Goal: Task Accomplishment & Management: Manage account settings

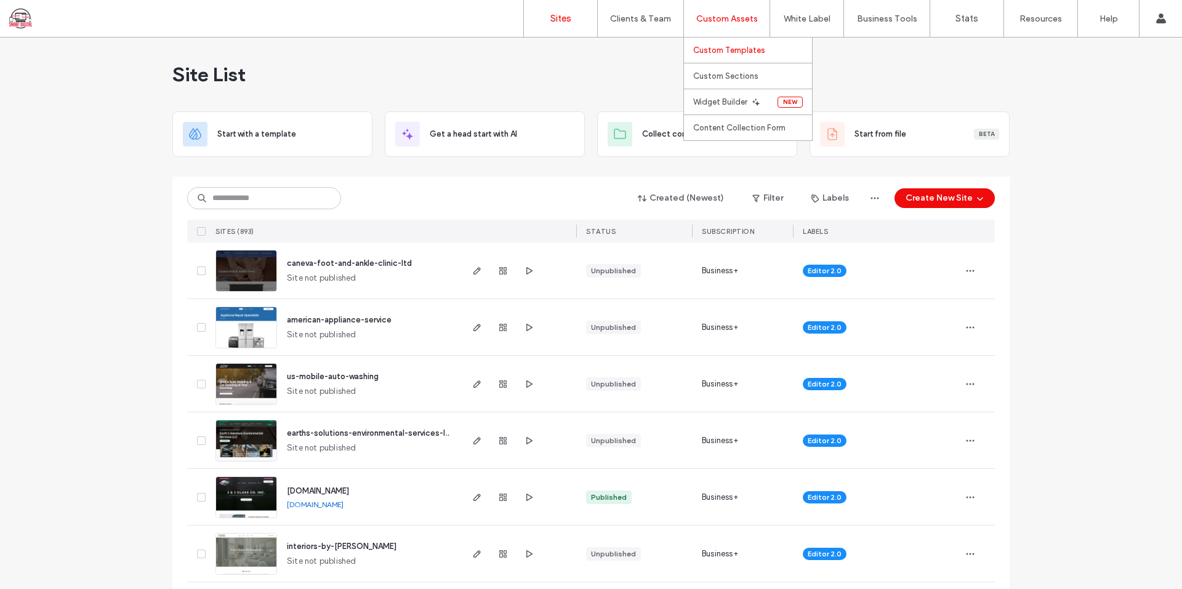
drag, startPoint x: 0, startPoint y: 0, endPoint x: 718, endPoint y: 47, distance: 719.9
click at [718, 47] on label "Custom Templates" at bounding box center [729, 50] width 72 height 9
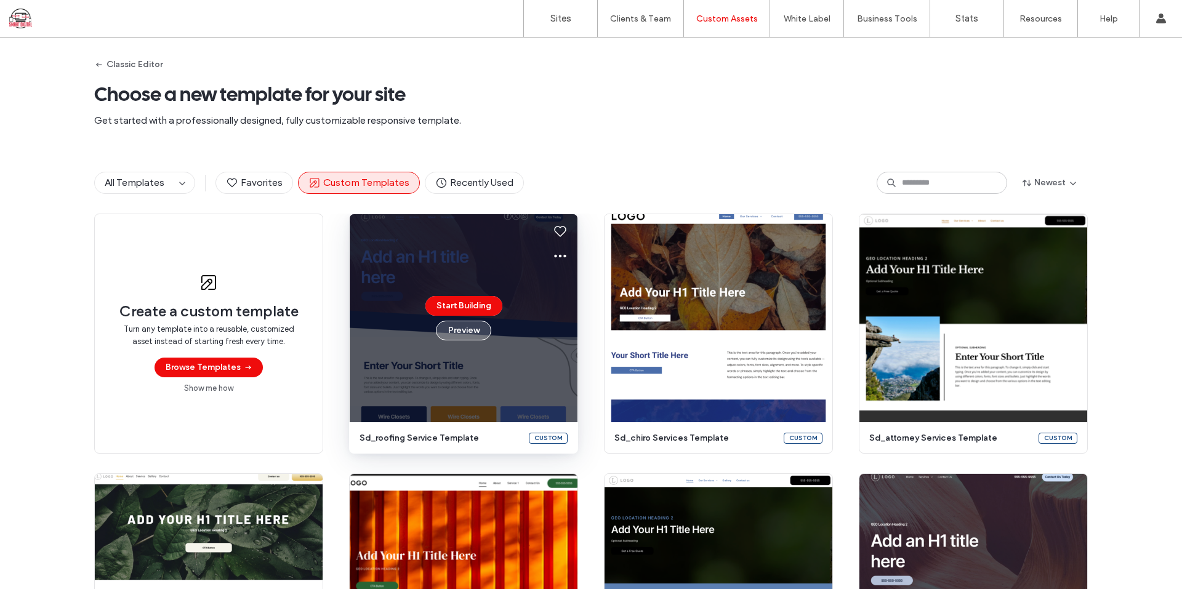
click at [481, 332] on button "Preview" at bounding box center [463, 331] width 55 height 20
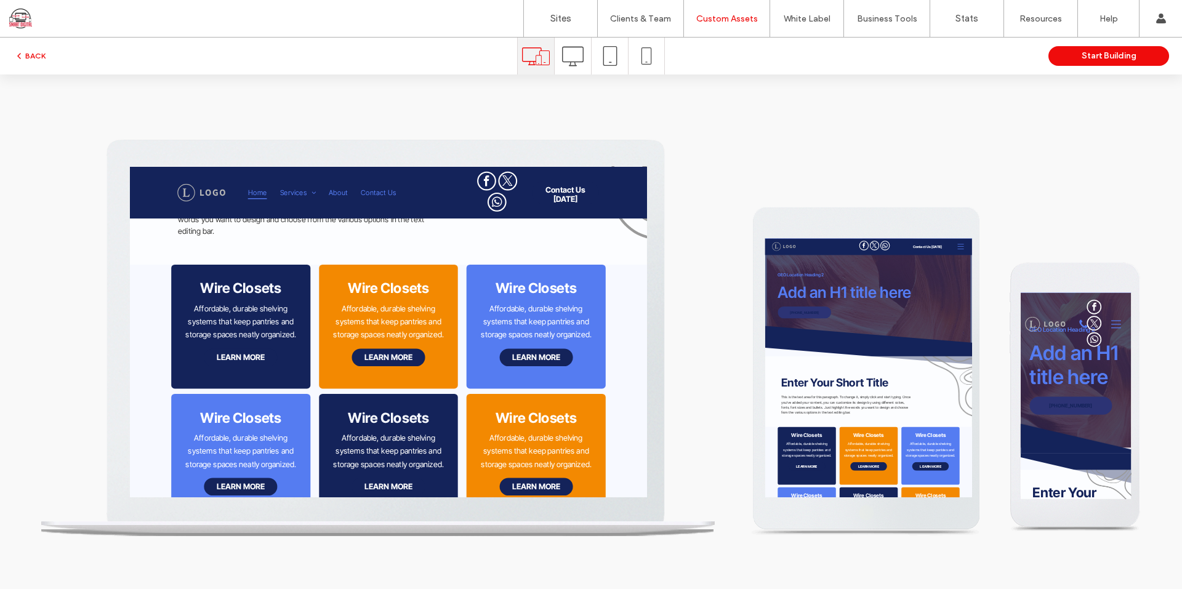
scroll to position [123, 0]
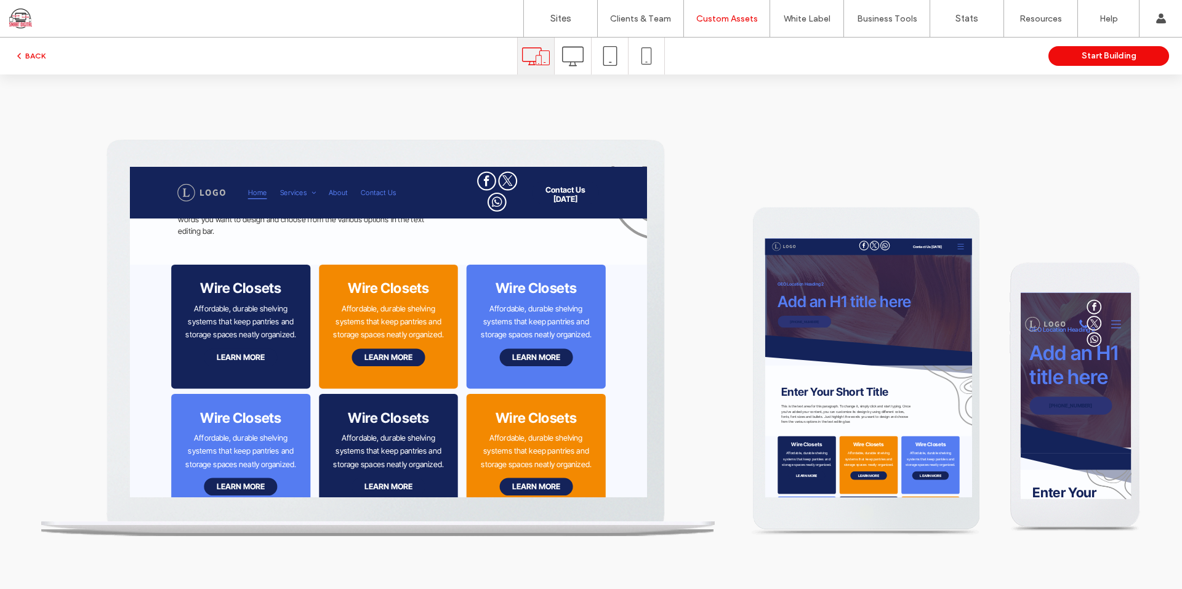
click at [593, 66] on div at bounding box center [610, 56] width 36 height 37
click at [578, 66] on icon at bounding box center [573, 57] width 22 height 22
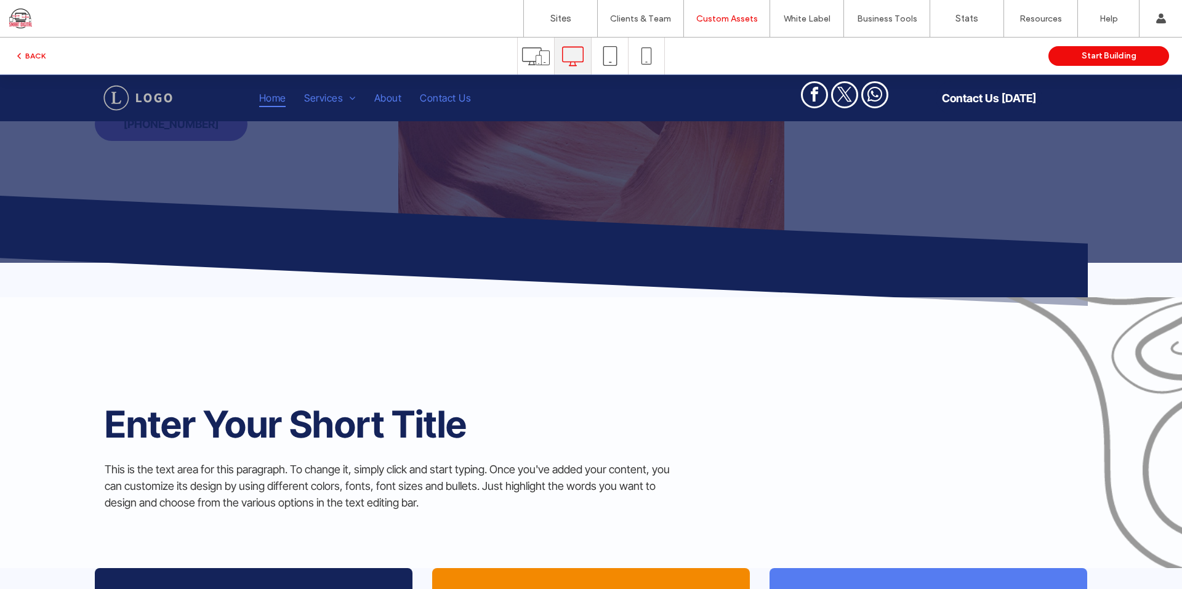
scroll to position [0, 0]
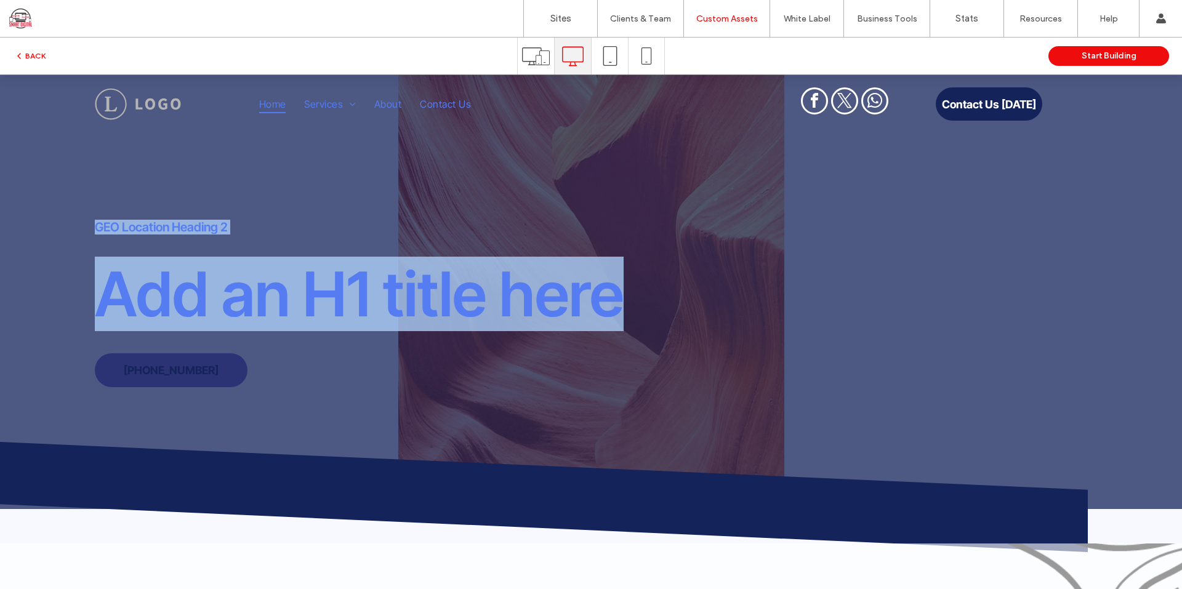
drag, startPoint x: 90, startPoint y: 215, endPoint x: 746, endPoint y: 318, distance: 664.3
click at [737, 320] on div "GEO Location Heading 2 Add an H1 title here 555-555-5555" at bounding box center [591, 303] width 1182 height 175
click at [757, 318] on h1 "Add an H1 title here" at bounding box center [436, 294] width 682 height 74
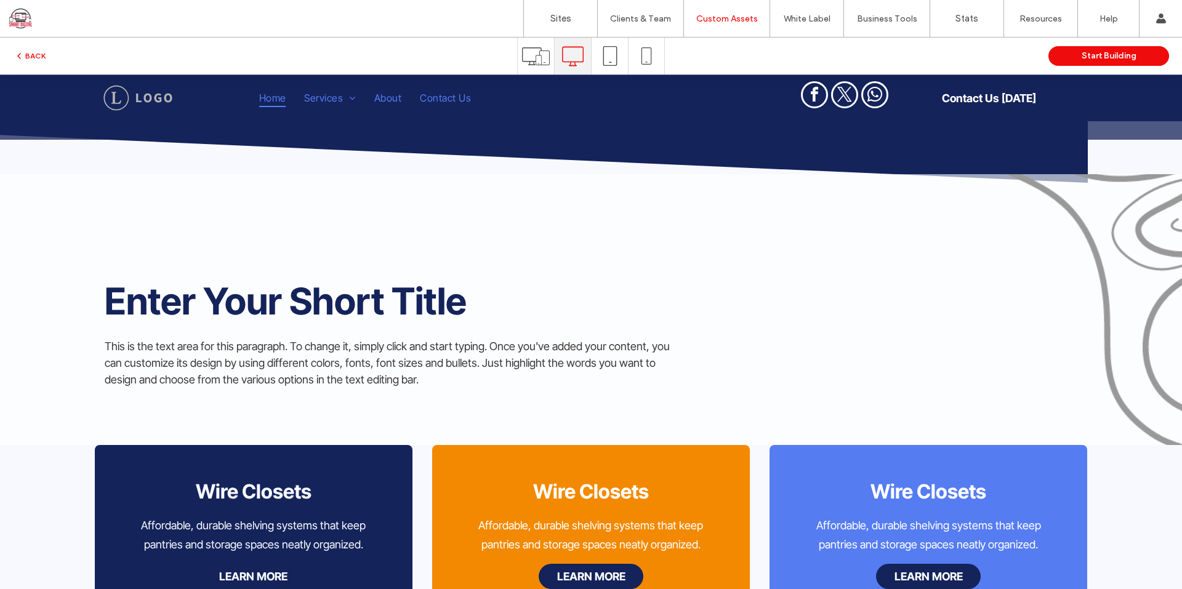
scroll to position [62, 0]
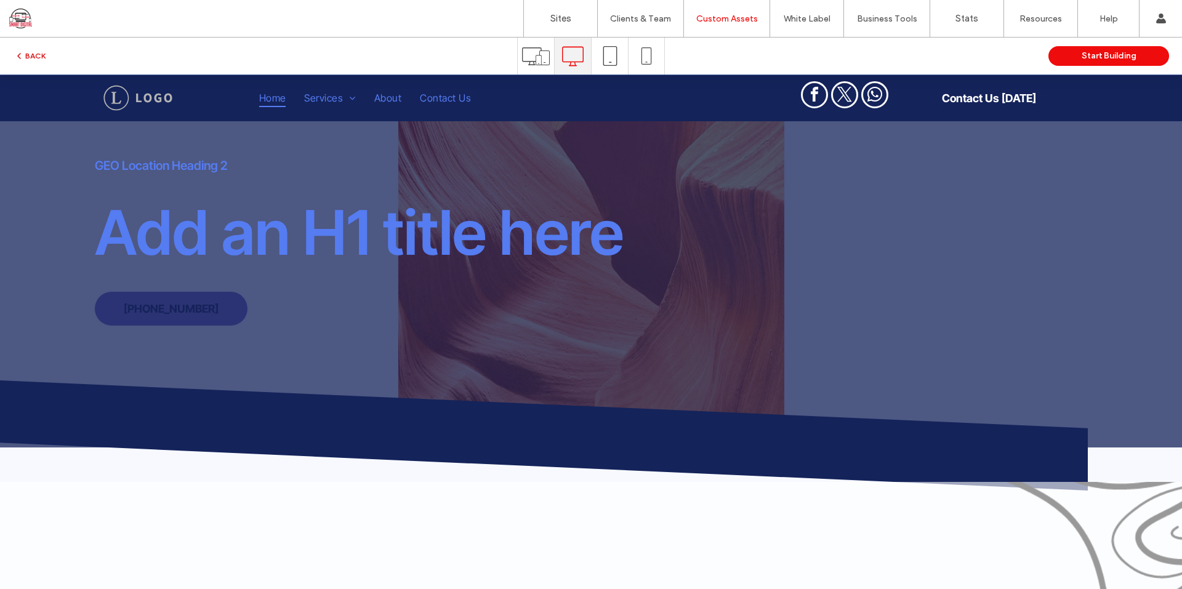
click at [34, 55] on button "BACK" at bounding box center [29, 56] width 31 height 15
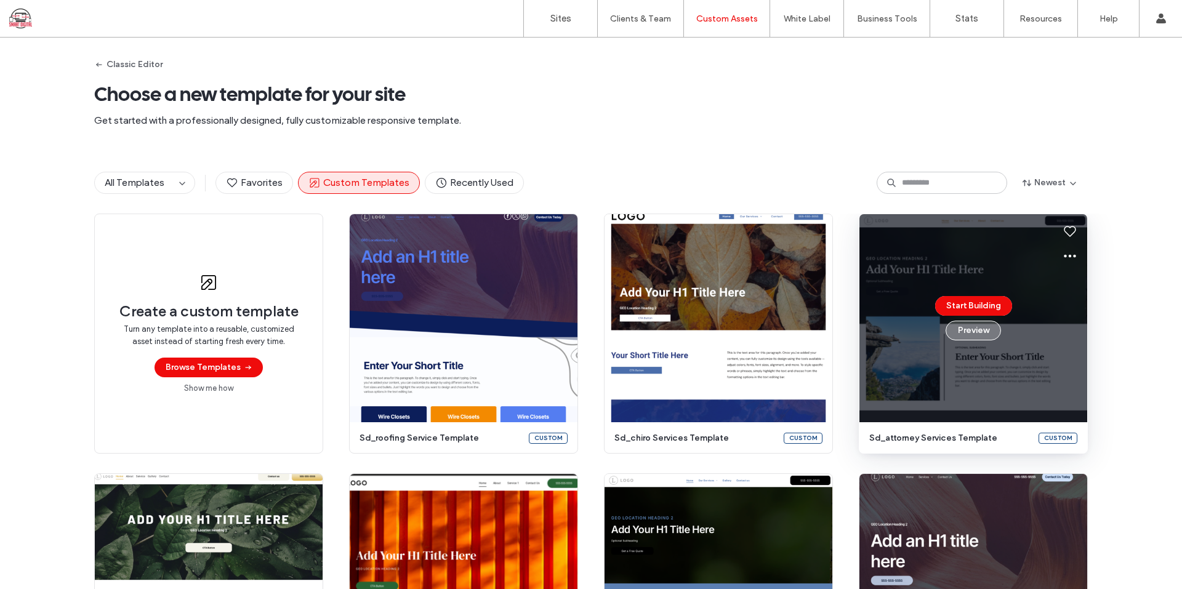
click at [967, 329] on button "Preview" at bounding box center [973, 331] width 55 height 20
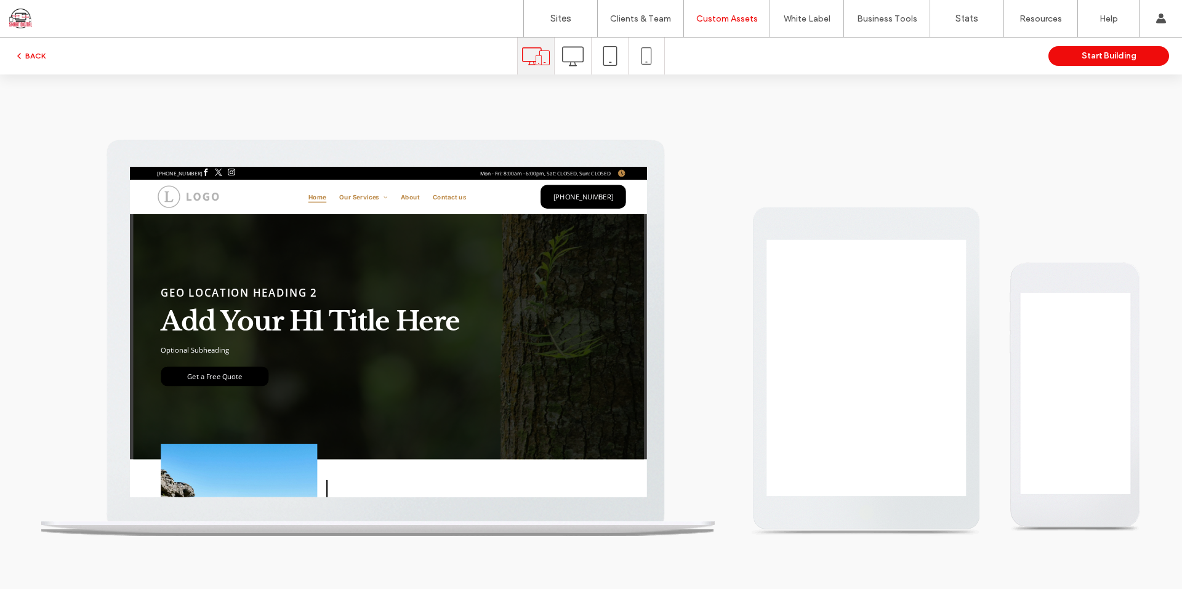
scroll to position [0, 0]
click at [566, 47] on icon at bounding box center [573, 57] width 22 height 22
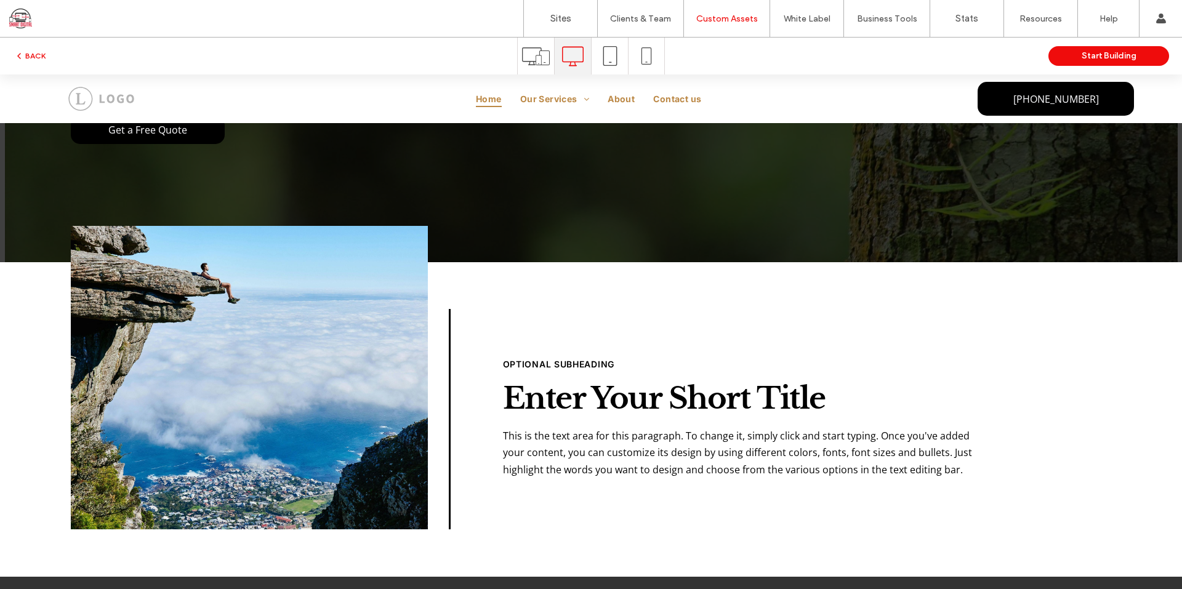
scroll to position [431, 0]
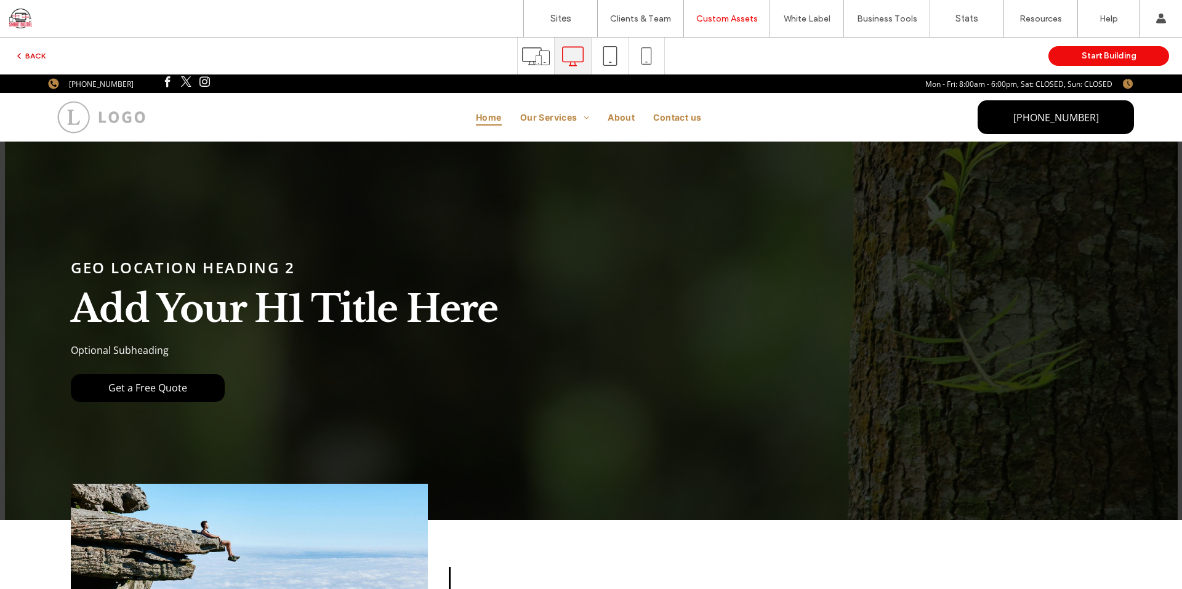
click at [38, 53] on button "BACK" at bounding box center [29, 56] width 31 height 15
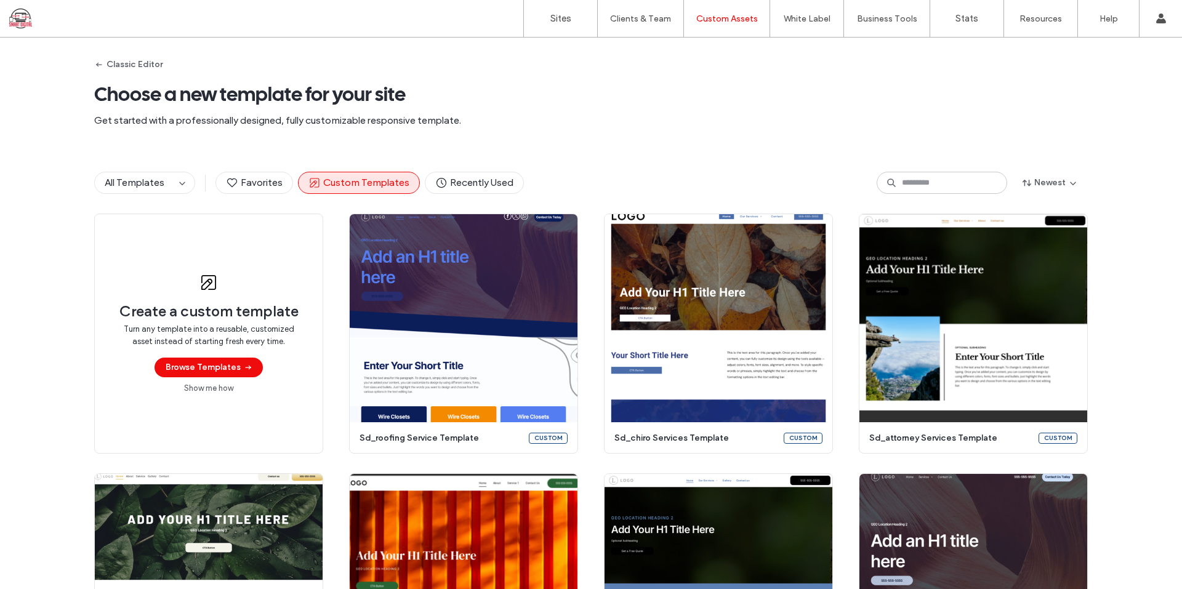
click at [614, 103] on span "Choose a new template for your site" at bounding box center [591, 94] width 994 height 25
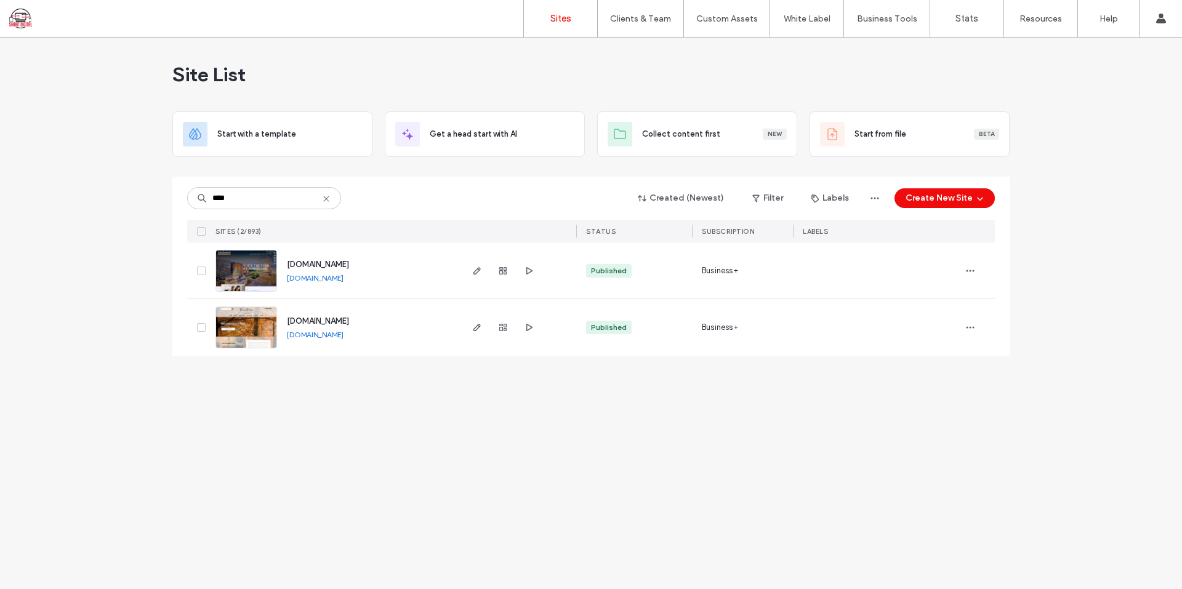
type input "****"
click at [340, 281] on link "www.moellenbeckcpa.com" at bounding box center [315, 277] width 57 height 9
drag, startPoint x: 356, startPoint y: 265, endPoint x: 348, endPoint y: 239, distance: 27.7
click at [349, 265] on span "www.moellenbeckcpa.com" at bounding box center [318, 264] width 62 height 9
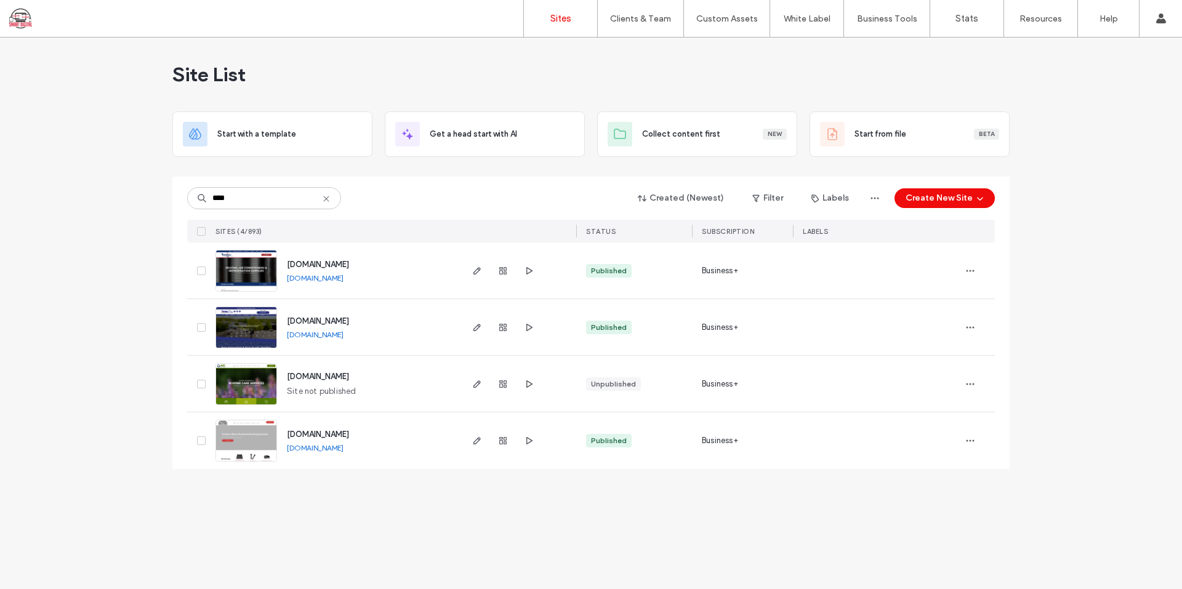
type input "****"
click at [728, 50] on label "Custom Templates" at bounding box center [729, 50] width 72 height 9
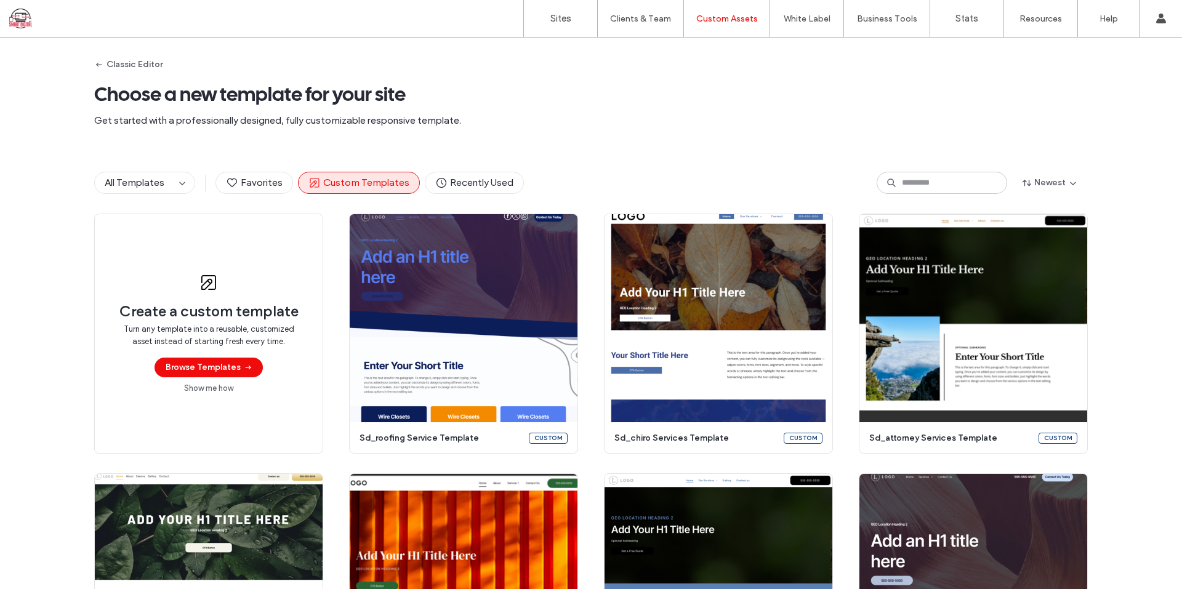
click at [609, 159] on div "All Templates Favorites Custom Templates Recently Used Newest" at bounding box center [591, 183] width 994 height 62
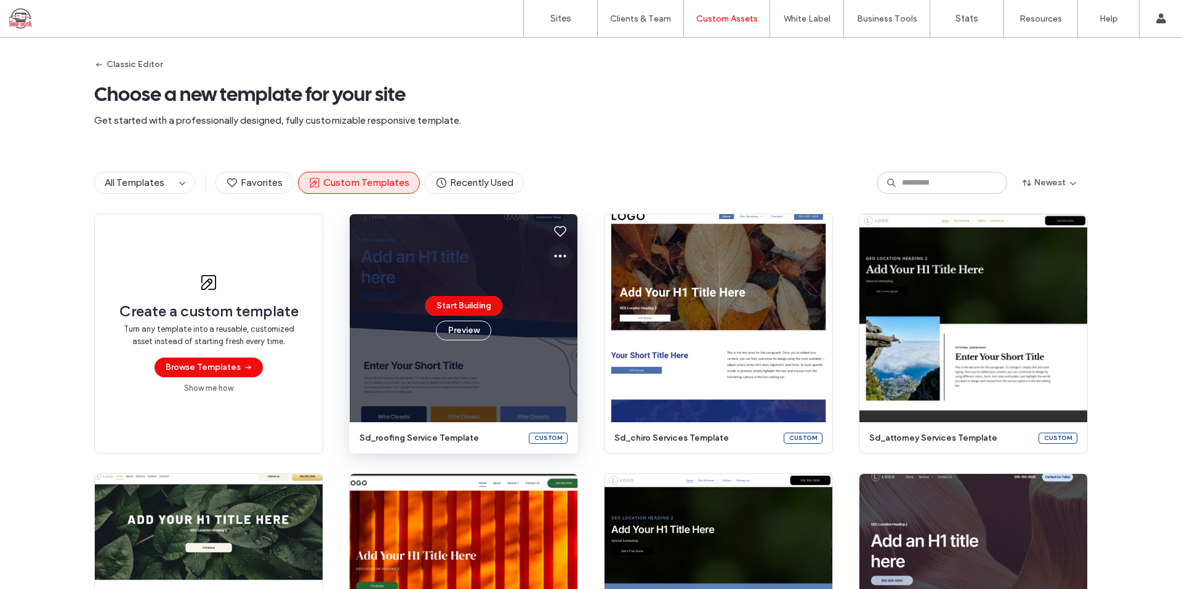
click at [554, 257] on icon at bounding box center [560, 256] width 15 height 15
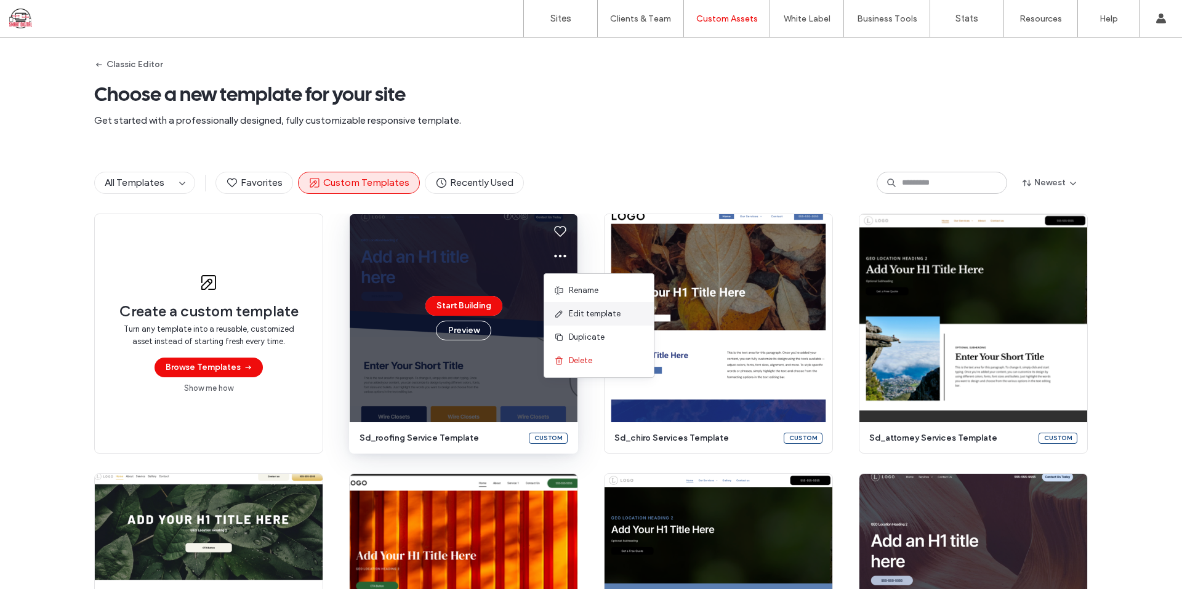
click at [586, 312] on span "Edit template" at bounding box center [595, 314] width 52 height 12
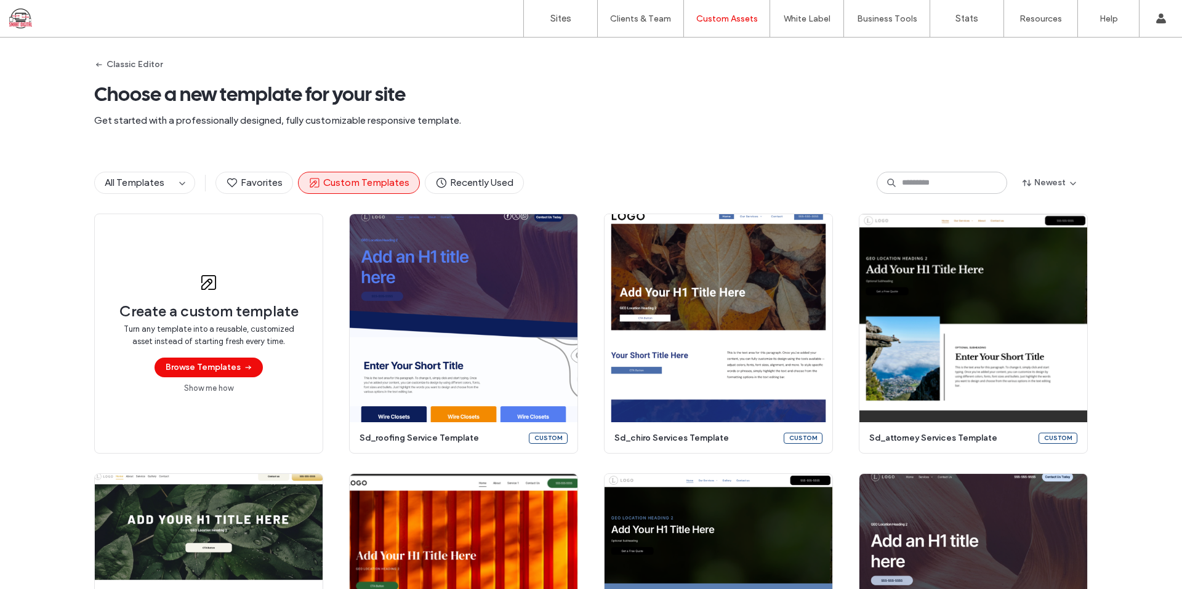
click at [519, 67] on div "Classic Editor Choose a new template for your site Get started with a professio…" at bounding box center [591, 95] width 994 height 114
click at [512, 68] on div "Classic Editor Choose a new template for your site Get started with a professio…" at bounding box center [591, 95] width 994 height 114
click at [531, 132] on div "Classic Editor Choose a new template for your site Get started with a professio…" at bounding box center [591, 95] width 994 height 114
click at [443, 114] on span "Get started with a professionally designed, fully customizable responsive templ…" at bounding box center [591, 121] width 994 height 14
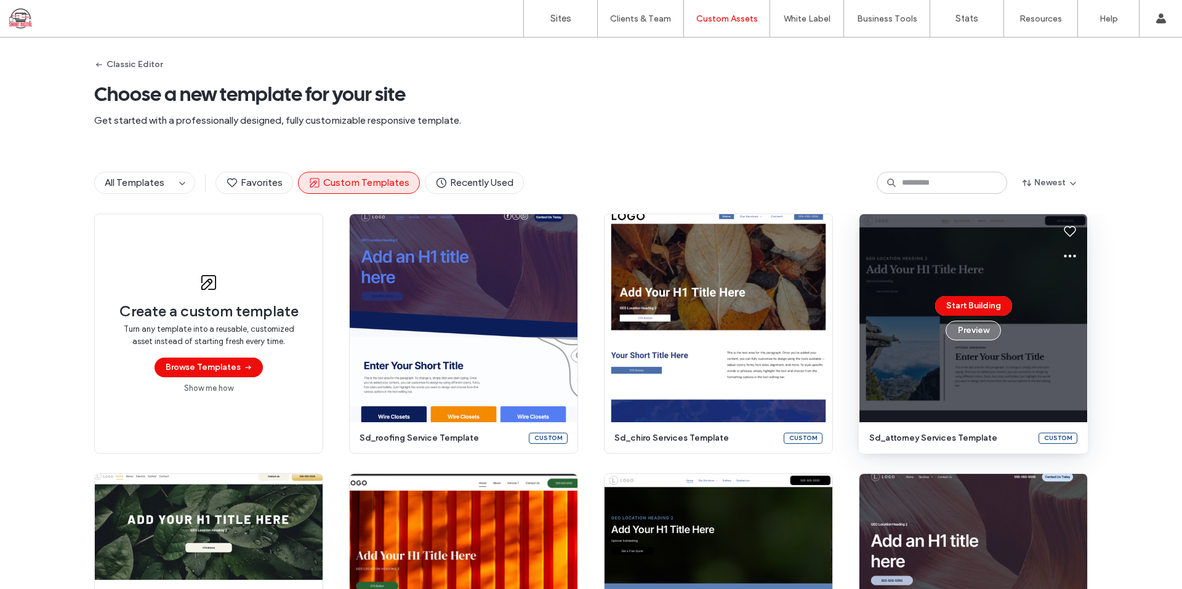
click at [977, 333] on button "Preview" at bounding box center [973, 331] width 55 height 20
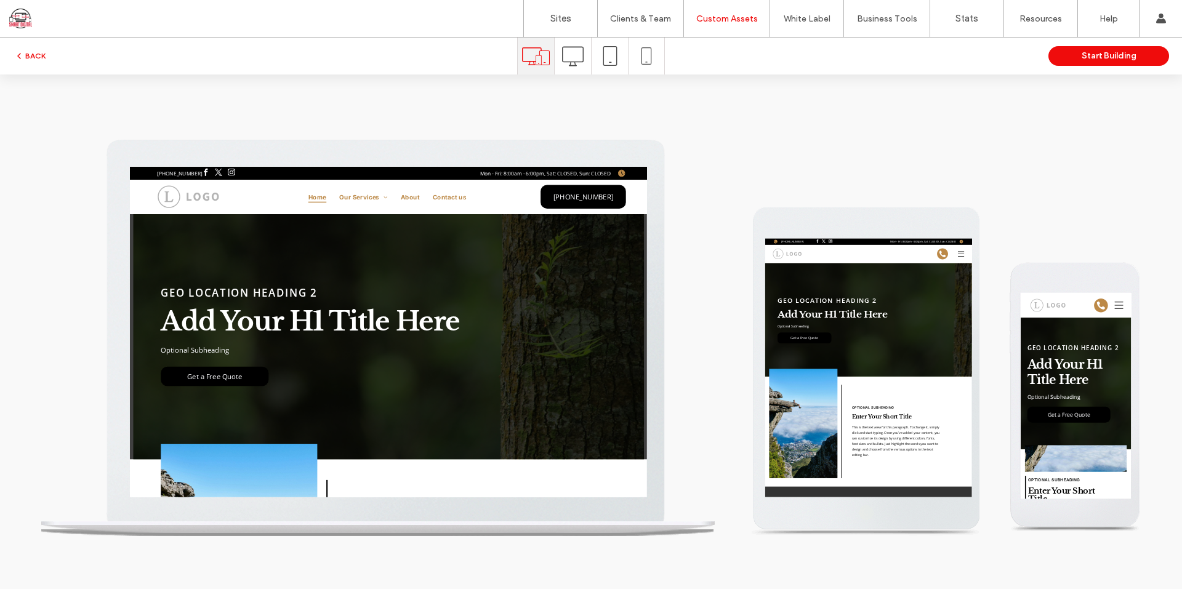
click at [582, 58] on icon at bounding box center [573, 57] width 22 height 22
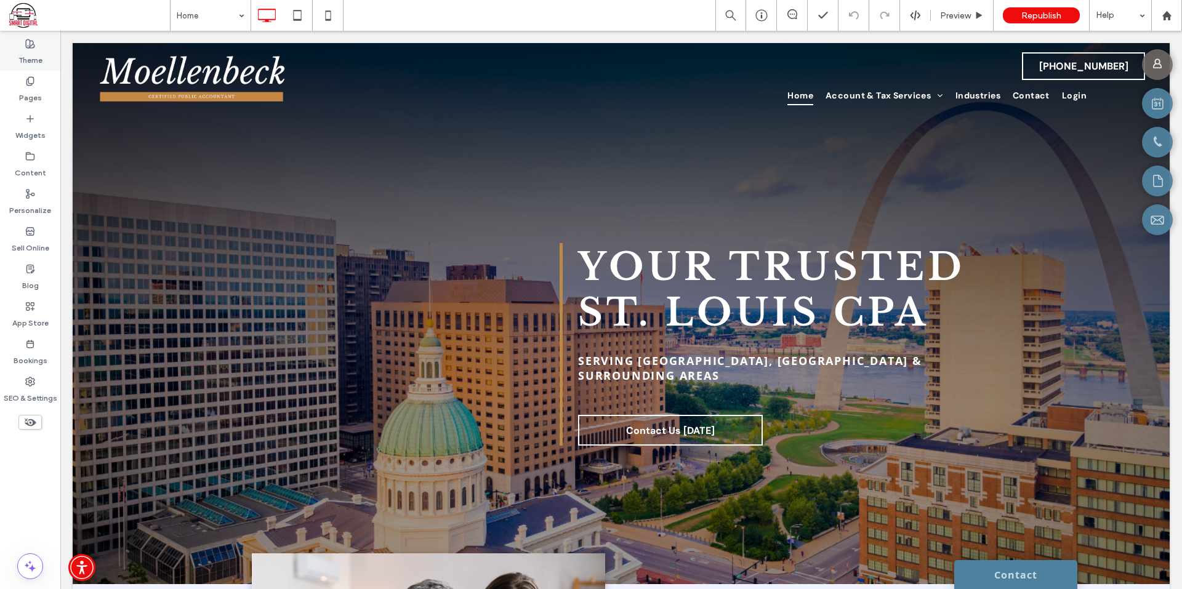
click at [28, 52] on label "Theme" at bounding box center [30, 57] width 24 height 17
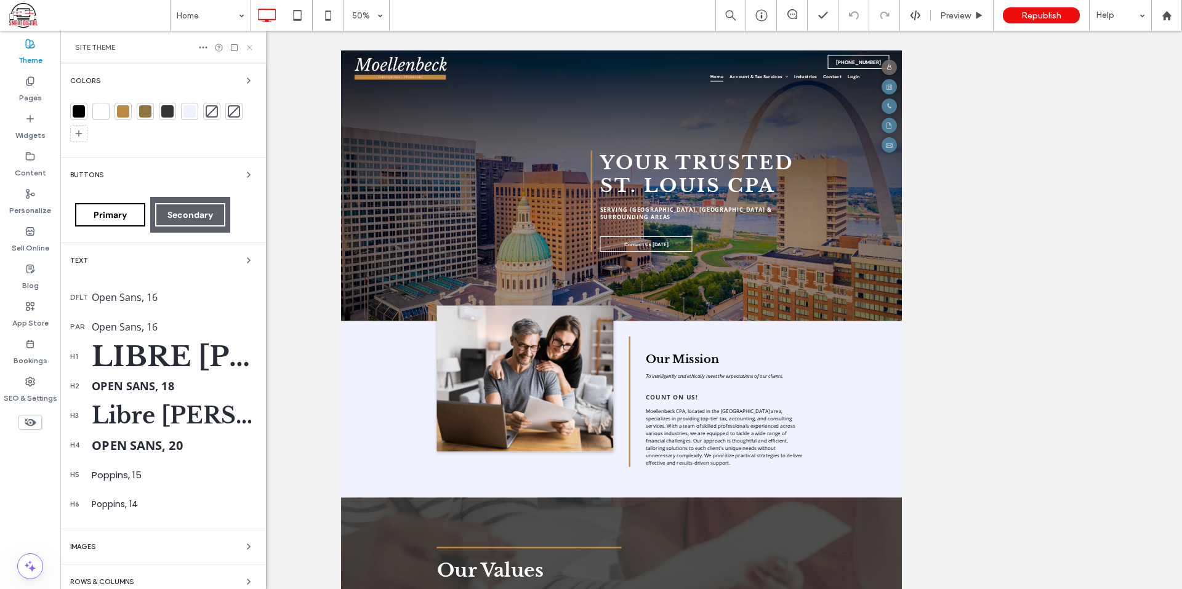
click at [247, 44] on icon at bounding box center [249, 47] width 9 height 9
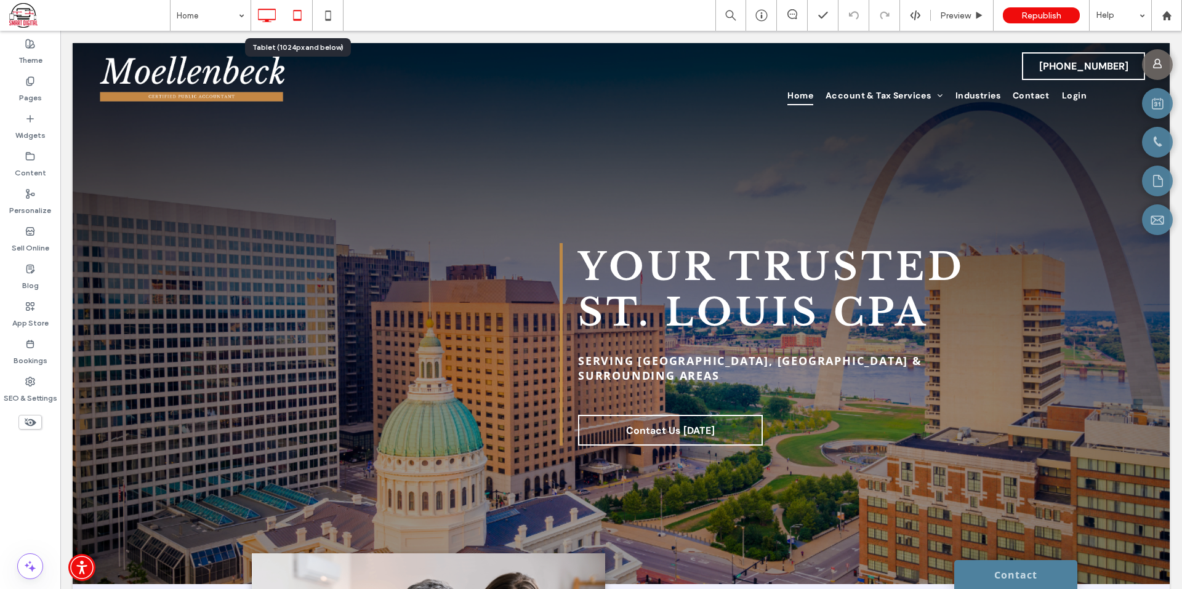
click at [289, 16] on icon at bounding box center [297, 15] width 25 height 25
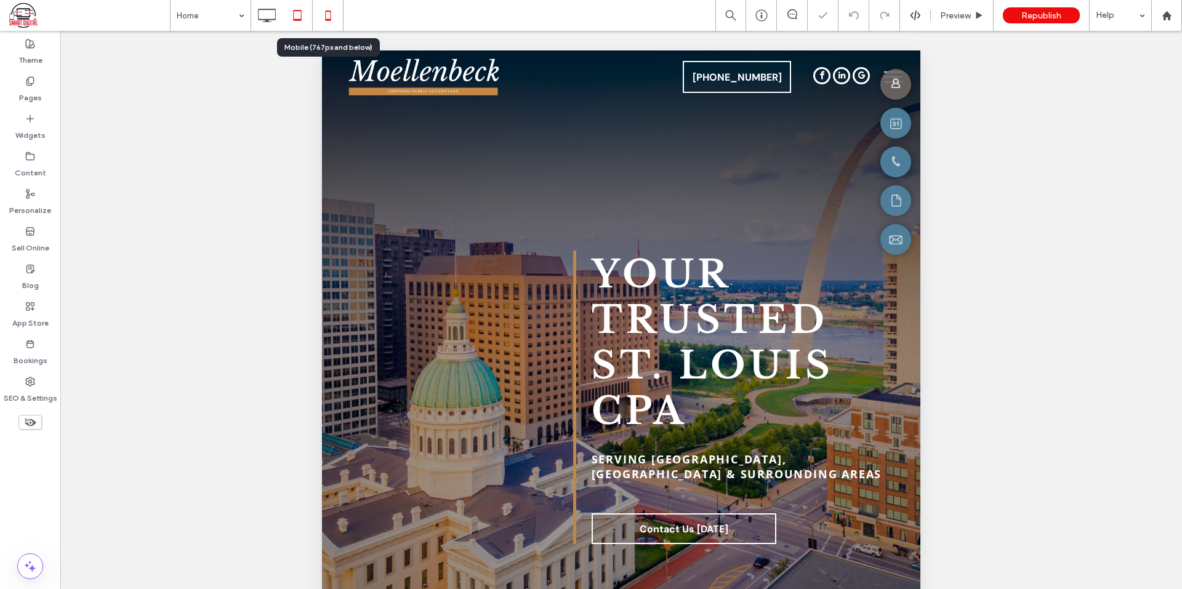
click at [333, 22] on icon at bounding box center [328, 15] width 25 height 25
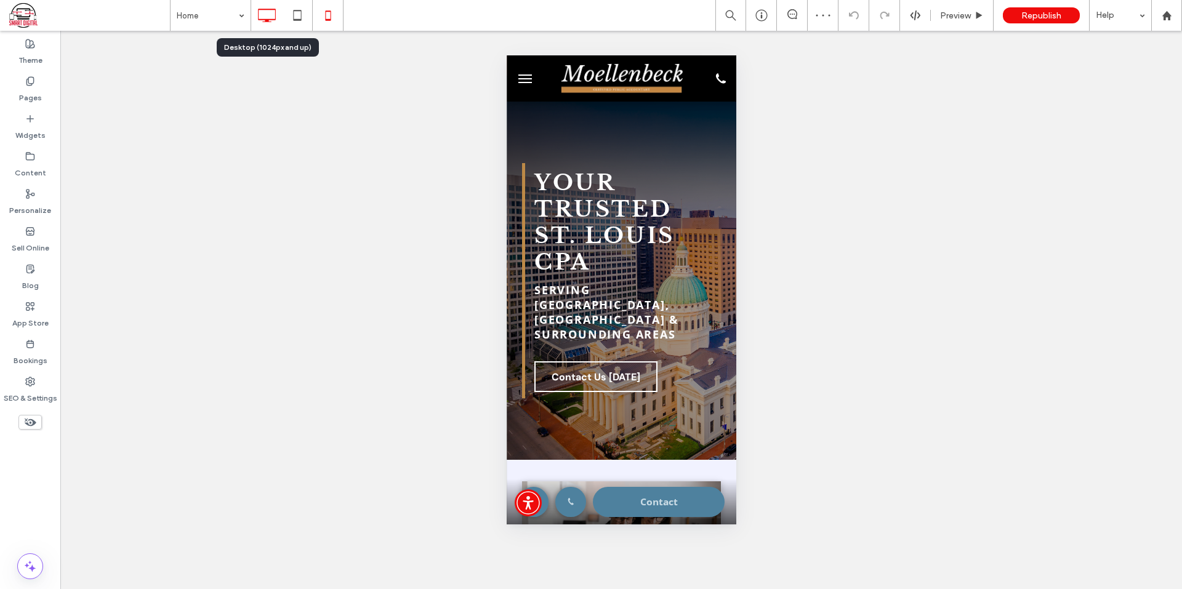
click at [266, 12] on icon at bounding box center [266, 15] width 25 height 25
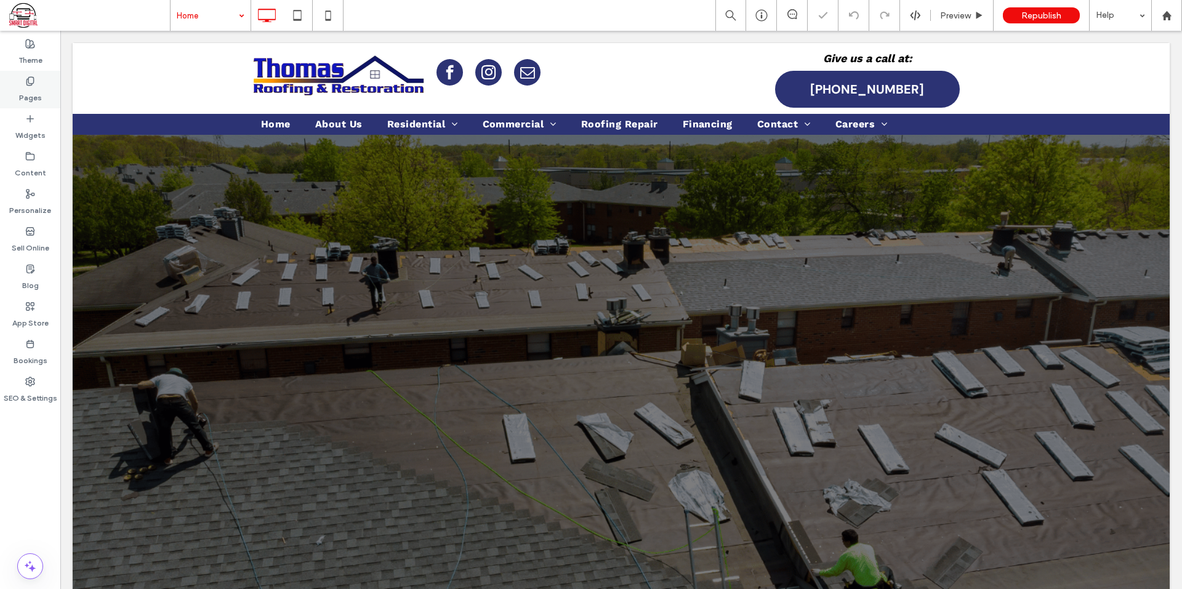
click at [26, 91] on label "Pages" at bounding box center [30, 94] width 23 height 17
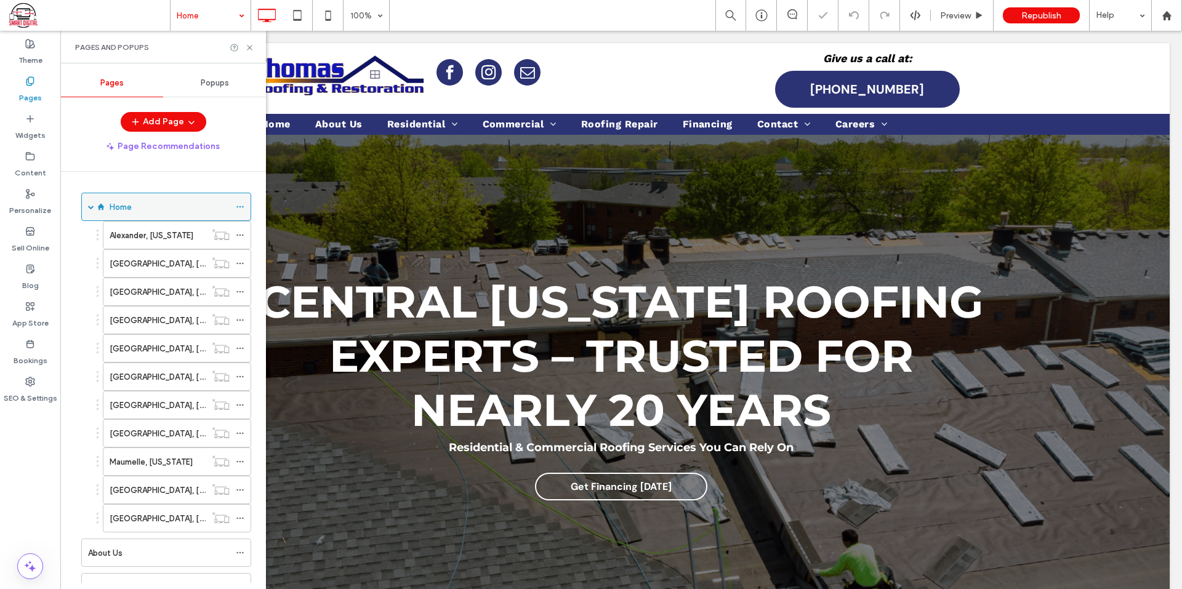
click at [90, 206] on span at bounding box center [91, 207] width 6 height 6
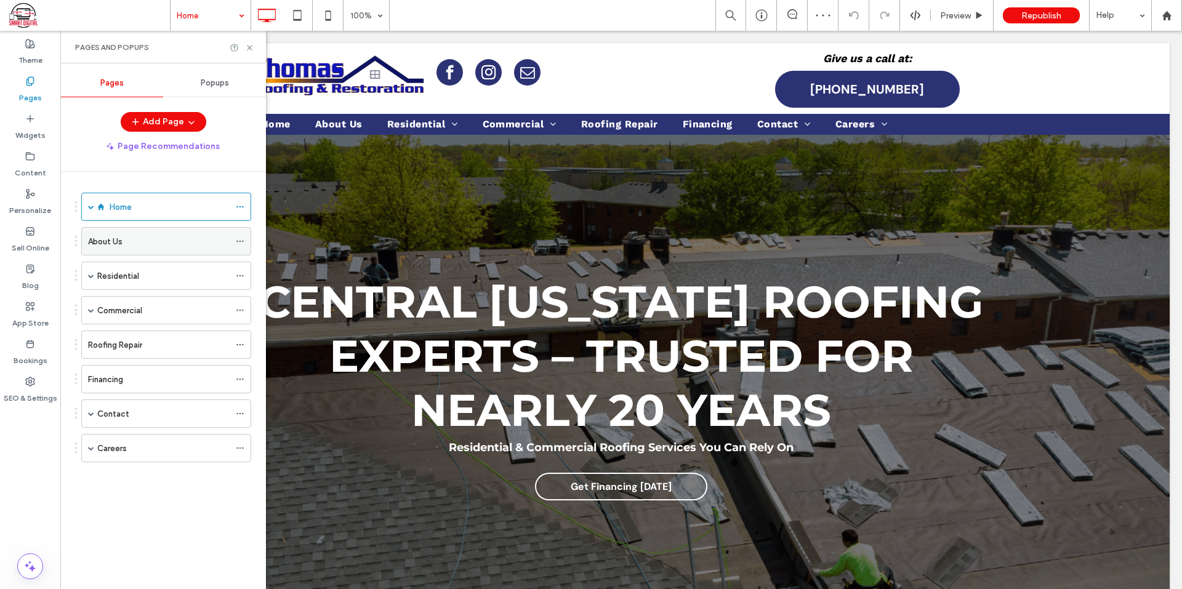
click at [94, 243] on label "About Us" at bounding box center [105, 242] width 34 height 22
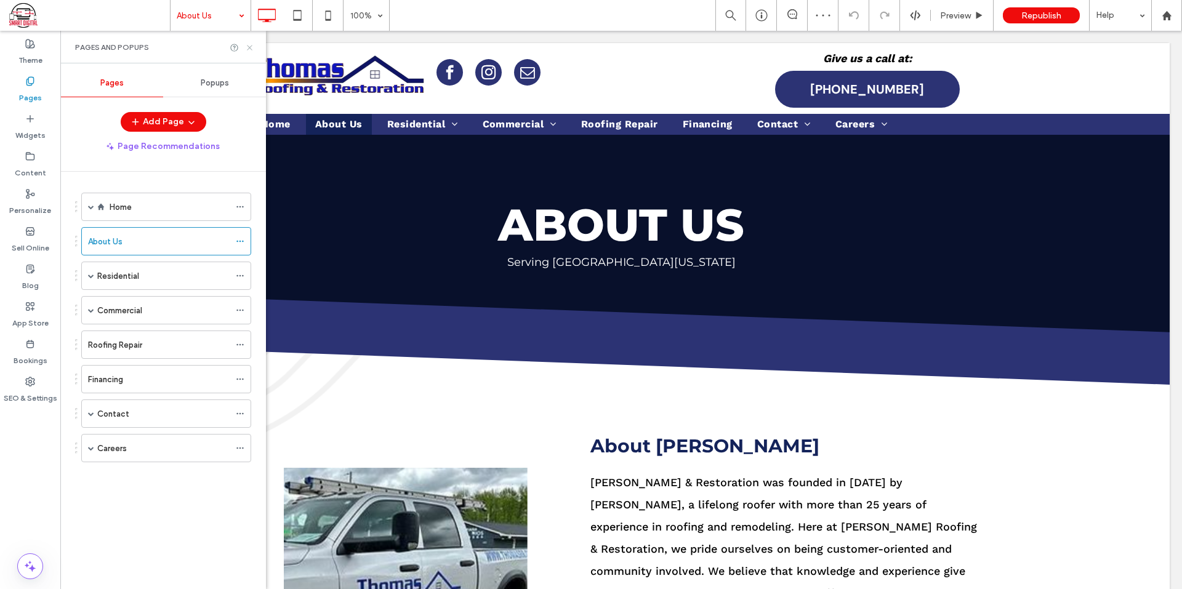
click at [248, 44] on icon at bounding box center [249, 47] width 9 height 9
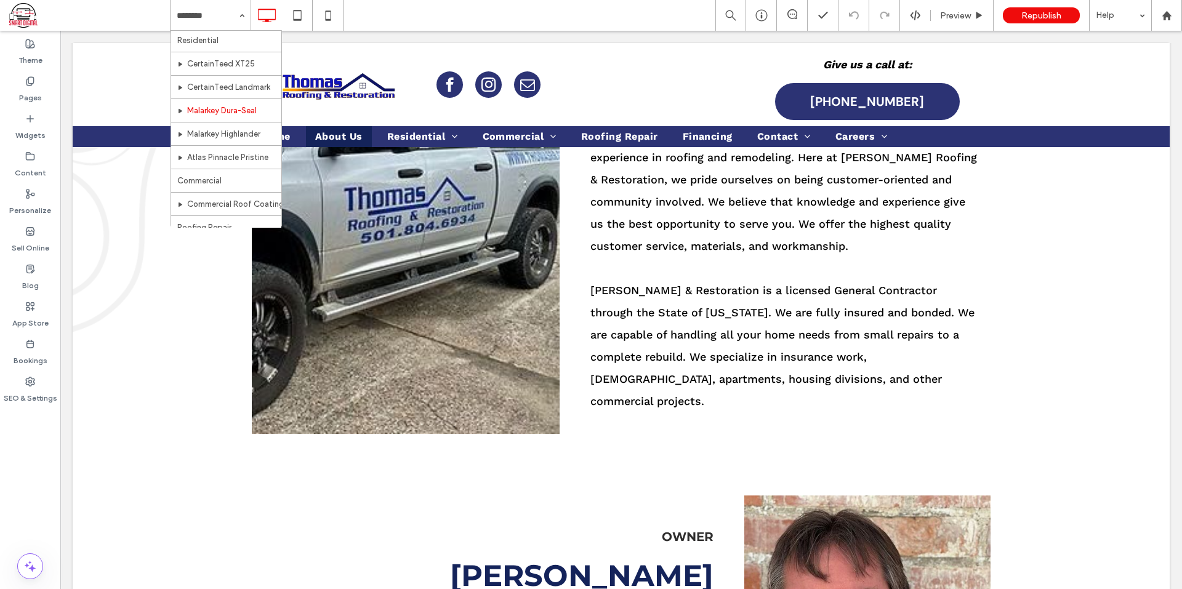
scroll to position [246, 0]
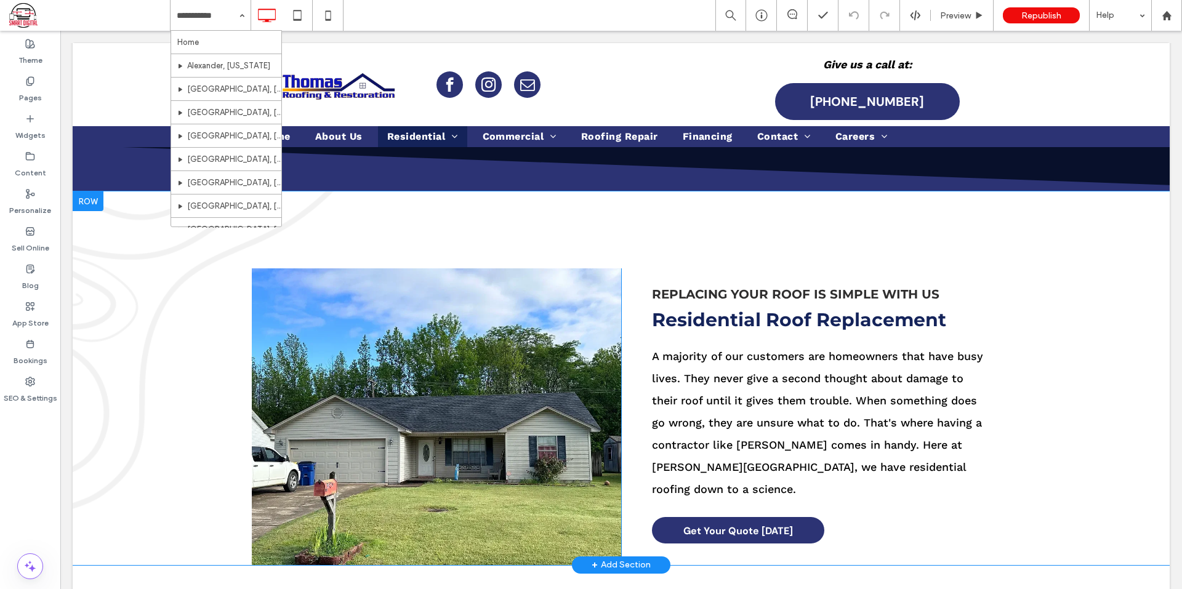
scroll to position [246, 0]
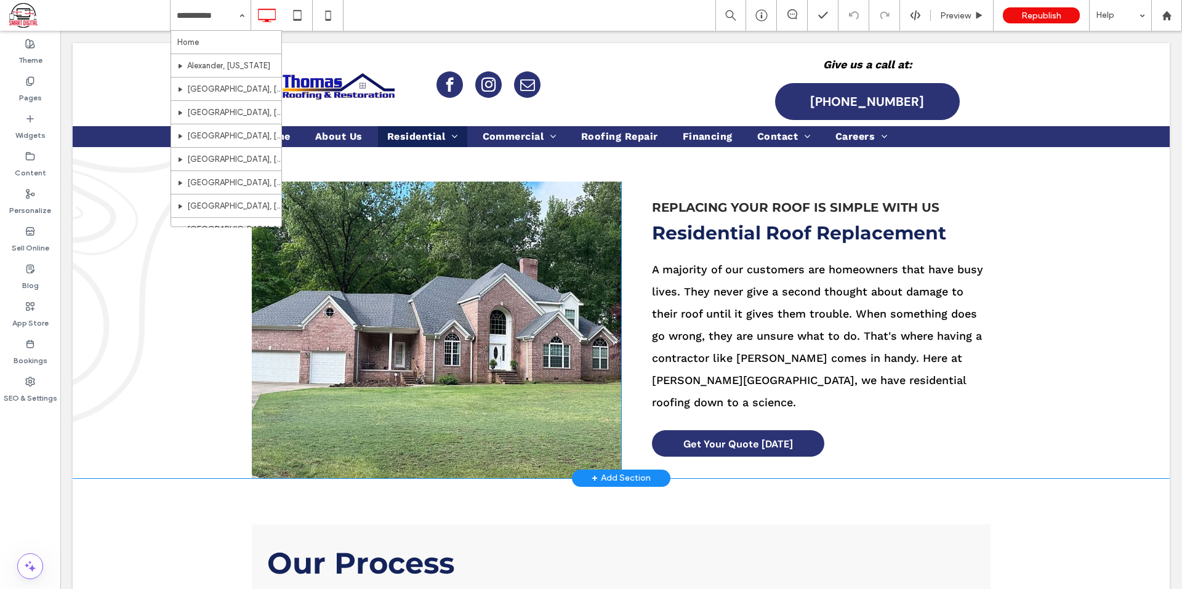
click at [147, 342] on div "Click To Paste Replacing your roof is simple With Us Residential Roof Replaceme…" at bounding box center [621, 292] width 1097 height 374
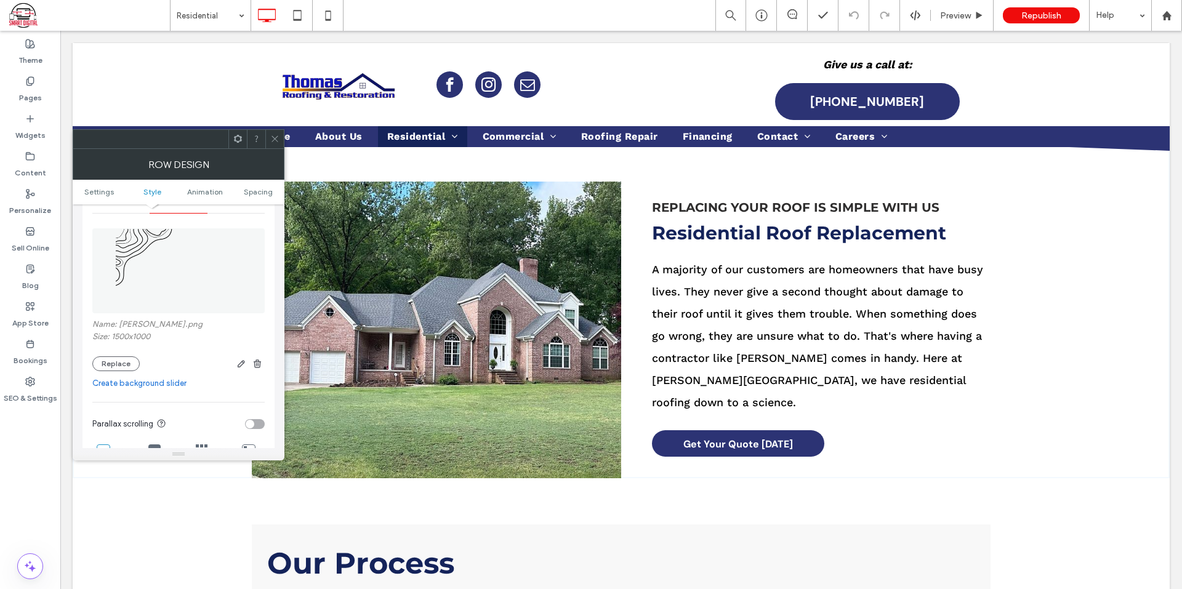
scroll to position [185, 0]
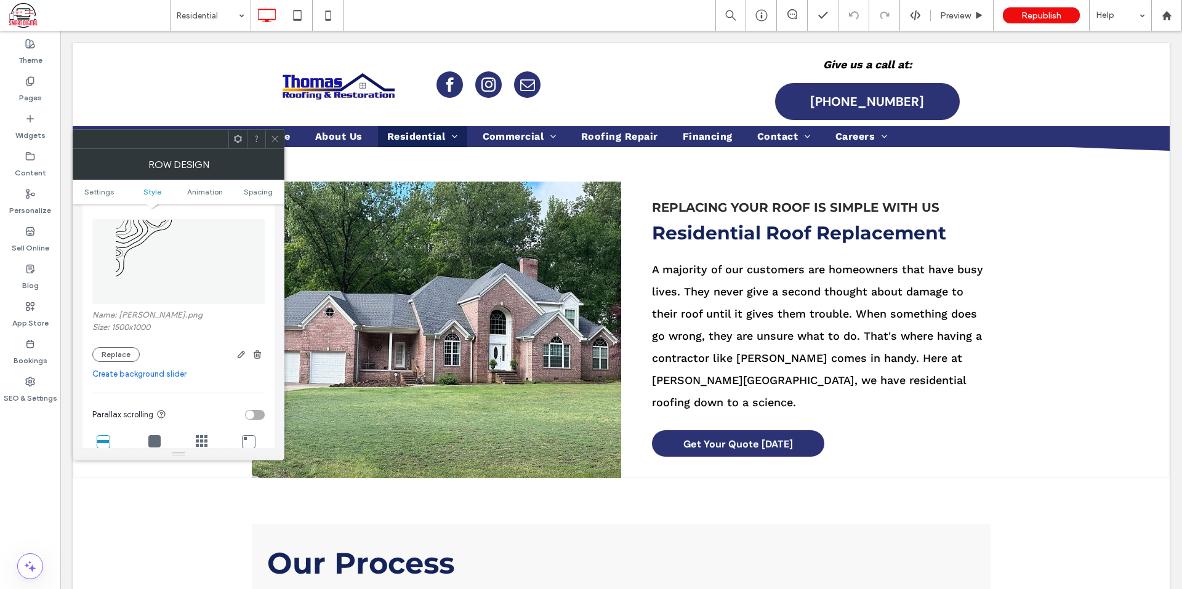
click at [269, 134] on div at bounding box center [274, 139] width 18 height 18
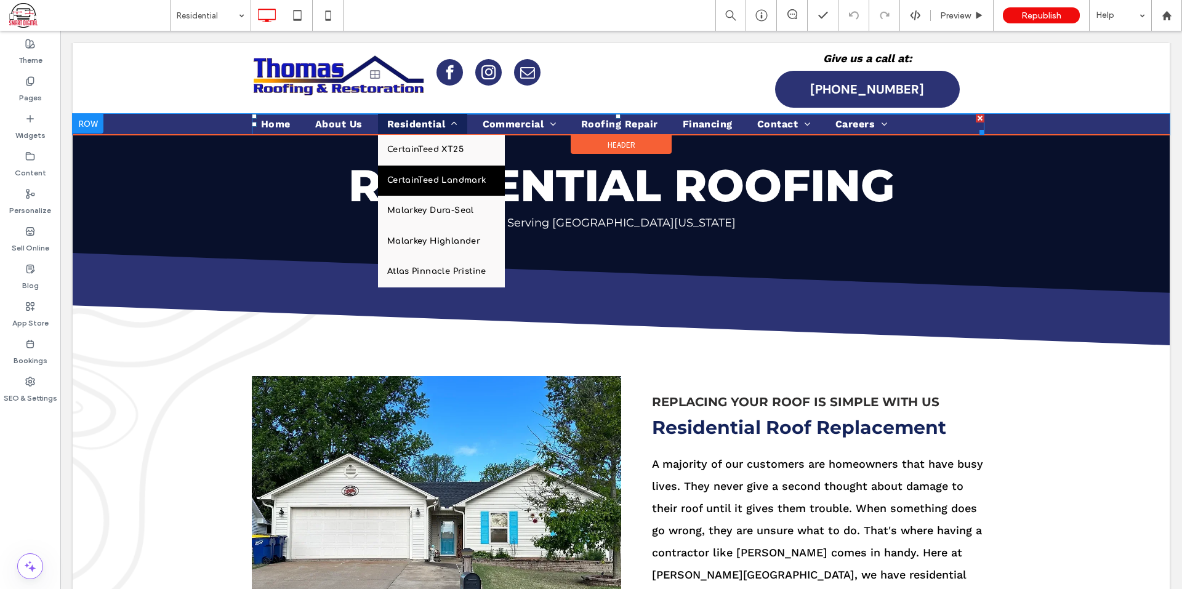
scroll to position [62, 0]
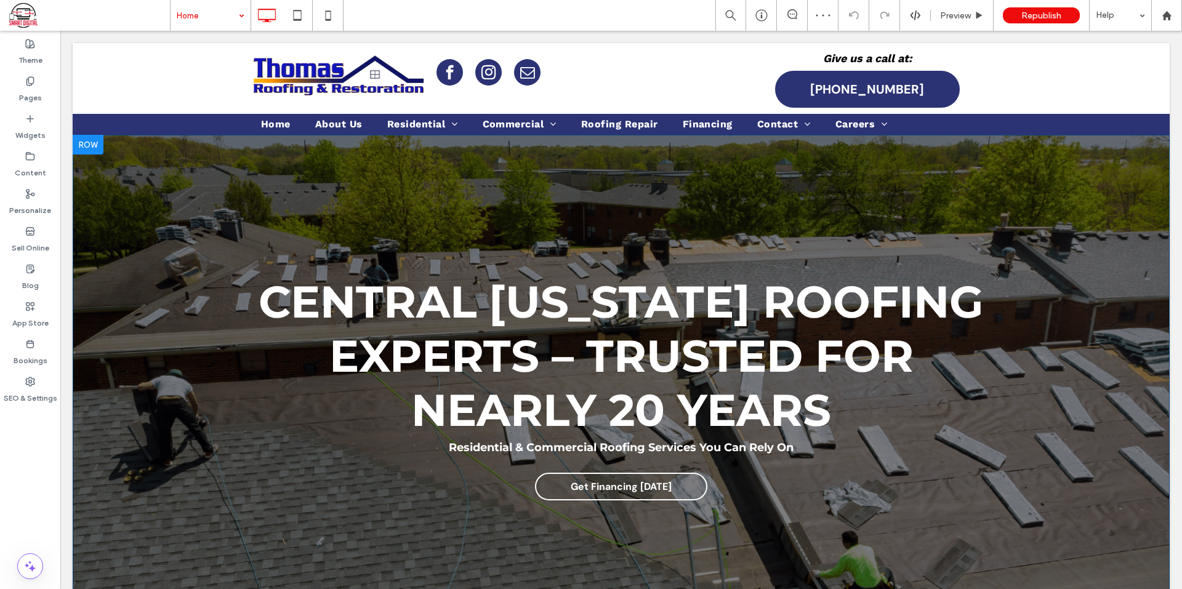
click at [238, 218] on div "Central Arkansas Roofing Experts – Trusted for Nearly 20 Years Residential & Co…" at bounding box center [621, 387] width 1097 height 504
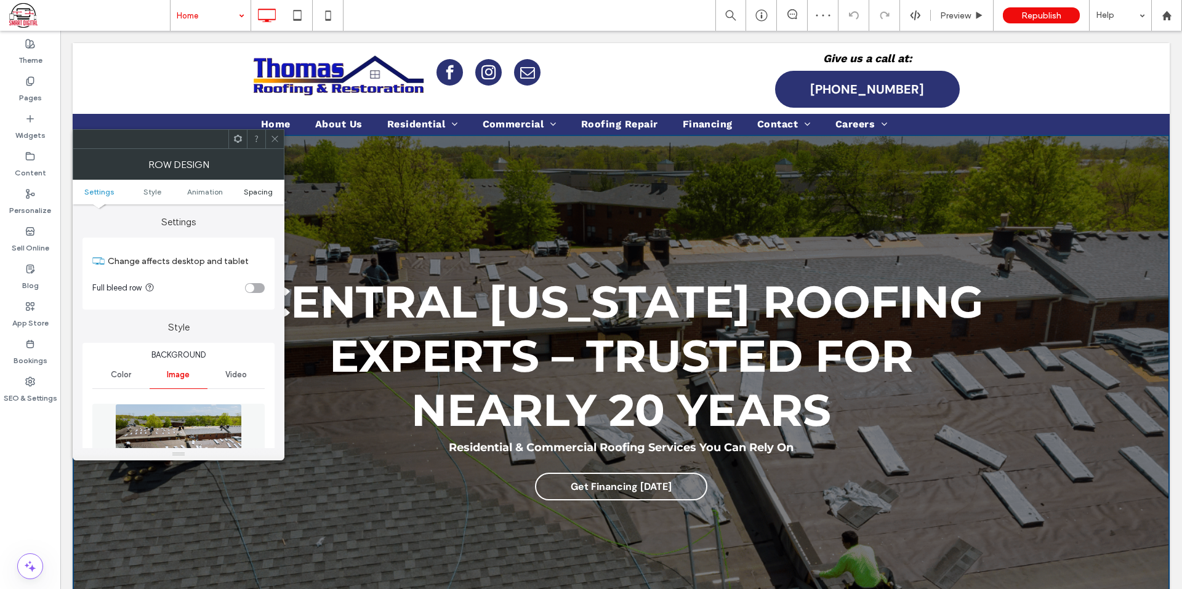
click at [252, 190] on span "Spacing" at bounding box center [258, 191] width 29 height 9
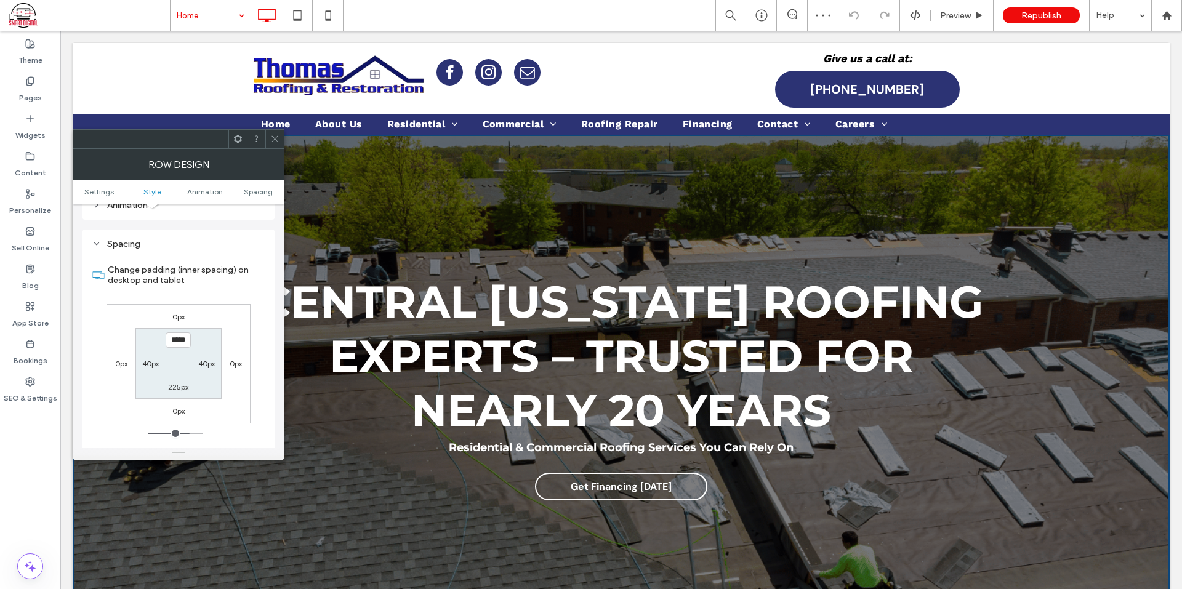
scroll to position [715, 0]
click at [150, 353] on label "40px" at bounding box center [150, 357] width 17 height 9
click at [182, 330] on label "225px" at bounding box center [178, 334] width 20 height 9
type input "***"
click at [272, 133] on span at bounding box center [274, 139] width 9 height 18
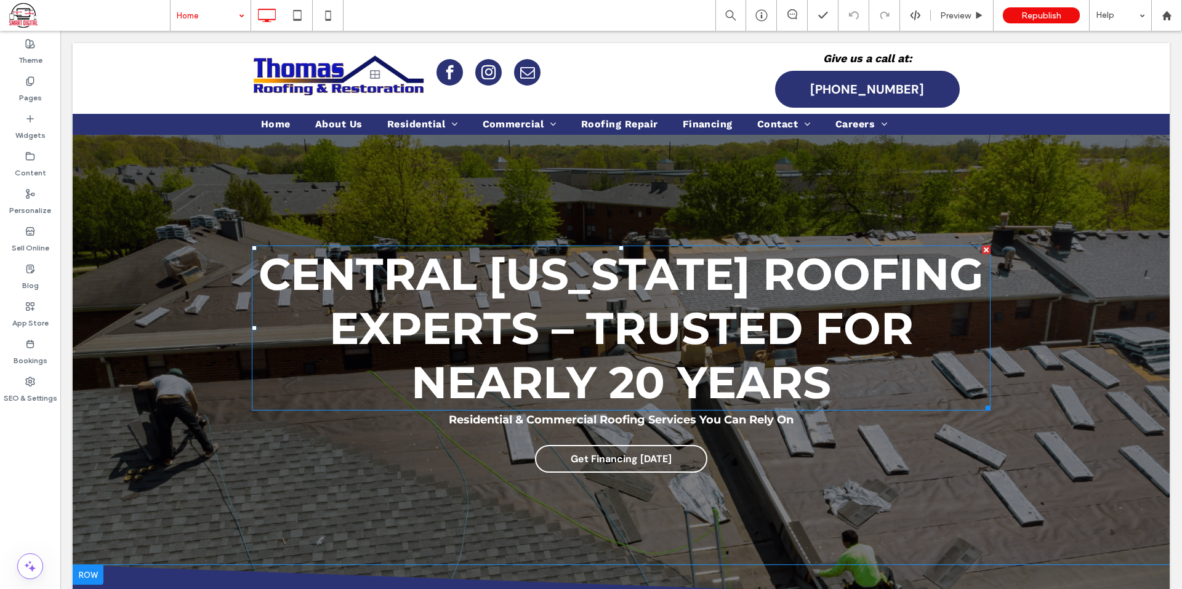
scroll to position [0, 0]
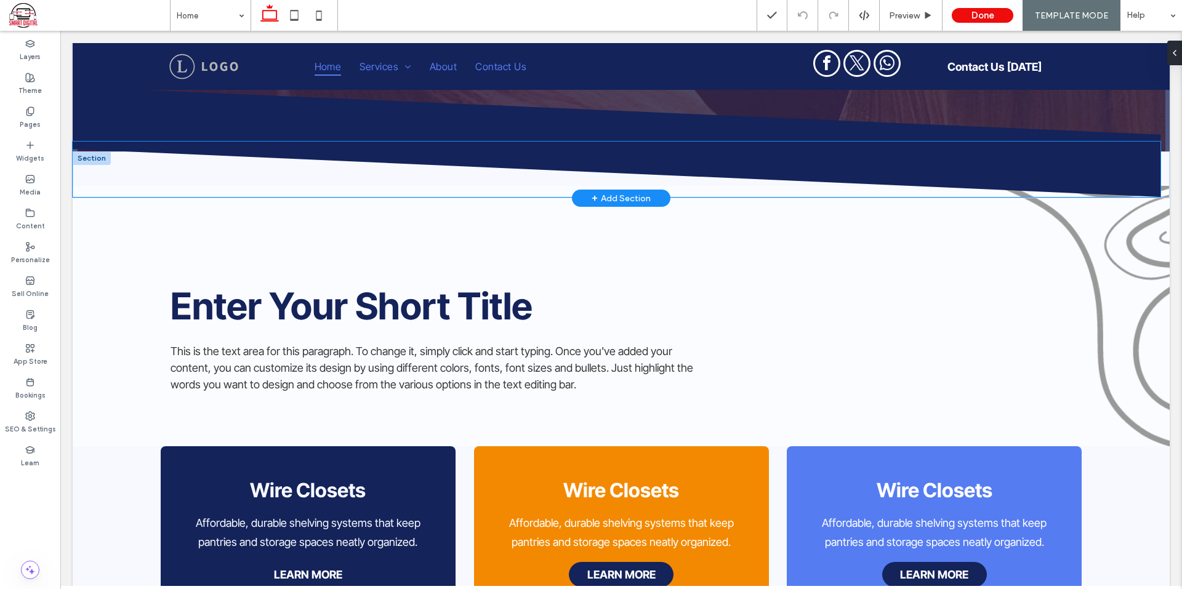
click at [281, 167] on icon at bounding box center [617, 169] width 1088 height 55
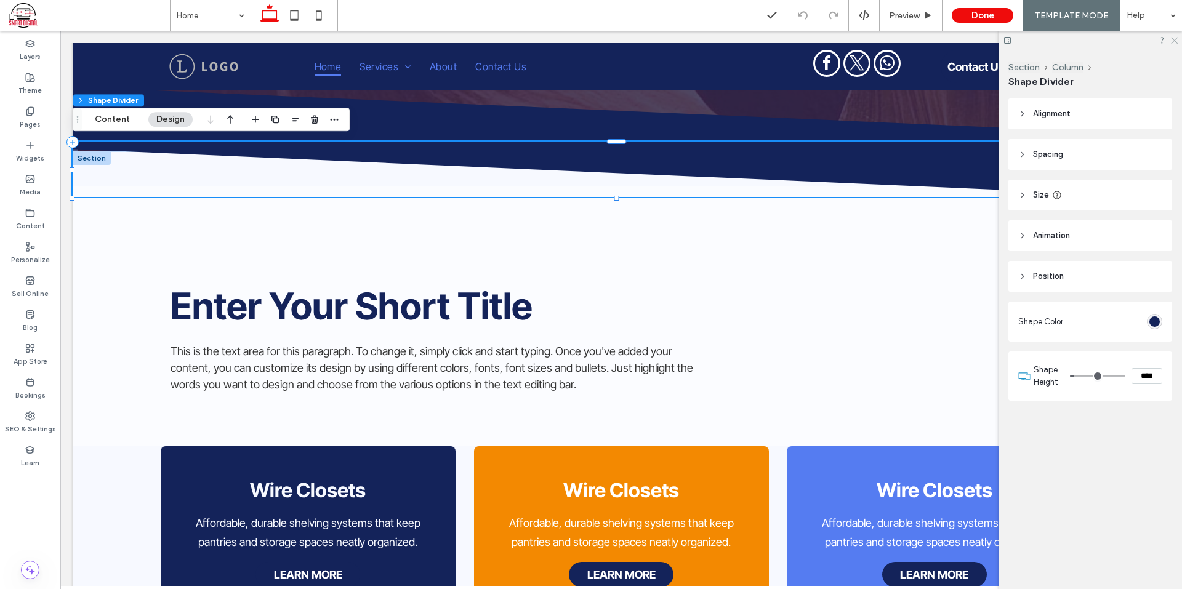
click at [1176, 38] on icon at bounding box center [1174, 40] width 8 height 8
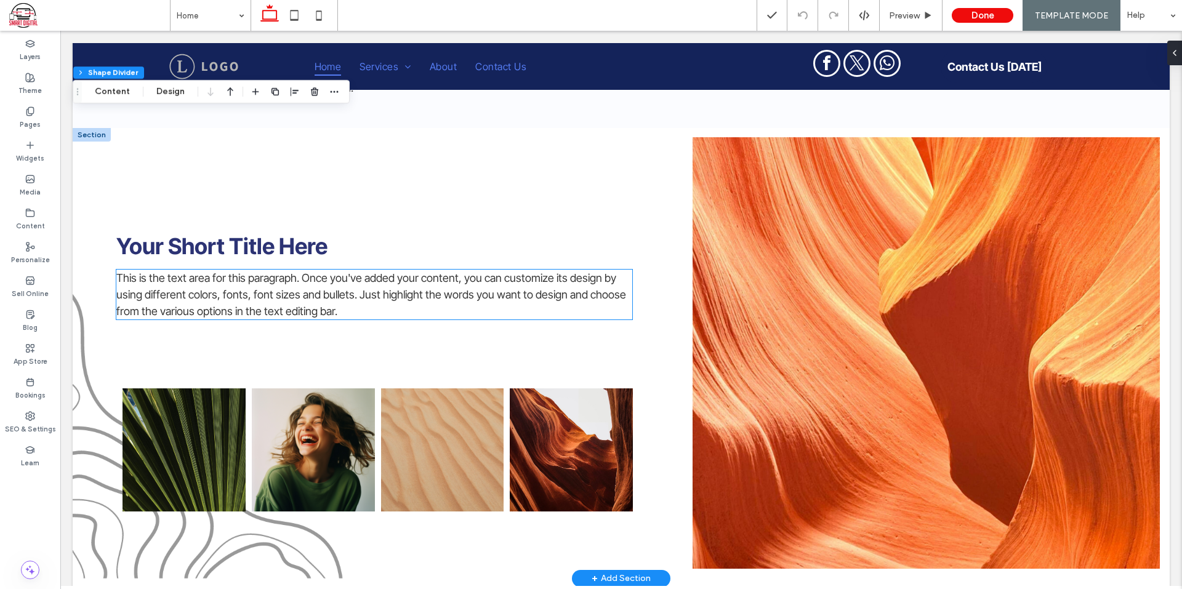
scroll to position [800, 0]
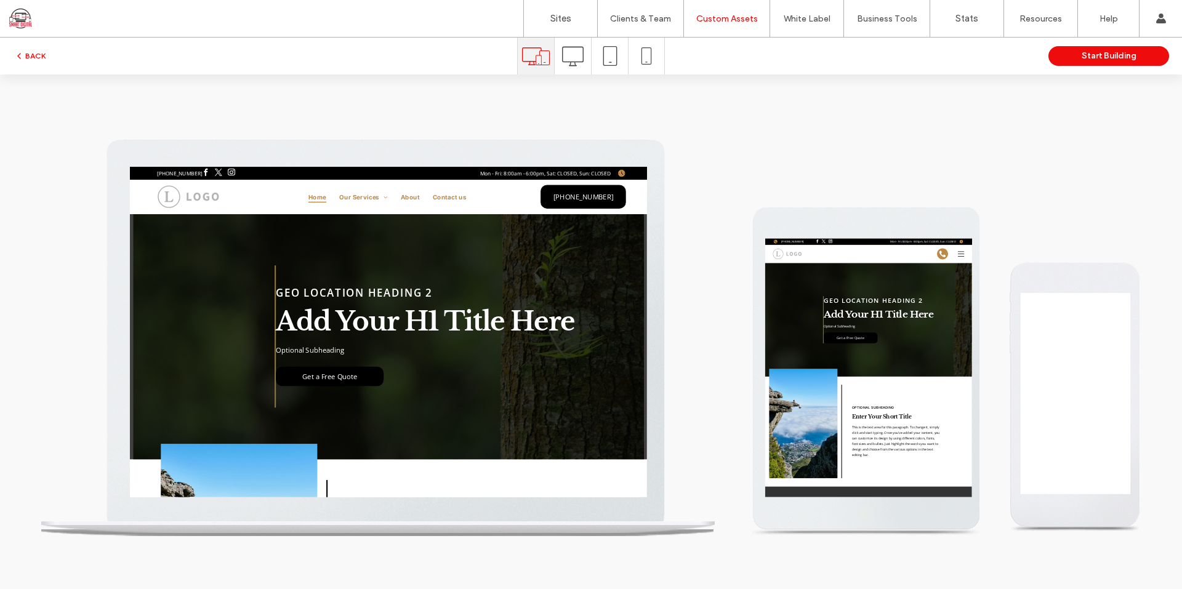
click at [577, 60] on icon at bounding box center [573, 57] width 22 height 22
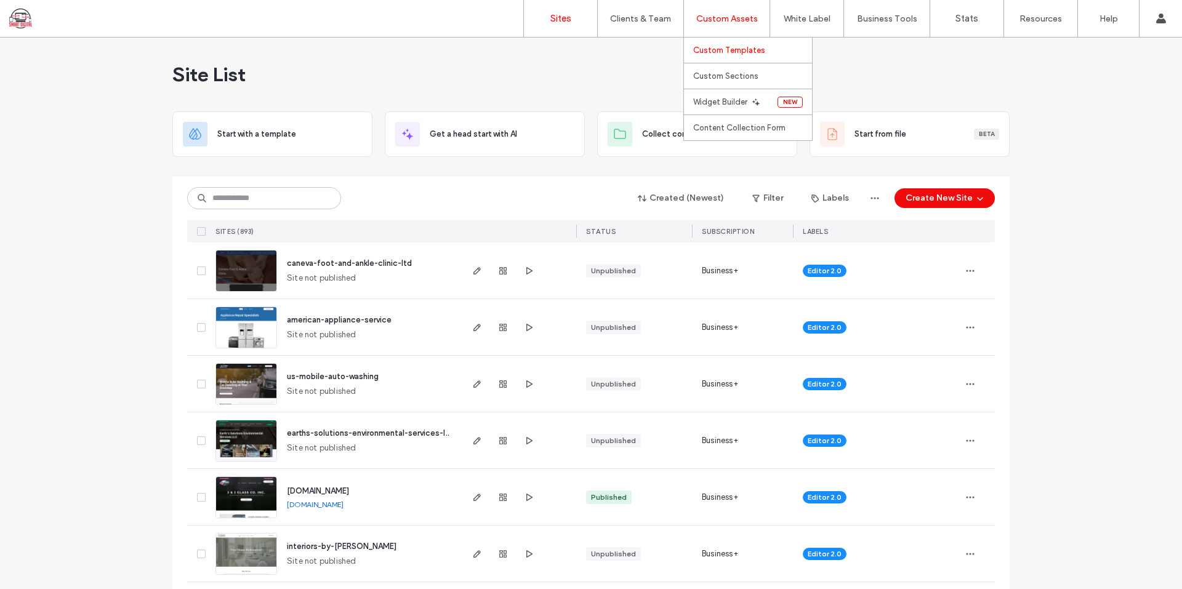
click at [714, 49] on label "Custom Templates" at bounding box center [729, 50] width 72 height 9
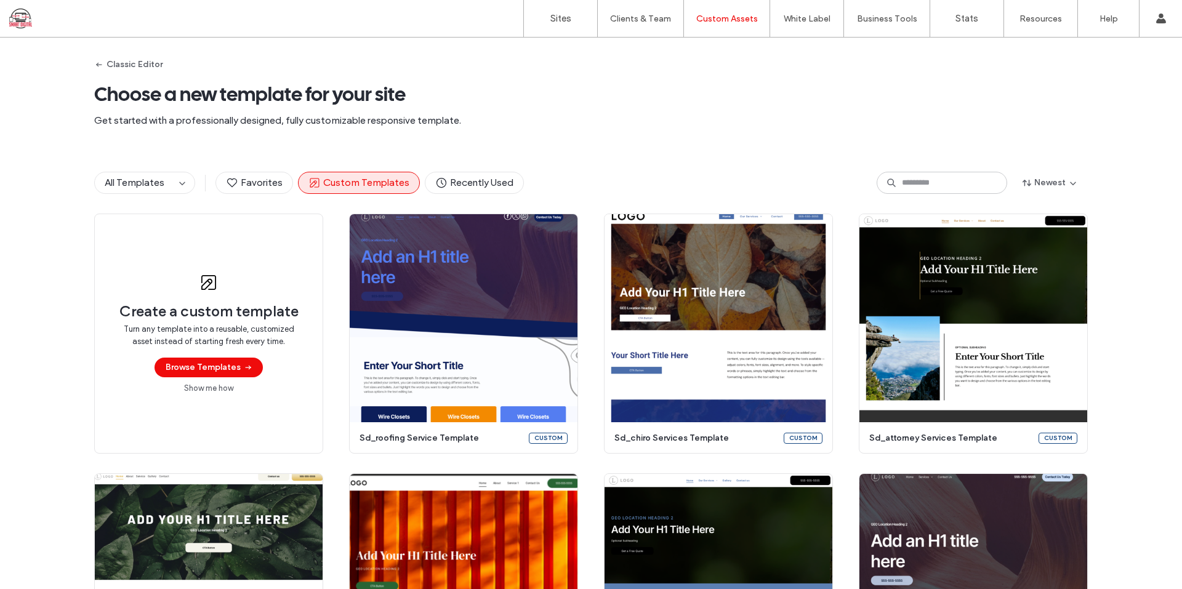
click at [653, 89] on span "Choose a new template for your site" at bounding box center [591, 94] width 994 height 25
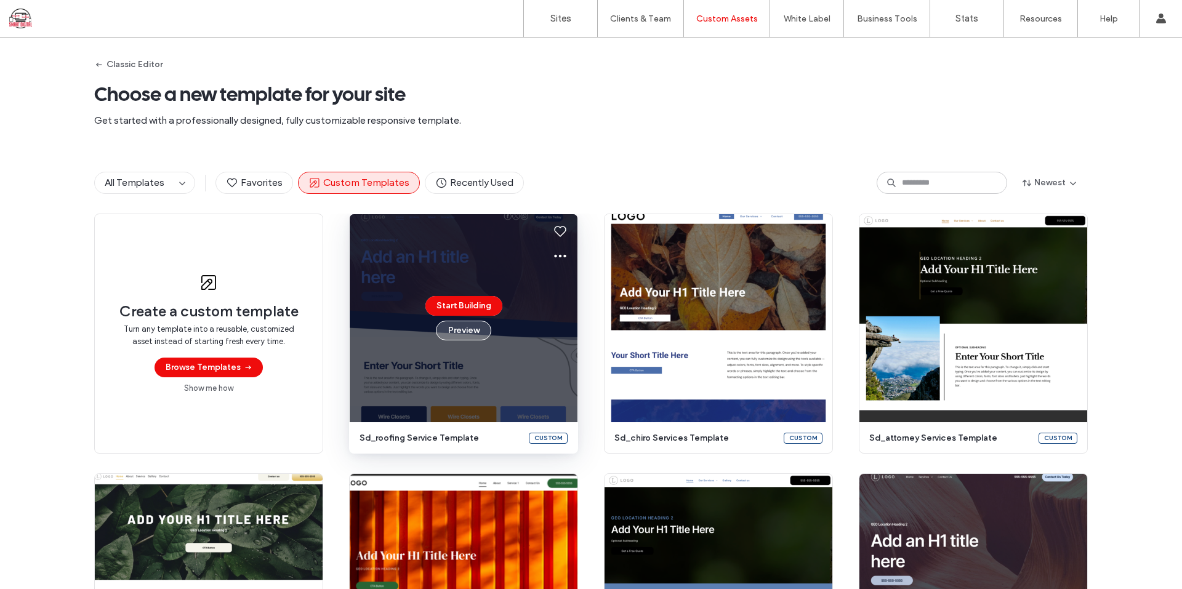
click at [462, 332] on button "Preview" at bounding box center [463, 331] width 55 height 20
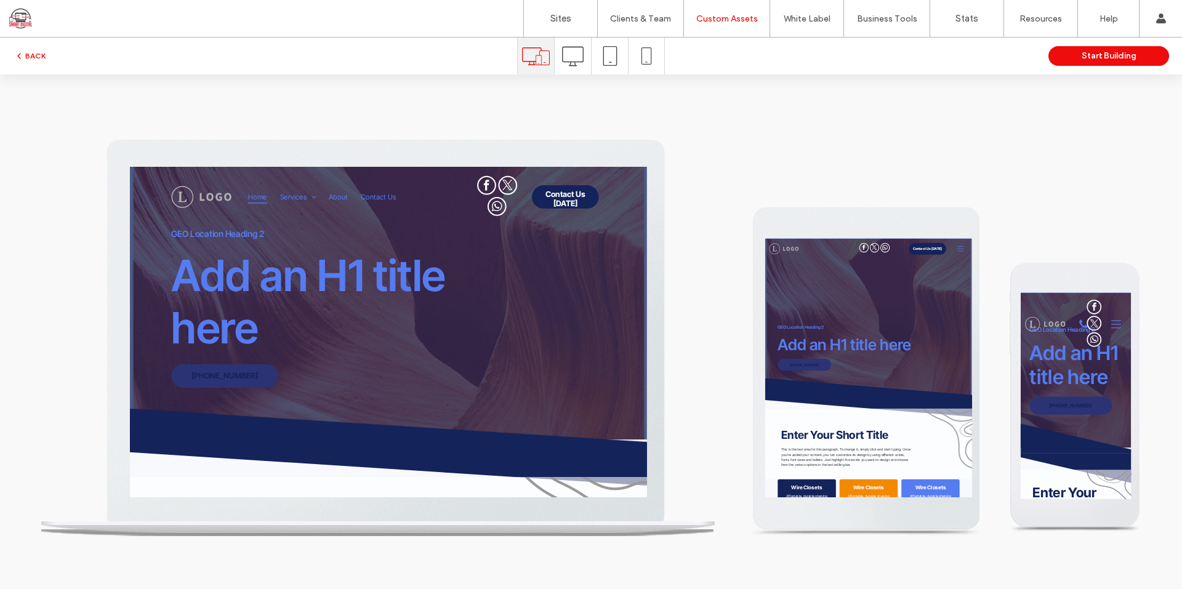
click at [575, 58] on icon at bounding box center [573, 57] width 22 height 22
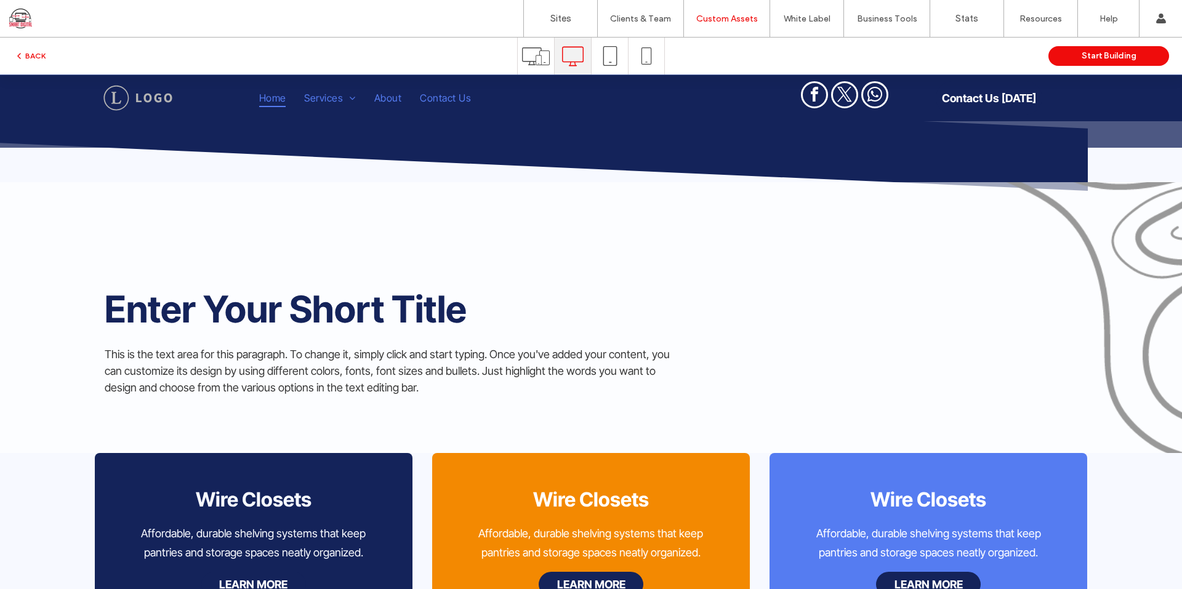
scroll to position [246, 0]
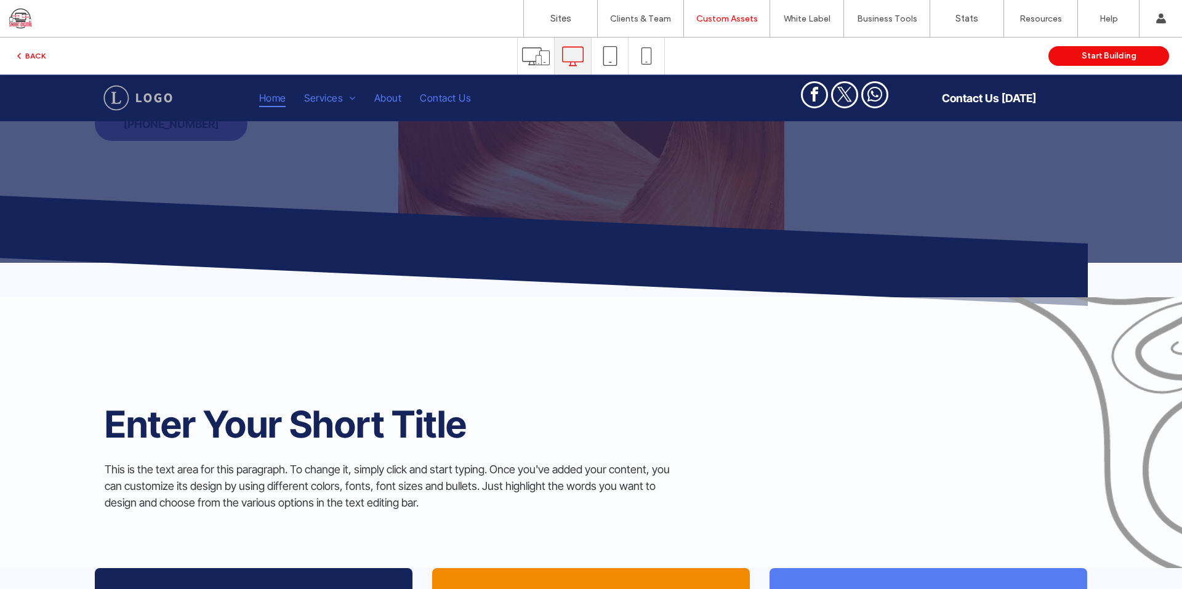
click at [33, 50] on button "BACK" at bounding box center [29, 56] width 31 height 15
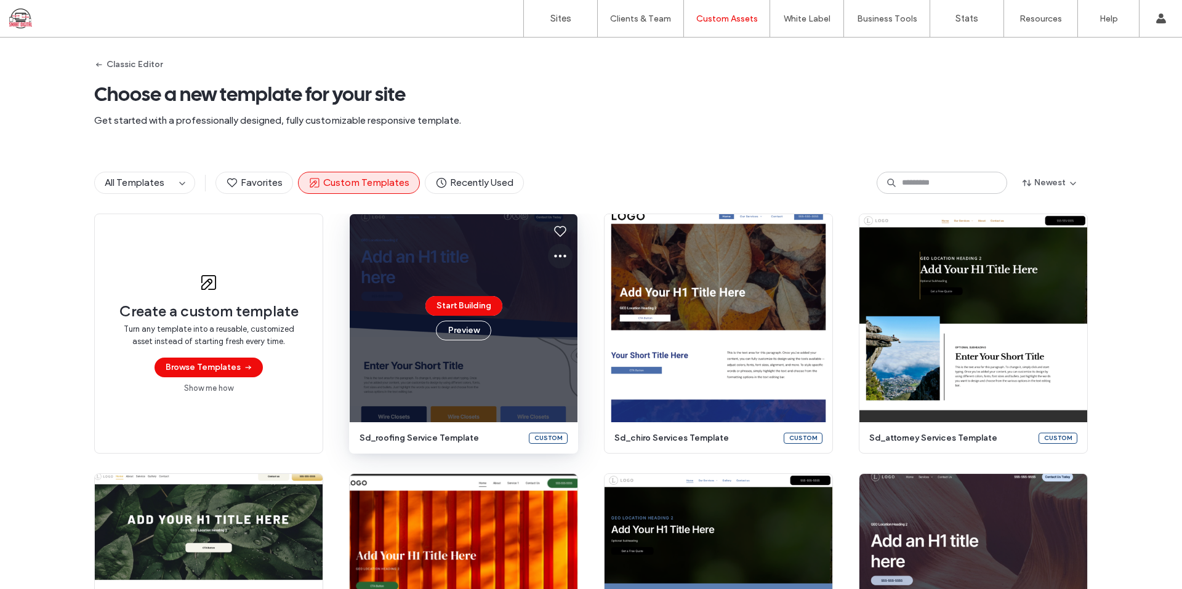
click at [558, 249] on icon at bounding box center [560, 256] width 15 height 15
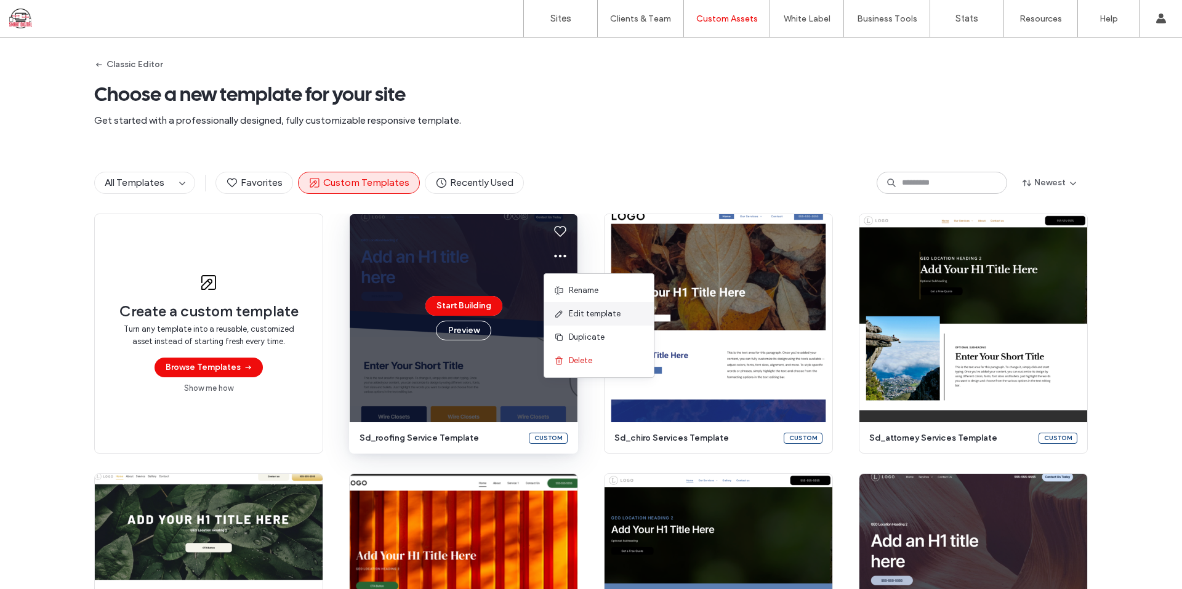
click at [592, 312] on span "Edit template" at bounding box center [595, 314] width 52 height 12
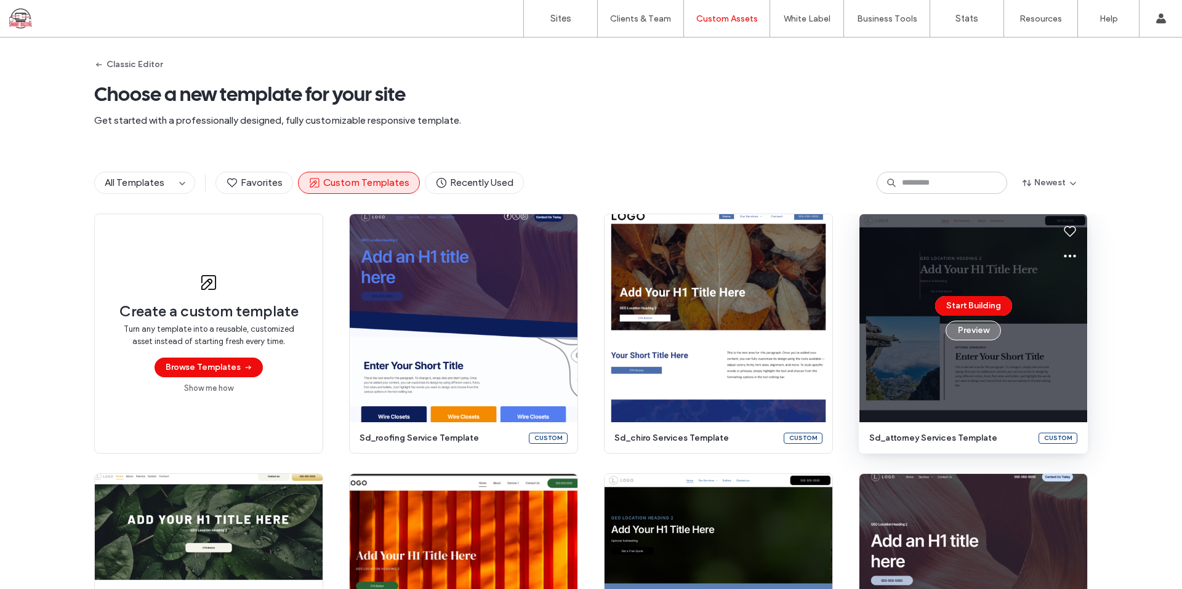
click at [976, 335] on button "Preview" at bounding box center [973, 331] width 55 height 20
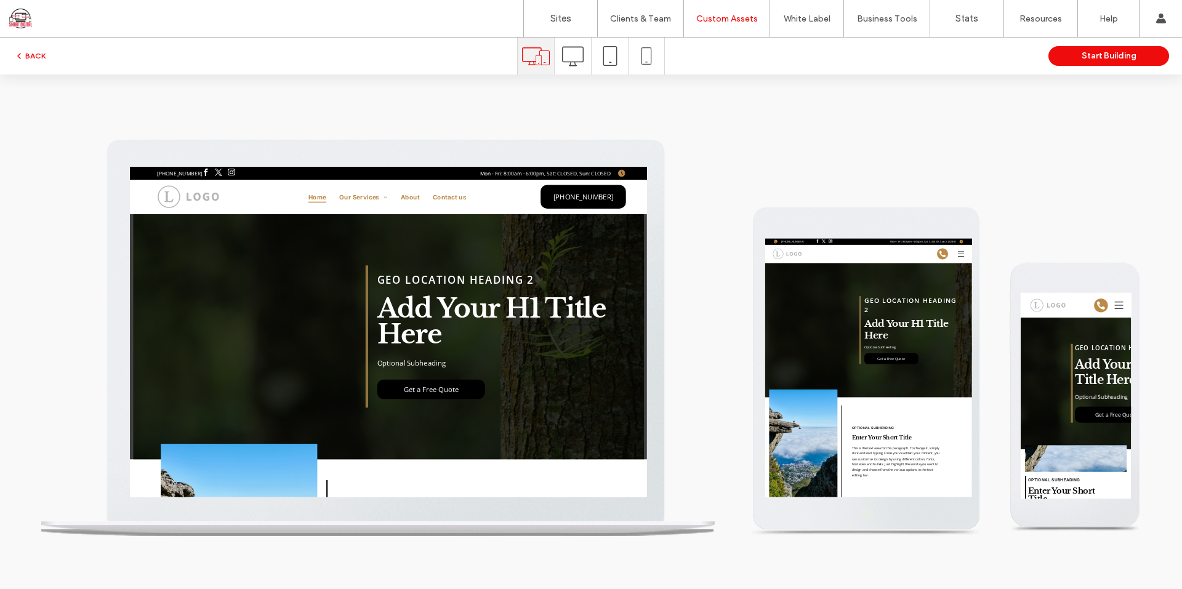
scroll to position [0, 0]
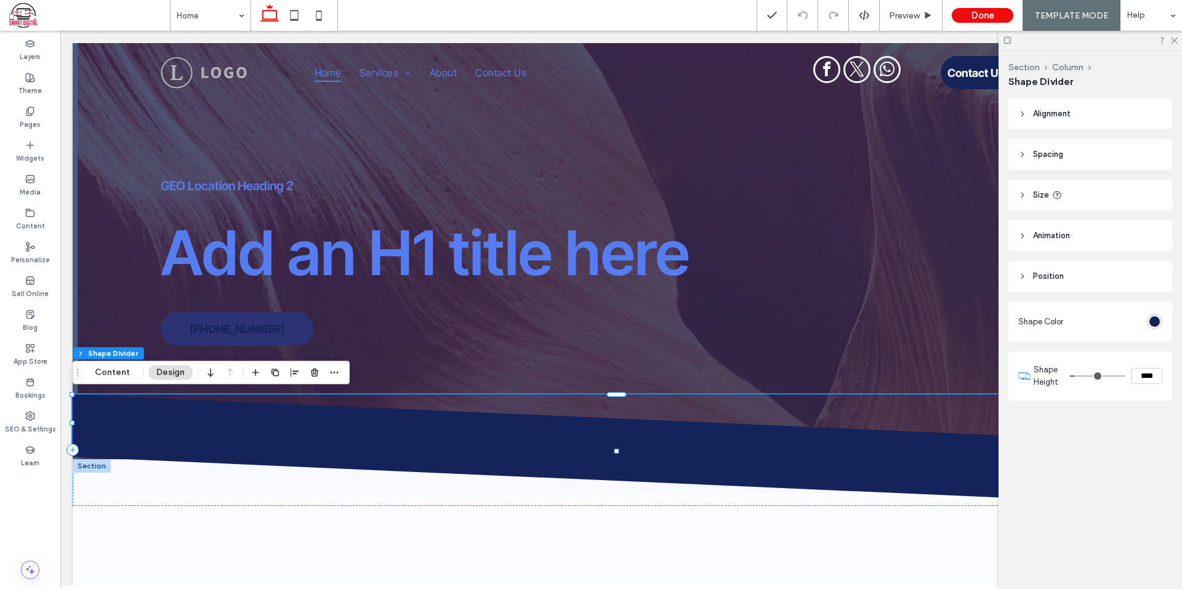
click at [1048, 113] on span "Alignment" at bounding box center [1052, 114] width 38 height 12
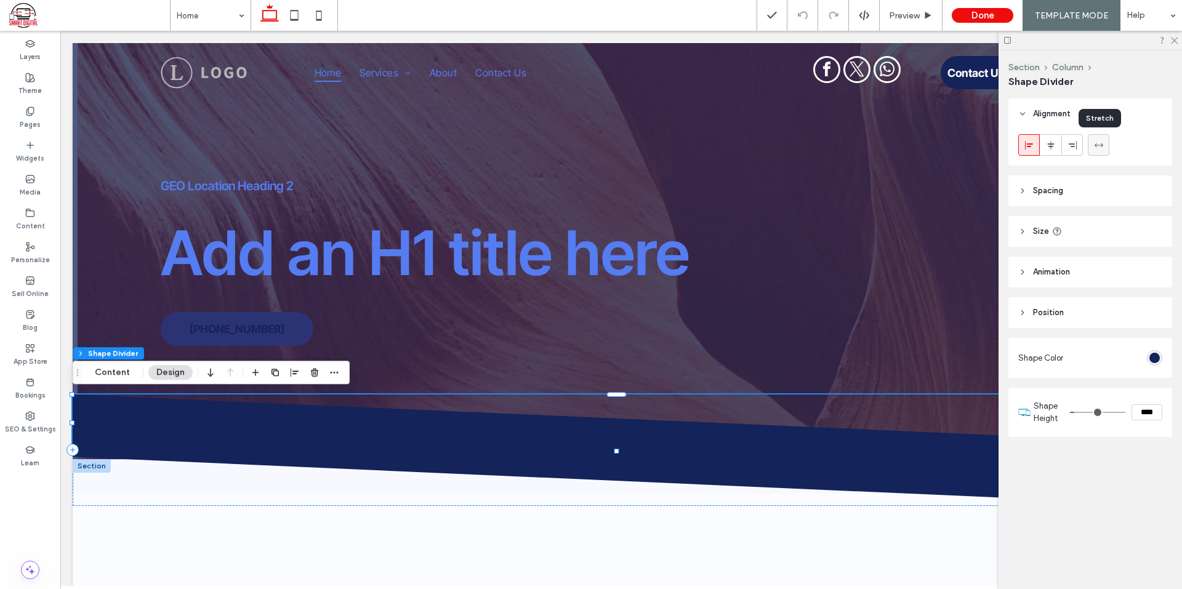
click at [1103, 147] on icon at bounding box center [1099, 145] width 10 height 10
type input "***"
click at [1175, 41] on icon at bounding box center [1174, 40] width 8 height 8
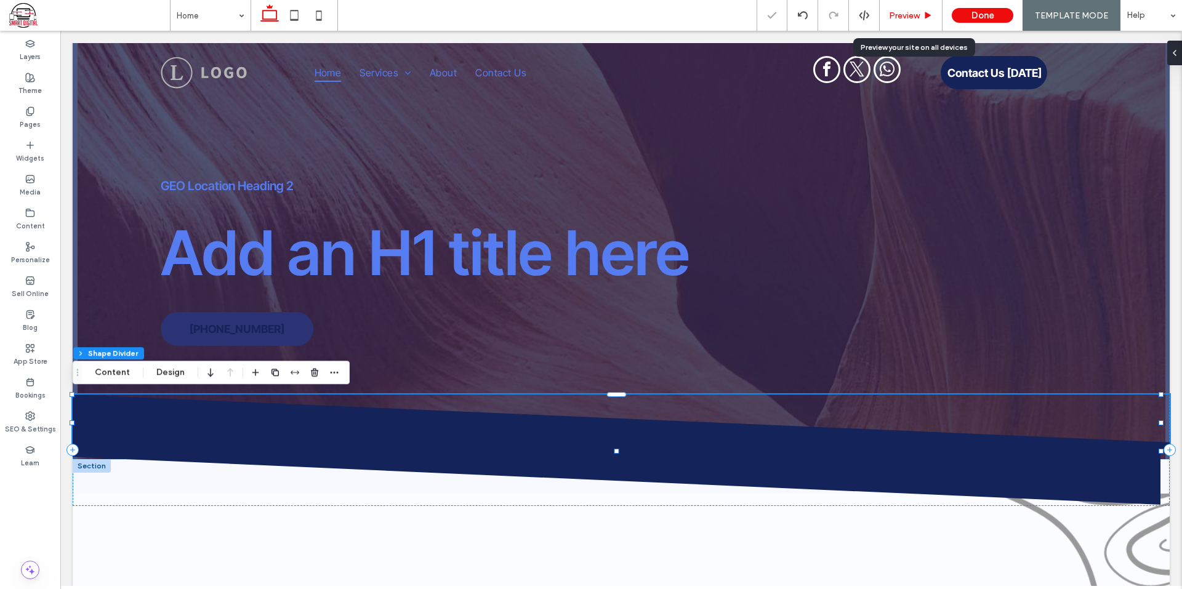
click at [899, 14] on span "Preview" at bounding box center [904, 15] width 31 height 10
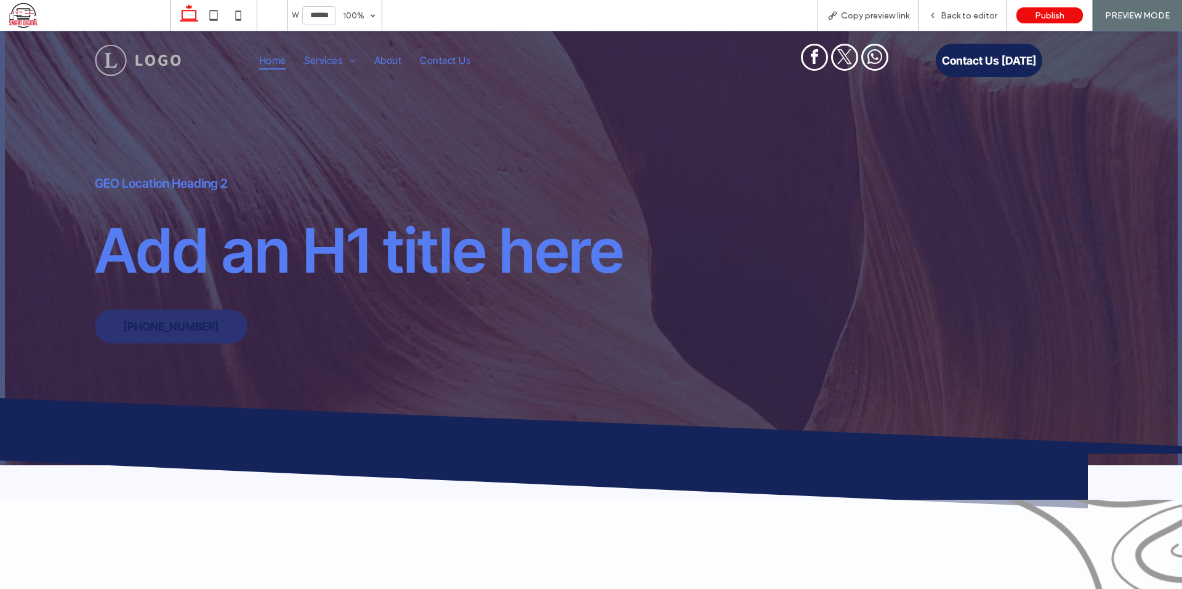
click at [899, 14] on span "Copy preview link" at bounding box center [875, 15] width 68 height 10
click at [953, 10] on span "Back to editor" at bounding box center [969, 15] width 57 height 10
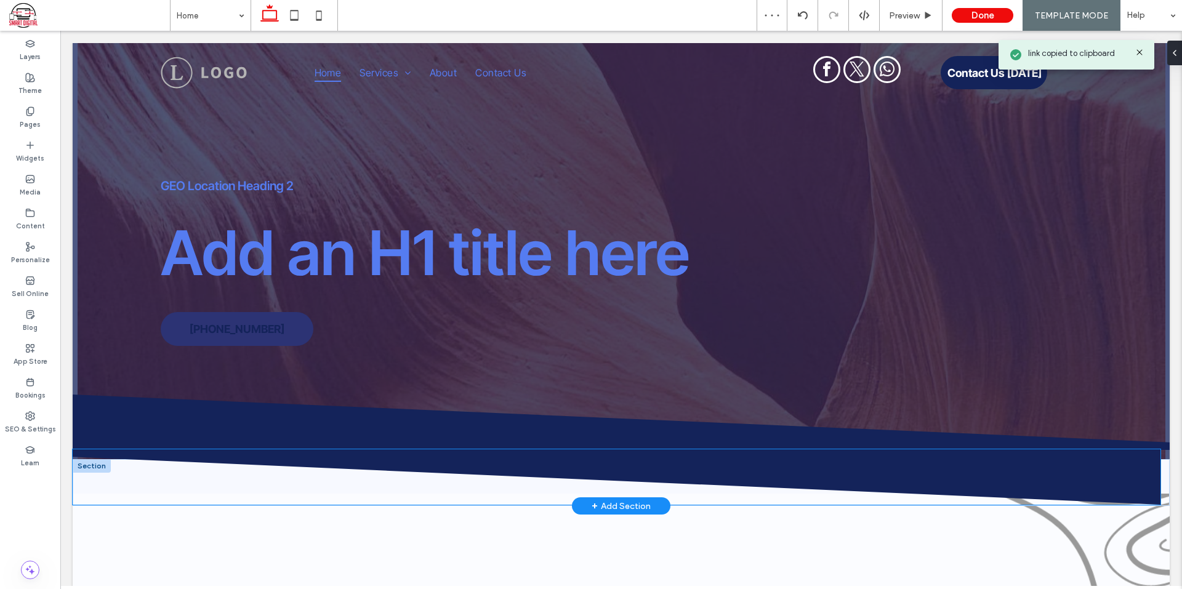
click at [1056, 483] on icon at bounding box center [617, 476] width 1088 height 55
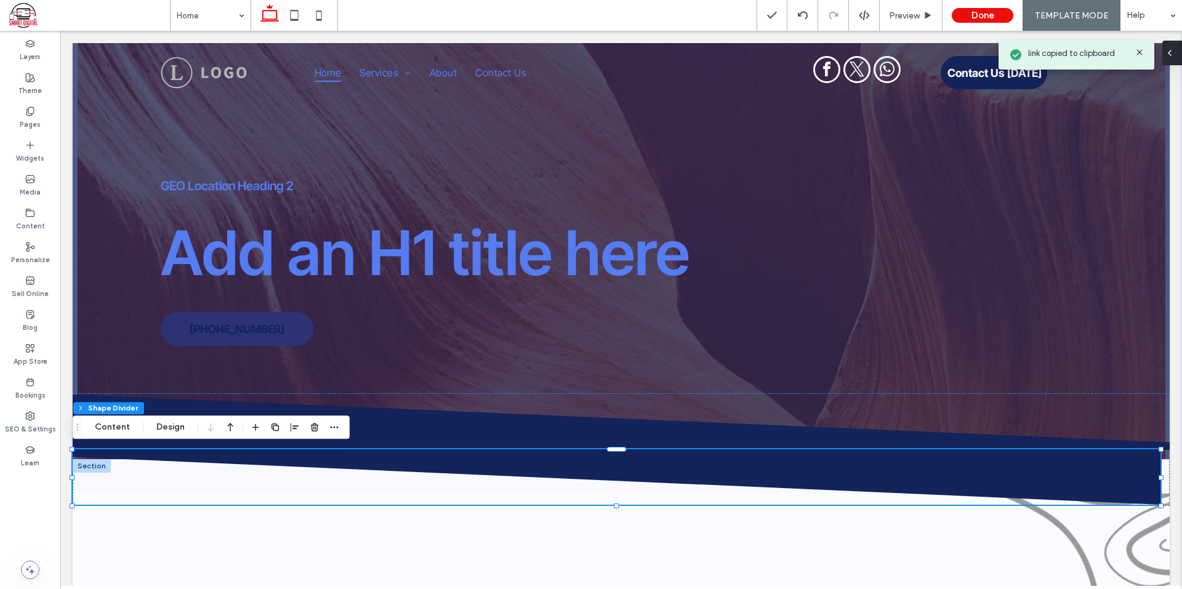
click at [1175, 47] on div at bounding box center [1172, 53] width 20 height 25
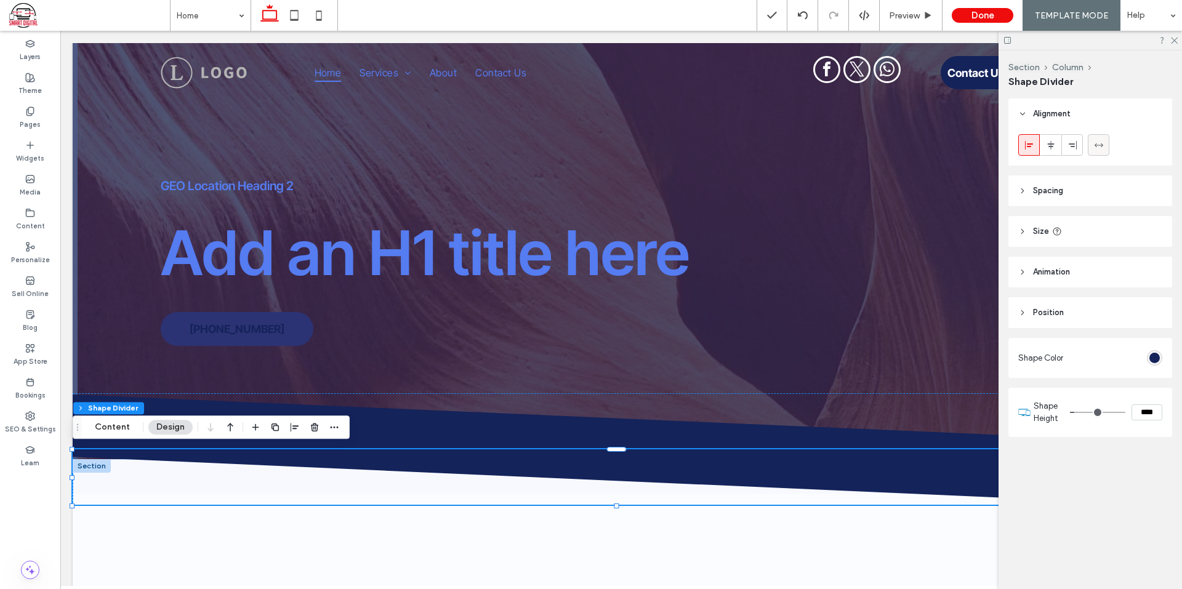
click at [1104, 142] on div at bounding box center [1098, 145] width 20 height 20
type input "***"
click at [1174, 36] on icon at bounding box center [1174, 40] width 8 height 8
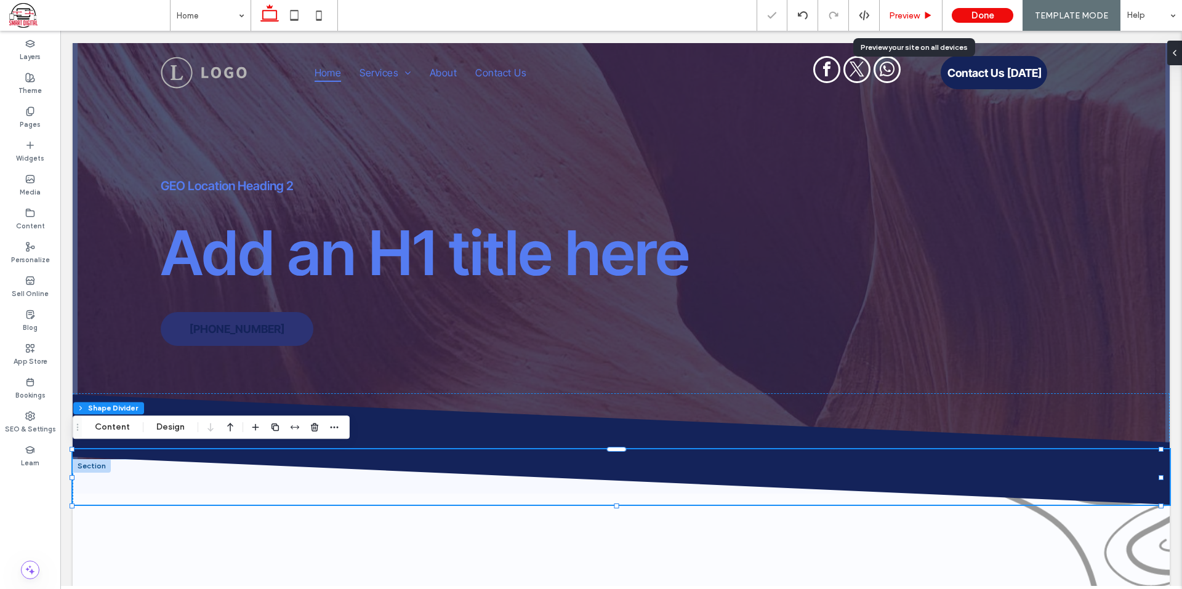
click at [915, 12] on span "Preview" at bounding box center [904, 15] width 31 height 10
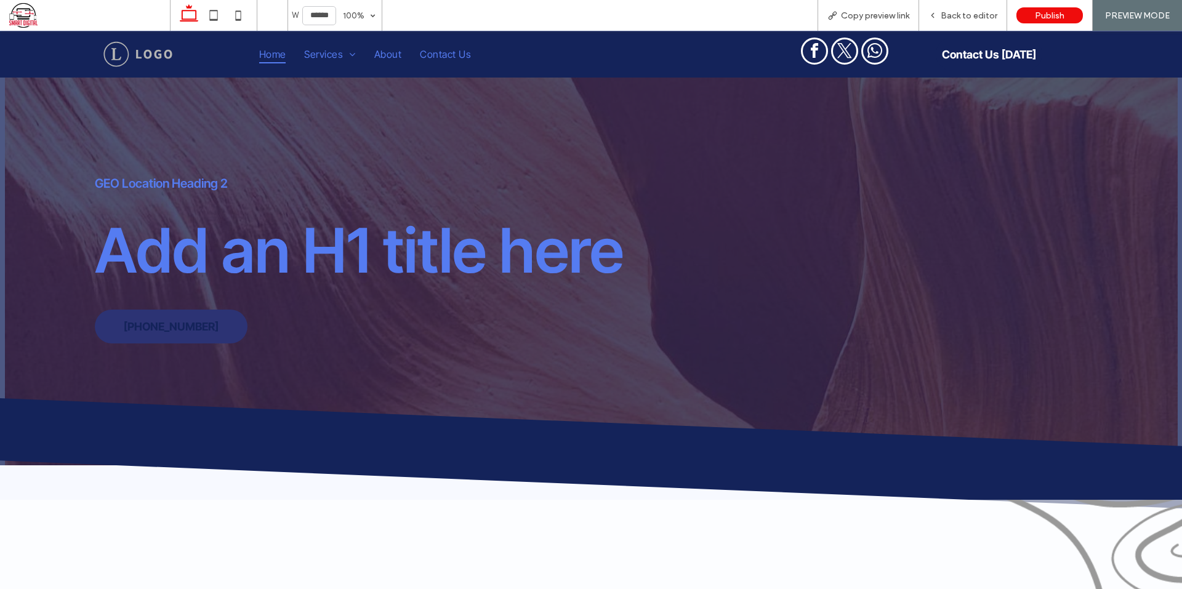
scroll to position [308, 0]
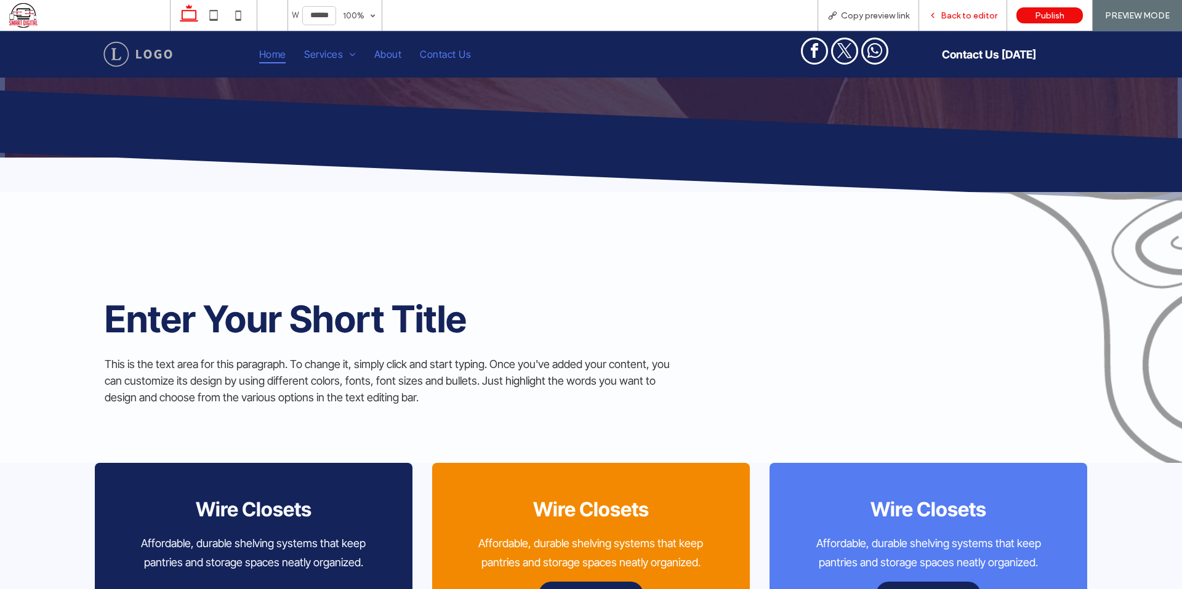
click at [973, 11] on span "Back to editor" at bounding box center [969, 15] width 57 height 10
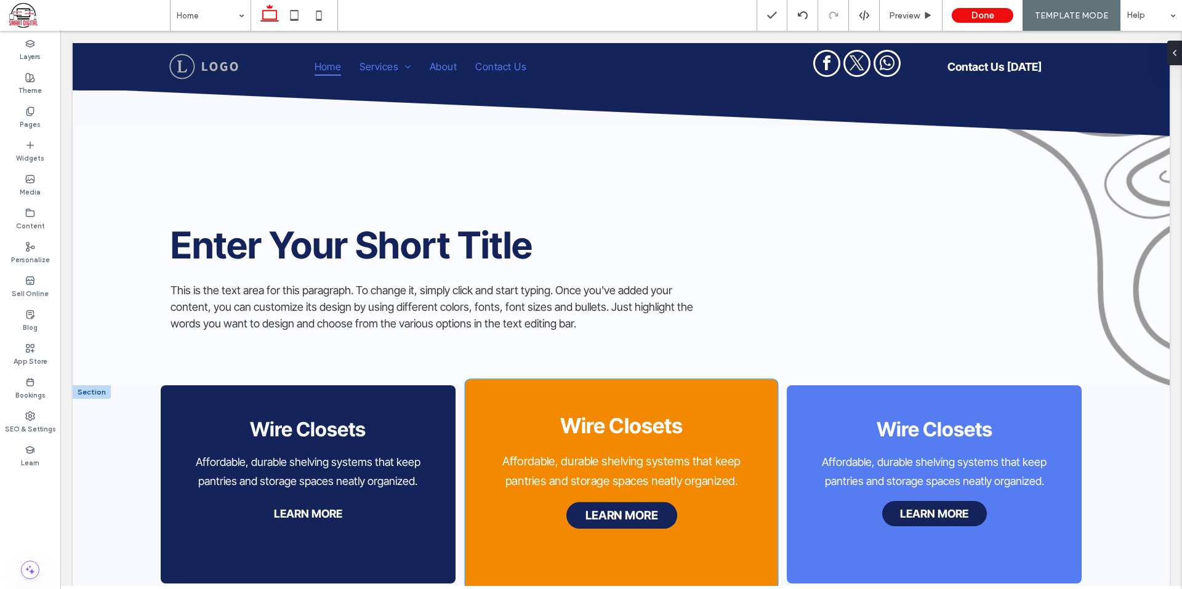
scroll to position [259, 0]
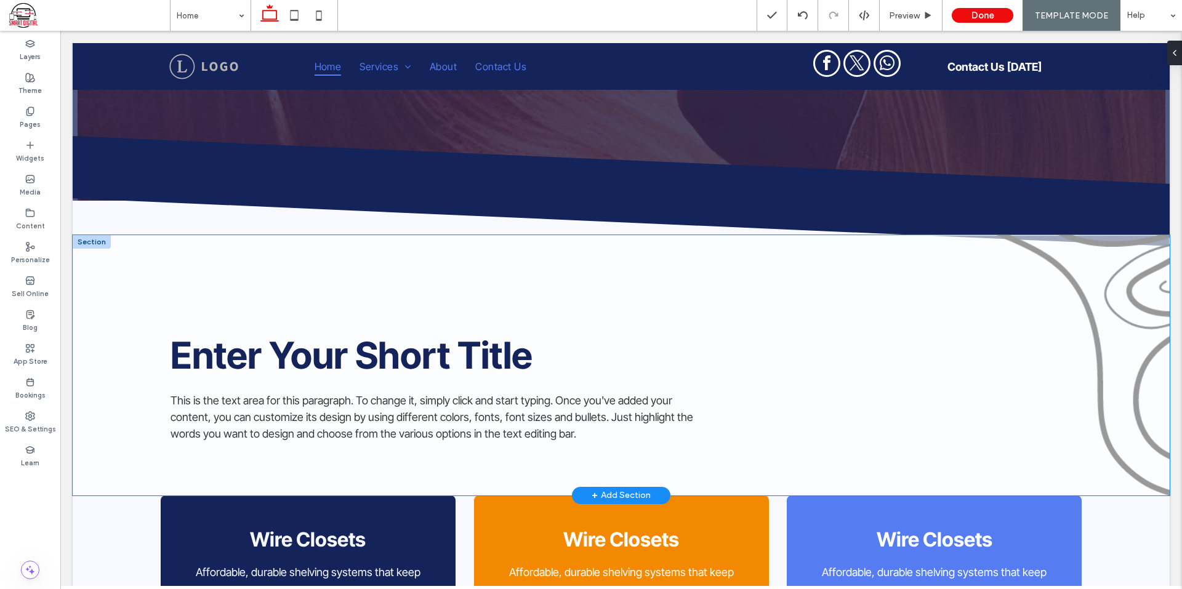
click at [277, 273] on div "Enter Your Short Title This is the text area for this paragraph. To change it, …" at bounding box center [621, 365] width 1097 height 260
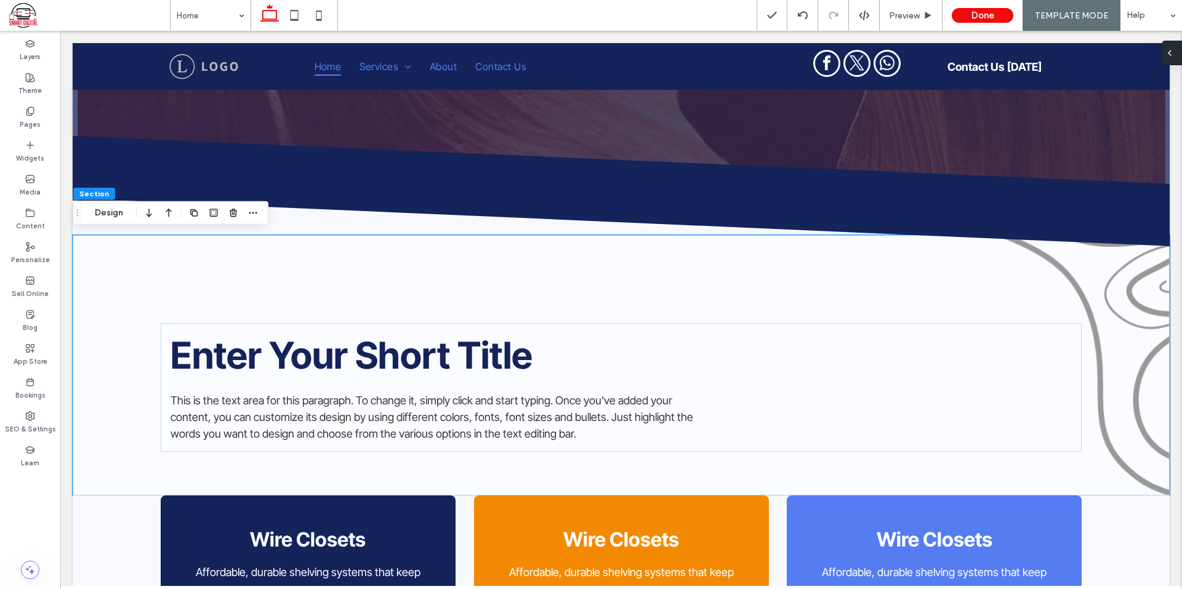
click at [1179, 52] on div at bounding box center [1172, 53] width 20 height 25
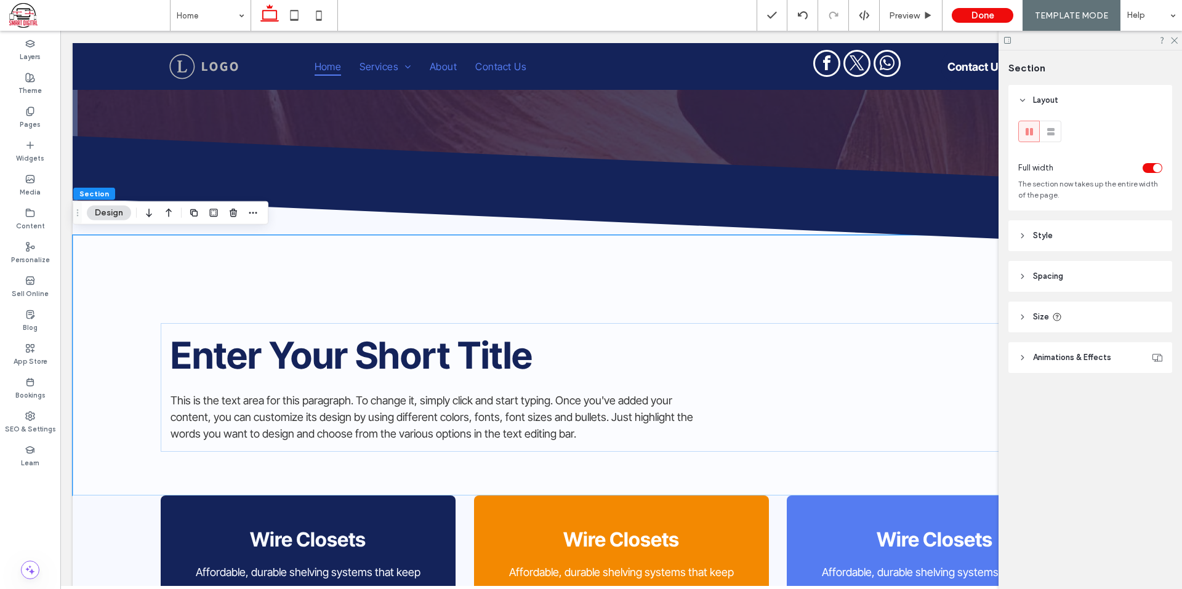
click at [1042, 233] on span "Style" at bounding box center [1043, 236] width 20 height 12
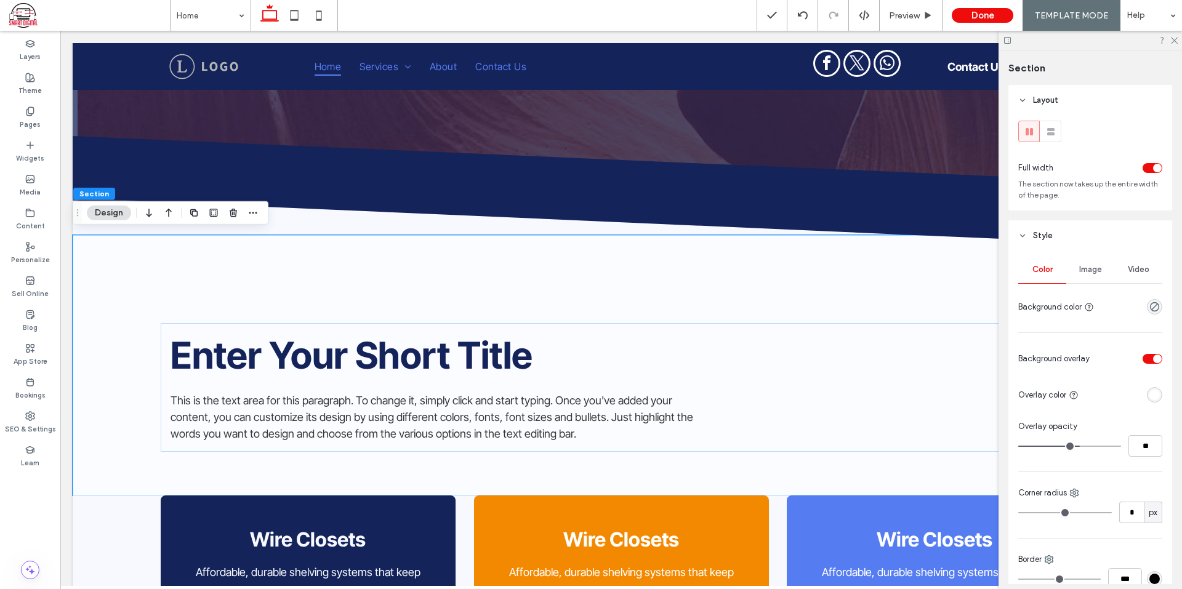
drag, startPoint x: 1061, startPoint y: 230, endPoint x: 903, endPoint y: 215, distance: 158.3
click at [1061, 230] on header "Style" at bounding box center [1090, 235] width 164 height 31
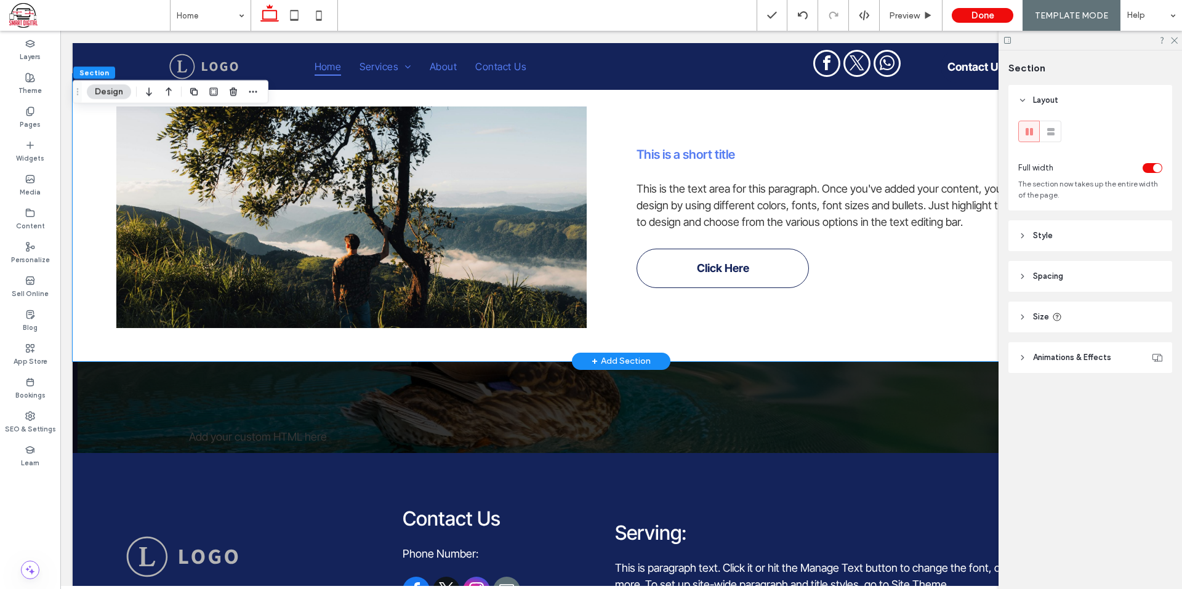
scroll to position [1367, 0]
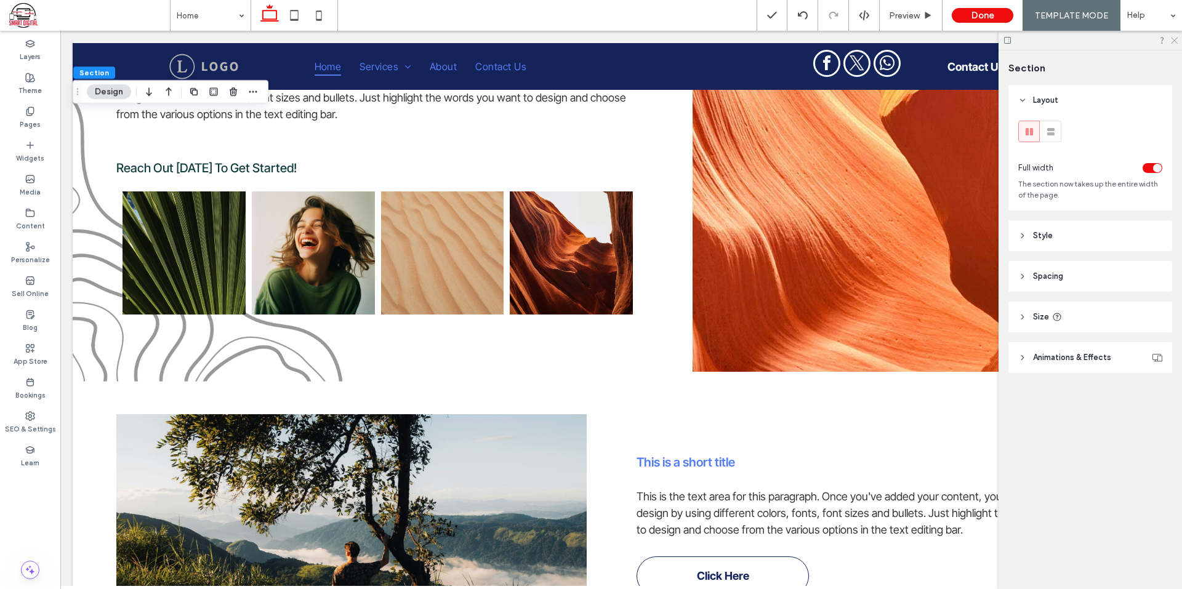
click at [1176, 40] on icon at bounding box center [1174, 40] width 8 height 8
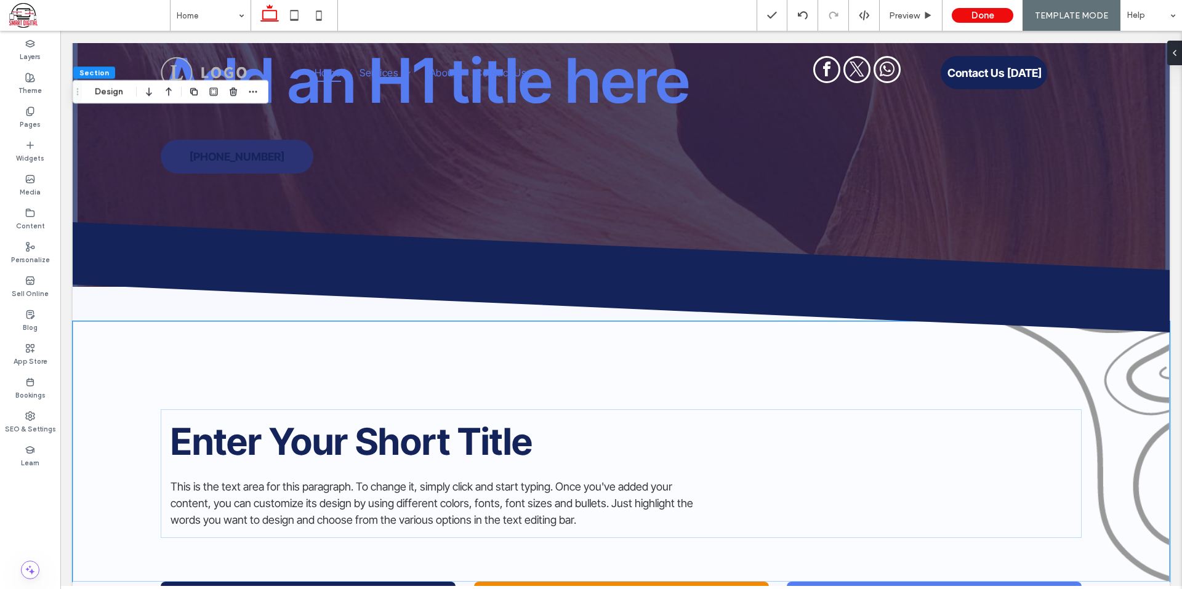
scroll to position [0, 0]
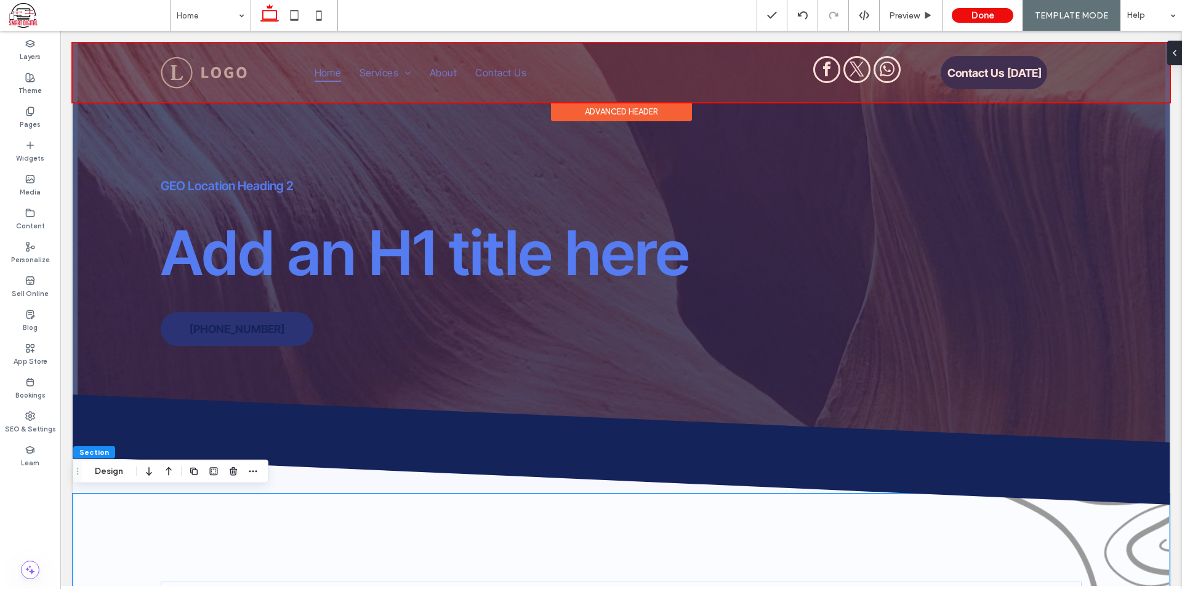
click at [826, 70] on div at bounding box center [621, 72] width 1097 height 59
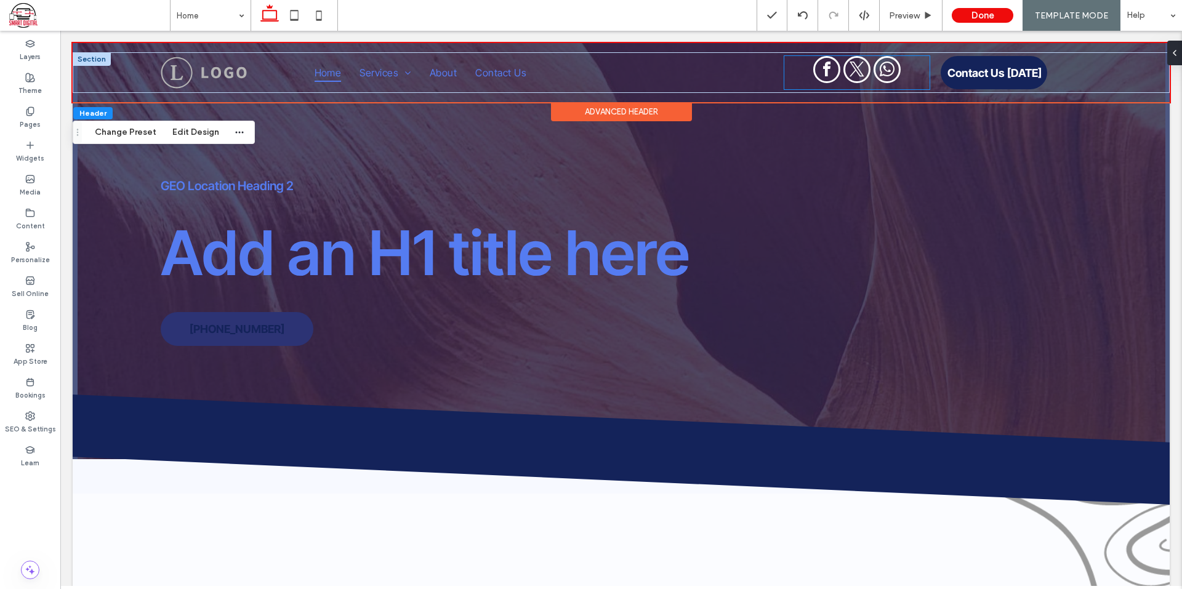
click at [873, 65] on span "whatsapp" at bounding box center [886, 69] width 27 height 27
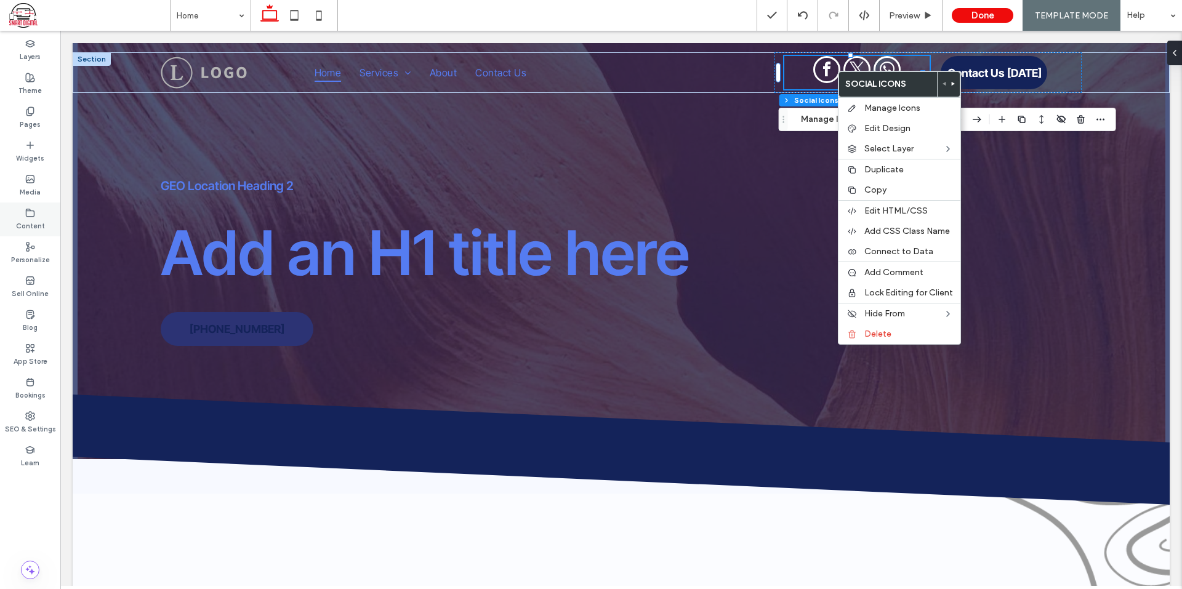
click at [15, 227] on div "Content" at bounding box center [30, 220] width 60 height 34
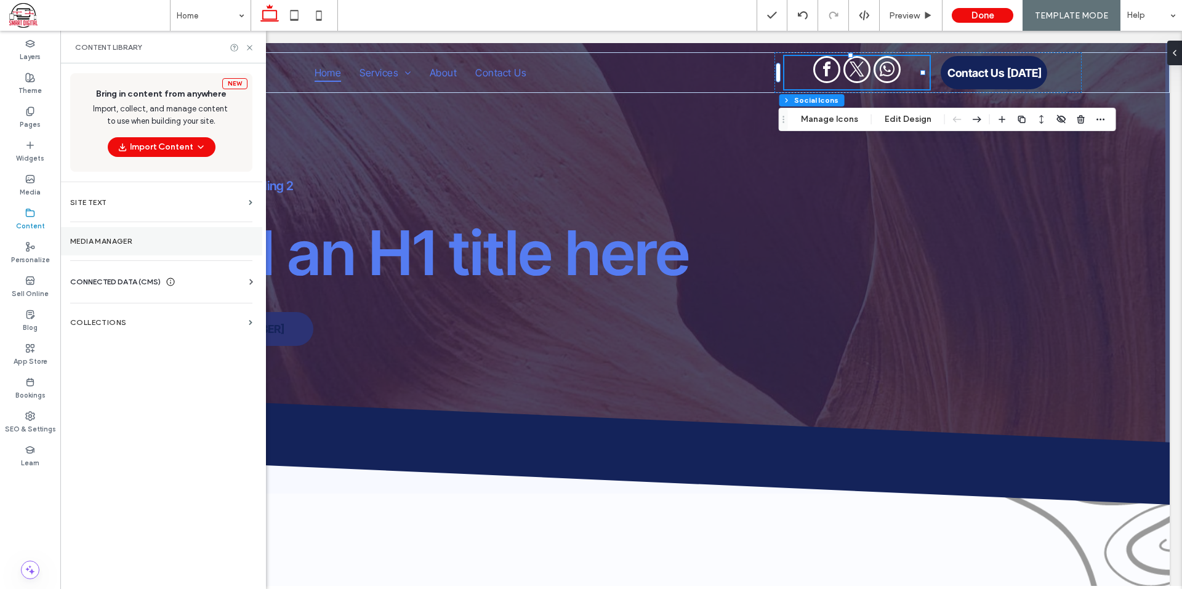
click at [100, 234] on section "Media Manager" at bounding box center [161, 241] width 202 height 28
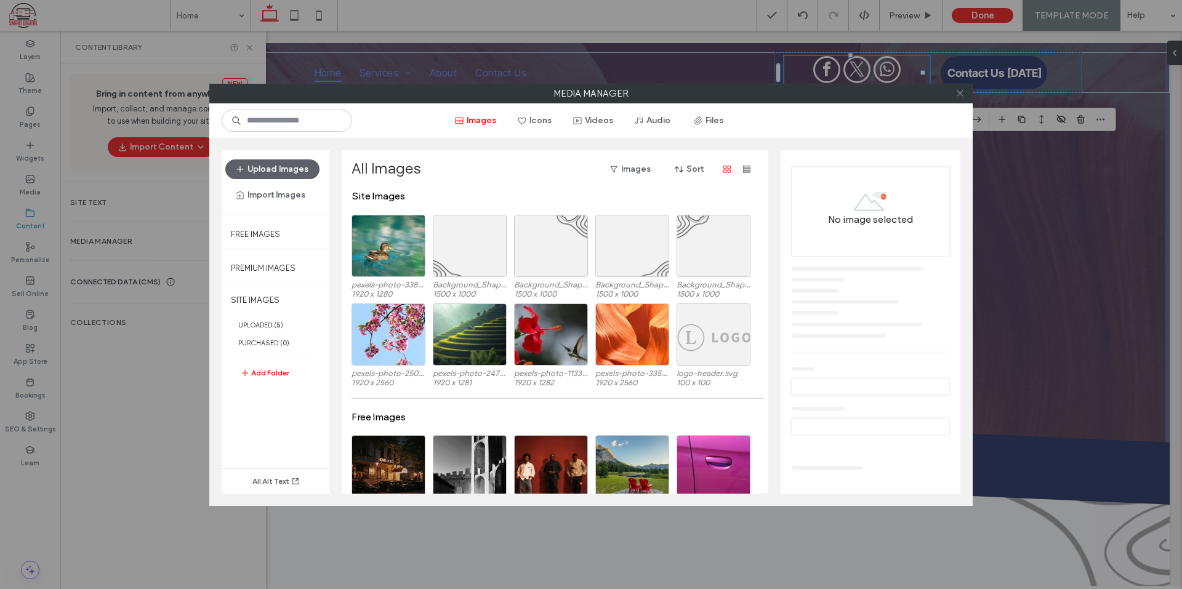
click at [957, 93] on icon at bounding box center [959, 93] width 9 height 9
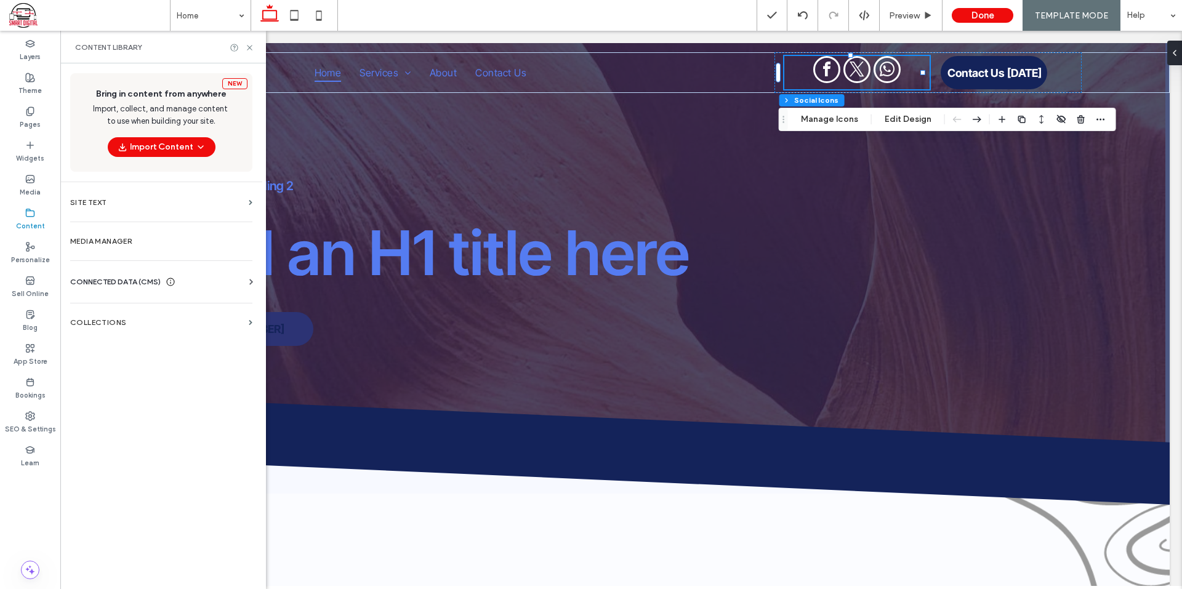
click at [105, 284] on span "CONNECTED DATA (CMS)" at bounding box center [115, 282] width 90 height 12
click at [125, 303] on section "Business Info" at bounding box center [163, 312] width 187 height 28
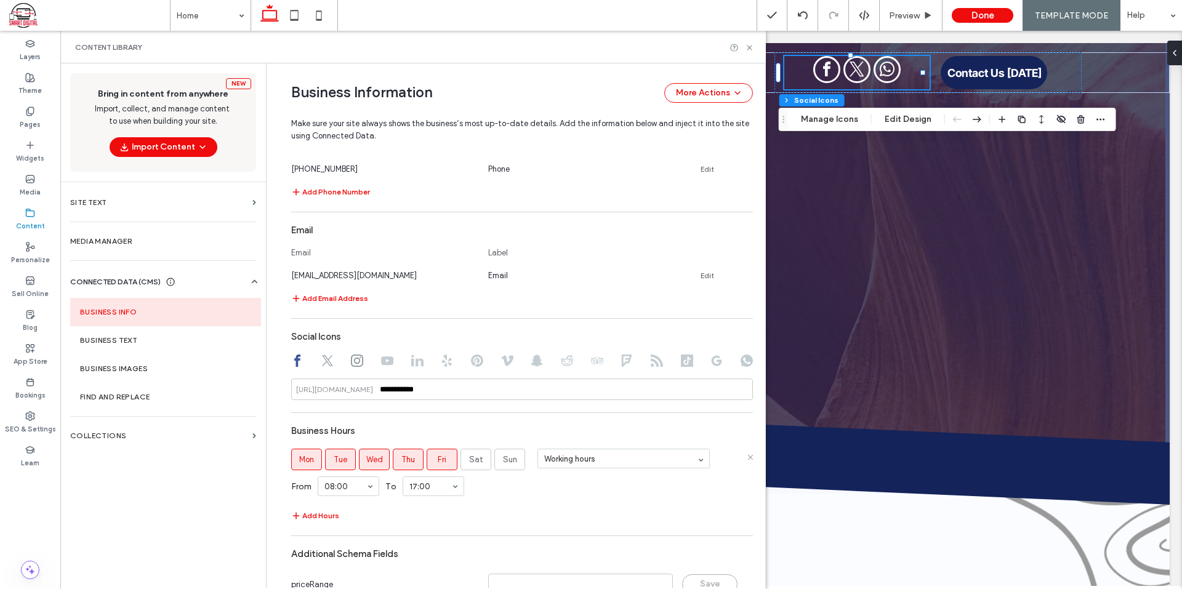
scroll to position [603, 0]
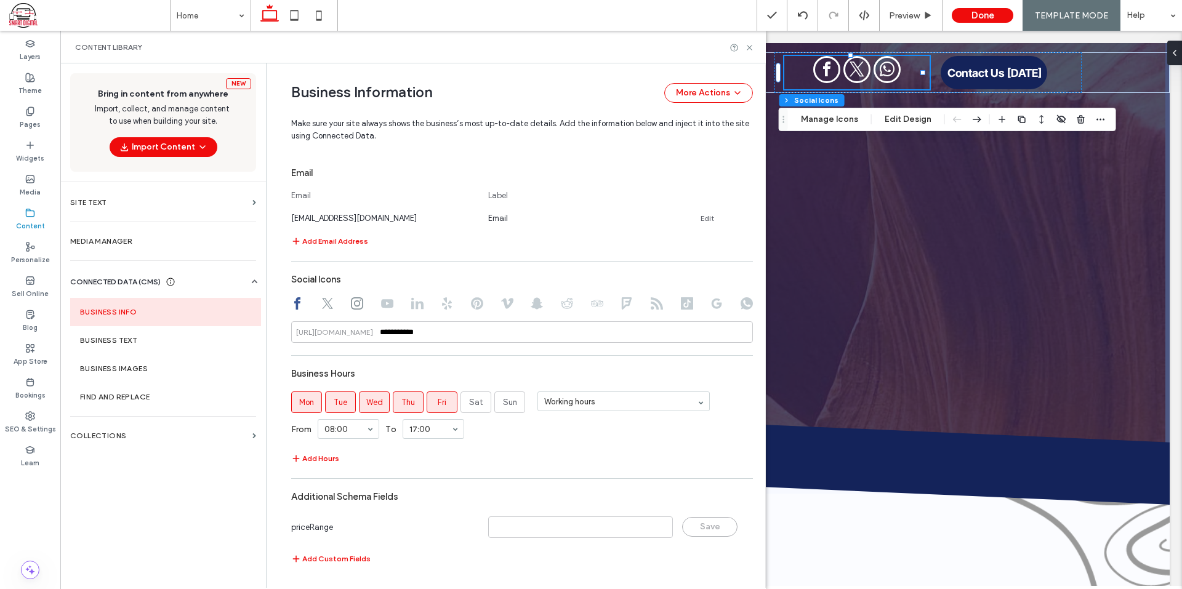
click at [321, 299] on icon at bounding box center [327, 303] width 12 height 12
click at [351, 303] on icon at bounding box center [357, 303] width 12 height 12
click at [321, 304] on icon at bounding box center [327, 303] width 12 height 12
click at [294, 307] on use at bounding box center [297, 303] width 6 height 12
drag, startPoint x: 748, startPoint y: 46, endPoint x: 775, endPoint y: 43, distance: 27.3
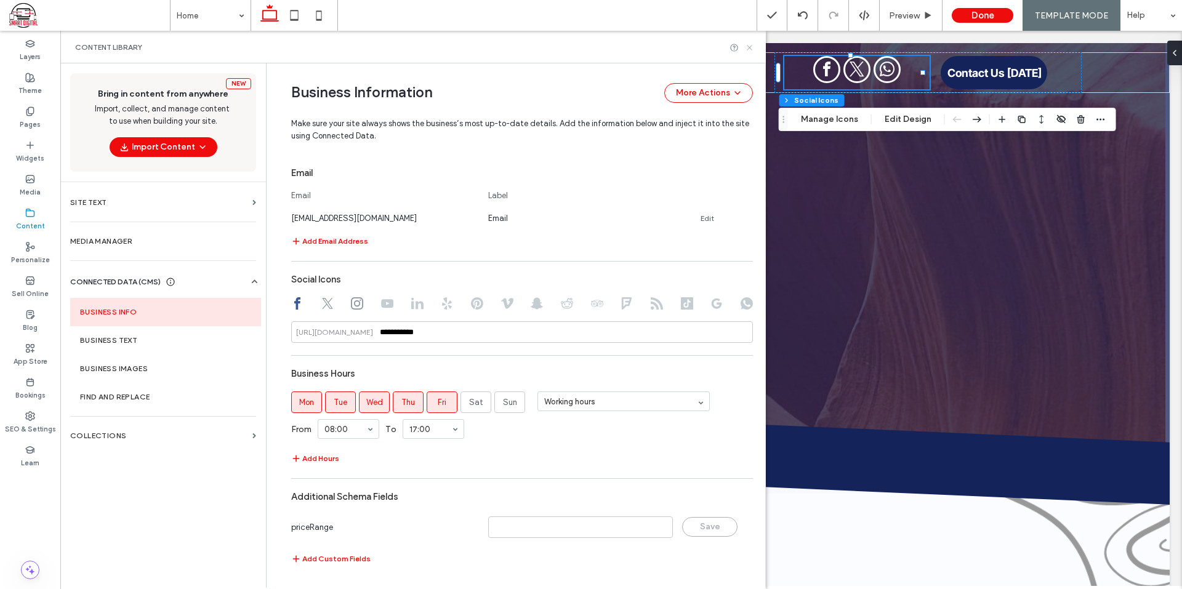
click at [748, 46] on use at bounding box center [749, 47] width 5 height 5
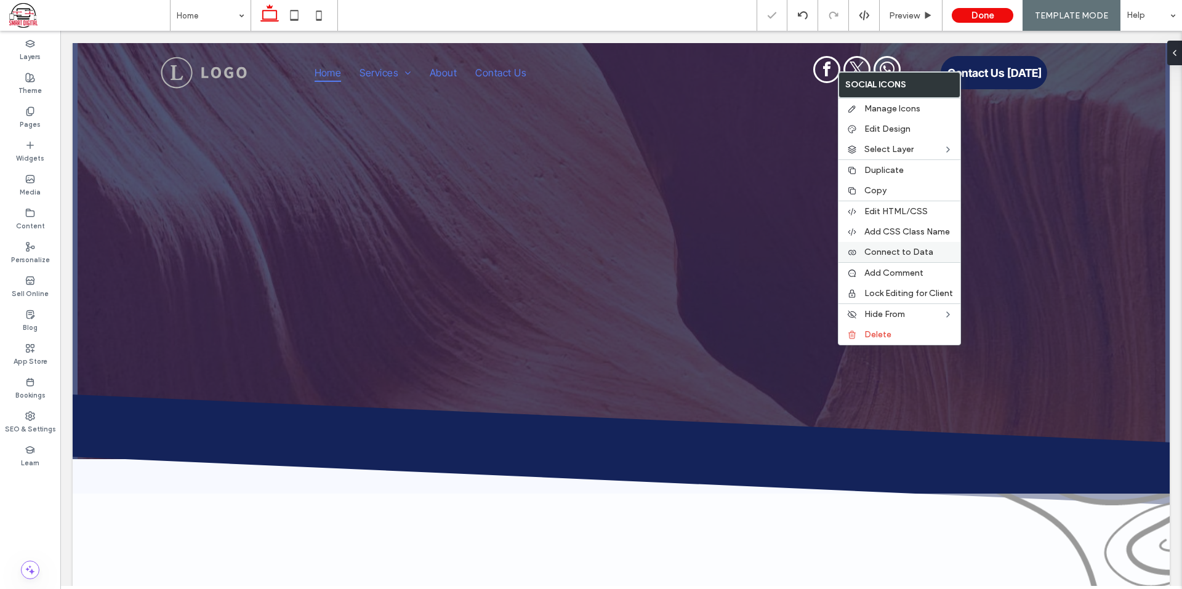
scroll to position [0, 0]
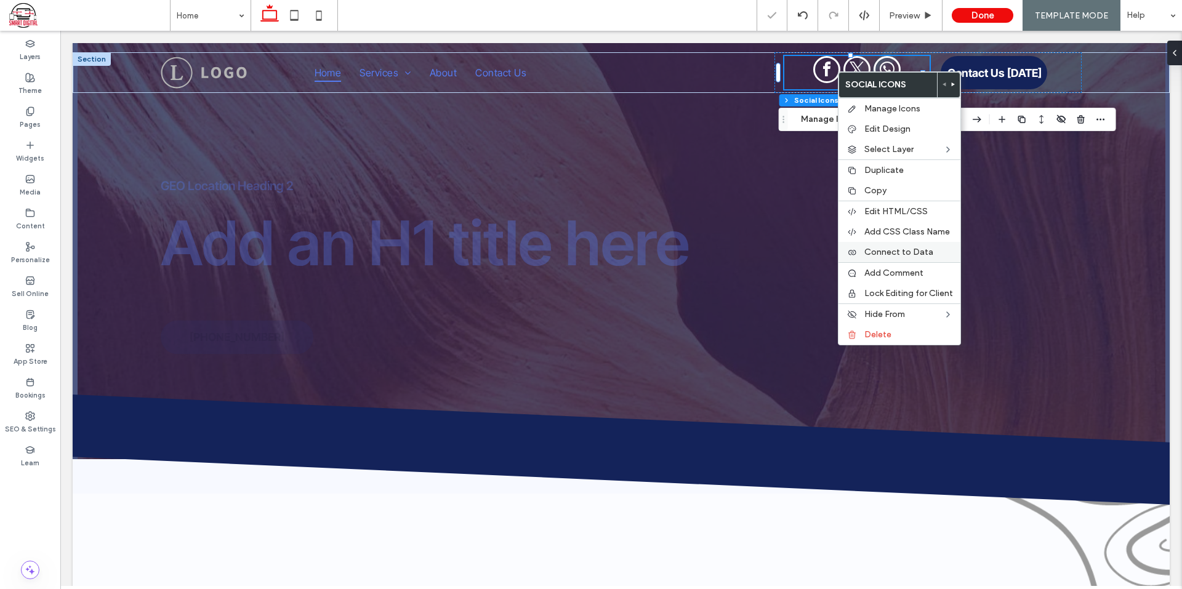
click at [878, 246] on div "Connect to Data" at bounding box center [899, 252] width 122 height 20
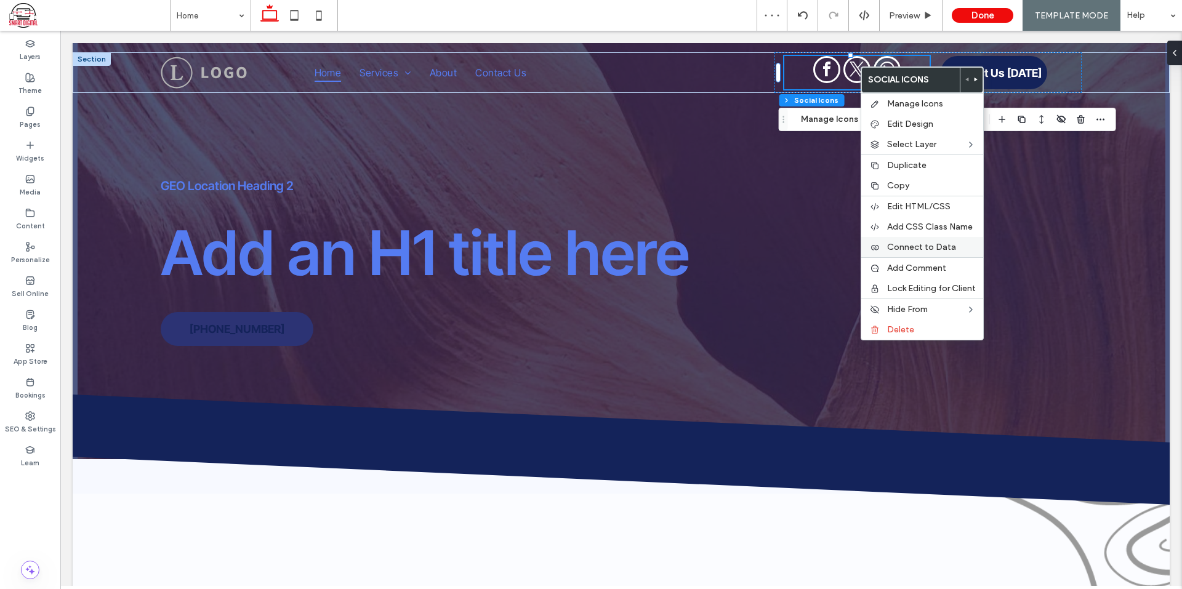
click at [910, 241] on div "Connect to Data" at bounding box center [922, 247] width 122 height 20
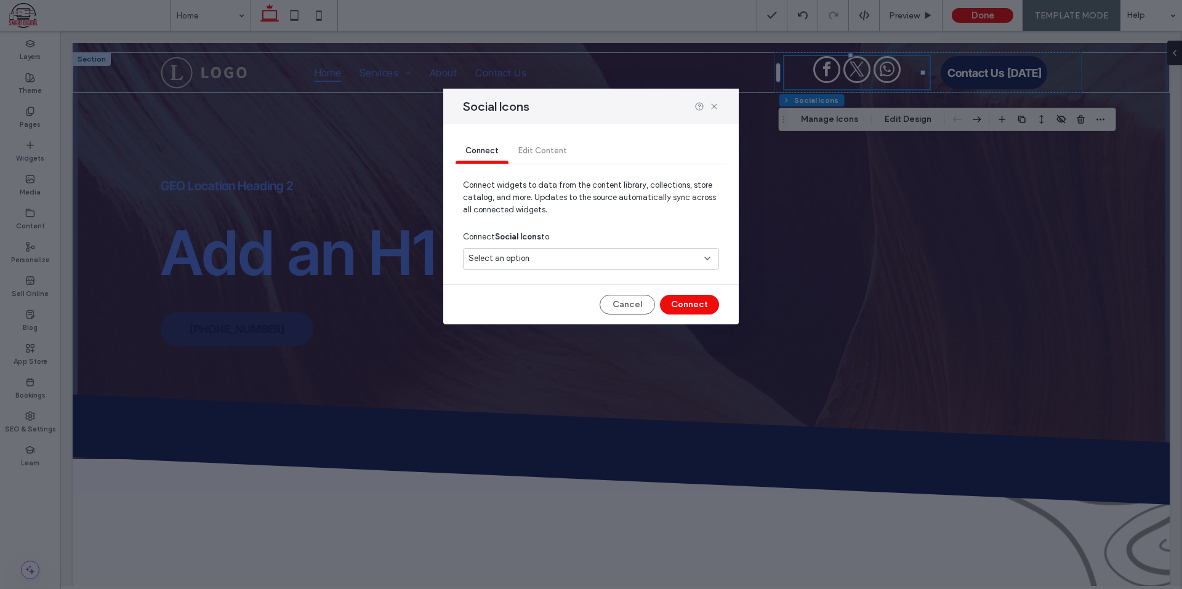
drag, startPoint x: 588, startPoint y: 259, endPoint x: 576, endPoint y: 266, distance: 14.1
click at [587, 259] on div "Select an option" at bounding box center [583, 258] width 230 height 12
click at [525, 295] on div "Social Accounts" at bounding box center [591, 302] width 255 height 22
click at [686, 300] on button "Connect" at bounding box center [689, 305] width 59 height 20
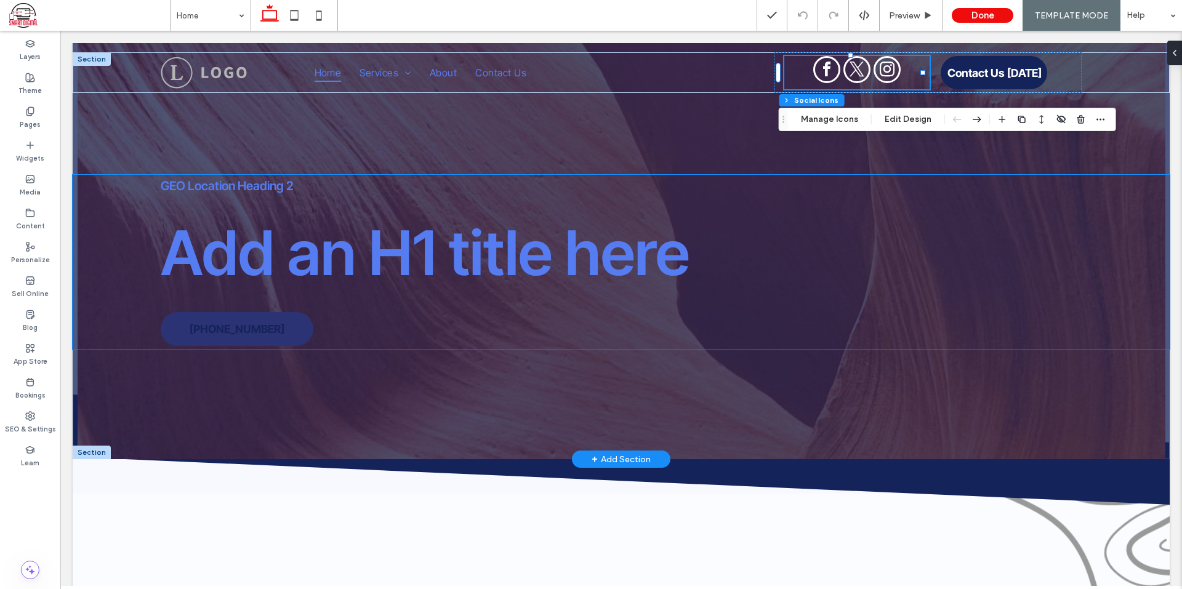
drag, startPoint x: 238, startPoint y: 322, endPoint x: 271, endPoint y: 343, distance: 38.8
click at [238, 323] on span "555-555-5555" at bounding box center [237, 329] width 95 height 13
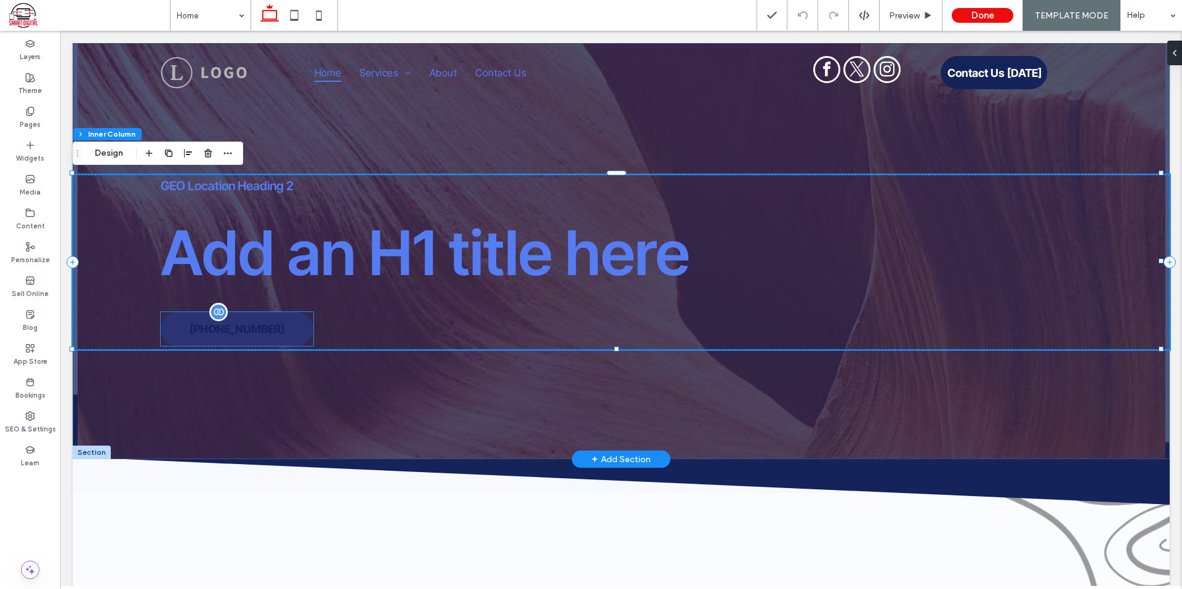
click at [290, 327] on link "555-555-5555" at bounding box center [237, 329] width 153 height 34
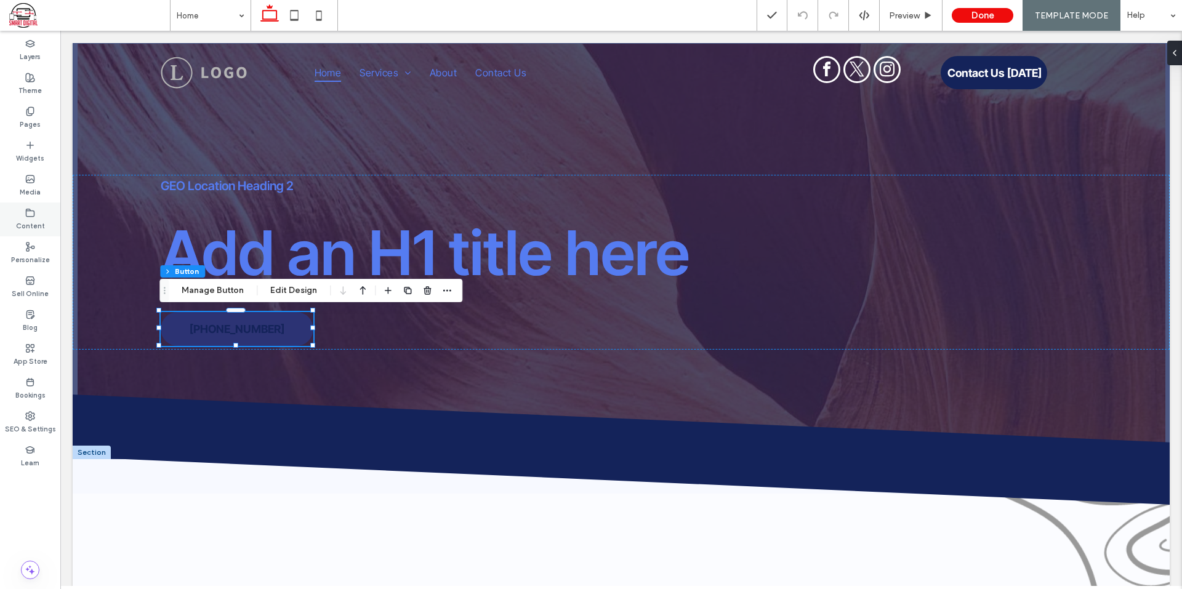
click at [30, 203] on div "Content" at bounding box center [30, 220] width 60 height 34
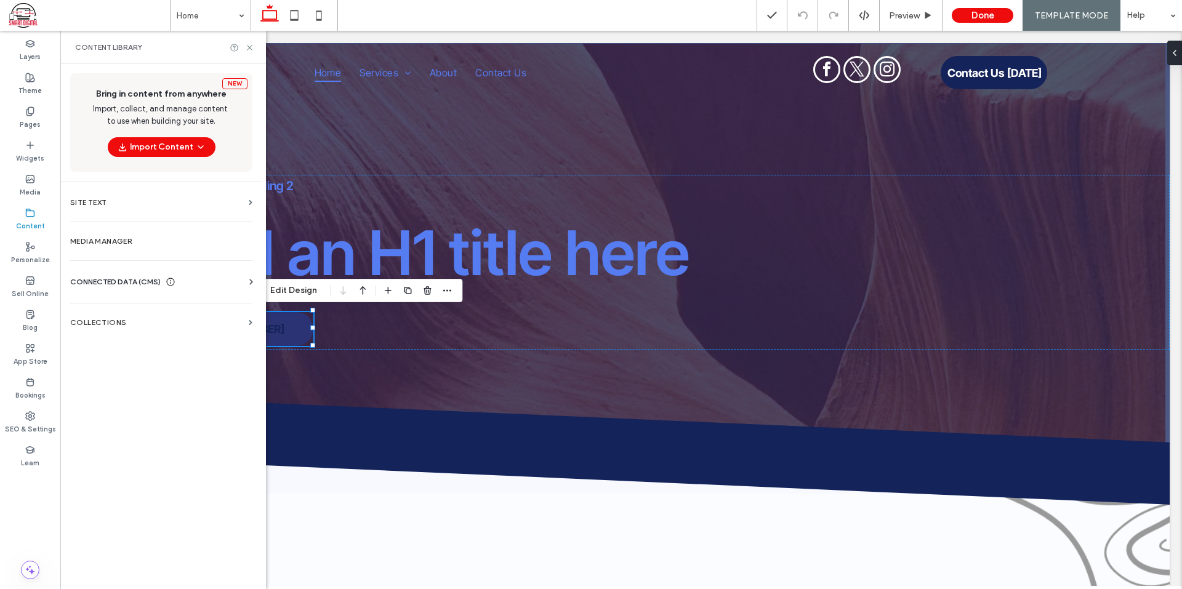
click at [128, 274] on div "CONNECTED DATA (CMS) Business Info Business Text Business Images Find and Repla…" at bounding box center [161, 282] width 202 height 32
click at [129, 273] on div "CONNECTED DATA (CMS) Business Info Business Text Business Images Find and Repla…" at bounding box center [161, 282] width 202 height 32
click at [136, 284] on span "CONNECTED DATA (CMS)" at bounding box center [115, 282] width 90 height 12
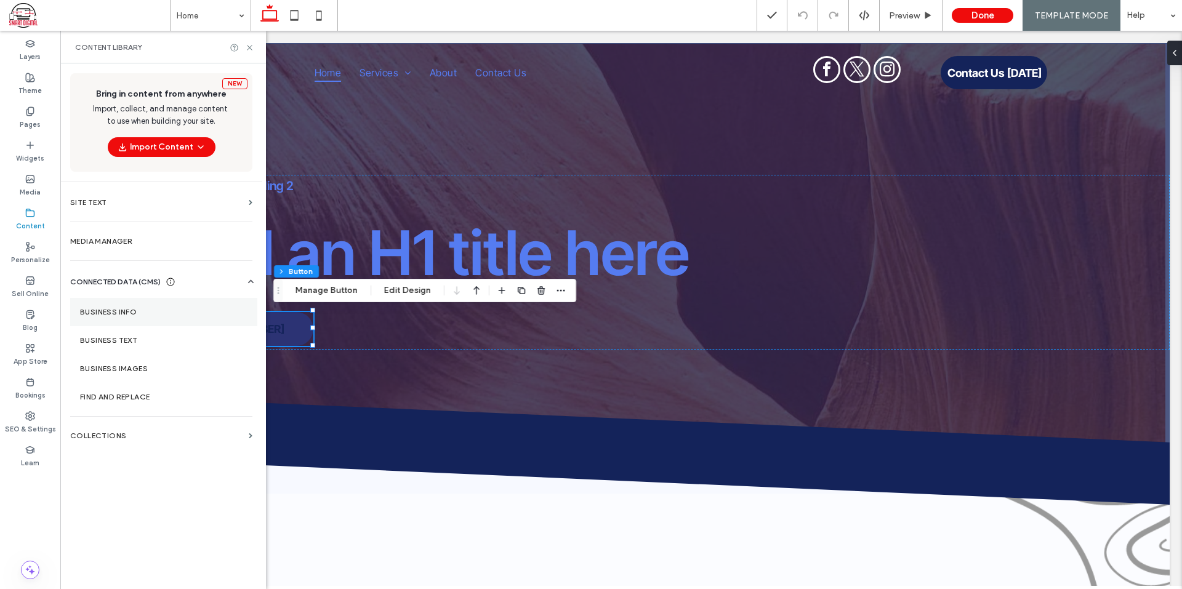
click at [132, 315] on label "Business Info" at bounding box center [163, 312] width 167 height 9
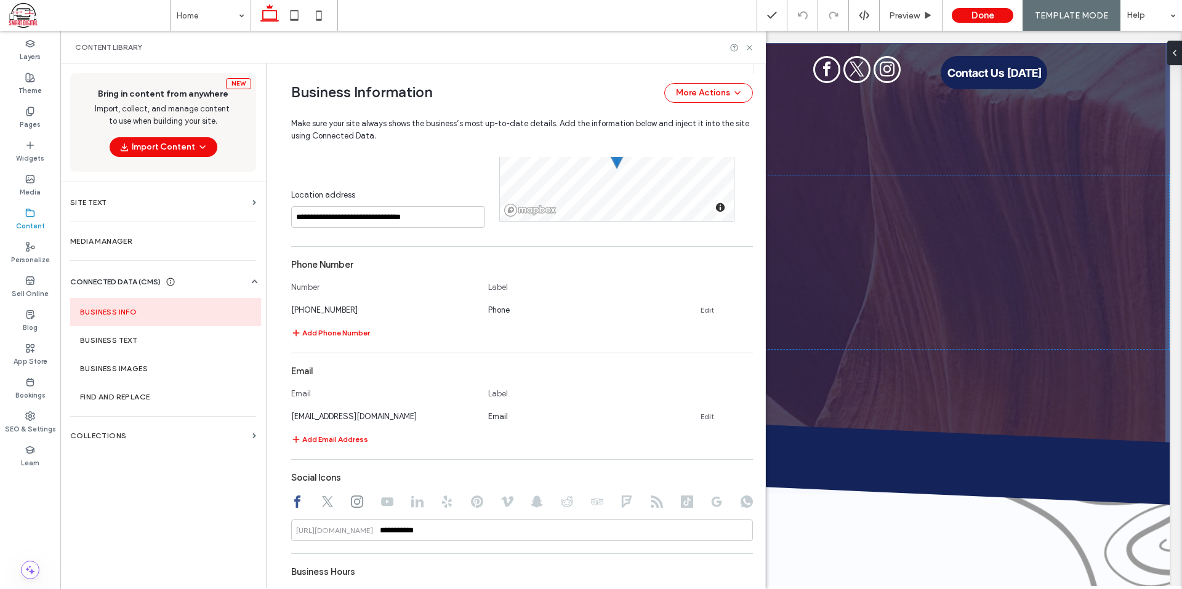
scroll to position [436, 0]
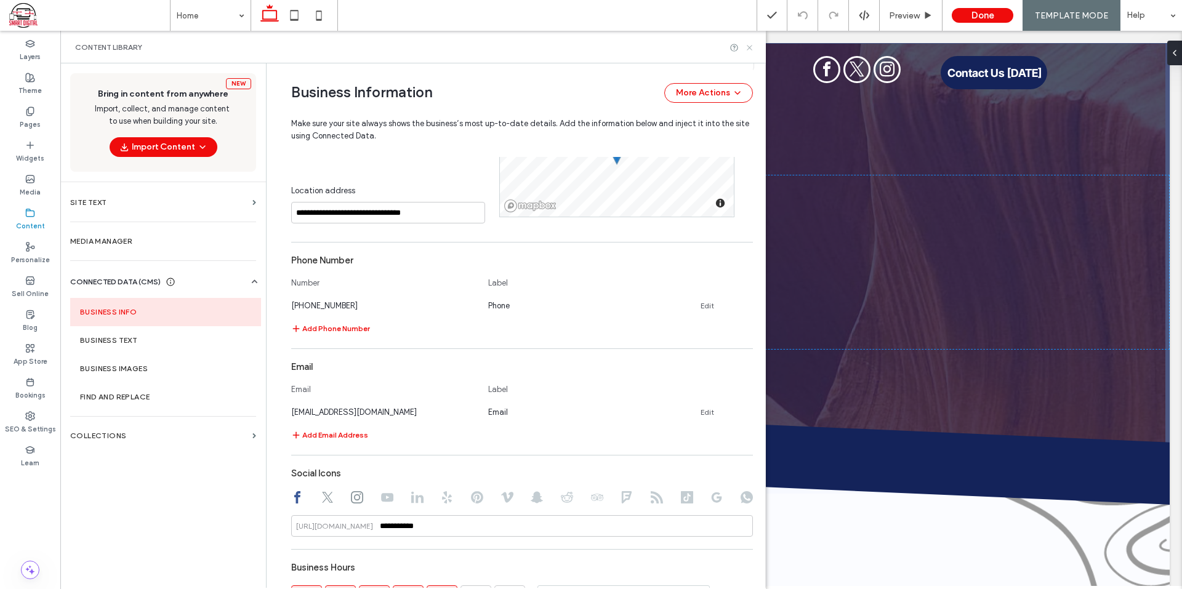
click at [749, 49] on icon at bounding box center [749, 47] width 9 height 9
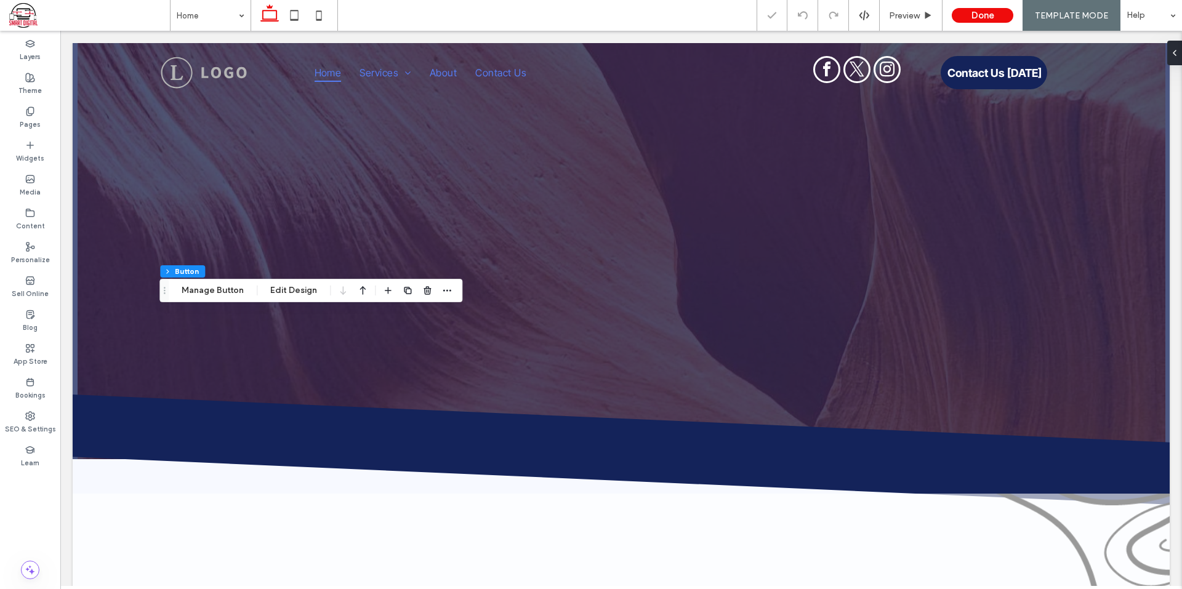
scroll to position [0, 0]
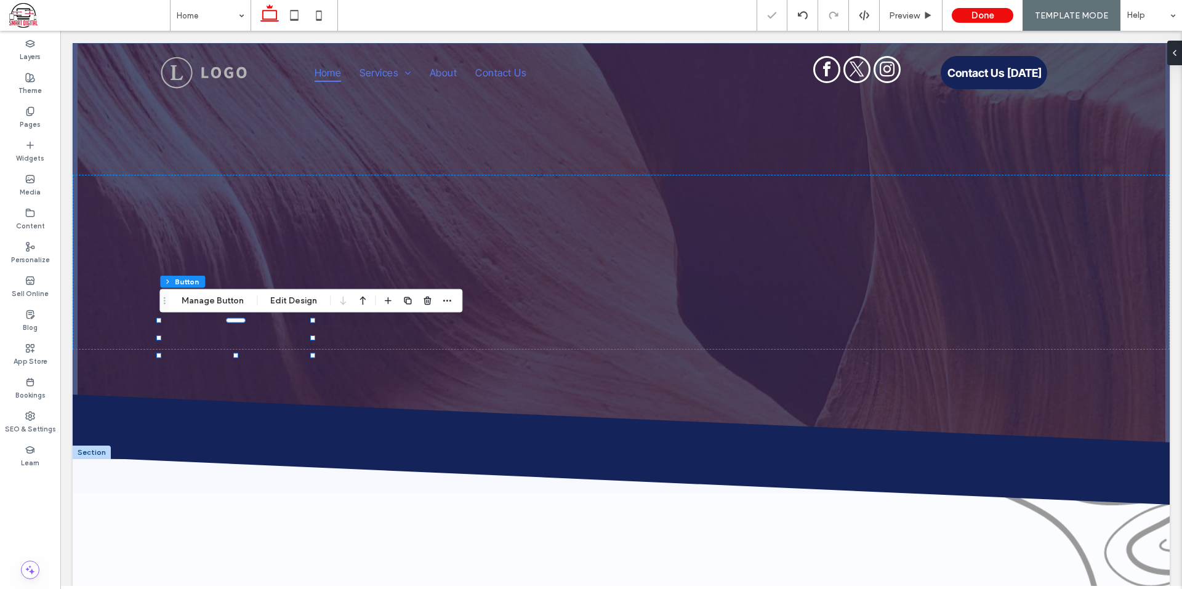
type input "**"
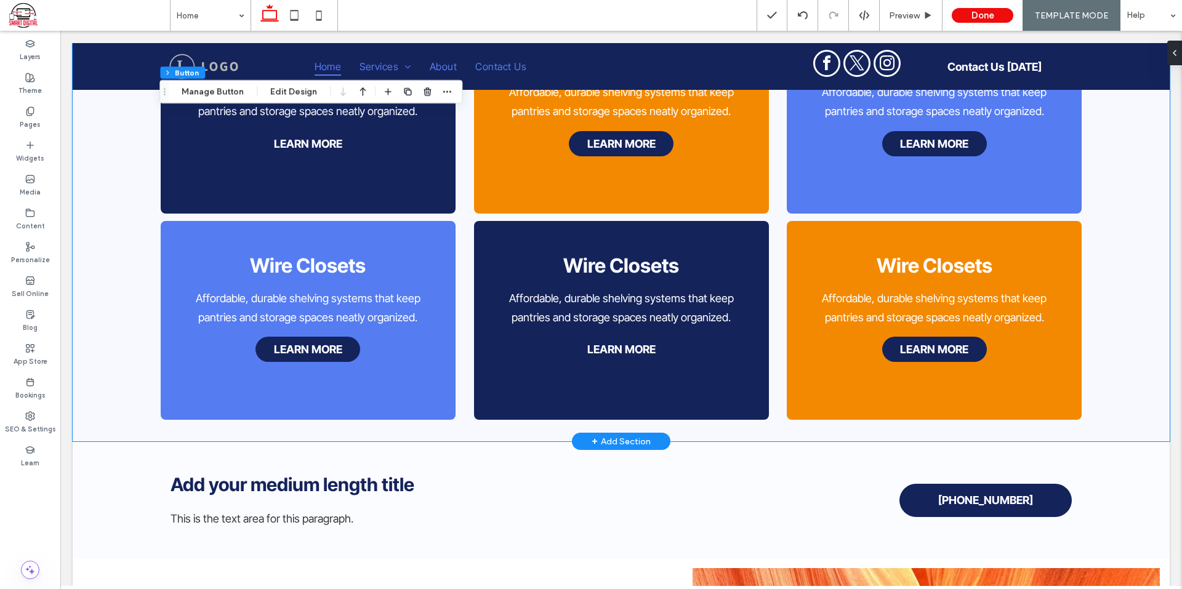
scroll to position [1046, 0]
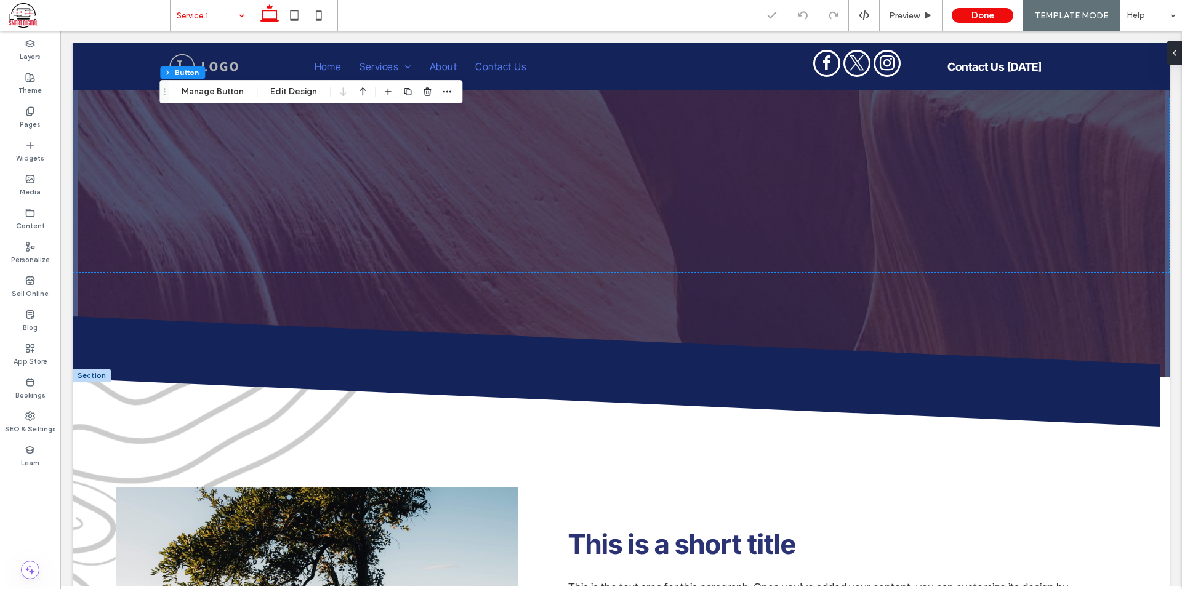
type input "**"
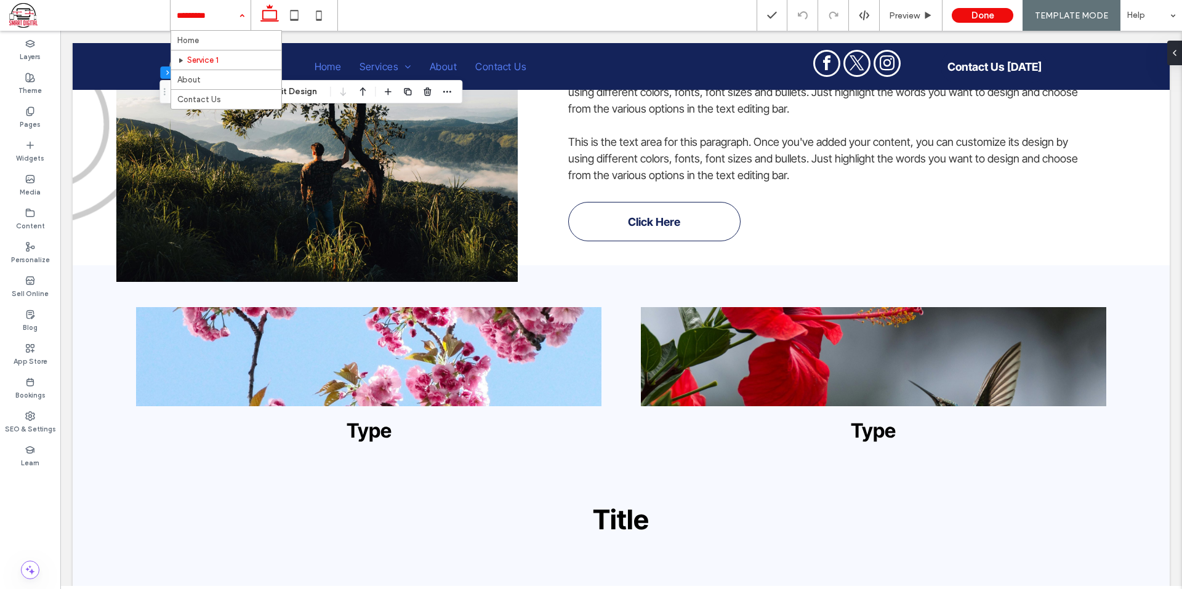
scroll to position [431, 0]
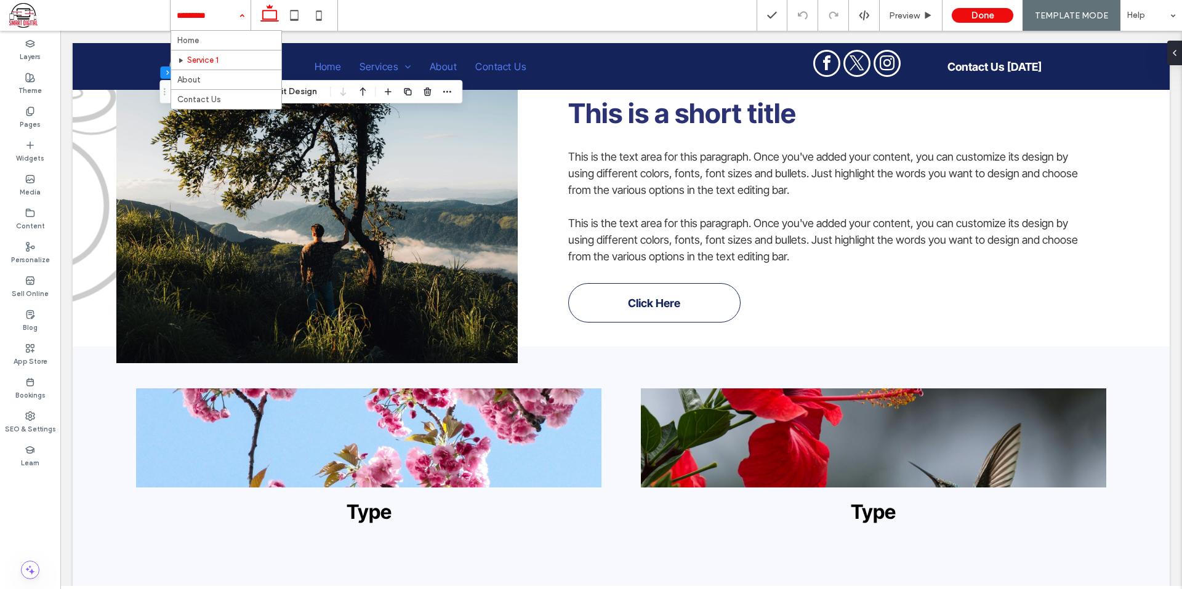
click at [239, 14] on div "Home Service 1 About Contact Us" at bounding box center [211, 15] width 80 height 31
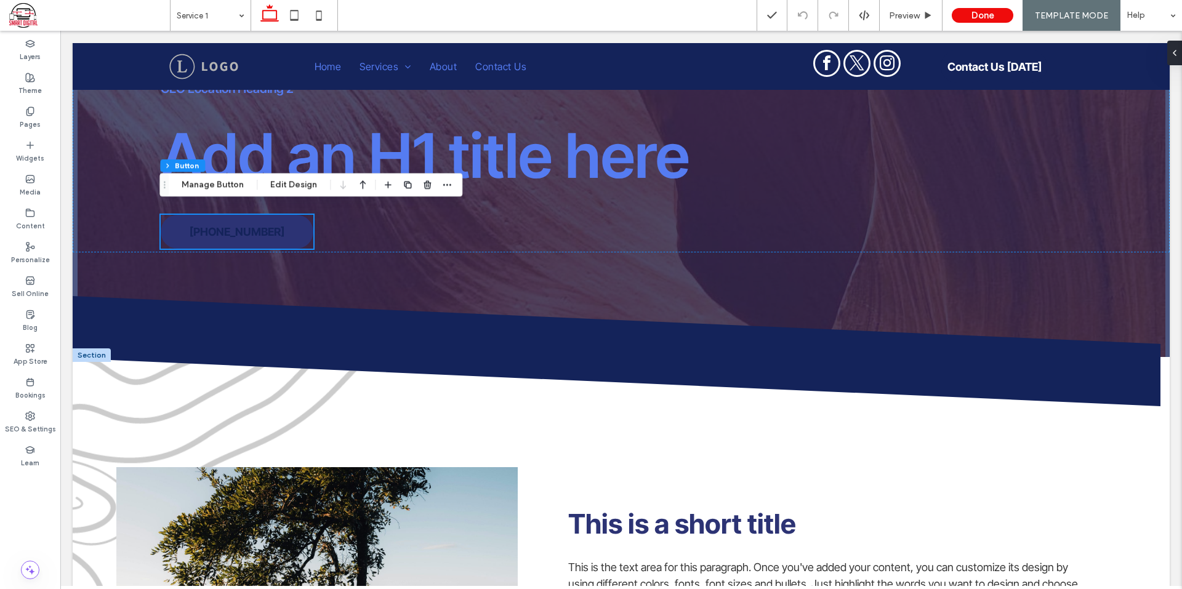
scroll to position [0, 0]
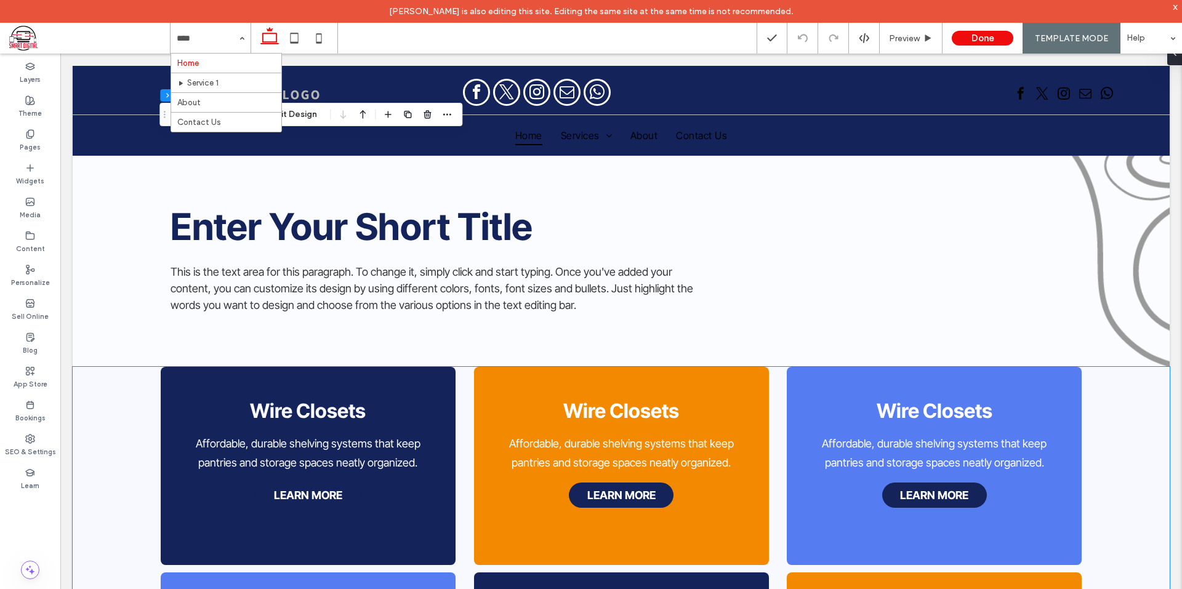
scroll to position [308, 0]
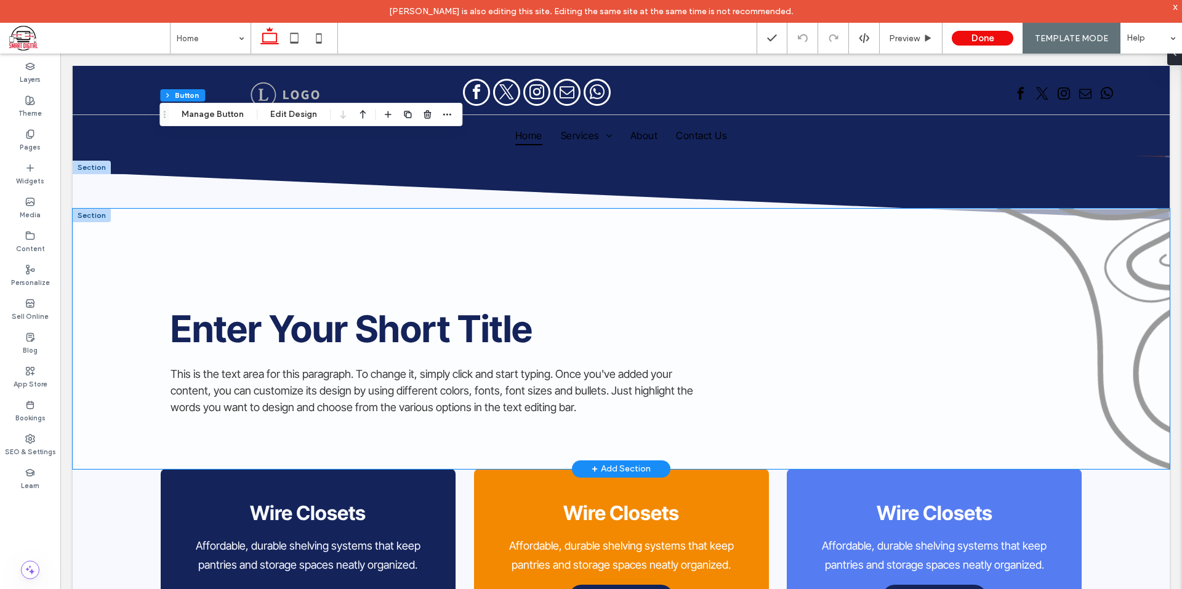
click at [116, 274] on div "Enter Your Short Title This is the text area for this paragraph. To change it, …" at bounding box center [621, 339] width 1097 height 260
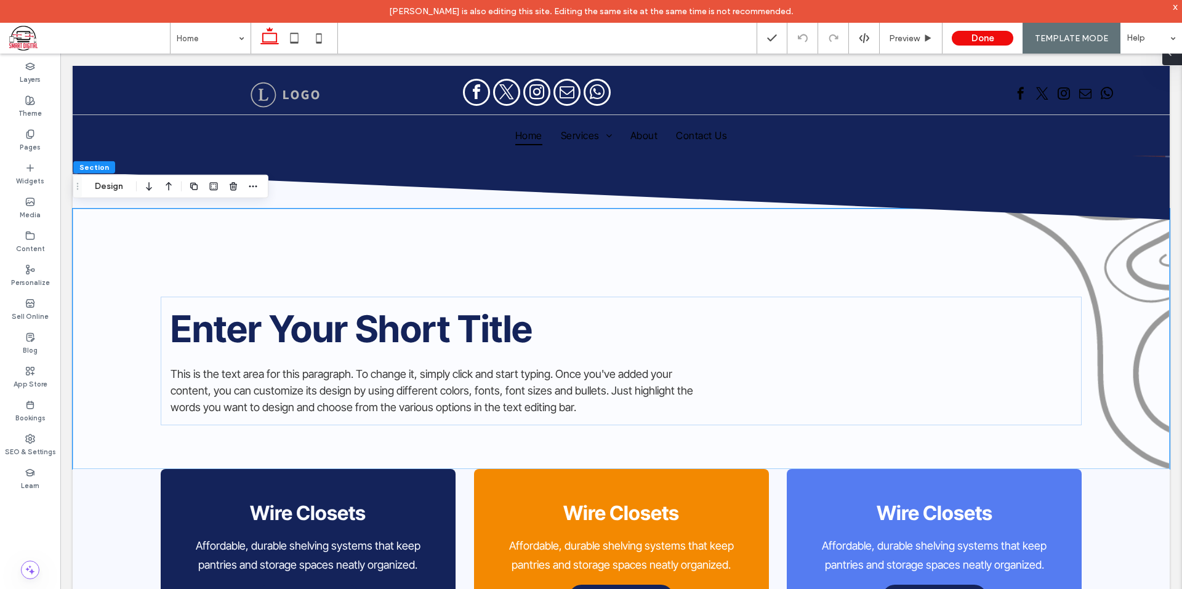
click at [1181, 58] on div at bounding box center [1172, 53] width 20 height 25
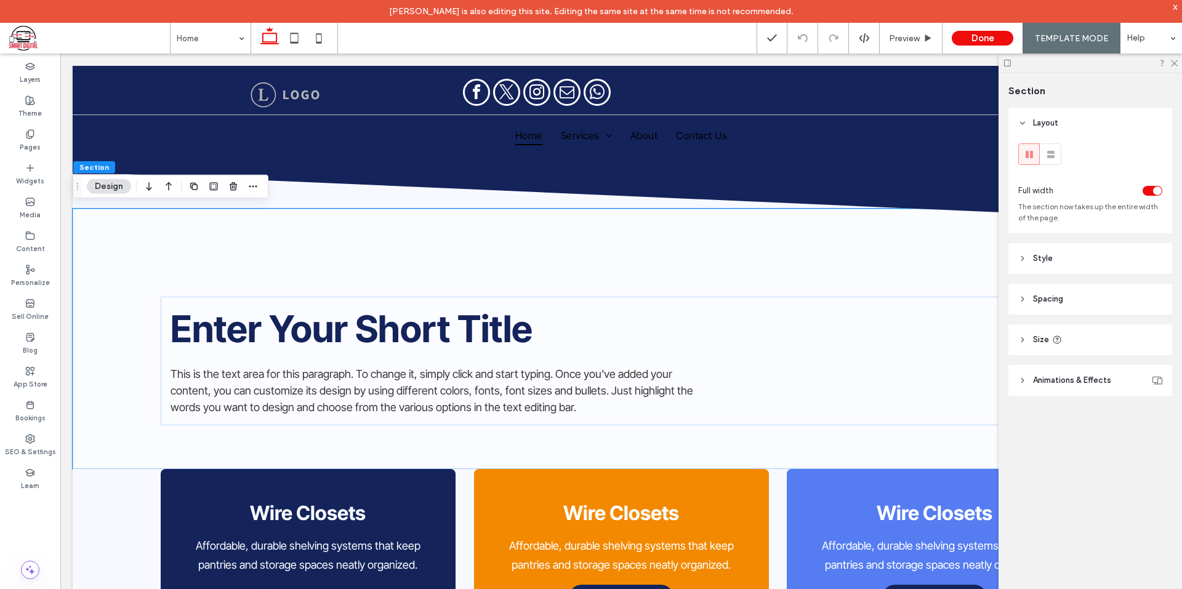
click at [1175, 6] on div "x" at bounding box center [1176, 6] width 6 height 10
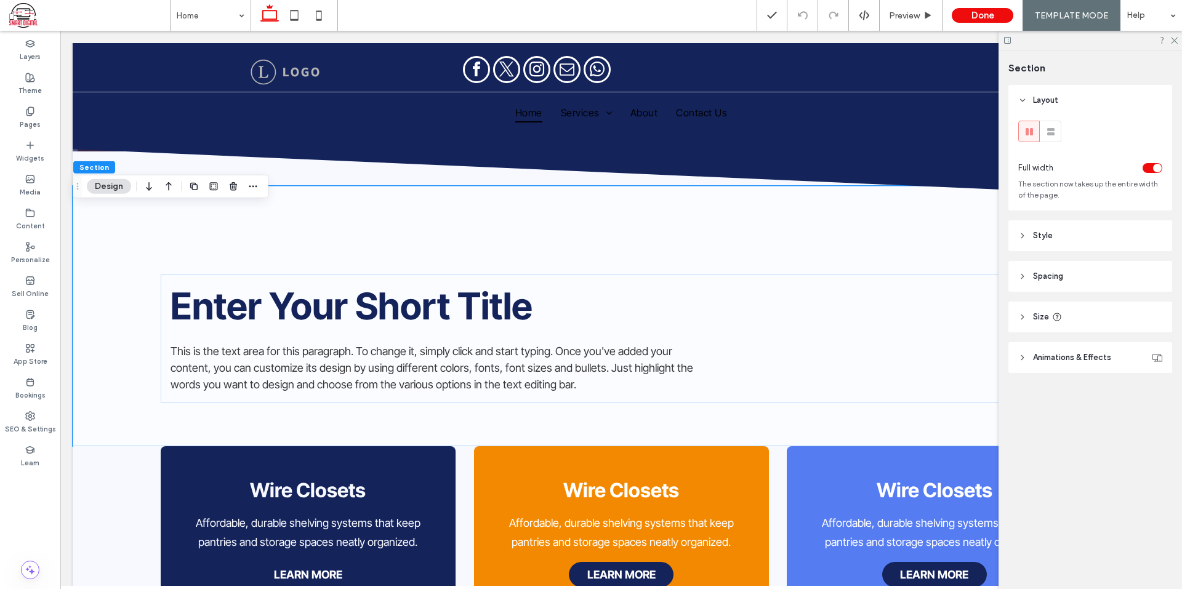
click at [1083, 272] on header "Spacing" at bounding box center [1090, 276] width 164 height 31
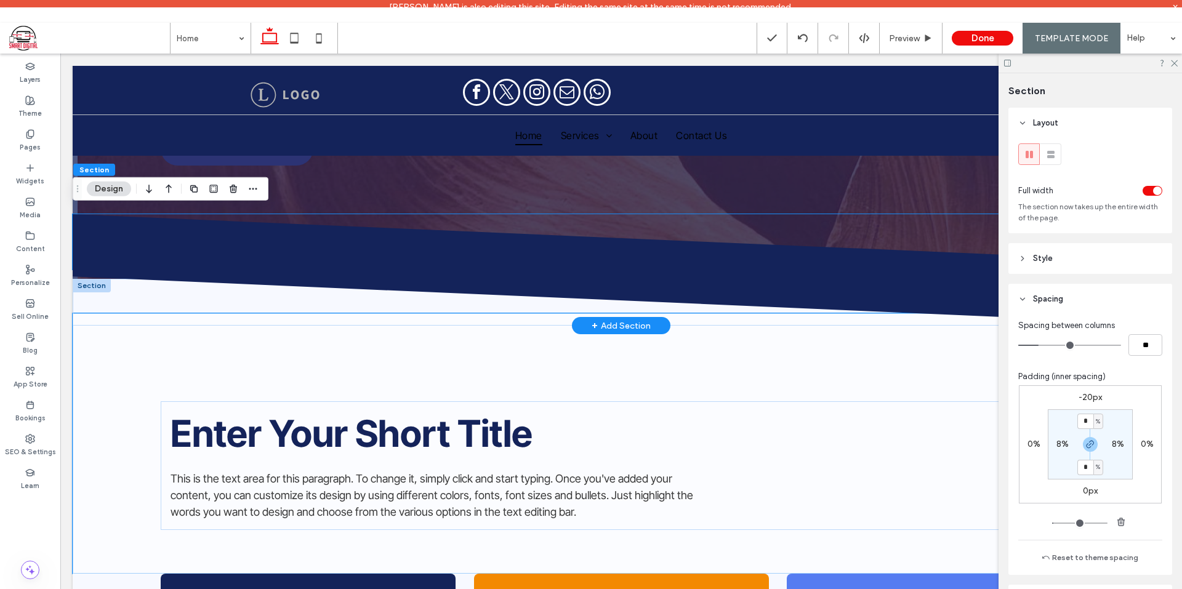
scroll to position [123, 0]
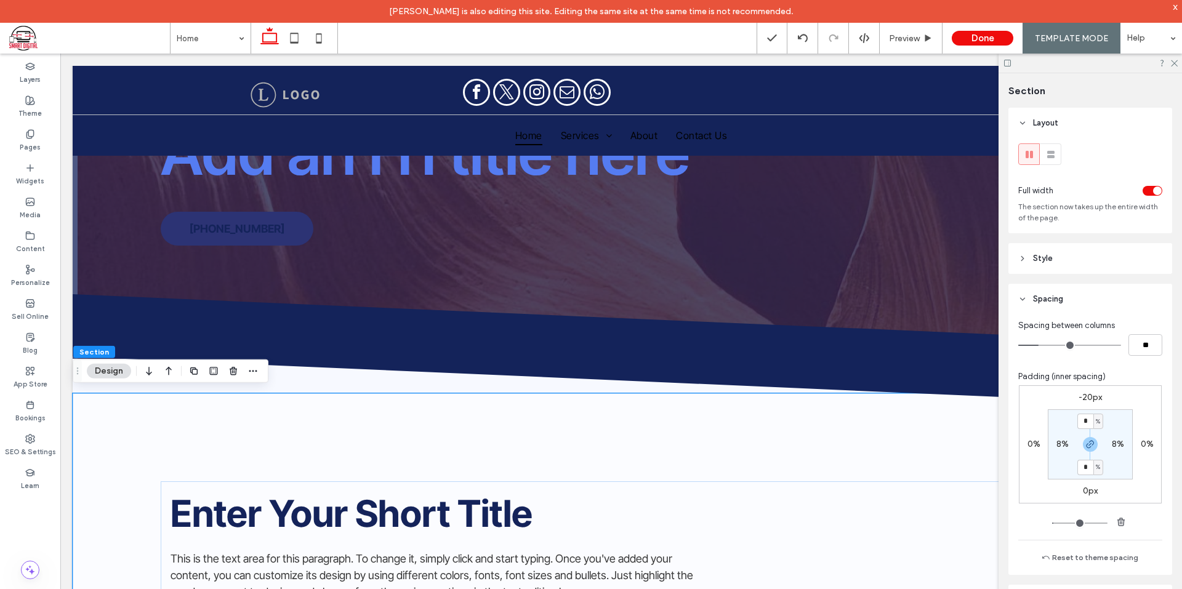
click at [1173, 66] on div at bounding box center [1089, 63] width 183 height 19
click at [1174, 63] on use at bounding box center [1174, 63] width 7 height 7
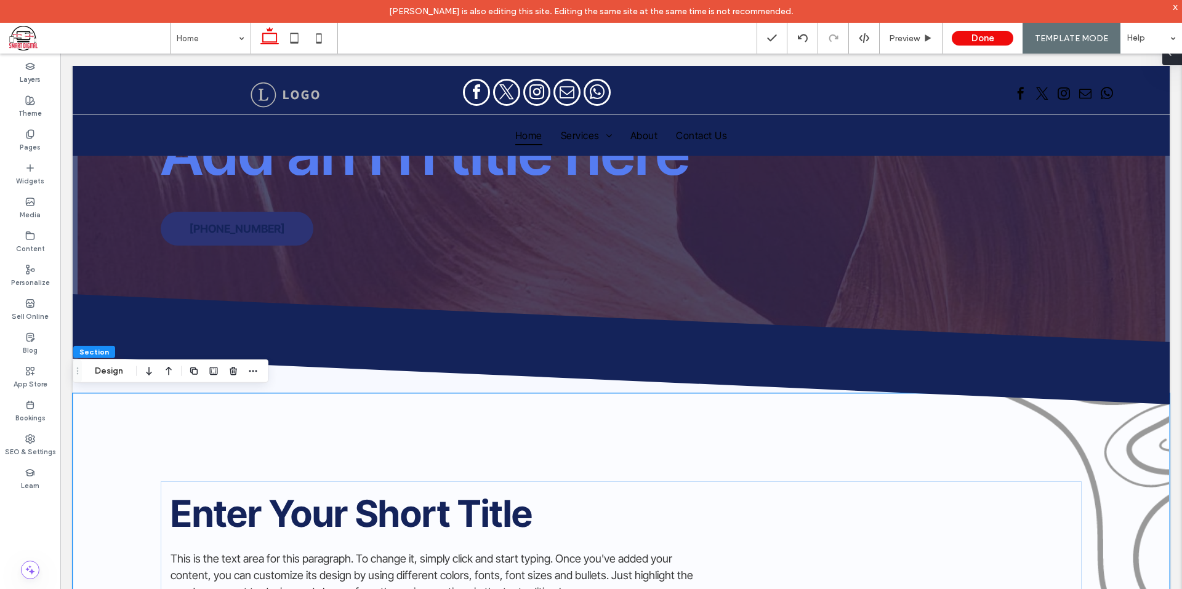
click at [1178, 60] on div at bounding box center [1172, 53] width 20 height 25
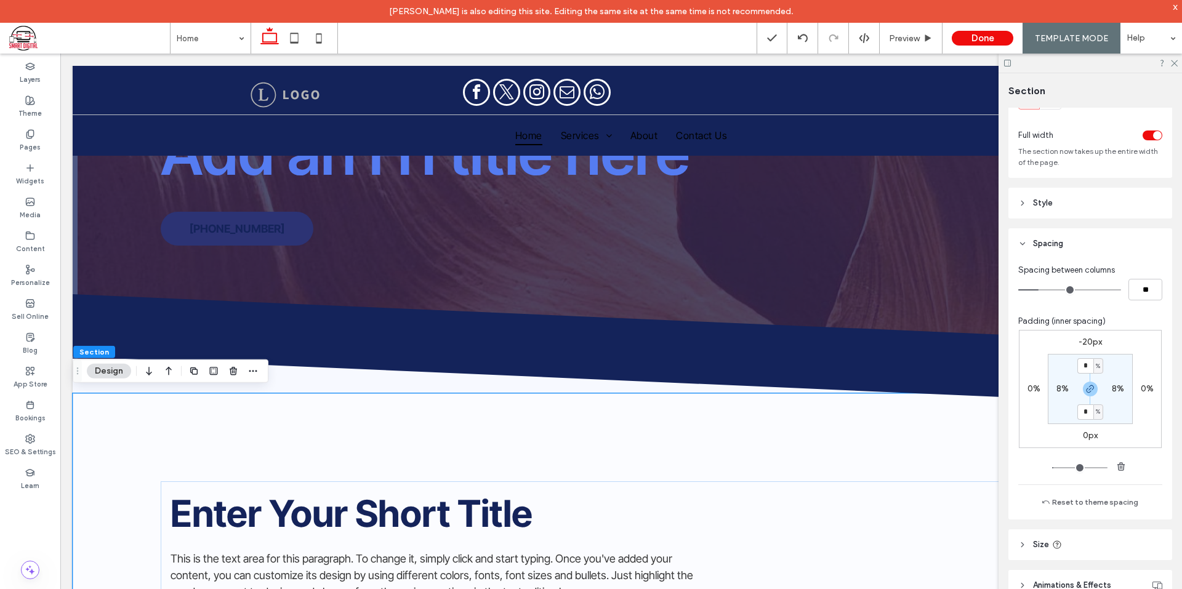
scroll to position [98, 0]
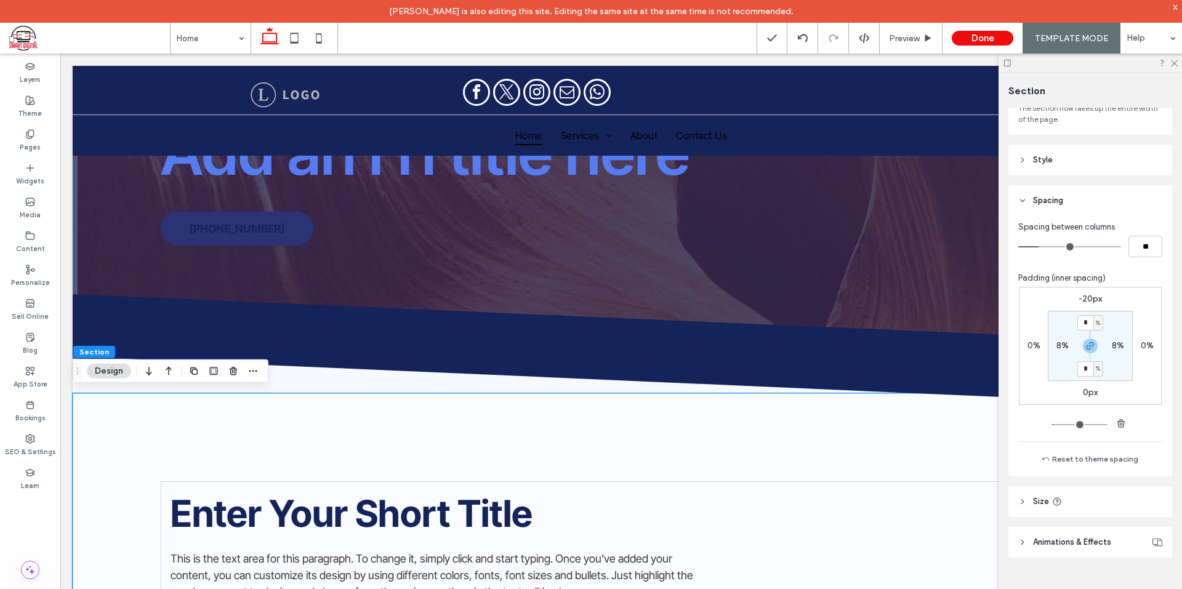
click at [1087, 301] on label "-20px" at bounding box center [1089, 299] width 23 height 10
type input "*"
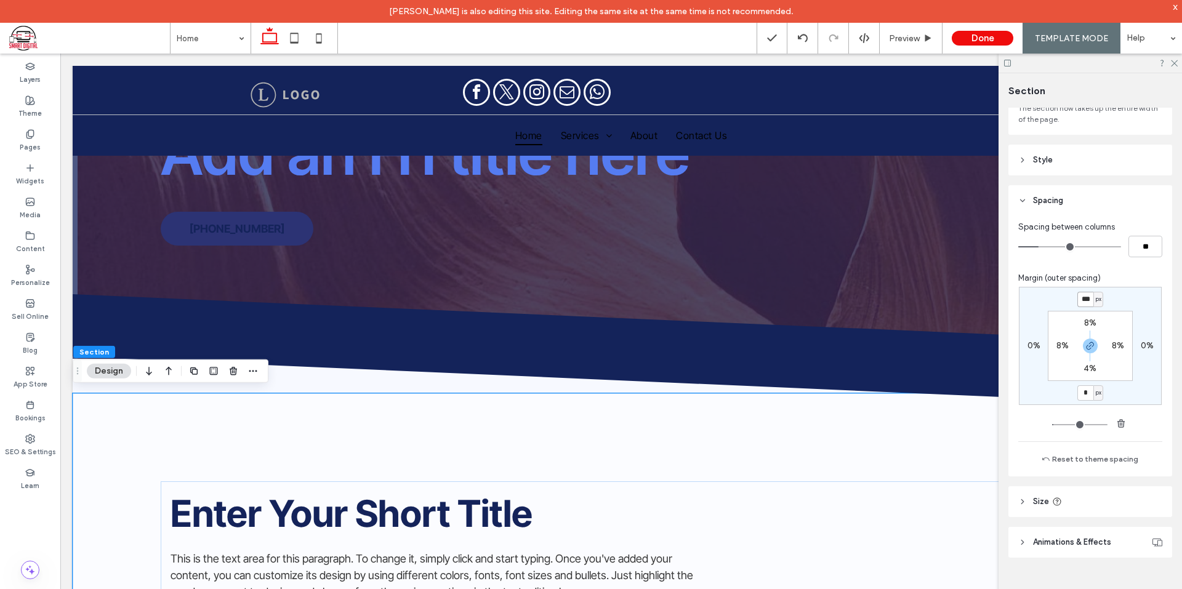
click at [1080, 299] on input "***" at bounding box center [1085, 299] width 16 height 15
type input "*"
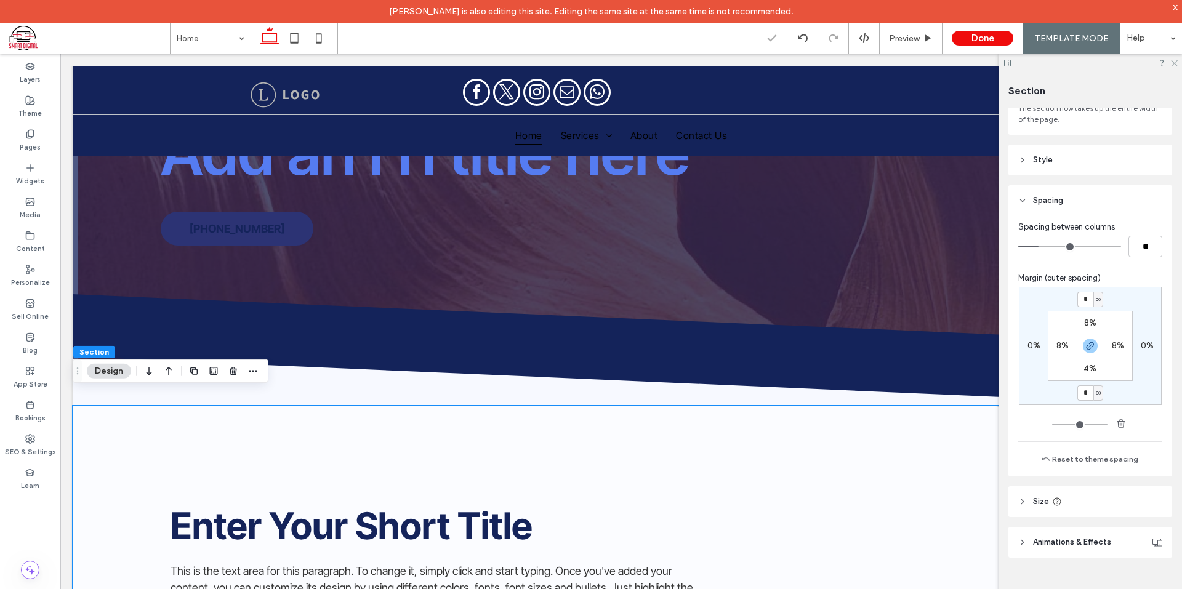
click at [1173, 60] on icon at bounding box center [1174, 62] width 8 height 8
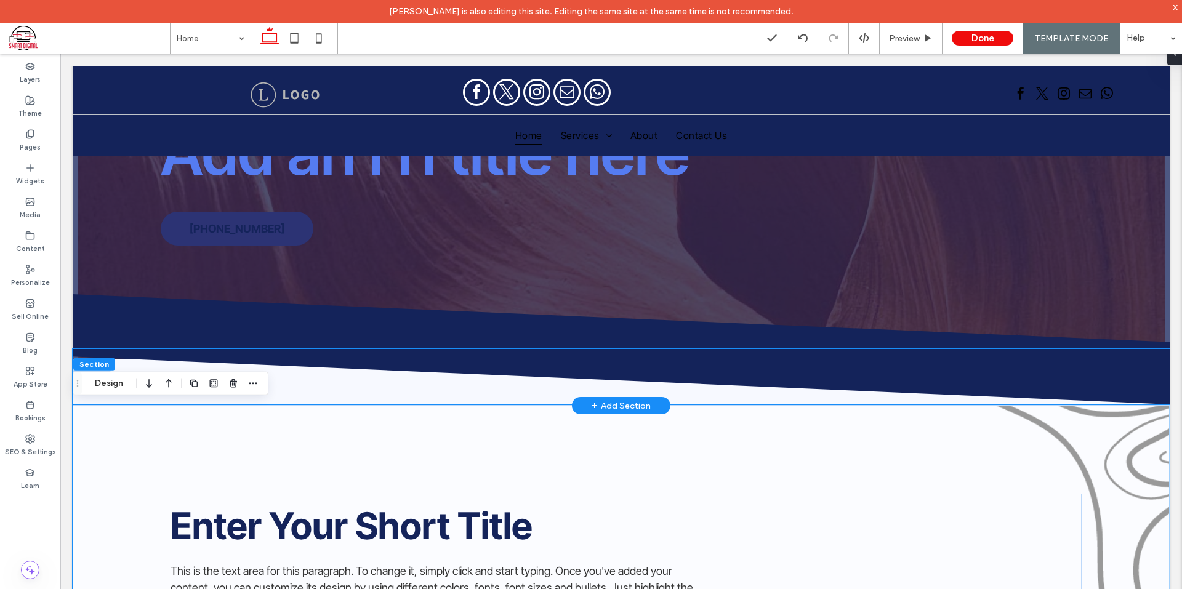
click at [1050, 379] on icon at bounding box center [622, 376] width 1098 height 55
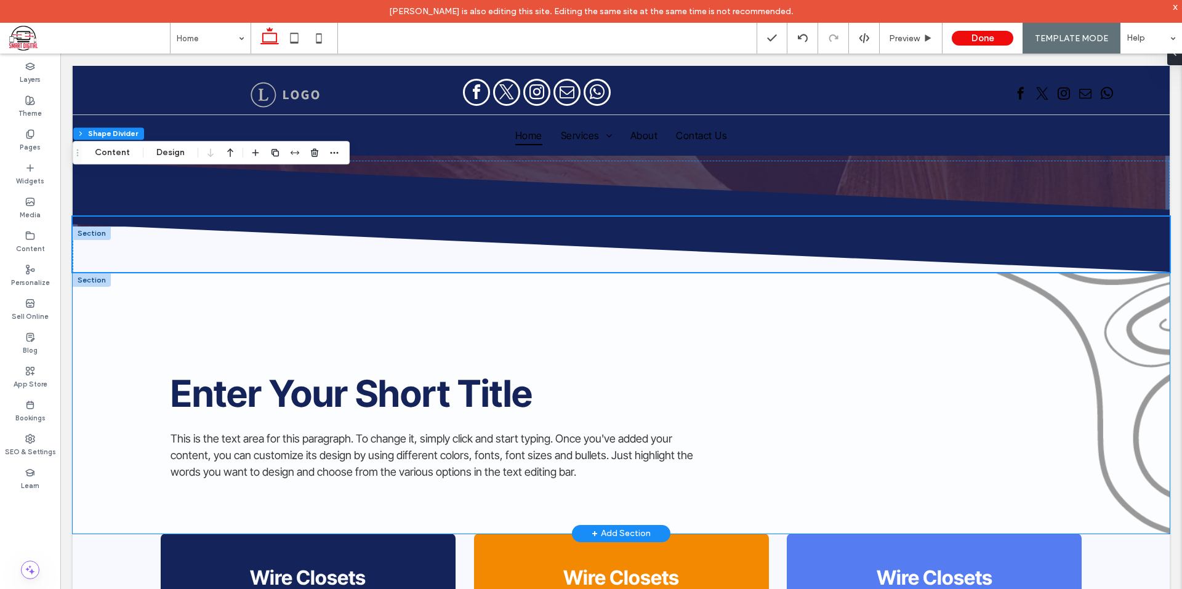
scroll to position [308, 0]
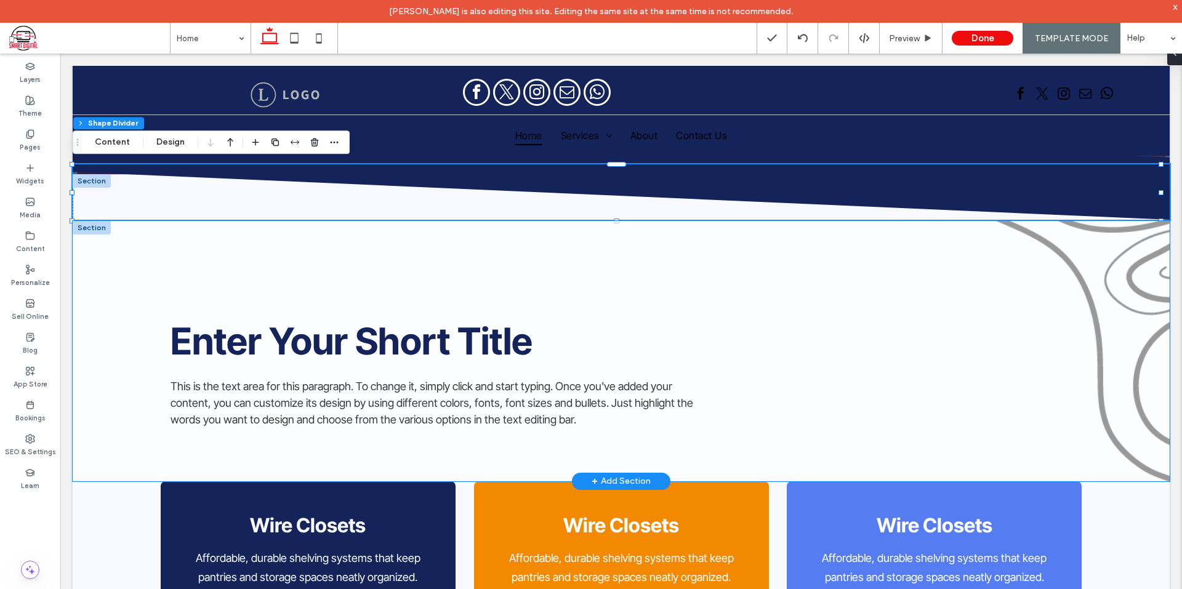
click at [243, 254] on div "Enter Your Short Title This is the text area for this paragraph. To change it, …" at bounding box center [621, 351] width 1097 height 260
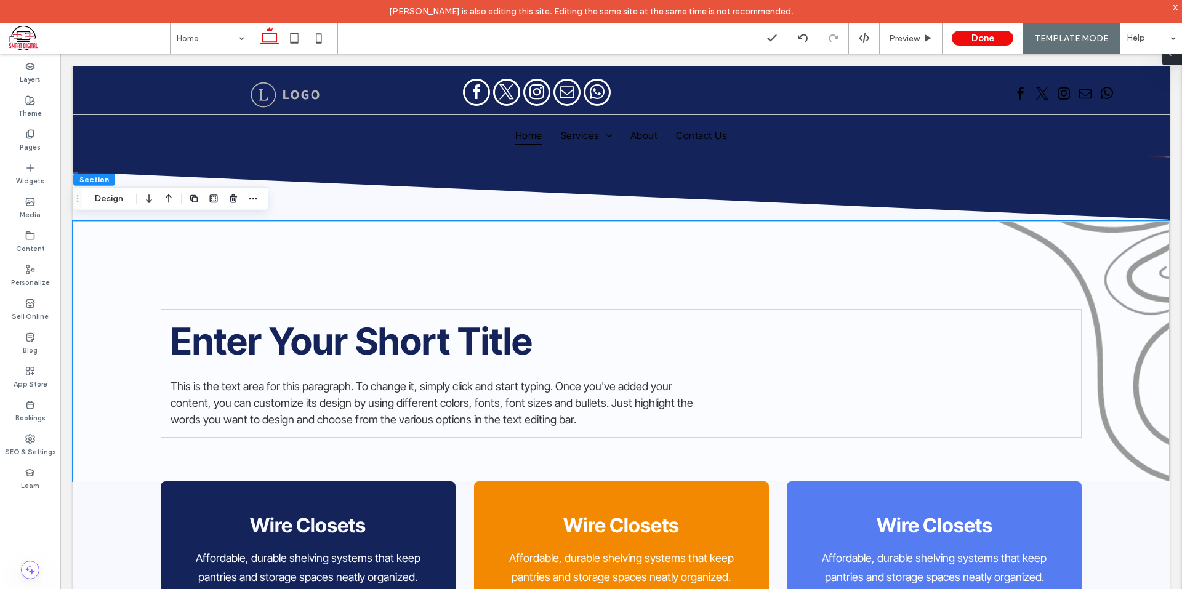
click at [1178, 59] on div at bounding box center [1172, 53] width 20 height 25
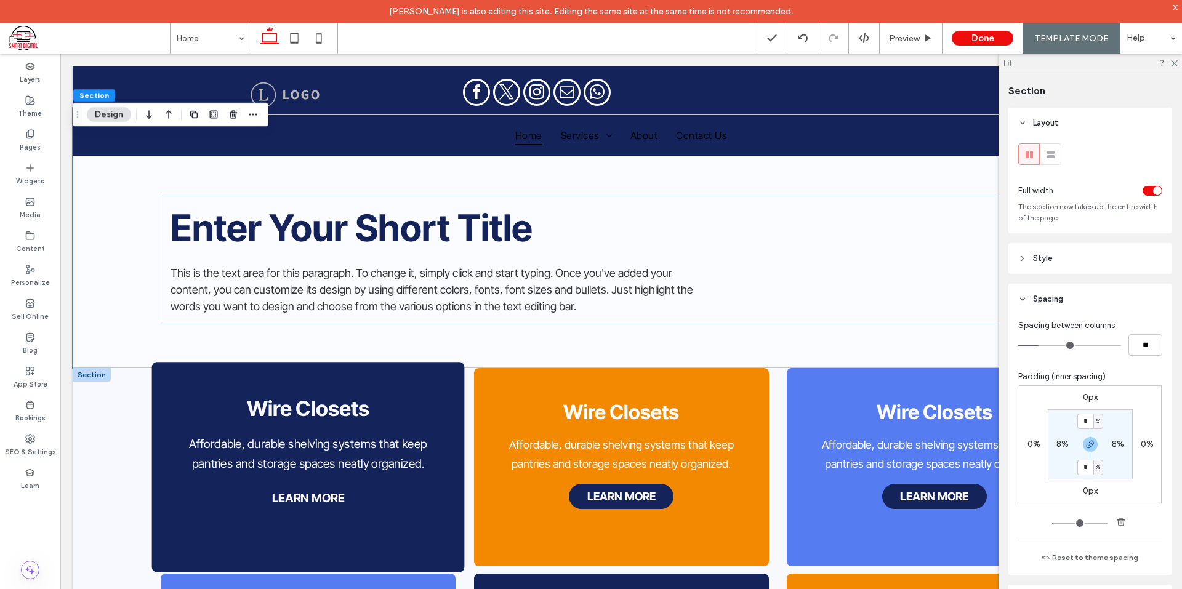
scroll to position [492, 0]
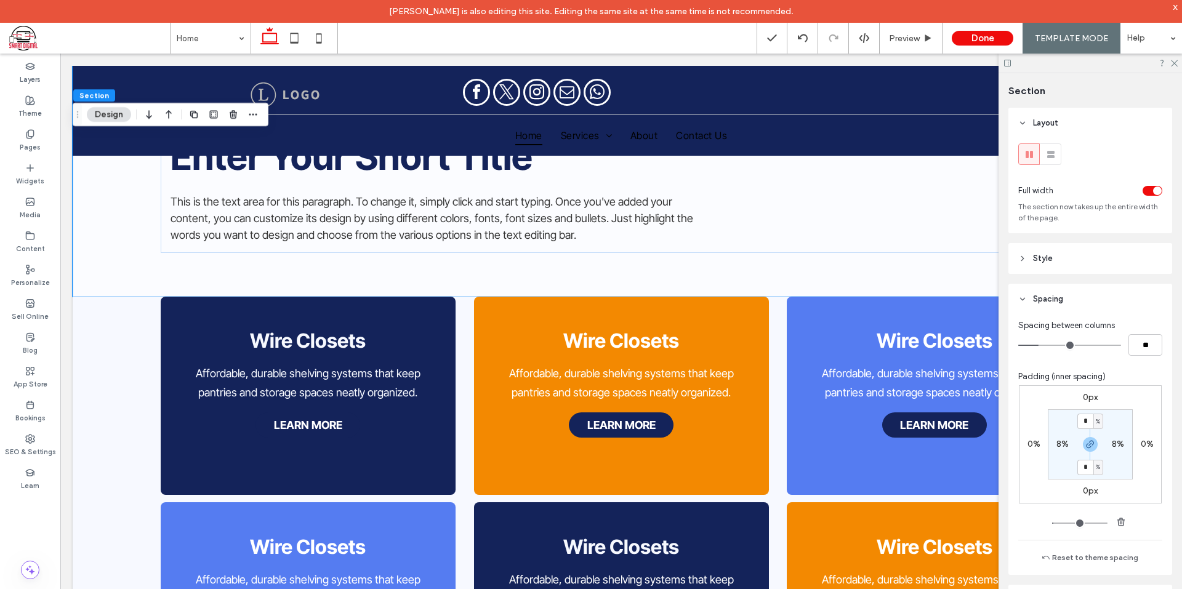
click at [1176, 60] on icon at bounding box center [1174, 62] width 8 height 8
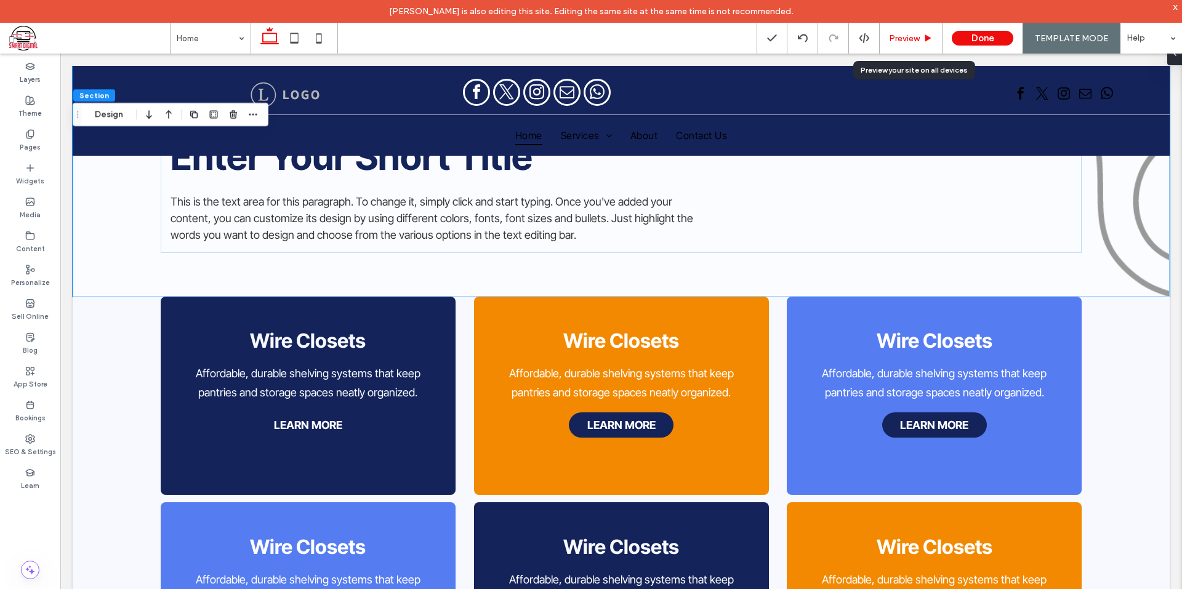
click at [907, 30] on div "Preview" at bounding box center [911, 38] width 63 height 31
click at [913, 39] on span "Preview" at bounding box center [904, 38] width 31 height 10
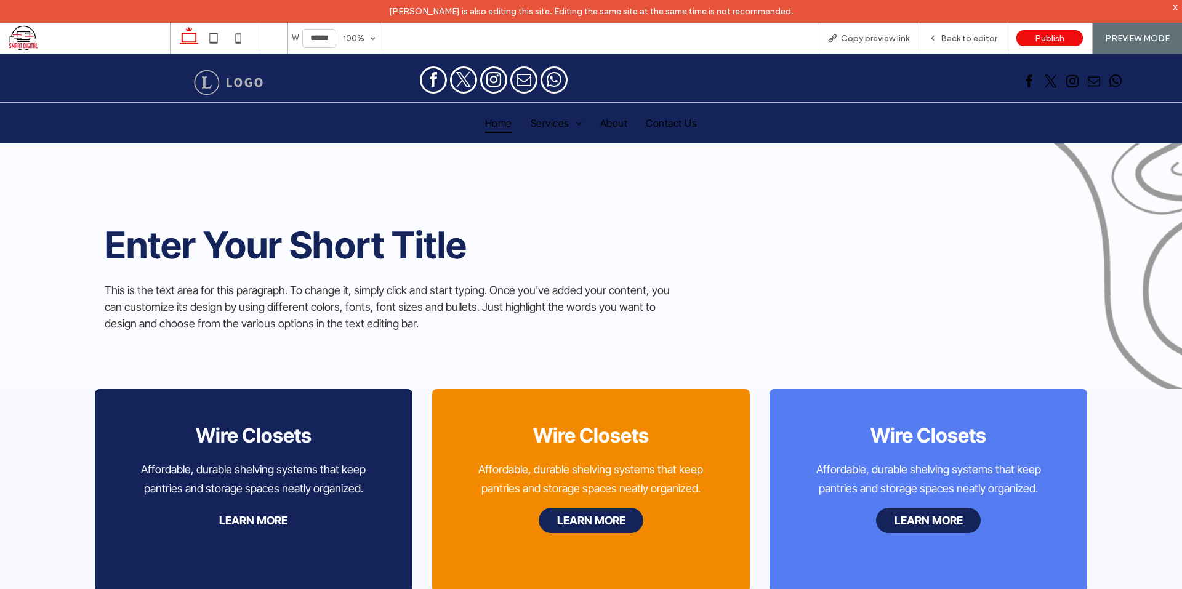
scroll to position [246, 0]
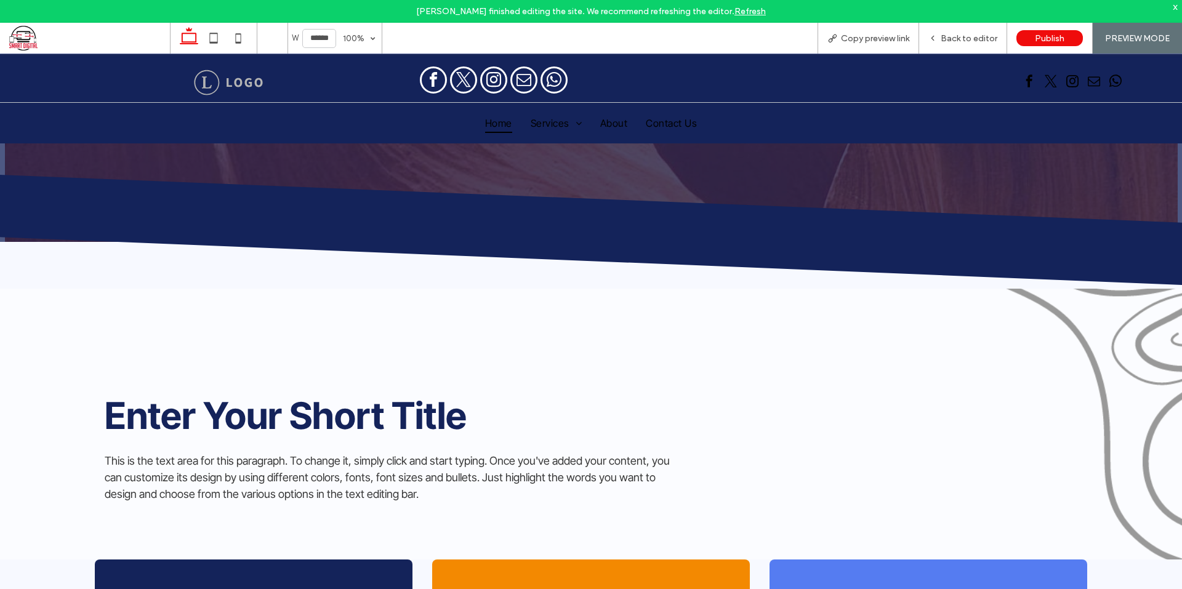
click at [1175, 6] on div "x" at bounding box center [1176, 6] width 6 height 10
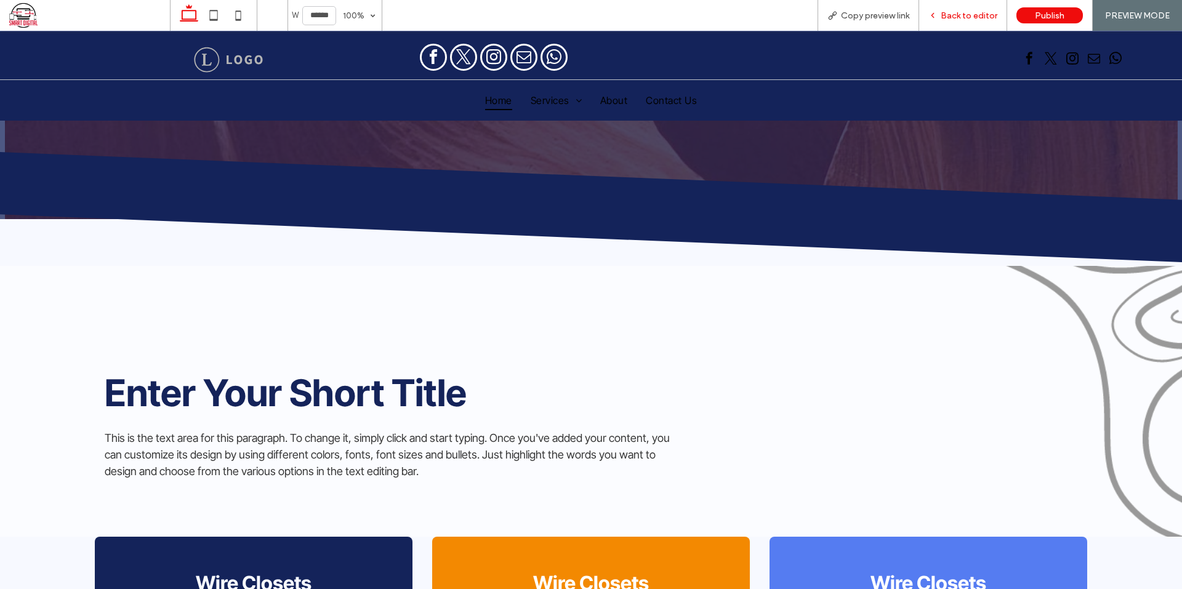
click at [952, 18] on span "Back to editor" at bounding box center [969, 15] width 57 height 10
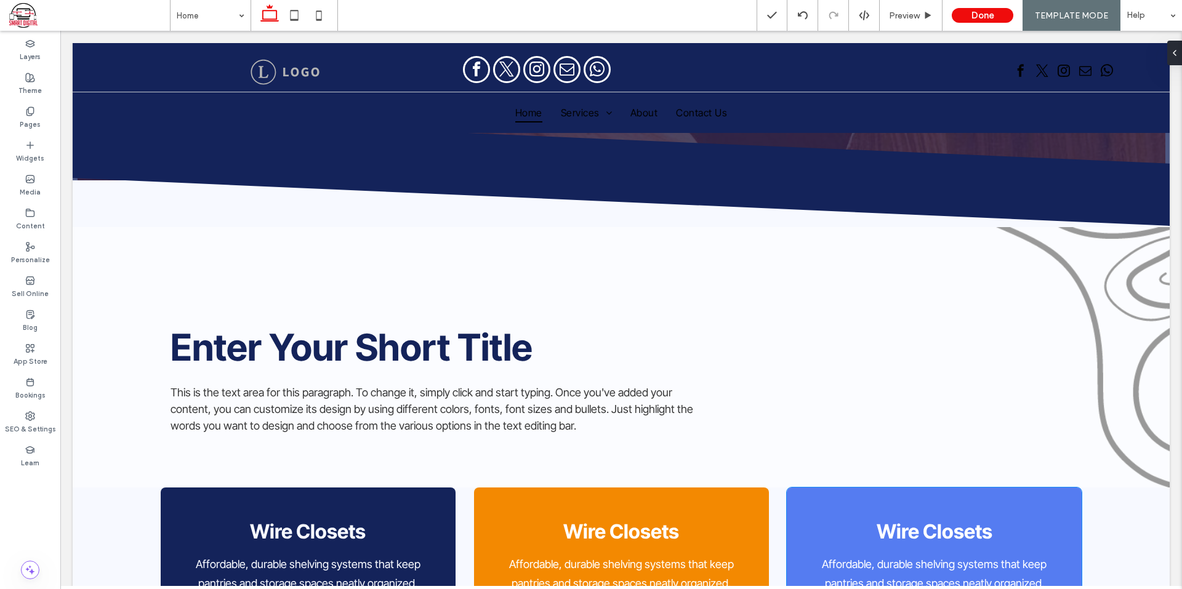
scroll to position [431, 0]
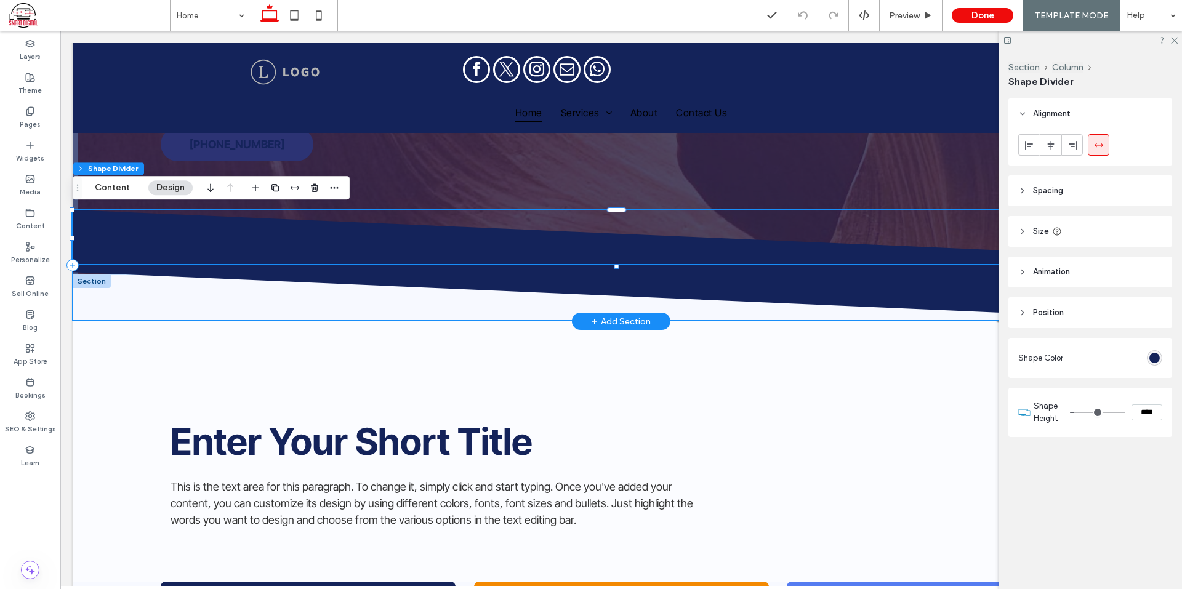
click at [183, 284] on icon at bounding box center [622, 292] width 1098 height 55
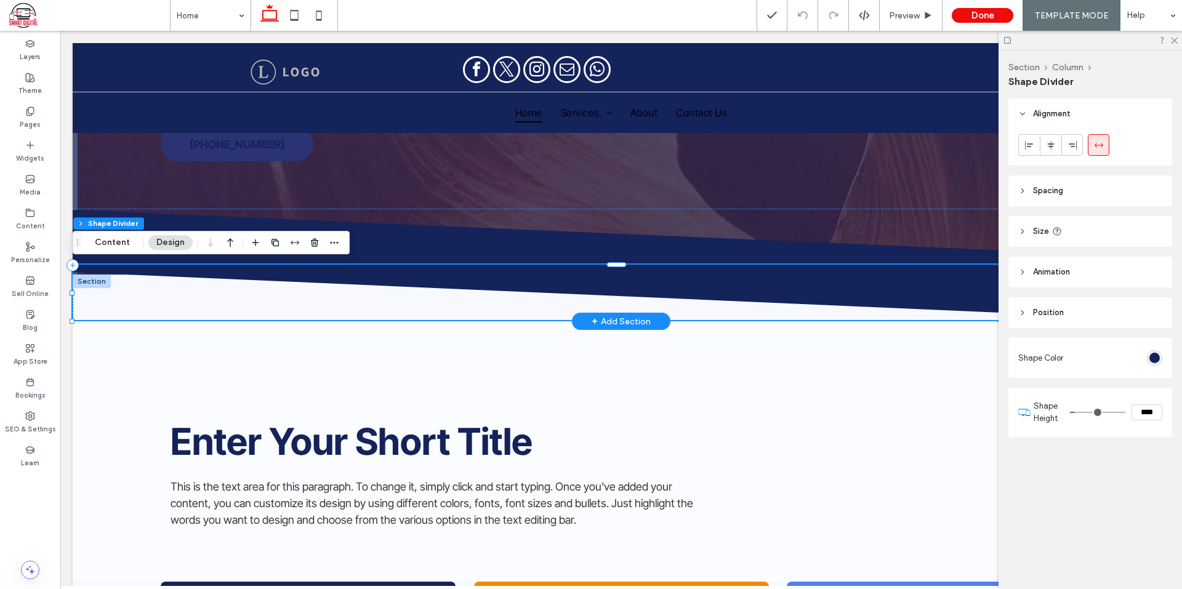
click at [131, 288] on icon at bounding box center [622, 292] width 1098 height 55
click at [161, 270] on icon at bounding box center [622, 292] width 1098 height 55
click at [358, 289] on icon at bounding box center [622, 292] width 1098 height 55
click at [111, 267] on icon at bounding box center [622, 292] width 1098 height 55
drag, startPoint x: 142, startPoint y: 341, endPoint x: 127, endPoint y: 316, distance: 28.7
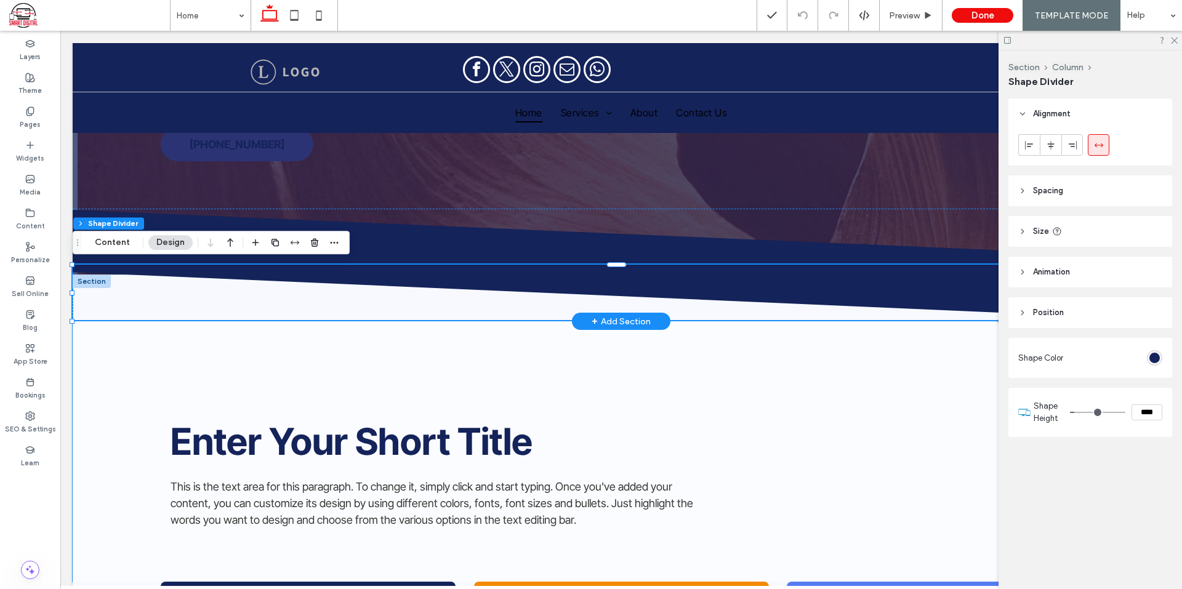
click at [140, 340] on div "Enter Your Short Title This is the text area for this paragraph. To change it, …" at bounding box center [621, 451] width 1097 height 260
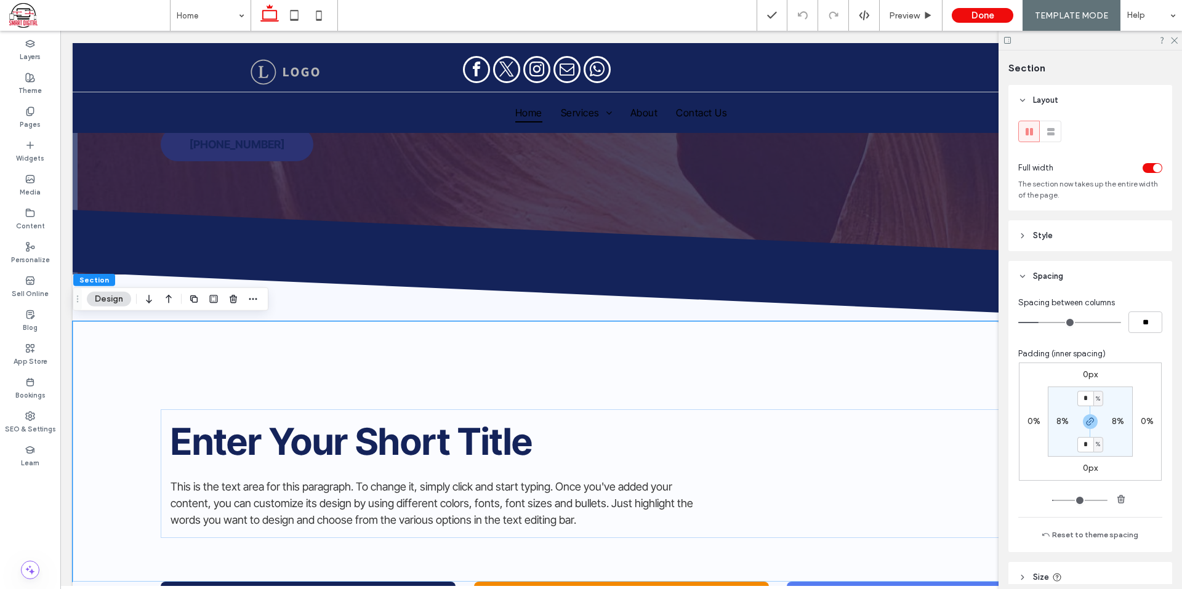
click at [92, 278] on span "Section" at bounding box center [94, 279] width 30 height 9
click at [152, 278] on icon at bounding box center [622, 292] width 1098 height 55
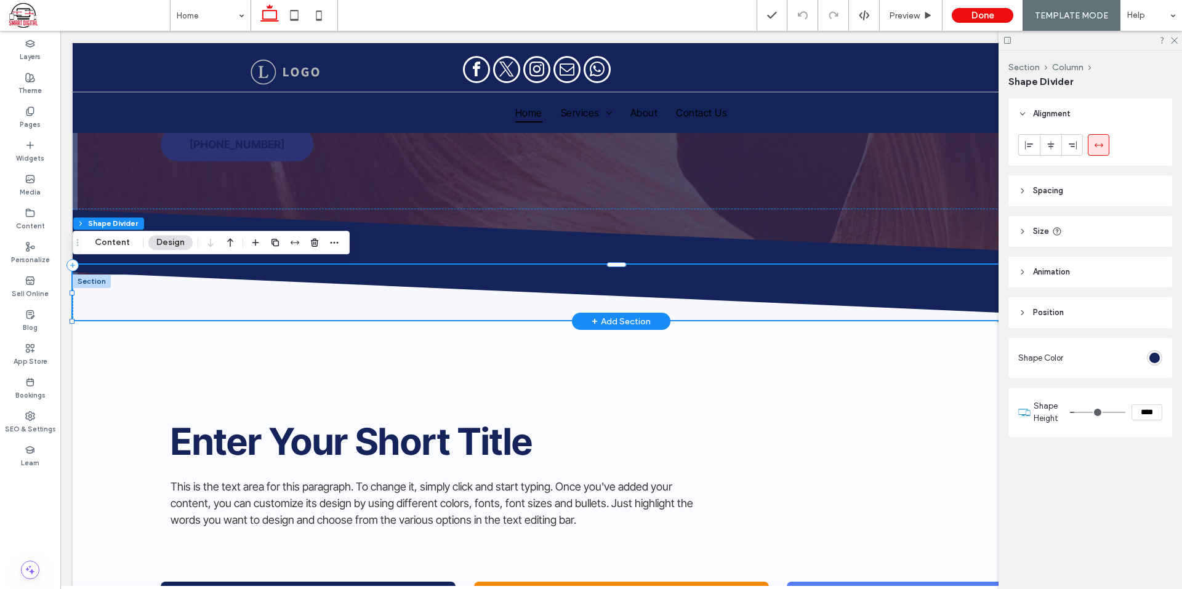
click at [92, 279] on div at bounding box center [92, 282] width 38 height 14
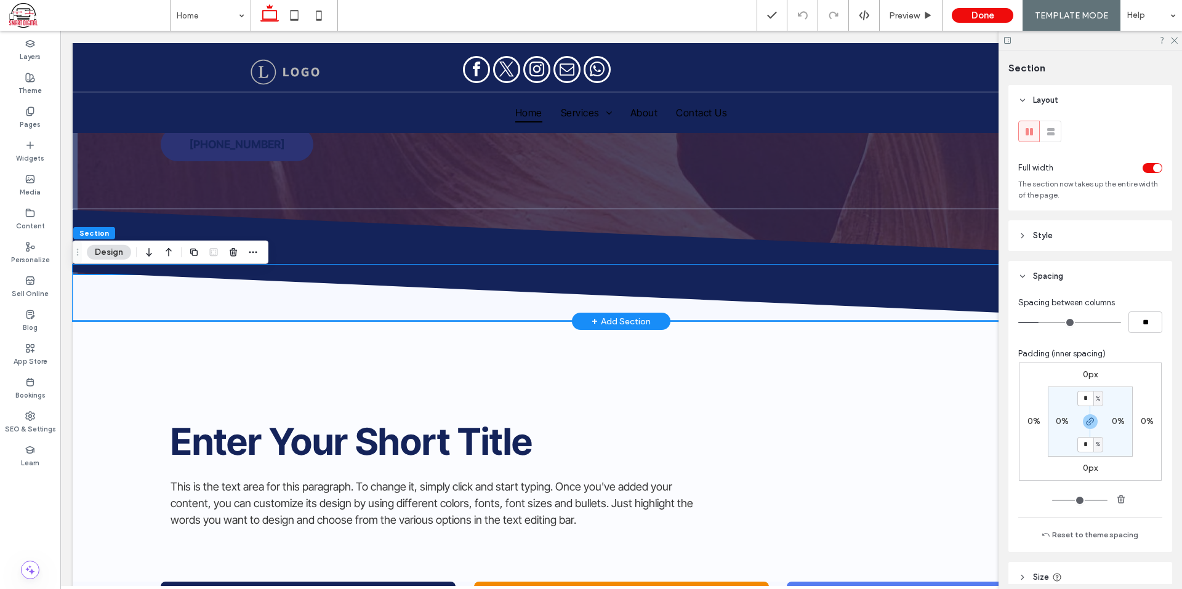
click at [697, 298] on icon at bounding box center [622, 292] width 1098 height 55
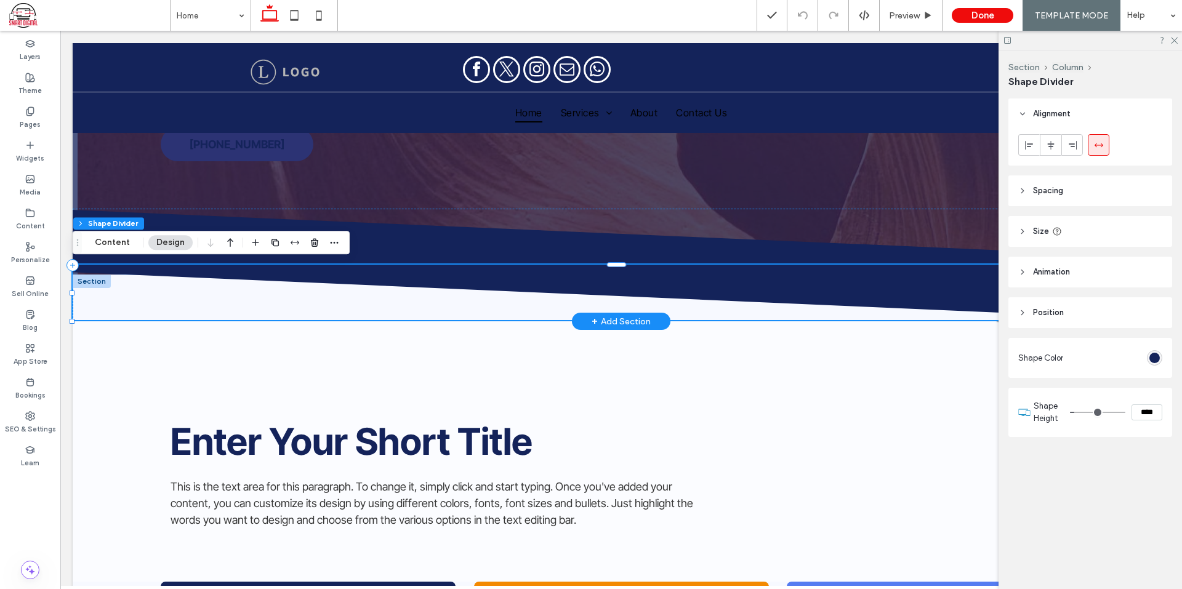
click at [92, 279] on div at bounding box center [92, 282] width 38 height 14
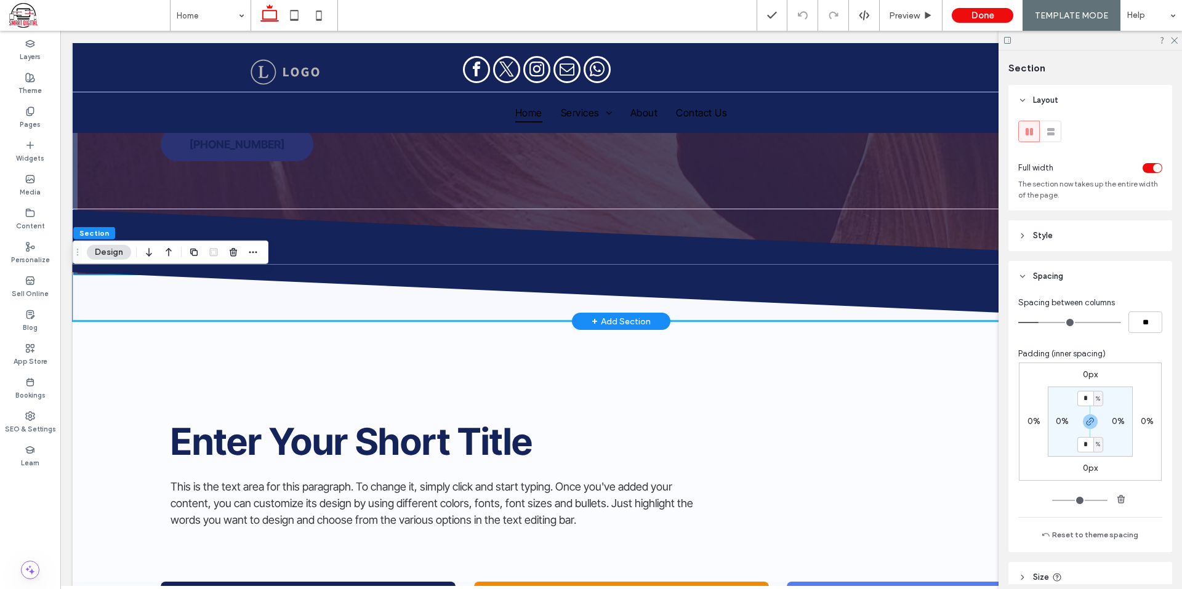
click at [323, 286] on icon at bounding box center [622, 292] width 1098 height 55
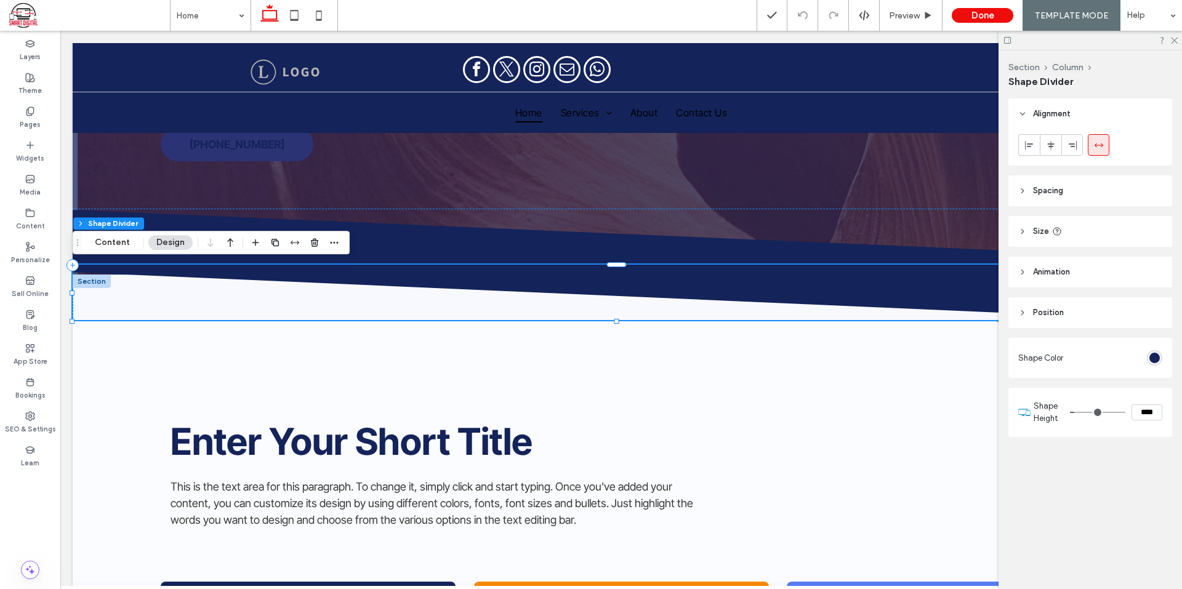
click at [1055, 191] on span "Spacing" at bounding box center [1048, 191] width 30 height 12
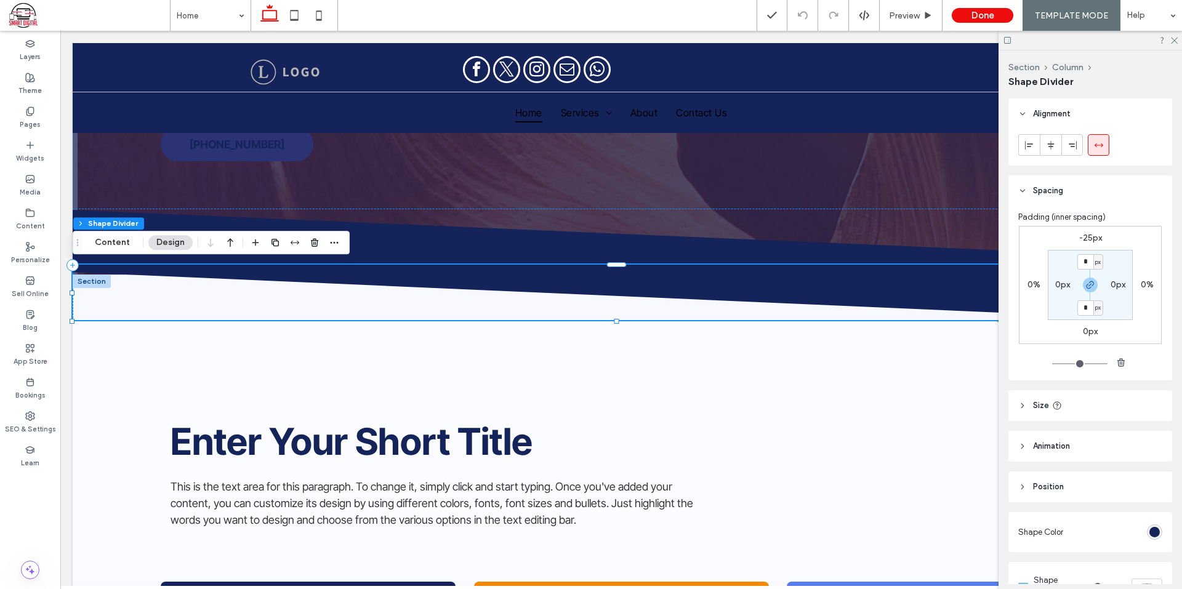
click at [1083, 234] on label "-25px" at bounding box center [1090, 238] width 23 height 10
type input "*"
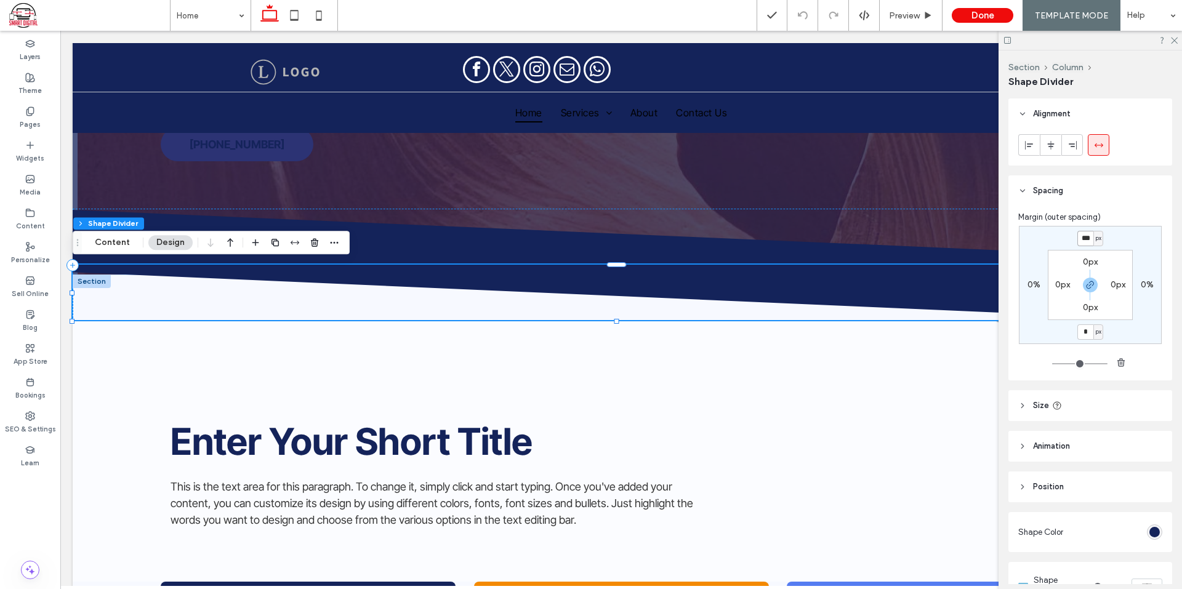
click at [1086, 235] on input "***" at bounding box center [1085, 238] width 16 height 15
type input "*"
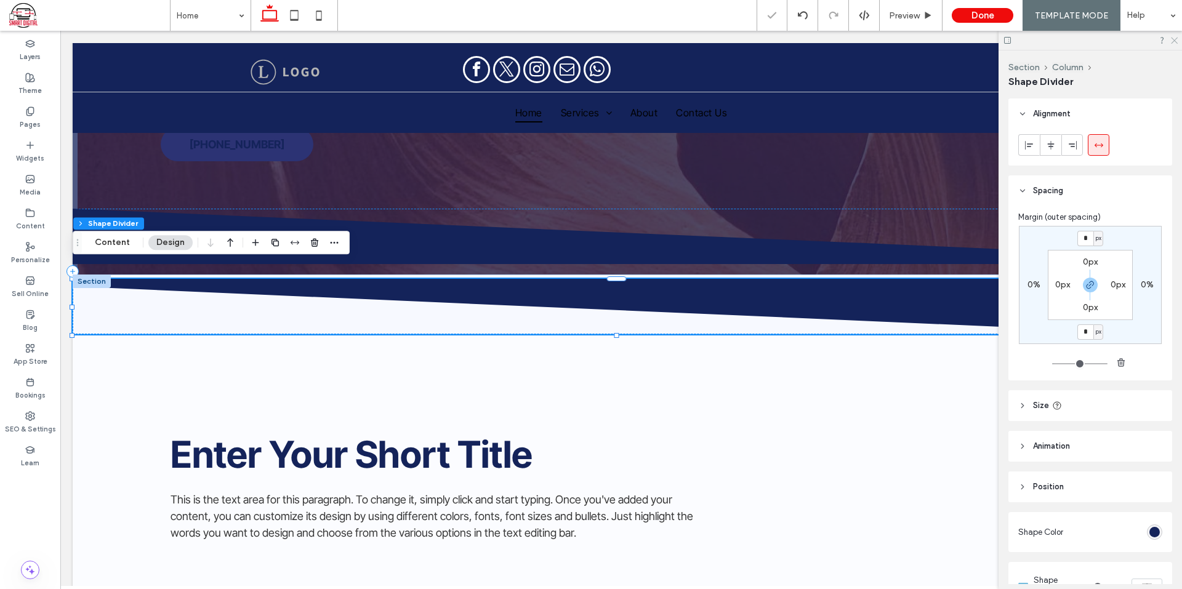
click at [1173, 39] on icon at bounding box center [1174, 40] width 8 height 8
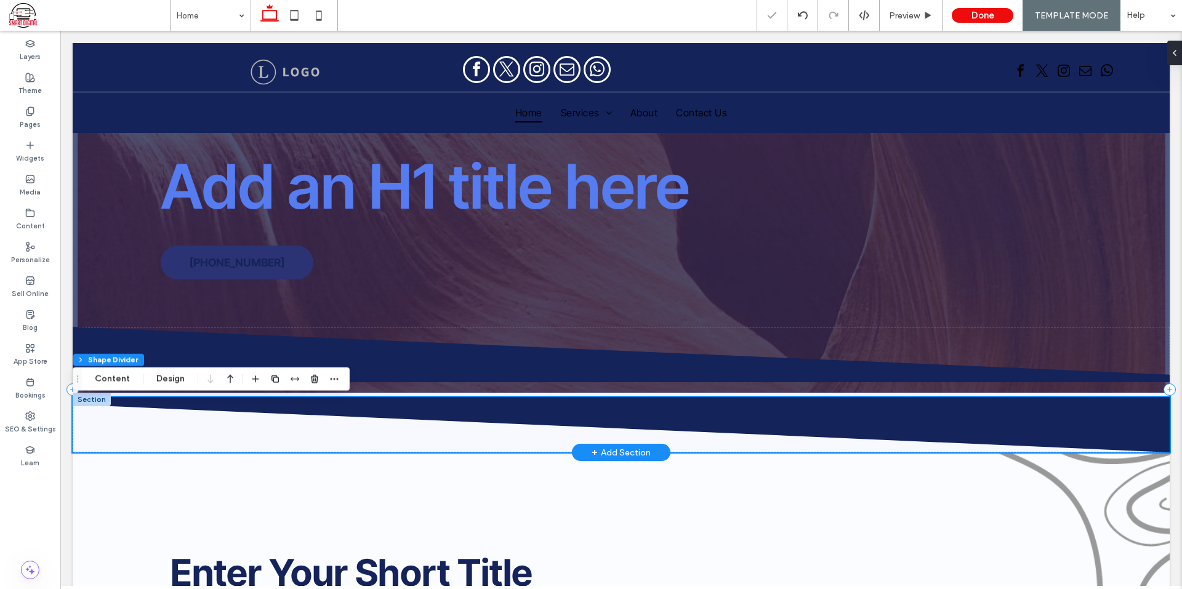
scroll to position [62, 0]
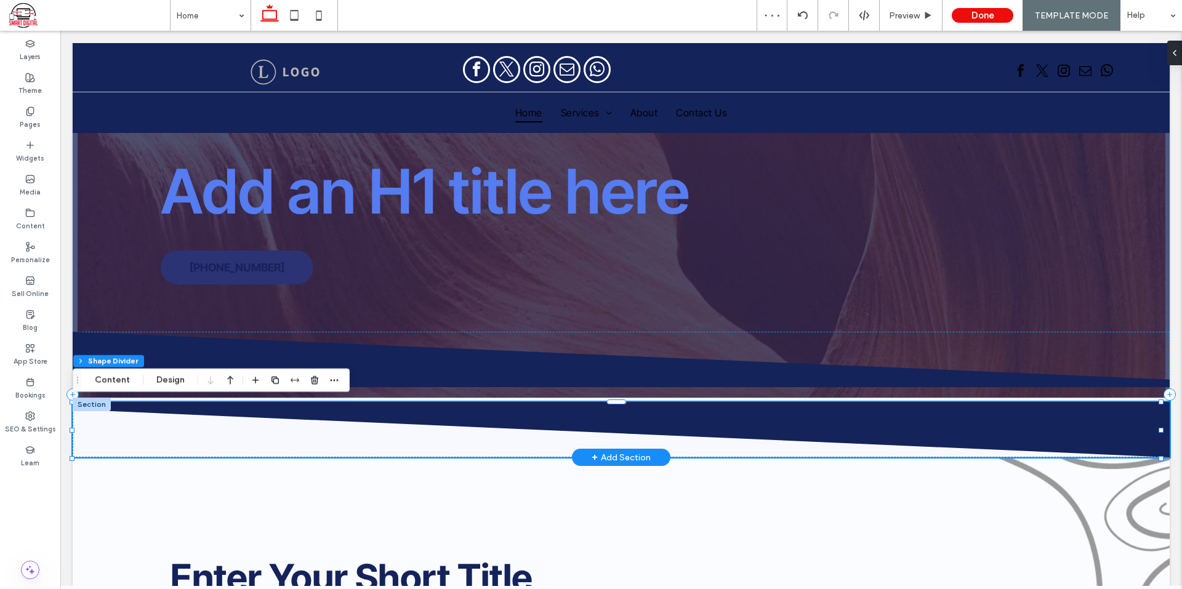
click at [177, 442] on icon at bounding box center [622, 429] width 1098 height 55
click at [575, 367] on icon at bounding box center [621, 359] width 1098 height 55
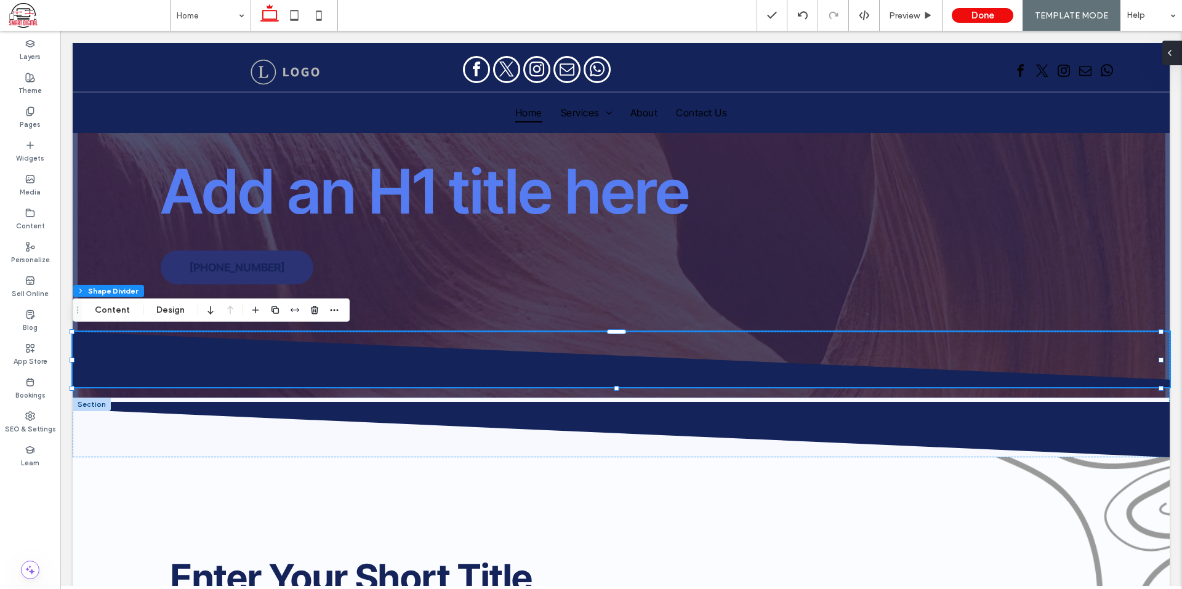
click at [1176, 52] on div at bounding box center [1172, 53] width 20 height 25
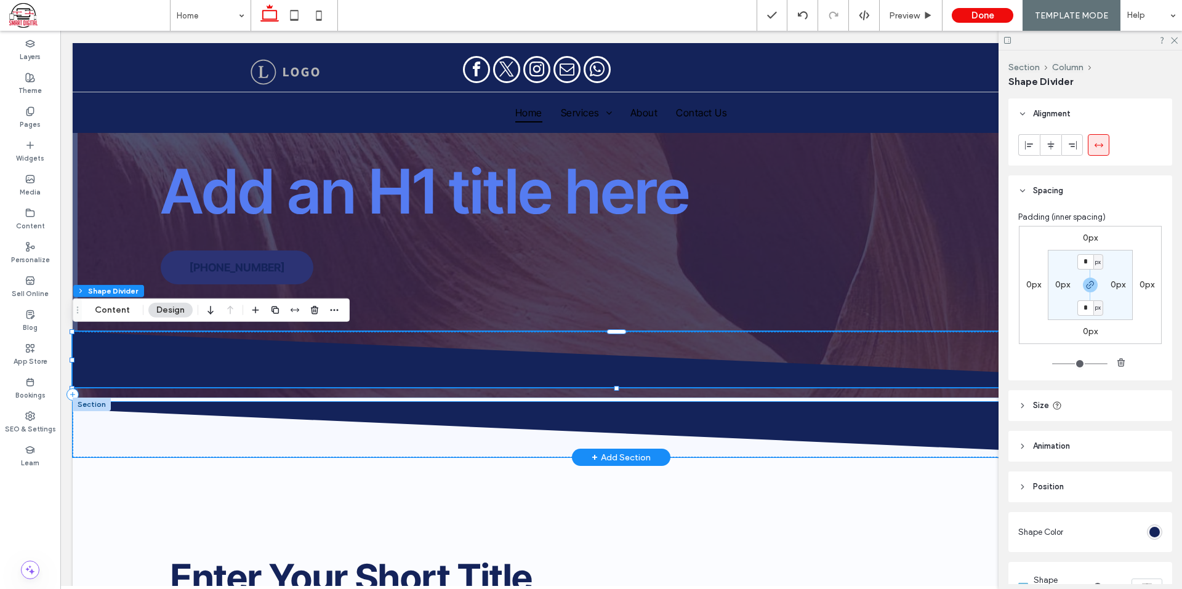
click at [142, 426] on icon at bounding box center [622, 429] width 1098 height 55
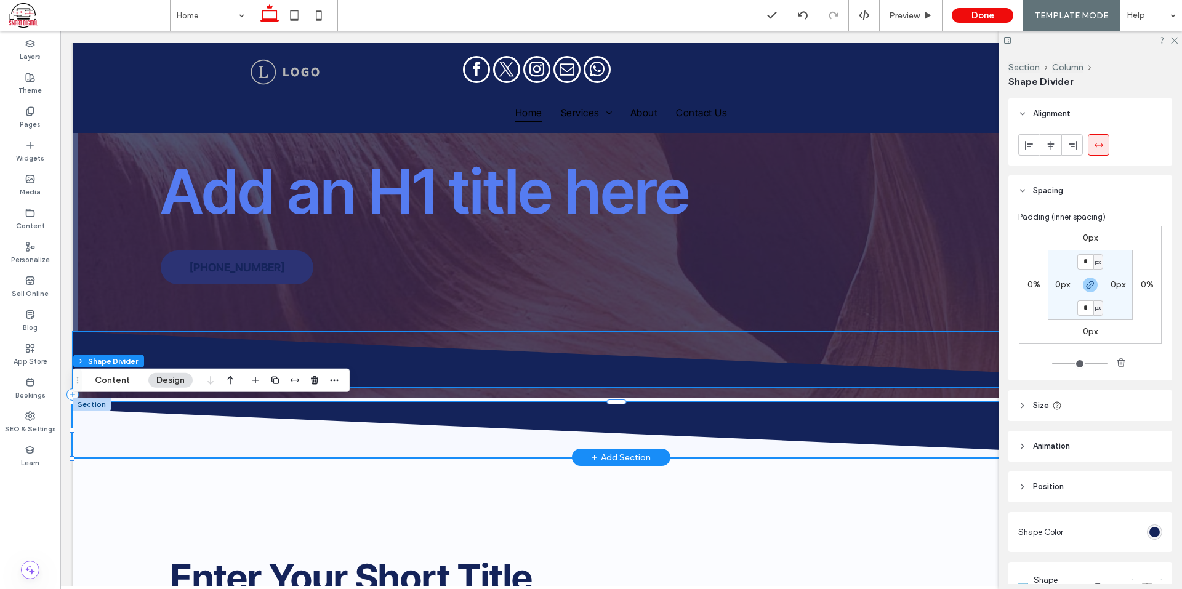
click at [106, 342] on icon at bounding box center [621, 359] width 1098 height 55
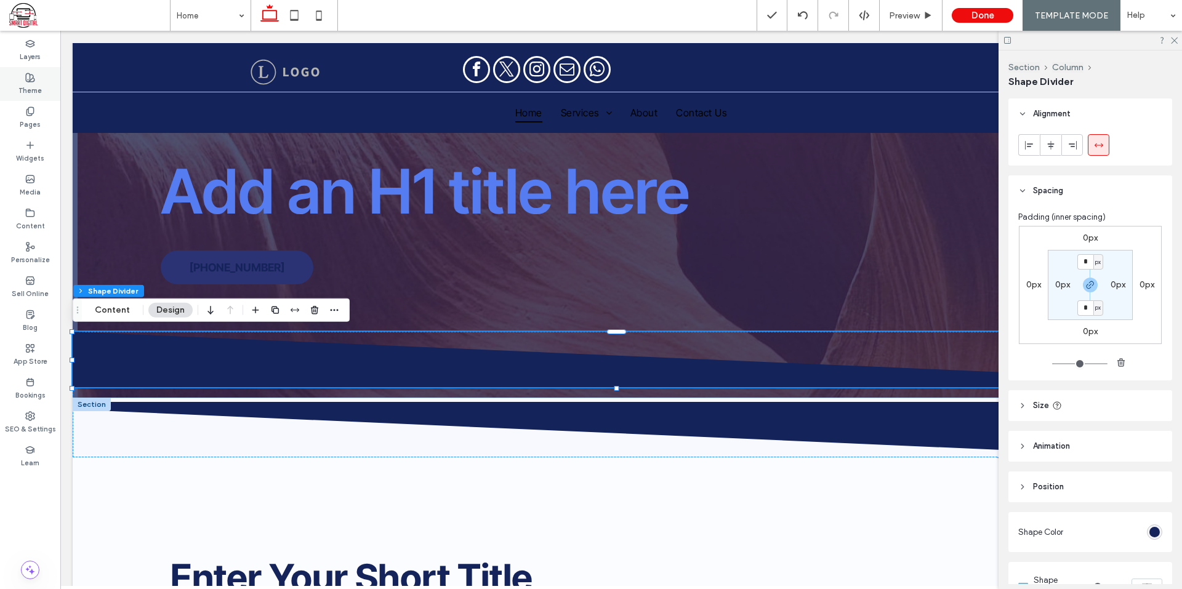
click at [30, 70] on div "Theme" at bounding box center [30, 84] width 60 height 34
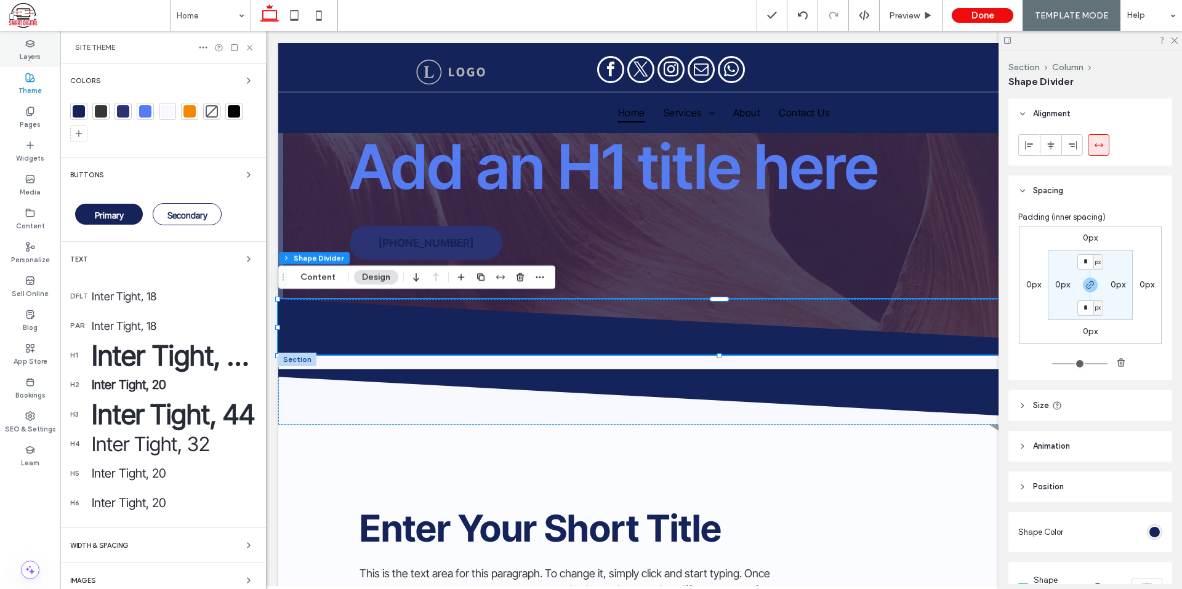
click at [28, 39] on icon at bounding box center [30, 44] width 10 height 10
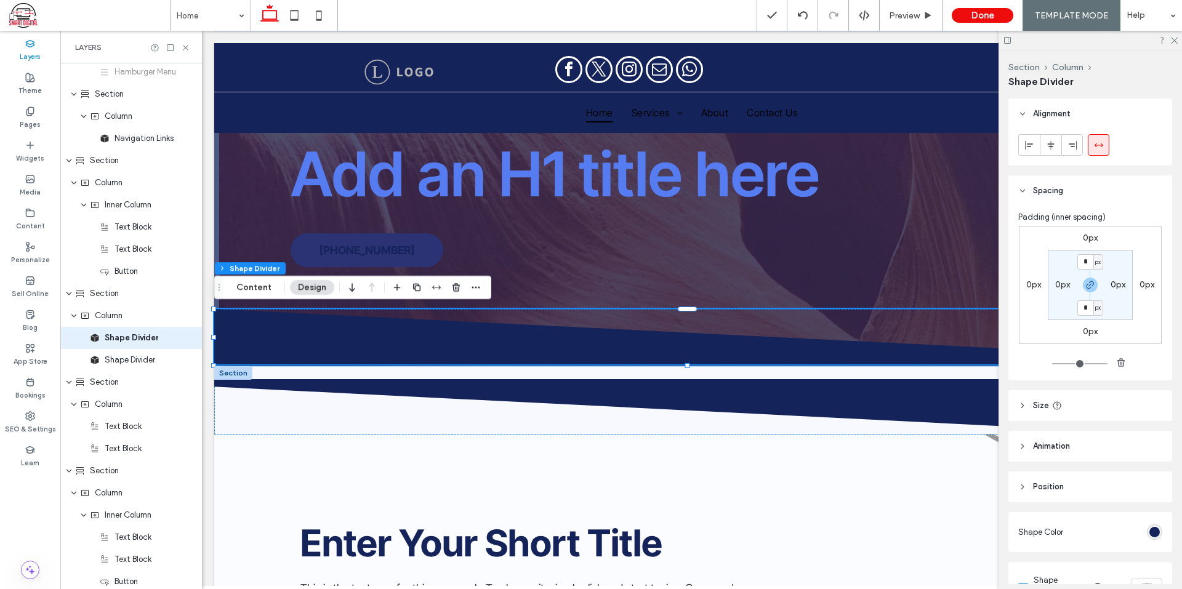
scroll to position [236, 0]
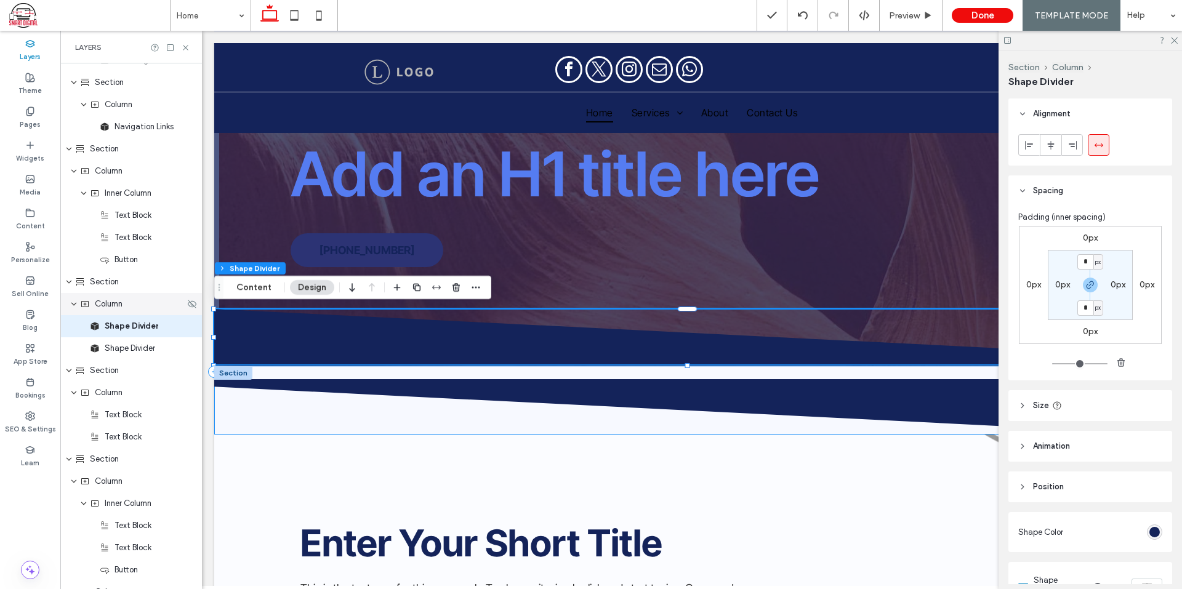
click at [130, 311] on div "Column" at bounding box center [131, 304] width 142 height 22
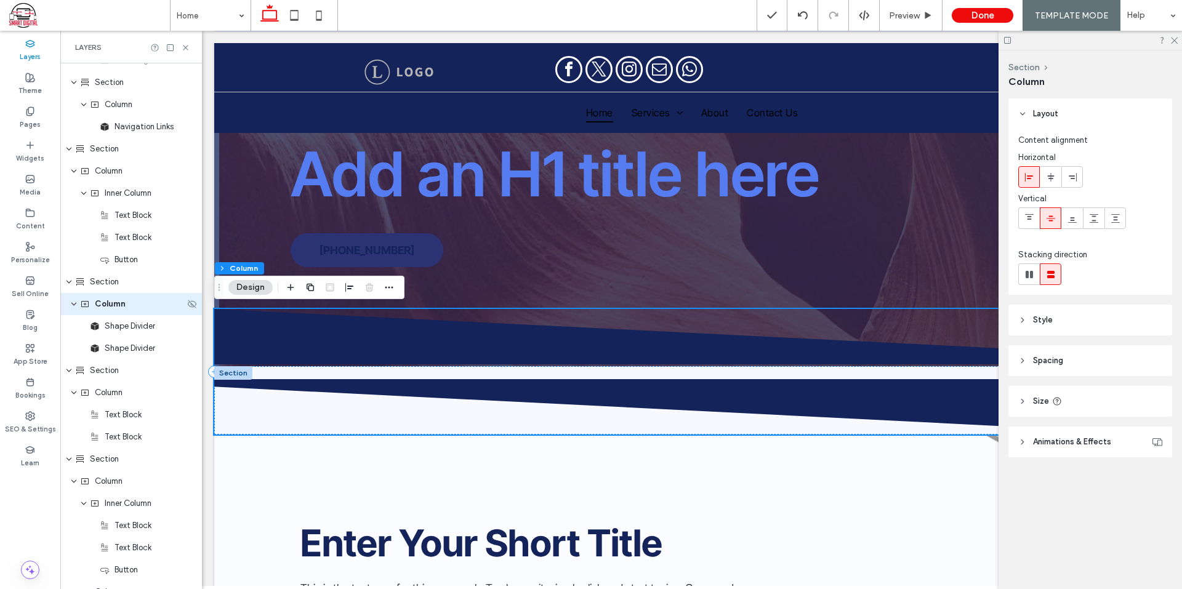
scroll to position [214, 0]
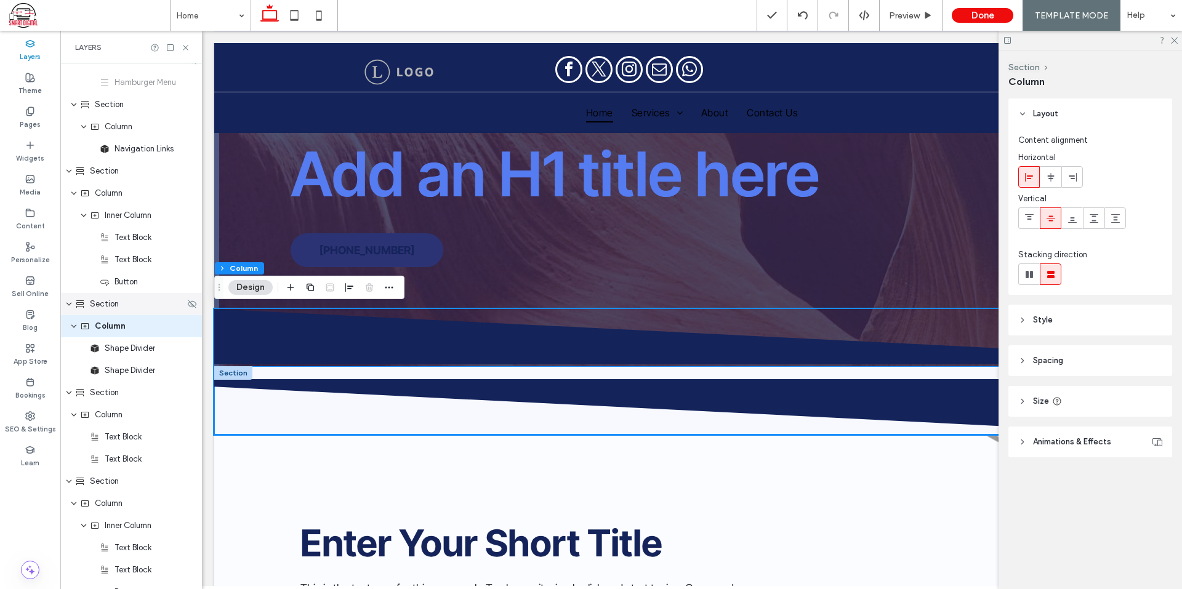
click at [101, 306] on span "Section" at bounding box center [104, 304] width 29 height 12
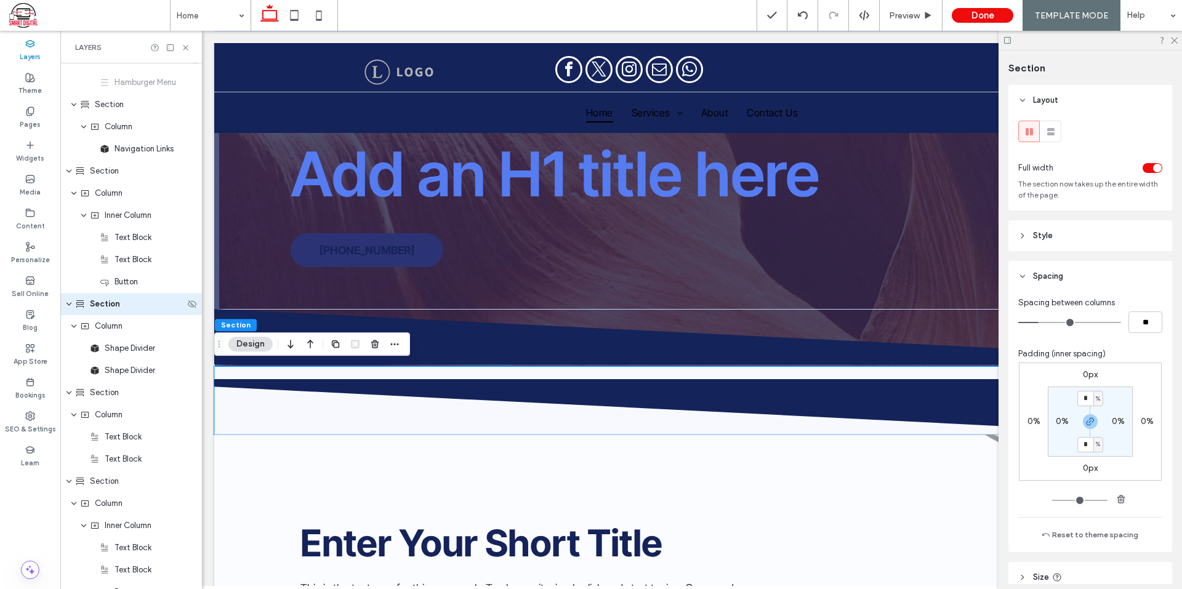
scroll to position [191, 0]
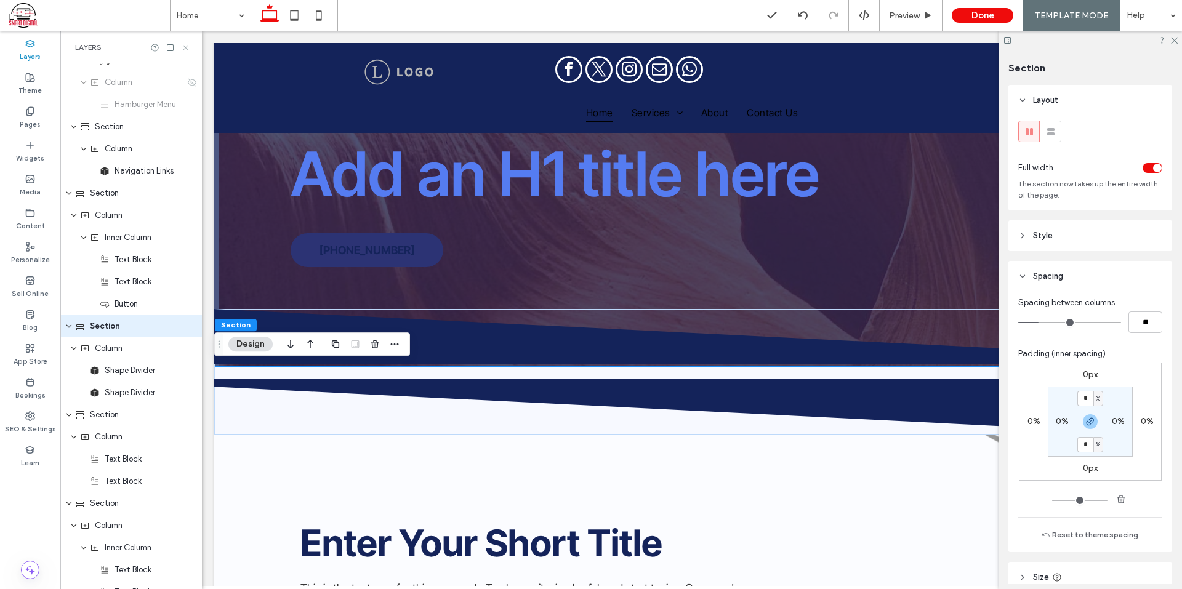
click at [184, 47] on icon at bounding box center [185, 47] width 9 height 9
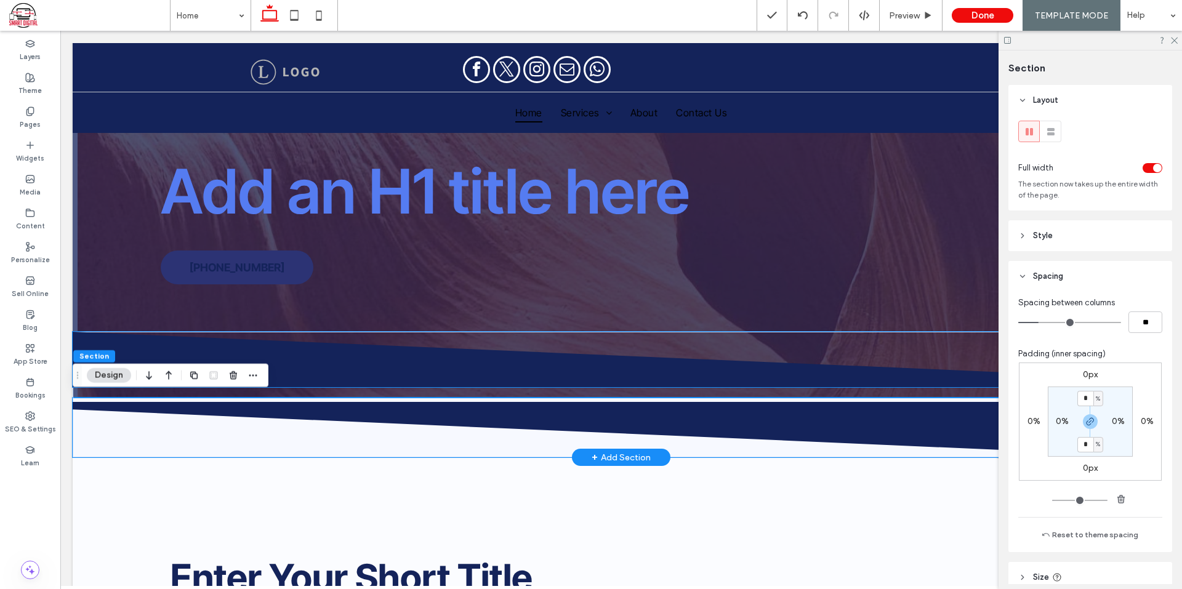
click at [734, 361] on icon at bounding box center [621, 359] width 1098 height 55
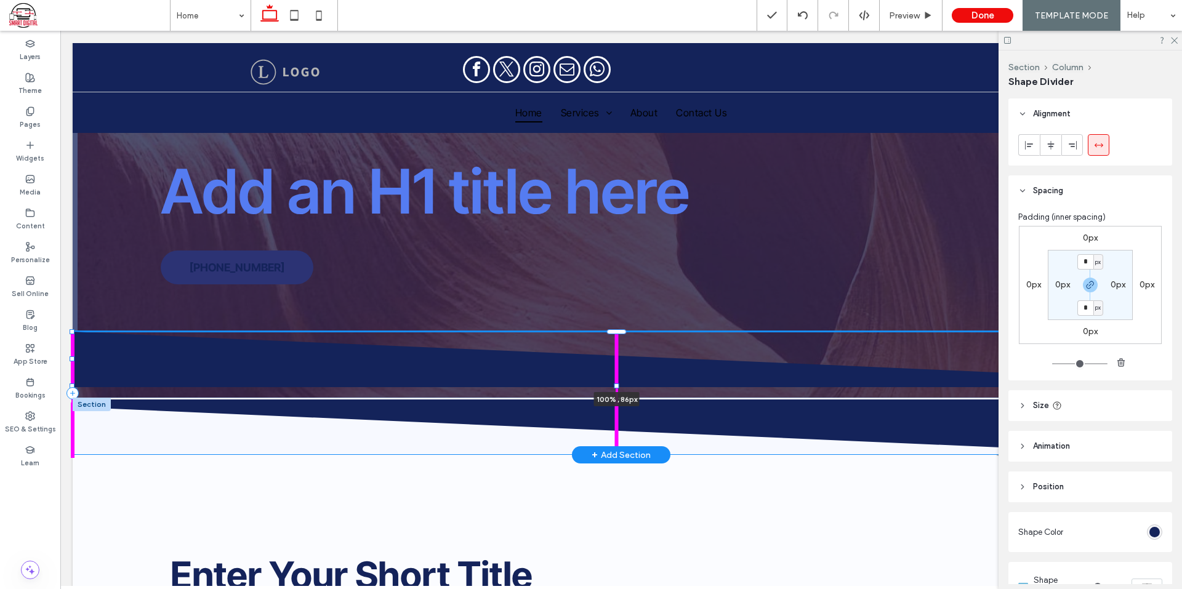
drag, startPoint x: 616, startPoint y: 386, endPoint x: 629, endPoint y: 385, distance: 13.0
click at [629, 398] on div "100% , 86px" at bounding box center [621, 426] width 1097 height 57
type input "**"
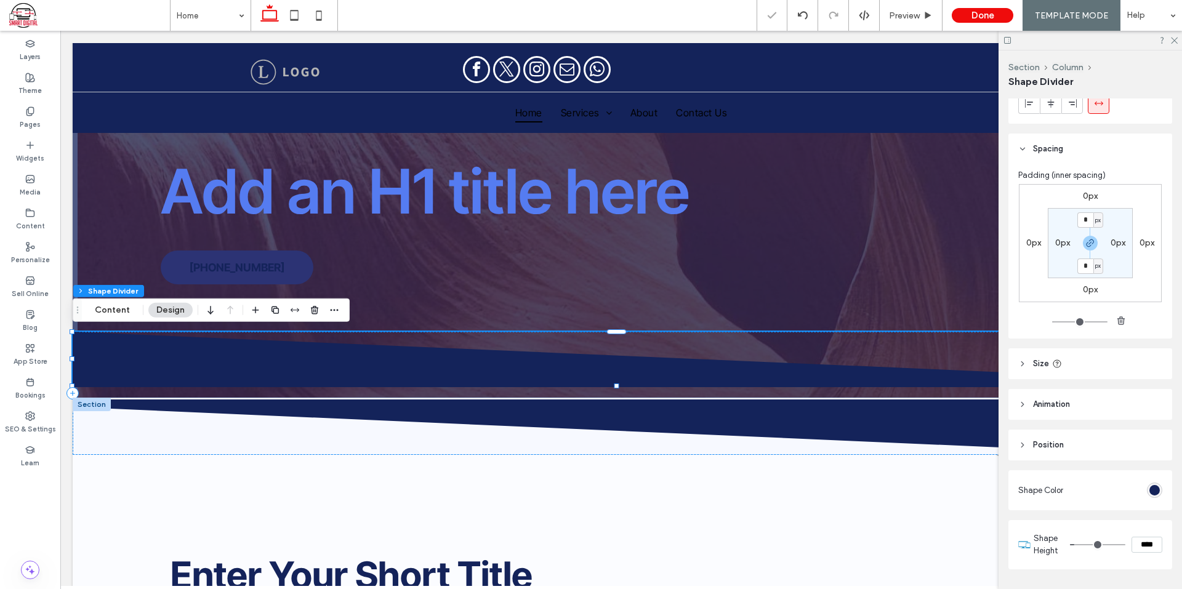
scroll to position [82, 0]
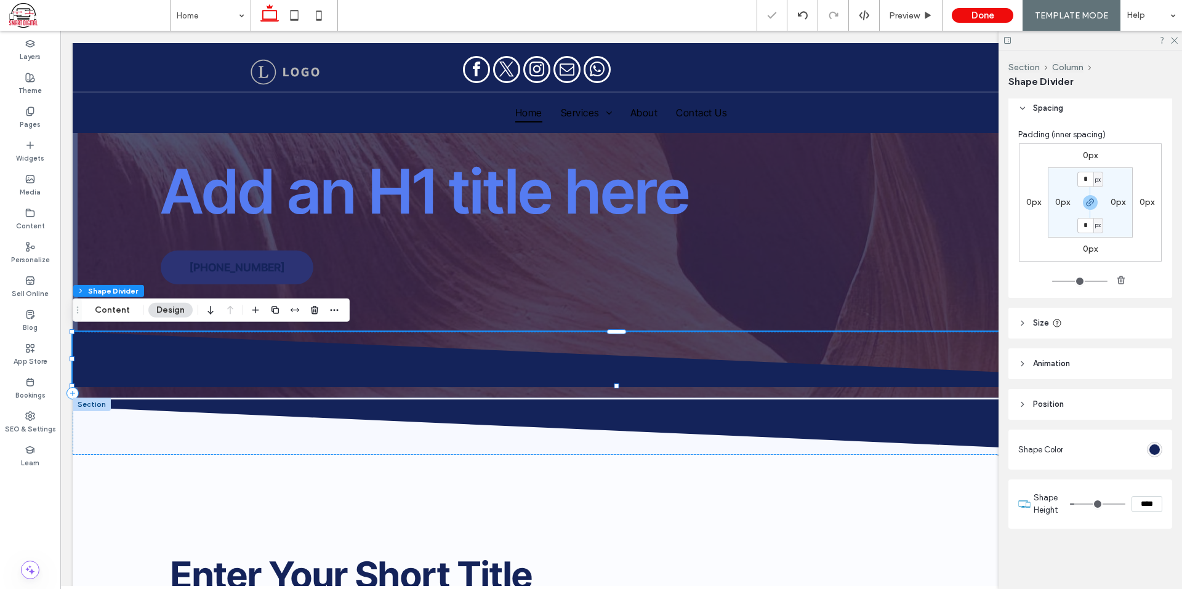
click at [1143, 508] on input "****" at bounding box center [1146, 504] width 31 height 16
click at [1126, 546] on div "Alignment Spacing Padding (inner spacing) 0px 0px 0px 0px * px 0px * px 0px Siz…" at bounding box center [1094, 341] width 172 height 486
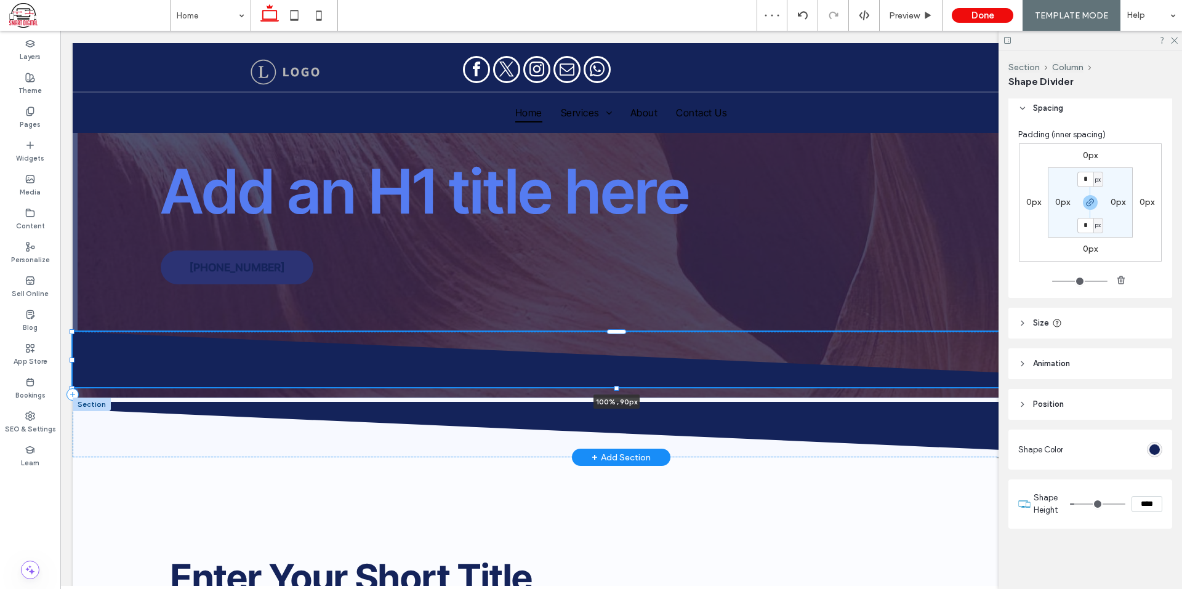
click at [620, 398] on div "100% , 90px" at bounding box center [621, 428] width 1097 height 60
type input "**"
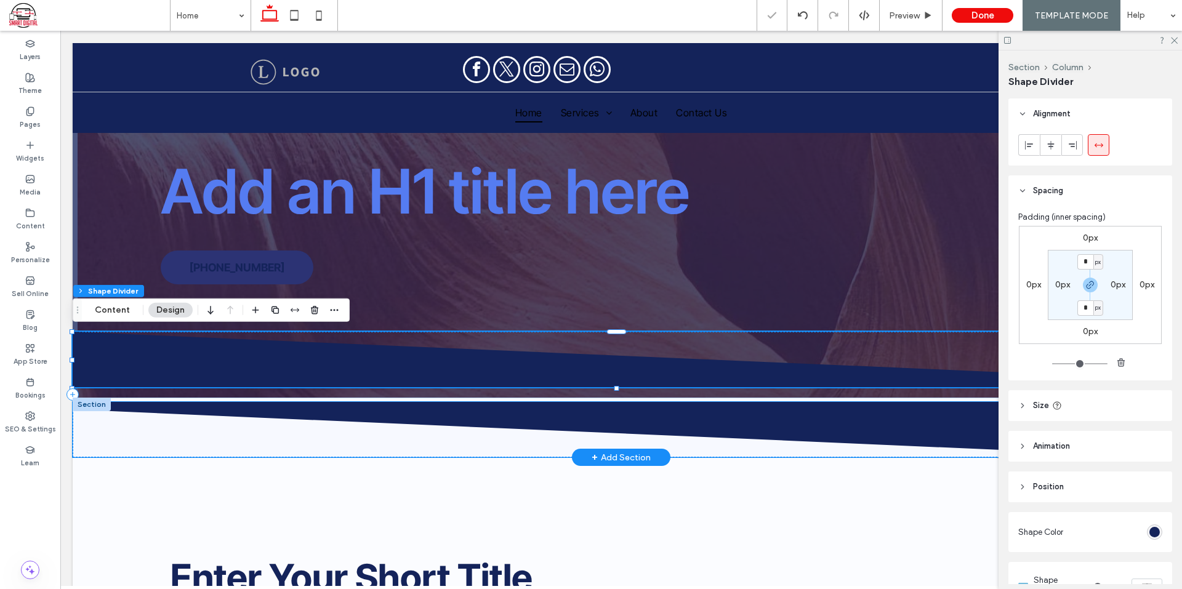
click at [388, 412] on icon at bounding box center [622, 429] width 1098 height 55
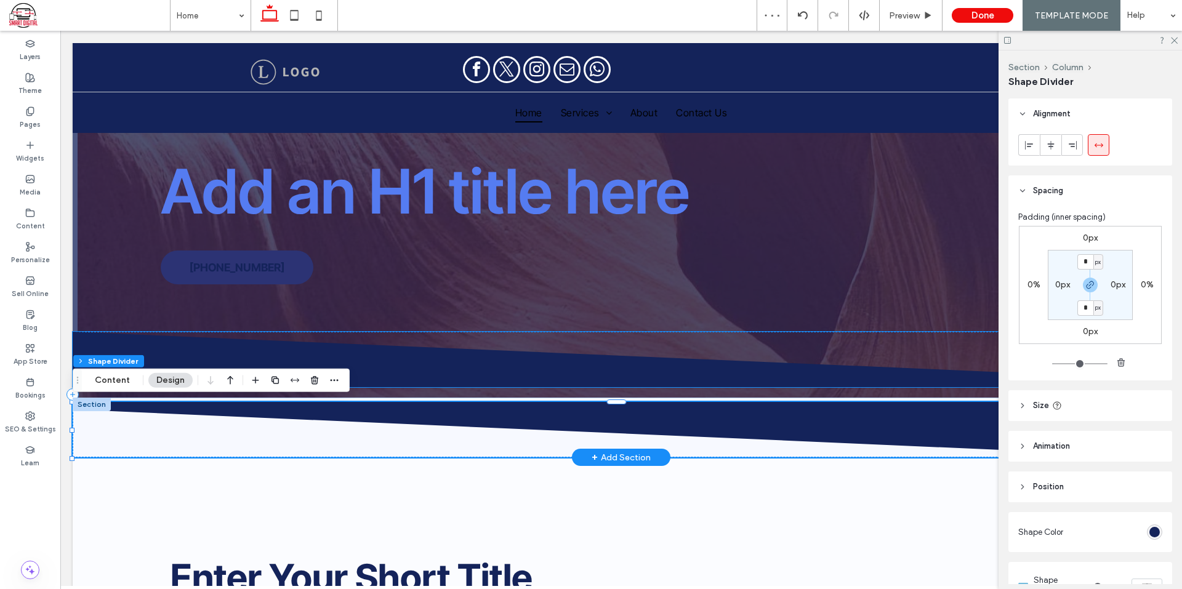
click at [486, 363] on icon at bounding box center [621, 359] width 1098 height 55
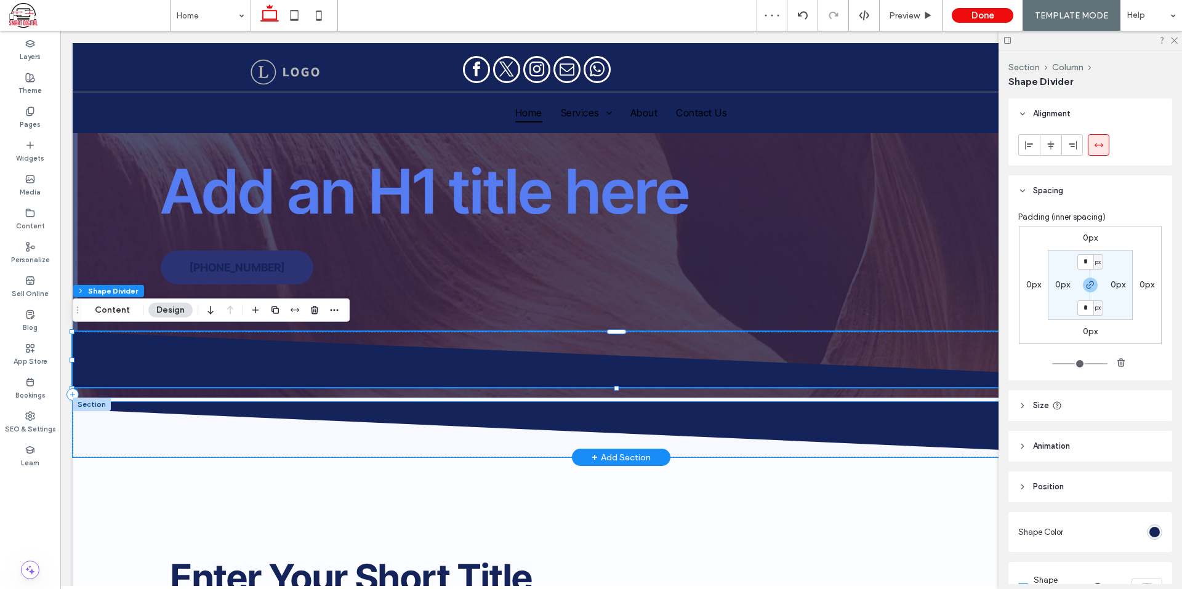
click at [516, 422] on icon at bounding box center [622, 429] width 1098 height 55
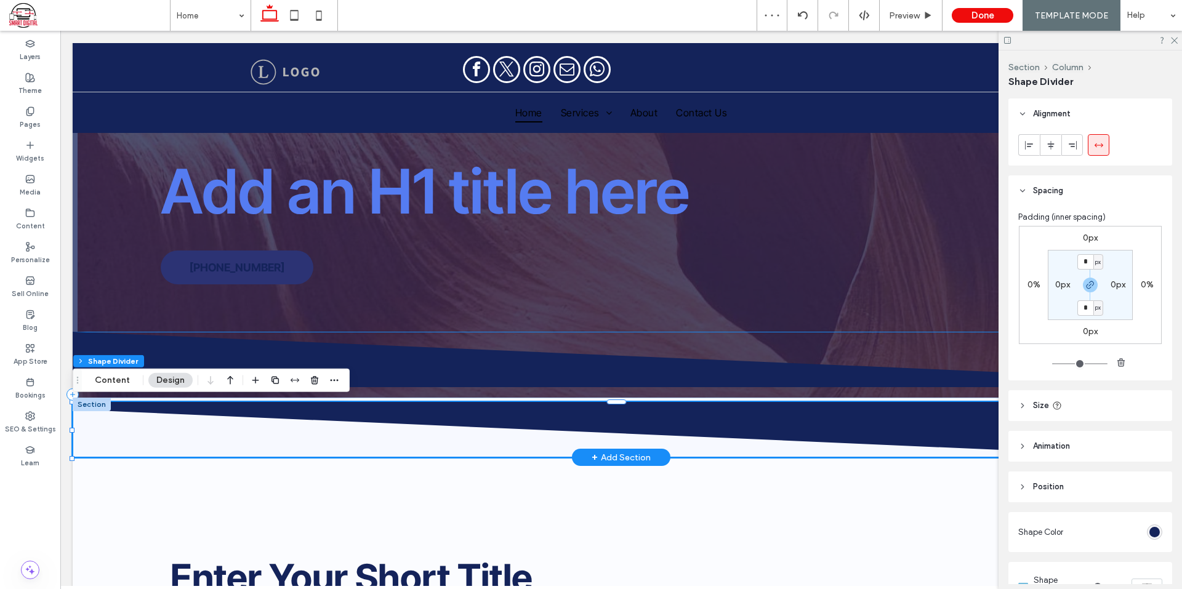
click at [417, 390] on div at bounding box center [621, 395] width 1097 height 126
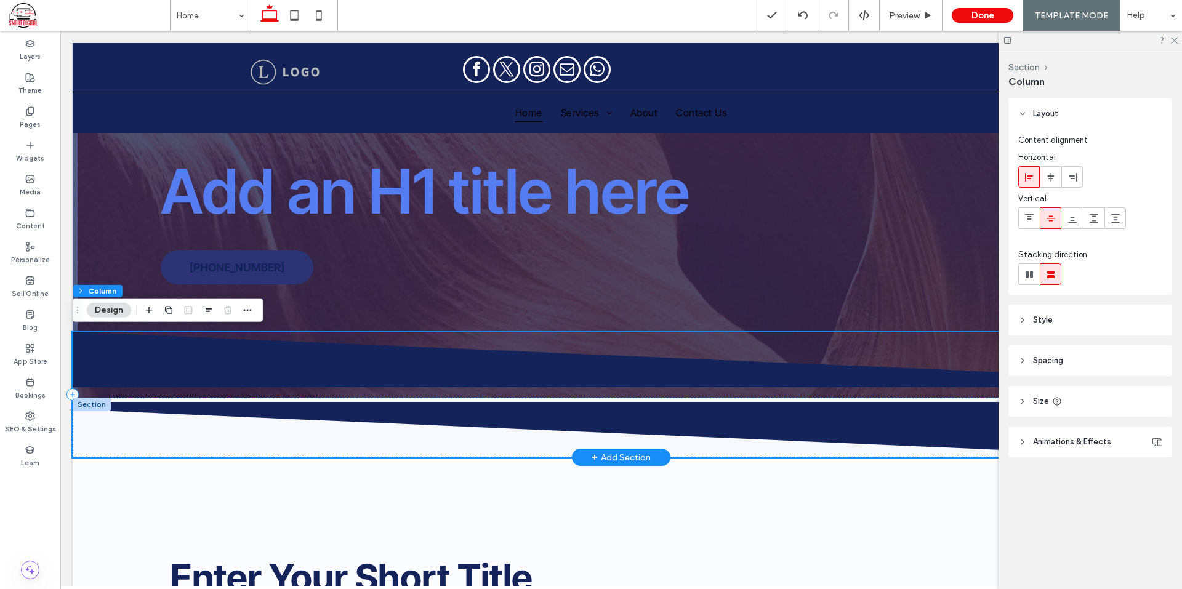
click at [379, 390] on div at bounding box center [621, 395] width 1097 height 126
click at [360, 402] on icon at bounding box center [622, 429] width 1098 height 55
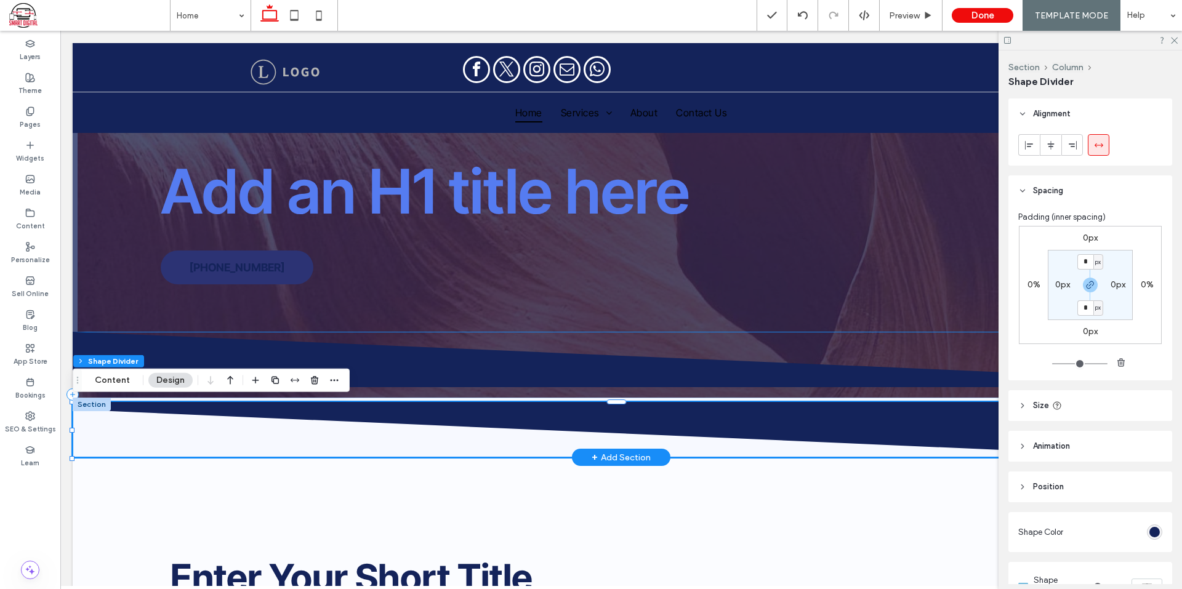
click at [359, 395] on div at bounding box center [621, 395] width 1097 height 126
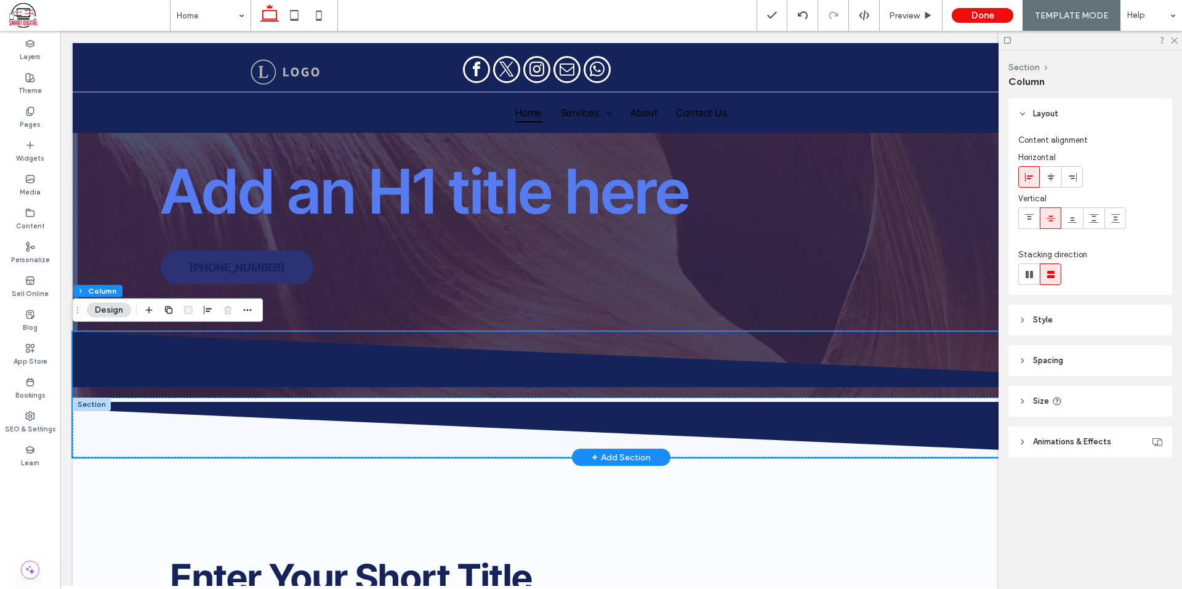
click at [93, 399] on div at bounding box center [92, 405] width 38 height 14
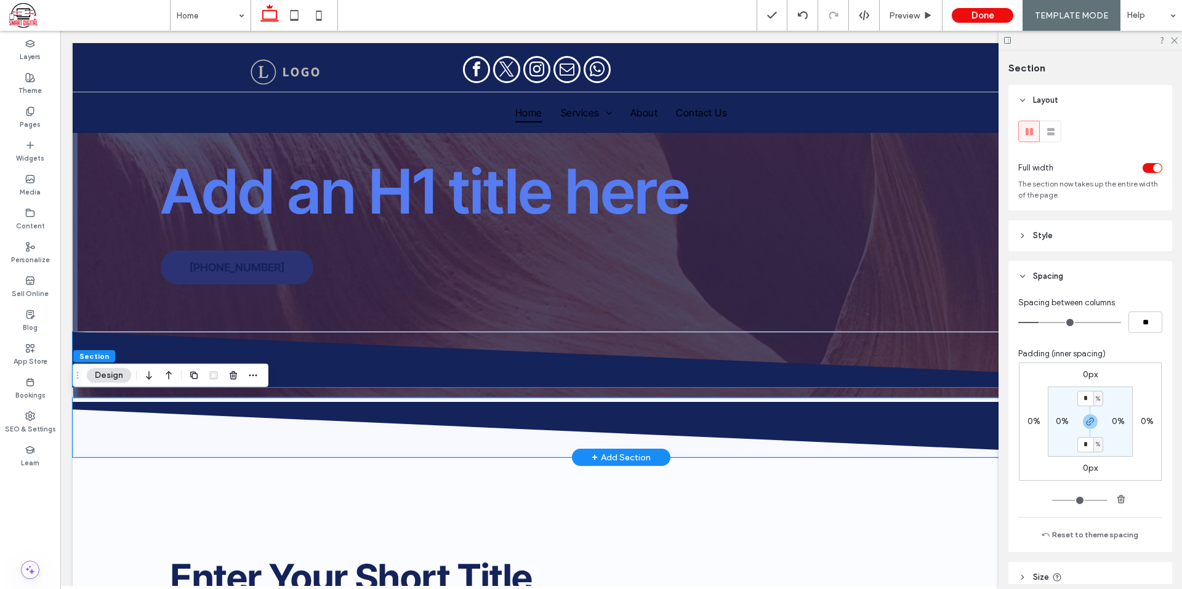
click at [512, 335] on icon at bounding box center [621, 359] width 1098 height 55
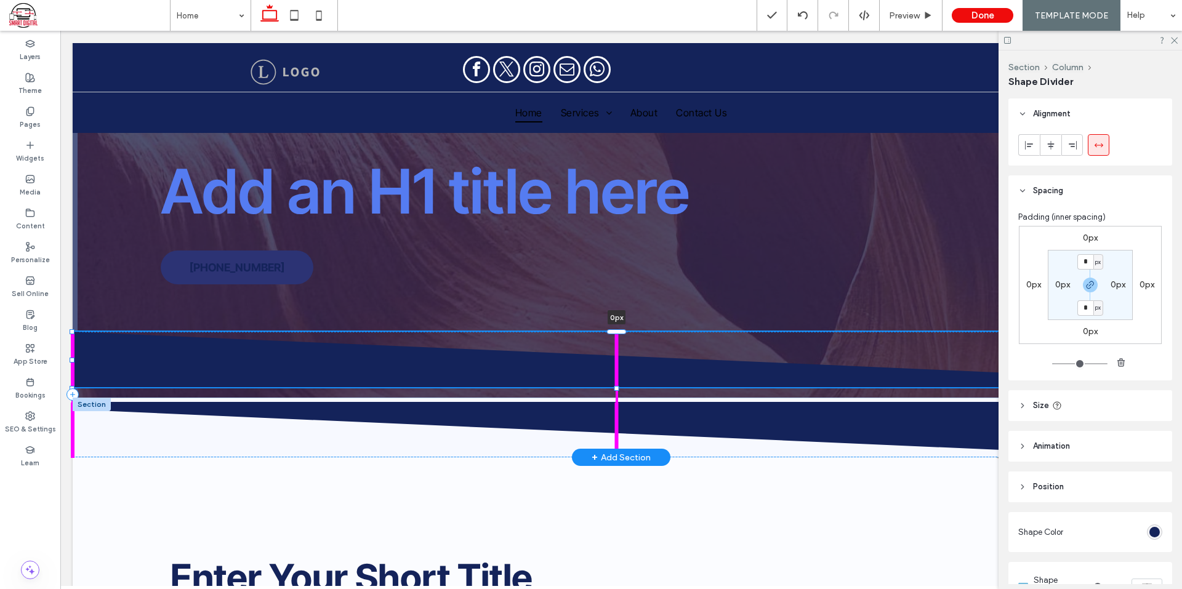
drag, startPoint x: 614, startPoint y: 331, endPoint x: 627, endPoint y: 331, distance: 12.9
click at [627, 398] on div "0px" at bounding box center [621, 428] width 1097 height 60
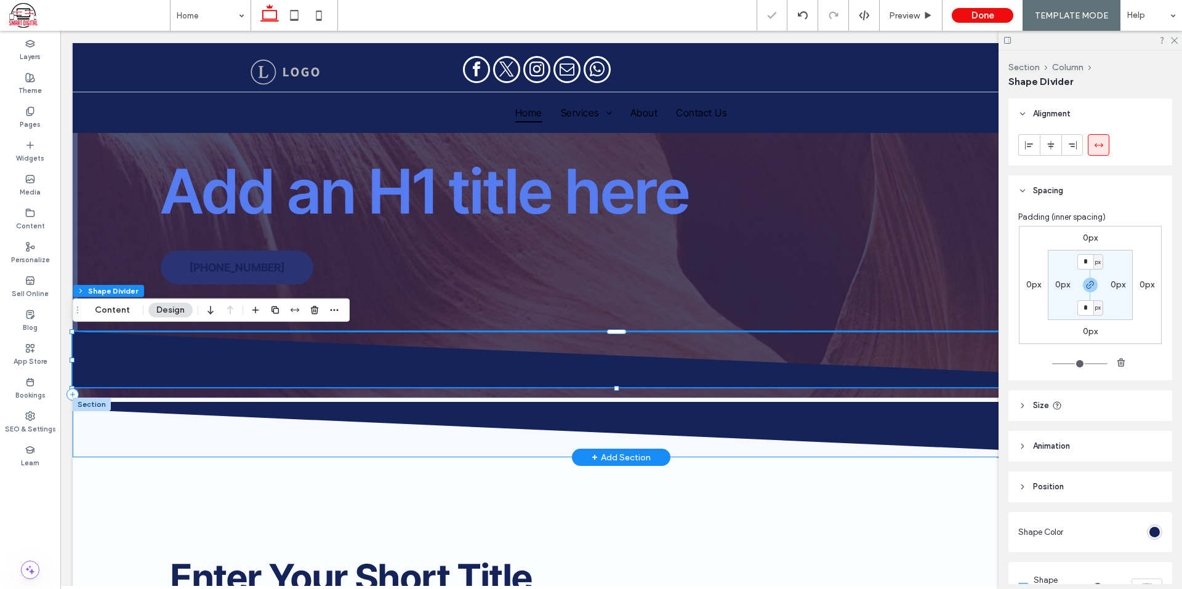
click at [539, 390] on div "0px" at bounding box center [621, 395] width 1097 height 126
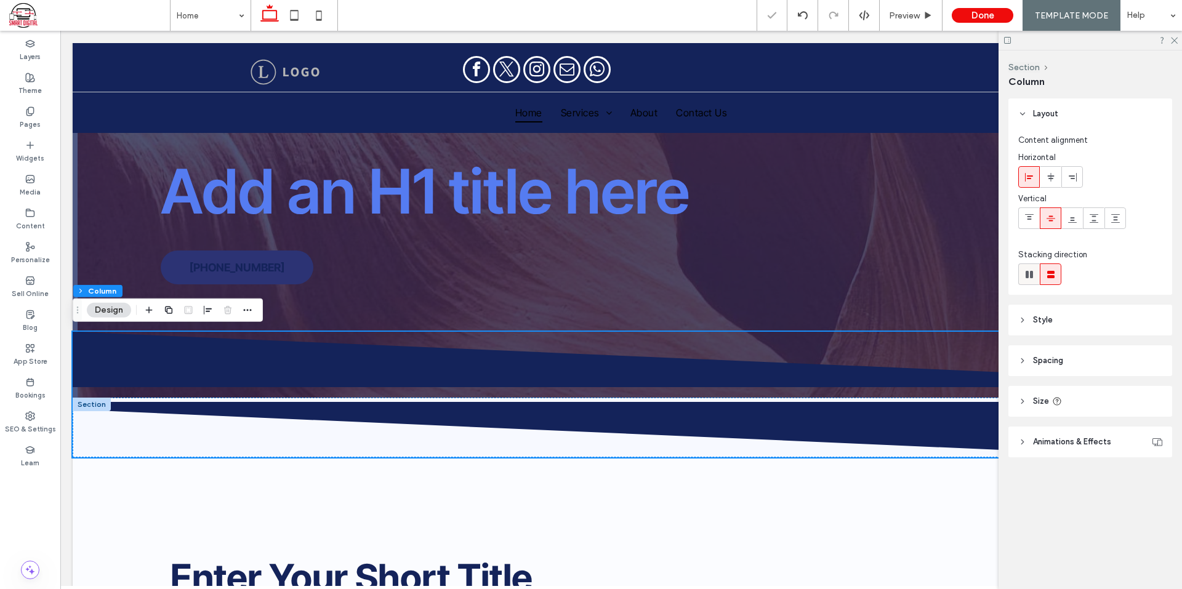
click at [1034, 275] on icon at bounding box center [1029, 274] width 12 height 12
type input "*"
type input "**"
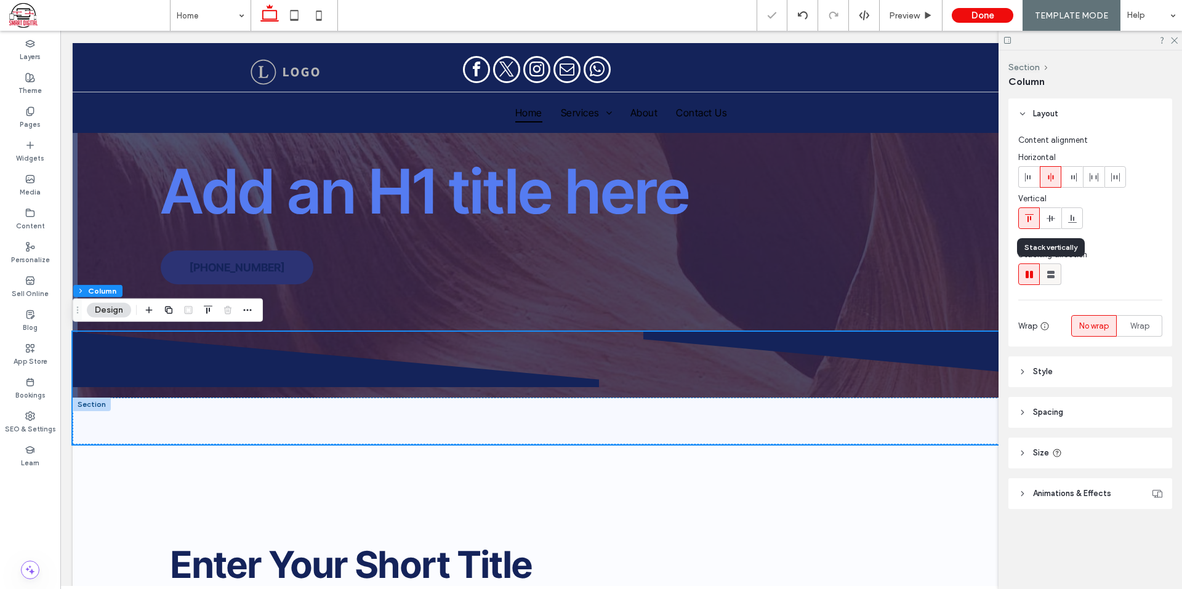
click at [1053, 270] on icon at bounding box center [1051, 274] width 12 height 12
type input "**"
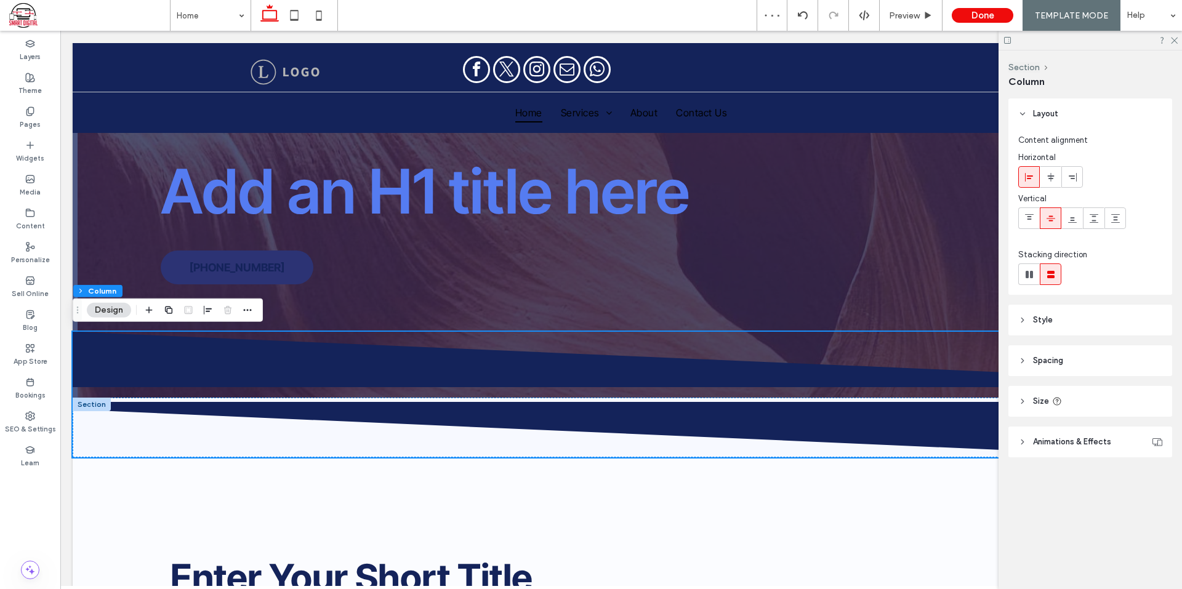
click at [1073, 317] on header "Style" at bounding box center [1090, 320] width 164 height 31
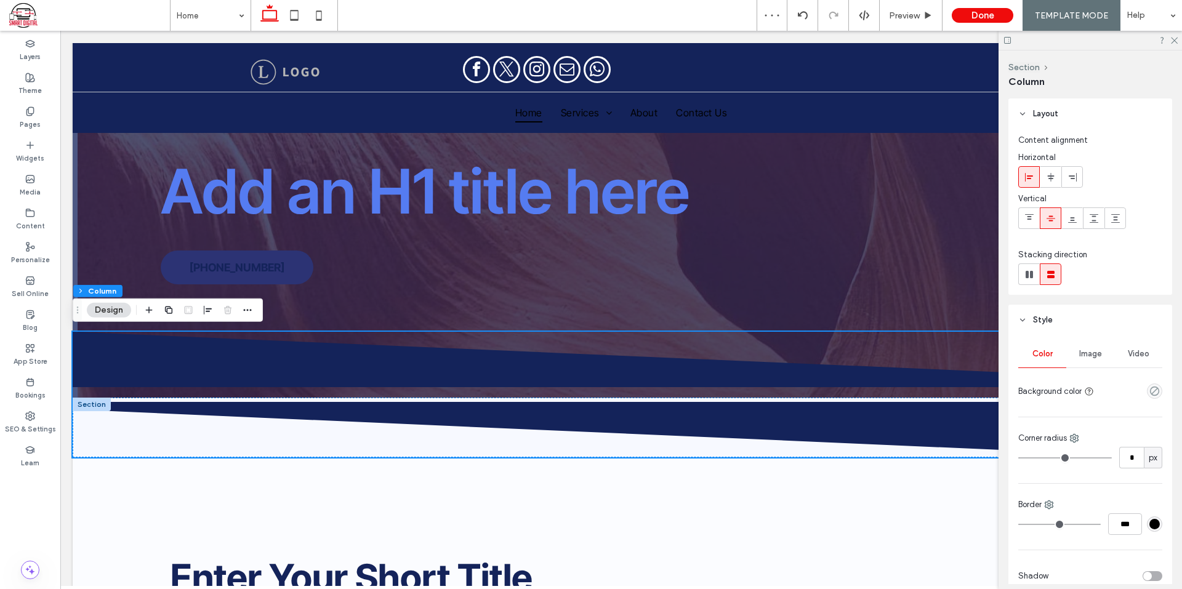
click at [1060, 318] on header "Style" at bounding box center [1090, 320] width 164 height 31
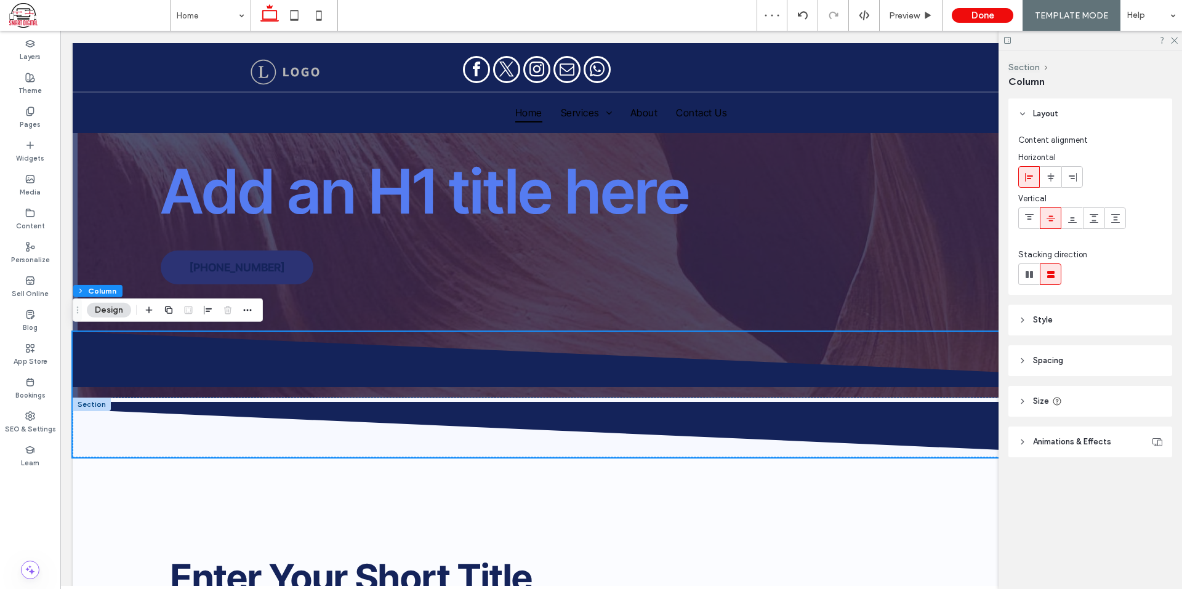
click at [1060, 356] on span "Spacing" at bounding box center [1048, 361] width 30 height 12
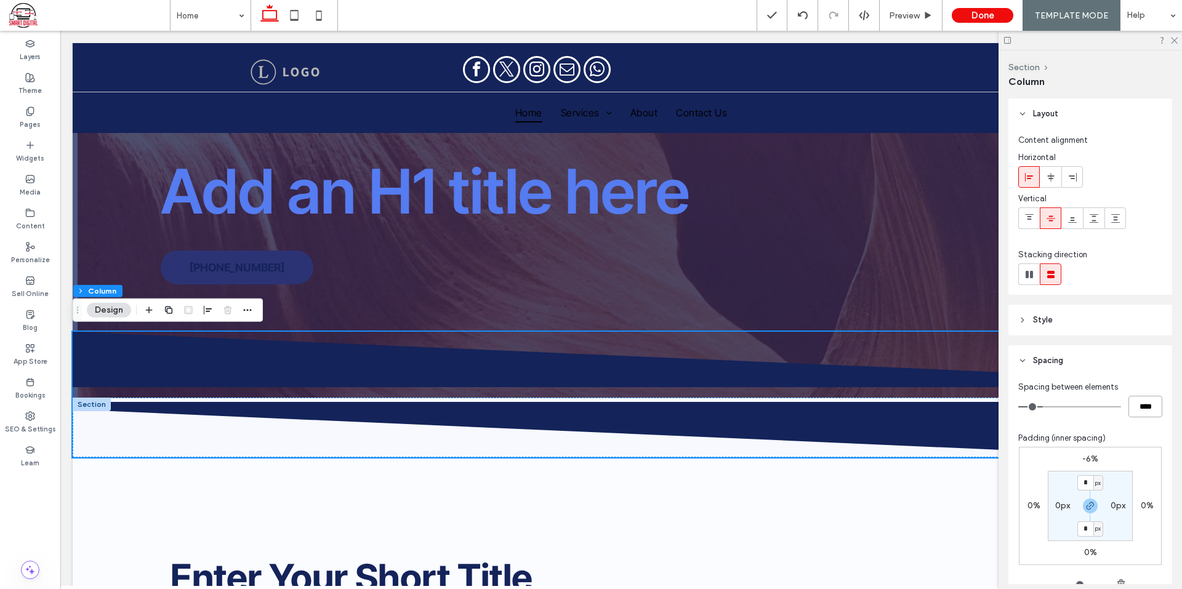
click at [1140, 408] on input "****" at bounding box center [1145, 407] width 34 height 22
type input "*"
type input "***"
click at [1148, 424] on div "Spacing between elements *** Padding (inner spacing) -6% 0% 0% 0% * px 0px * px…" at bounding box center [1090, 504] width 144 height 246
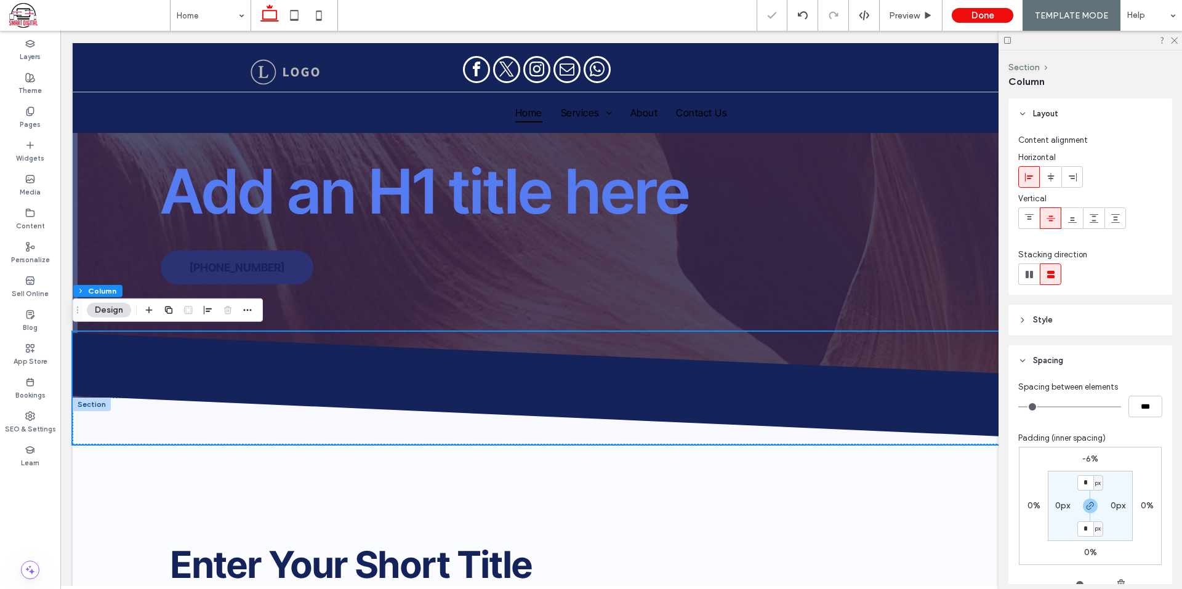
click at [1136, 428] on div "Spacing between elements *** Padding (inner spacing) -6% 0% 0% 0% * px 0px * px…" at bounding box center [1090, 504] width 144 height 246
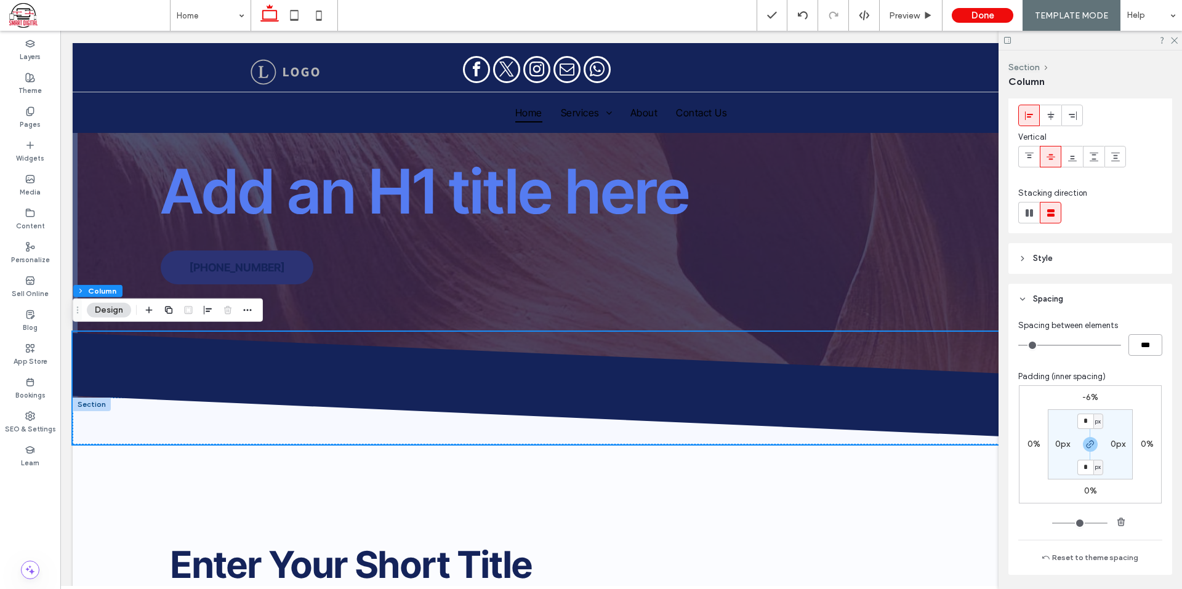
click at [1149, 351] on input "***" at bounding box center [1145, 345] width 34 height 22
click at [98, 402] on div at bounding box center [92, 405] width 38 height 14
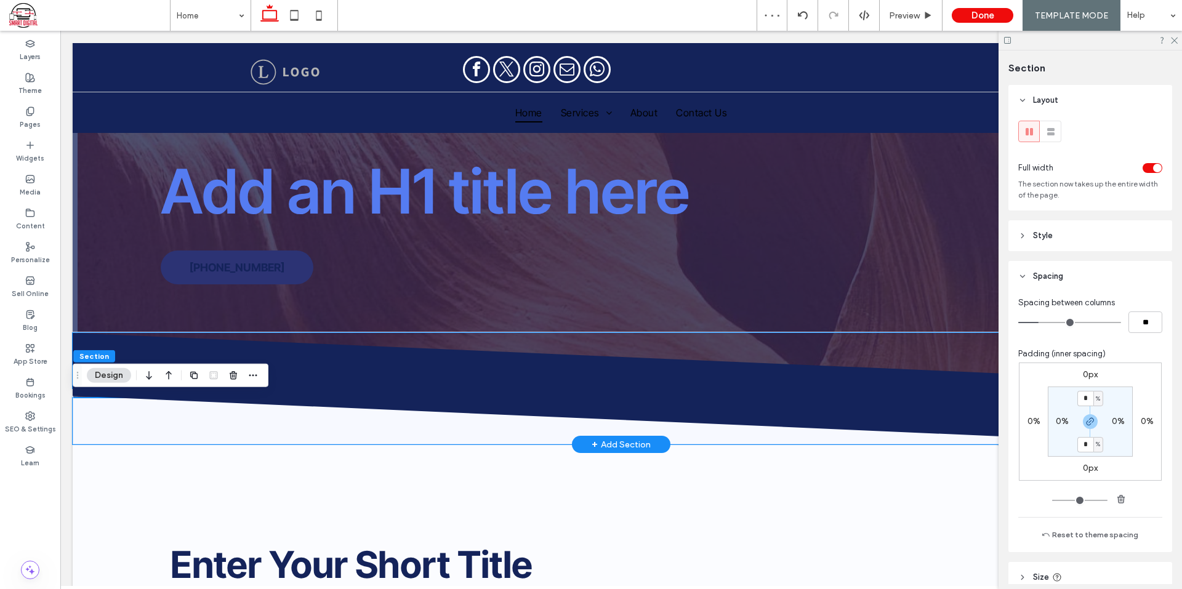
click at [617, 336] on icon at bounding box center [621, 360] width 1098 height 55
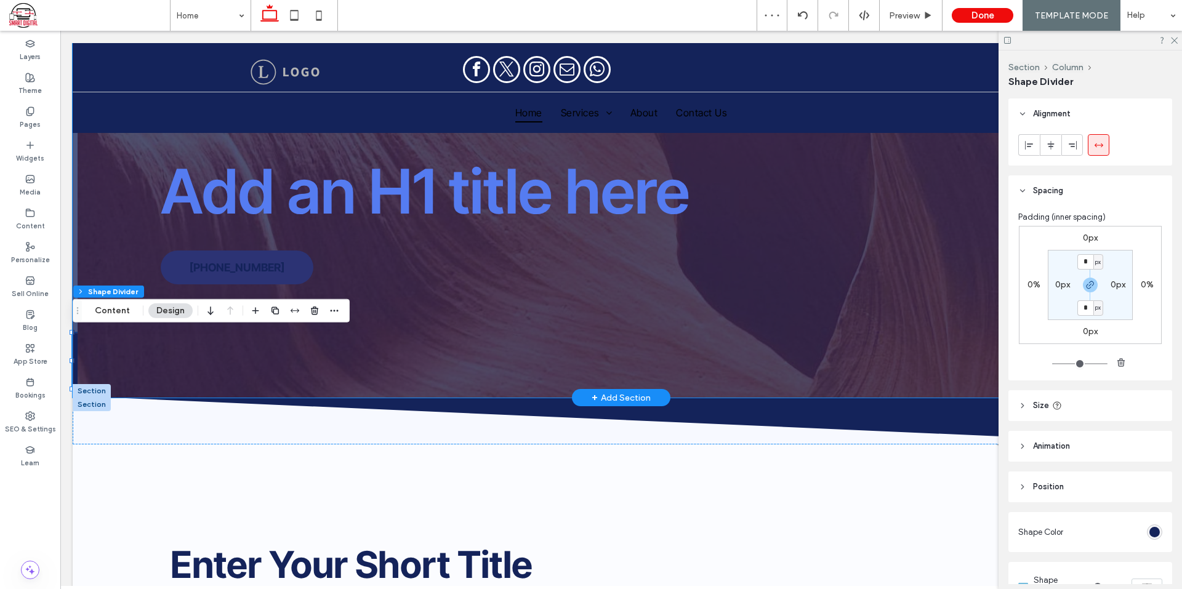
click at [632, 290] on div "GEO Location Heading 2 Add an H1 title here 555-555-5555" at bounding box center [621, 190] width 1097 height 416
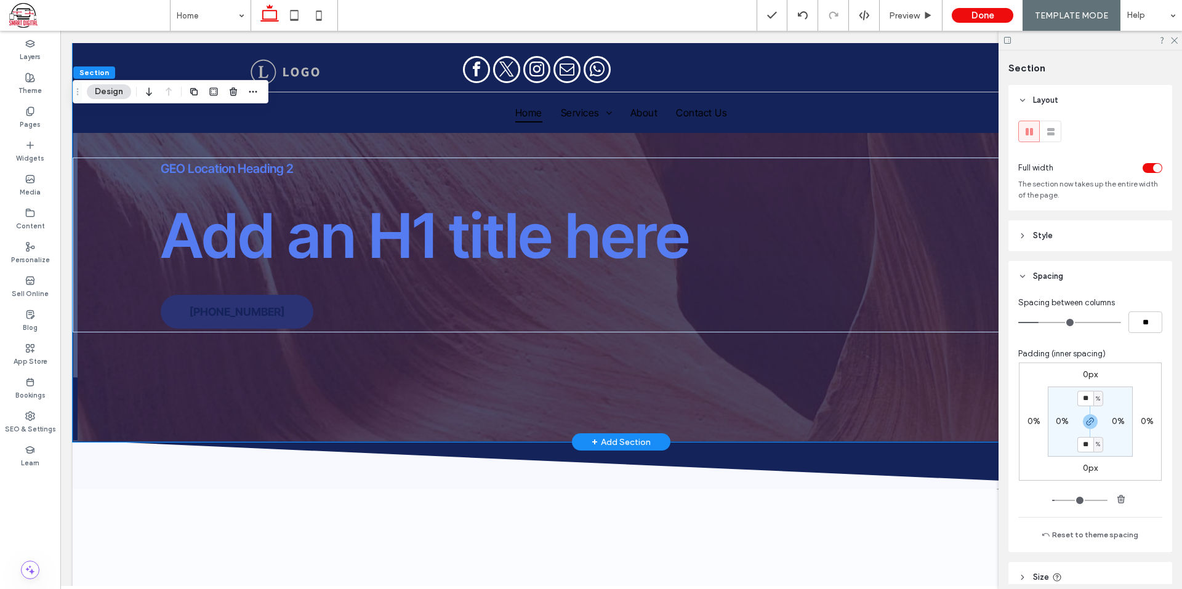
scroll to position [0, 0]
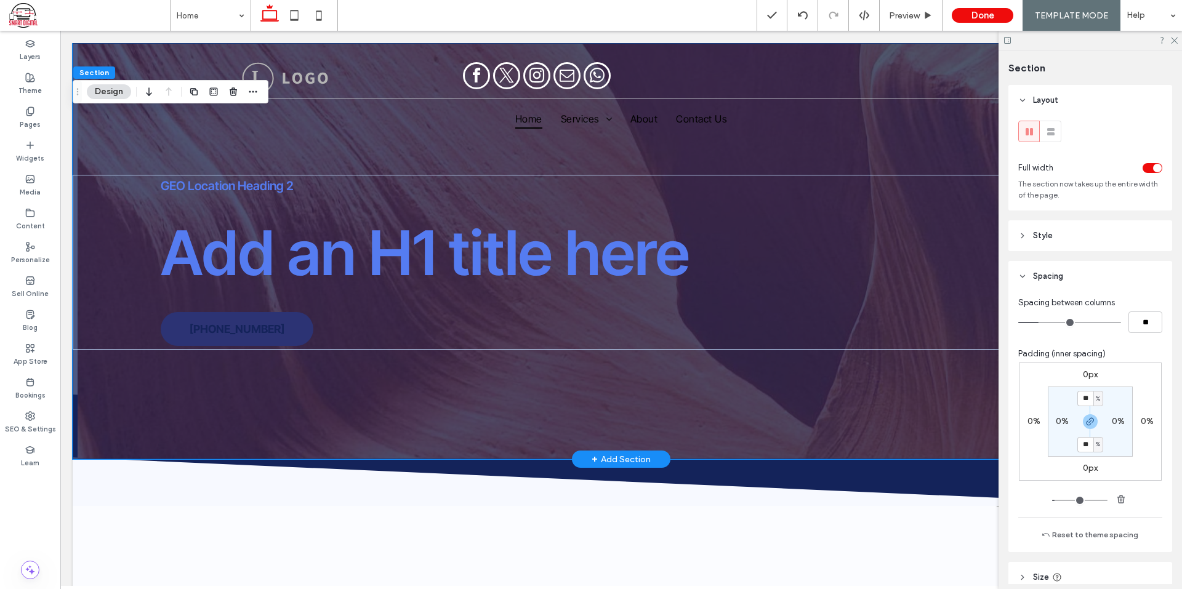
click at [319, 149] on div "GEO Location Heading 2 Add an H1 title here 555-555-5555" at bounding box center [621, 251] width 1097 height 416
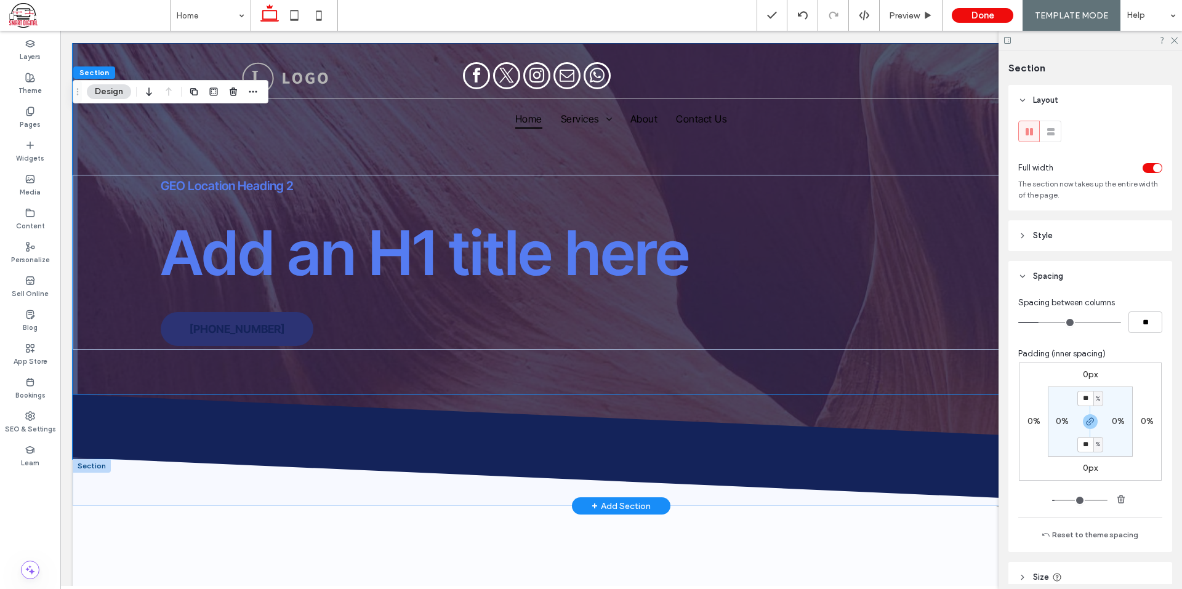
click at [111, 395] on div at bounding box center [621, 422] width 1097 height 55
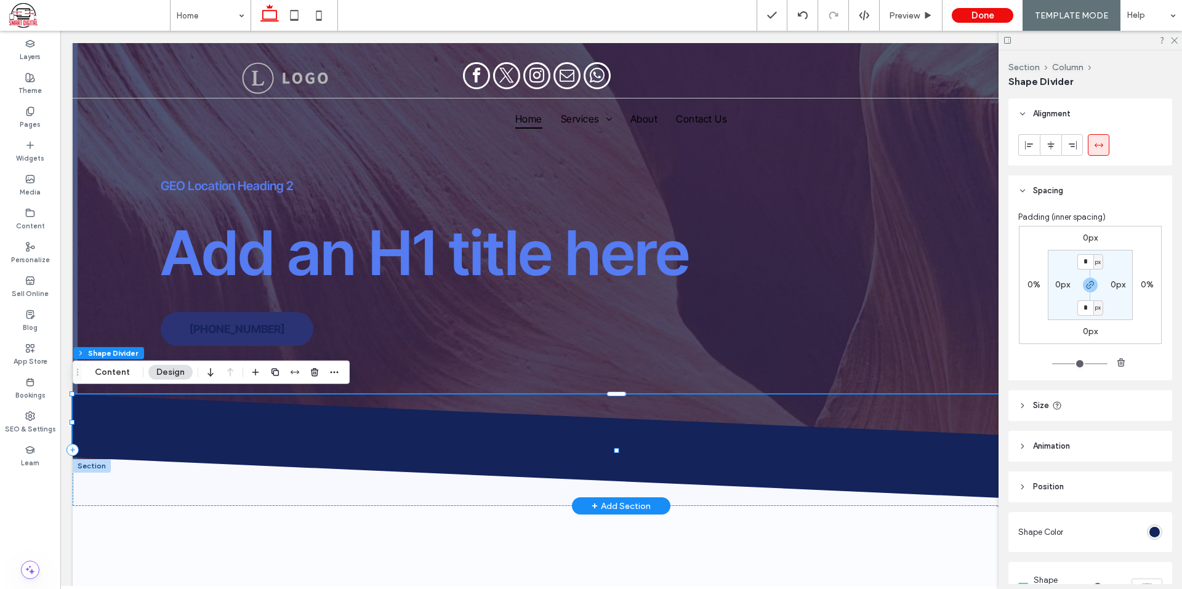
click at [114, 396] on icon at bounding box center [621, 422] width 1098 height 55
click at [297, 419] on icon at bounding box center [621, 422] width 1098 height 55
click at [395, 438] on icon at bounding box center [621, 422] width 1098 height 55
click at [358, 481] on icon at bounding box center [622, 477] width 1098 height 55
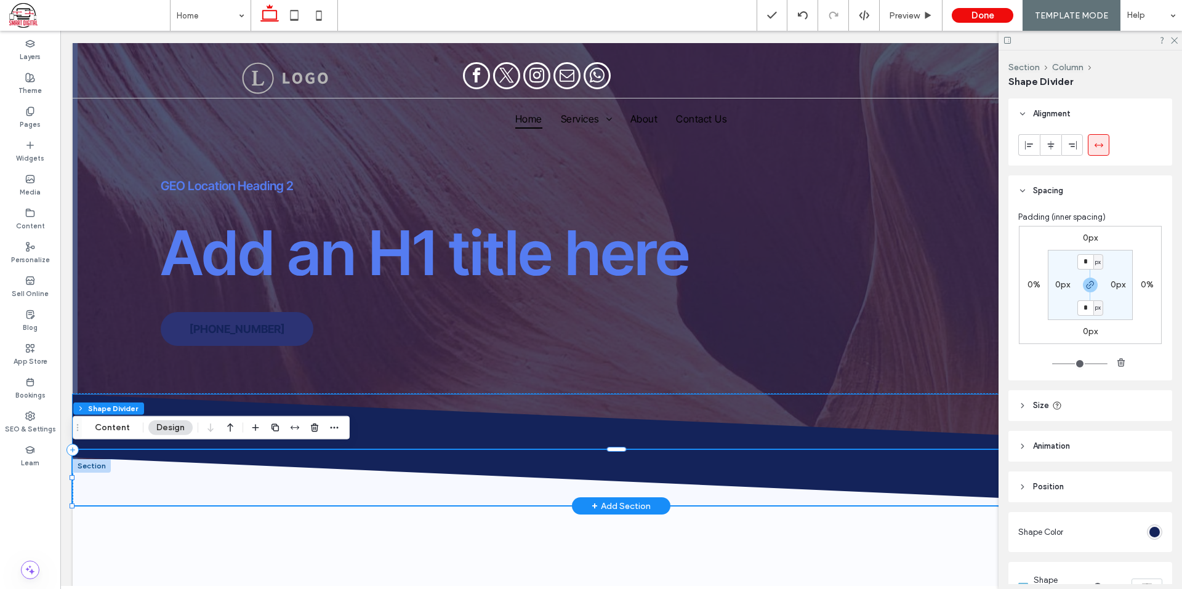
click at [469, 403] on icon at bounding box center [621, 422] width 1098 height 55
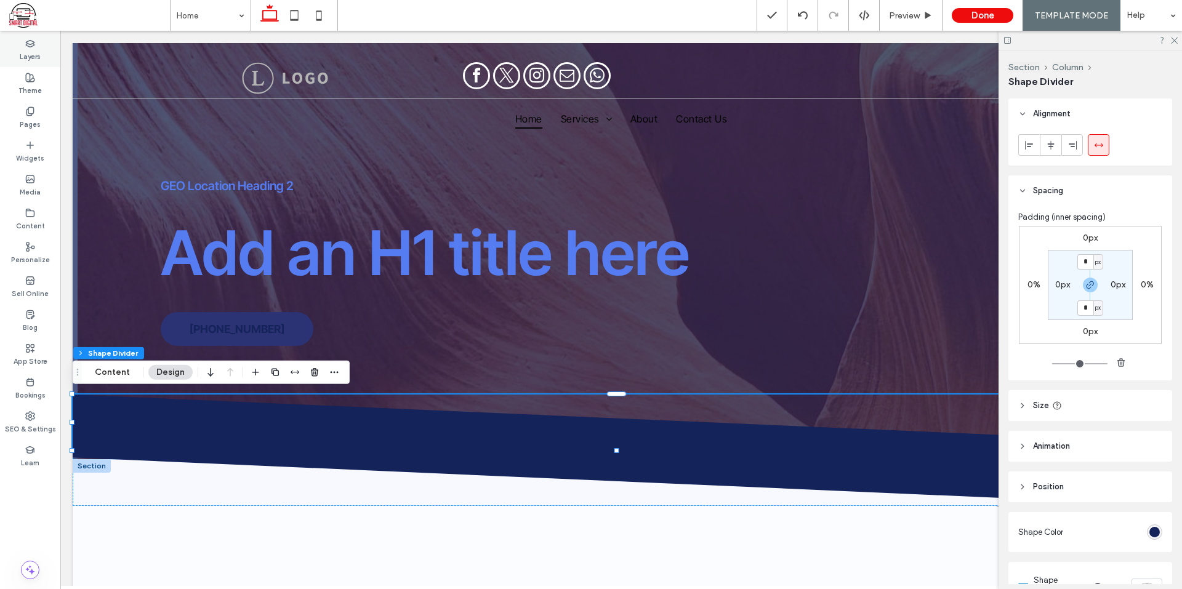
click at [29, 52] on label "Layers" at bounding box center [30, 56] width 21 height 14
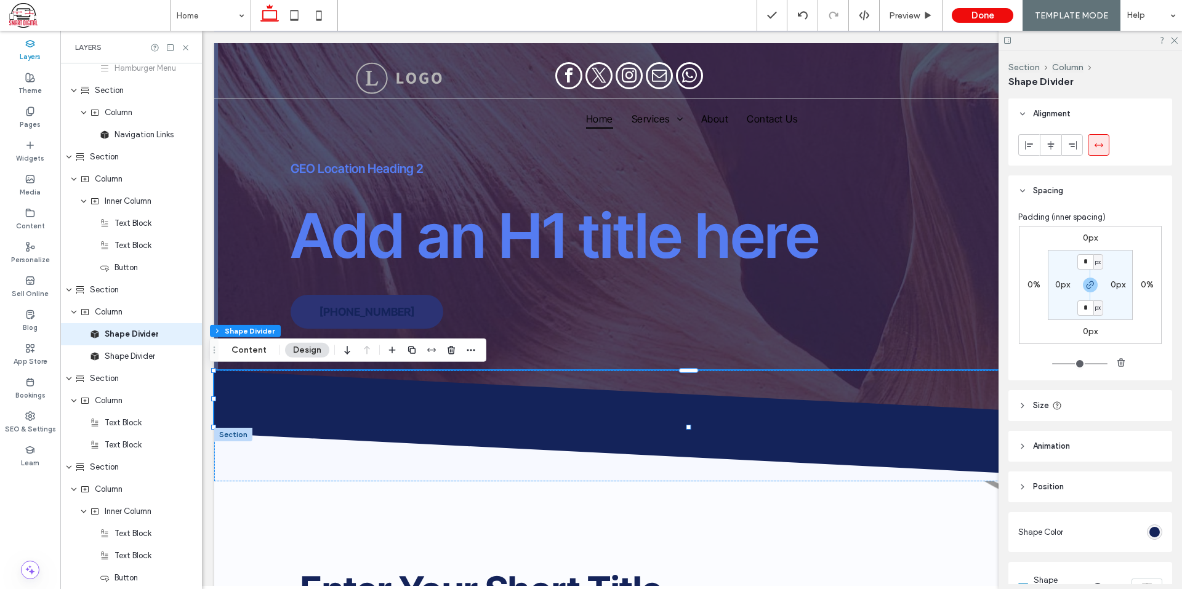
scroll to position [236, 0]
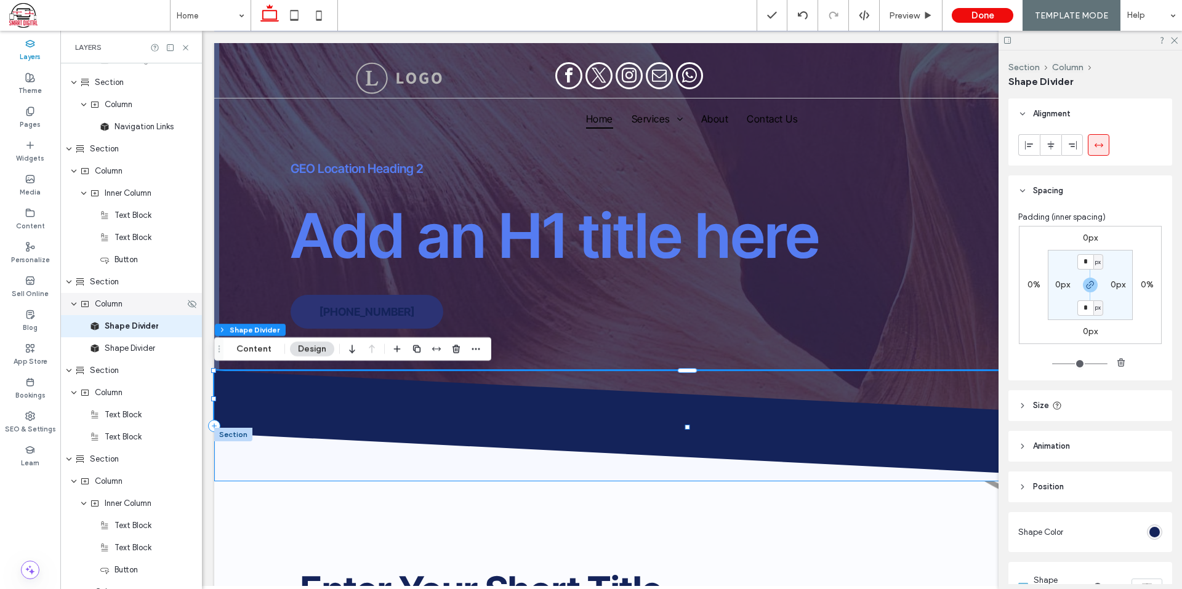
click at [114, 310] on div "Column" at bounding box center [131, 304] width 142 height 22
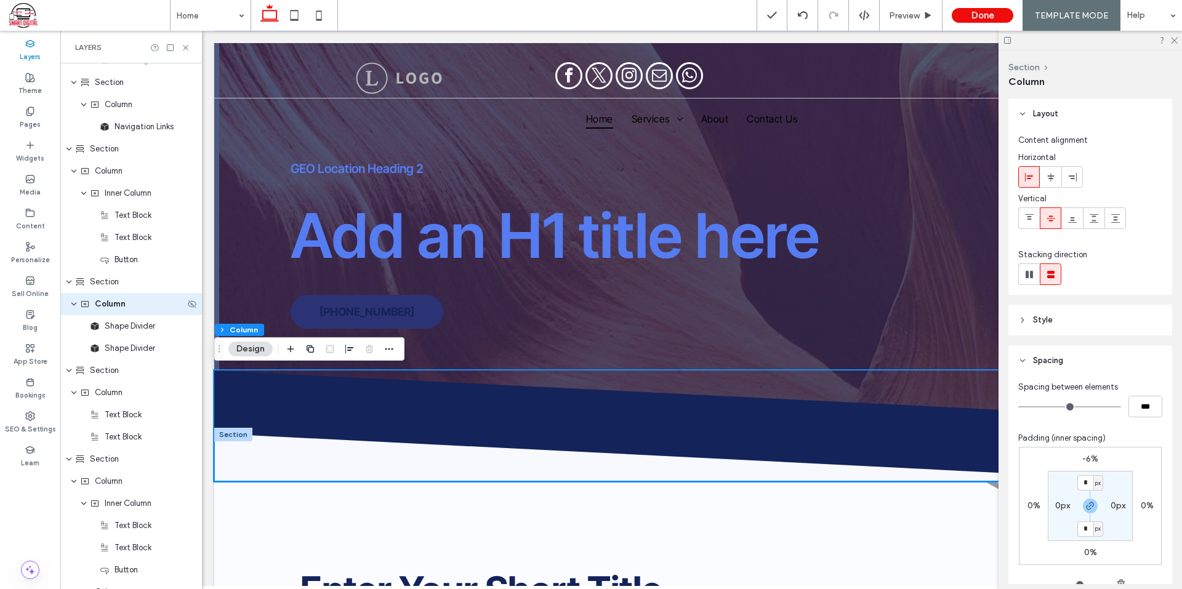
scroll to position [214, 0]
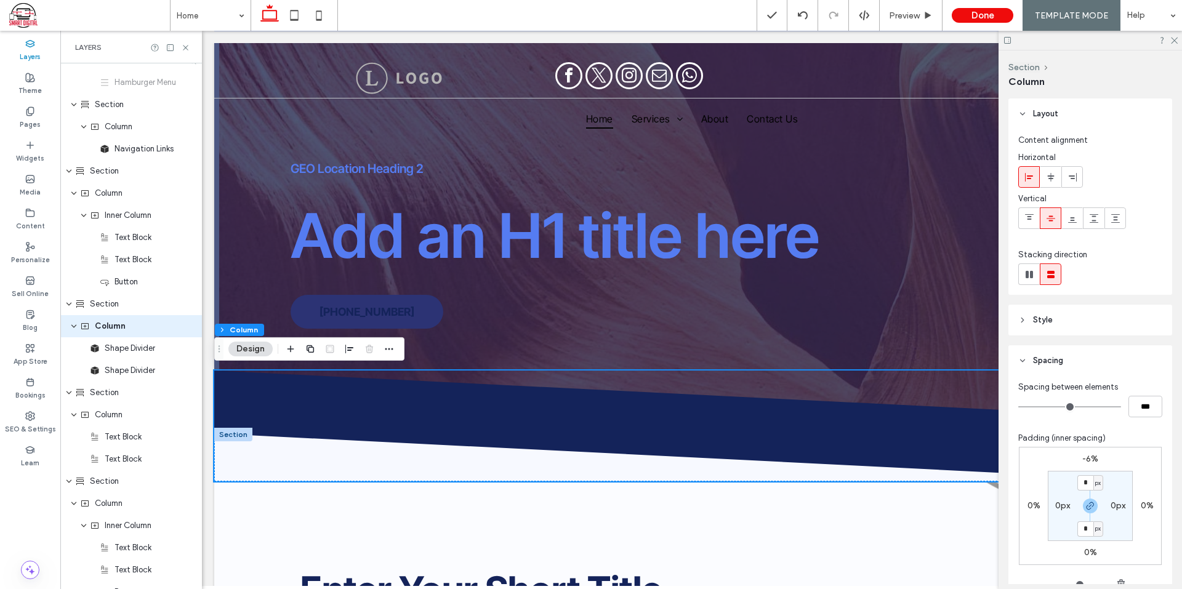
click at [1090, 457] on label "-6%" at bounding box center [1090, 459] width 16 height 10
type input "*"
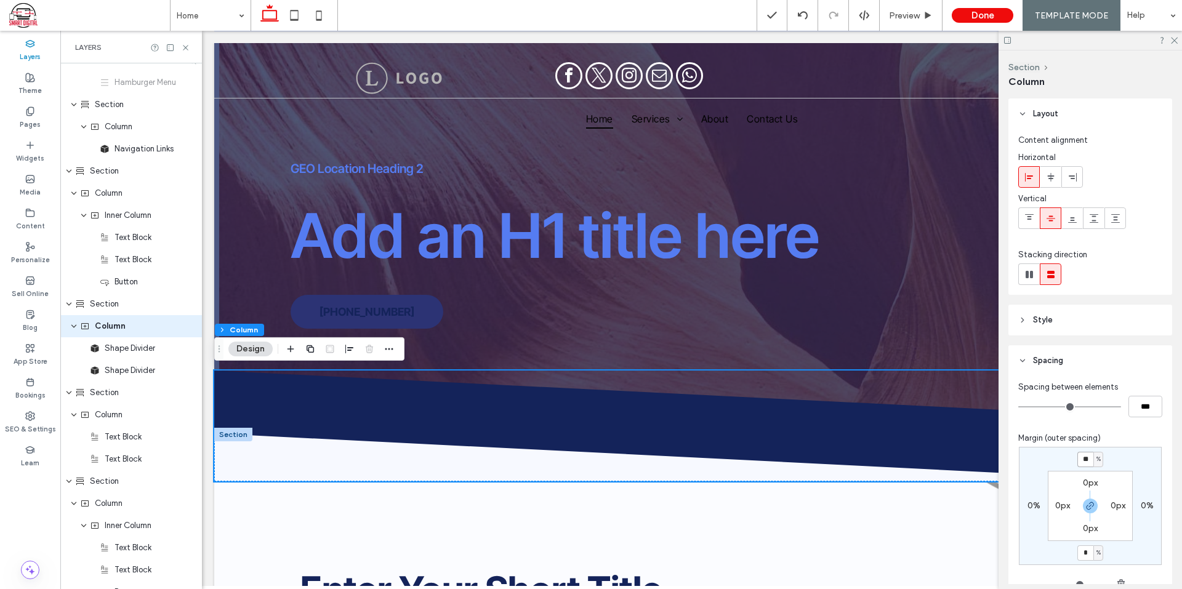
click at [1085, 460] on input "**" at bounding box center [1085, 459] width 16 height 15
type input "*"
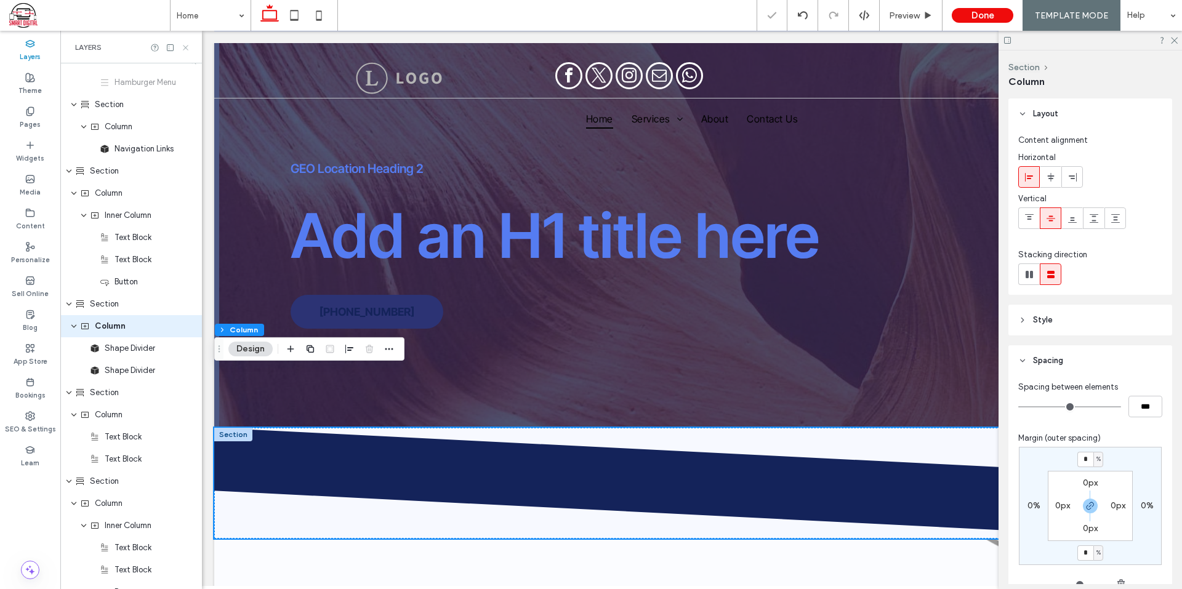
drag, startPoint x: 183, startPoint y: 47, endPoint x: 252, endPoint y: 201, distance: 168.1
click at [183, 47] on icon at bounding box center [185, 47] width 9 height 9
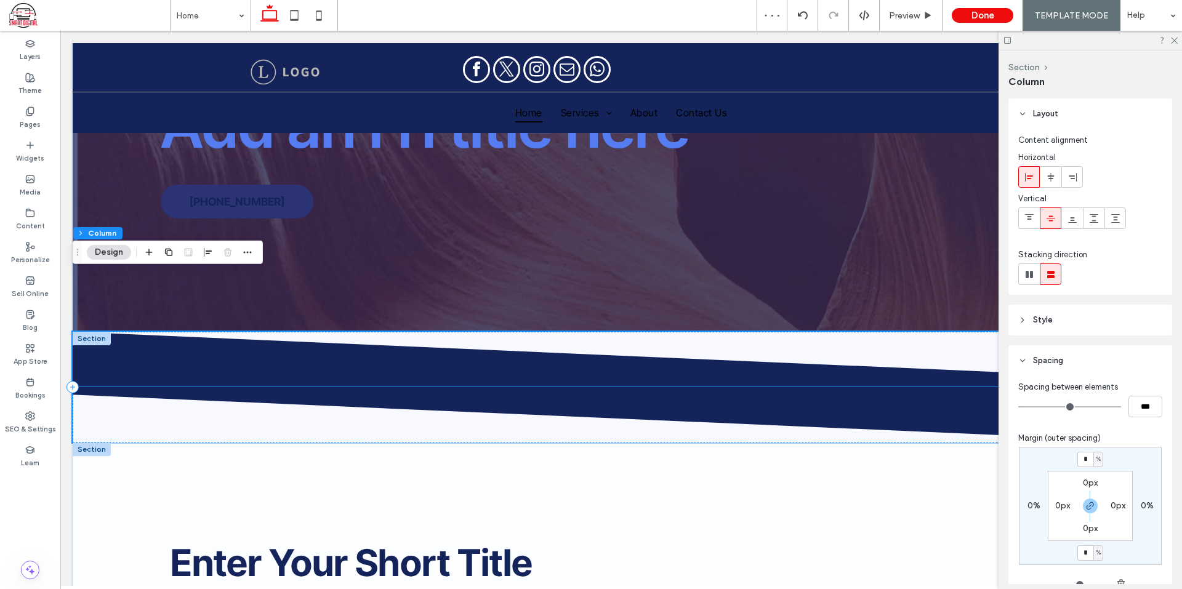
scroll to position [185, 0]
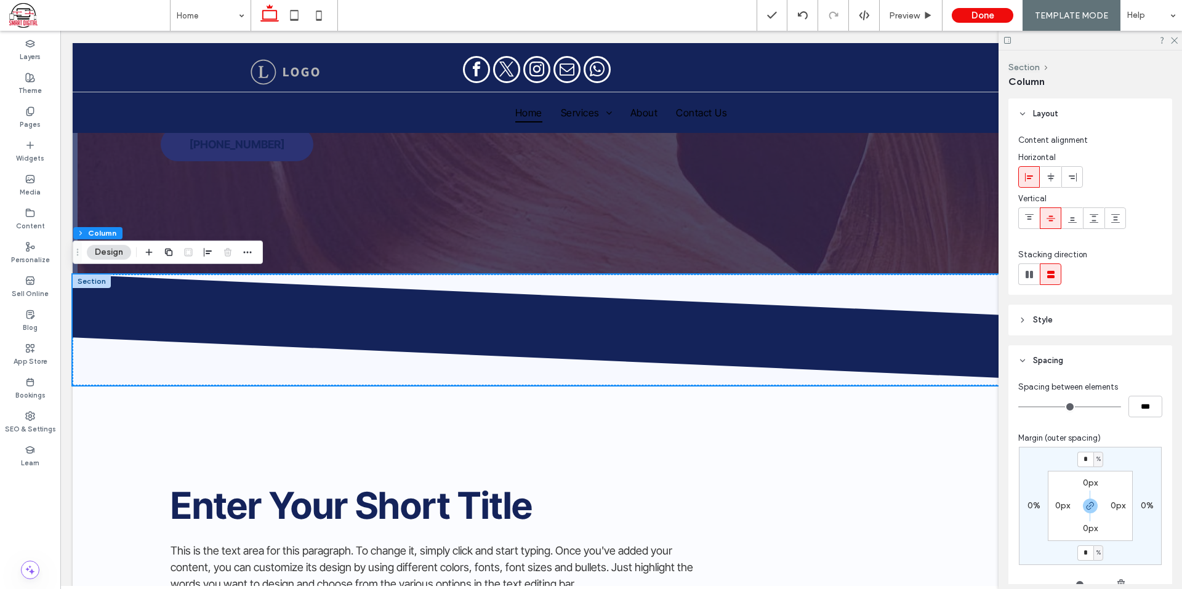
click at [1156, 440] on div "Spacing between elements *** Margin (outer spacing) * % 0% * % 0% 0px 0px 0px 0…" at bounding box center [1090, 506] width 164 height 260
click at [1175, 36] on icon at bounding box center [1174, 40] width 8 height 8
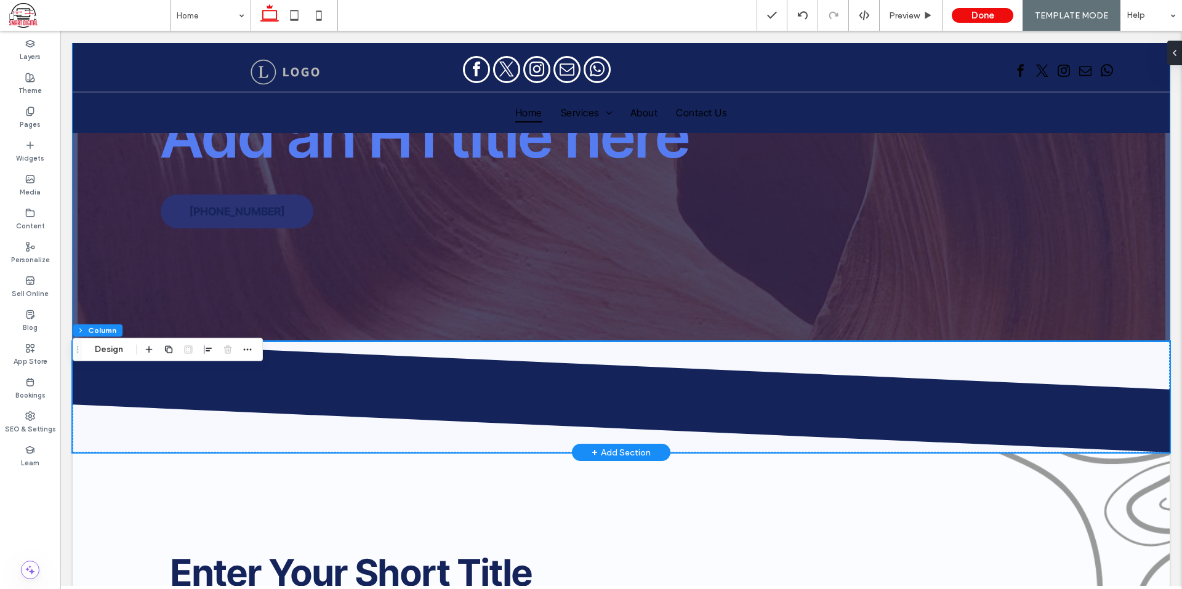
scroll to position [62, 0]
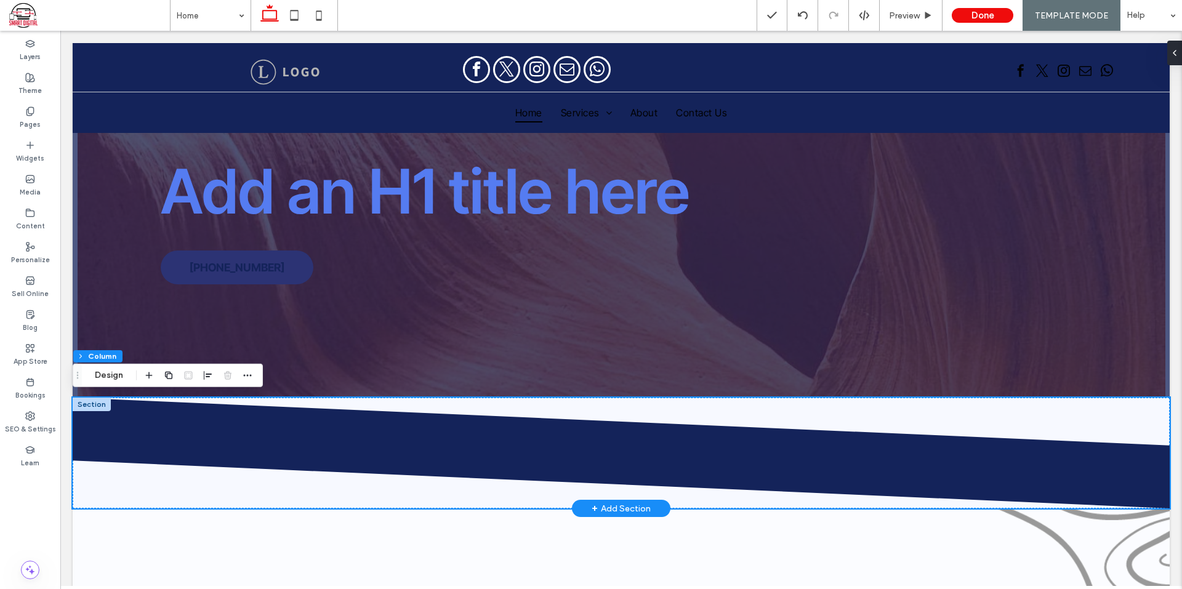
click at [89, 401] on div at bounding box center [92, 405] width 38 height 14
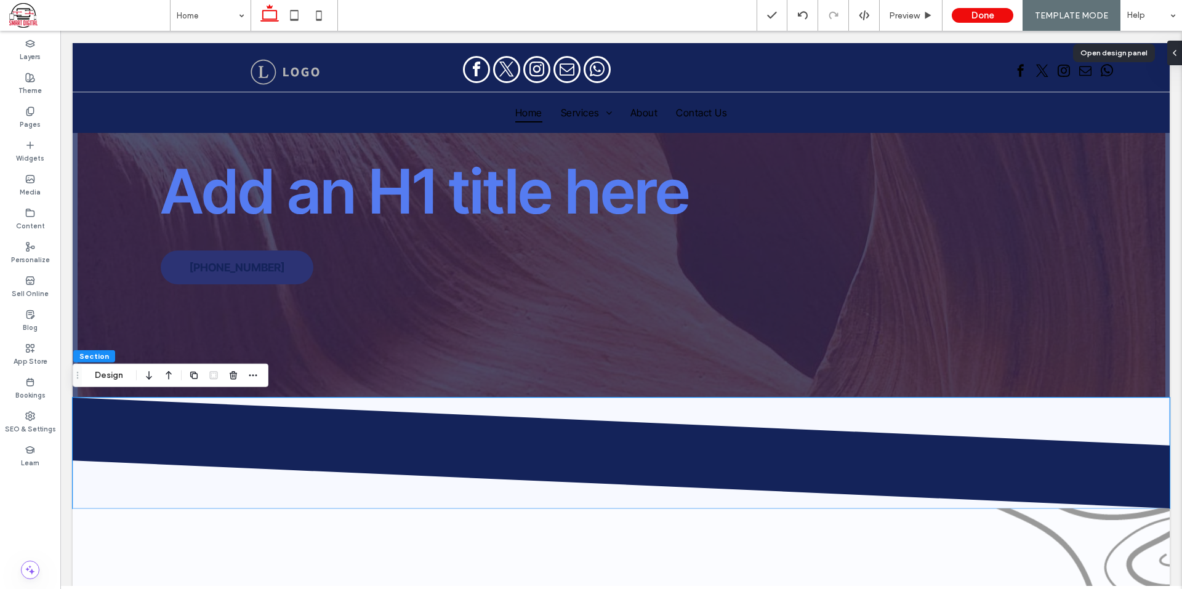
click at [1176, 49] on div at bounding box center [1177, 53] width 20 height 25
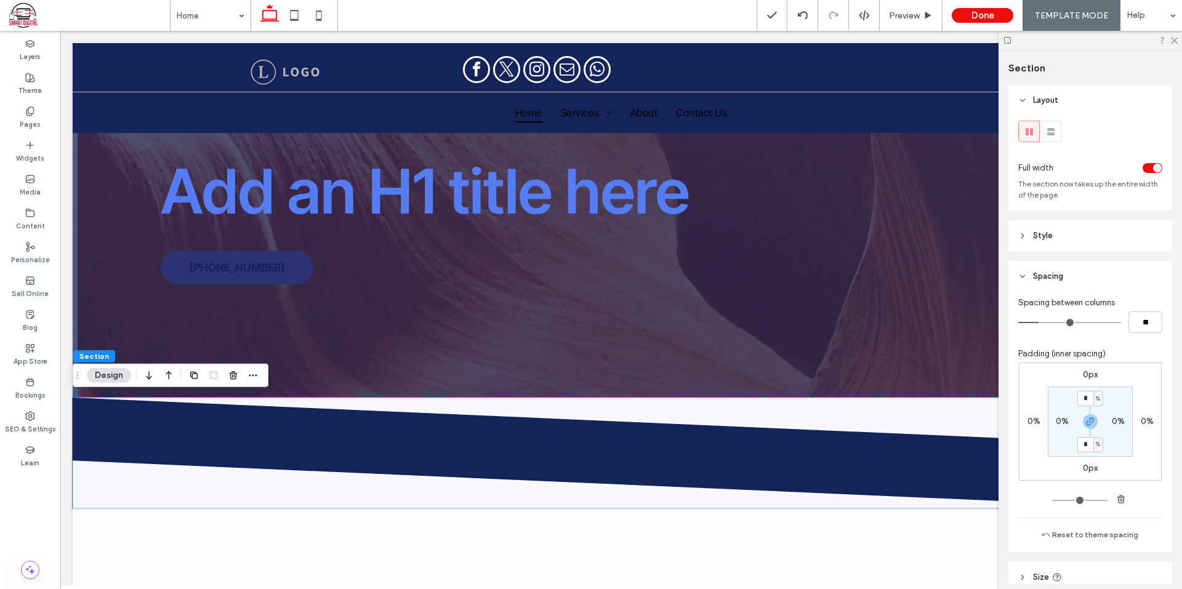
click at [1088, 379] on label "0px" at bounding box center [1090, 374] width 15 height 10
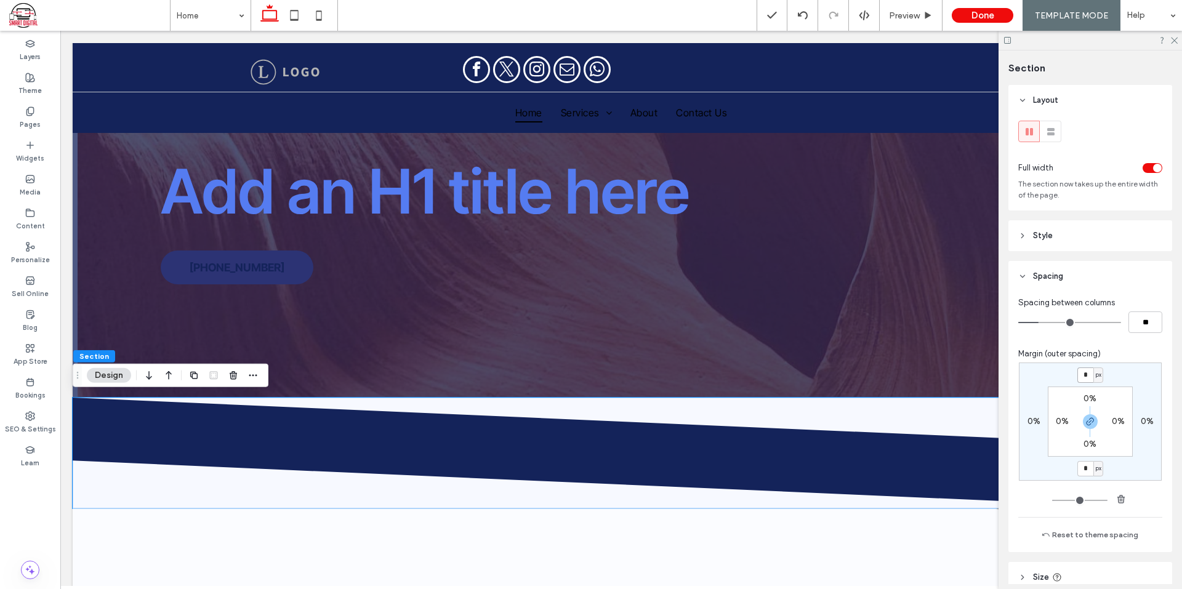
click at [1086, 374] on input "*" at bounding box center [1085, 374] width 16 height 15
type input "***"
type input "*"
type input "***"
click at [1127, 353] on div "Margin (outer spacing)" at bounding box center [1090, 354] width 144 height 12
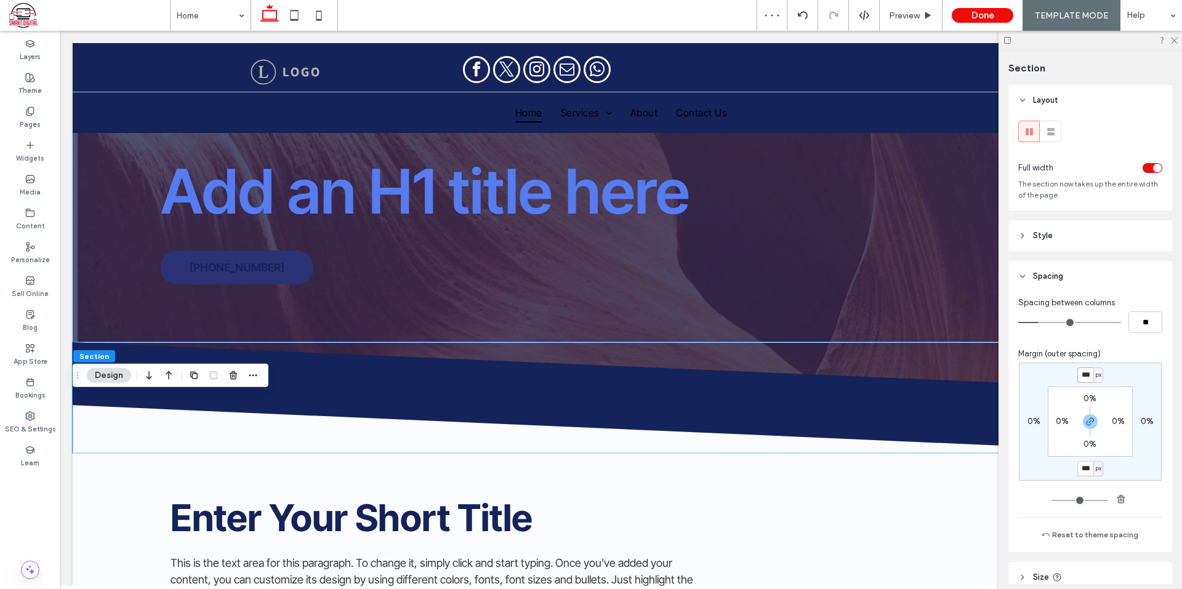
click at [1085, 376] on input "***" at bounding box center [1085, 374] width 16 height 15
click at [1084, 427] on span "button" at bounding box center [1090, 421] width 15 height 15
click at [1088, 458] on div "*** px 0% -90px 0% 0% 0% 0% 0%" at bounding box center [1090, 422] width 143 height 118
click at [1085, 464] on label "-90px" at bounding box center [1089, 468] width 23 height 10
type input "*"
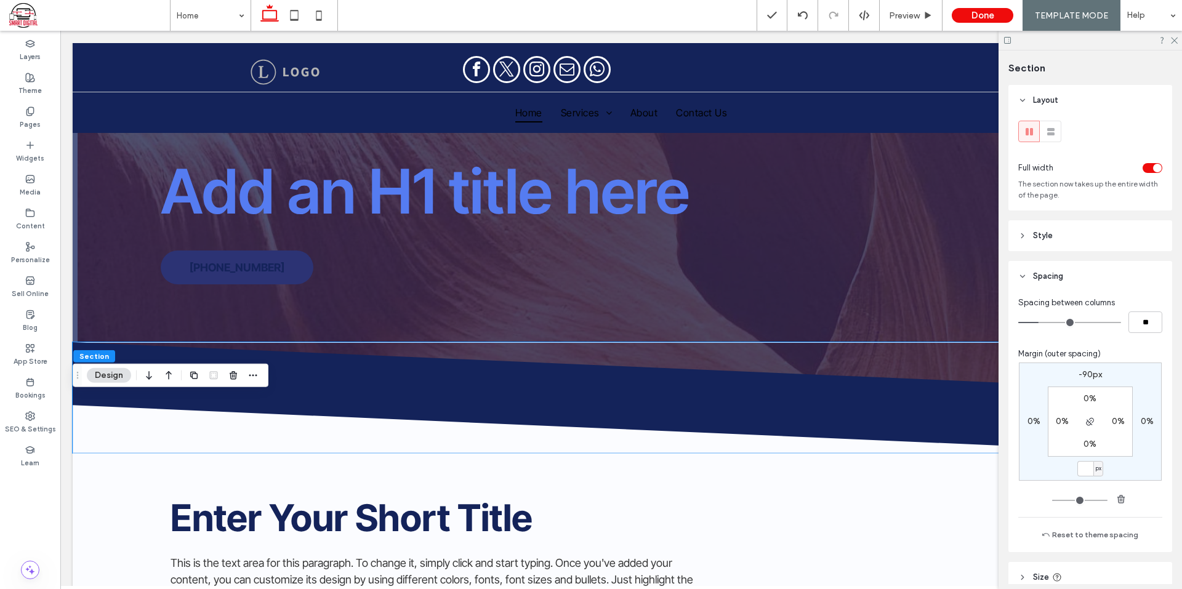
type input "*"
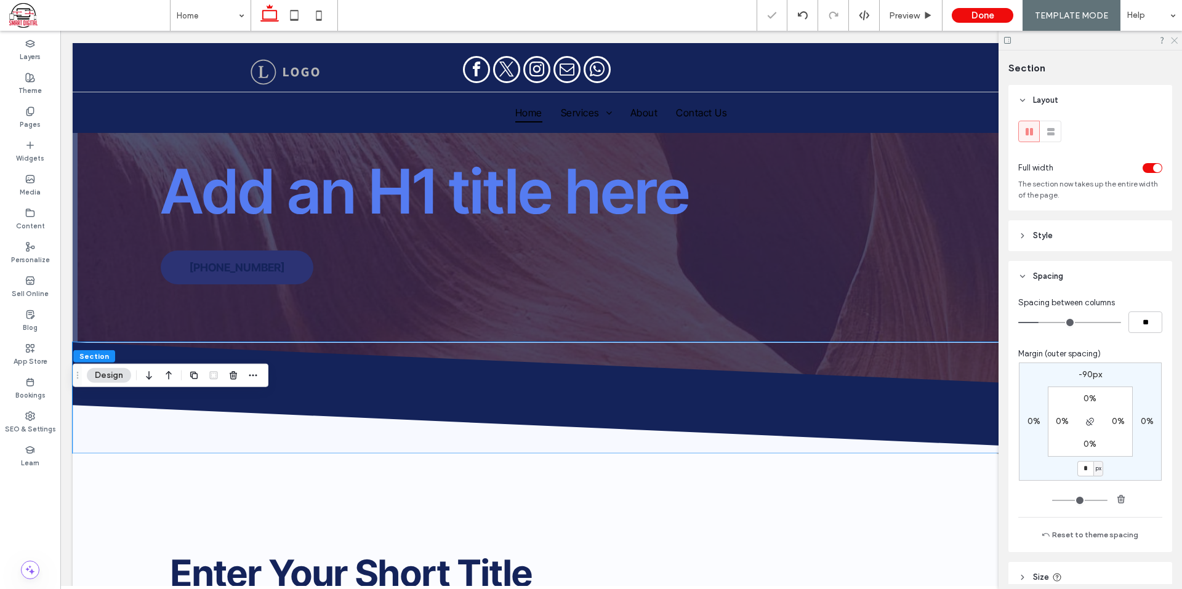
click at [1173, 41] on use at bounding box center [1174, 41] width 7 height 7
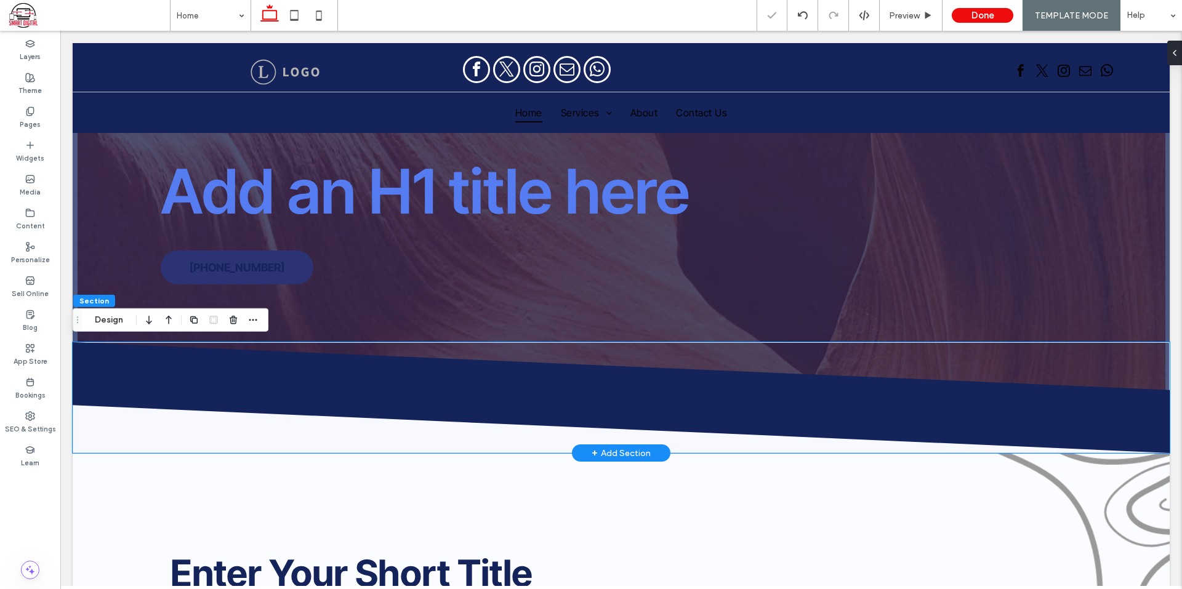
click at [237, 371] on icon at bounding box center [621, 369] width 1098 height 55
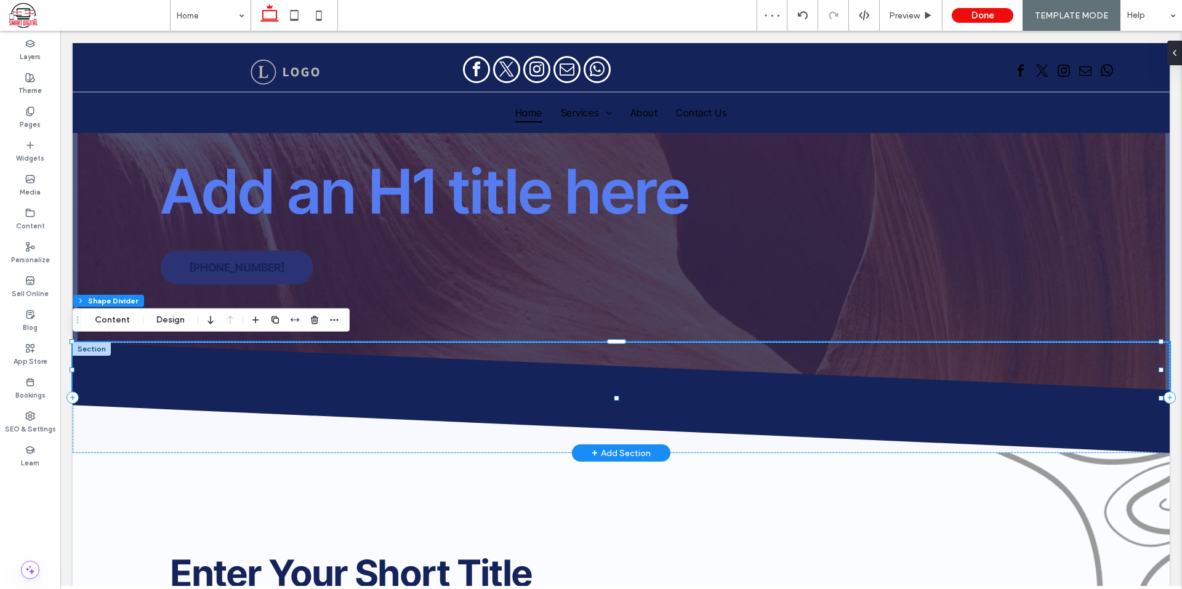
click at [351, 360] on icon at bounding box center [621, 369] width 1098 height 55
click at [1174, 46] on span at bounding box center [1170, 53] width 10 height 25
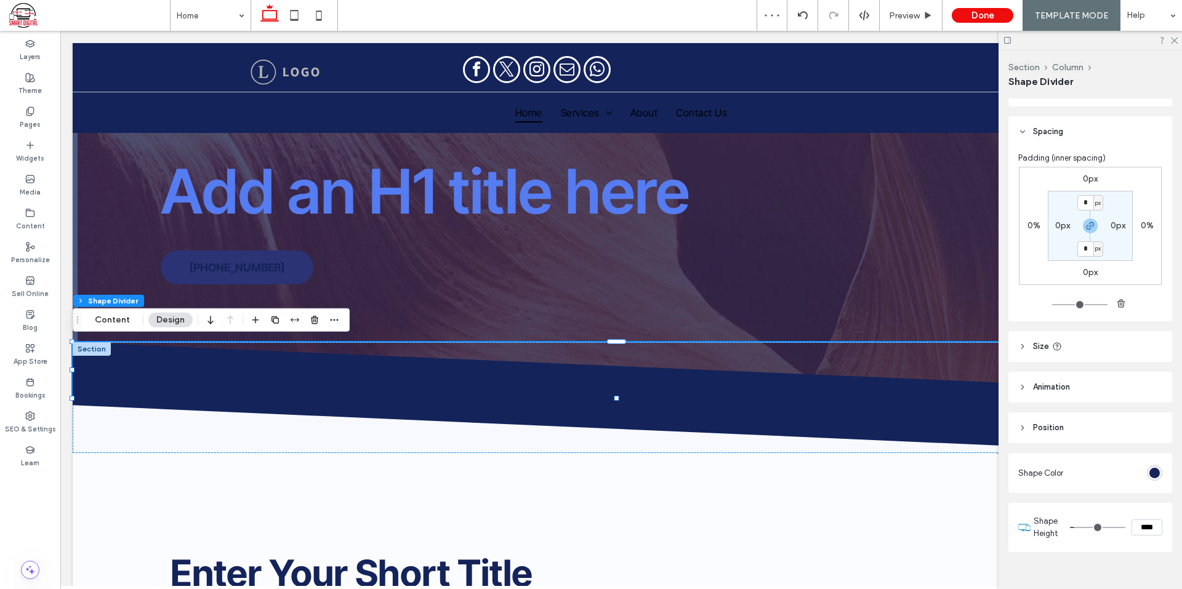
scroll to position [82, 0]
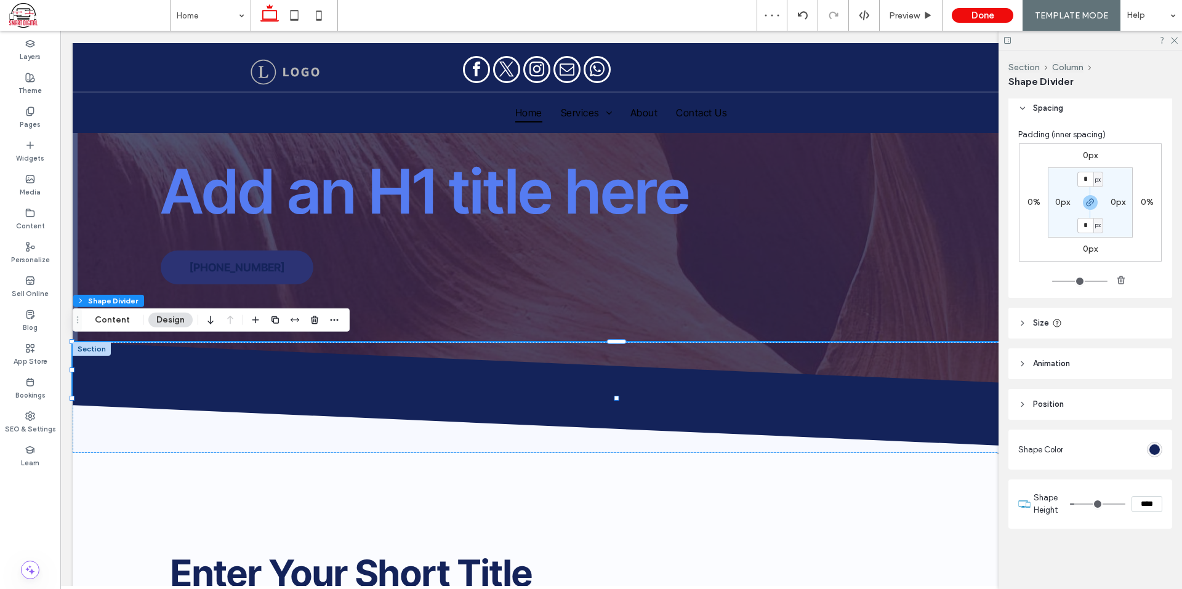
click at [1143, 500] on input "****" at bounding box center [1146, 504] width 31 height 16
click at [1175, 37] on icon at bounding box center [1174, 40] width 8 height 8
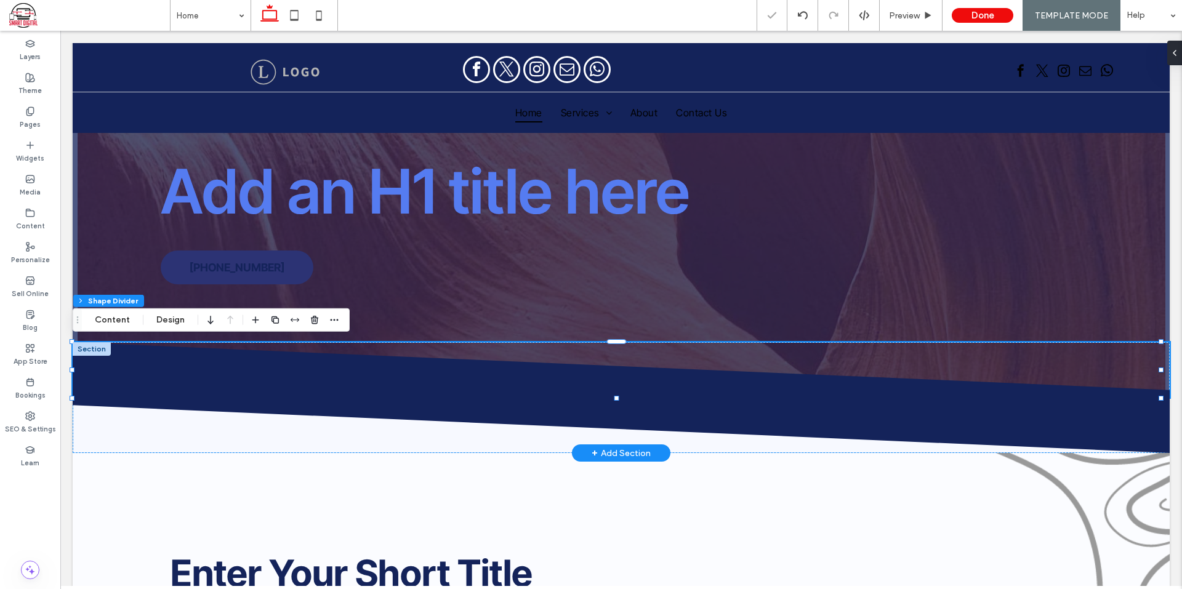
click at [87, 347] on div at bounding box center [92, 349] width 38 height 14
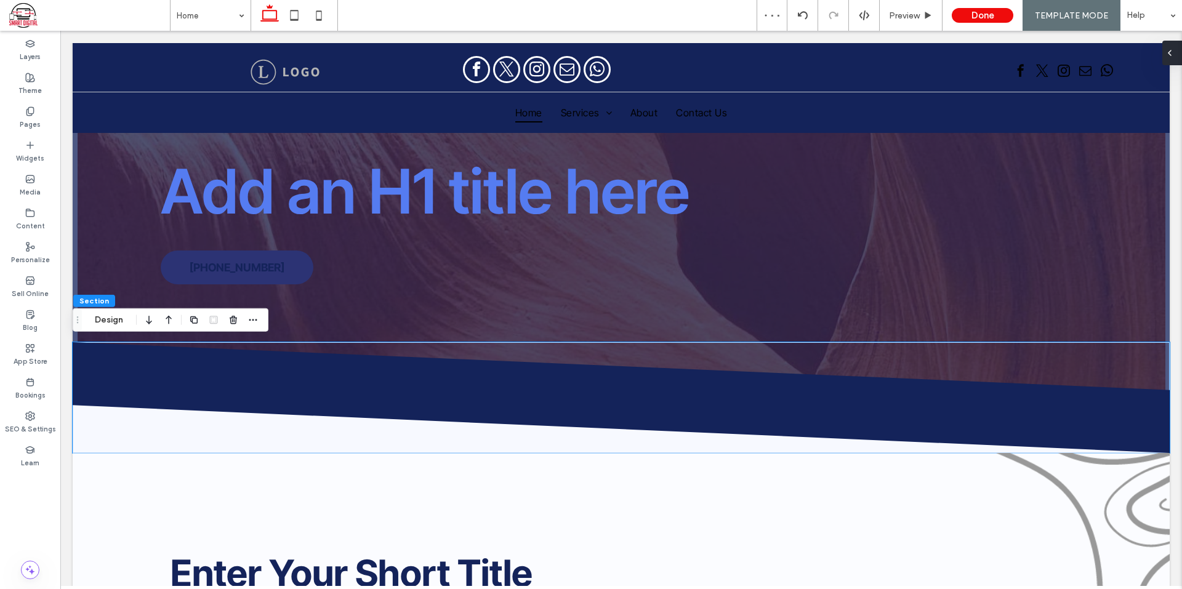
click at [1179, 53] on div at bounding box center [1172, 53] width 20 height 25
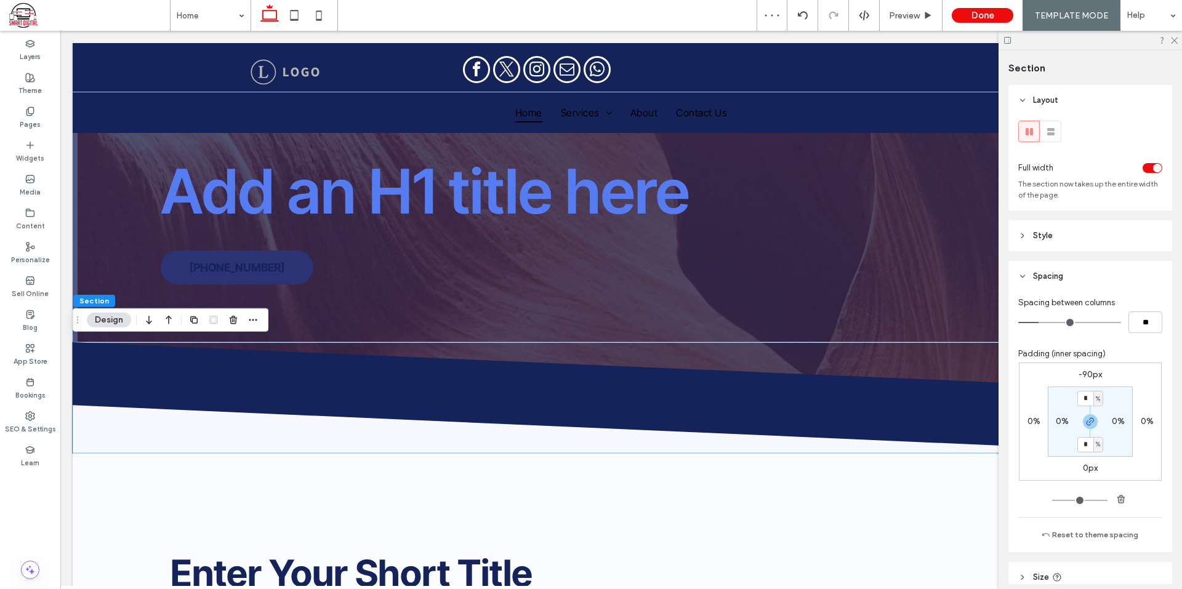
click at [1090, 374] on label "-90px" at bounding box center [1089, 374] width 23 height 10
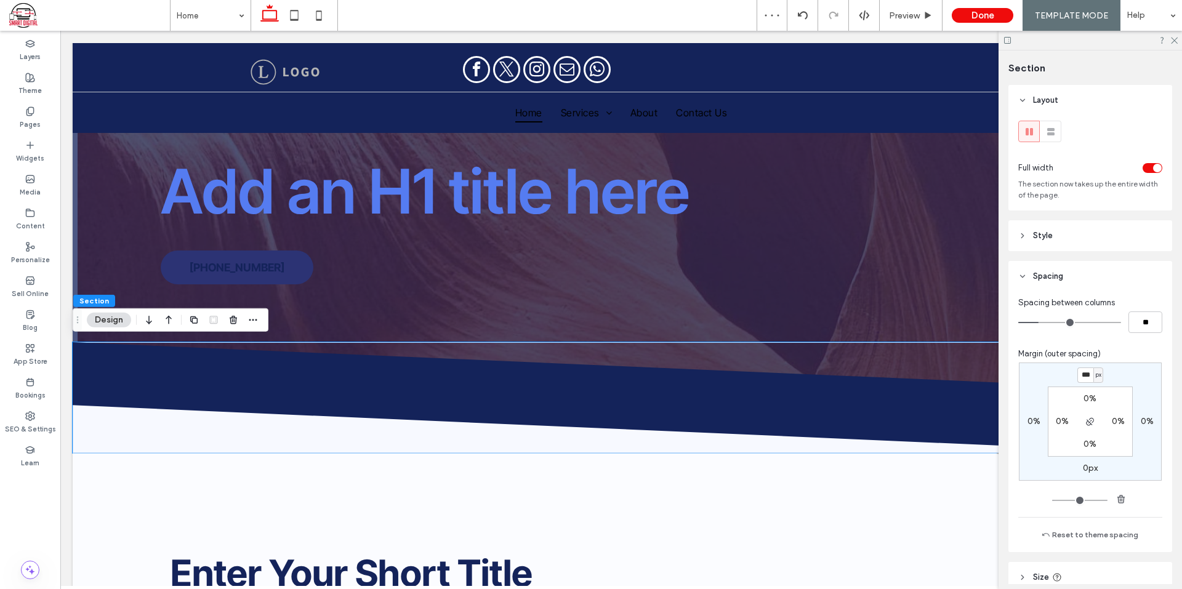
type input "*"
click at [1163, 355] on div "Spacing between columns ** Margin (outer spacing) *** px 0% 0px 0% 0% 0% 0% 0% …" at bounding box center [1090, 422] width 164 height 260
click at [1173, 38] on icon at bounding box center [1174, 40] width 8 height 8
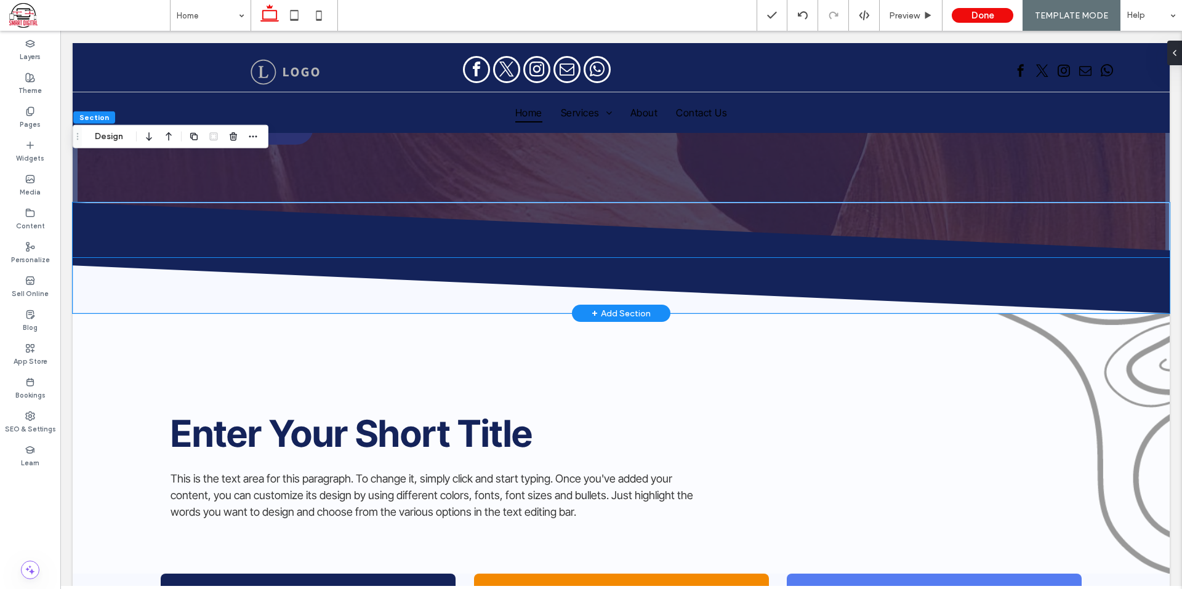
scroll to position [185, 0]
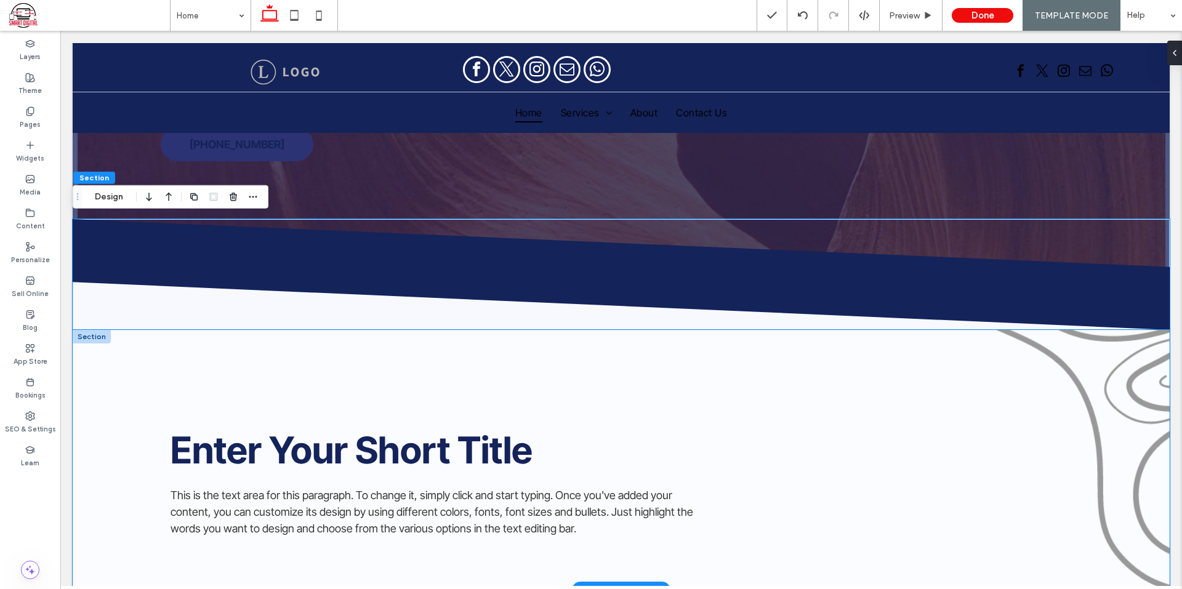
click at [735, 348] on div "Enter Your Short Title This is the text area for this paragraph. To change it, …" at bounding box center [621, 460] width 1097 height 260
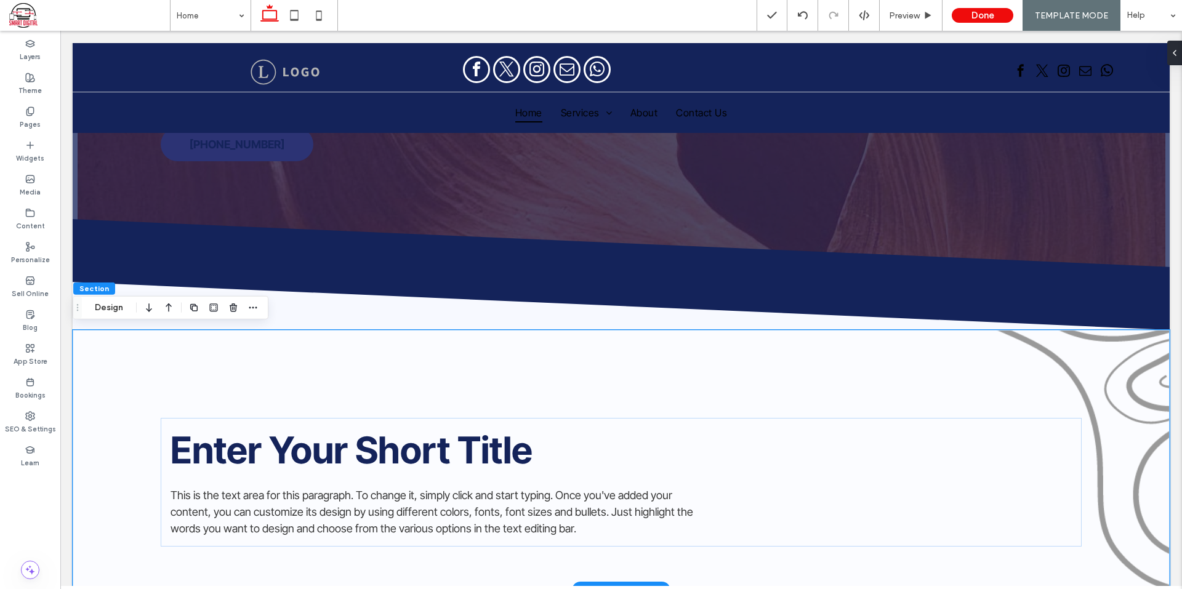
click at [425, 362] on div "Enter Your Short Title This is the text area for this paragraph. To change it, …" at bounding box center [621, 460] width 1097 height 260
click at [343, 287] on icon at bounding box center [622, 302] width 1098 height 55
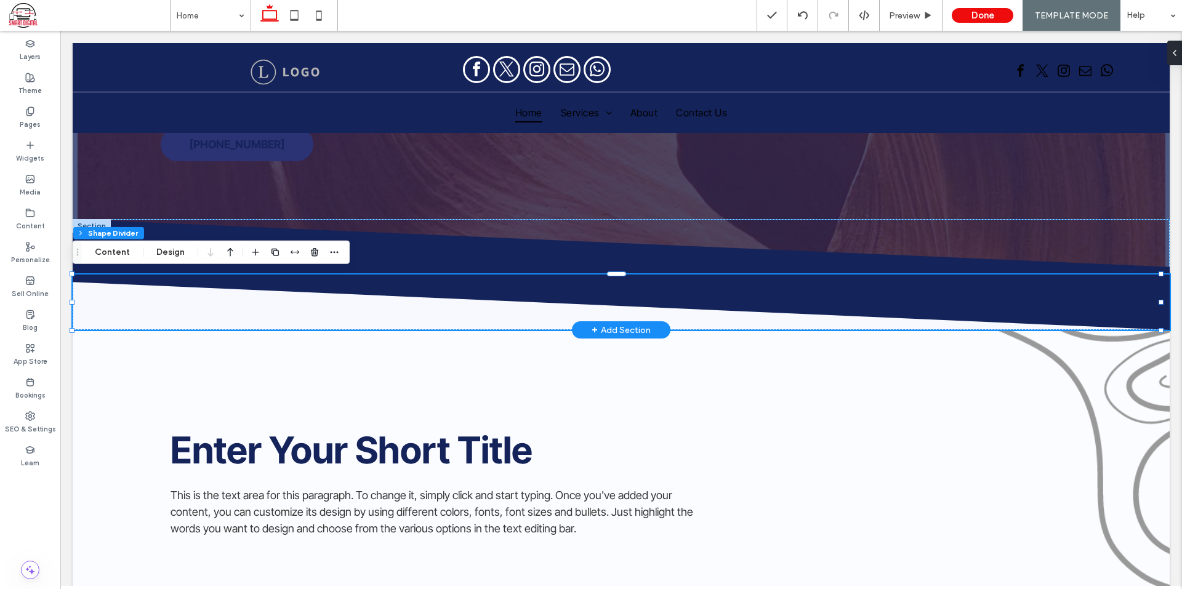
click at [96, 220] on div at bounding box center [92, 226] width 38 height 14
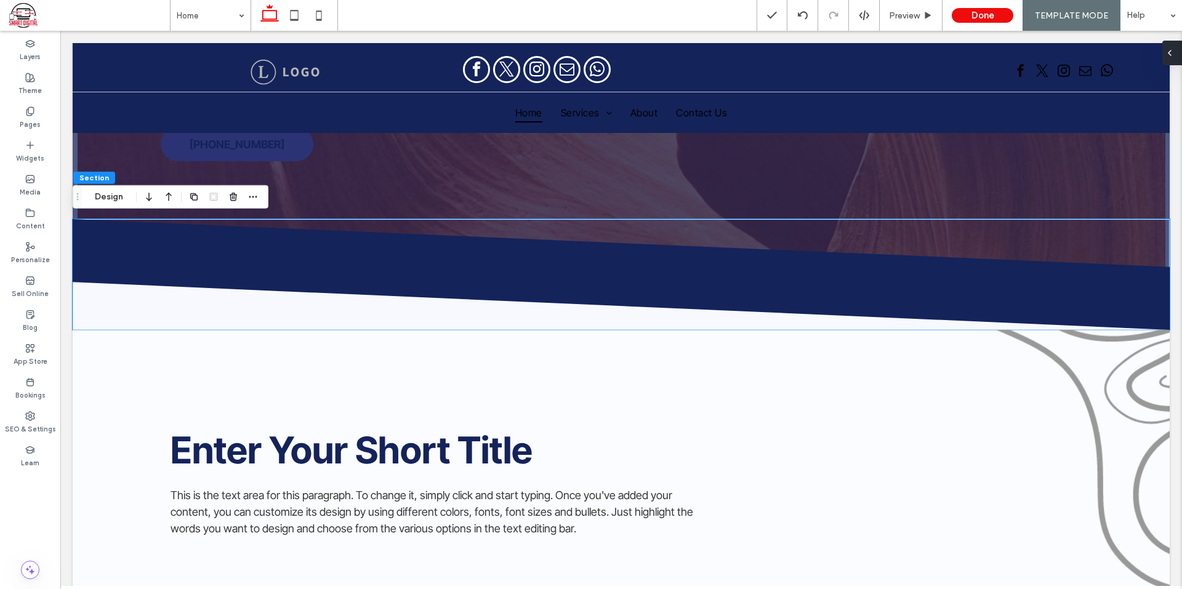
click at [1180, 53] on div at bounding box center [1172, 53] width 20 height 25
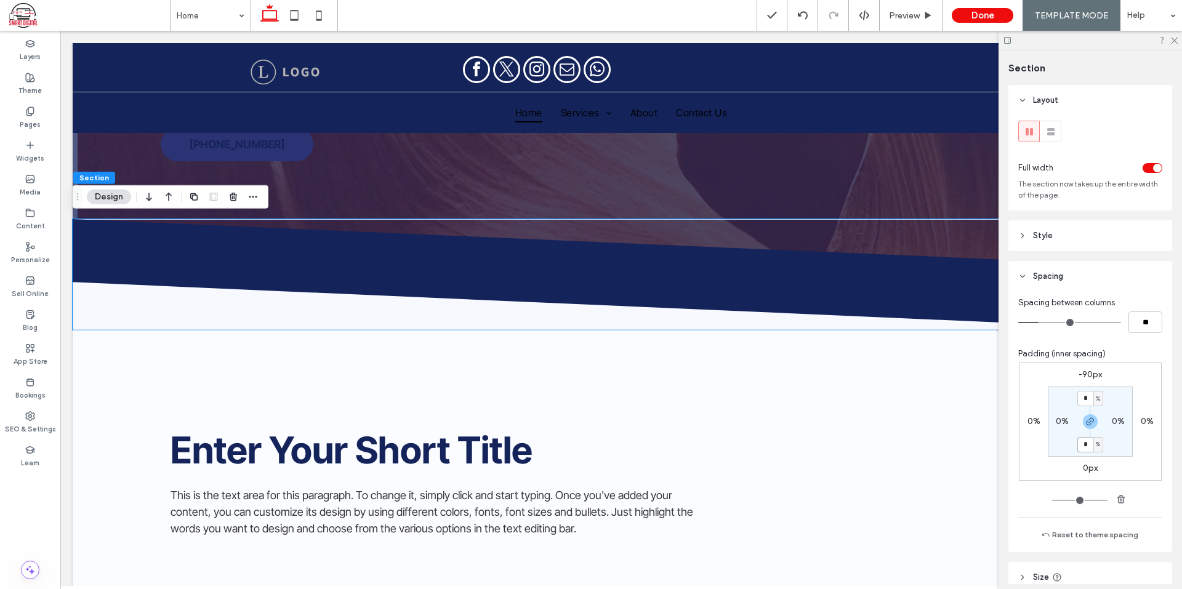
drag, startPoint x: 1085, startPoint y: 442, endPoint x: 1094, endPoint y: 442, distance: 9.8
click at [1085, 442] on input "*" at bounding box center [1085, 444] width 16 height 15
click at [1083, 468] on label "0px" at bounding box center [1090, 468] width 15 height 10
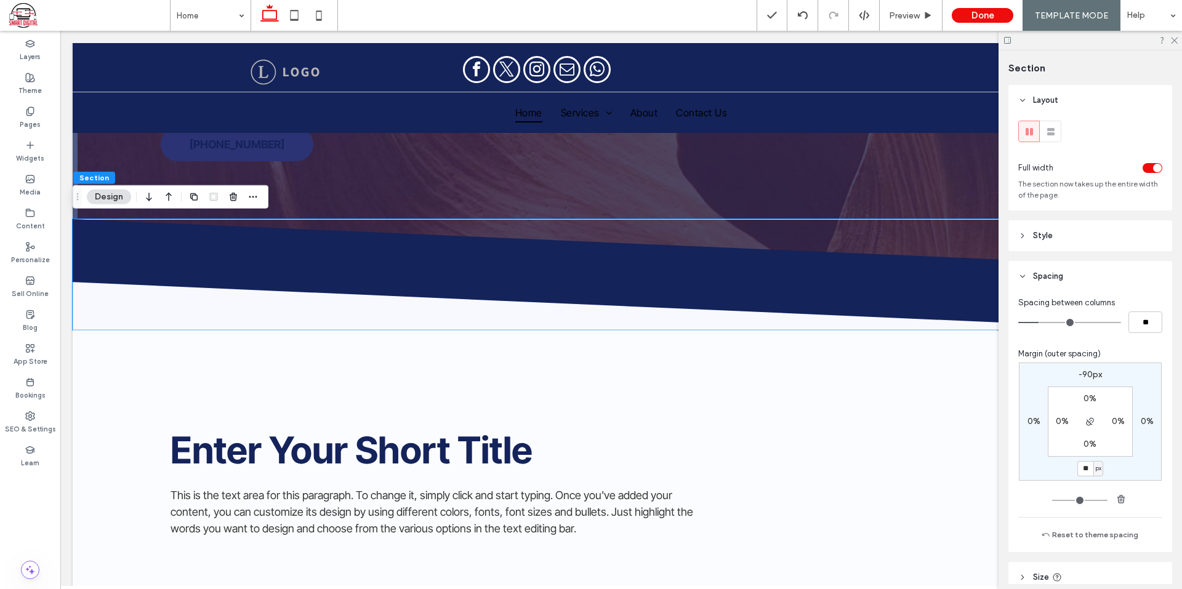
type input "**"
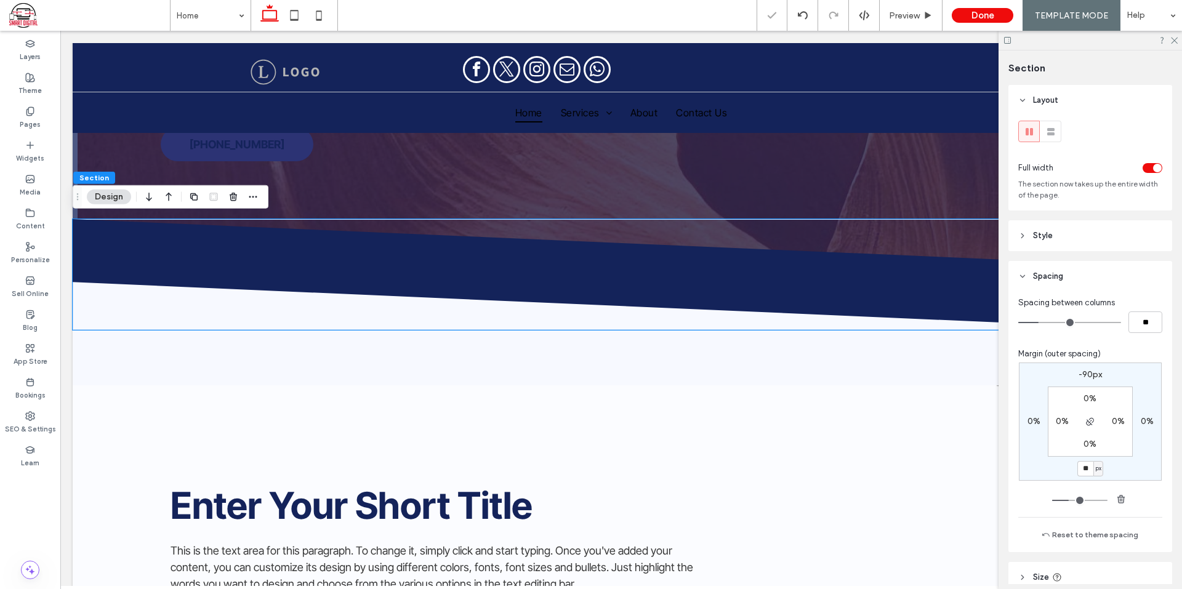
click at [1077, 469] on input "**" at bounding box center [1085, 468] width 16 height 15
type input "***"
type input "*"
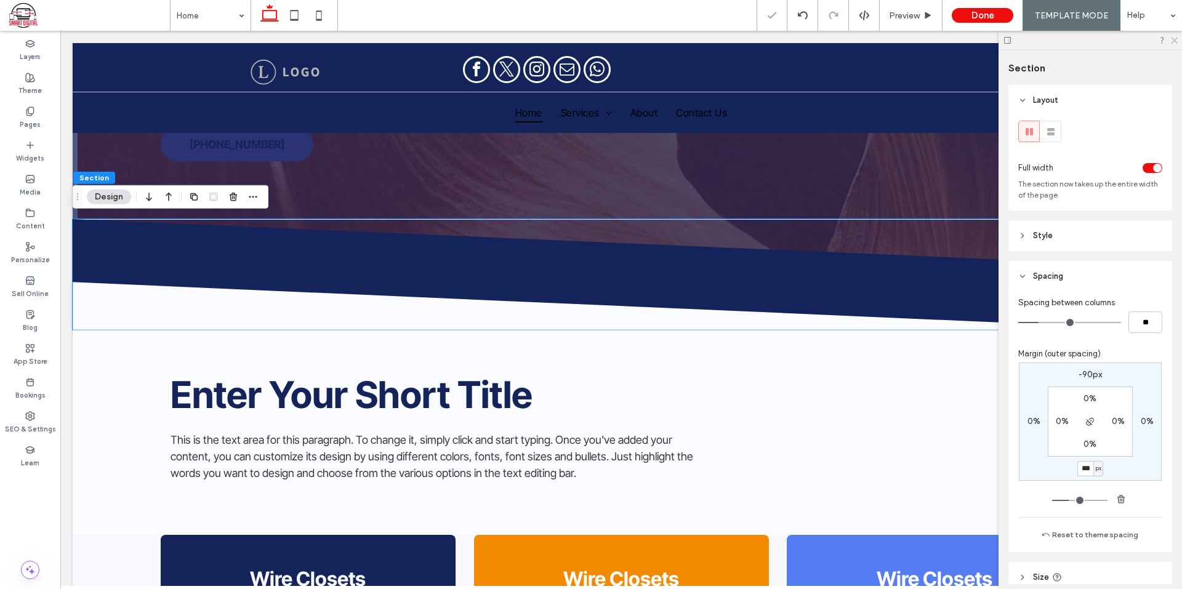
click at [1175, 36] on icon at bounding box center [1174, 40] width 8 height 8
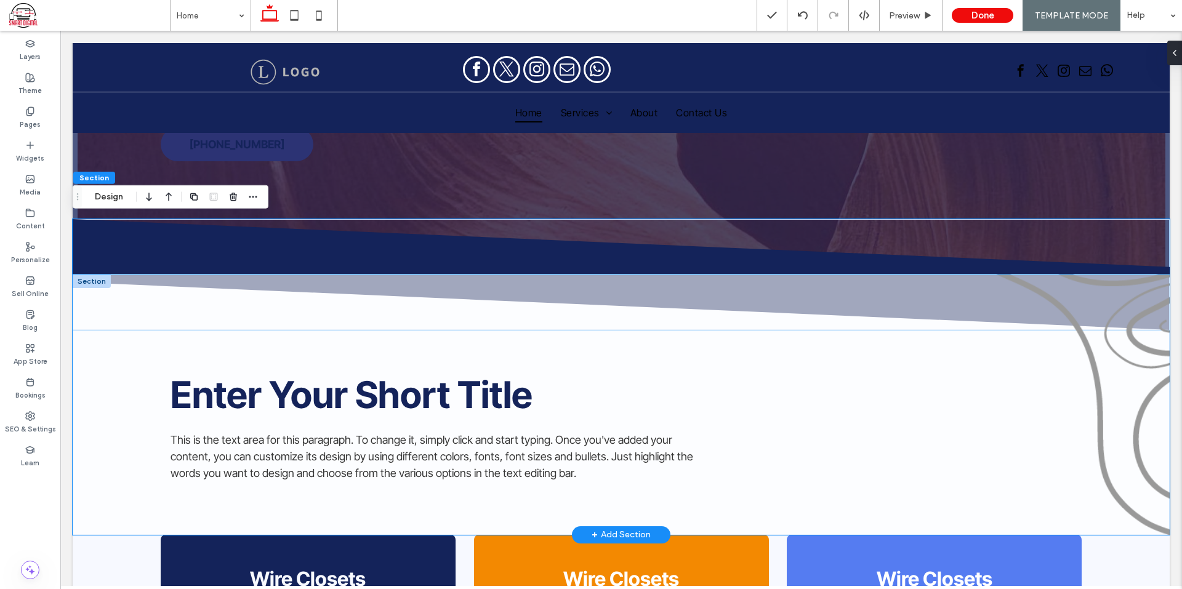
click at [325, 305] on div "Enter Your Short Title This is the text area for this paragraph. To change it, …" at bounding box center [621, 405] width 1097 height 260
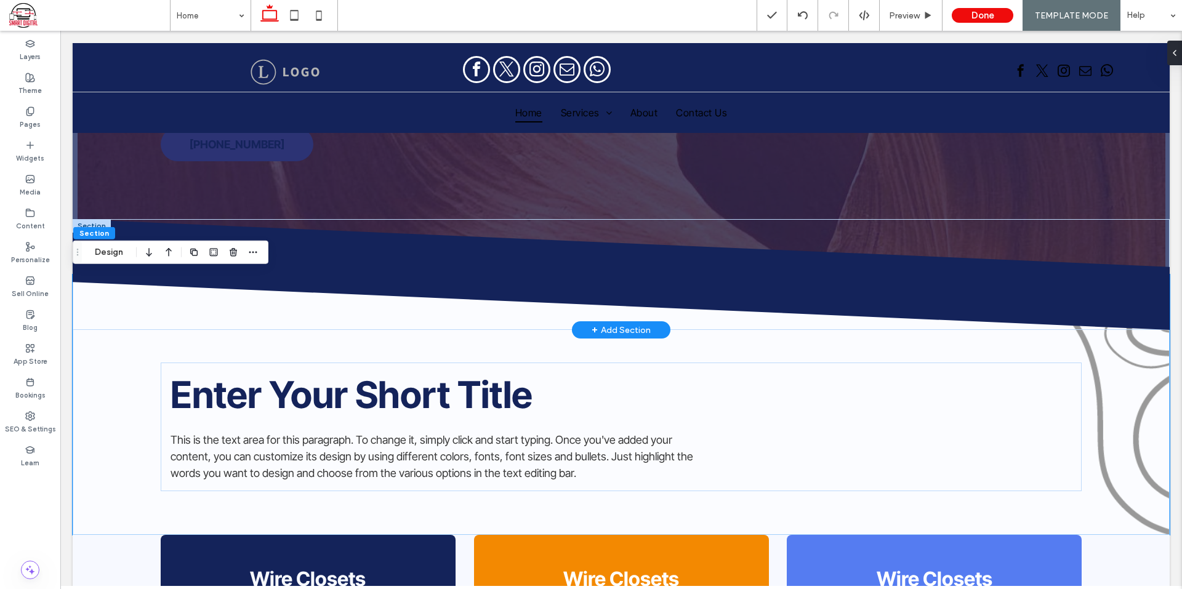
click at [94, 220] on div at bounding box center [92, 226] width 38 height 14
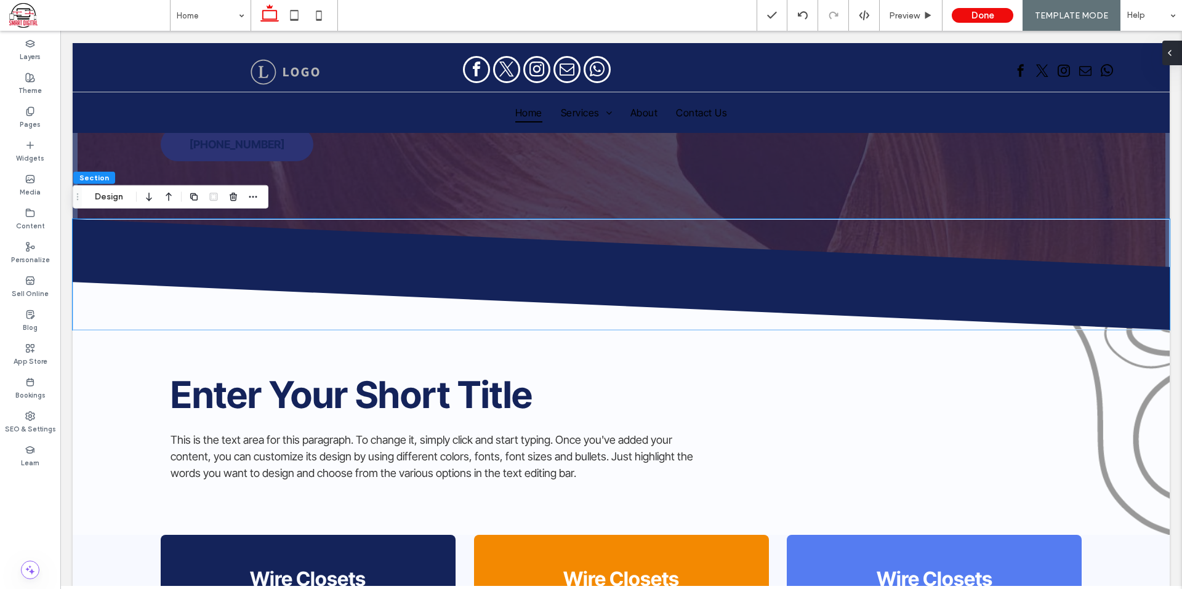
click at [1181, 52] on div at bounding box center [1172, 53] width 20 height 25
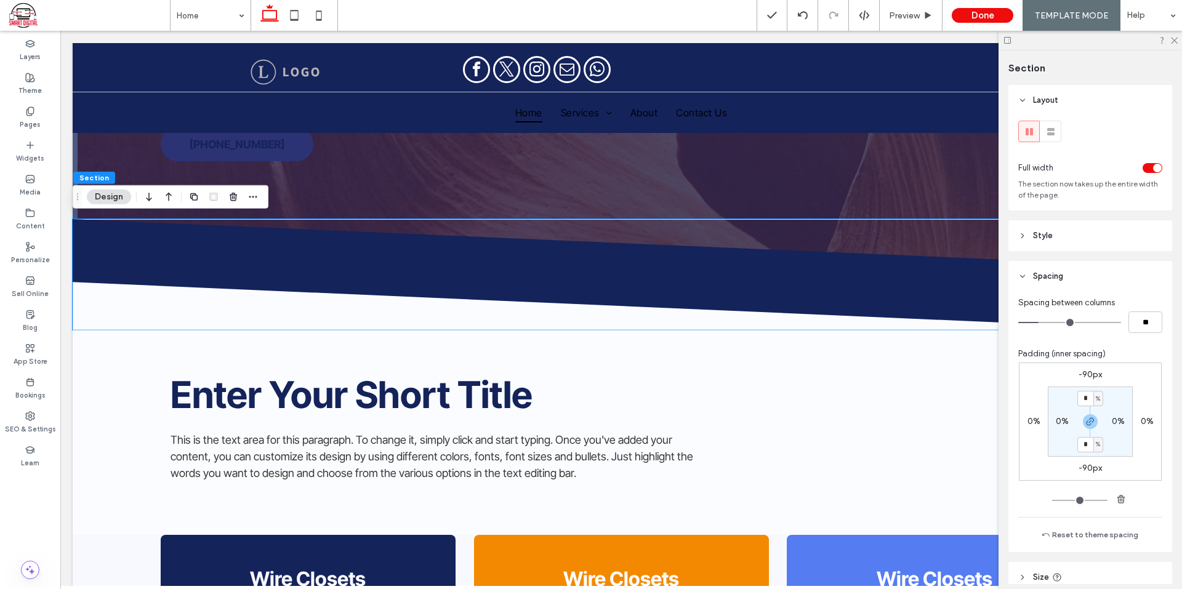
click at [1082, 465] on label "-90px" at bounding box center [1089, 468] width 23 height 10
type input "*"
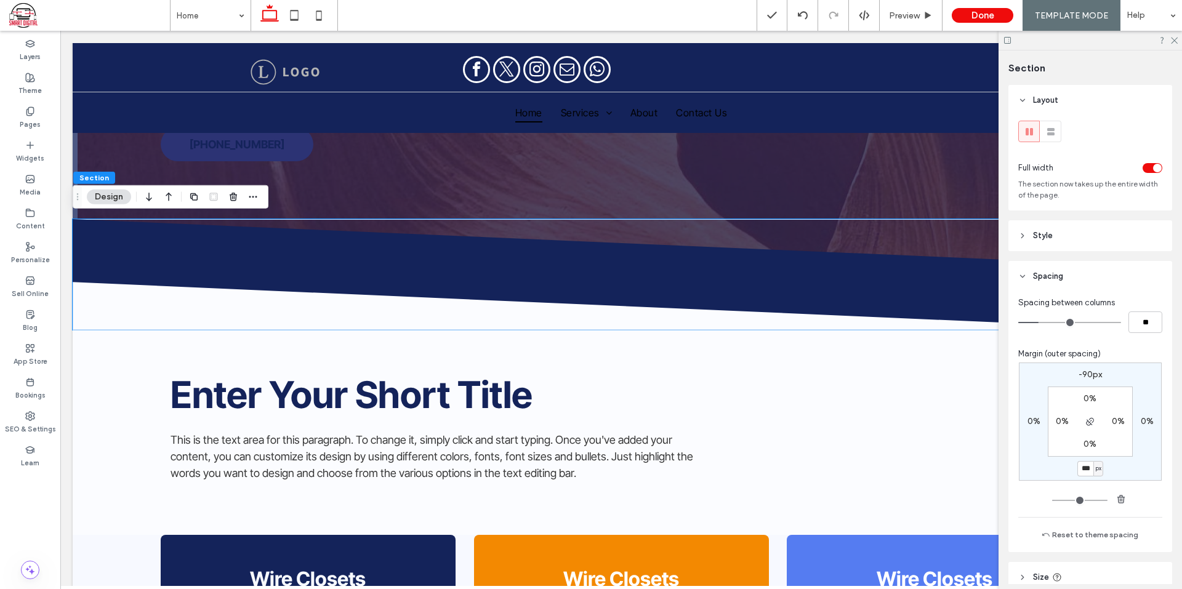
type input "***"
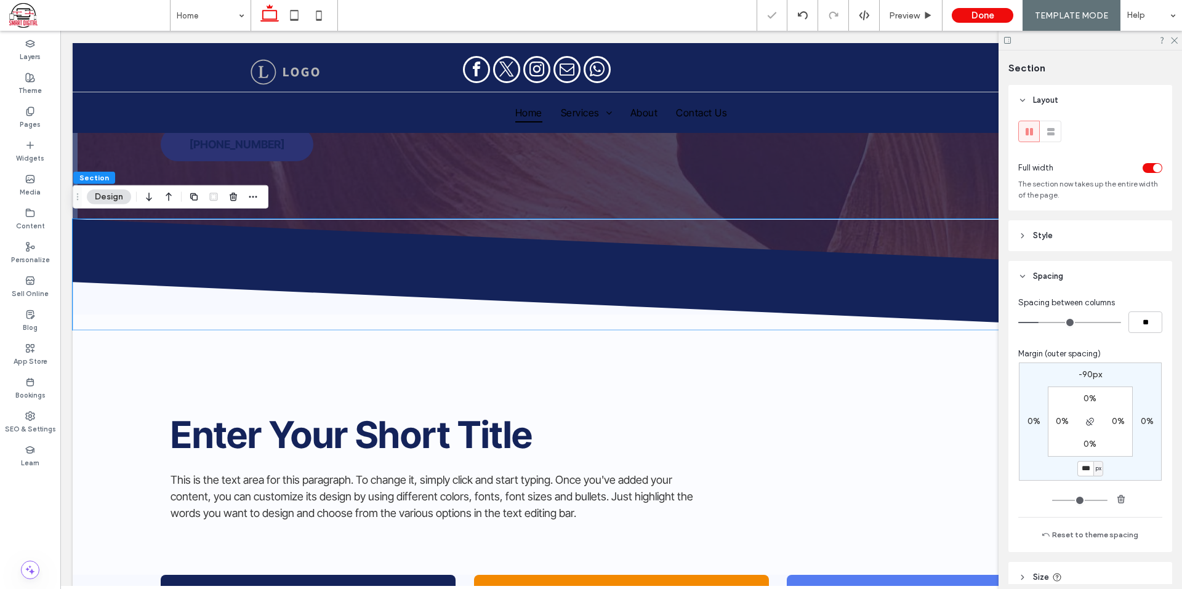
type input "*"
click at [1173, 38] on icon at bounding box center [1174, 40] width 8 height 8
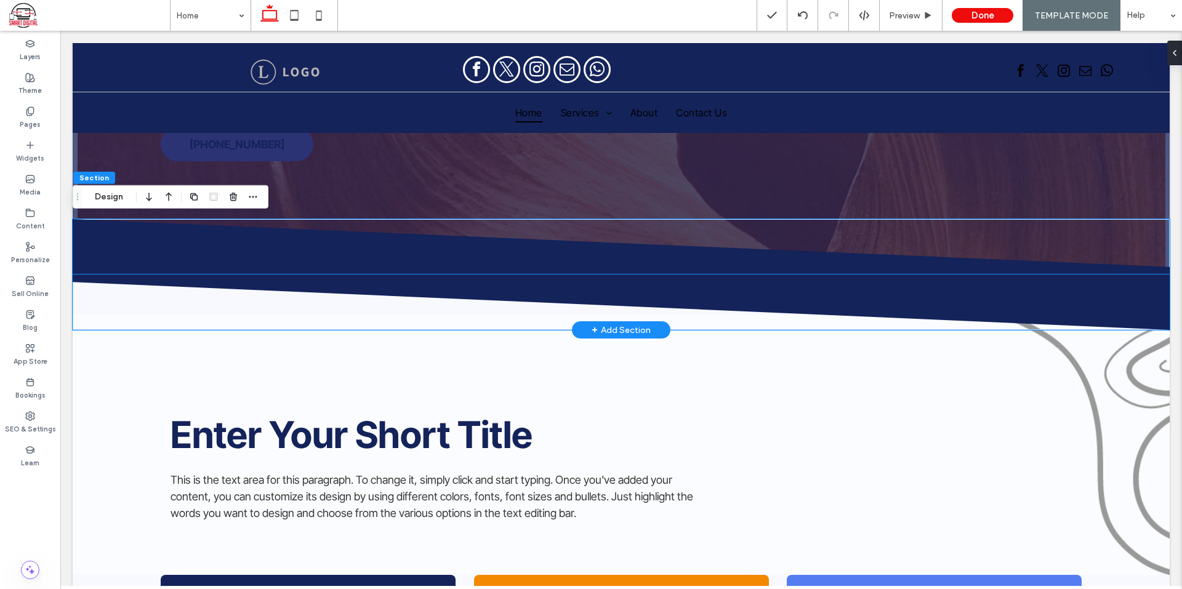
click at [135, 300] on icon at bounding box center [622, 302] width 1098 height 55
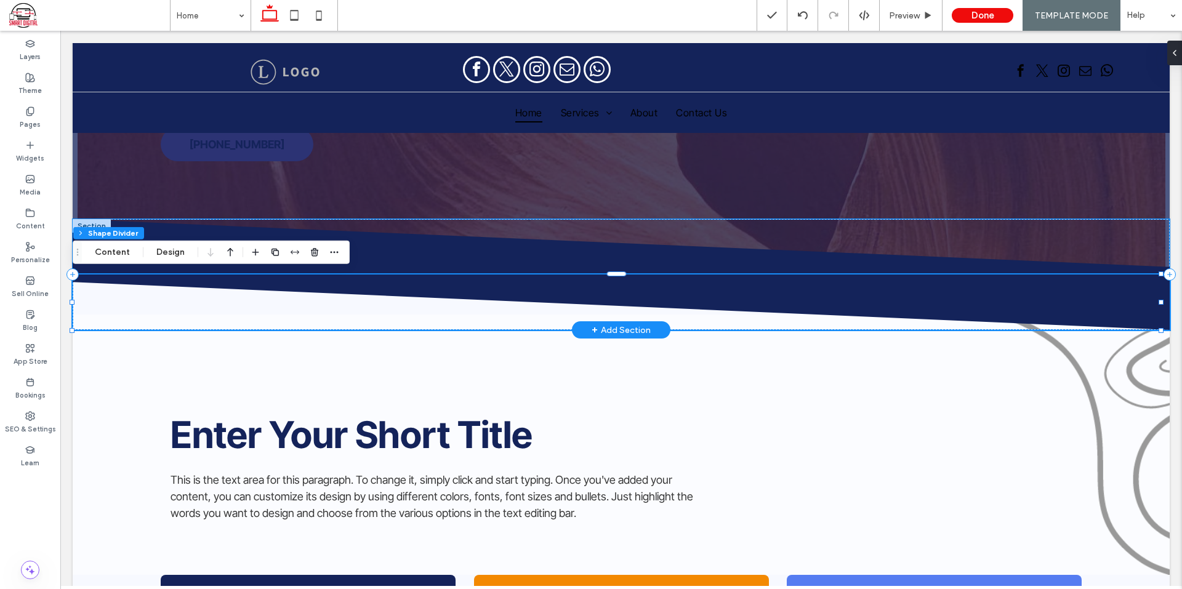
click at [497, 252] on icon at bounding box center [621, 246] width 1098 height 55
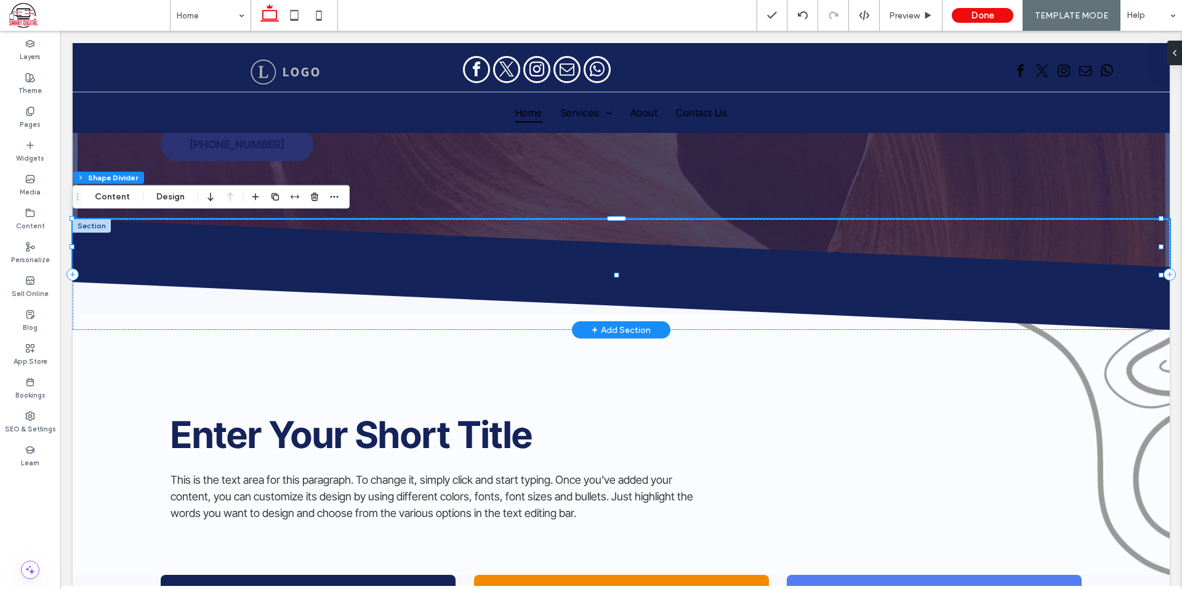
click at [99, 225] on div at bounding box center [92, 226] width 38 height 14
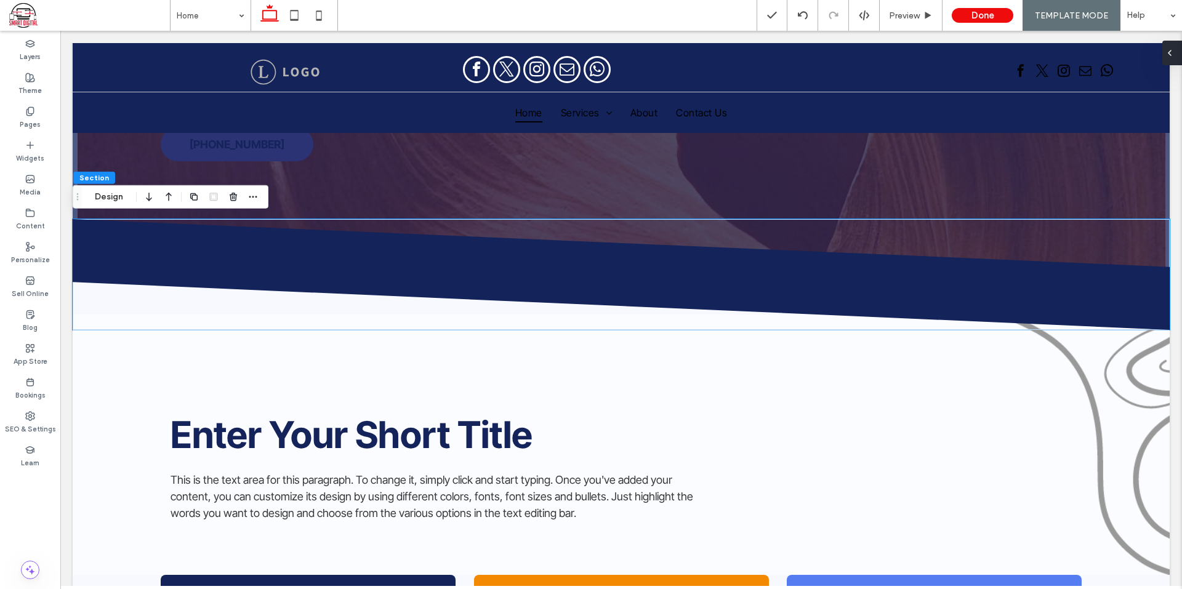
click at [1178, 50] on div at bounding box center [1172, 53] width 20 height 25
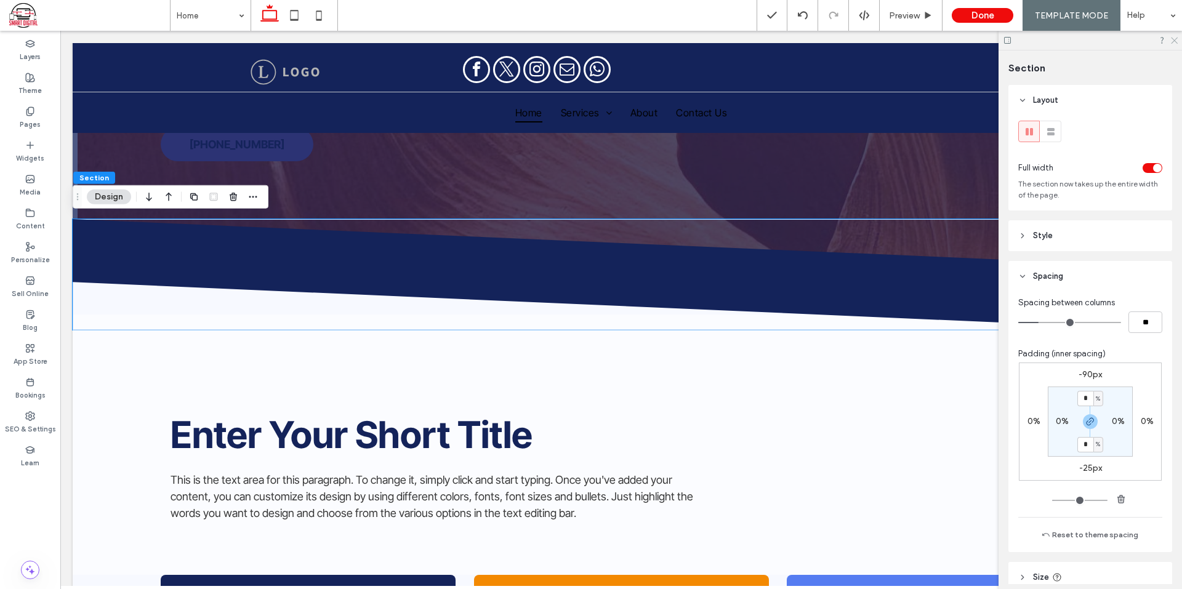
click at [1175, 39] on icon at bounding box center [1174, 40] width 8 height 8
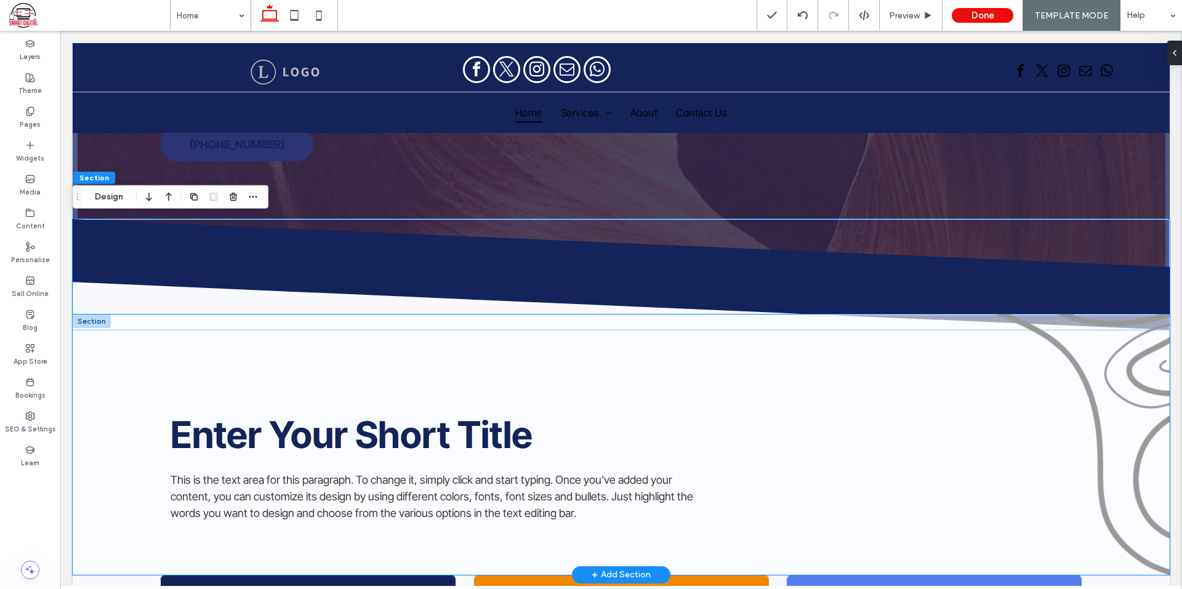
click at [109, 383] on div "Enter Your Short Title This is the text area for this paragraph. To change it, …" at bounding box center [621, 445] width 1097 height 260
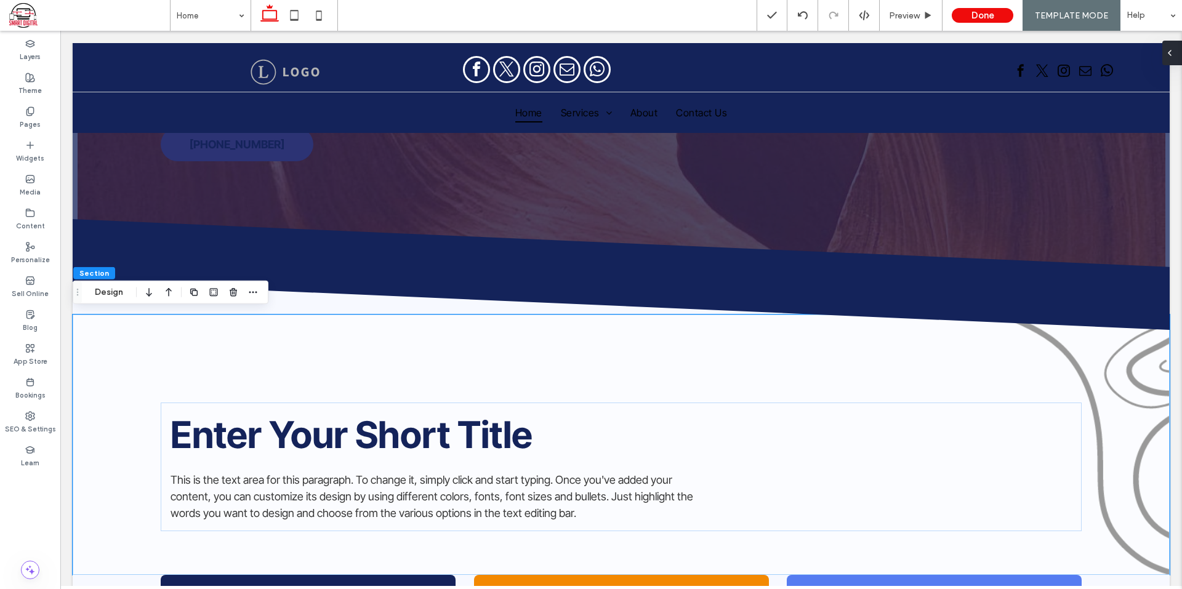
click at [1174, 62] on span at bounding box center [1170, 53] width 10 height 25
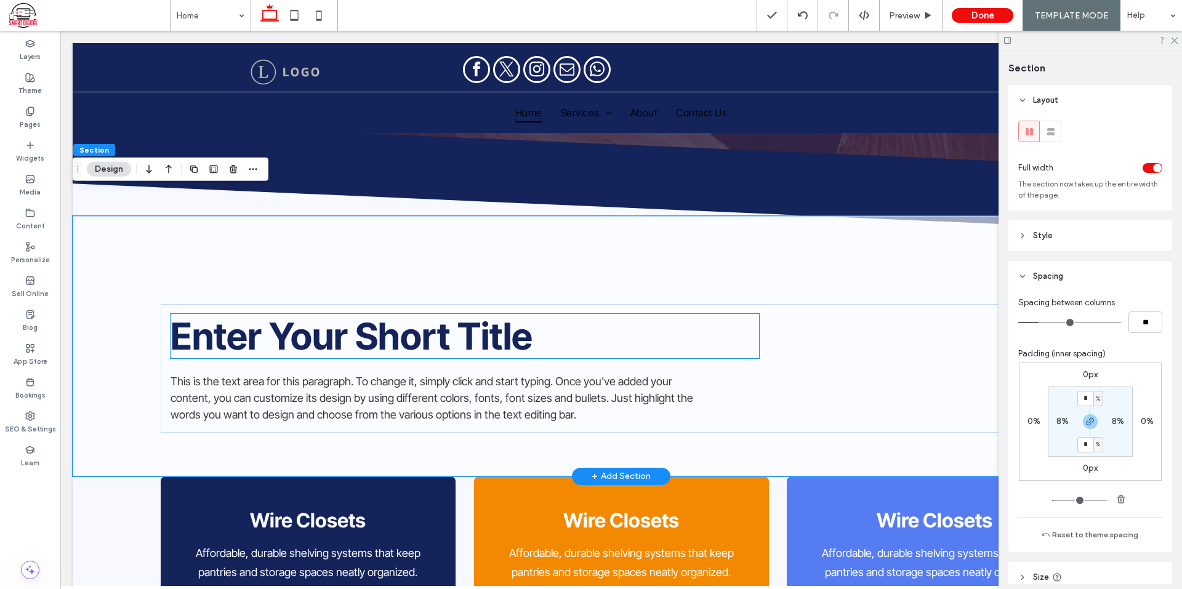
scroll to position [308, 0]
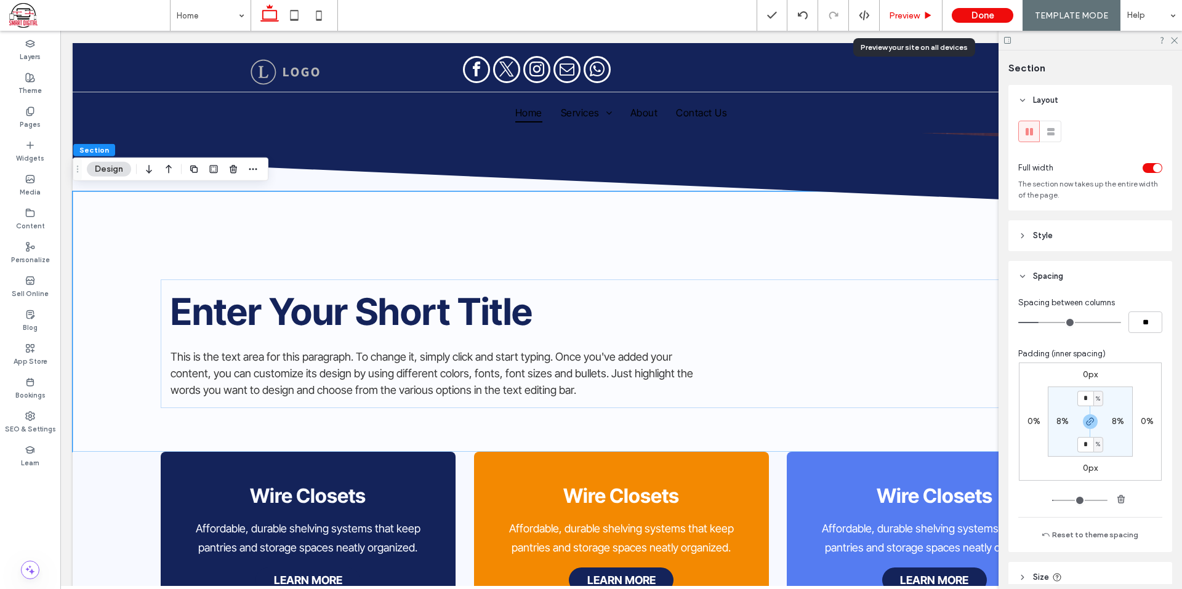
click at [936, 19] on div "Preview" at bounding box center [911, 15] width 62 height 10
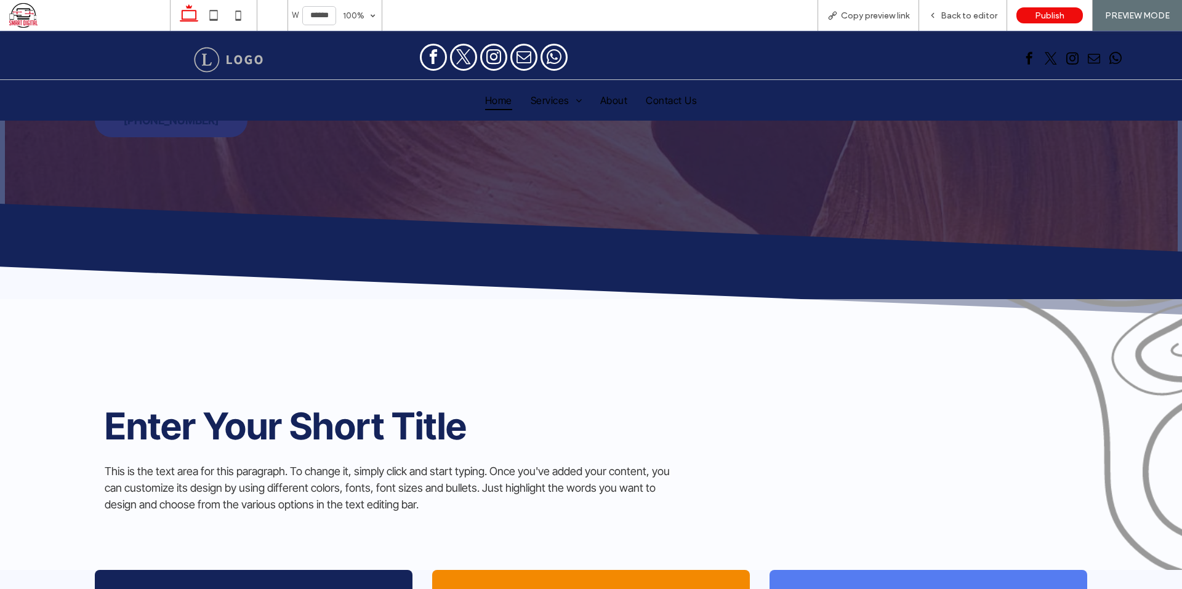
scroll to position [111, 0]
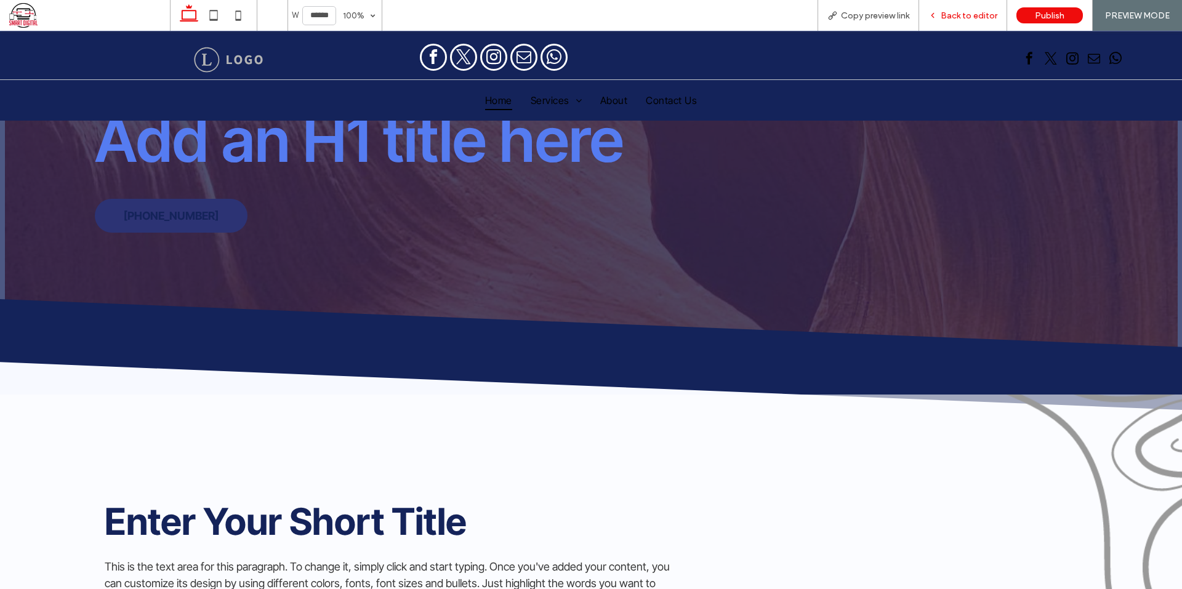
click at [979, 10] on span "Back to editor" at bounding box center [969, 15] width 57 height 10
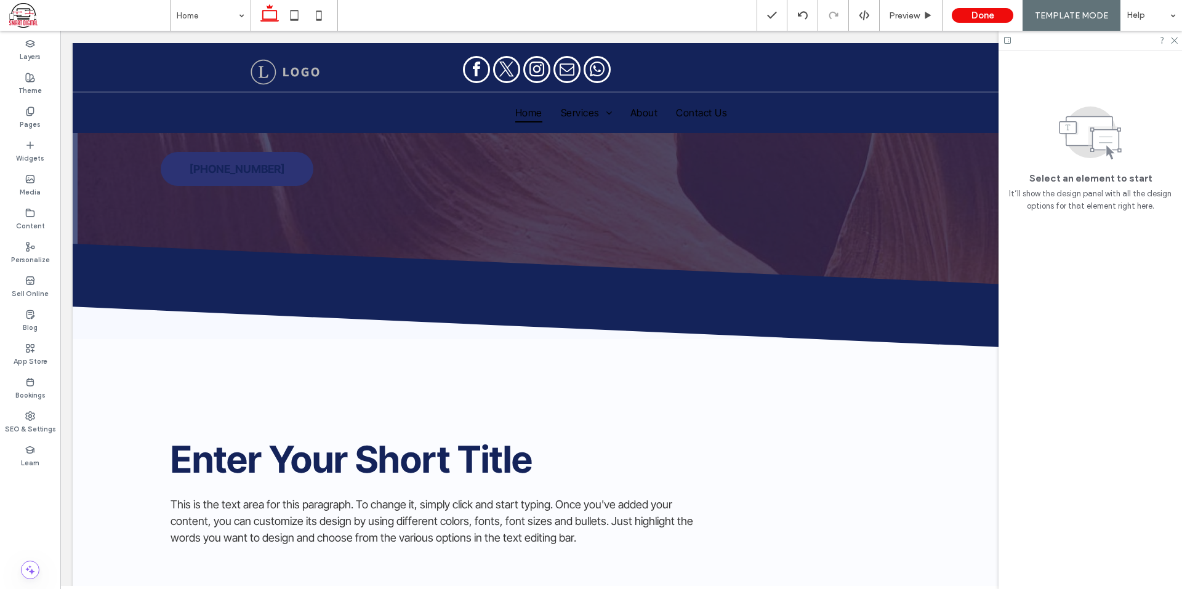
scroll to position [185, 0]
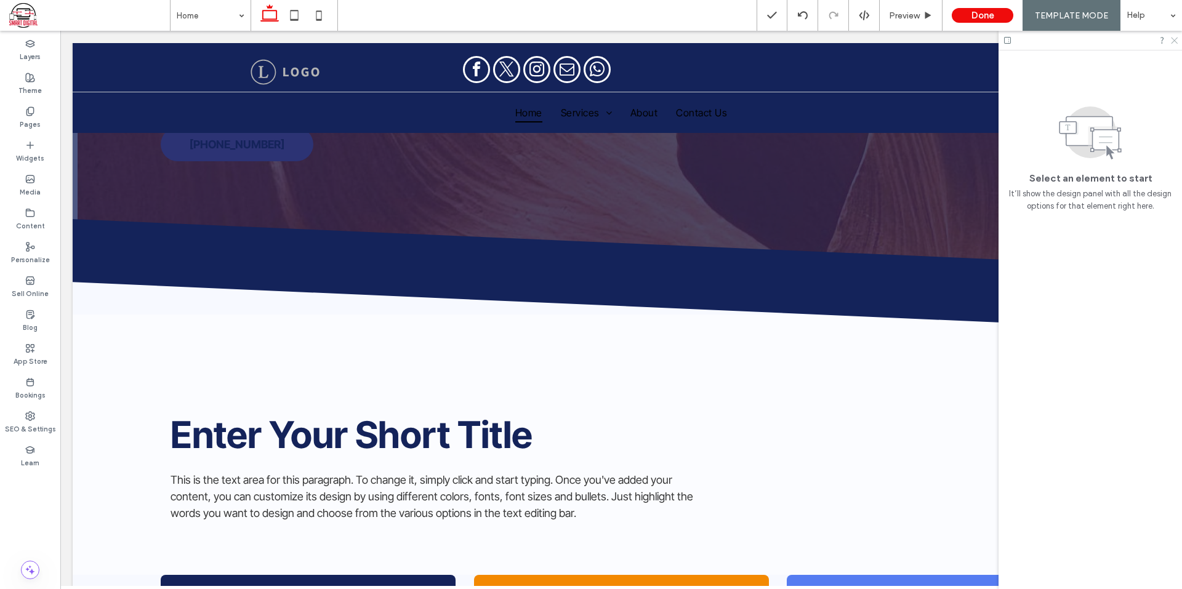
click at [1170, 38] on div at bounding box center [1089, 40] width 183 height 19
click at [1172, 39] on icon at bounding box center [1174, 40] width 8 height 8
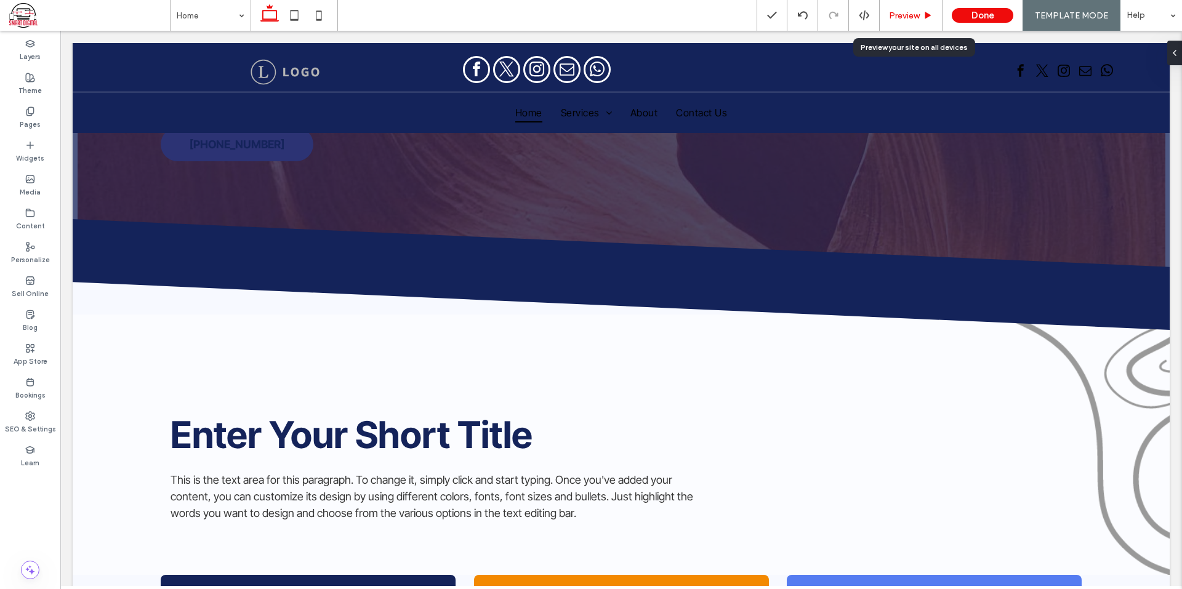
click at [906, 4] on div "Preview" at bounding box center [911, 15] width 63 height 31
click at [911, 14] on span "Preview" at bounding box center [904, 15] width 31 height 10
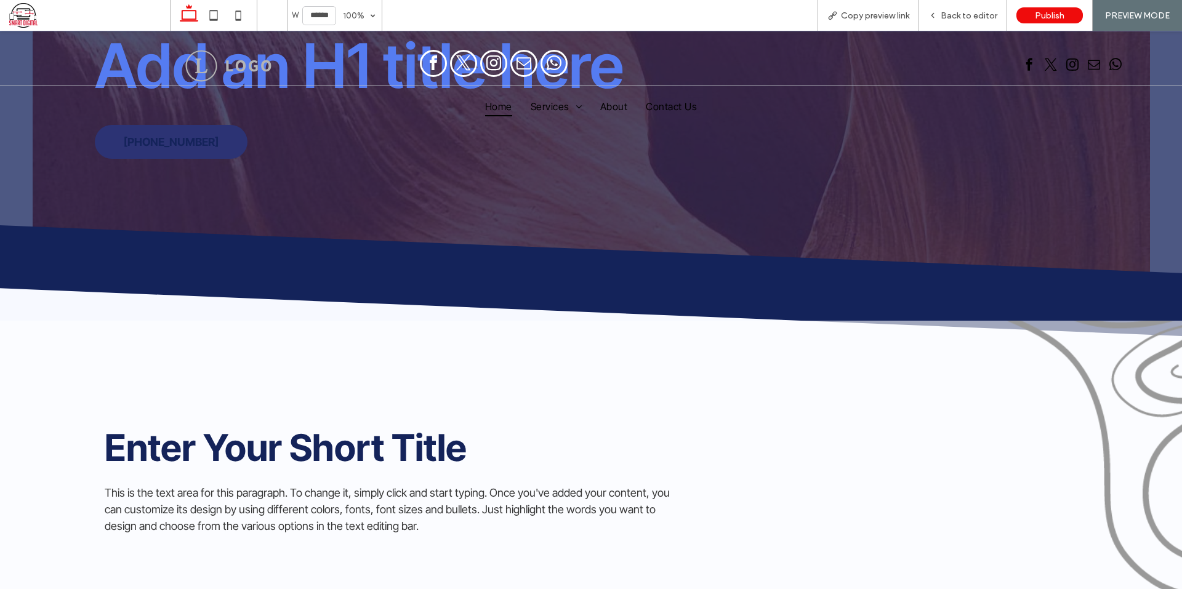
scroll to position [172, 0]
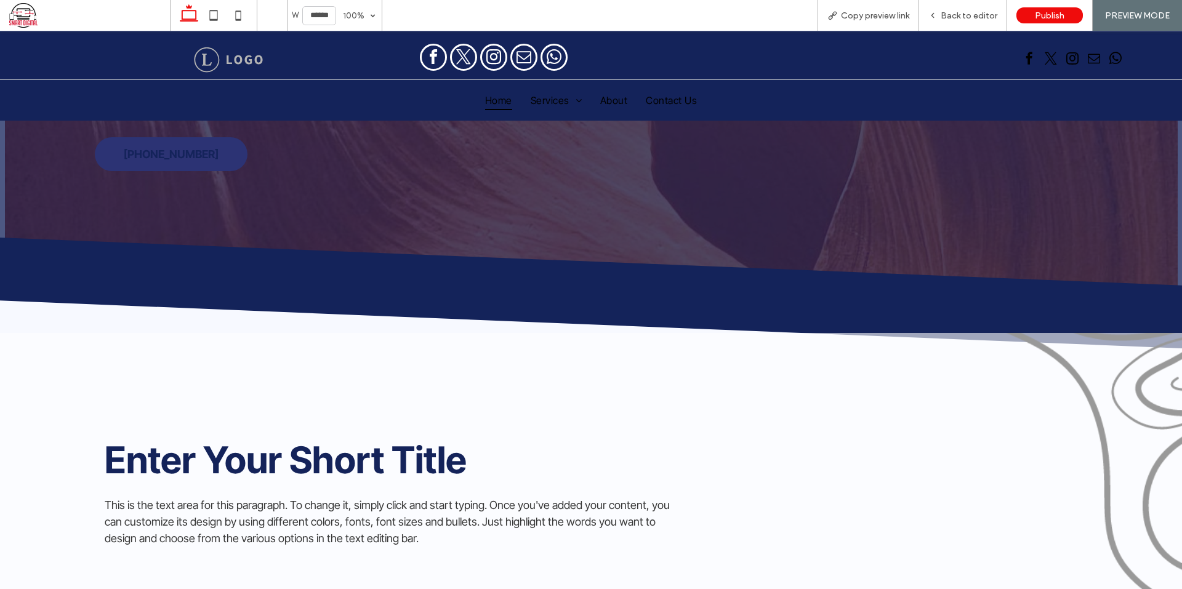
click at [909, 14] on span "Copy preview link" at bounding box center [875, 15] width 68 height 10
click at [943, 14] on span "Back to editor" at bounding box center [969, 15] width 57 height 10
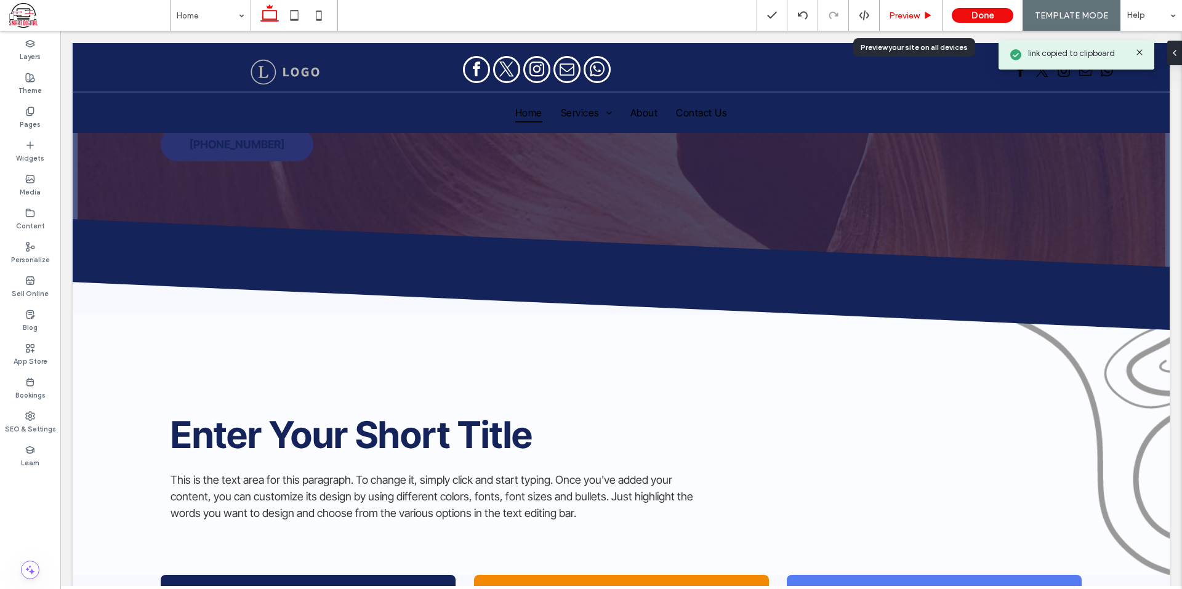
click at [932, 14] on icon at bounding box center [927, 15] width 9 height 9
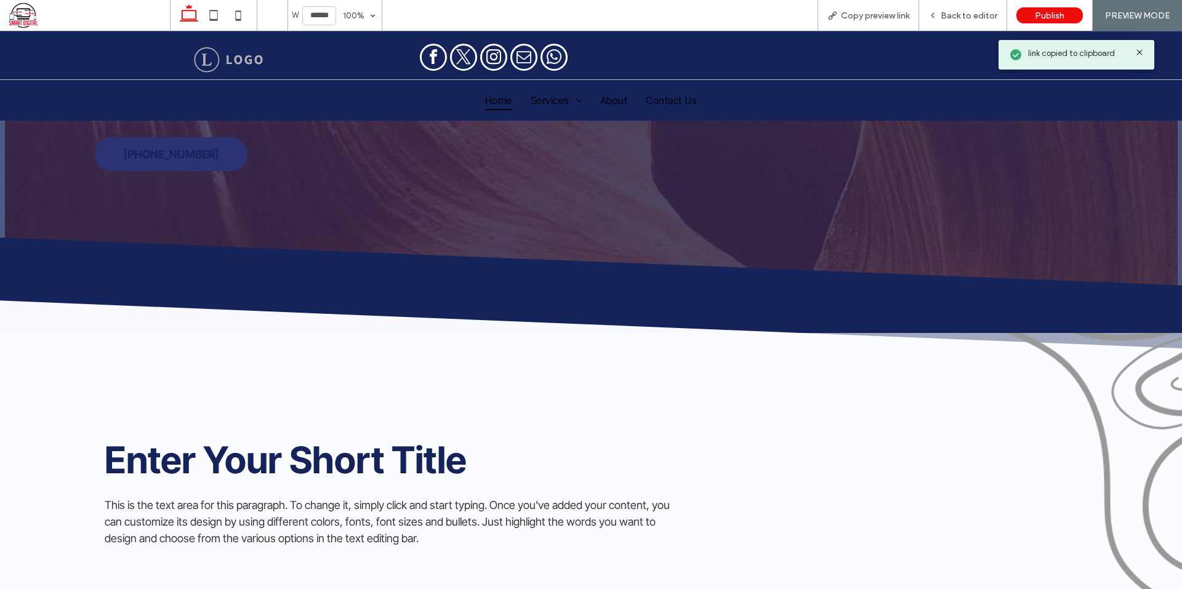
click at [932, 14] on icon at bounding box center [932, 15] width 9 height 9
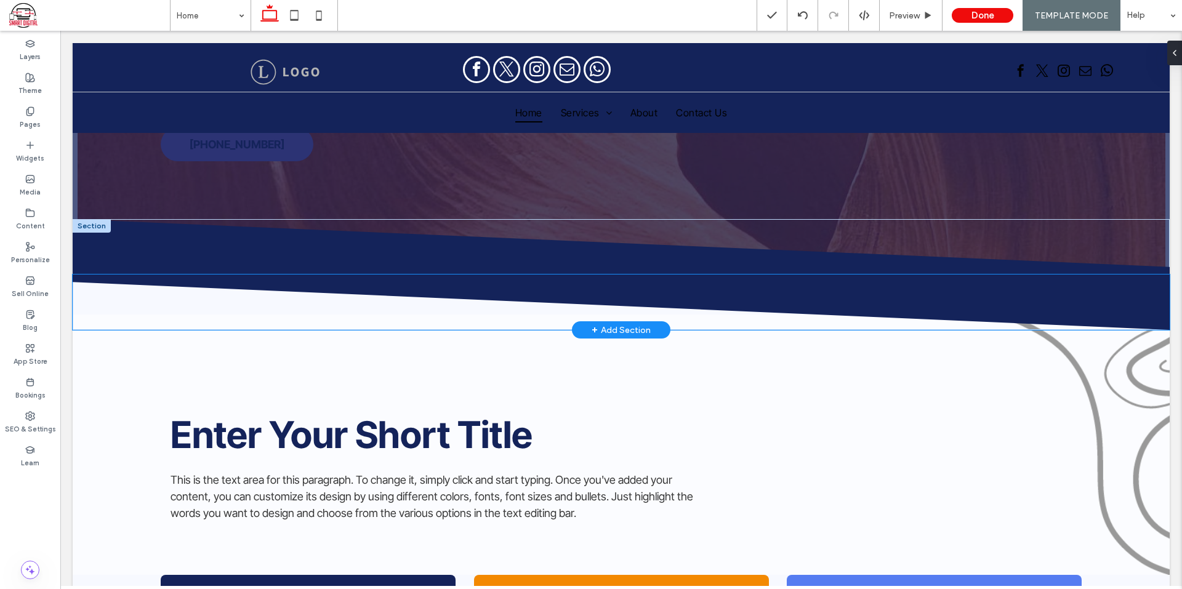
click at [850, 284] on icon at bounding box center [622, 302] width 1098 height 55
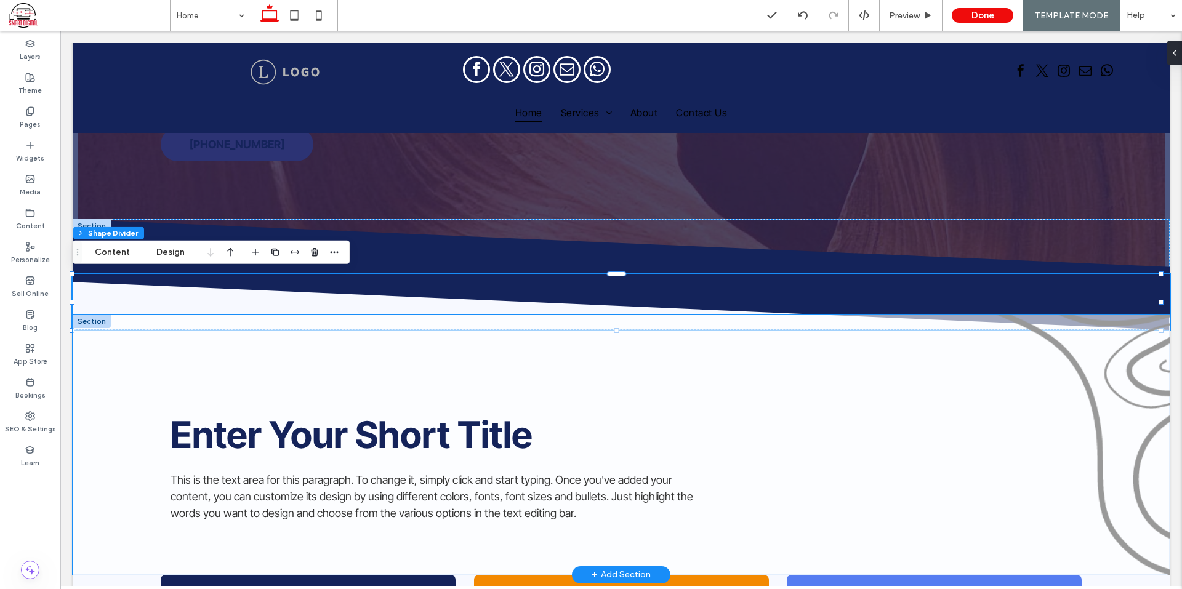
click at [1029, 359] on div "Enter Your Short Title This is the text area for this paragraph. To change it, …" at bounding box center [621, 445] width 1097 height 260
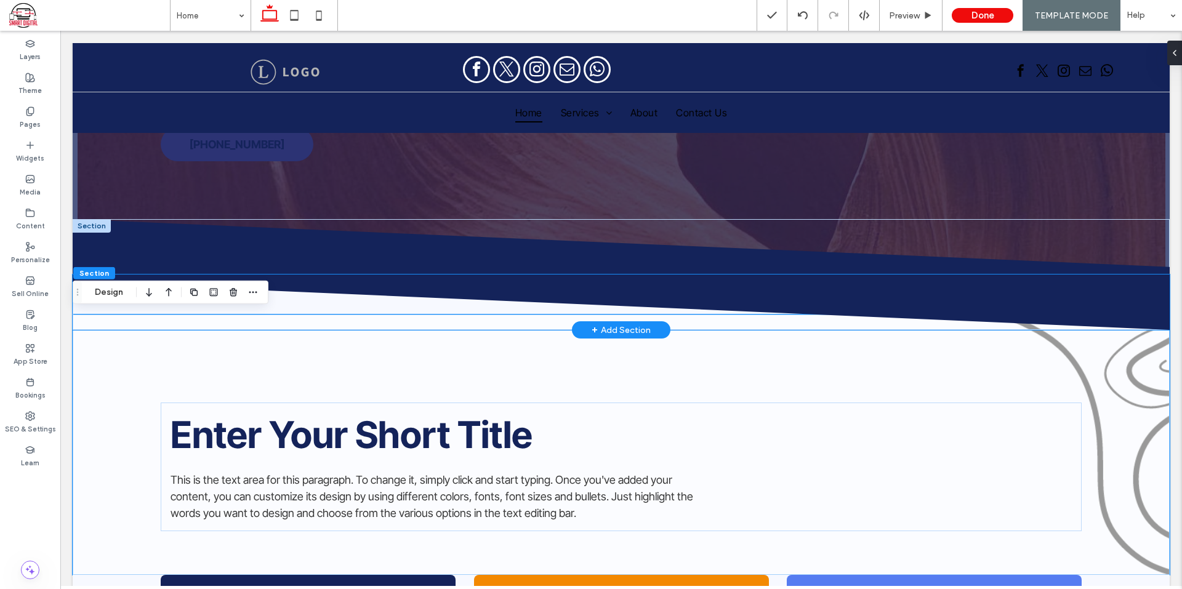
click at [414, 290] on icon at bounding box center [622, 302] width 1098 height 55
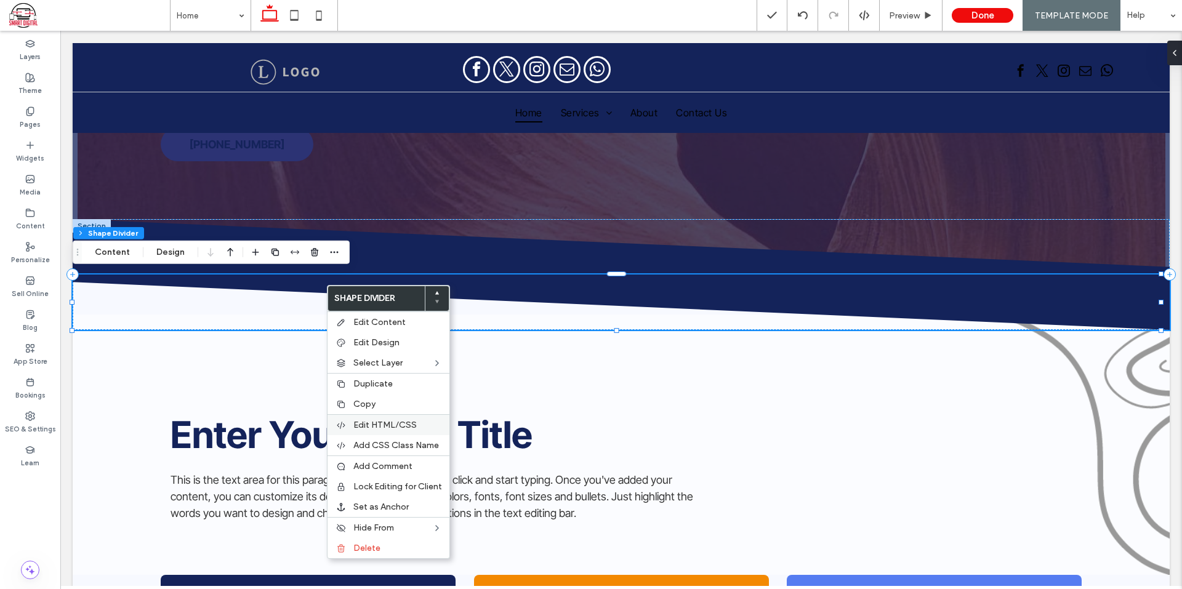
click at [374, 432] on div "Edit HTML/CSS" at bounding box center [388, 424] width 122 height 21
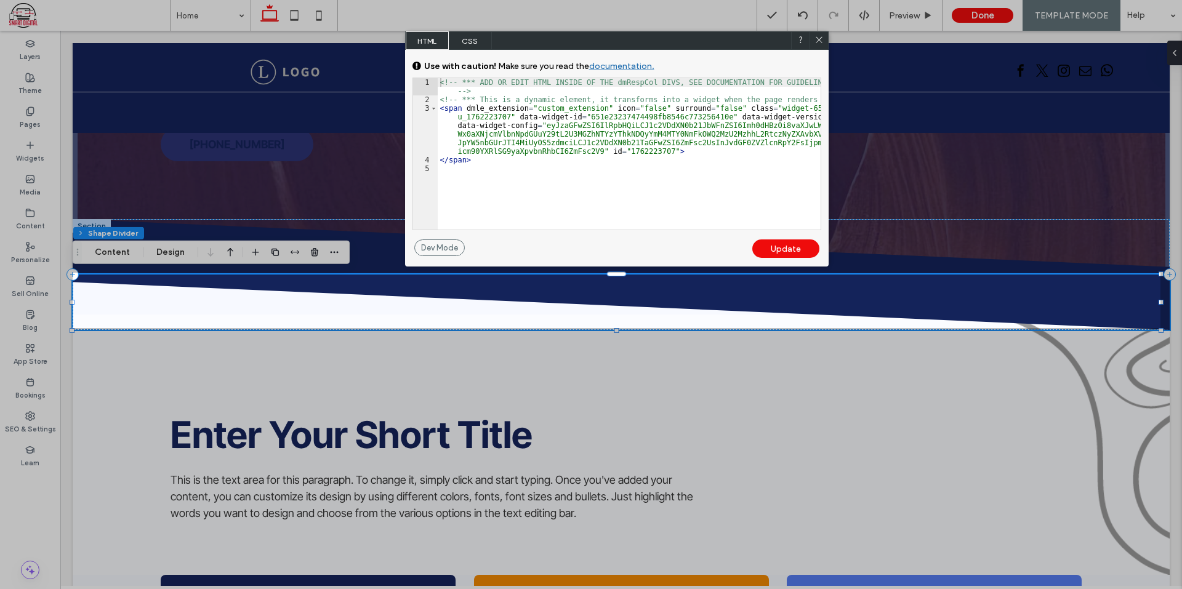
click at [462, 39] on span "CSS" at bounding box center [470, 40] width 43 height 18
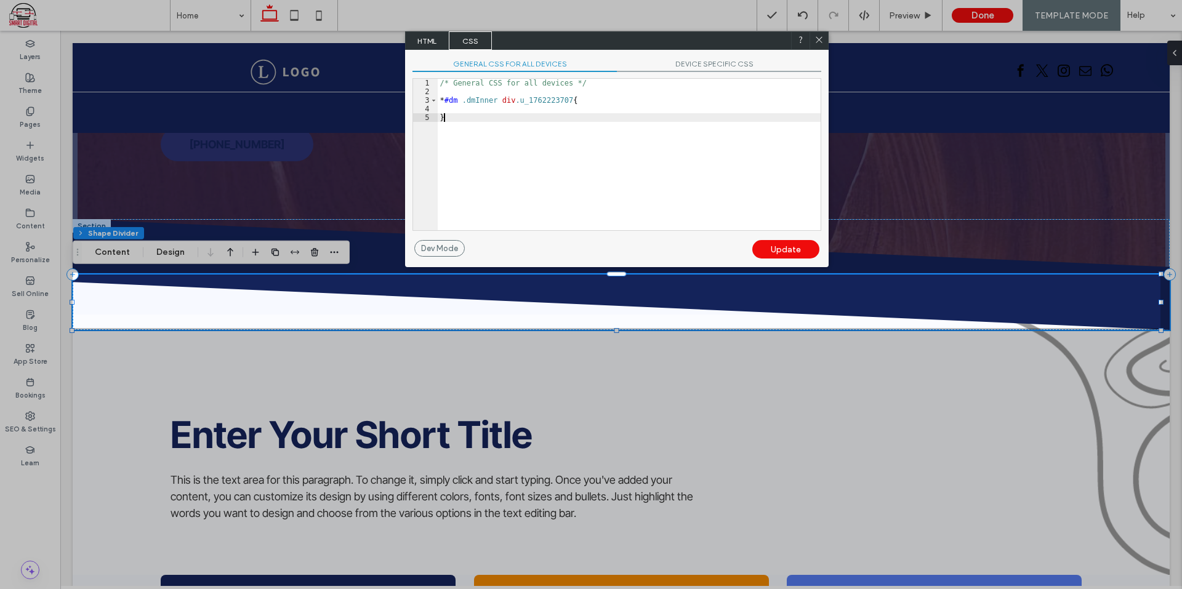
click at [536, 115] on div "/* General CSS for all devices */ * #dm .dmInner div .u_1762223707 { }" at bounding box center [629, 163] width 383 height 169
click at [570, 101] on div "/* General CSS for all devices */ * #dm .dmInner div .u_1762223707 { }" at bounding box center [629, 163] width 383 height 169
type textarea "**"
click at [769, 254] on div "Update" at bounding box center [785, 249] width 67 height 18
click at [798, 246] on div "Update" at bounding box center [785, 249] width 67 height 18
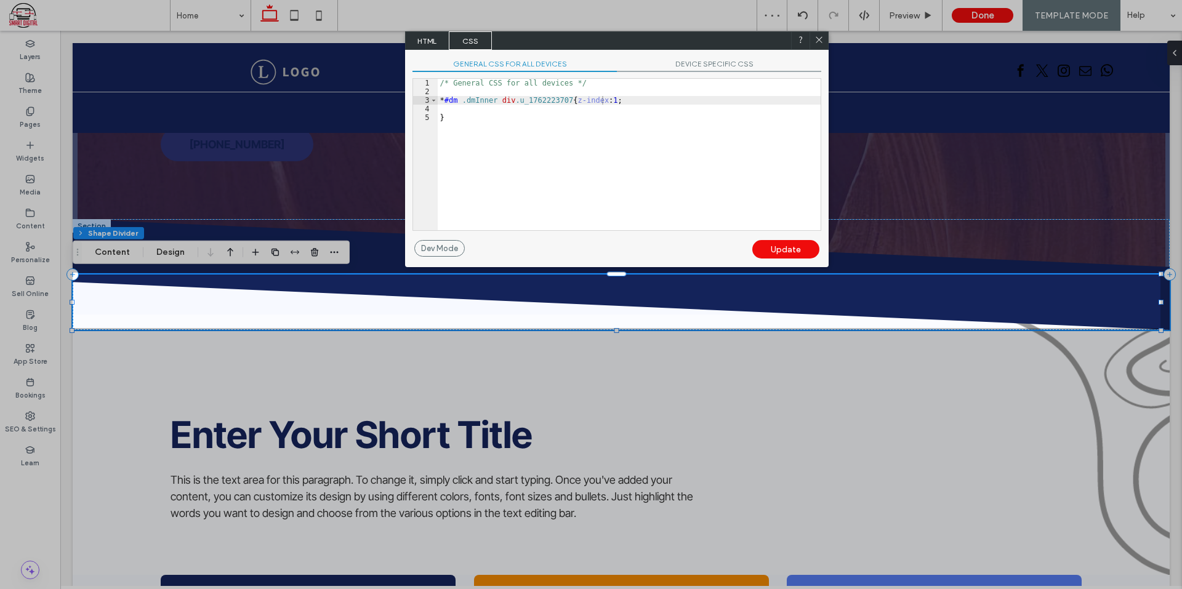
click at [820, 33] on div at bounding box center [818, 40] width 18 height 18
click at [822, 36] on icon at bounding box center [818, 39] width 9 height 9
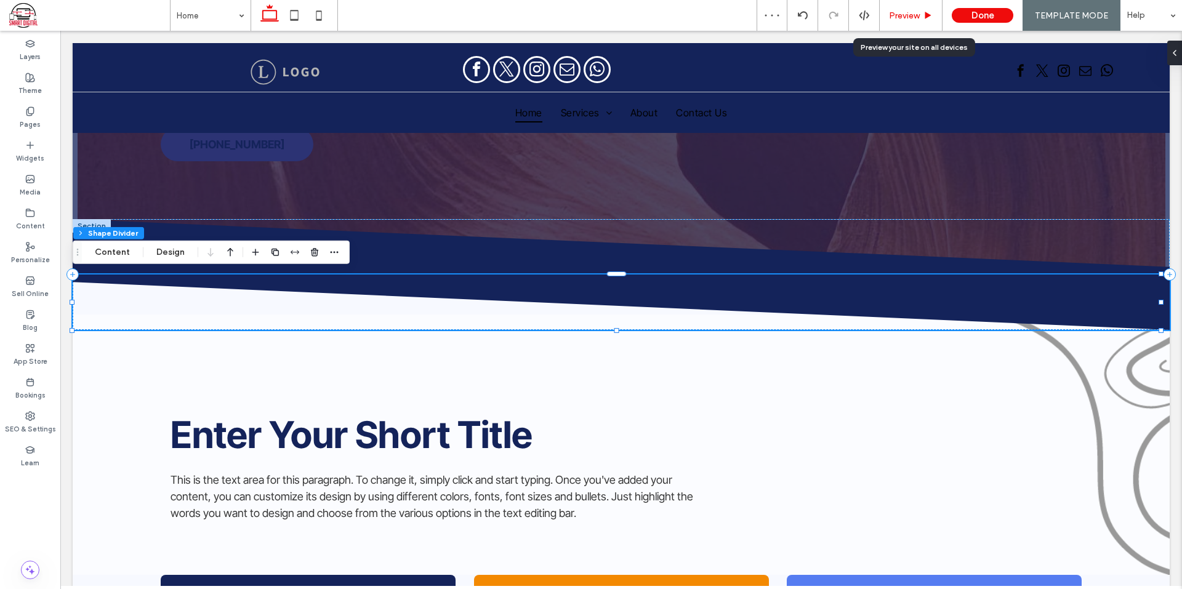
click at [904, 15] on span "Preview" at bounding box center [904, 15] width 31 height 10
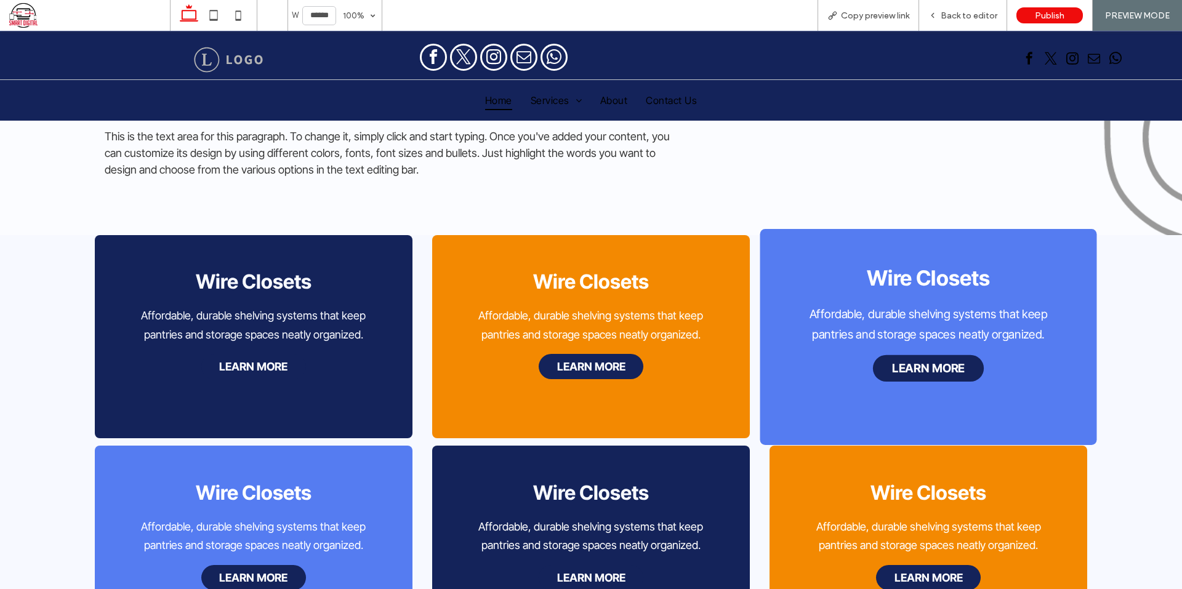
scroll to position [172, 0]
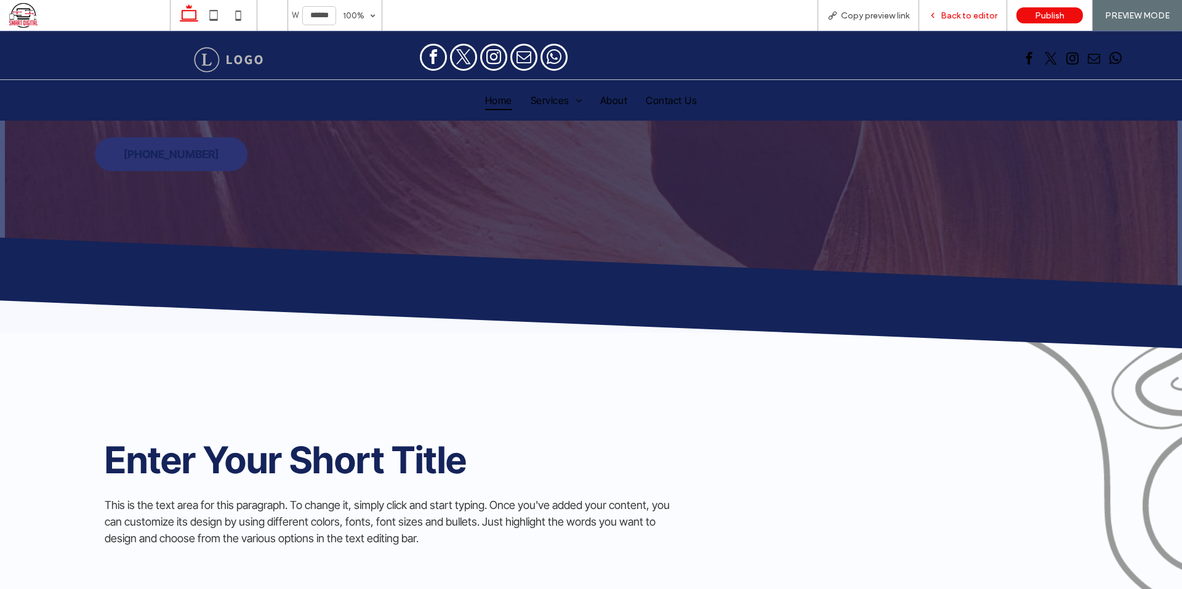
click at [958, 16] on span "Back to editor" at bounding box center [969, 15] width 57 height 10
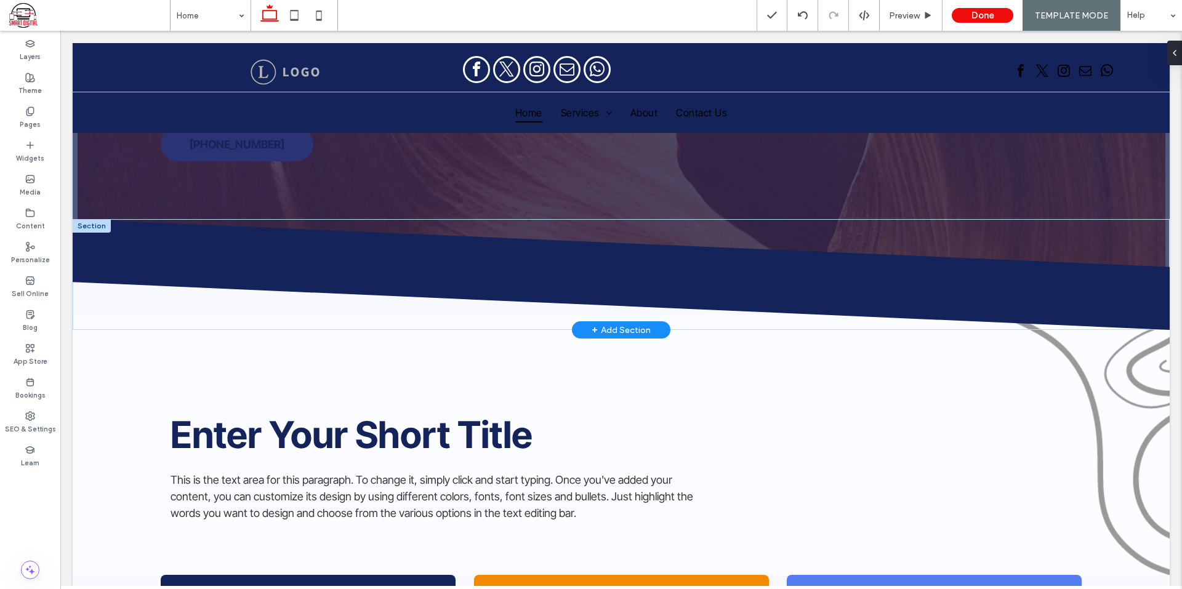
click at [90, 226] on div at bounding box center [92, 226] width 38 height 14
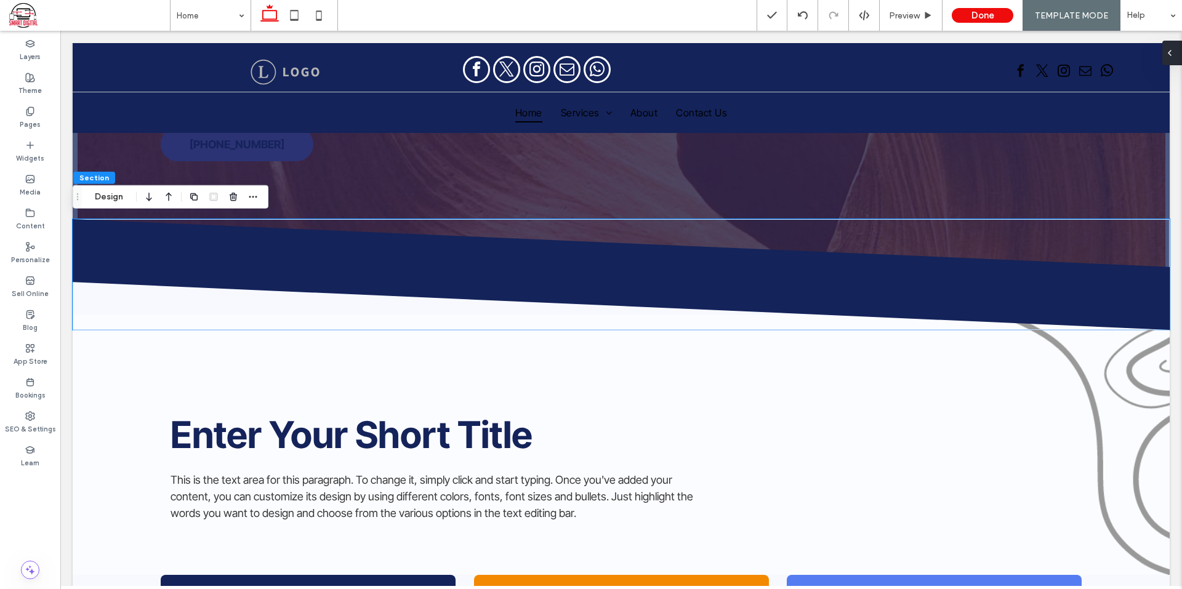
click at [1173, 49] on icon at bounding box center [1170, 53] width 10 height 10
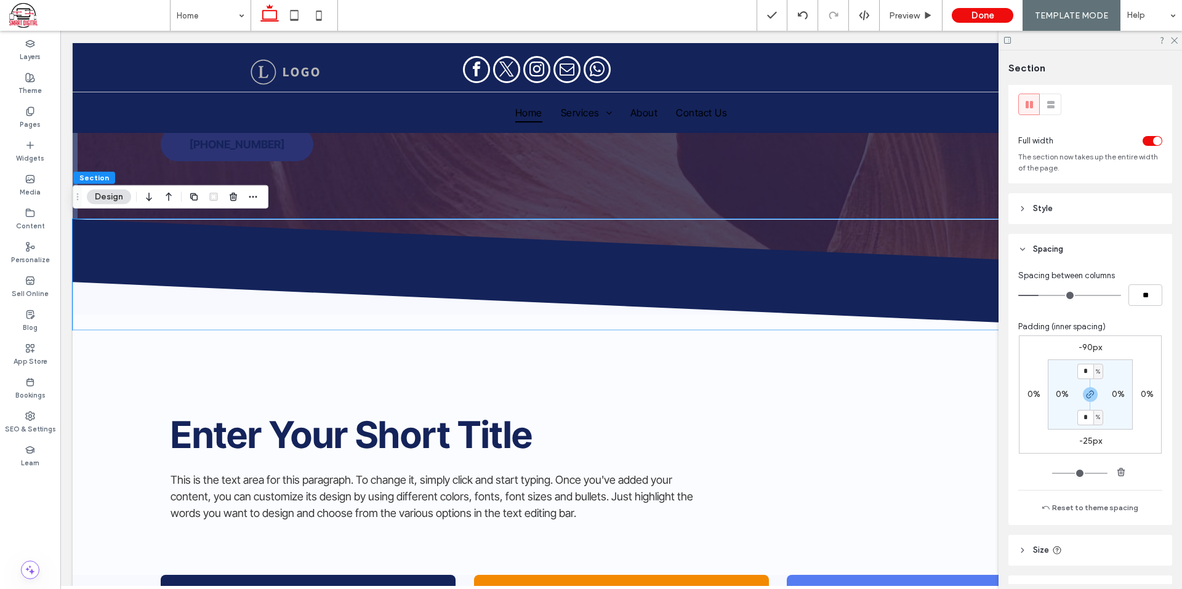
scroll to position [0, 0]
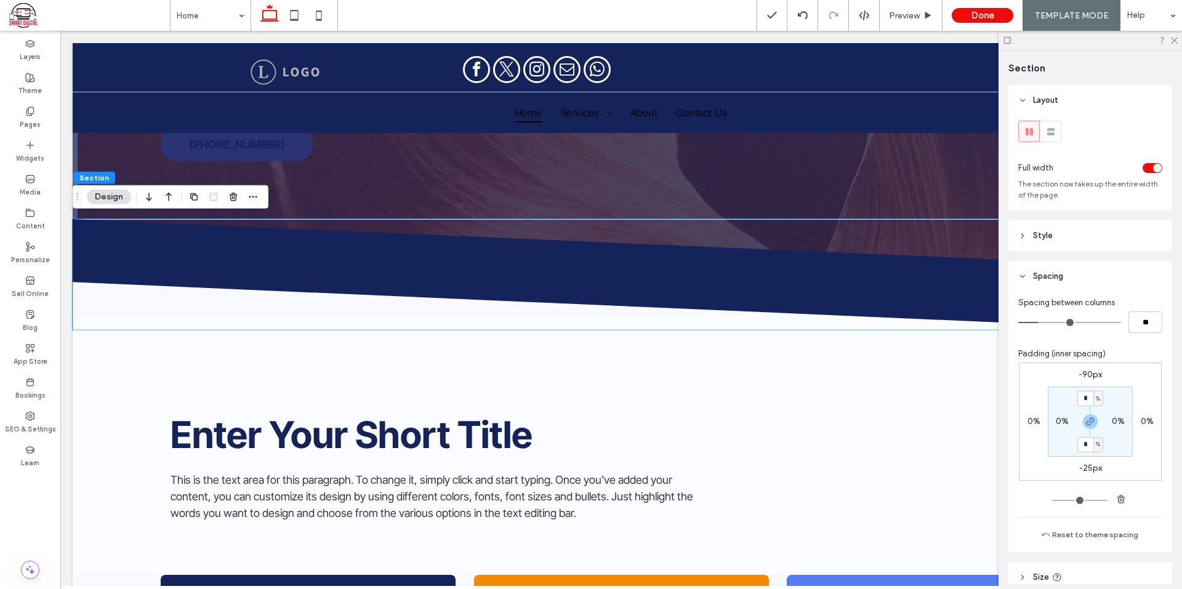
click at [1081, 233] on header "Style" at bounding box center [1090, 235] width 164 height 31
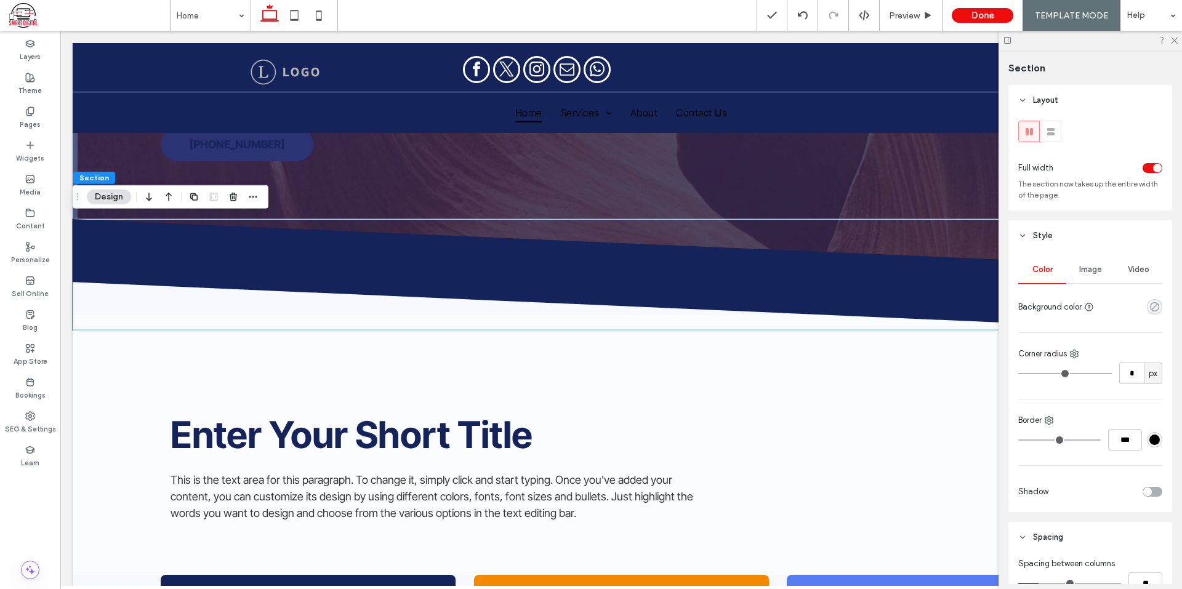
click at [1150, 305] on use "rgba(0, 0, 0, 0)" at bounding box center [1154, 306] width 9 height 9
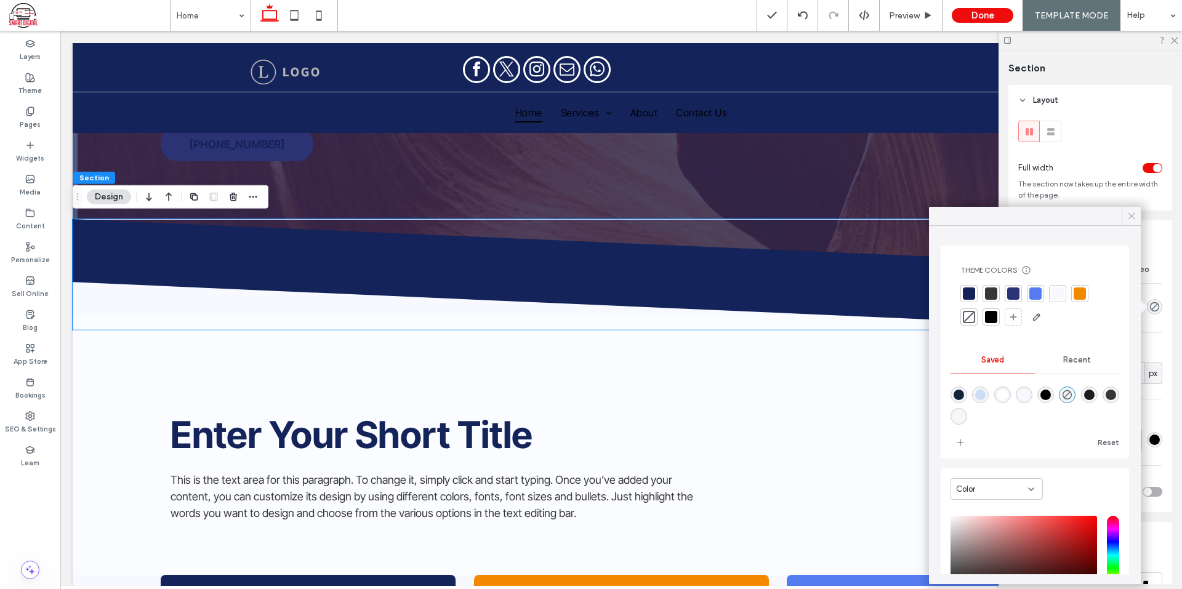
click at [1131, 215] on icon at bounding box center [1131, 216] width 11 height 11
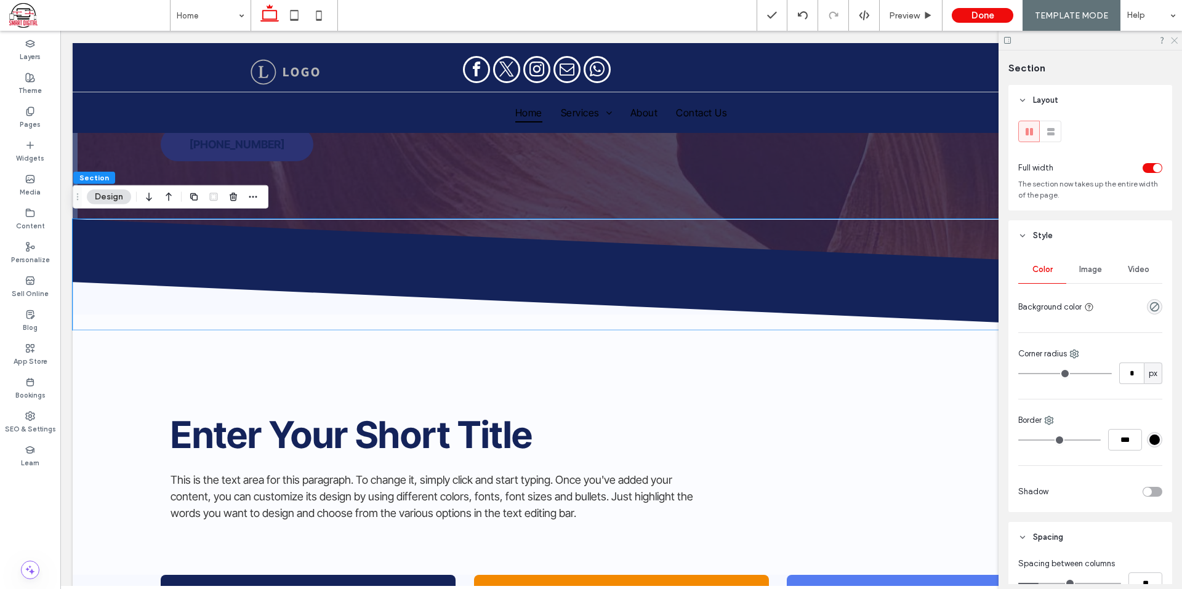
click at [1175, 39] on icon at bounding box center [1174, 40] width 8 height 8
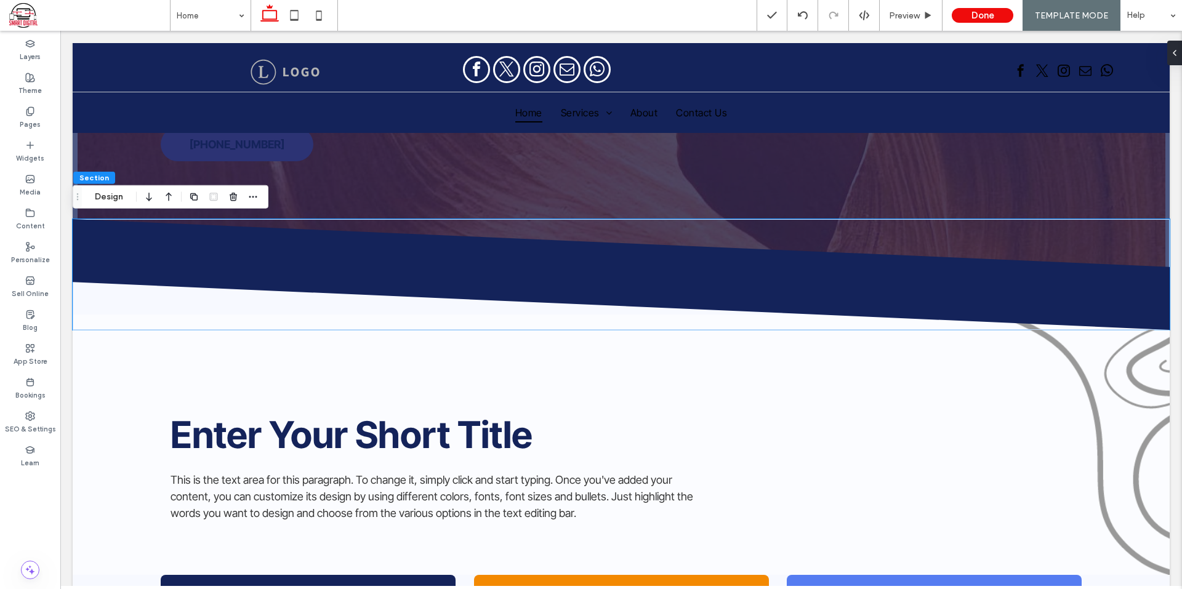
click at [36, 30] on link at bounding box center [89, 15] width 161 height 31
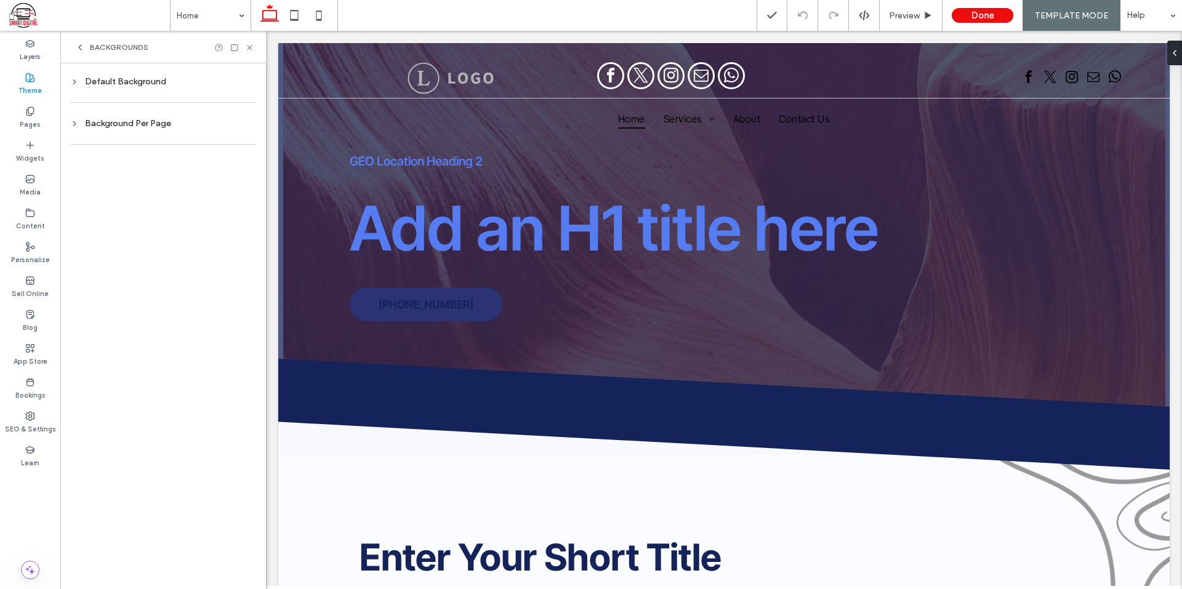
click at [124, 78] on div "Default Background" at bounding box center [163, 81] width 186 height 10
click at [231, 184] on div "rgb(247, 249, 255)" at bounding box center [238, 187] width 17 height 17
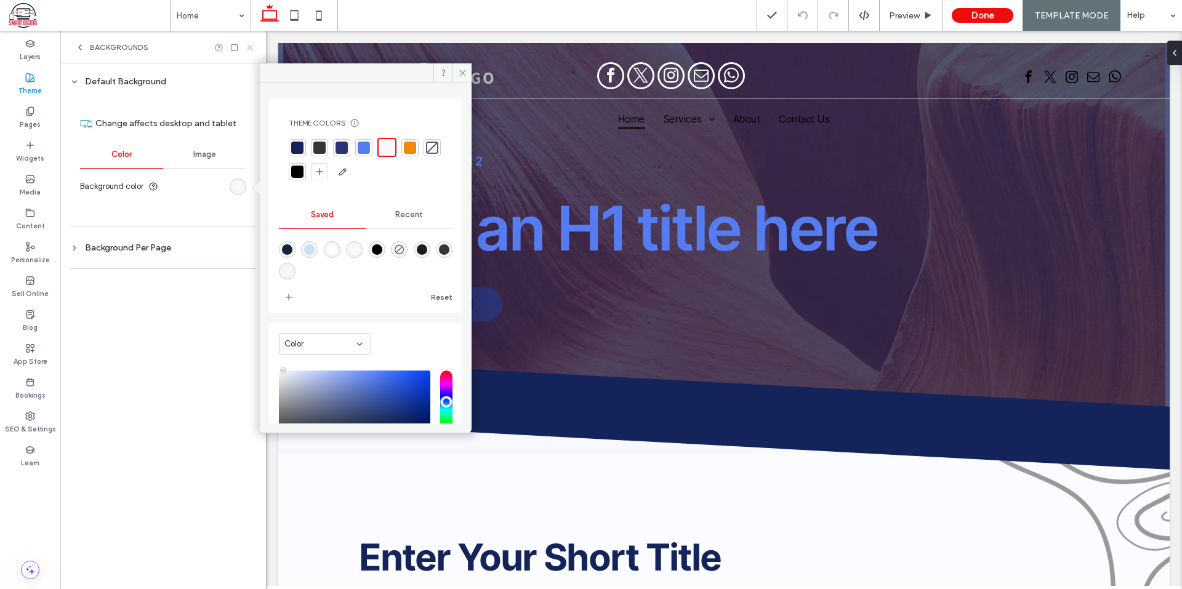
drag, startPoint x: 246, startPoint y: 45, endPoint x: 41, endPoint y: 17, distance: 206.9
click at [246, 45] on icon at bounding box center [249, 47] width 9 height 9
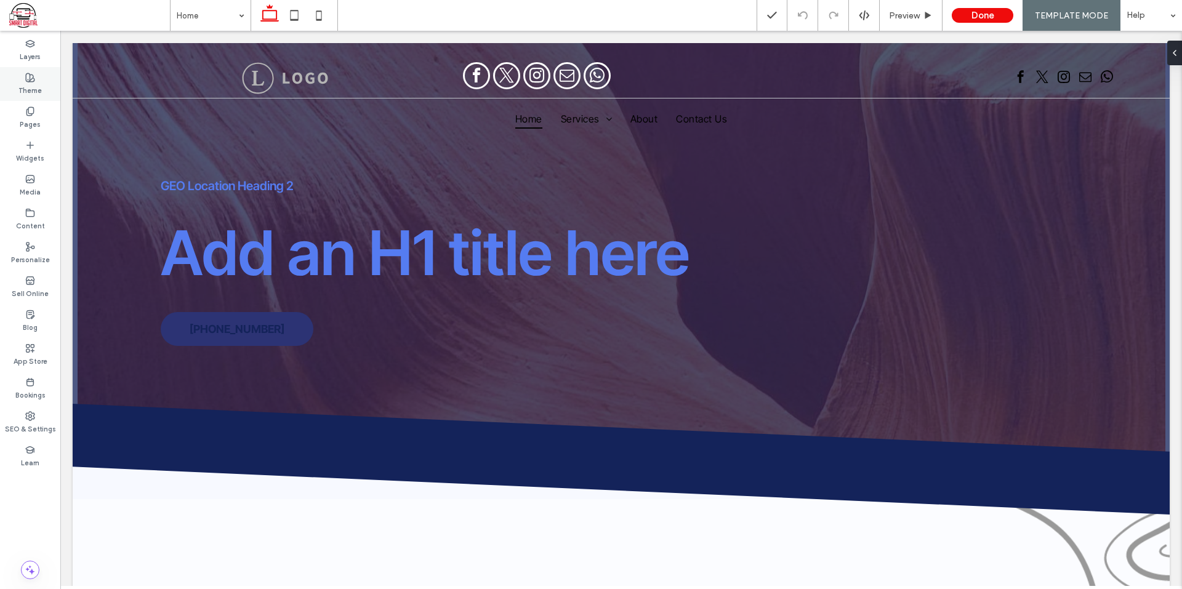
click at [32, 98] on div "Theme" at bounding box center [30, 84] width 60 height 34
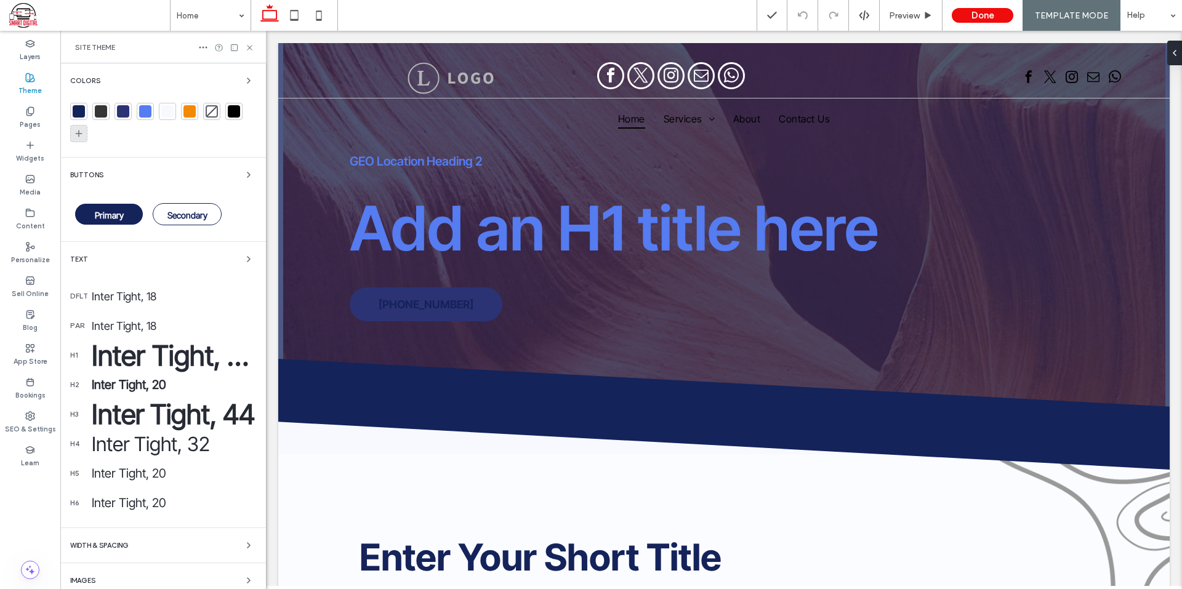
drag, startPoint x: 89, startPoint y: 143, endPoint x: 81, endPoint y: 136, distance: 11.4
click at [87, 143] on div at bounding box center [163, 125] width 186 height 44
click at [80, 135] on icon at bounding box center [79, 134] width 10 height 10
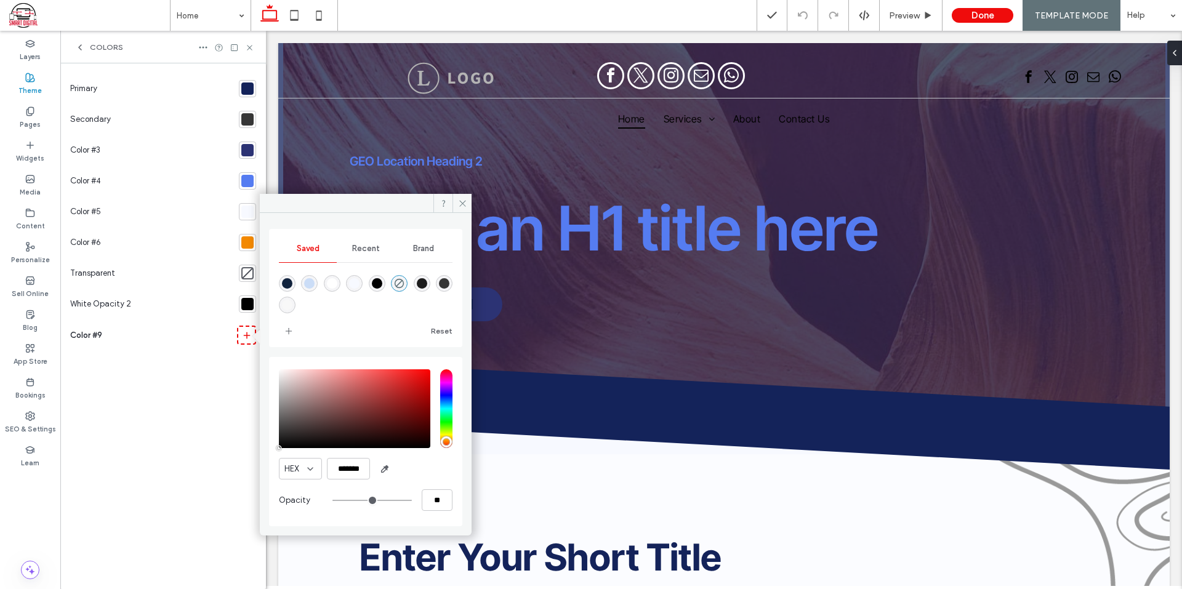
click at [337, 284] on div "rgba(255,255,255,1)" at bounding box center [332, 283] width 17 height 17
type input "*******"
type input "***"
type input "****"
click at [82, 47] on icon at bounding box center [80, 47] width 10 height 10
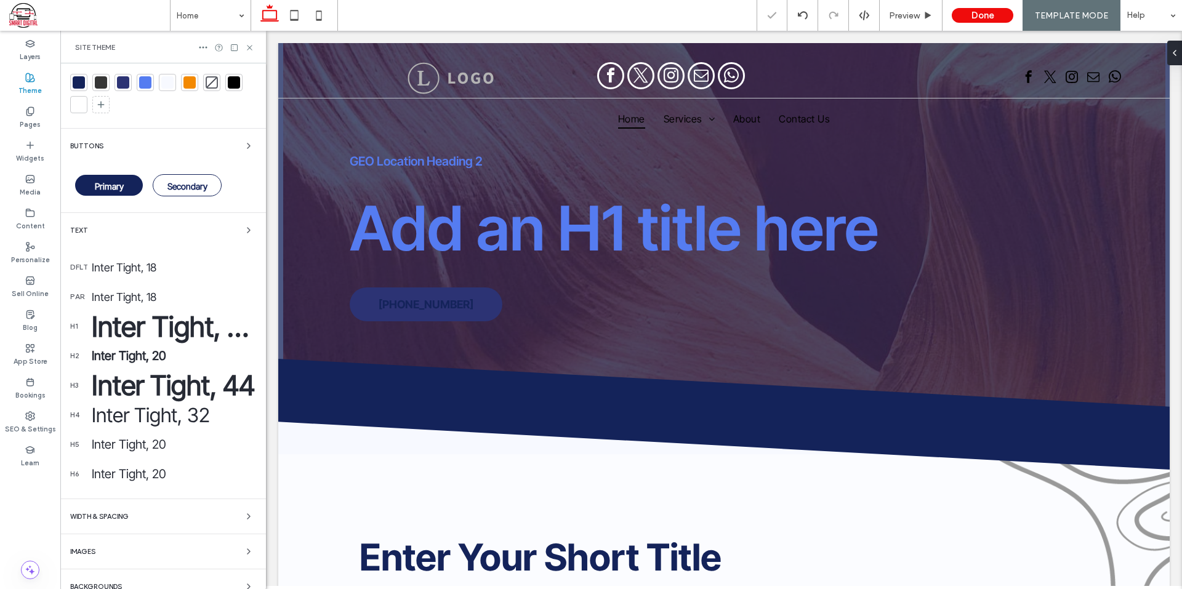
scroll to position [44, 0]
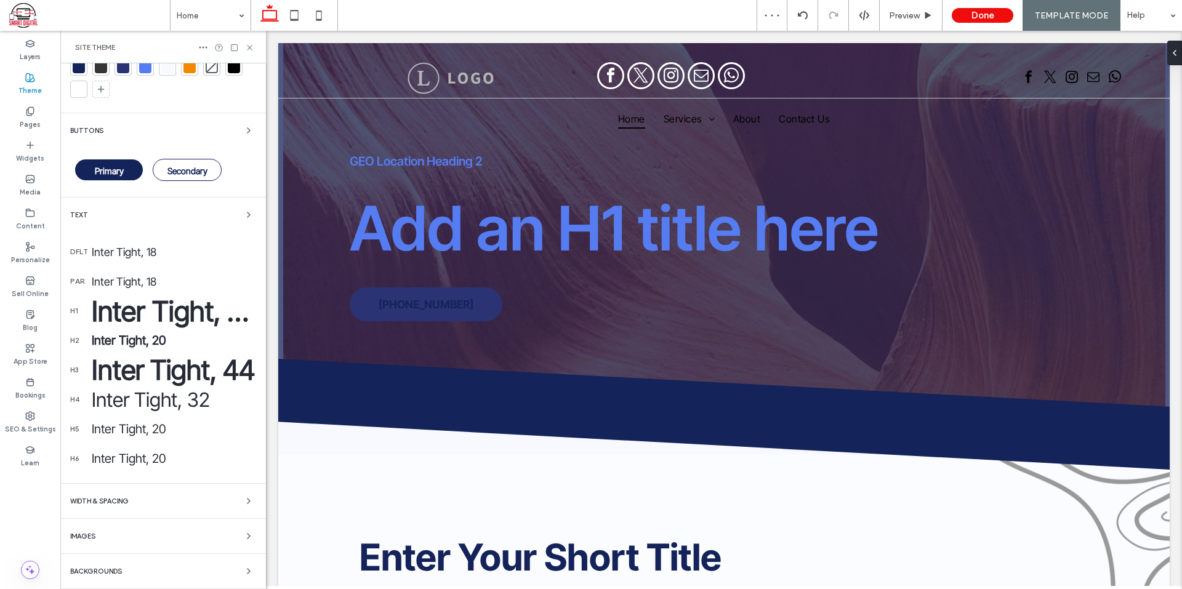
click at [181, 565] on div "Backgrounds" at bounding box center [163, 571] width 186 height 15
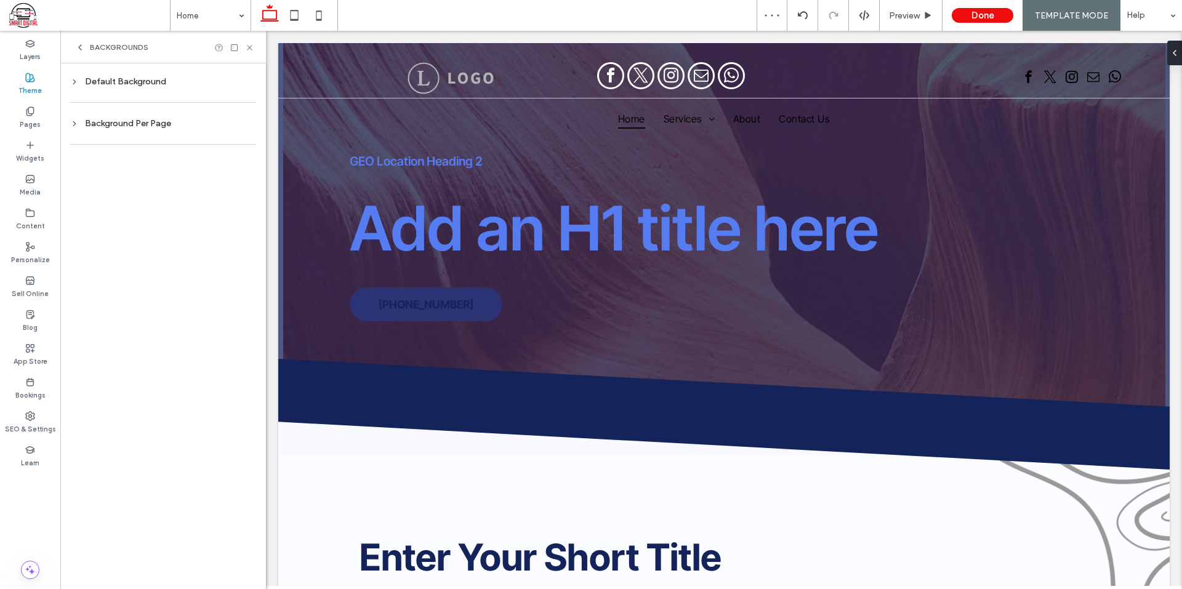
scroll to position [0, 0]
click at [121, 83] on div "Default Background" at bounding box center [163, 81] width 186 height 10
click at [241, 191] on div "rgb(247, 249, 255)" at bounding box center [238, 187] width 17 height 17
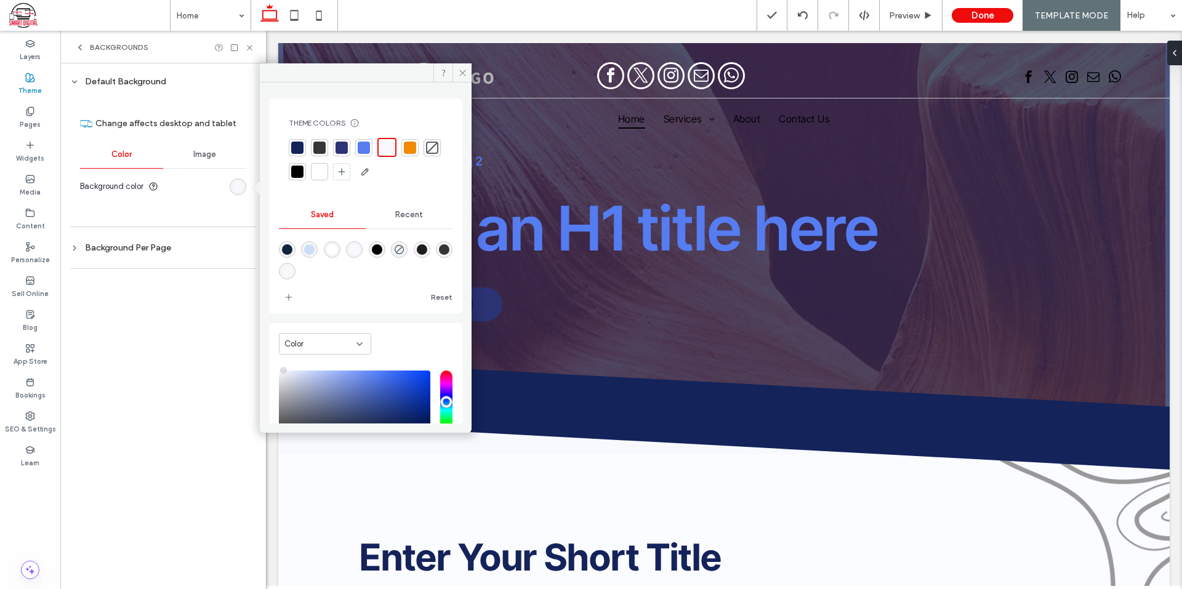
click at [326, 173] on div at bounding box center [319, 172] width 12 height 12
drag, startPoint x: 251, startPoint y: 47, endPoint x: 475, endPoint y: 117, distance: 235.4
click at [251, 47] on use at bounding box center [249, 47] width 5 height 5
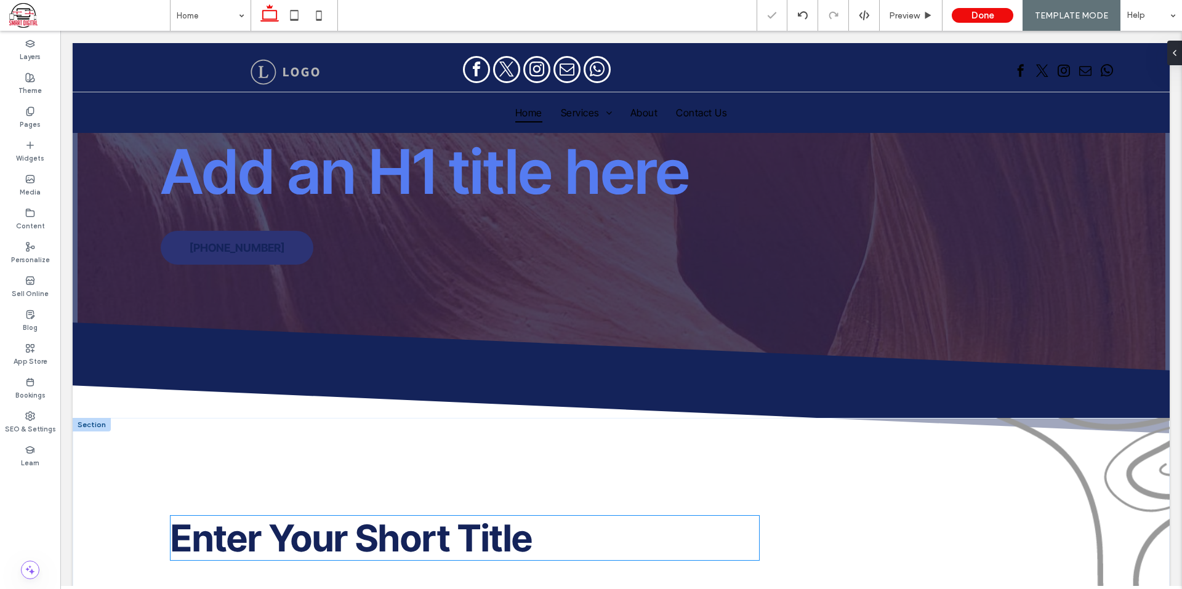
scroll to position [246, 0]
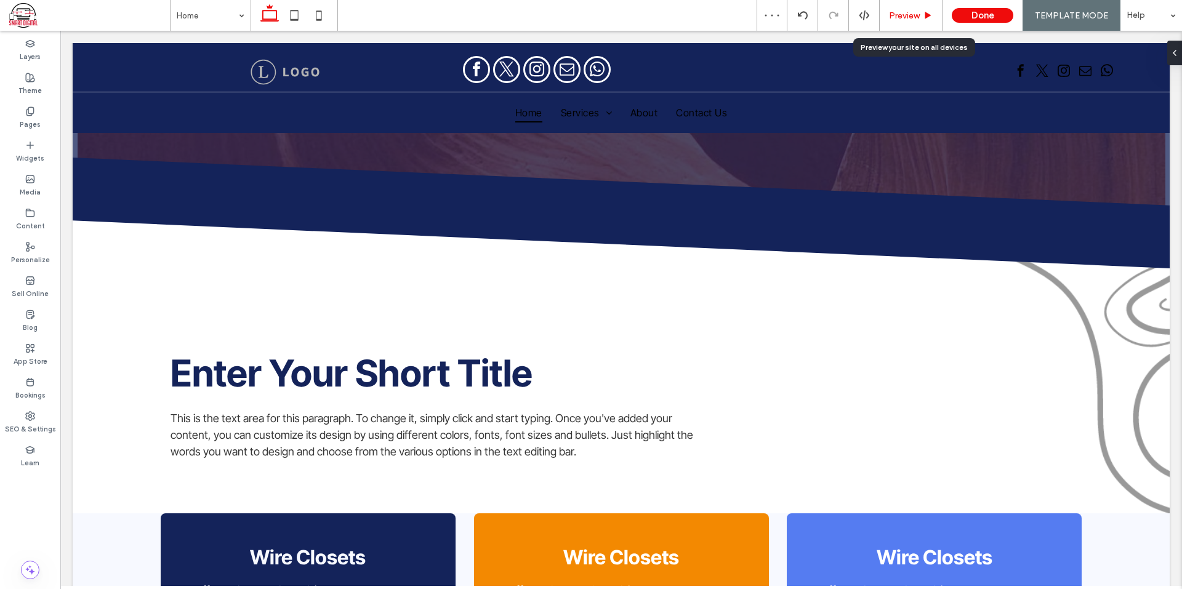
click at [925, 18] on div "Preview" at bounding box center [911, 15] width 62 height 10
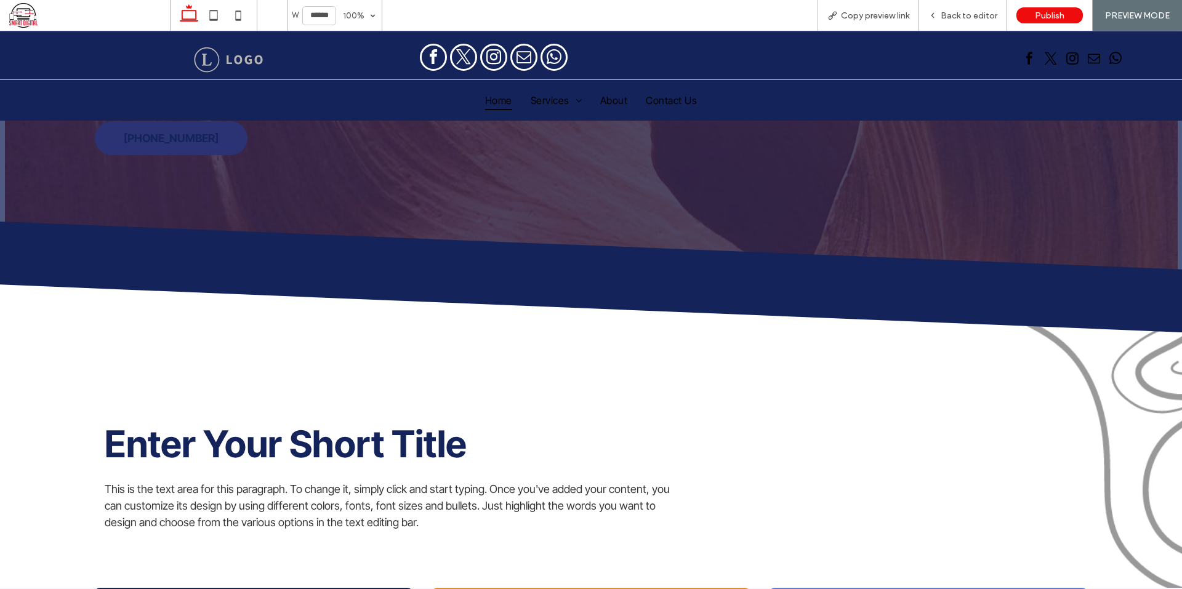
scroll to position [185, 0]
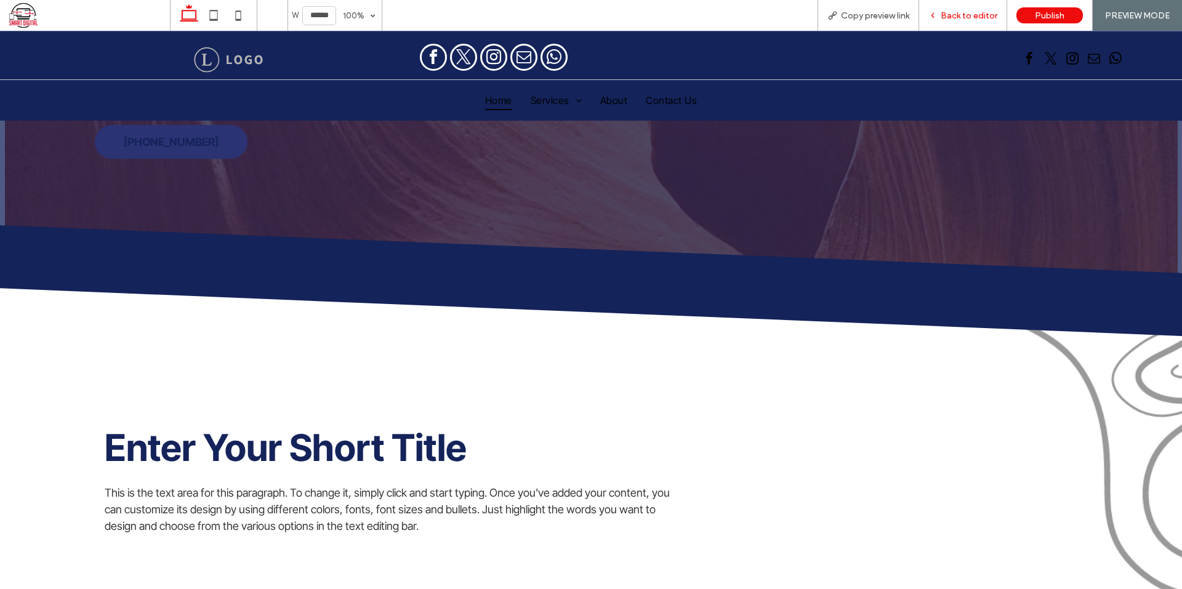
click at [982, 14] on span "Back to editor" at bounding box center [969, 15] width 57 height 10
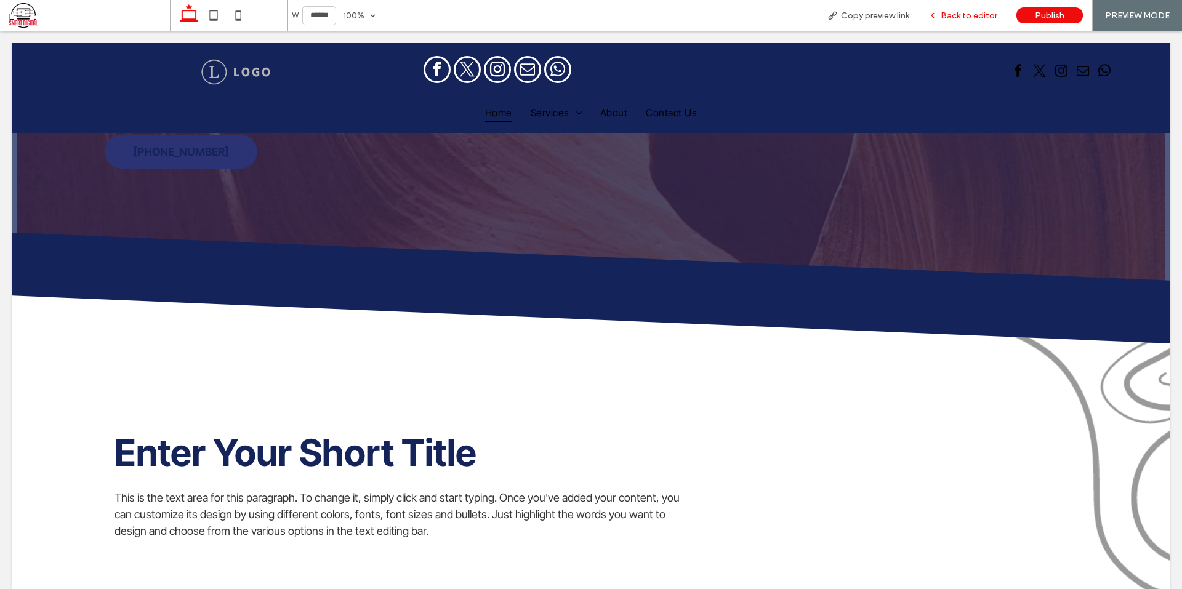
scroll to position [197, 0]
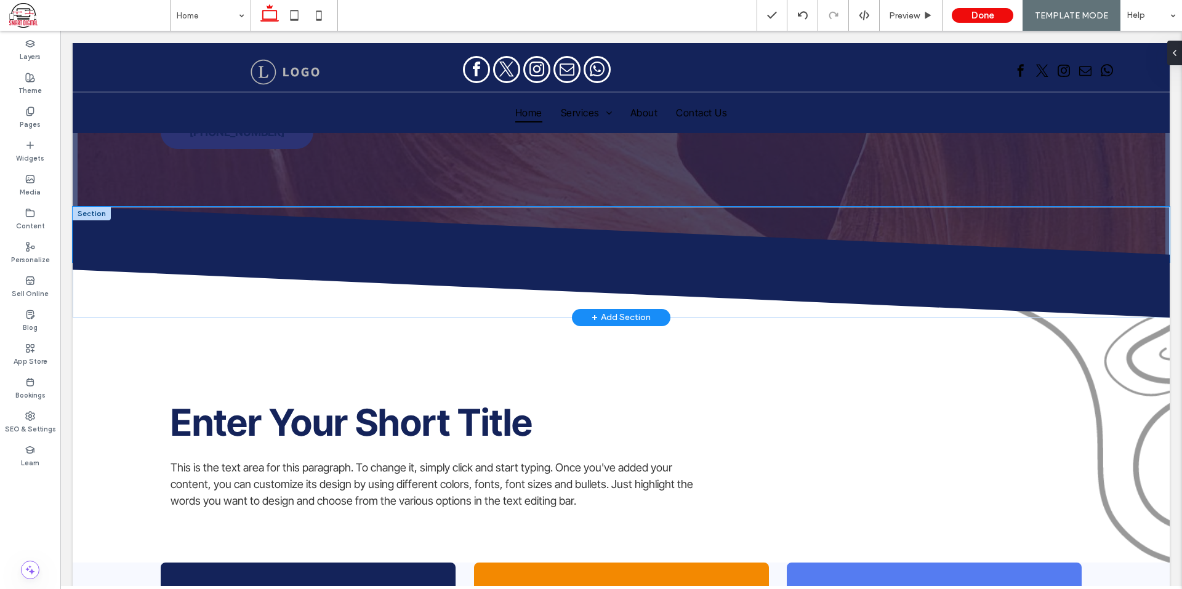
click at [178, 243] on icon at bounding box center [621, 234] width 1098 height 55
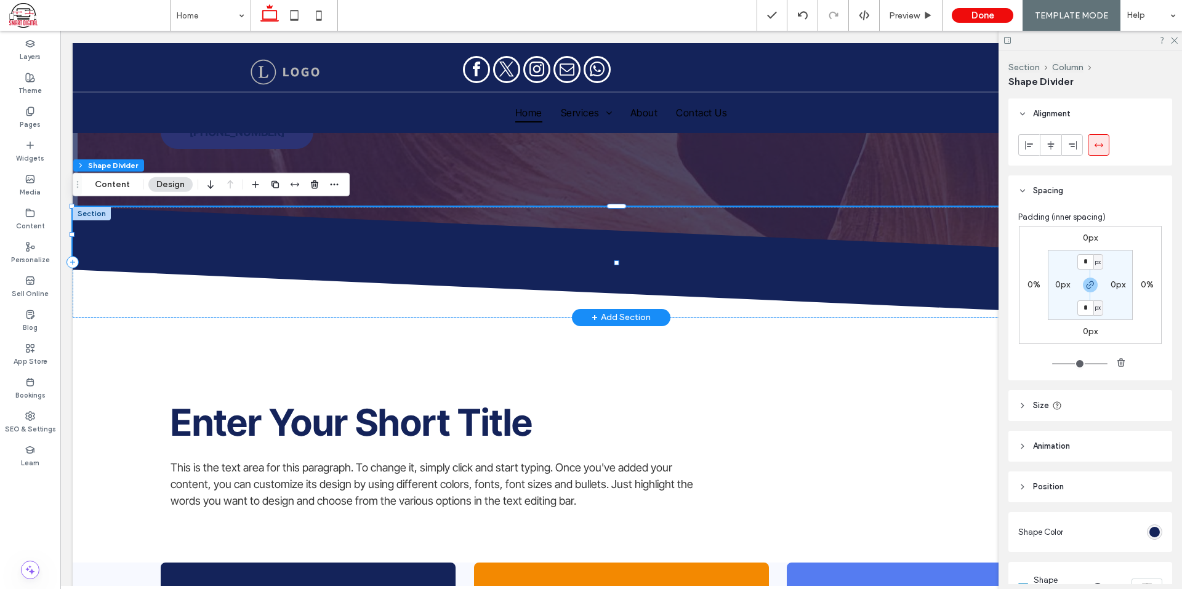
click at [259, 254] on icon at bounding box center [621, 234] width 1098 height 55
click at [346, 241] on icon at bounding box center [621, 234] width 1098 height 55
click at [473, 292] on icon at bounding box center [622, 289] width 1098 height 55
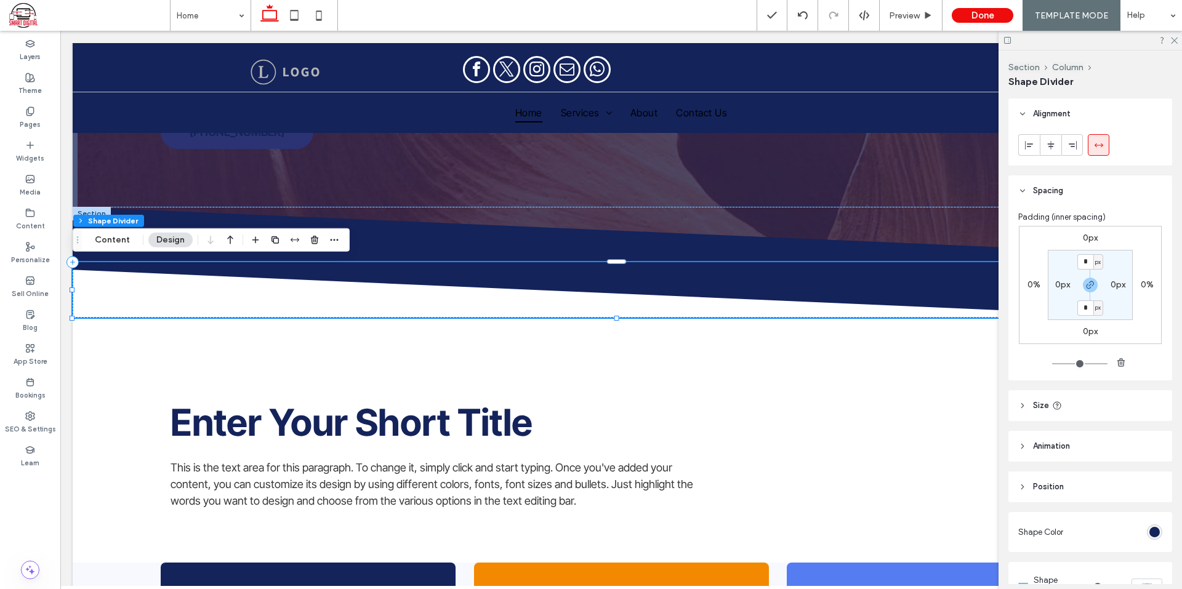
click at [1086, 239] on label "0px" at bounding box center [1090, 238] width 15 height 10
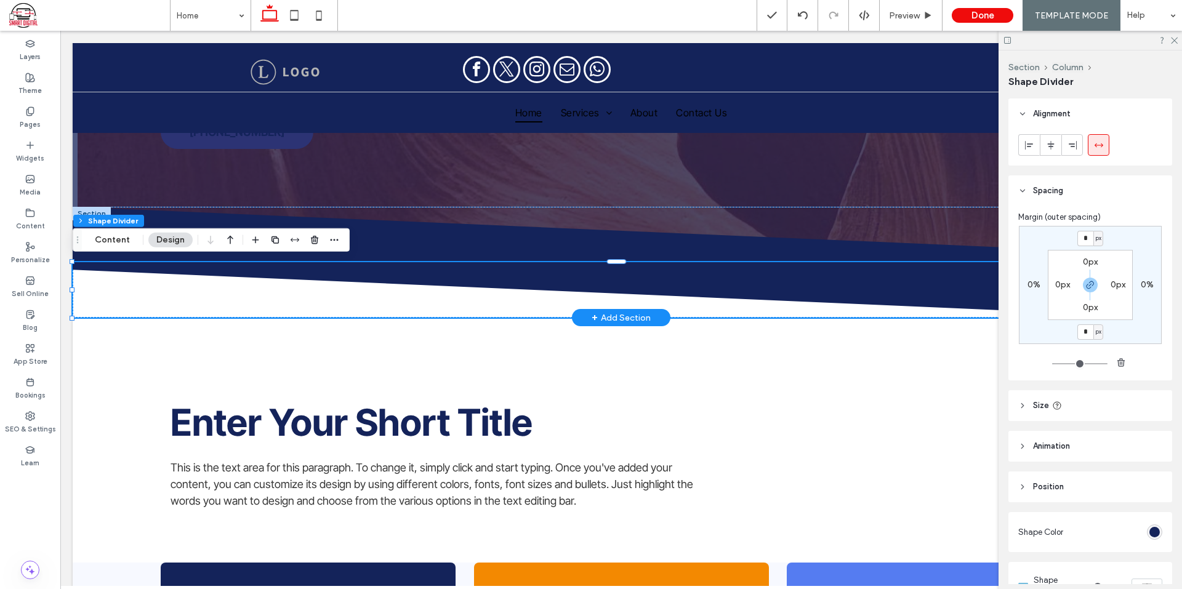
click at [93, 207] on div at bounding box center [92, 214] width 38 height 14
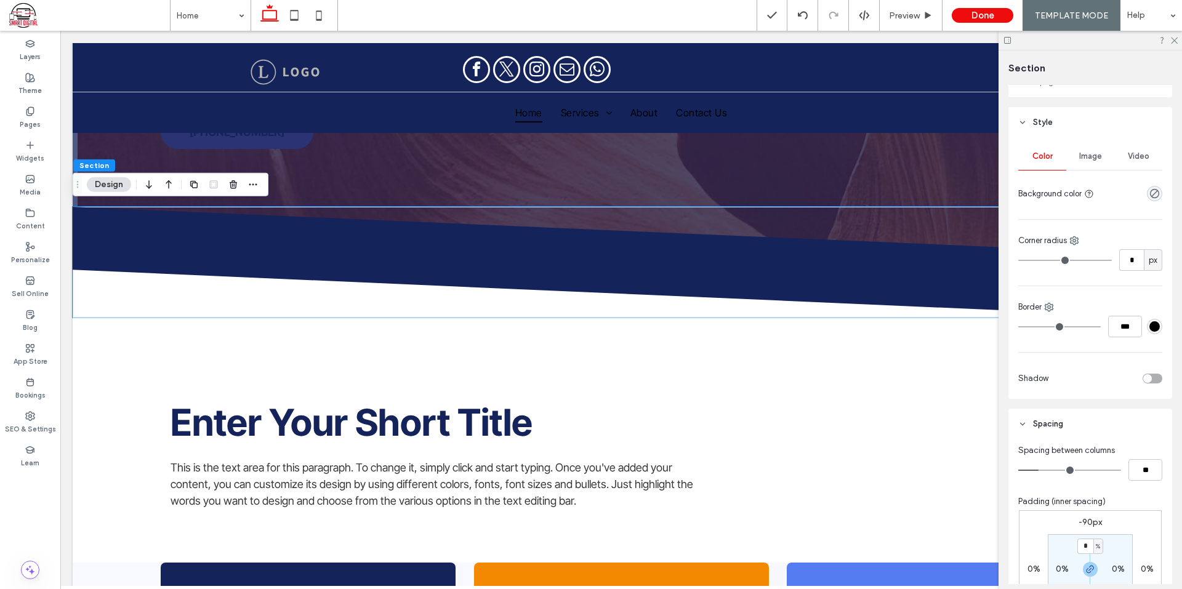
scroll to position [308, 0]
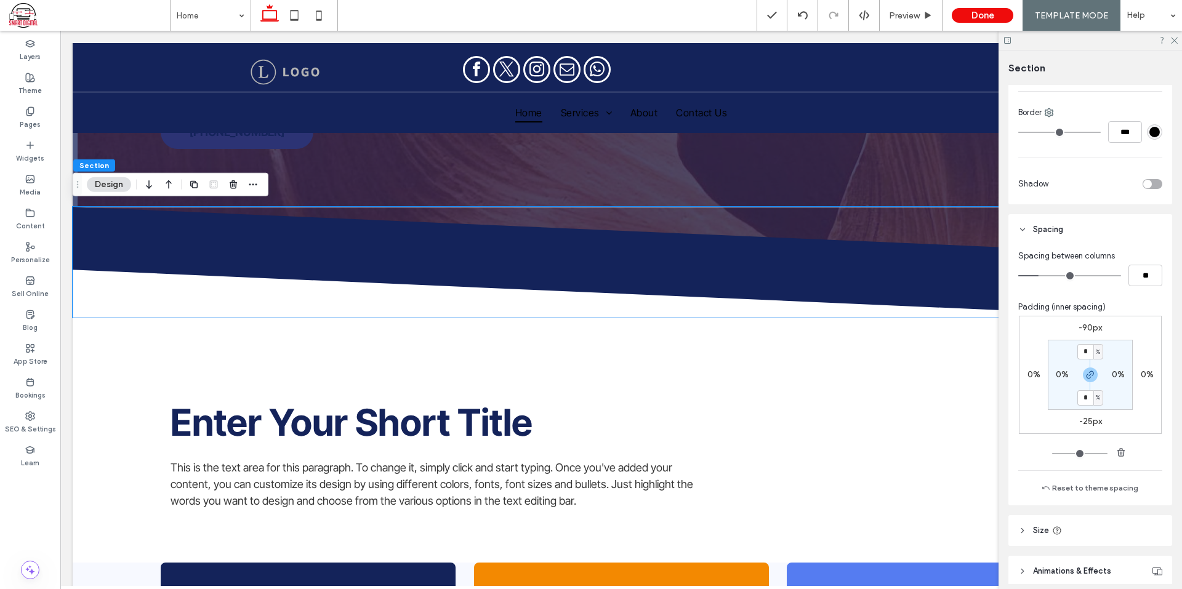
click at [1103, 308] on span "Padding (inner spacing)" at bounding box center [1061, 307] width 87 height 12
click at [1140, 281] on input "**" at bounding box center [1145, 276] width 34 height 22
type input "*"
type input "**"
click at [1139, 308] on div "Padding (inner spacing)" at bounding box center [1090, 307] width 144 height 12
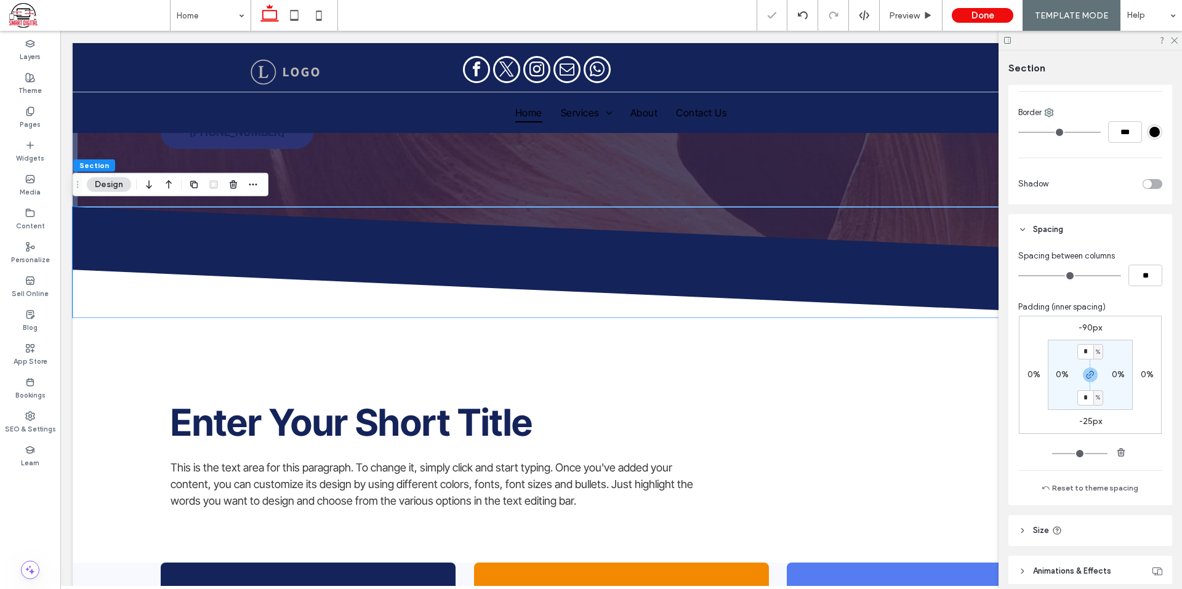
click at [1155, 307] on div "Padding (inner spacing)" at bounding box center [1090, 307] width 144 height 12
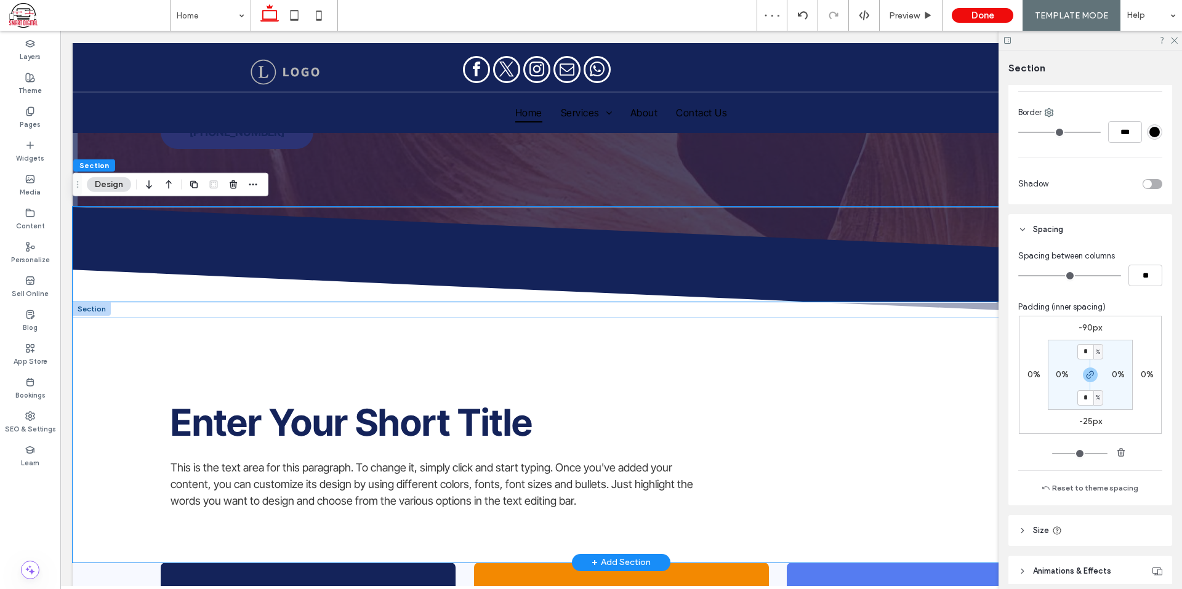
click at [244, 351] on div "Enter Your Short Title This is the text area for this paragraph. To change it, …" at bounding box center [621, 432] width 1097 height 260
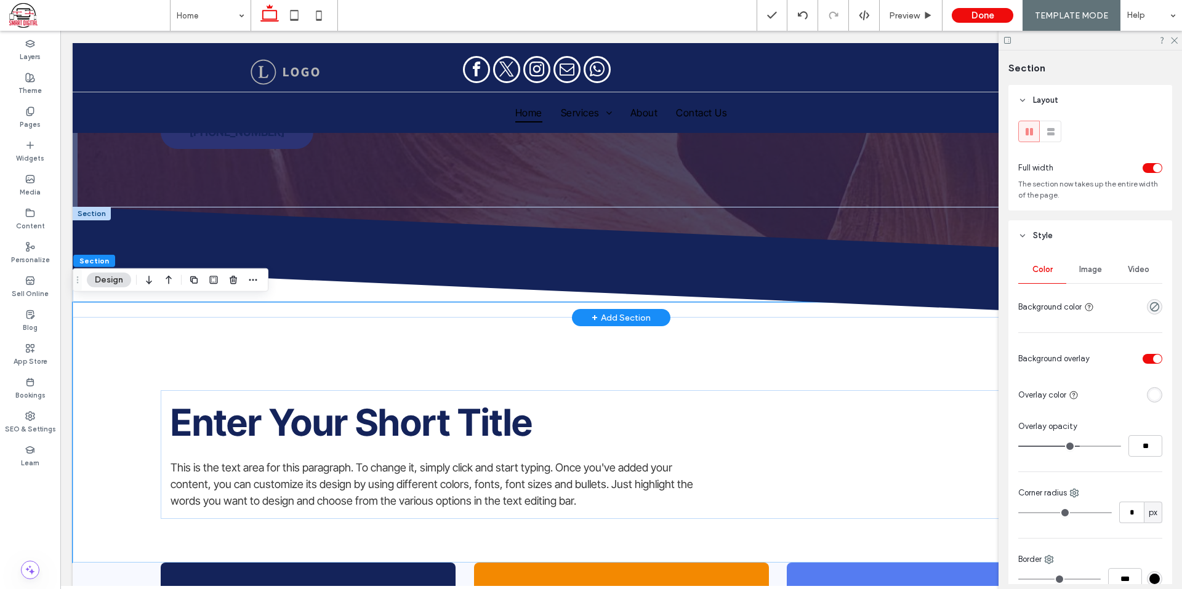
click at [100, 213] on div at bounding box center [92, 214] width 38 height 14
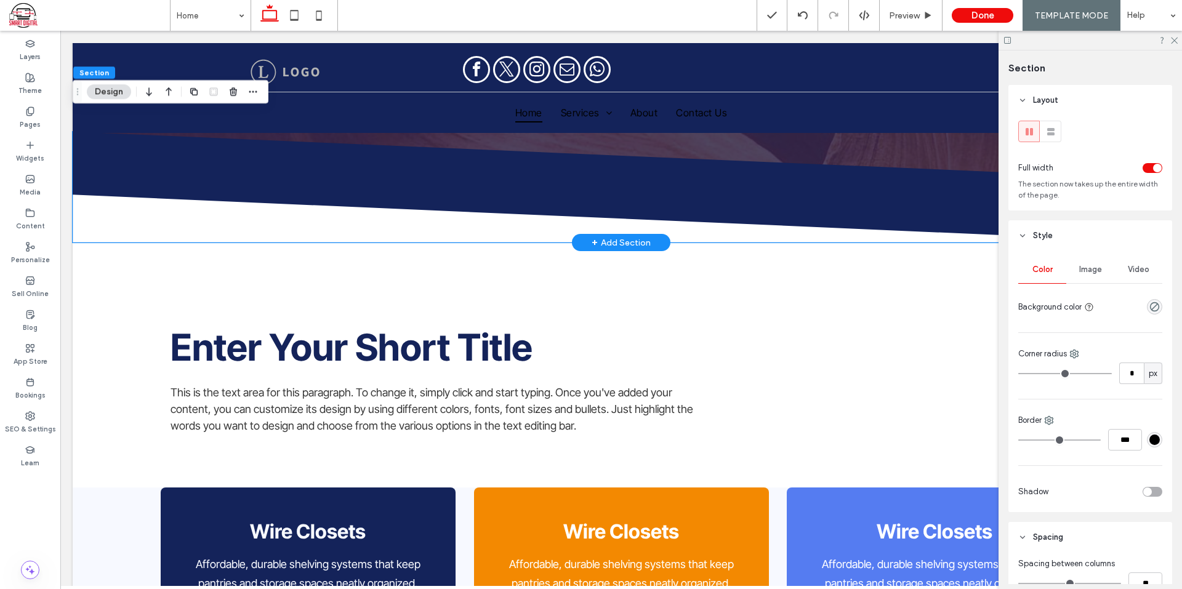
scroll to position [135, 0]
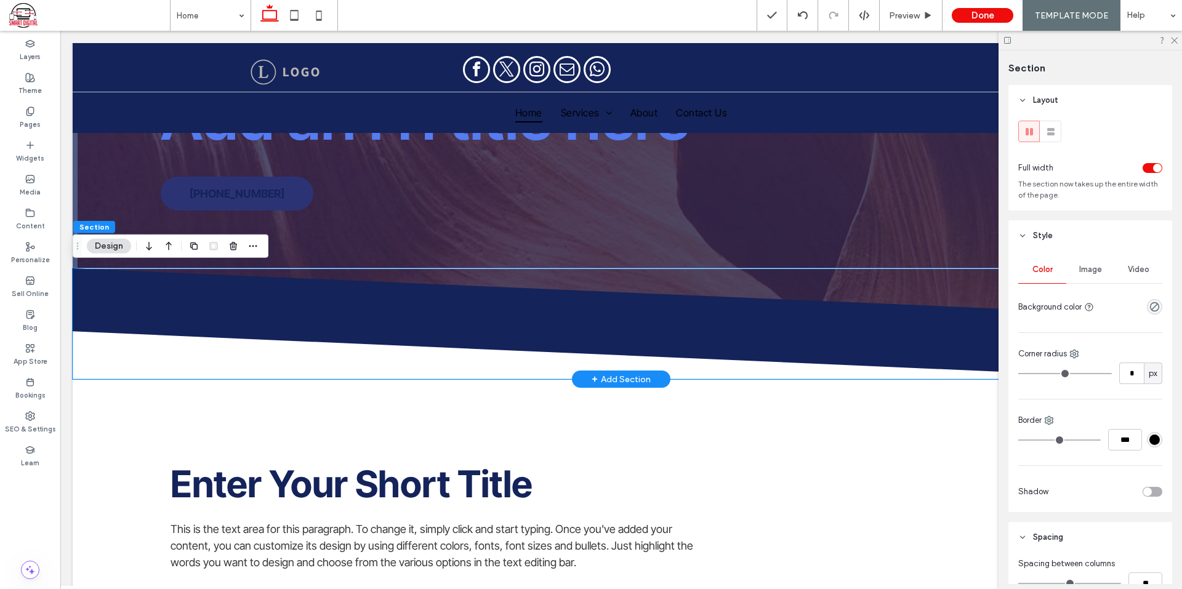
click at [359, 290] on icon at bounding box center [621, 295] width 1098 height 55
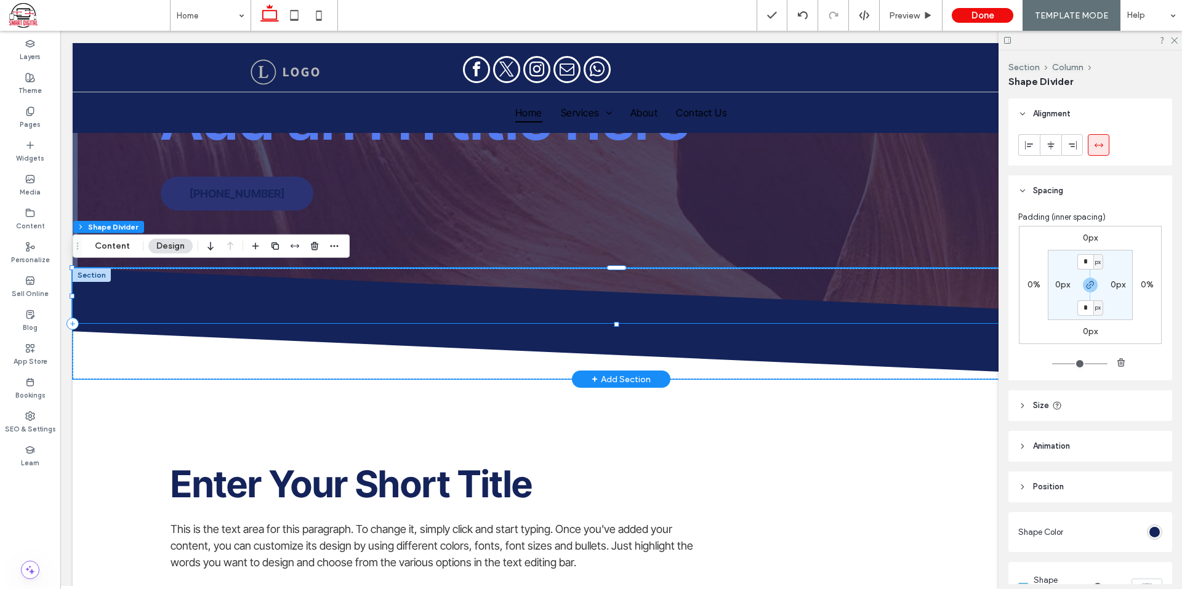
click at [574, 346] on icon at bounding box center [622, 351] width 1098 height 55
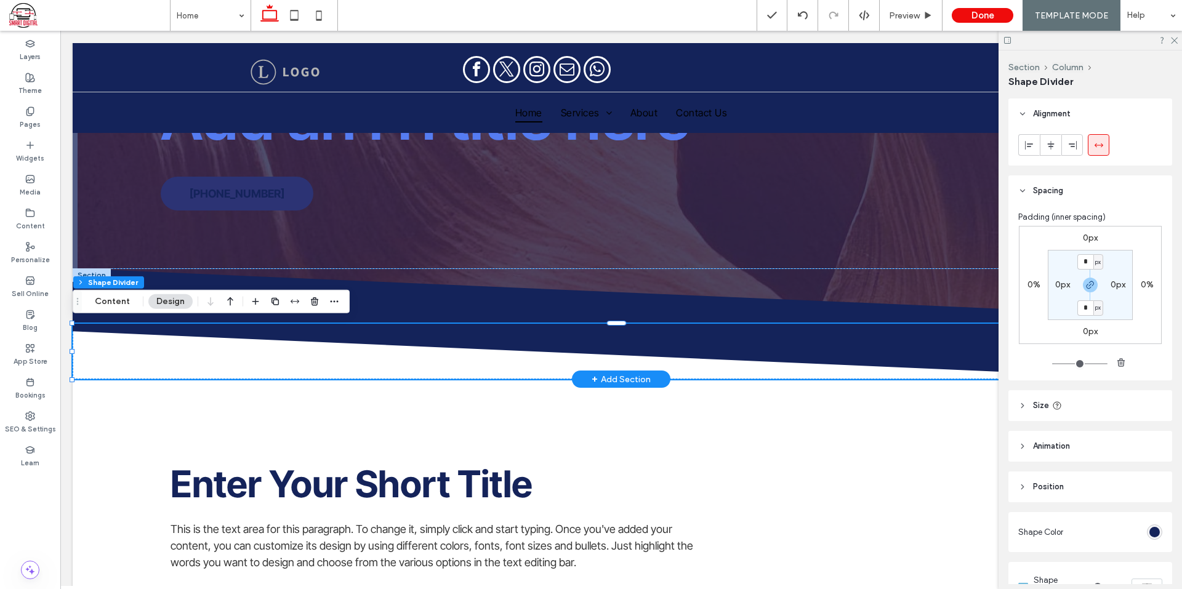
click at [86, 271] on div at bounding box center [92, 275] width 38 height 14
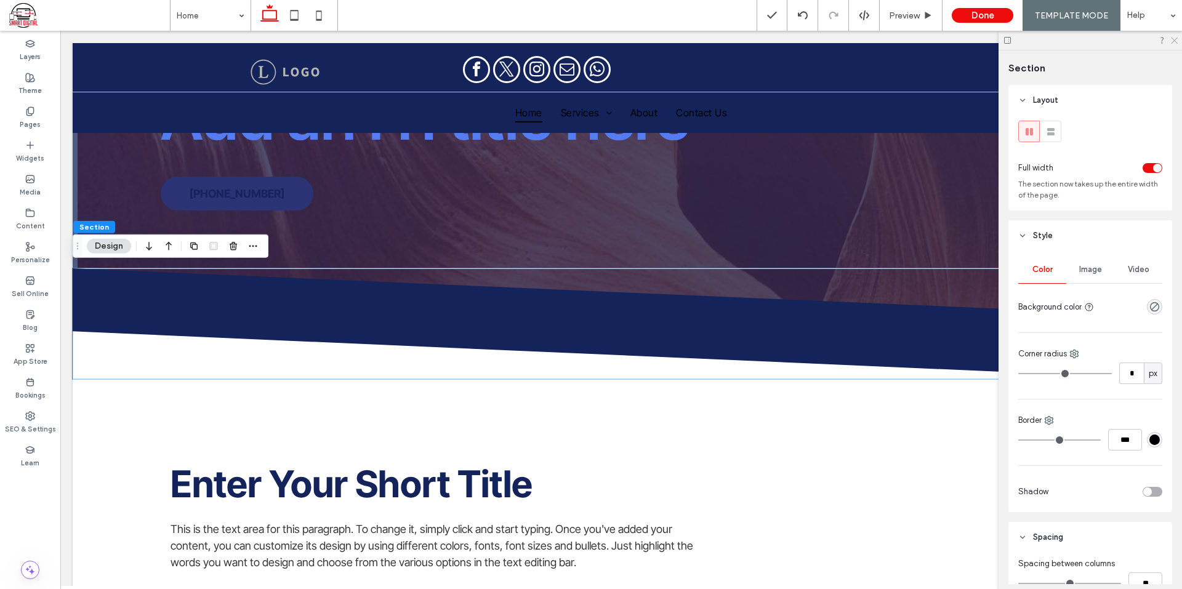
click at [1172, 37] on icon at bounding box center [1174, 40] width 8 height 8
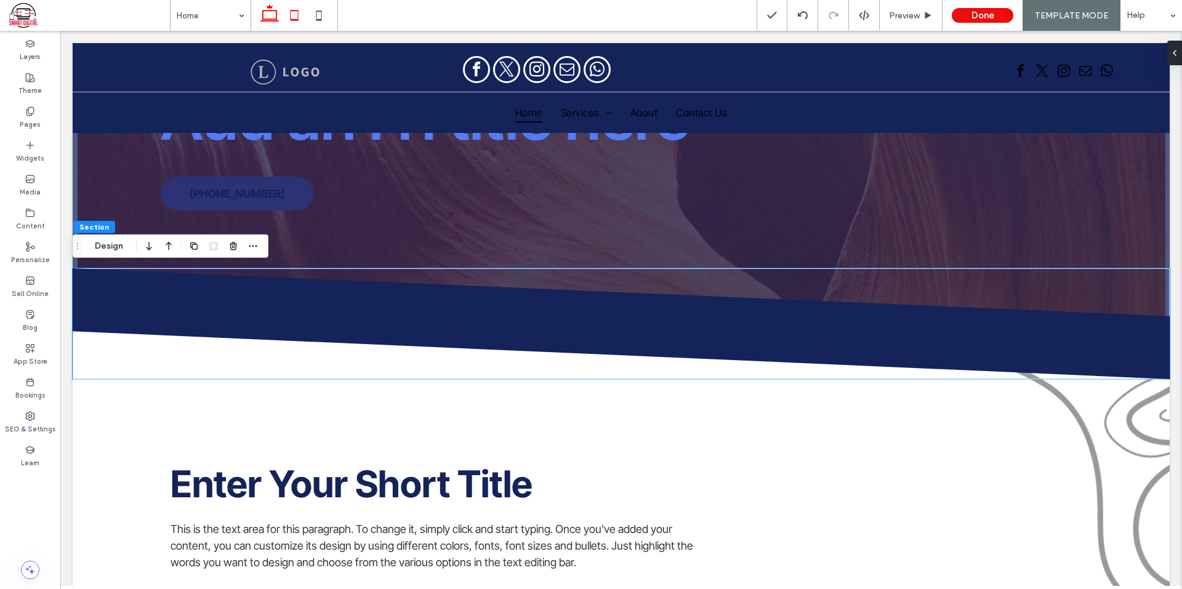
click at [291, 16] on icon at bounding box center [294, 15] width 25 height 25
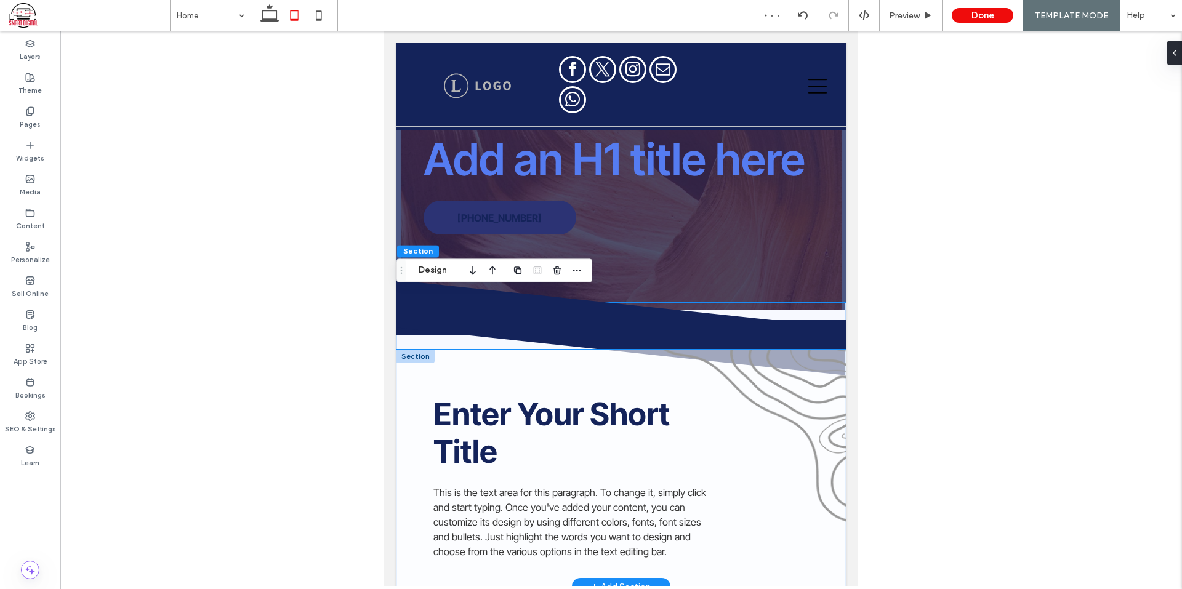
scroll to position [123, 0]
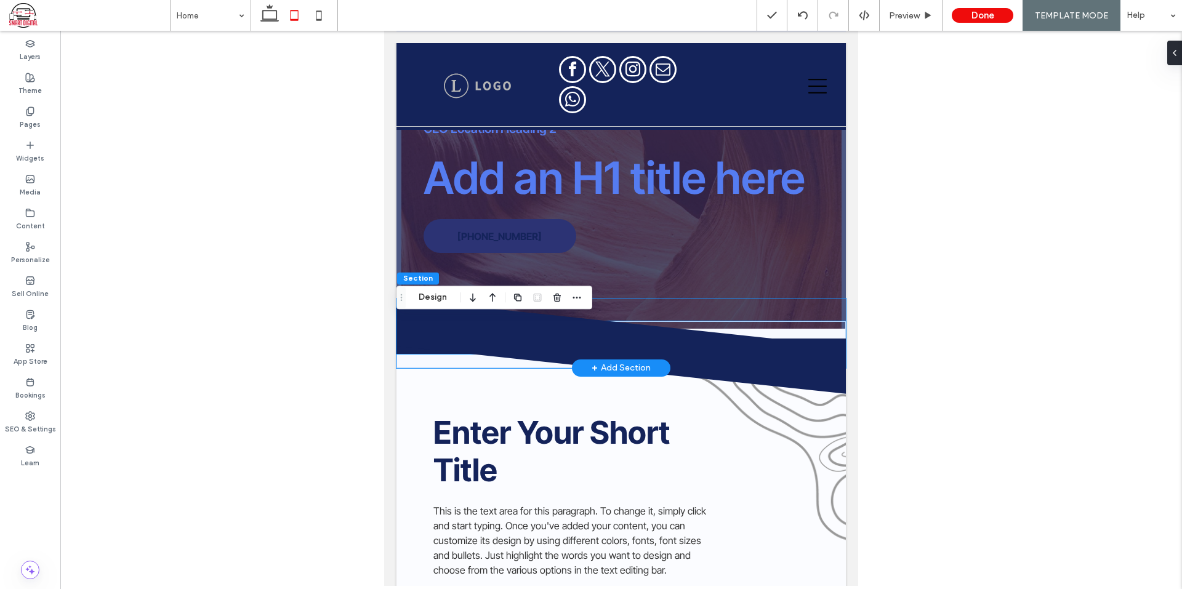
click at [803, 321] on icon at bounding box center [621, 326] width 450 height 55
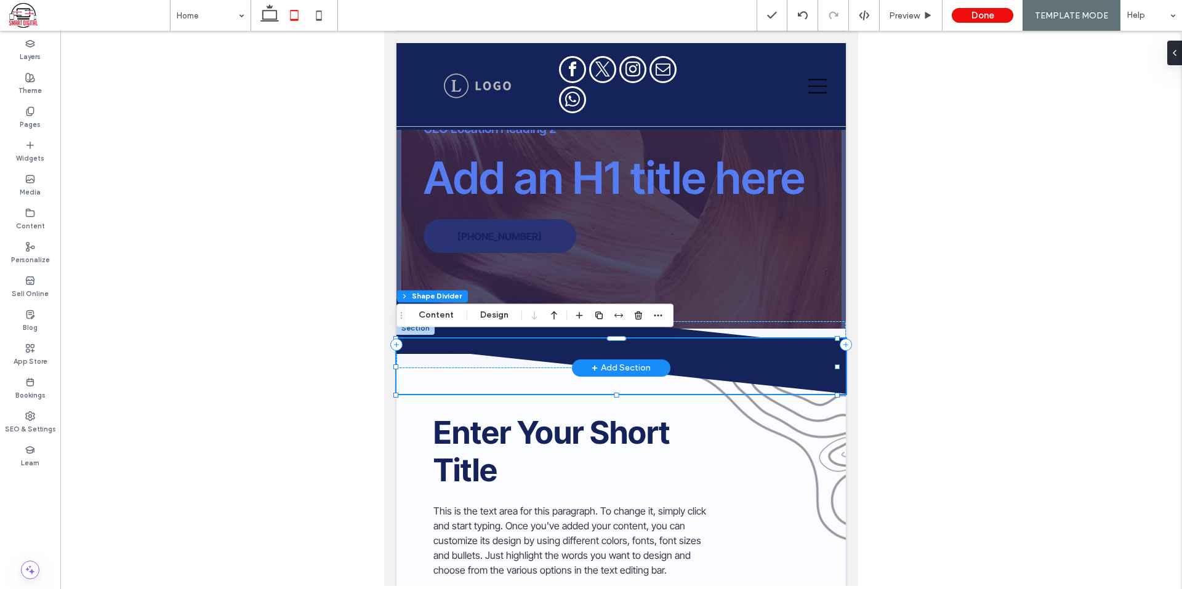
click at [748, 350] on icon at bounding box center [621, 366] width 450 height 55
click at [447, 356] on icon at bounding box center [621, 366] width 450 height 55
click at [757, 303] on icon at bounding box center [621, 326] width 450 height 55
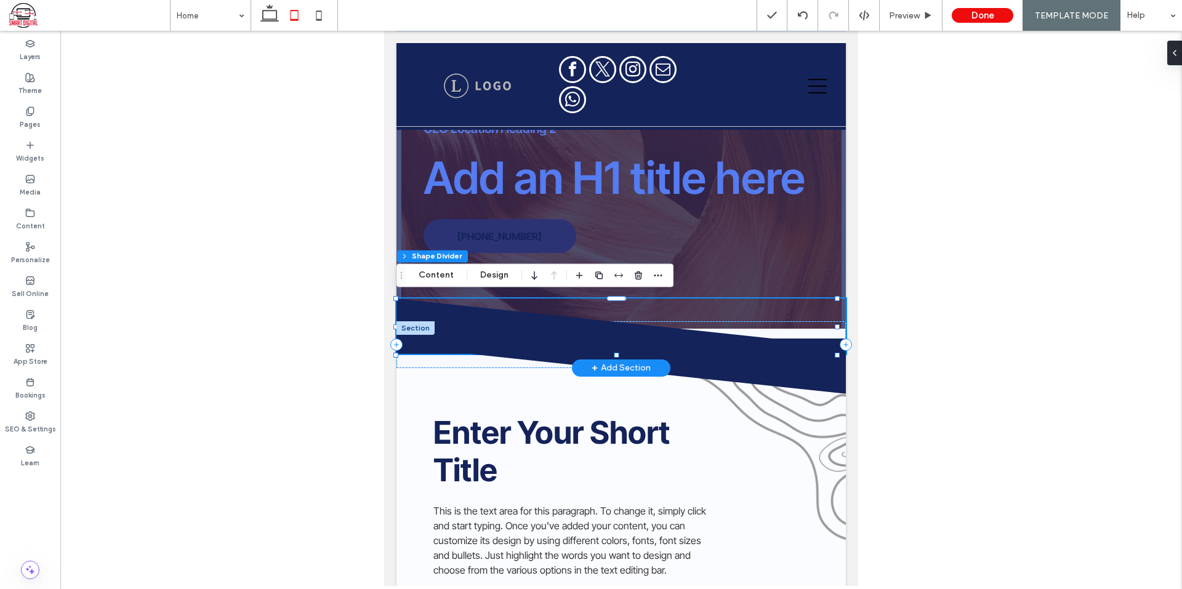
click at [411, 321] on div at bounding box center [415, 328] width 38 height 14
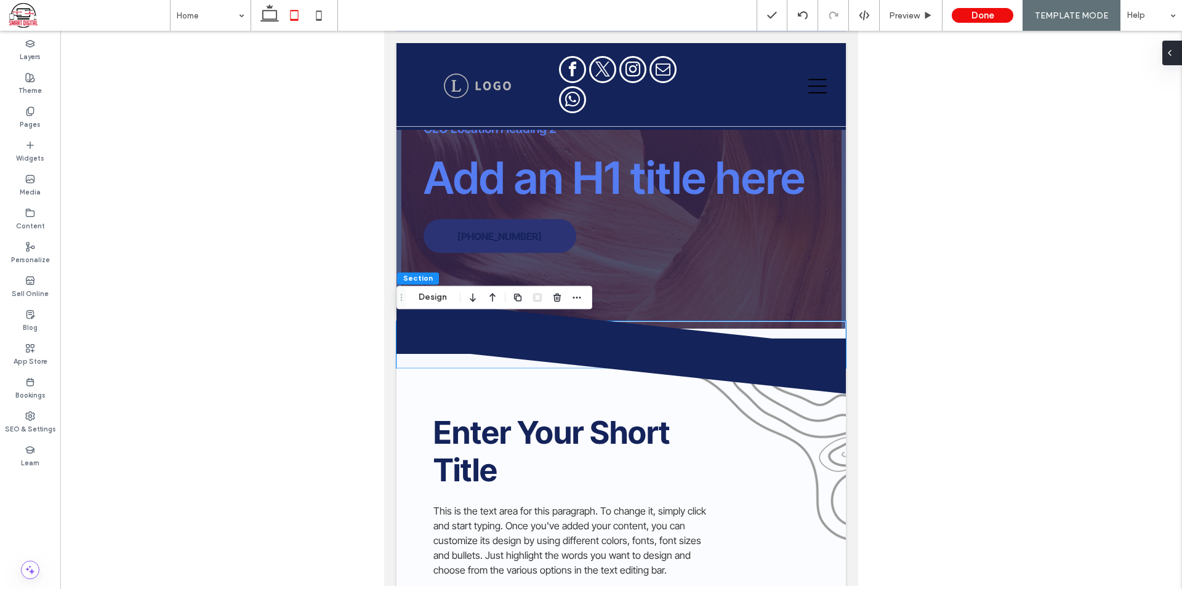
click at [1175, 54] on icon at bounding box center [1170, 53] width 10 height 10
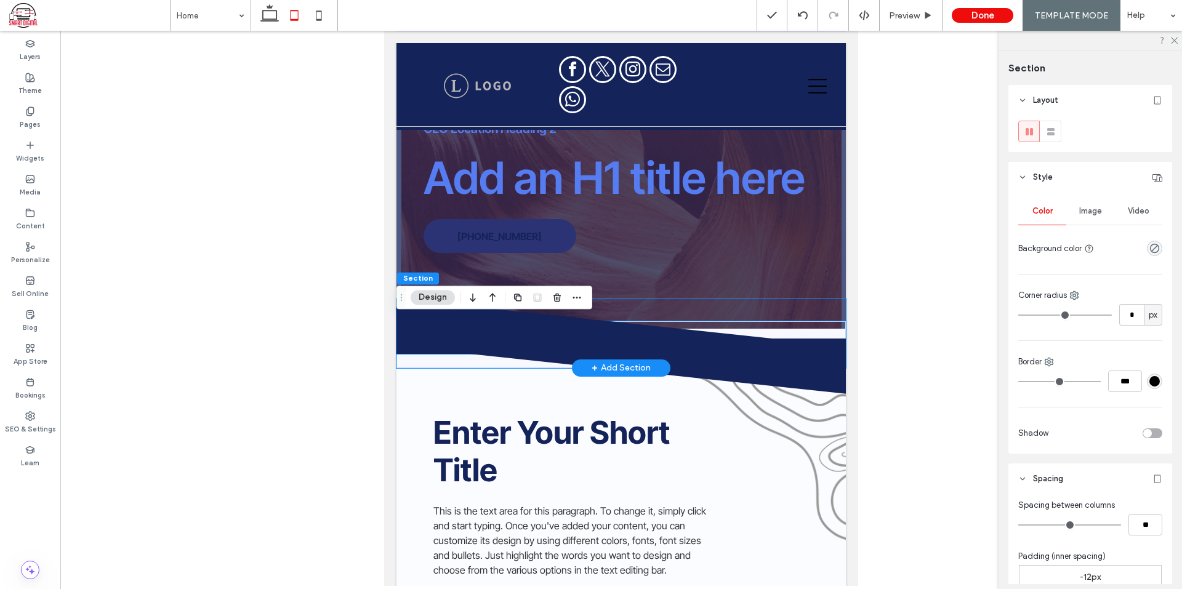
click at [694, 326] on icon at bounding box center [621, 326] width 450 height 55
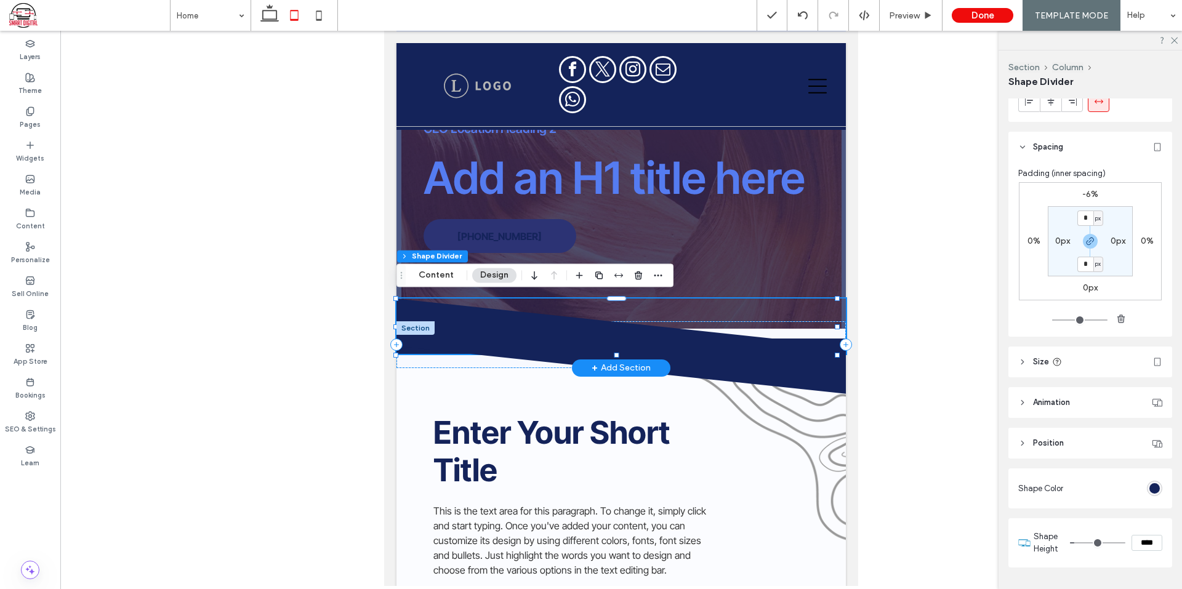
scroll to position [82, 0]
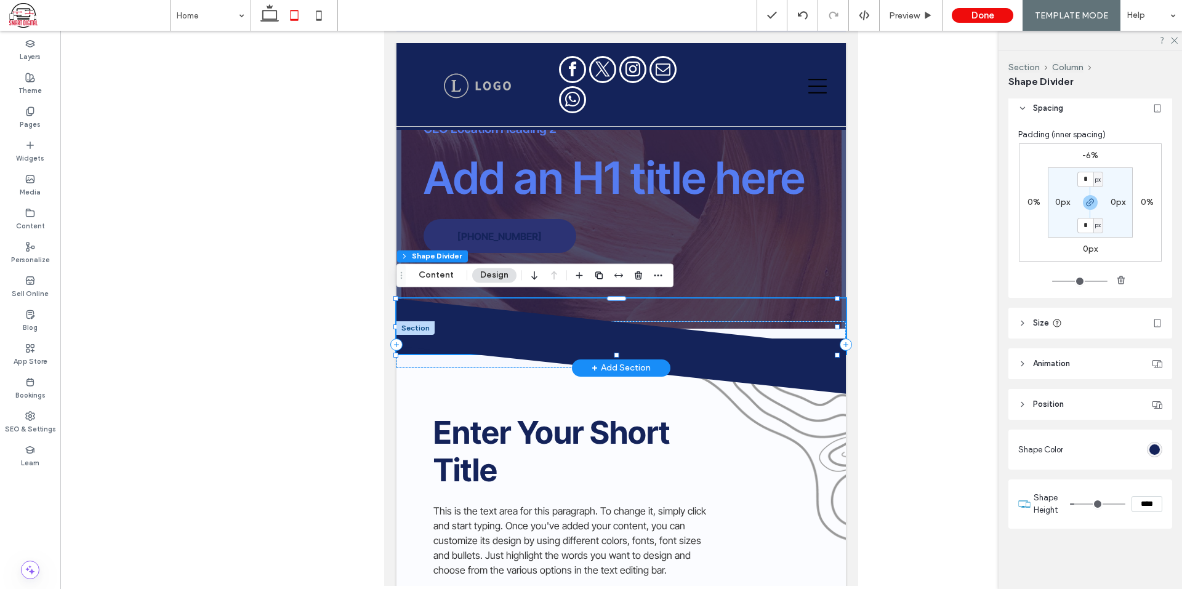
click at [408, 324] on div at bounding box center [415, 328] width 38 height 14
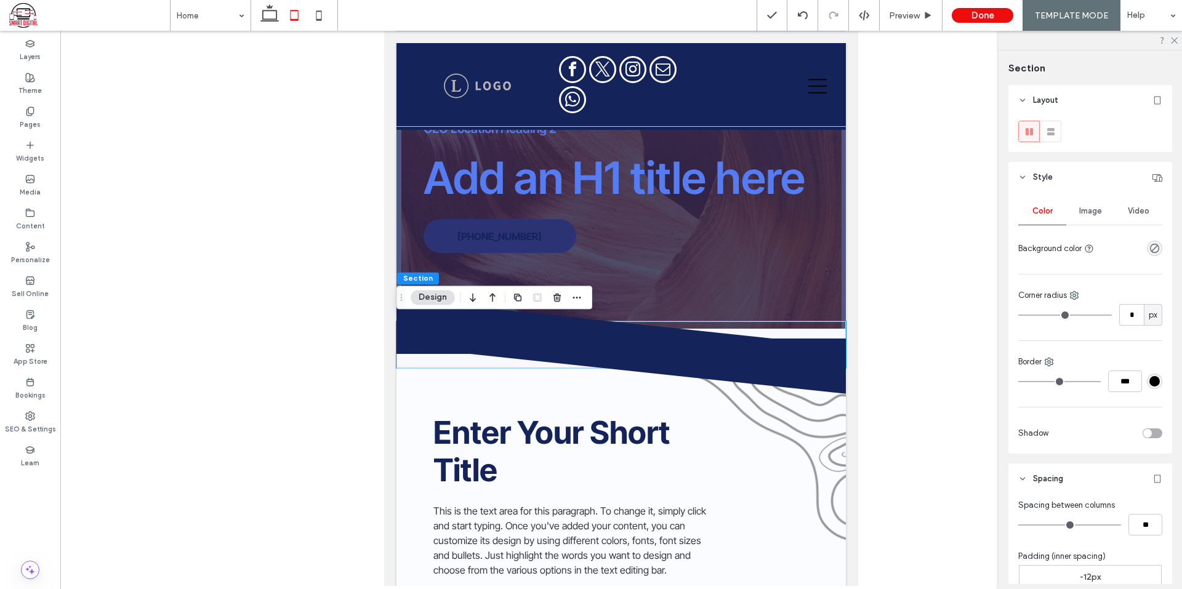
scroll to position [301, 0]
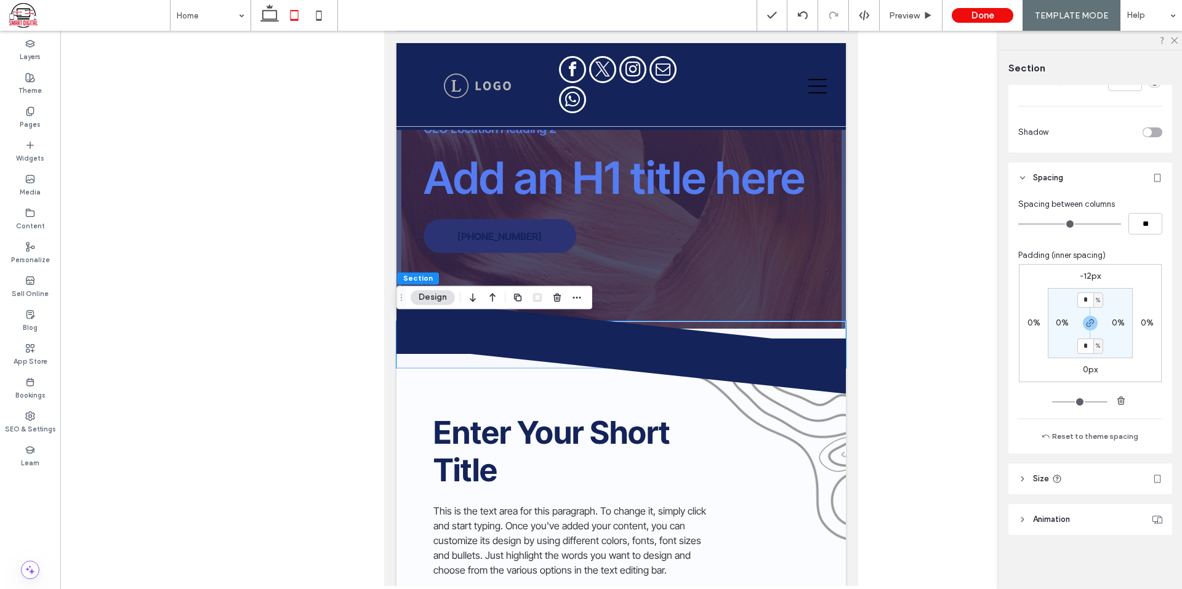
click at [1088, 272] on label "-12px" at bounding box center [1090, 276] width 21 height 10
type input "*"
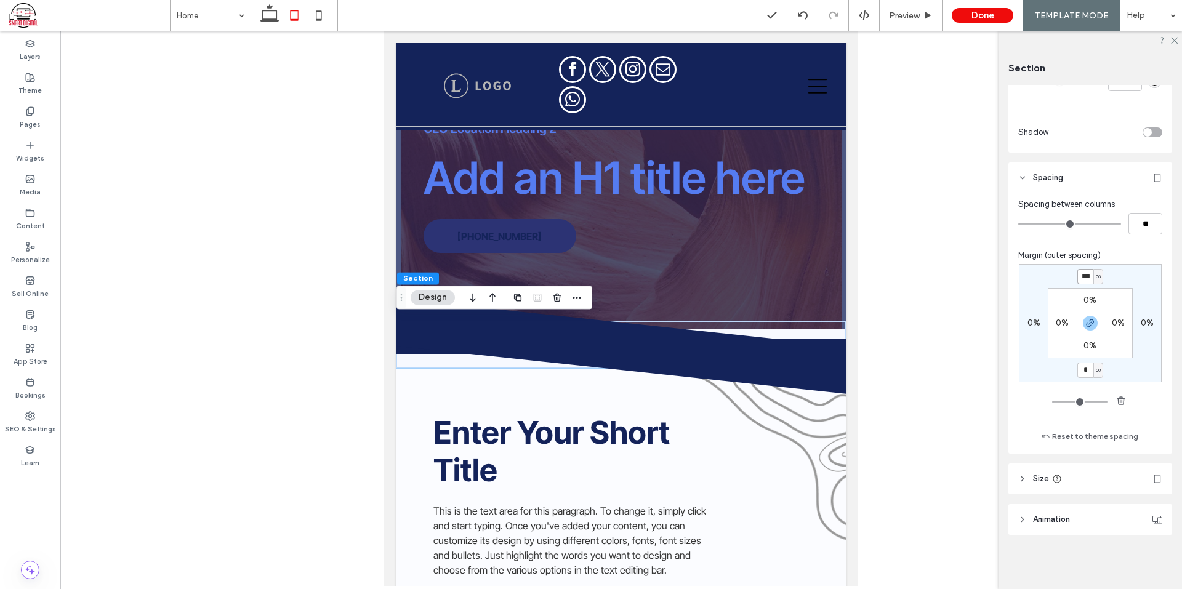
click at [1077, 277] on input "***" at bounding box center [1085, 276] width 16 height 15
type input "****"
type input "*"
type input "****"
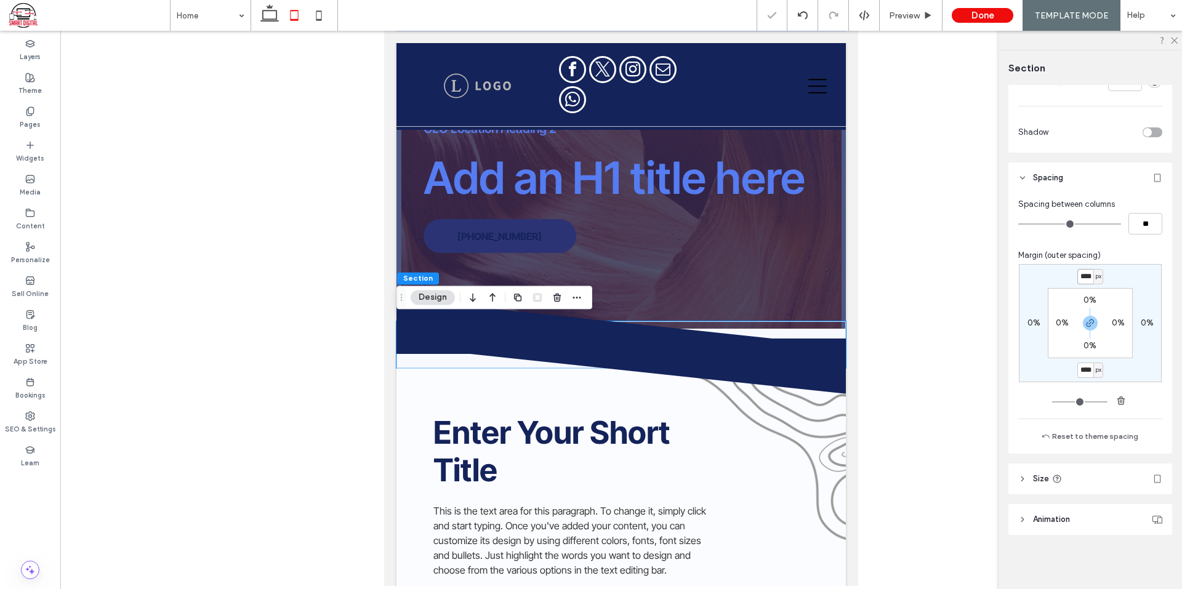
type input "*"
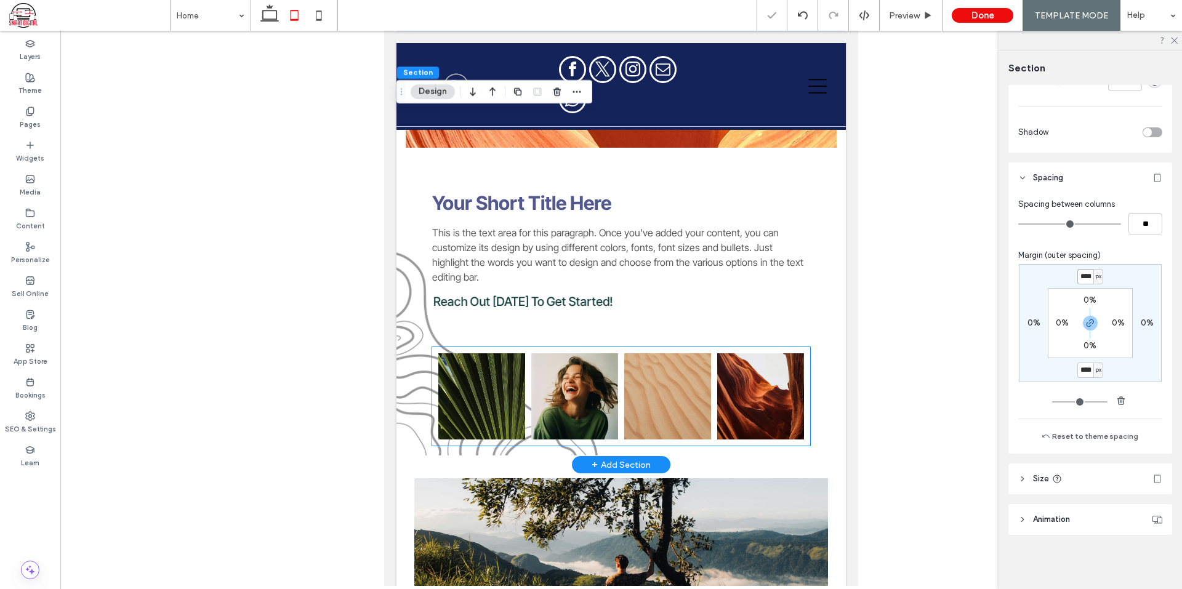
scroll to position [0, 0]
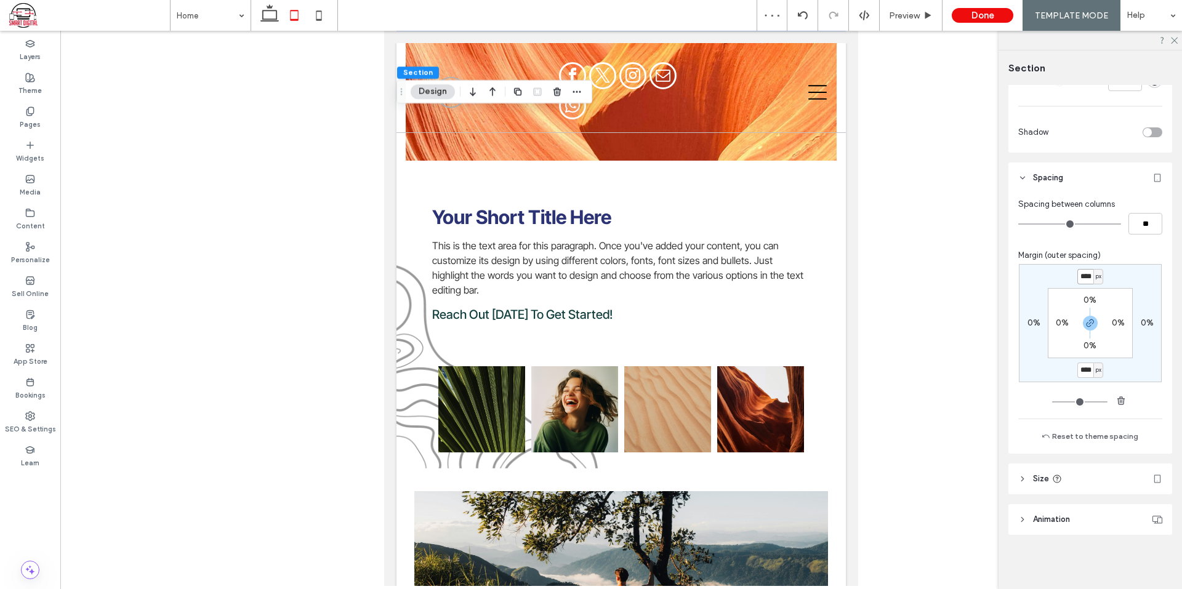
click at [1085, 274] on input "****" at bounding box center [1085, 276] width 16 height 15
type input "***"
type input "*"
type input "***"
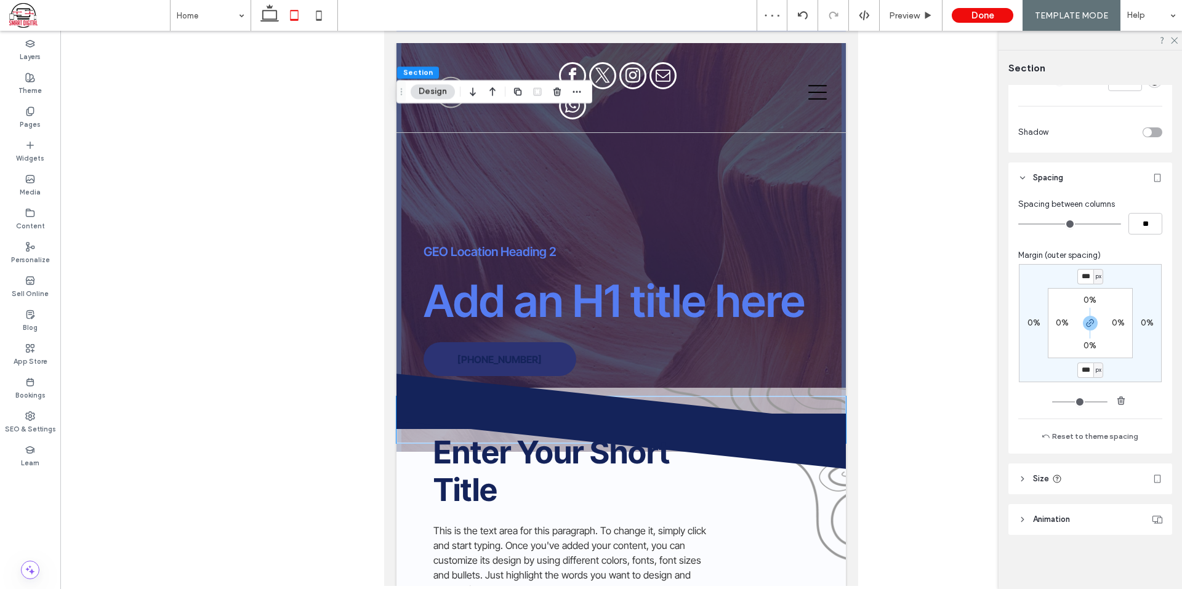
click at [1131, 367] on div "*** px 0% *** px 0% 0% 0% 0% 0%" at bounding box center [1090, 323] width 143 height 118
click at [1089, 329] on span "button" at bounding box center [1090, 323] width 15 height 15
drag, startPoint x: 1085, startPoint y: 366, endPoint x: 1112, endPoint y: 379, distance: 30.3
click at [1085, 365] on label "-90px" at bounding box center [1089, 369] width 23 height 10
type input "*"
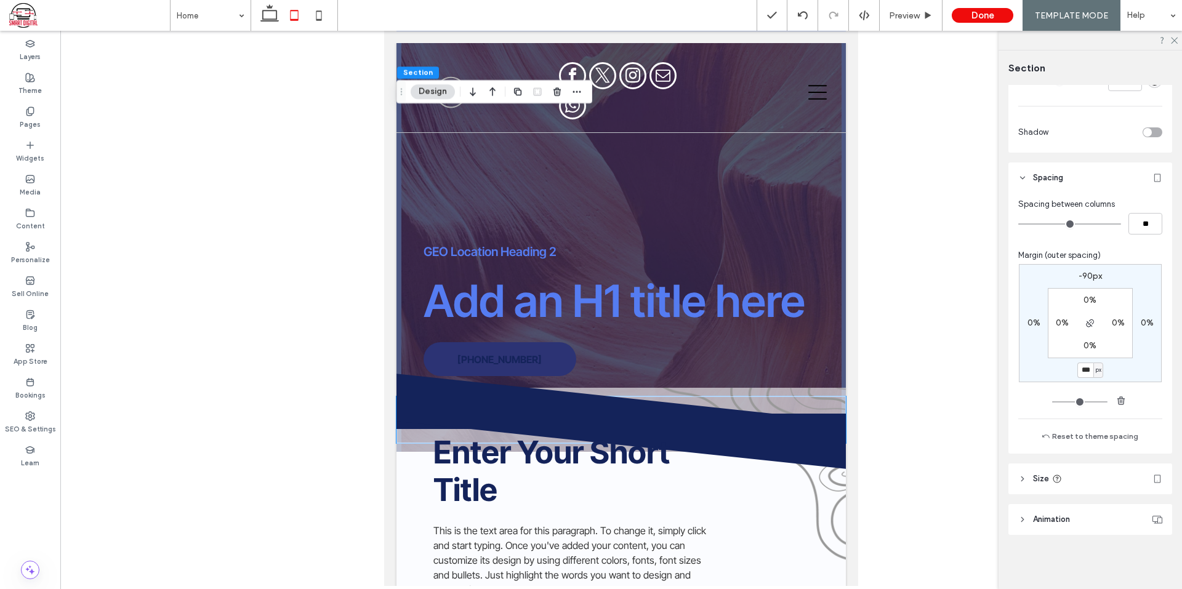
type input "***"
type input "*"
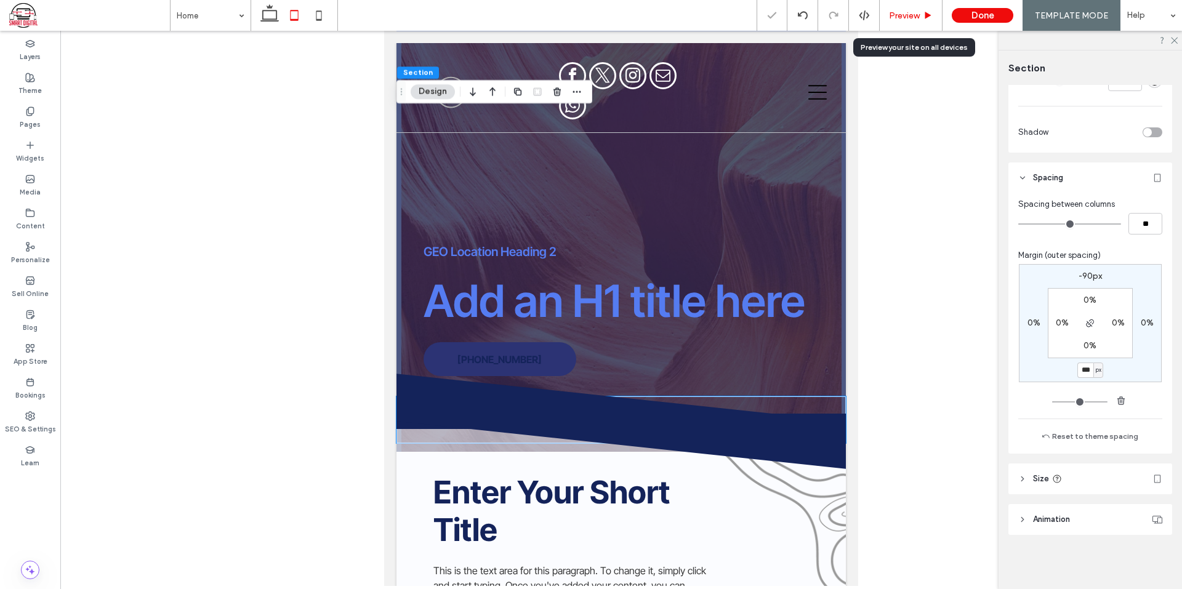
click at [890, 16] on div "Preview" at bounding box center [911, 15] width 62 height 10
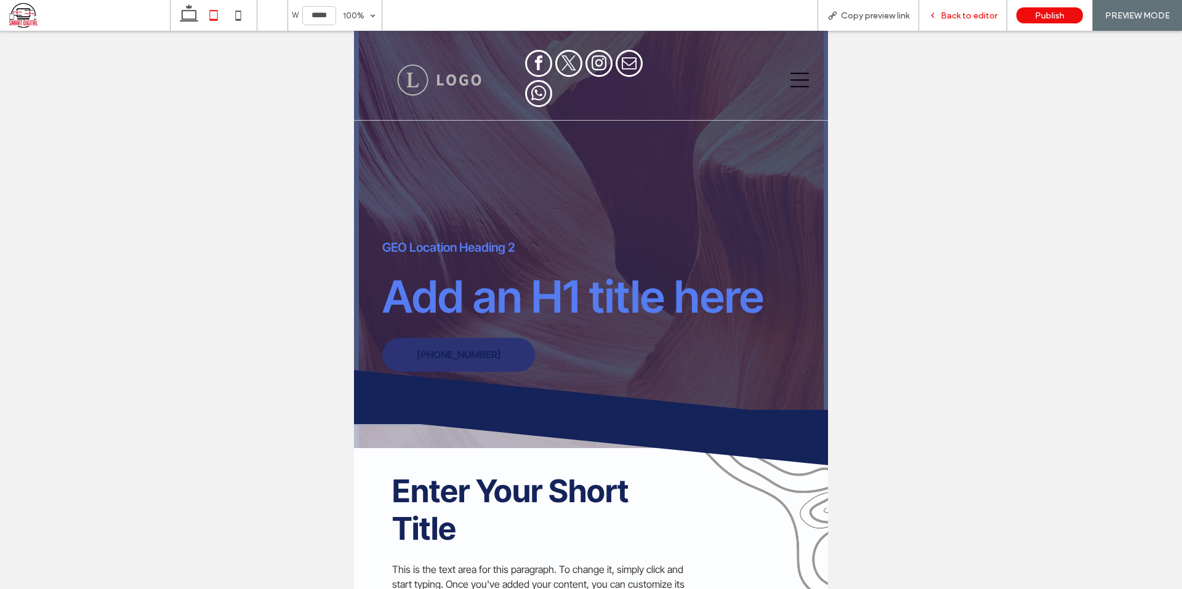
click at [937, 14] on icon at bounding box center [932, 15] width 9 height 9
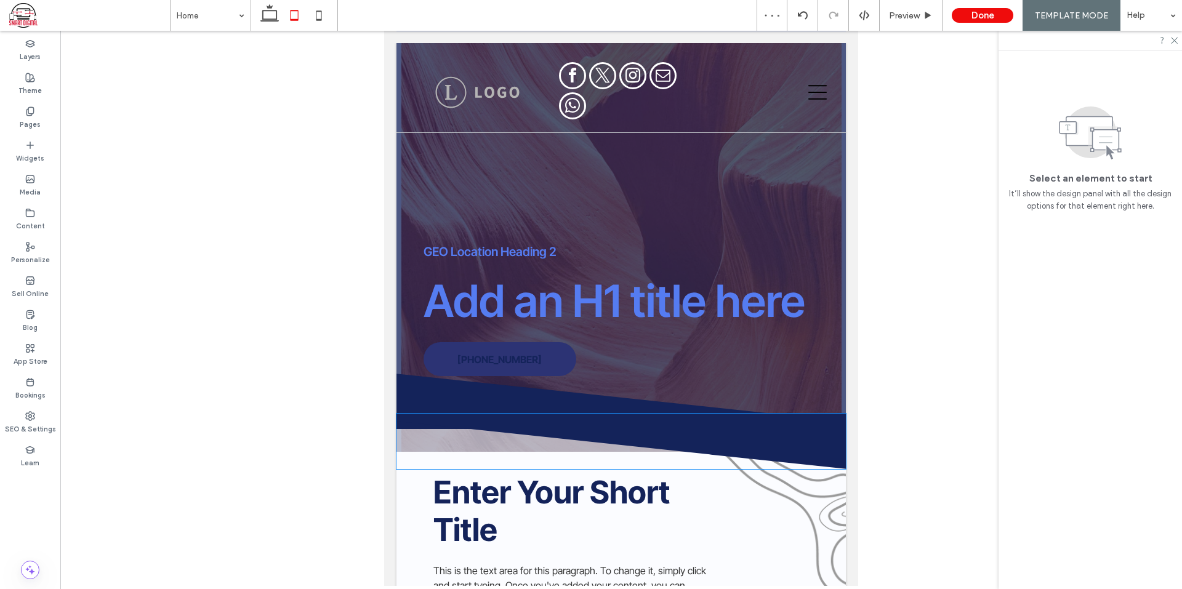
click at [803, 420] on icon at bounding box center [621, 441] width 450 height 55
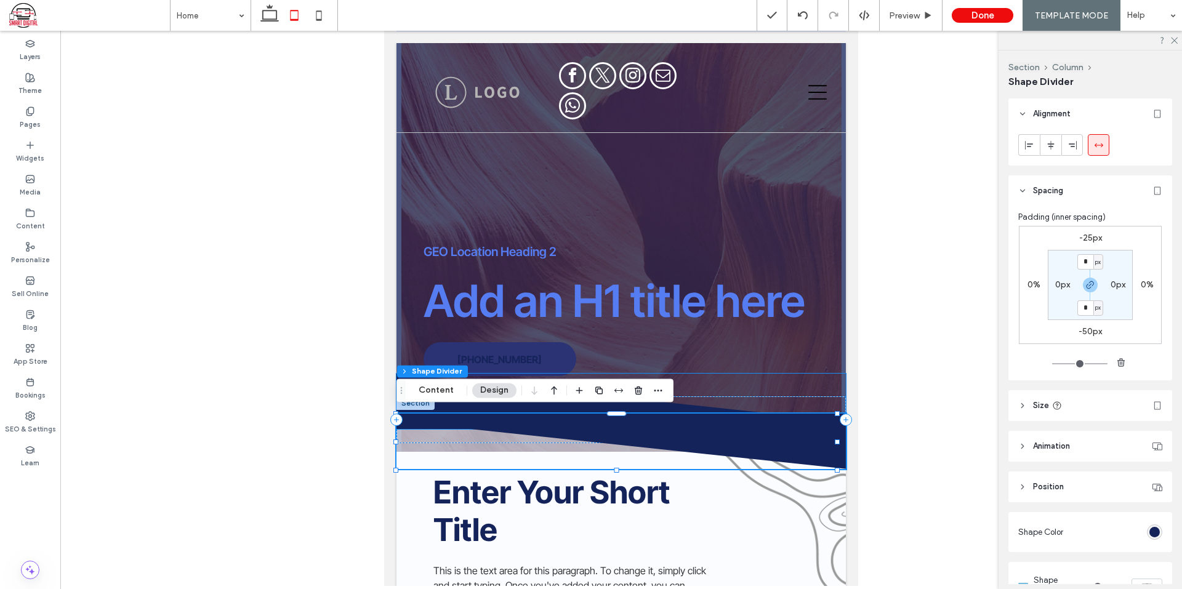
click at [749, 406] on icon at bounding box center [621, 401] width 450 height 55
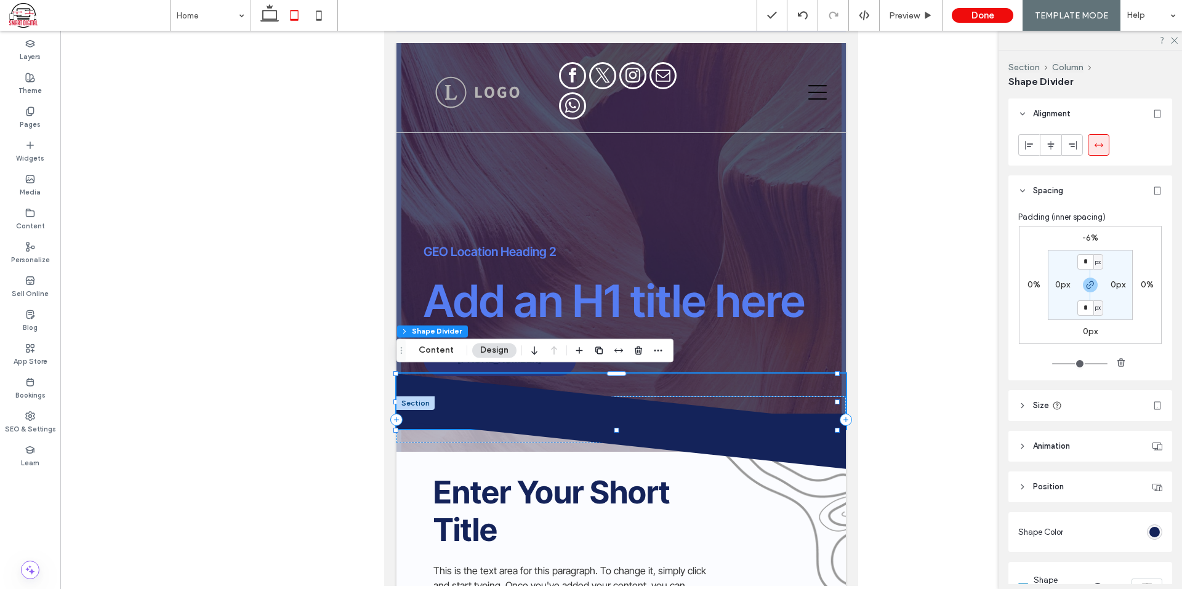
click at [627, 403] on icon at bounding box center [621, 401] width 450 height 55
click at [509, 430] on icon at bounding box center [621, 441] width 450 height 55
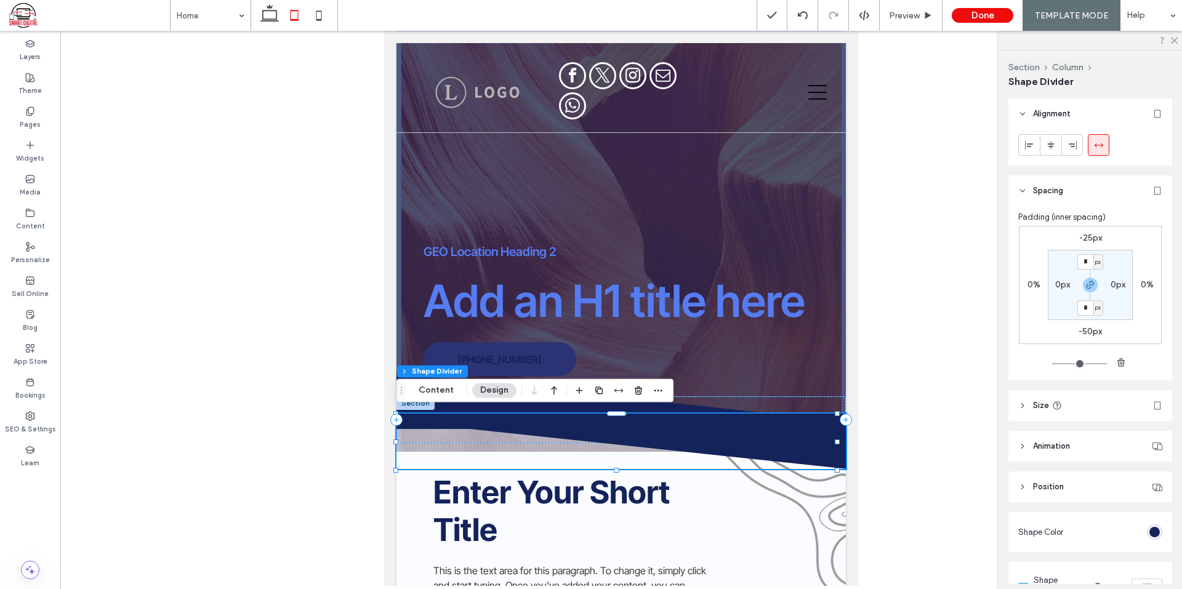
click at [1085, 236] on label "-25px" at bounding box center [1090, 238] width 23 height 10
type input "*"
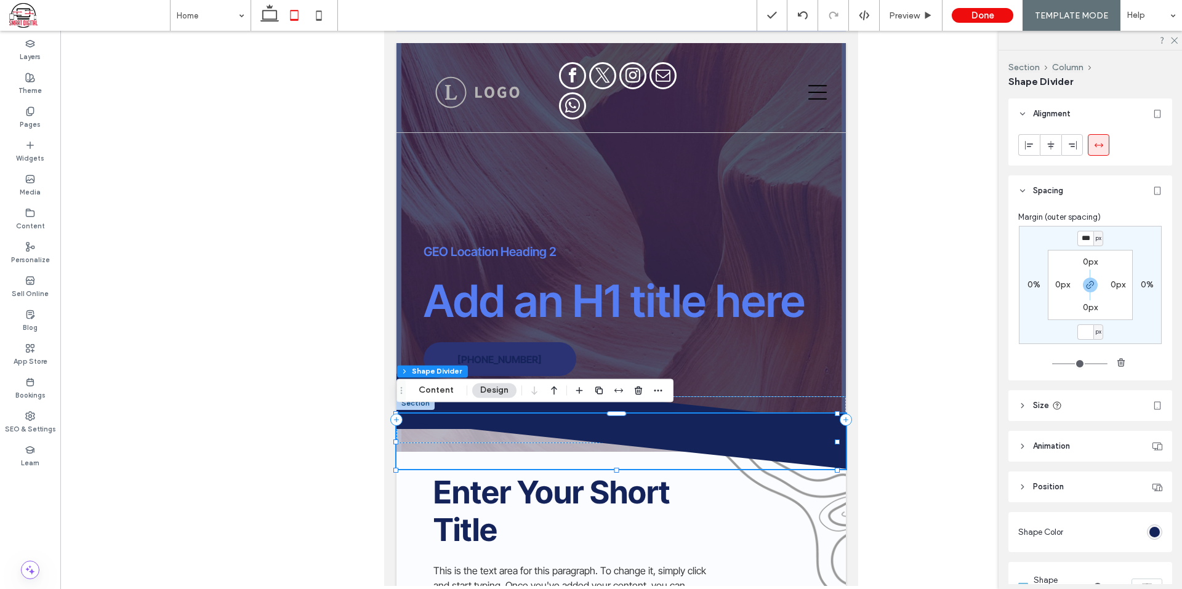
type input "*"
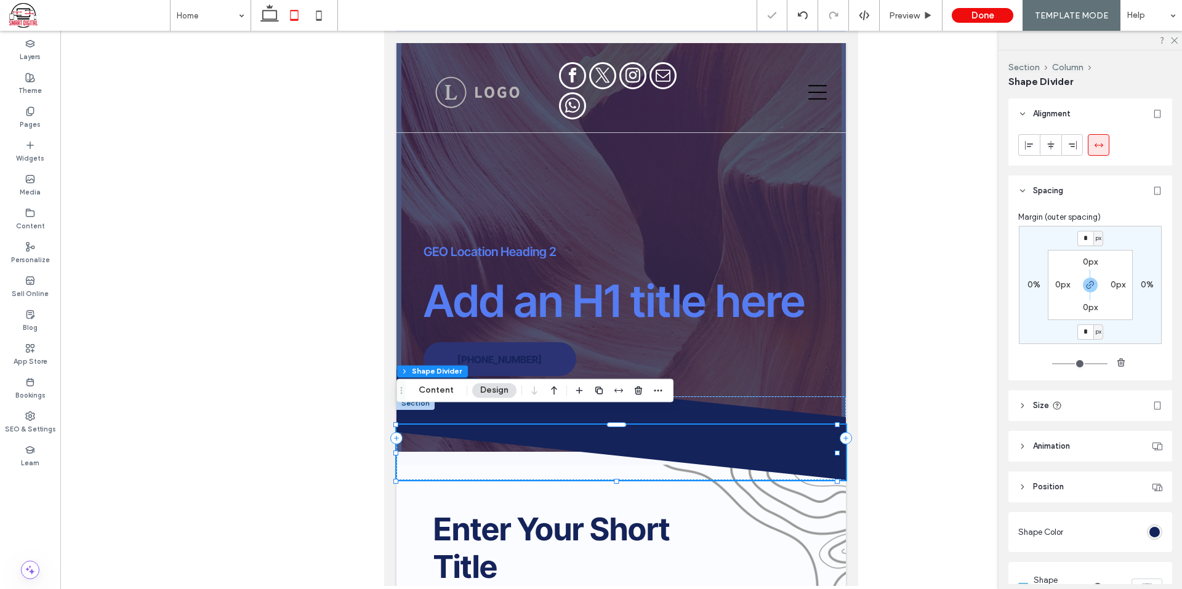
click at [1136, 234] on div "* px 0% * px 0% 0px 0px 0px 0px" at bounding box center [1090, 285] width 143 height 118
click at [690, 408] on icon at bounding box center [621, 396] width 450 height 55
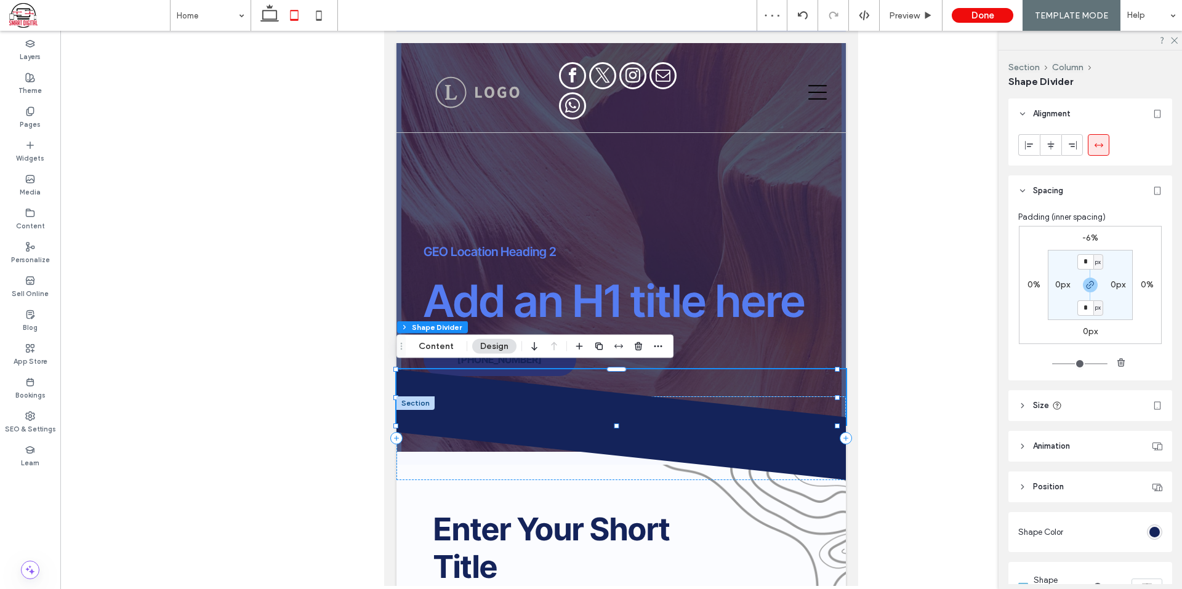
click at [1082, 240] on label "-6%" at bounding box center [1090, 238] width 16 height 10
type input "*"
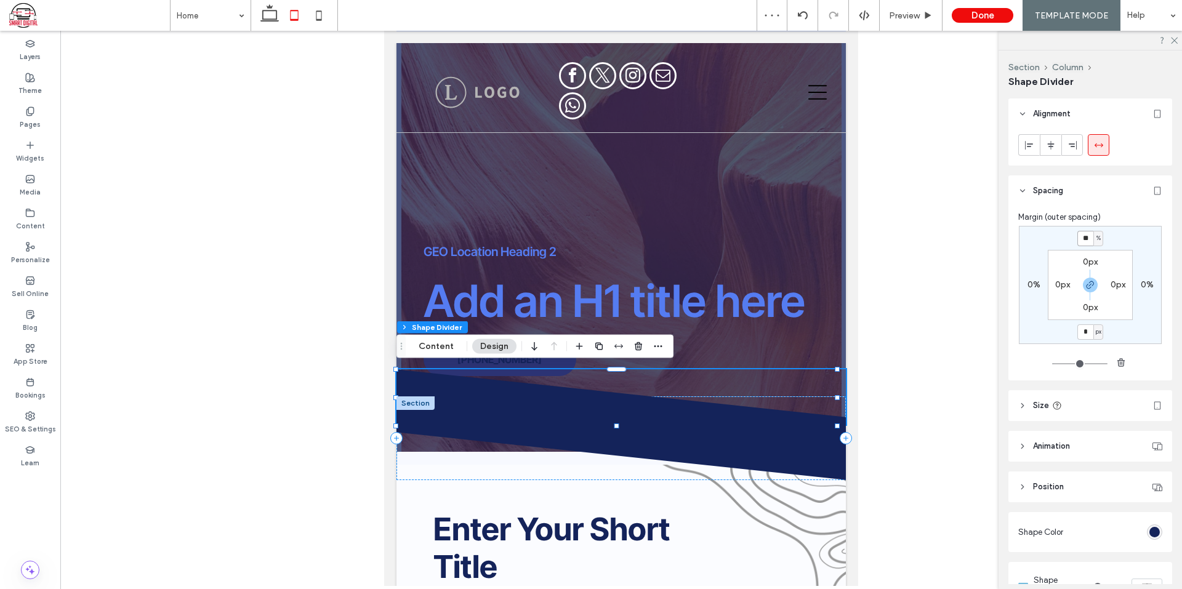
click at [1082, 237] on input "**" at bounding box center [1085, 238] width 16 height 15
type input "*"
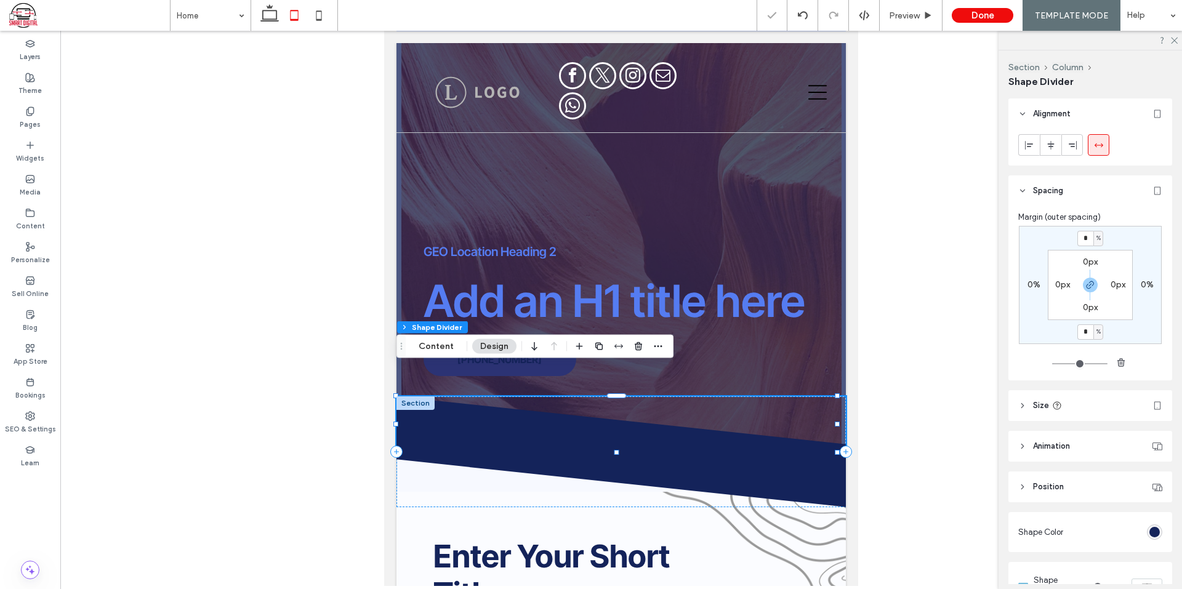
click at [1156, 249] on div "* % 0% * % 0% 0px 0px 0px 0px" at bounding box center [1090, 285] width 143 height 118
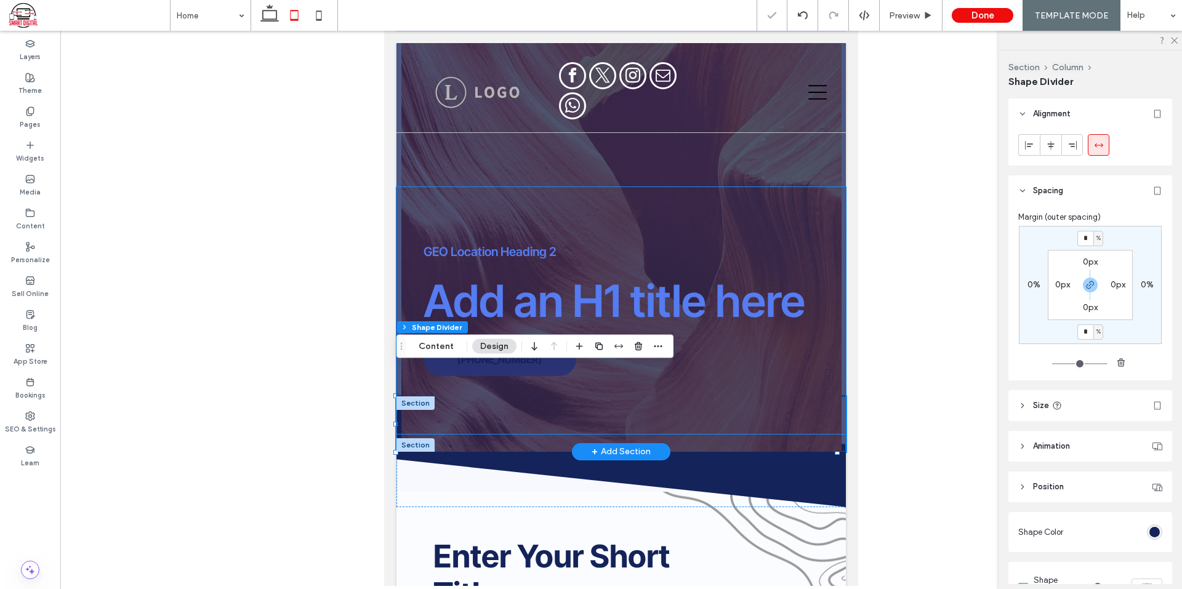
click at [782, 360] on div "GEO Location Heading 2 Add an H1 title here 555-555-5555" at bounding box center [620, 310] width 449 height 247
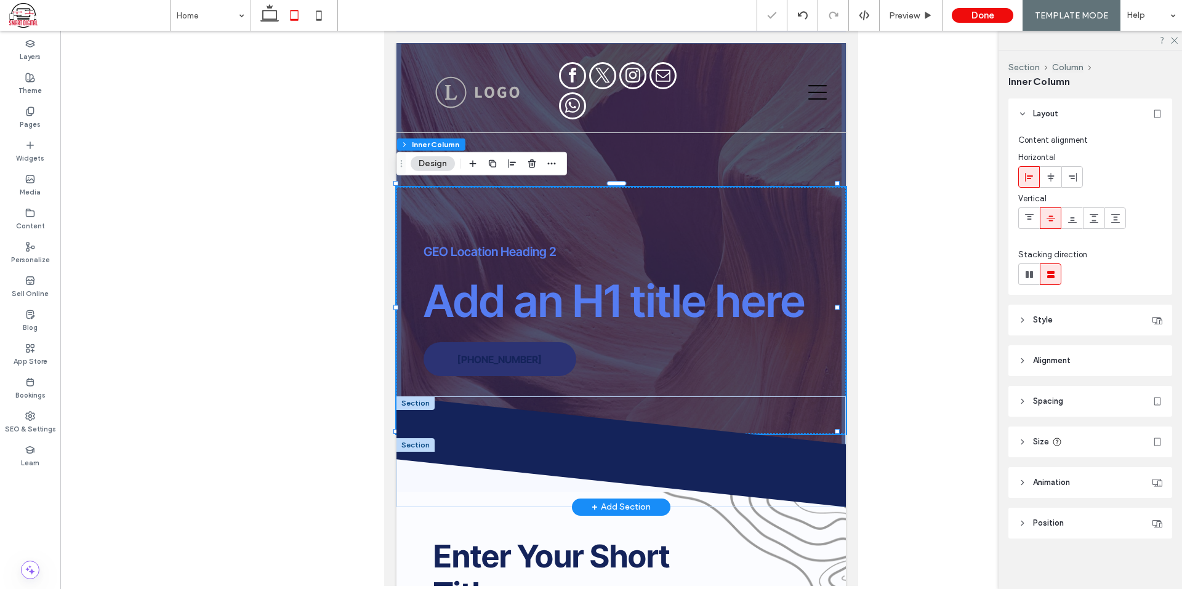
click at [421, 401] on div at bounding box center [415, 403] width 38 height 14
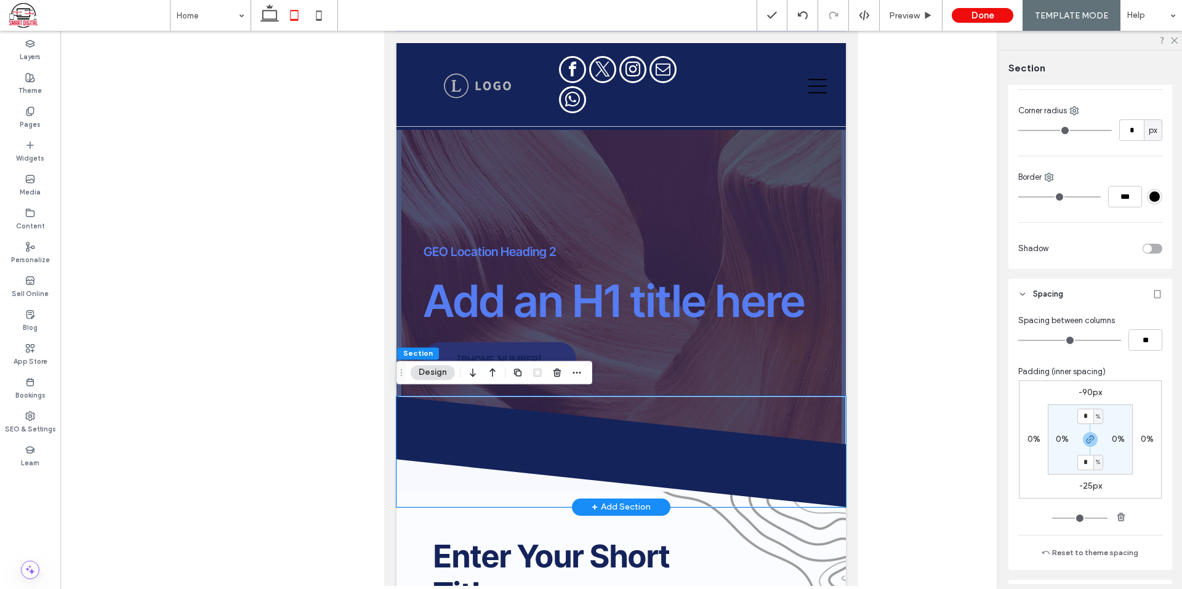
scroll to position [246, 0]
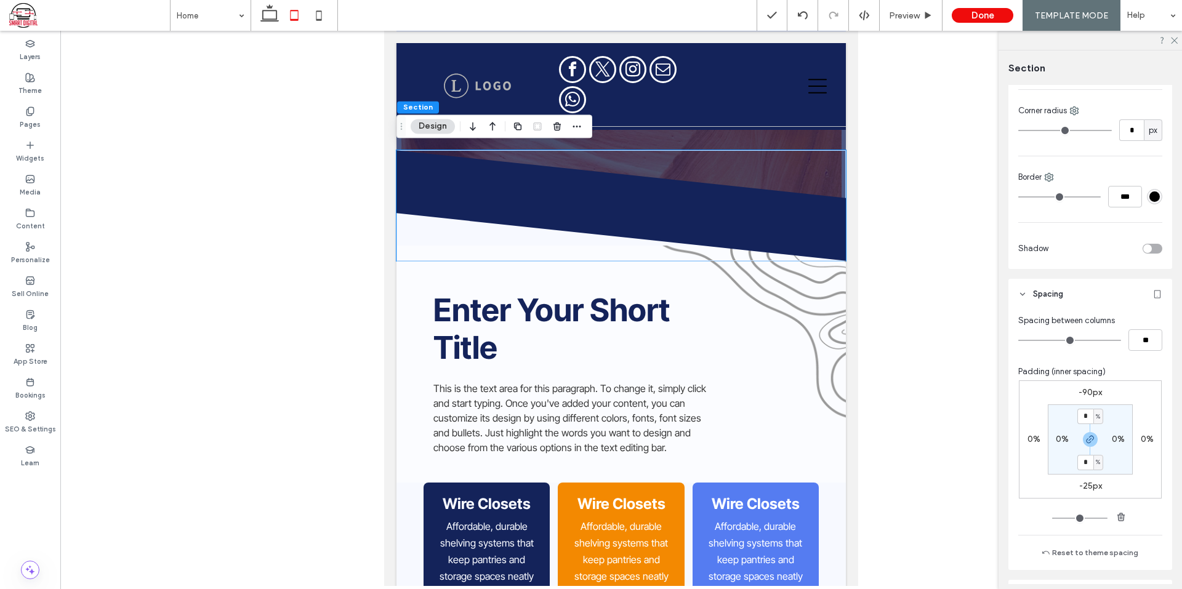
click at [1090, 487] on label "-25px" at bounding box center [1090, 486] width 23 height 10
type input "*"
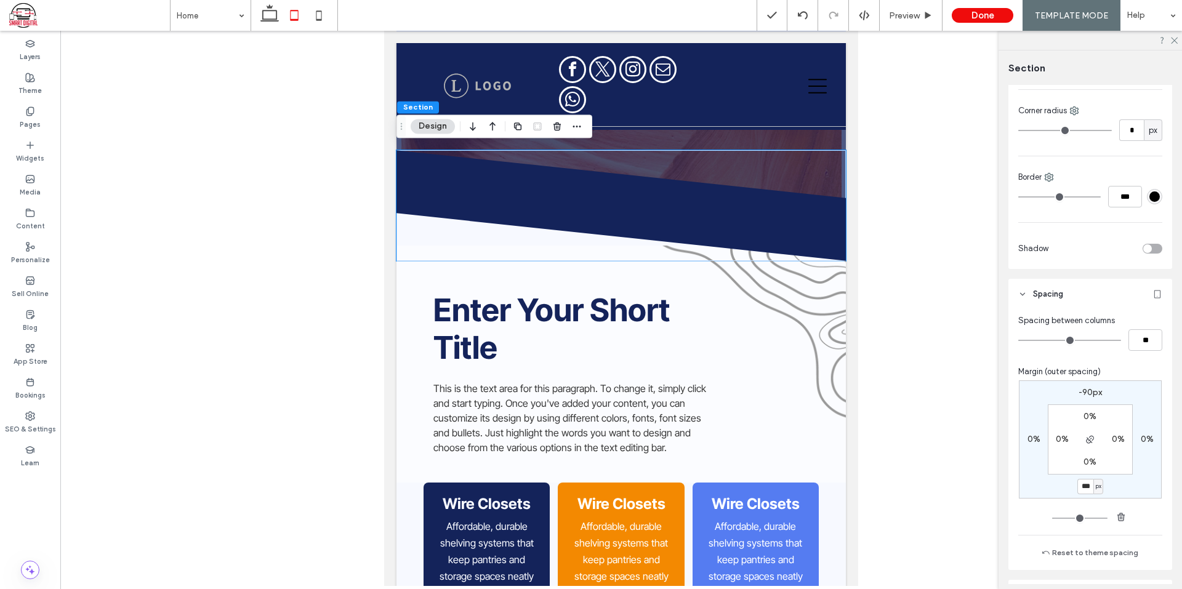
type input "***"
type input "*"
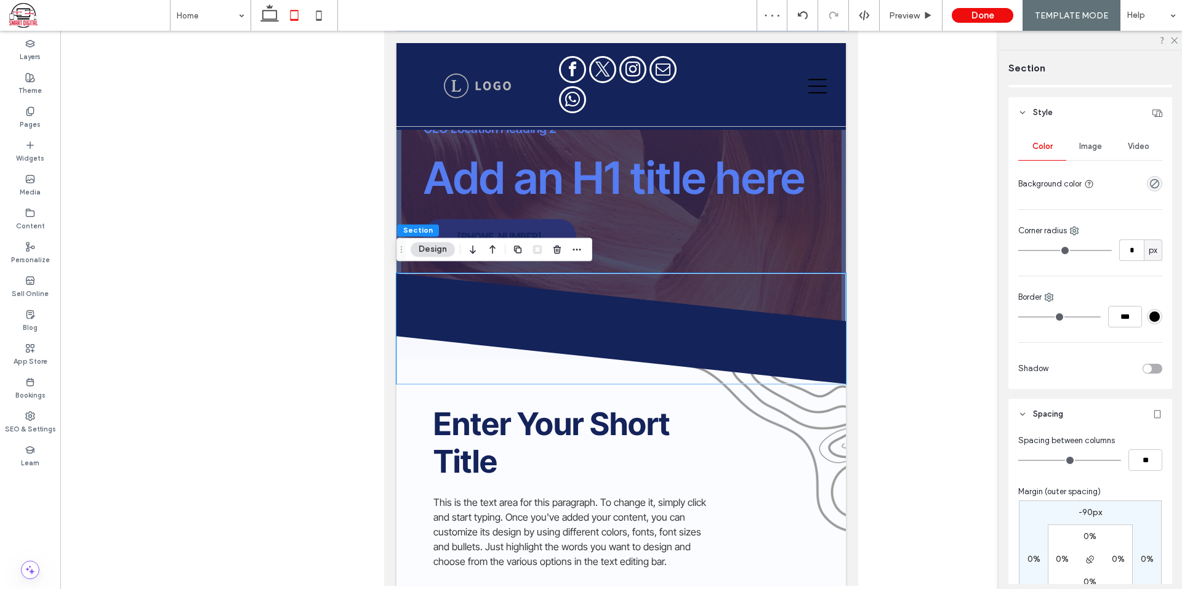
scroll to position [0, 0]
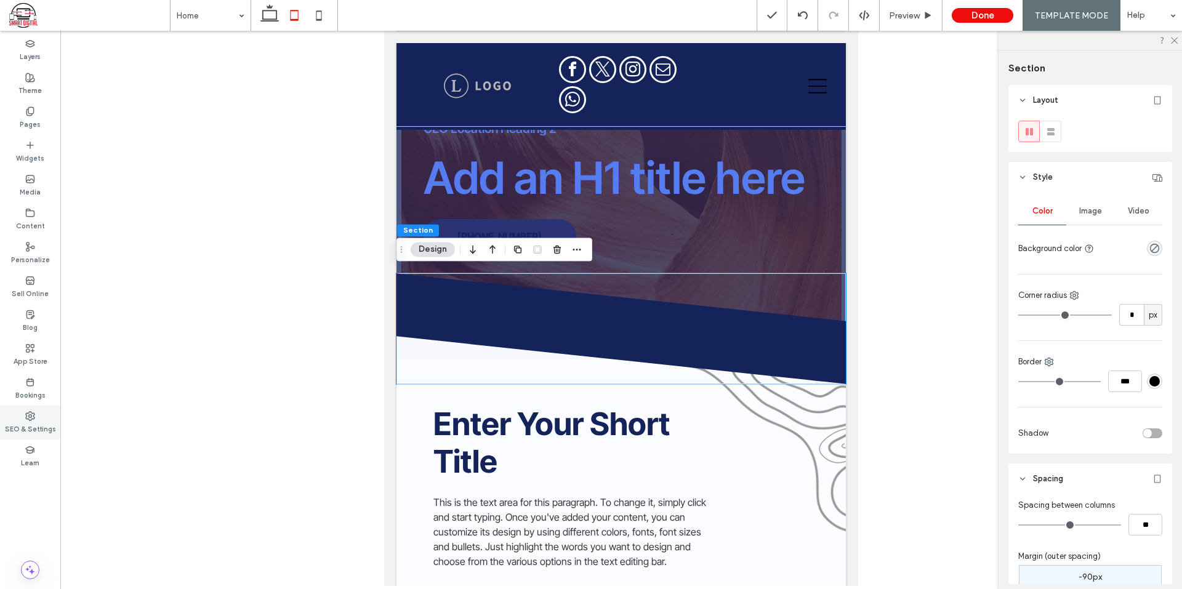
click at [25, 419] on div "SEO & Settings" at bounding box center [30, 423] width 60 height 34
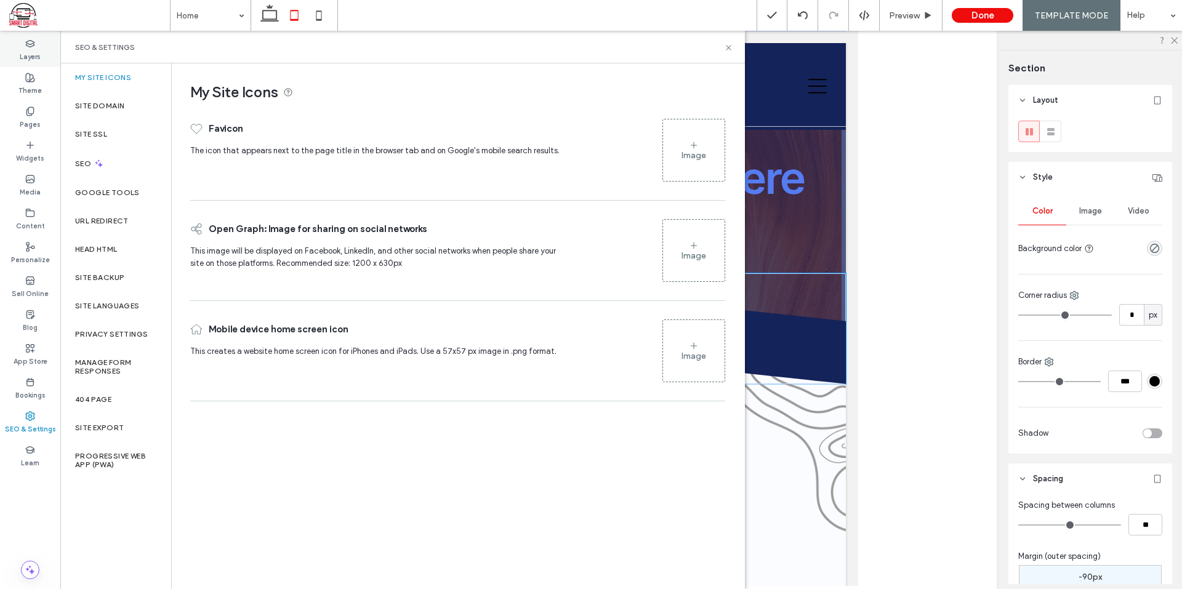
drag, startPoint x: 33, startPoint y: 44, endPoint x: 14, endPoint y: 42, distance: 18.6
click at [26, 42] on icon at bounding box center [30, 44] width 10 height 10
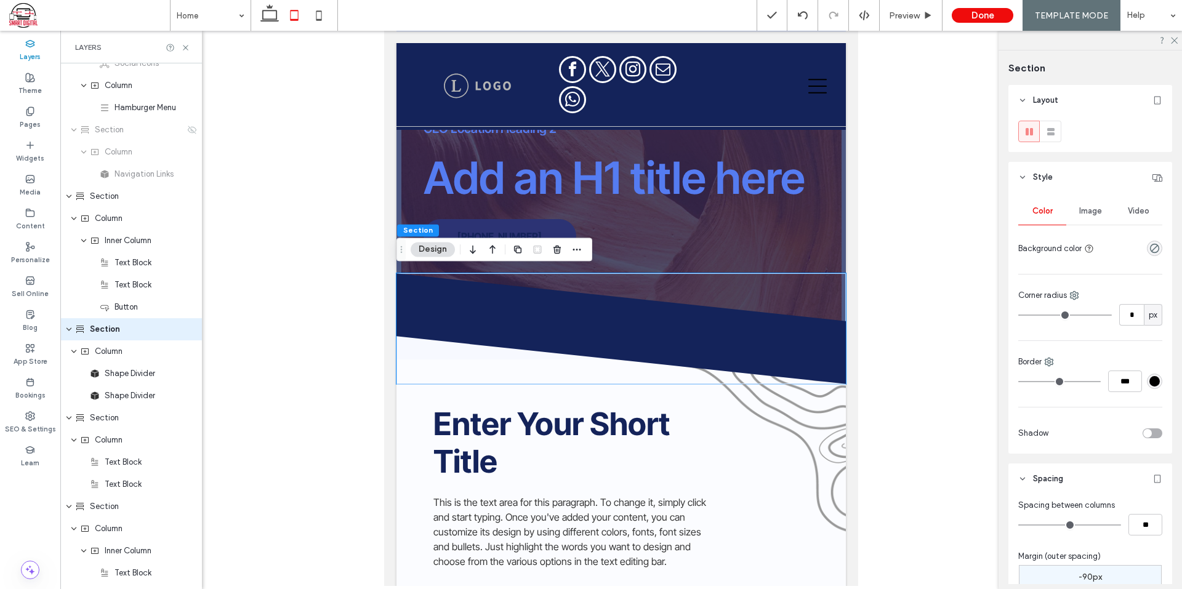
scroll to position [191, 0]
click at [30, 79] on use at bounding box center [30, 77] width 9 height 9
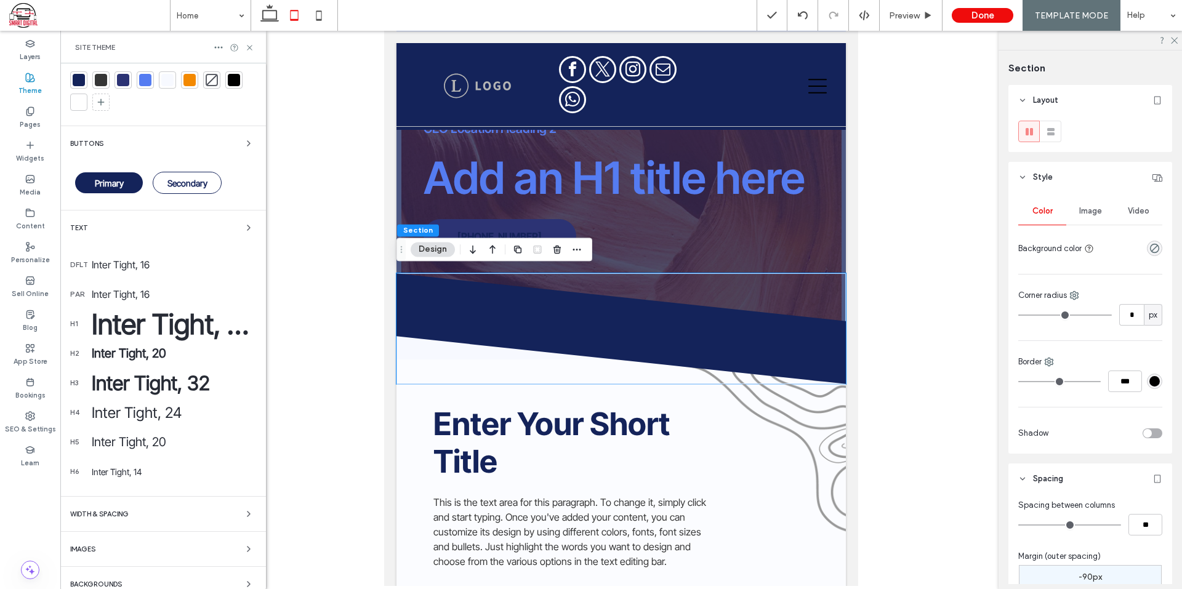
scroll to position [44, 0]
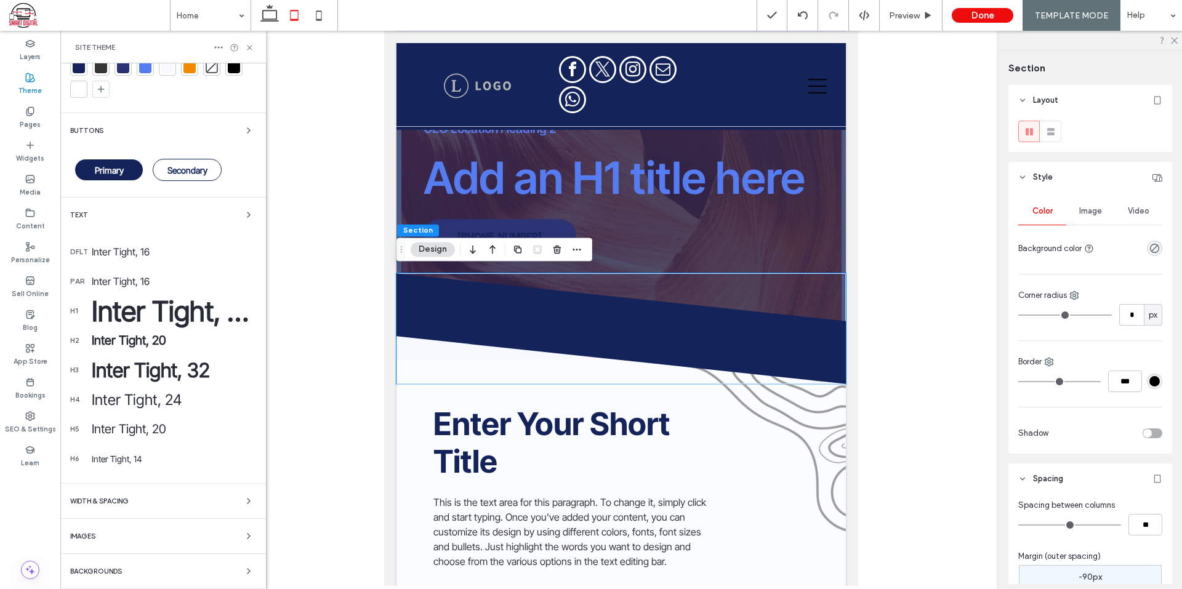
click at [221, 568] on div "Backgrounds" at bounding box center [163, 571] width 186 height 15
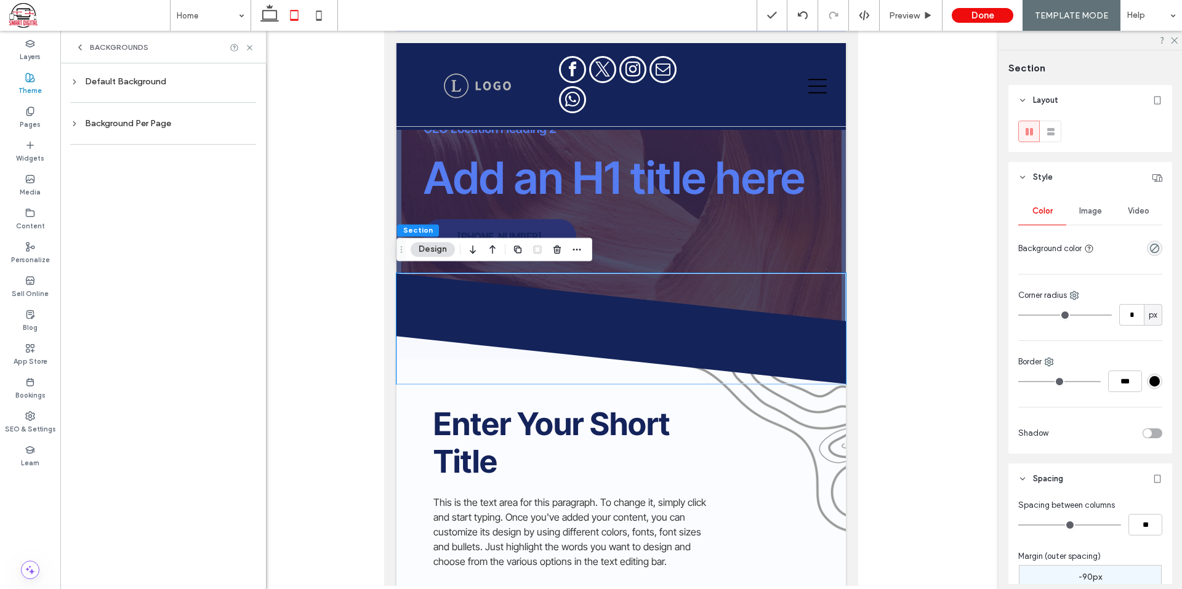
scroll to position [0, 0]
click at [147, 121] on div "Background Per Page" at bounding box center [163, 123] width 186 height 10
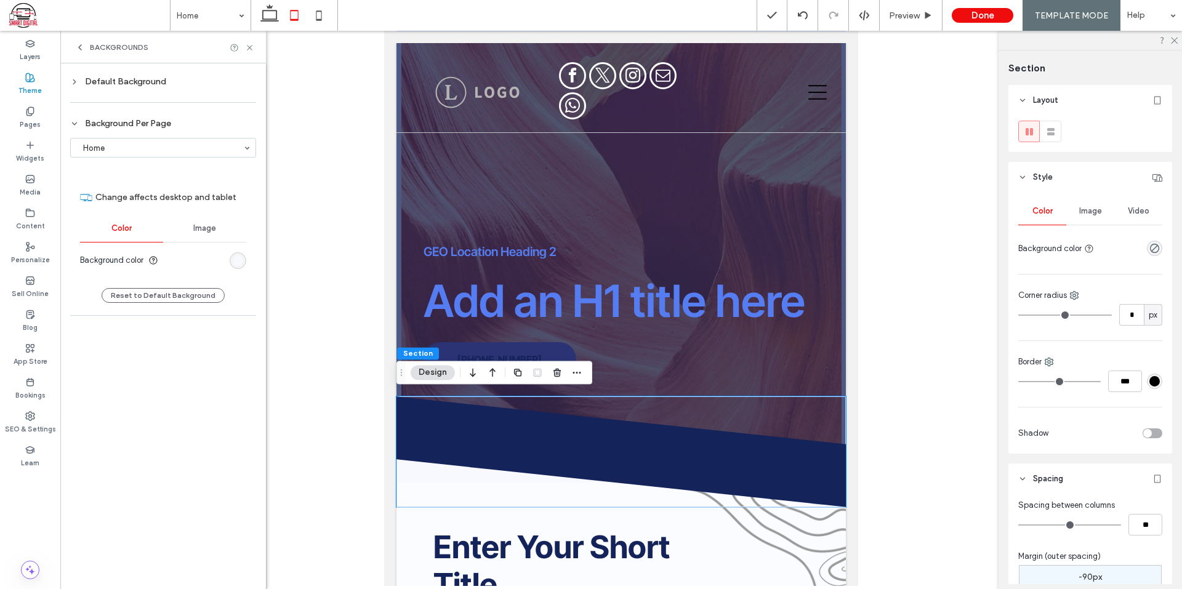
click at [130, 80] on div "Default Background" at bounding box center [163, 81] width 186 height 10
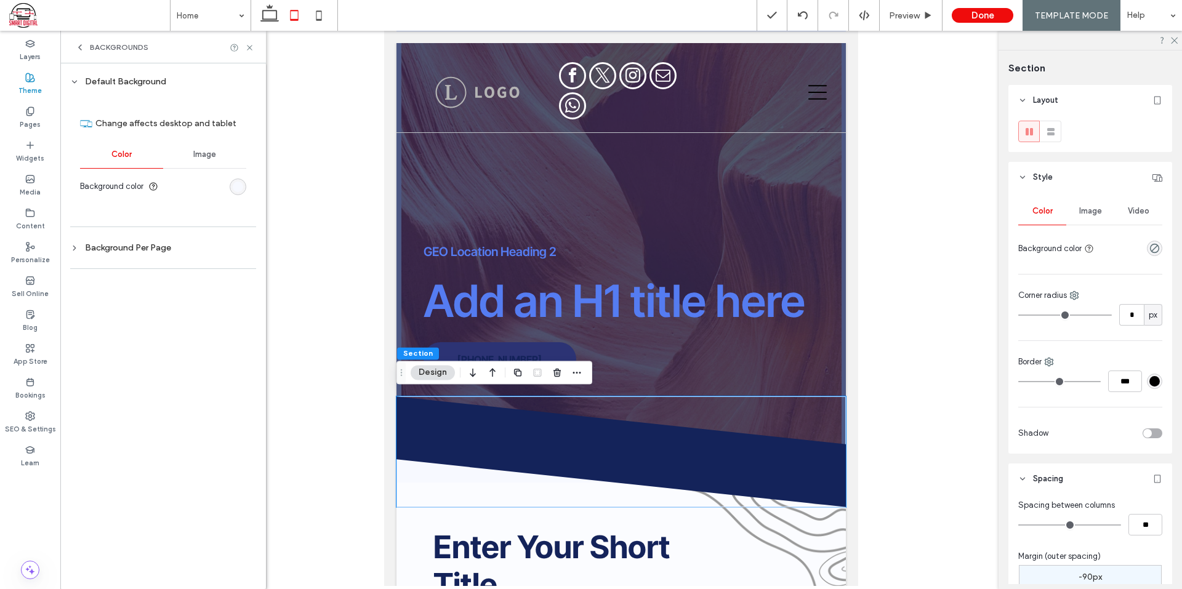
click at [231, 190] on div "rgb(247, 249, 255)" at bounding box center [238, 187] width 17 height 17
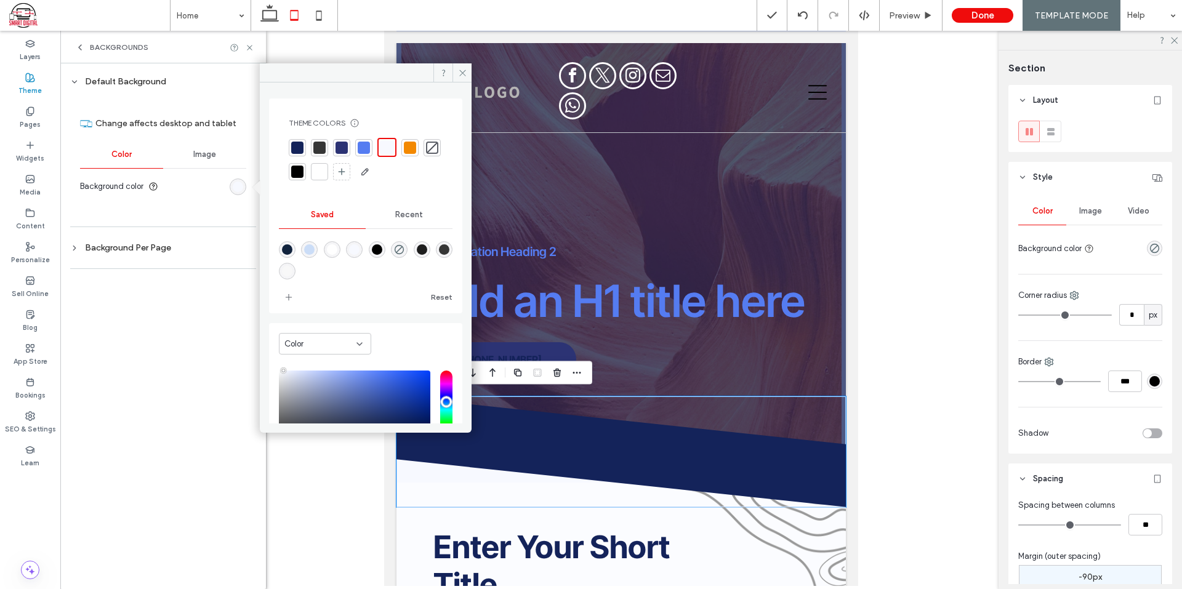
click at [328, 174] on div at bounding box center [319, 171] width 17 height 17
click at [251, 48] on icon at bounding box center [249, 47] width 9 height 9
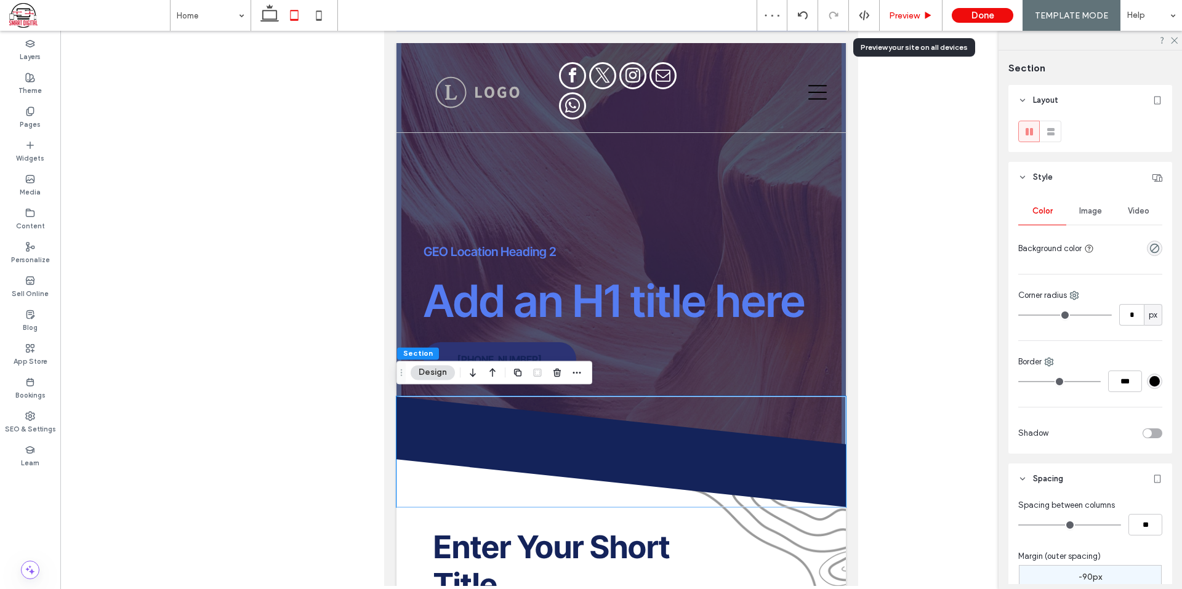
click at [914, 12] on span "Preview" at bounding box center [904, 15] width 31 height 10
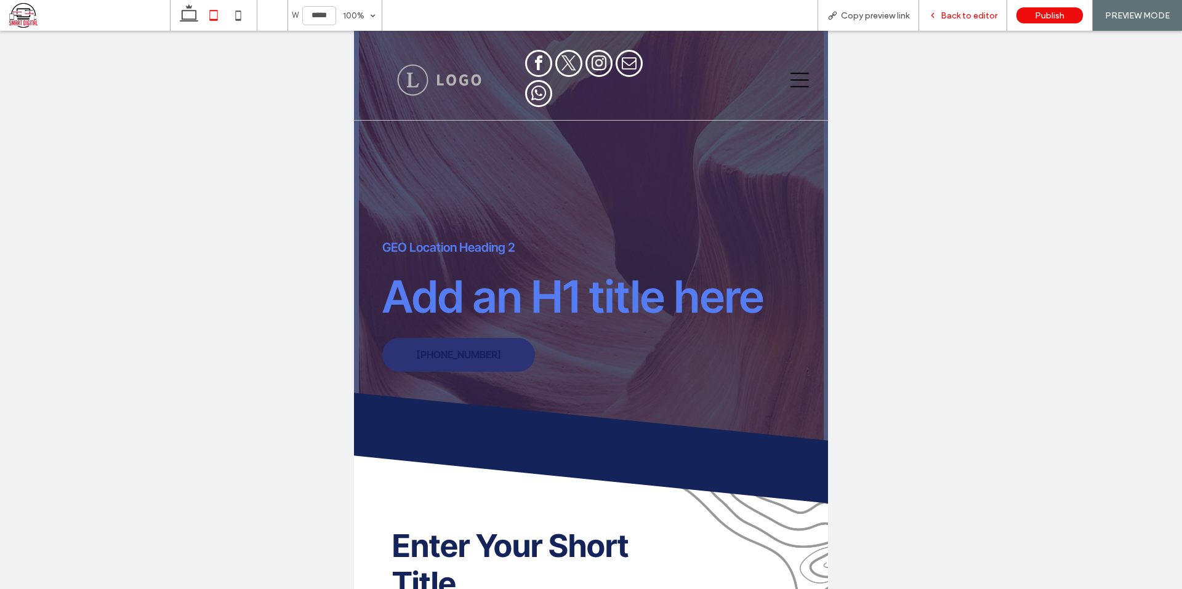
click at [969, 13] on span "Back to editor" at bounding box center [969, 15] width 57 height 10
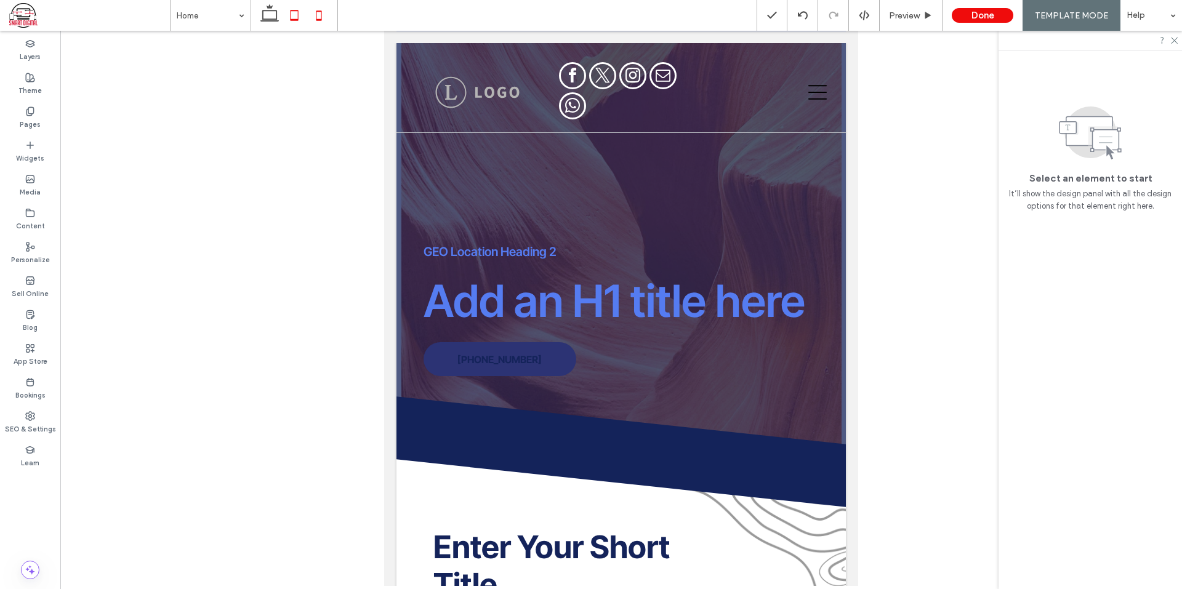
click at [327, 18] on icon at bounding box center [319, 15] width 25 height 25
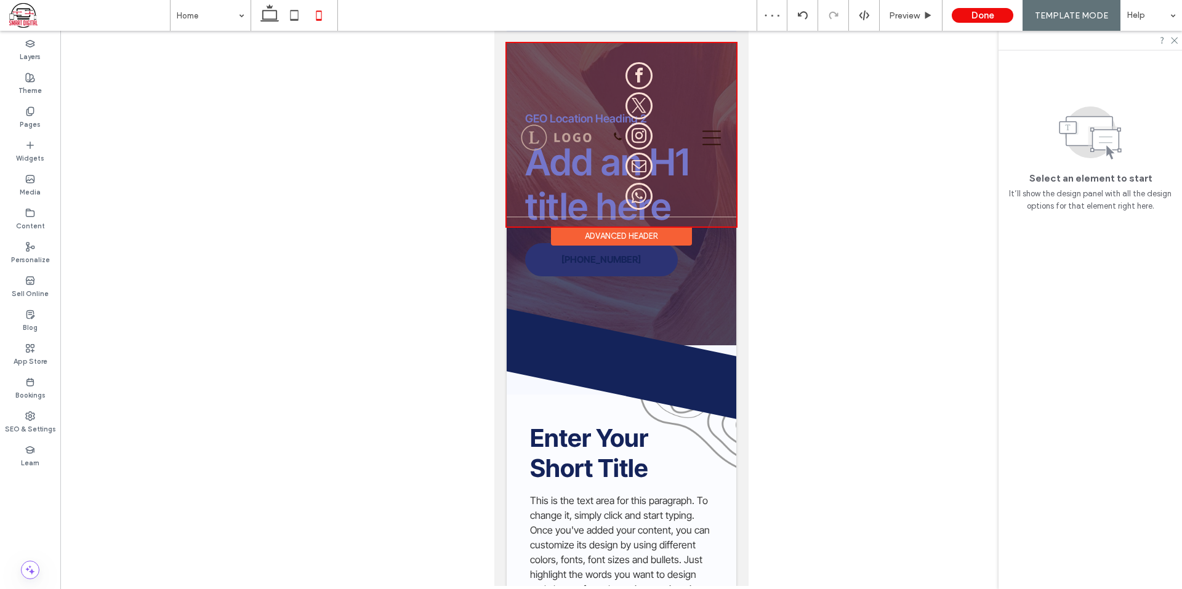
click at [625, 140] on div at bounding box center [621, 134] width 230 height 183
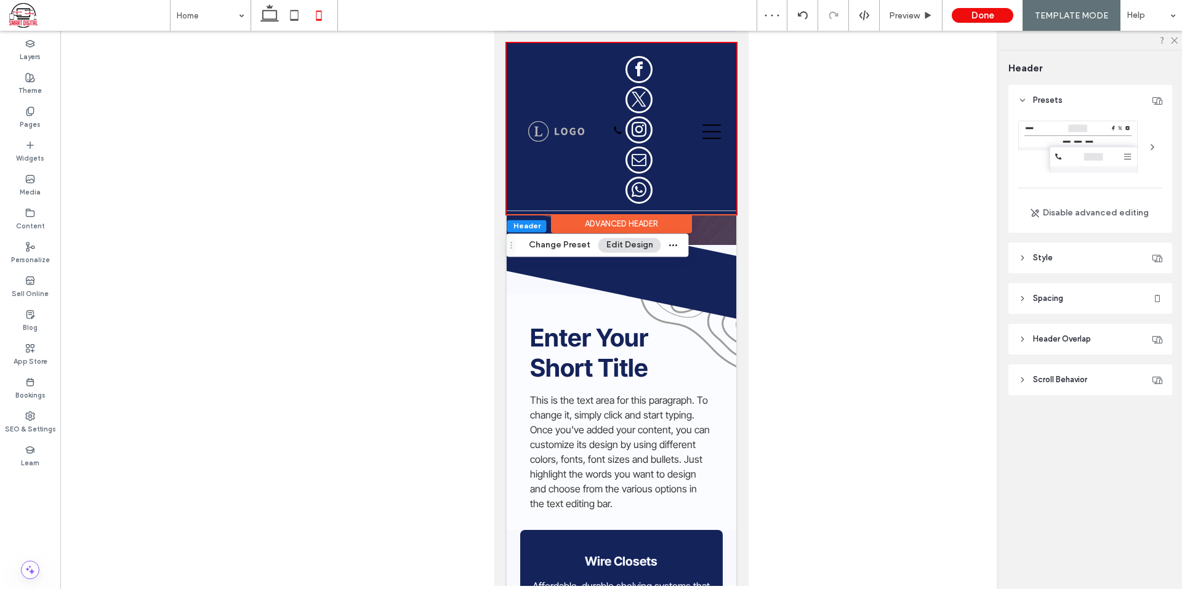
scroll to position [185, 0]
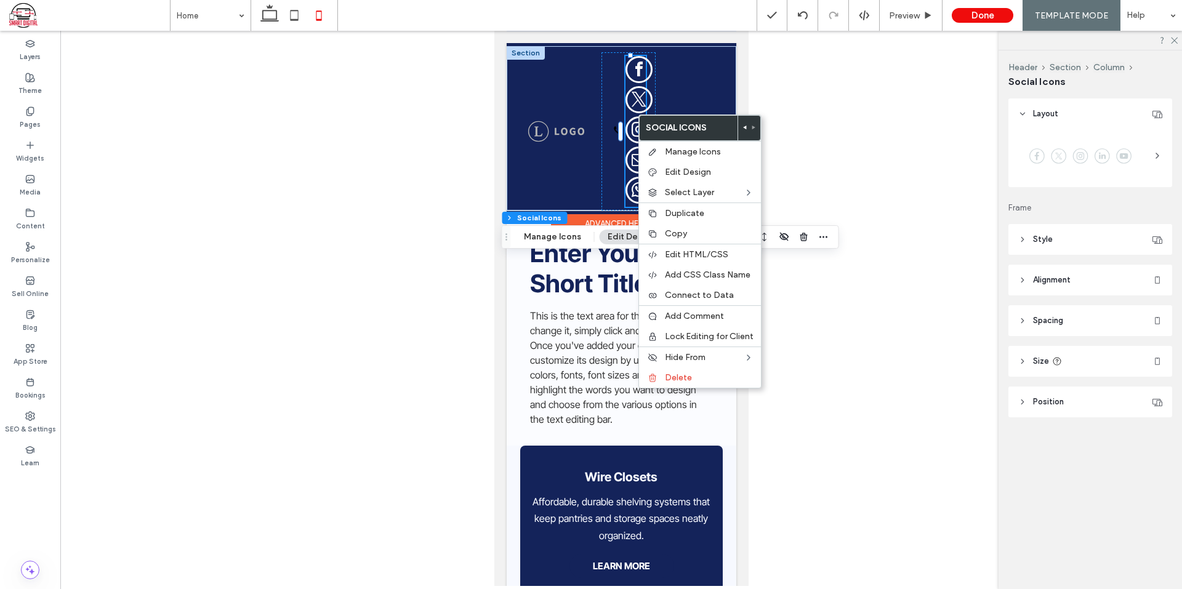
click at [646, 82] on link "facebook" at bounding box center [638, 71] width 27 height 30
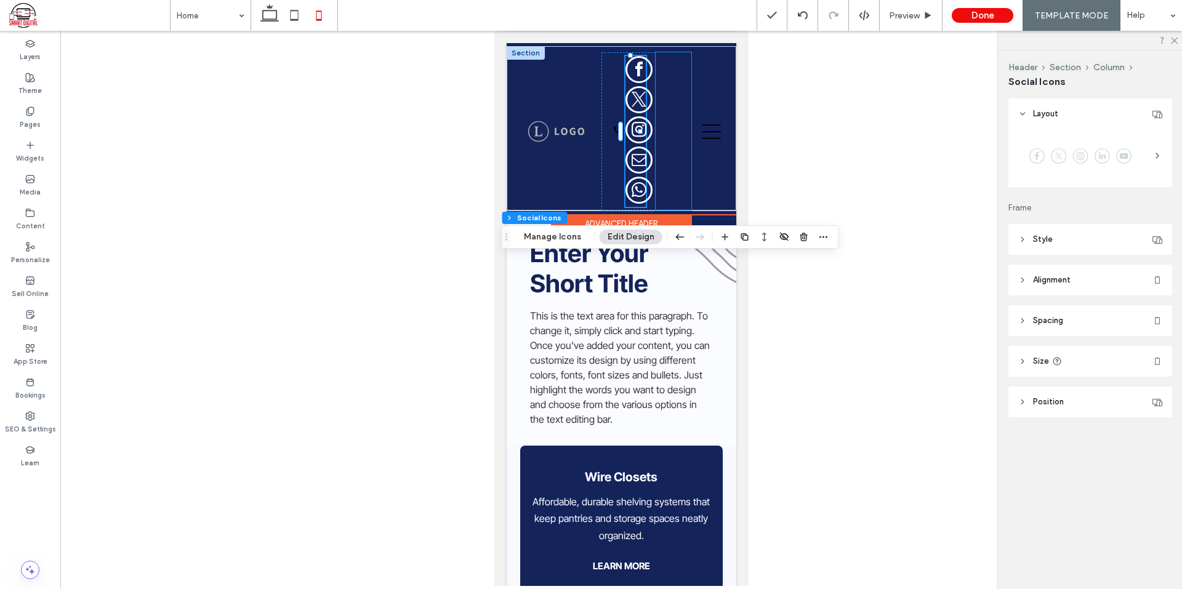
click at [664, 124] on div at bounding box center [673, 131] width 36 height 158
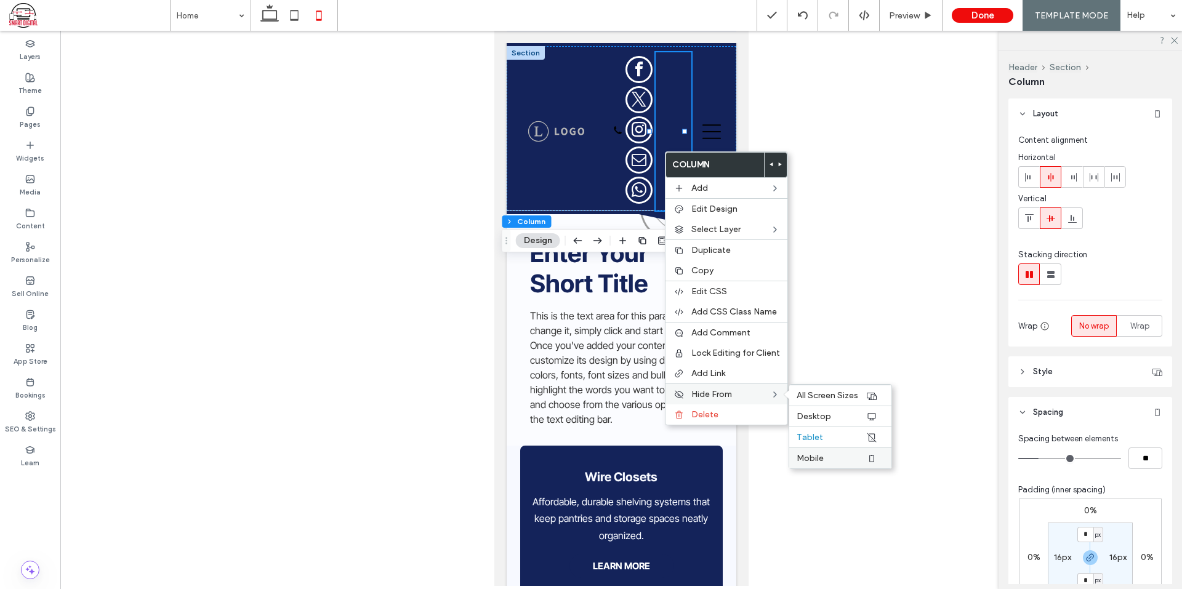
click at [837, 452] on div "Mobile" at bounding box center [840, 458] width 102 height 21
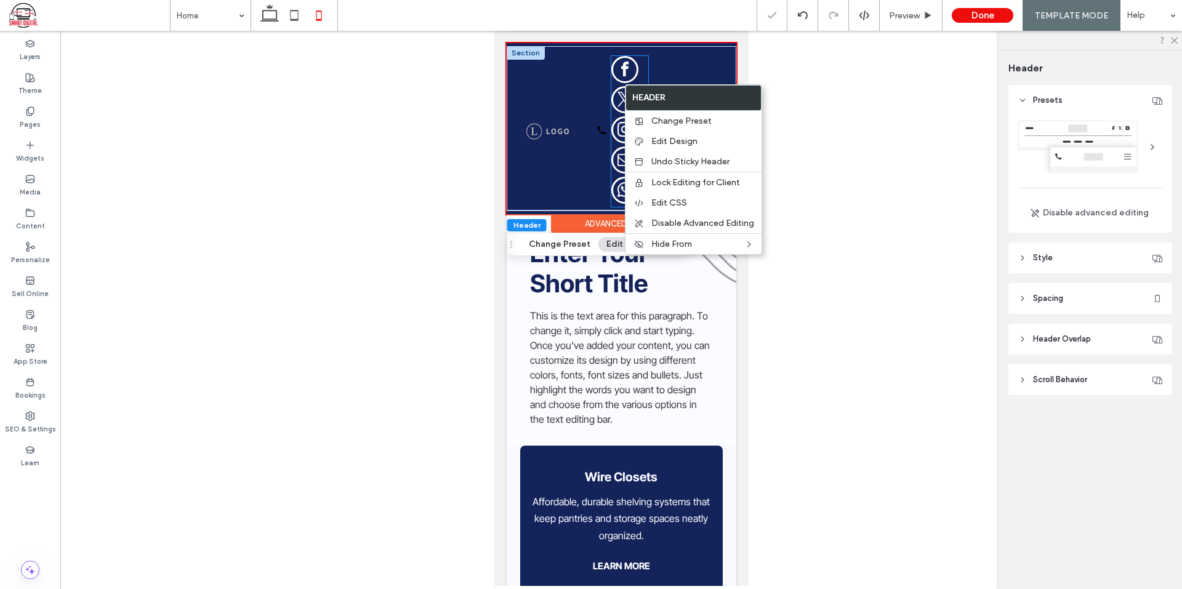
click at [616, 89] on span "twitter" at bounding box center [624, 99] width 27 height 27
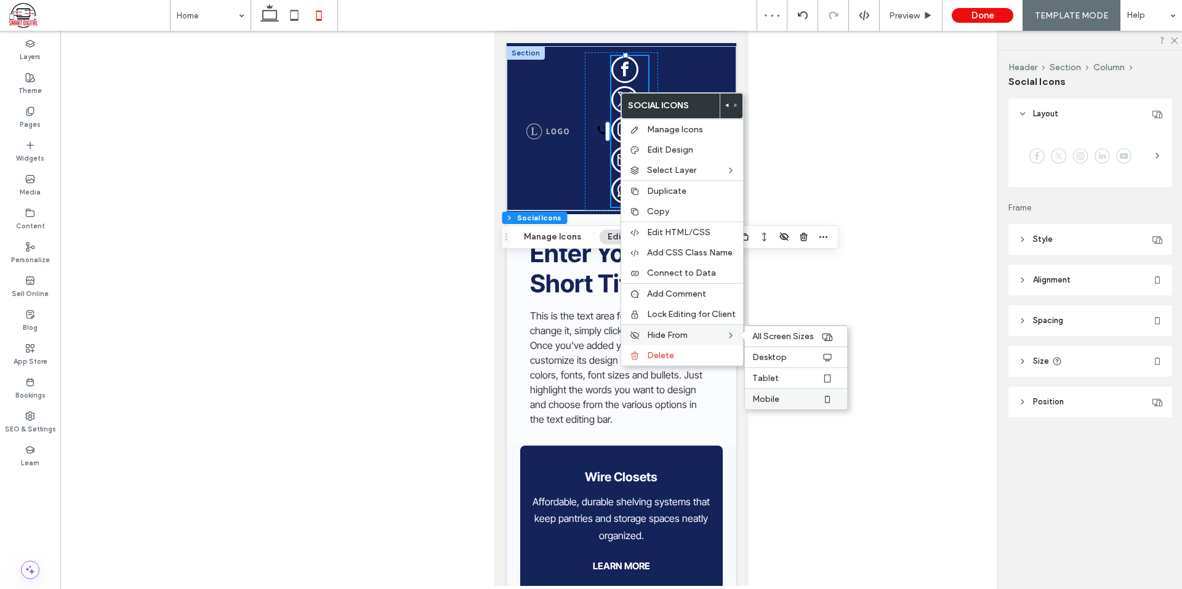
click at [785, 395] on label "Mobile" at bounding box center [786, 399] width 69 height 10
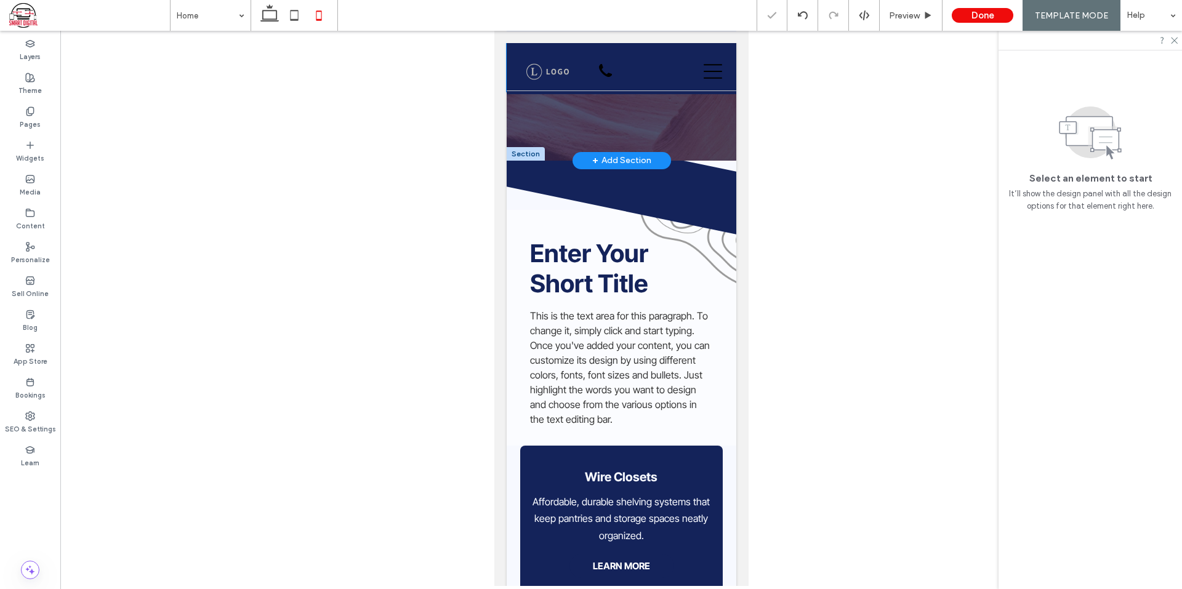
scroll to position [0, 0]
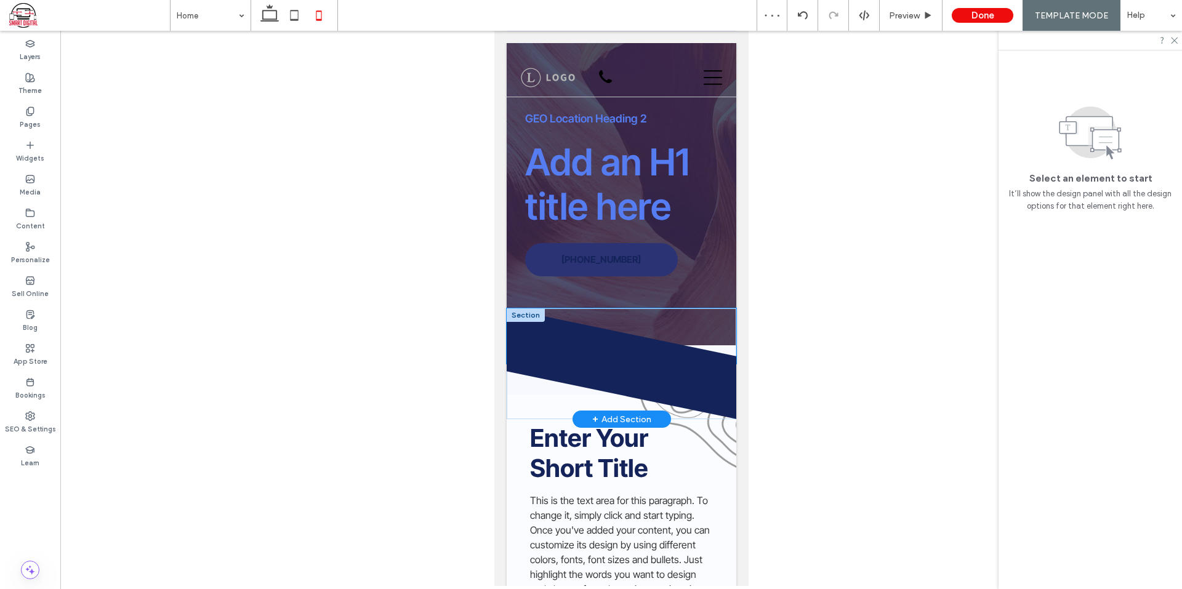
click at [711, 358] on icon at bounding box center [620, 335] width 230 height 55
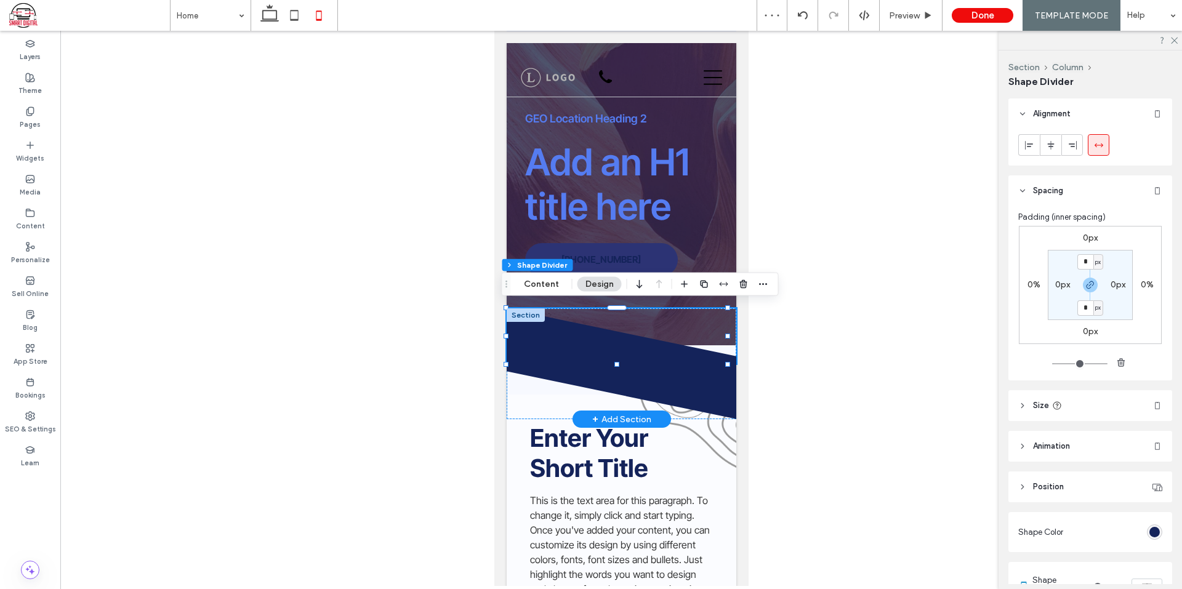
click at [563, 331] on icon at bounding box center [620, 335] width 230 height 55
click at [607, 382] on icon at bounding box center [621, 391] width 230 height 55
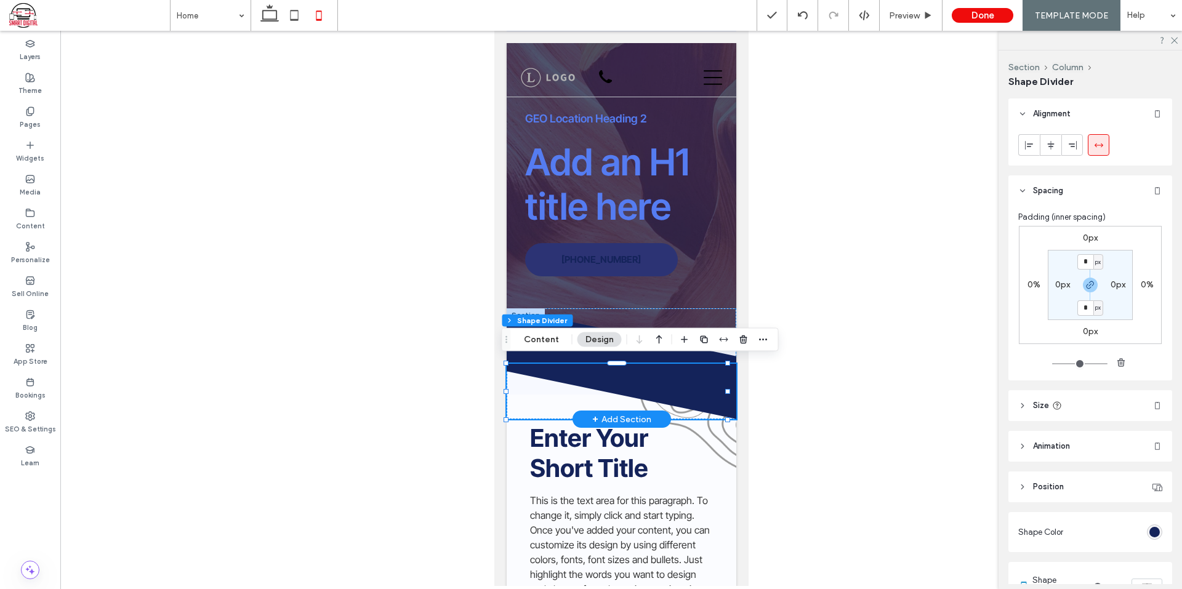
click at [529, 309] on div at bounding box center [525, 315] width 38 height 14
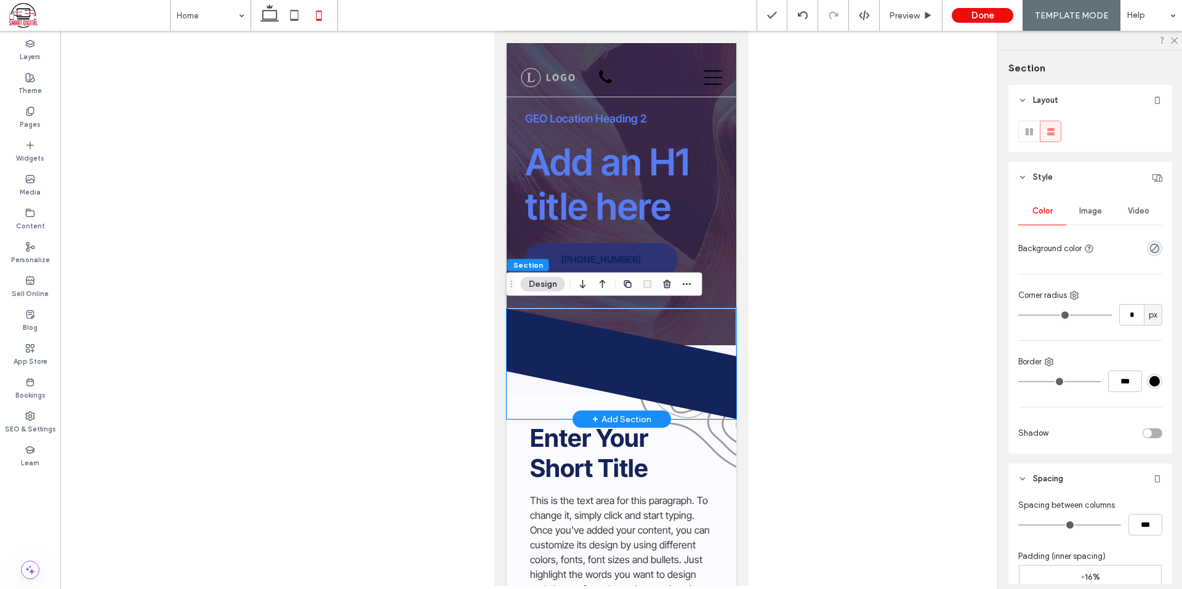
click at [682, 348] on icon at bounding box center [620, 335] width 230 height 55
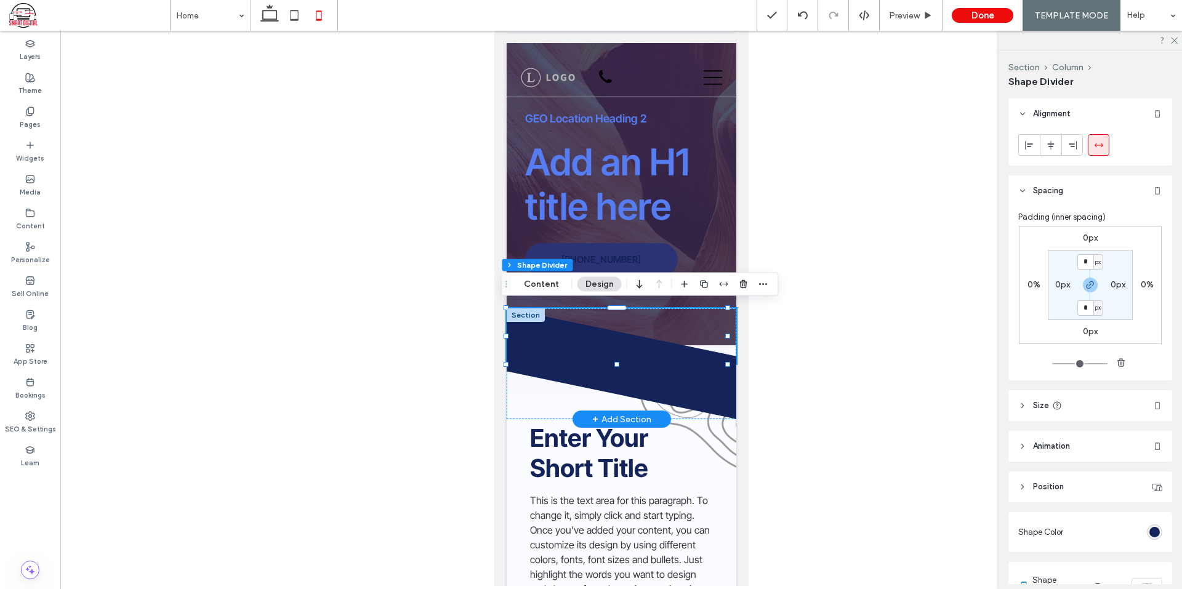
click at [626, 339] on icon at bounding box center [620, 335] width 230 height 55
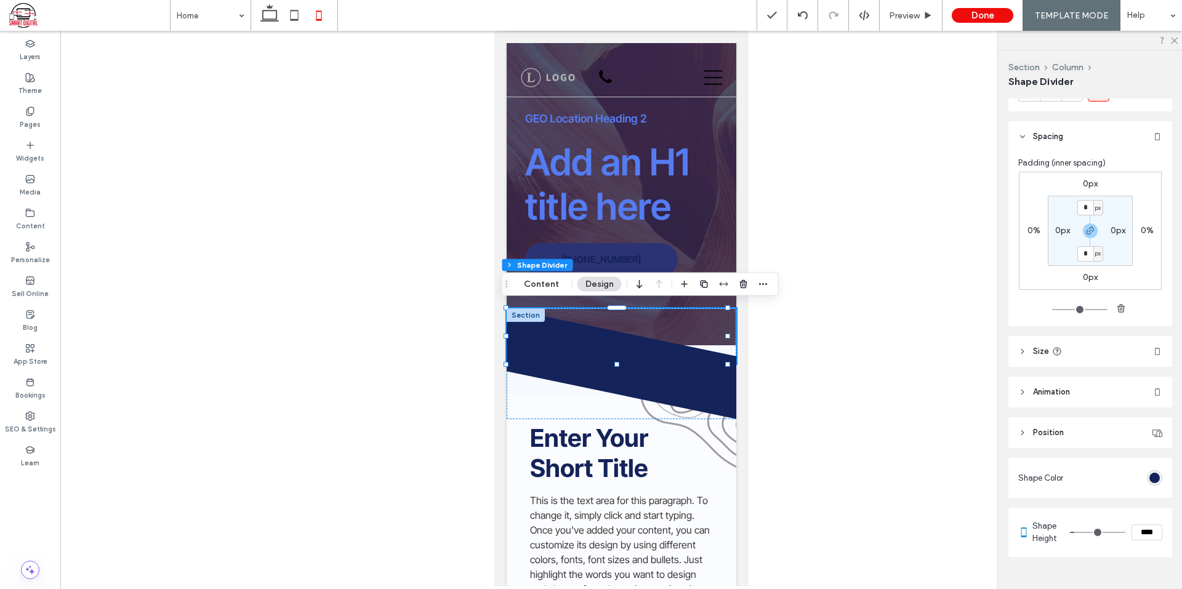
scroll to position [82, 0]
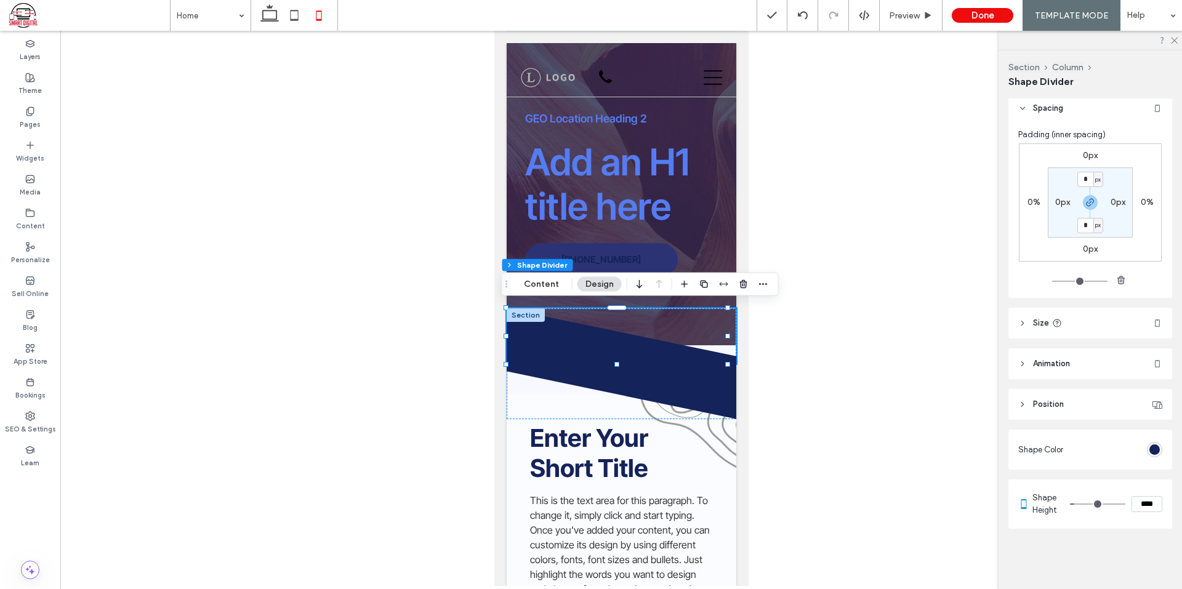
click at [1143, 508] on input "****" at bounding box center [1146, 504] width 31 height 16
click at [1144, 508] on input "****" at bounding box center [1146, 504] width 31 height 16
type input "**"
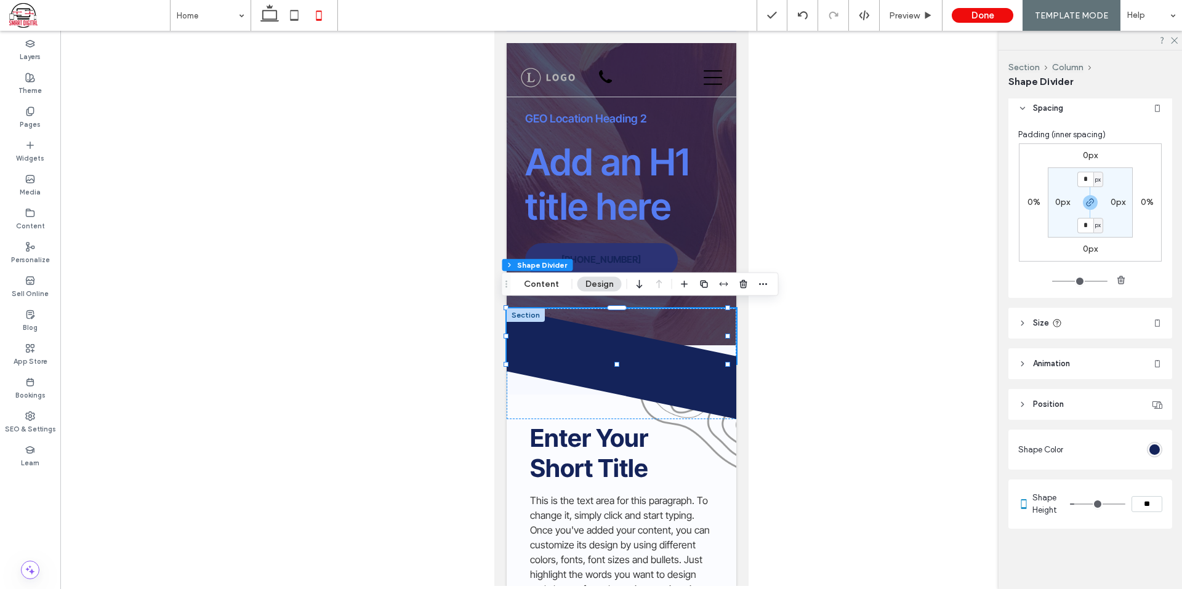
type input "**"
type input "****"
click at [1121, 526] on div "Shape Height ****" at bounding box center [1090, 504] width 164 height 49
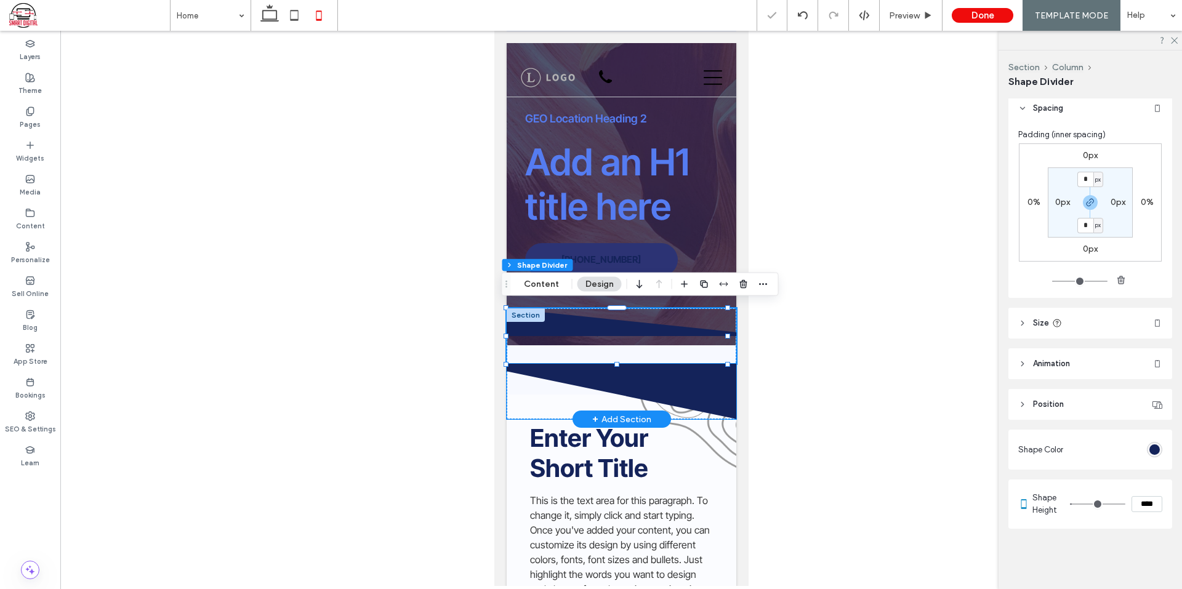
click at [680, 386] on icon at bounding box center [621, 391] width 230 height 55
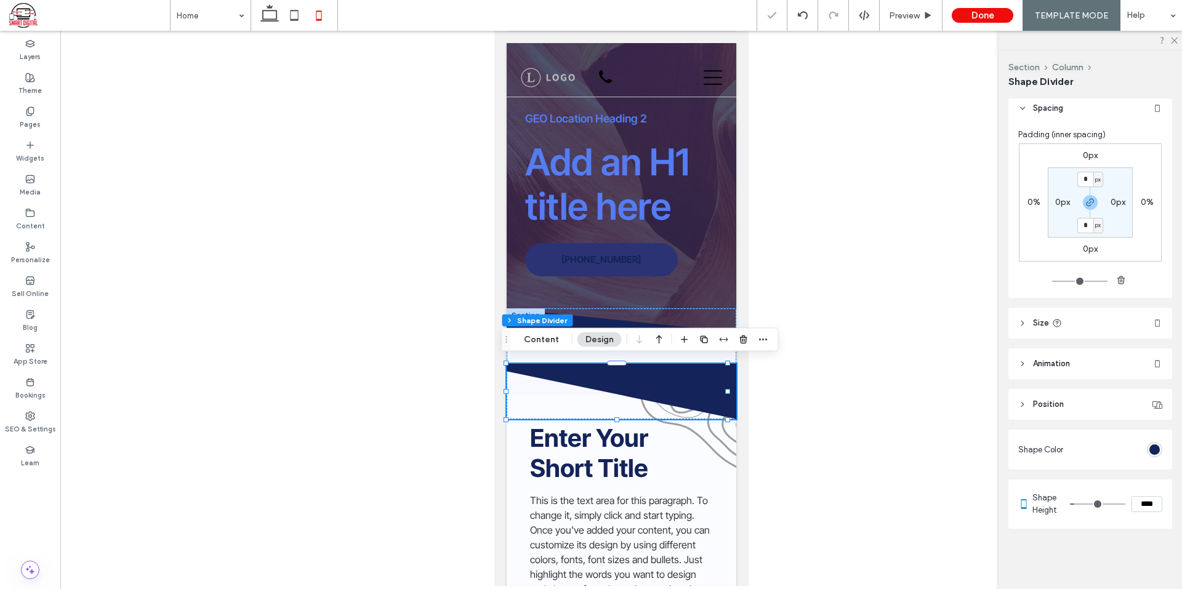
click at [1134, 506] on input "****" at bounding box center [1146, 504] width 31 height 16
type input "**"
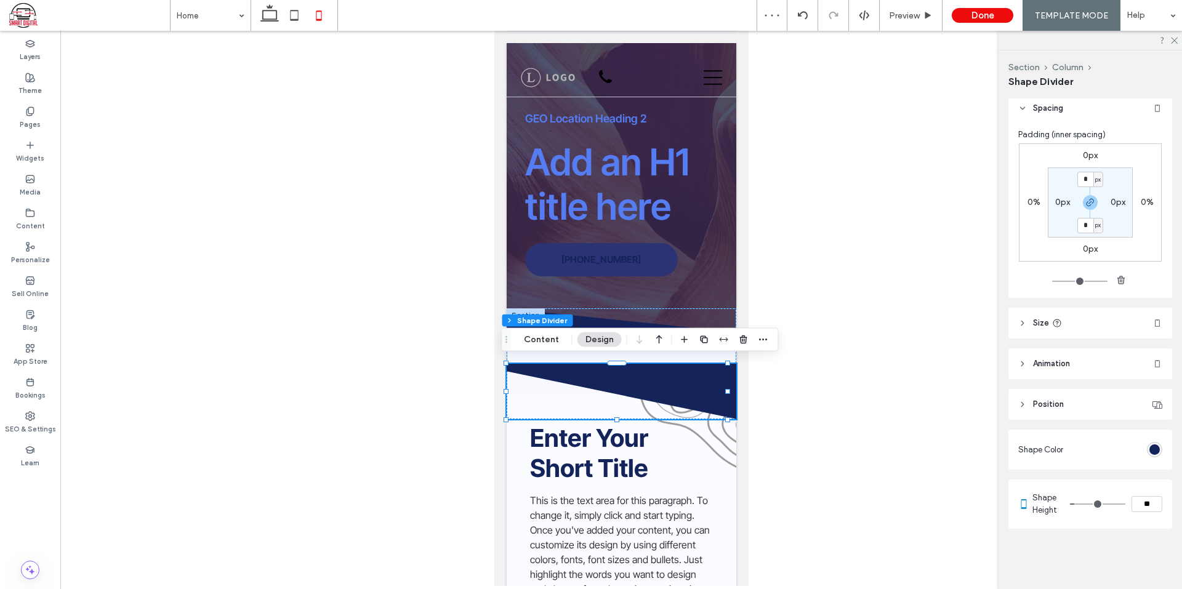
type input "****"
click at [1112, 554] on div "Alignment Spacing Padding (inner spacing) 0px 0% 0px 0% * px 0px * px 0px Size …" at bounding box center [1094, 341] width 172 height 486
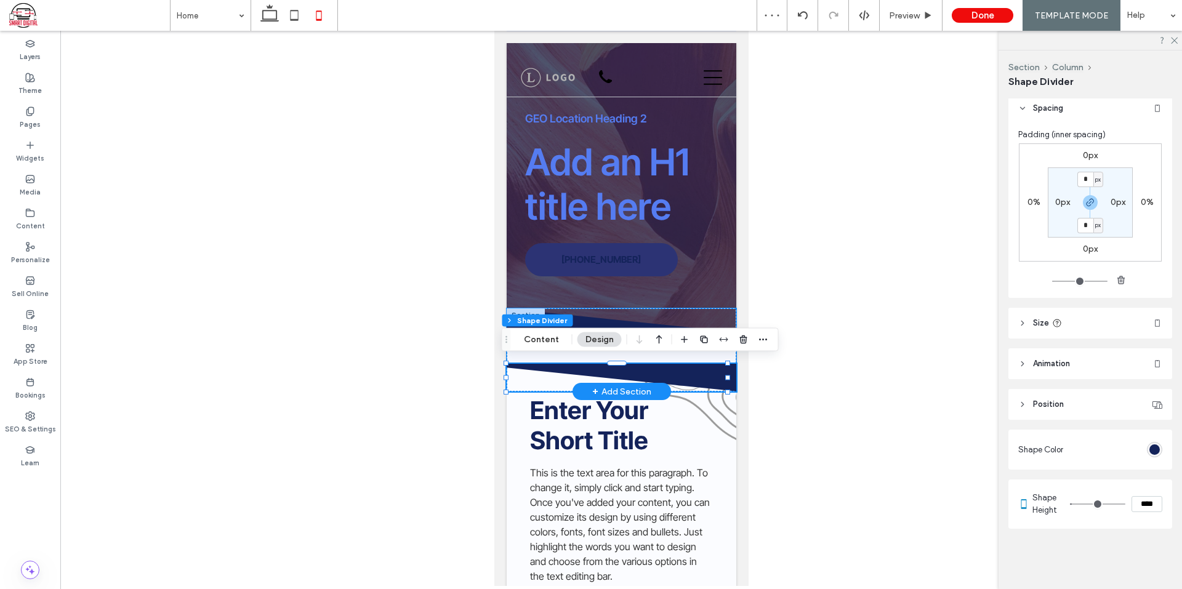
click at [681, 356] on div at bounding box center [621, 335] width 230 height 55
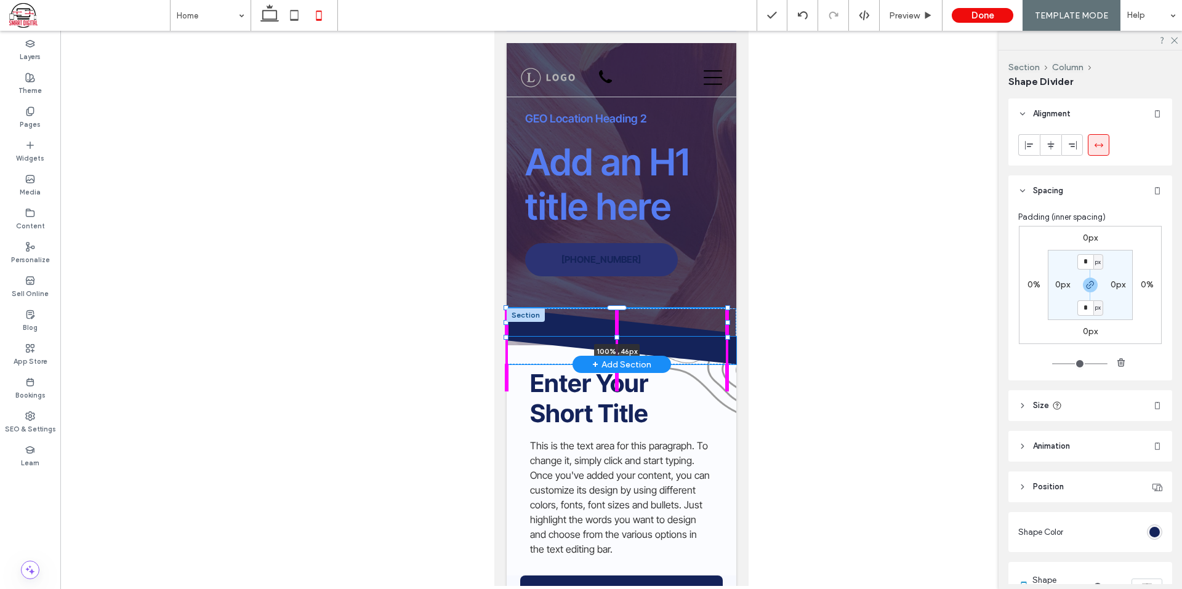
drag, startPoint x: 616, startPoint y: 359, endPoint x: 661, endPoint y: 347, distance: 47.0
click at [661, 347] on div "100% , 46px" at bounding box center [621, 336] width 230 height 56
type input "**"
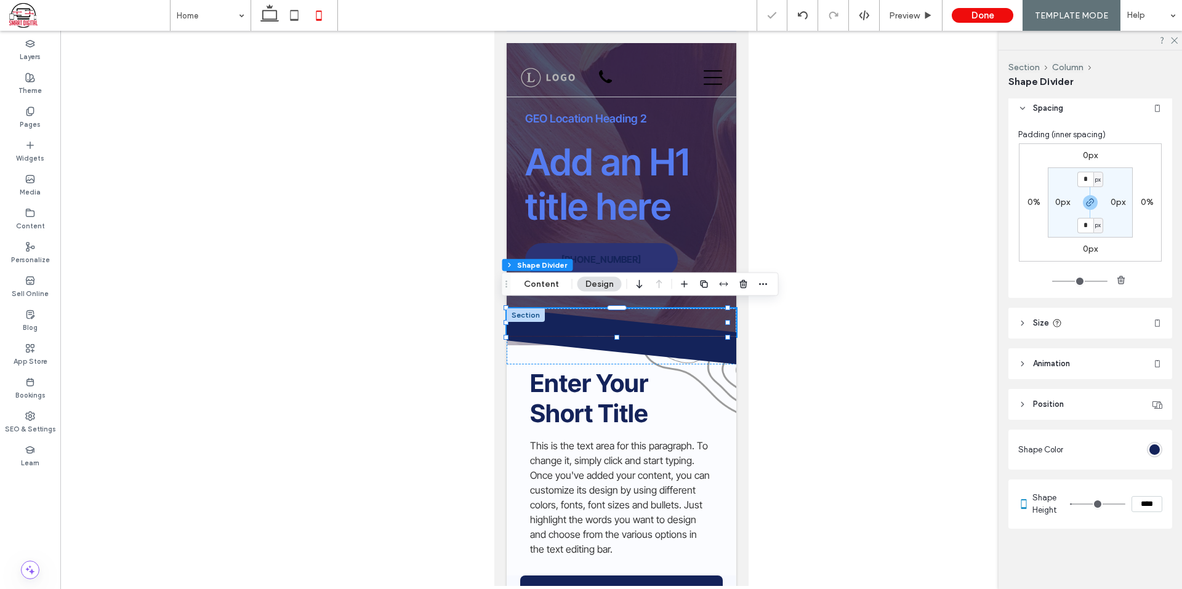
click at [1143, 508] on input "****" at bounding box center [1146, 504] width 31 height 16
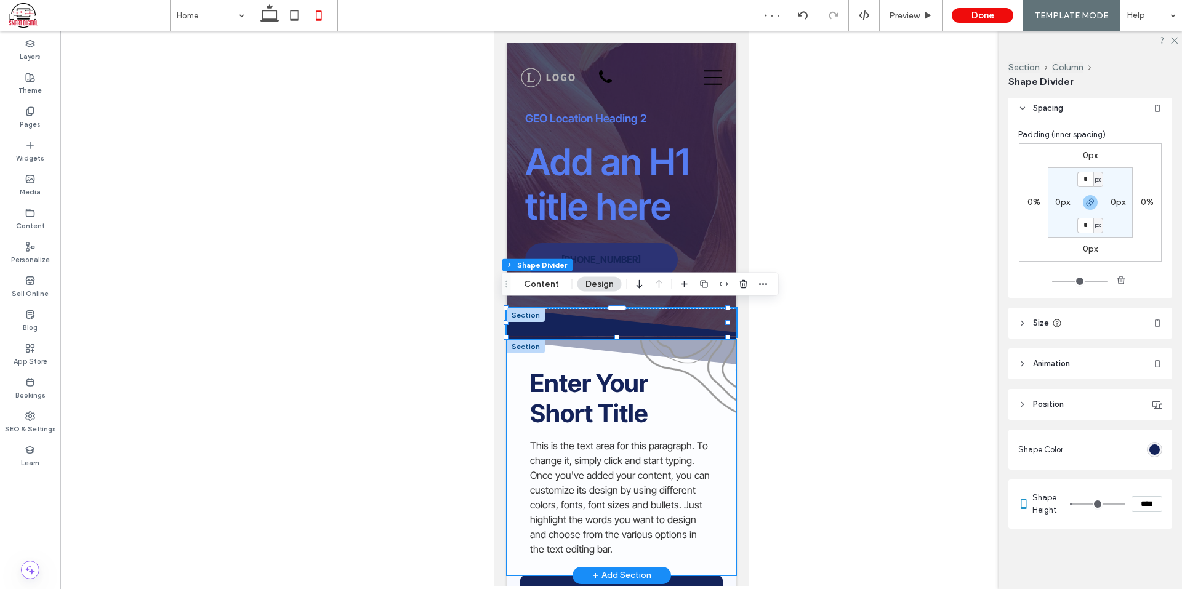
click at [710, 345] on div "Enter Your Short Title This is the text area for this paragraph. To change it, …" at bounding box center [621, 458] width 230 height 236
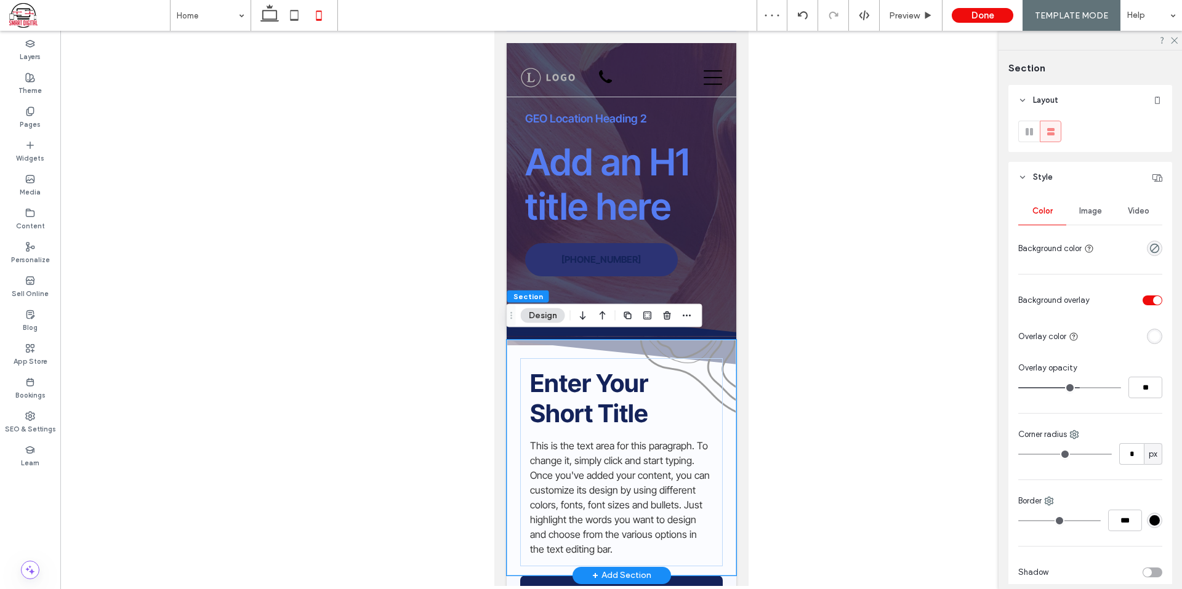
click at [723, 340] on div "Enter Your Short Title This is the text area for this paragraph. To change it, …" at bounding box center [621, 458] width 230 height 236
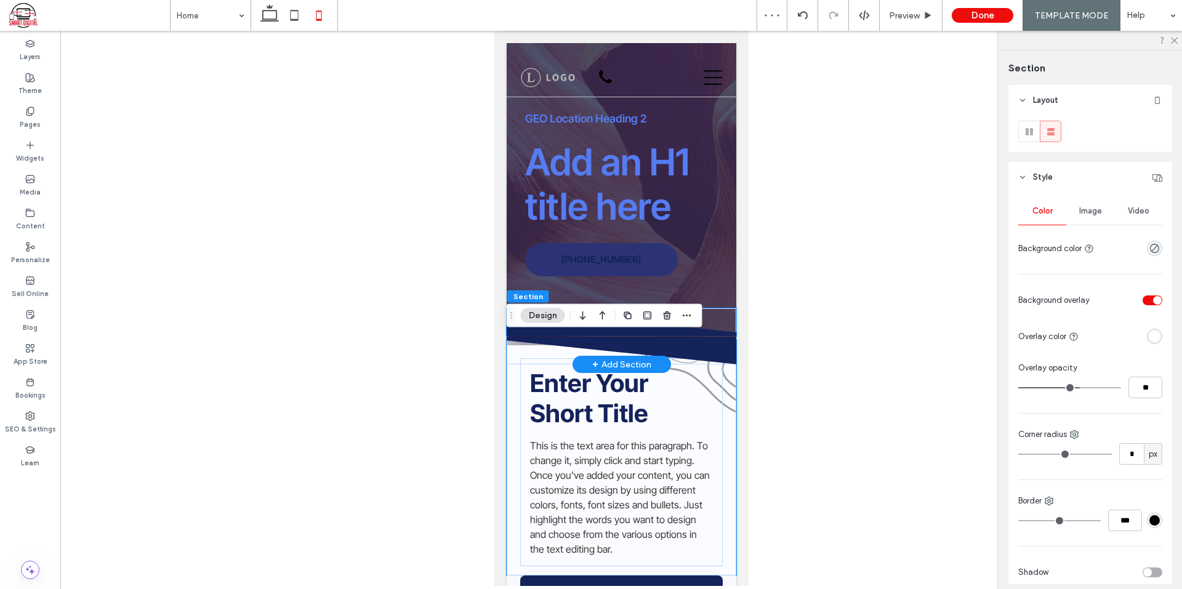
click at [706, 324] on icon at bounding box center [620, 322] width 230 height 28
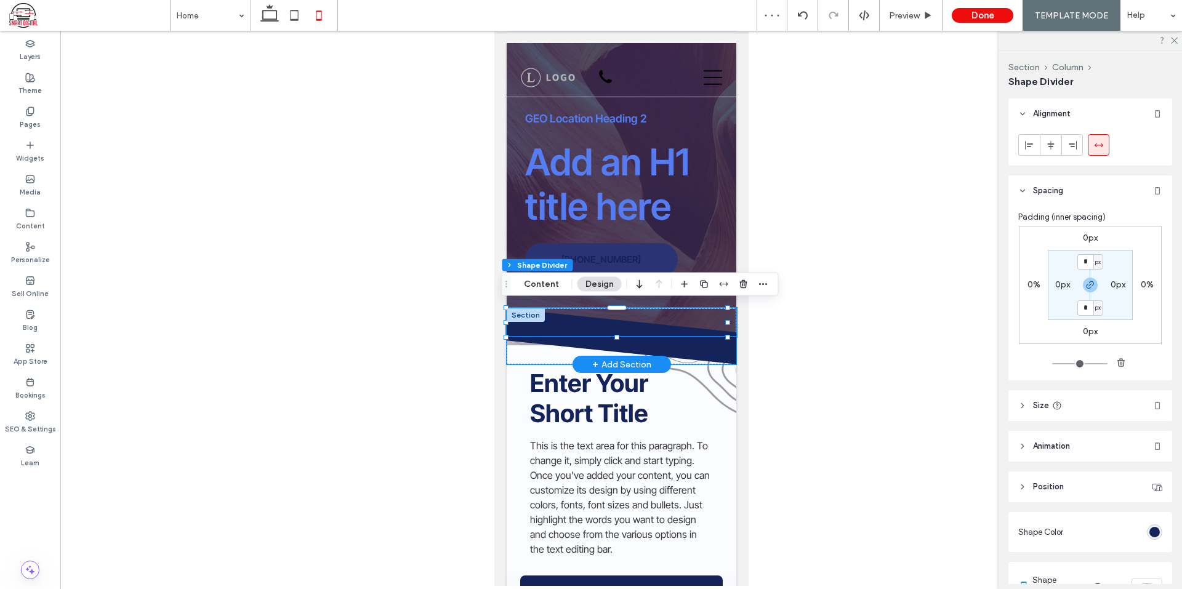
click at [670, 338] on icon at bounding box center [621, 351] width 230 height 28
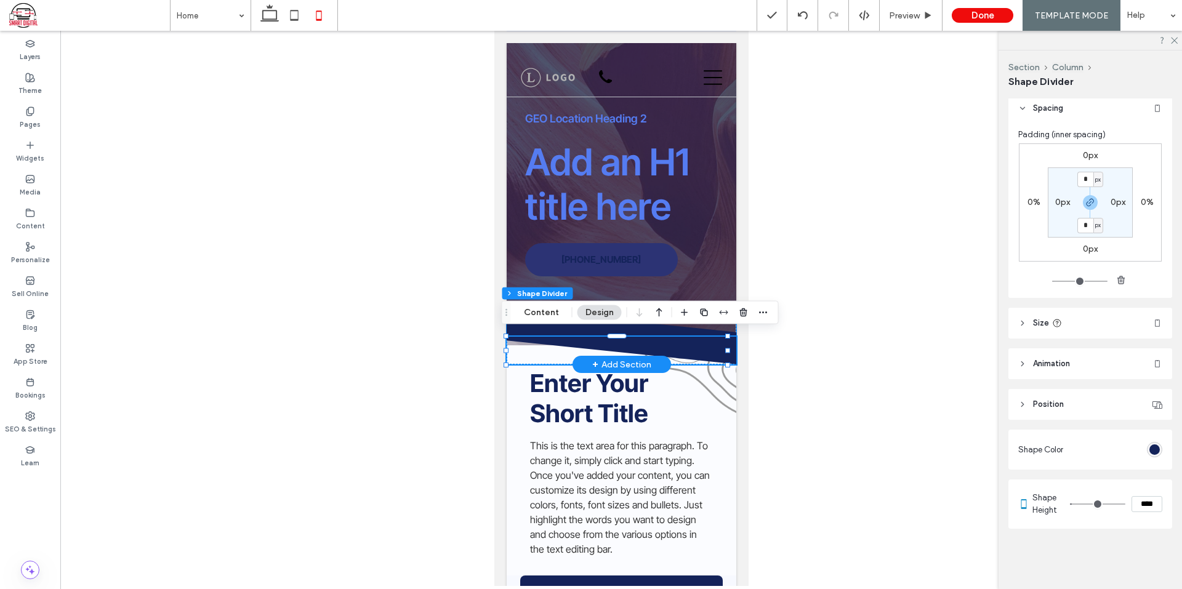
click at [672, 329] on icon at bounding box center [620, 322] width 230 height 28
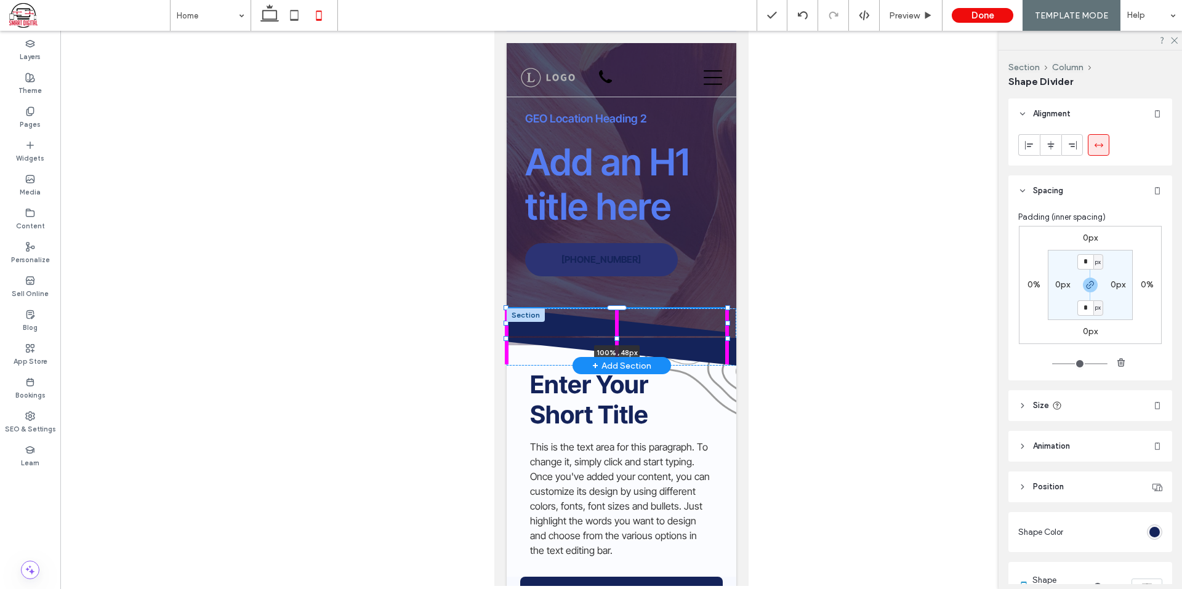
drag, startPoint x: 617, startPoint y: 335, endPoint x: 714, endPoint y: 350, distance: 97.8
click at [668, 332] on div "100% , 48px" at bounding box center [621, 336] width 230 height 57
type input "**"
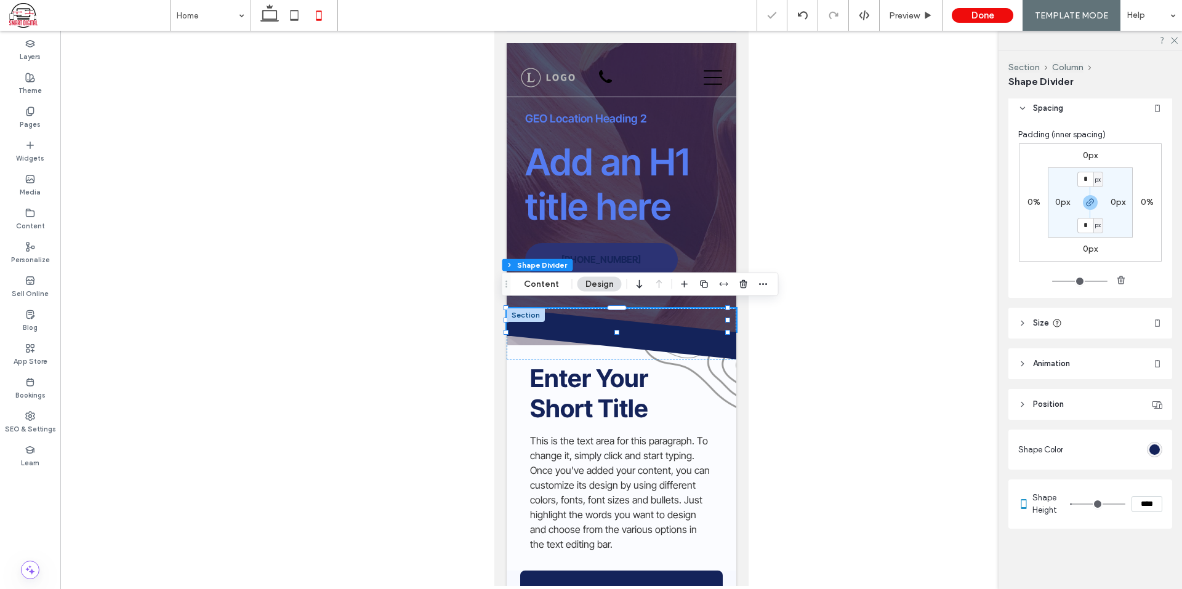
click at [1110, 328] on header "Size" at bounding box center [1090, 323] width 164 height 31
click at [1136, 385] on input "**" at bounding box center [1131, 391] width 25 height 22
type input "**"
click at [1133, 356] on input "***" at bounding box center [1131, 354] width 25 height 22
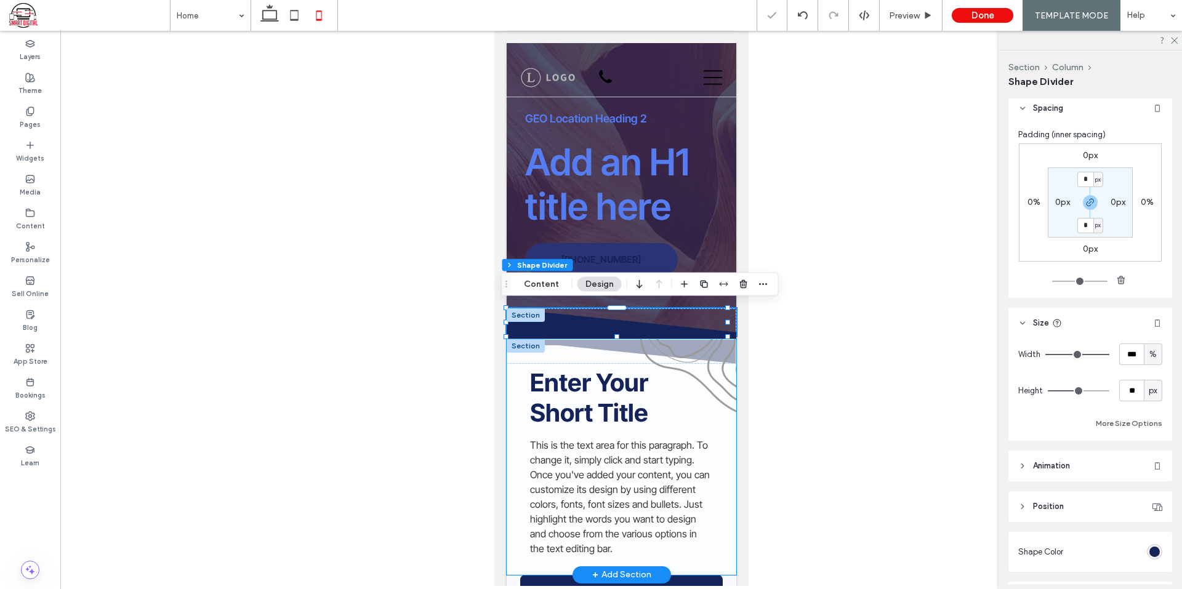
click at [705, 343] on div "Enter Your Short Title This is the text area for this paragraph. To change it, …" at bounding box center [621, 457] width 230 height 236
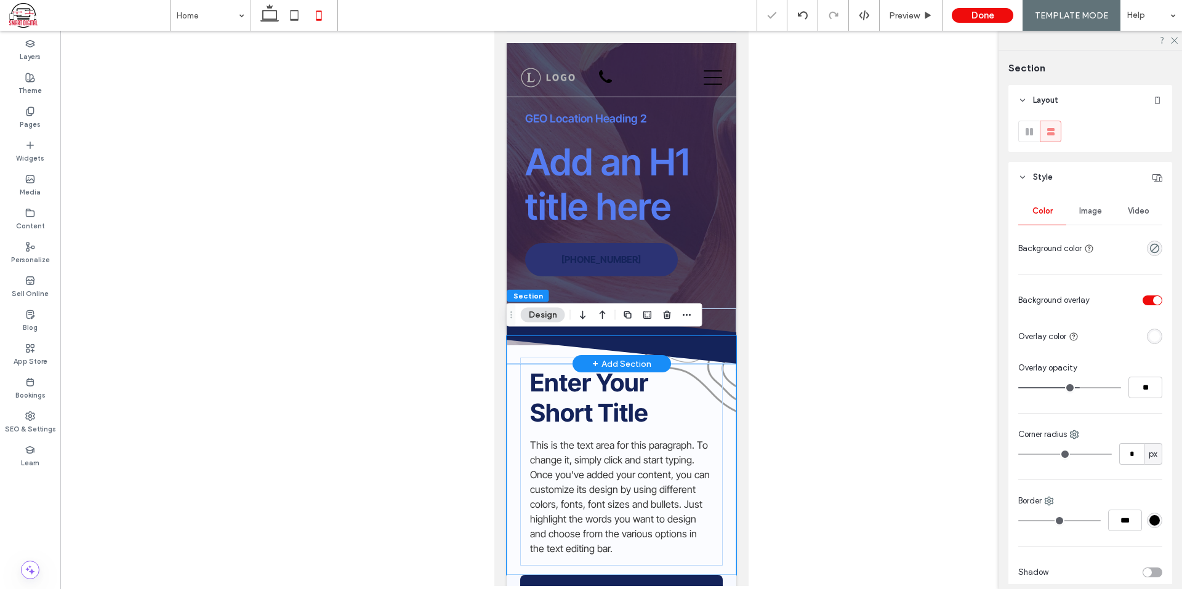
click at [710, 338] on icon at bounding box center [621, 350] width 230 height 28
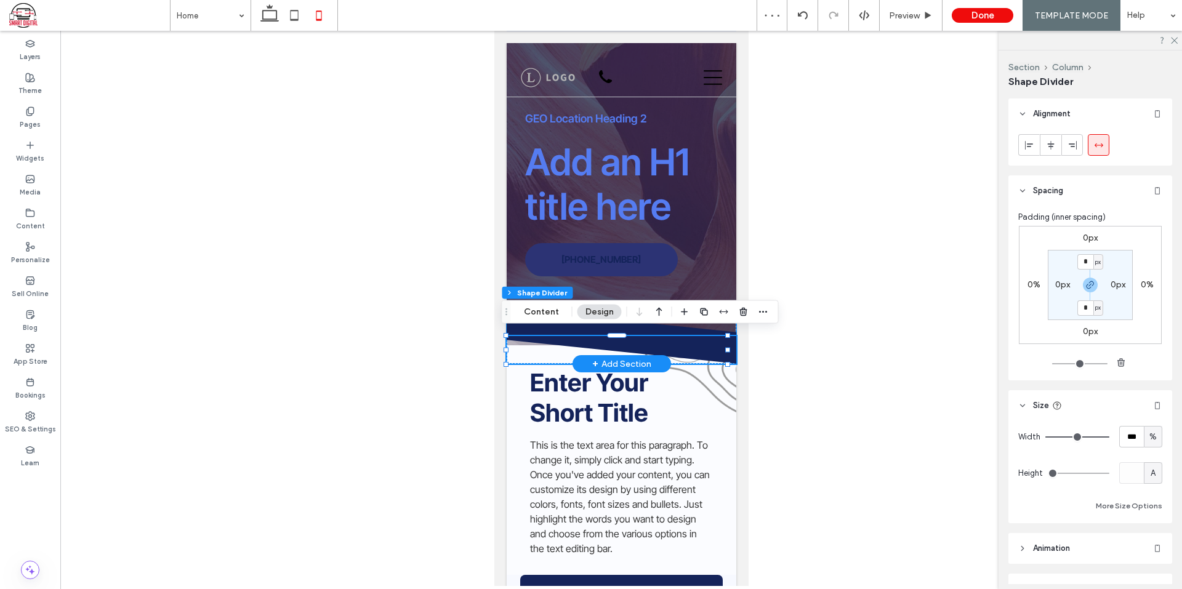
click at [672, 325] on icon at bounding box center [620, 322] width 230 height 28
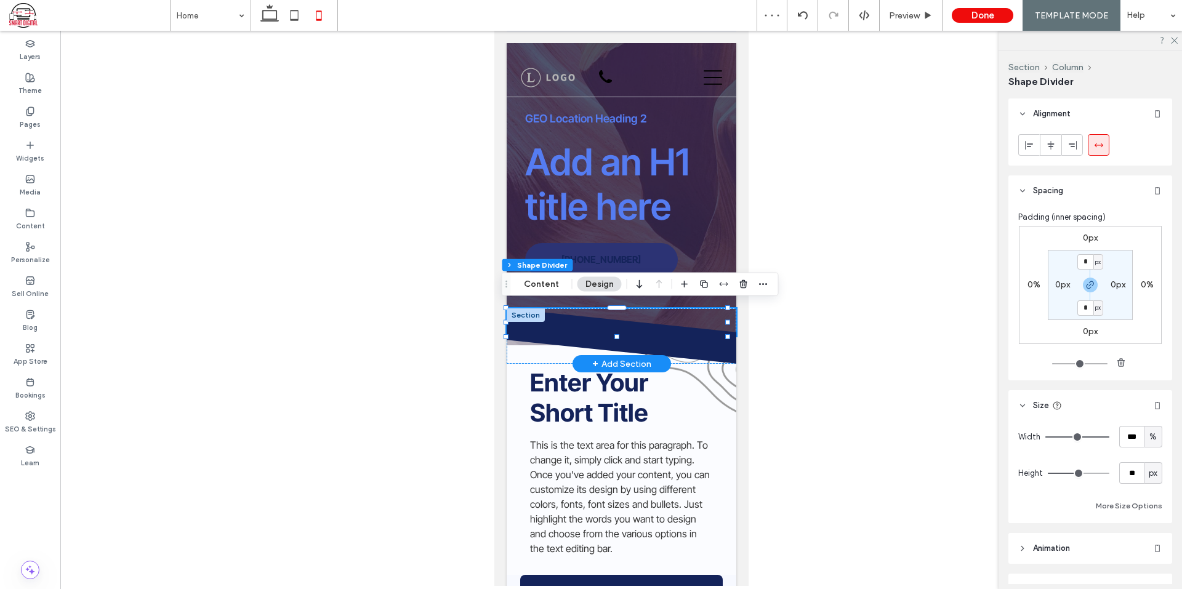
click at [524, 313] on div at bounding box center [525, 315] width 38 height 14
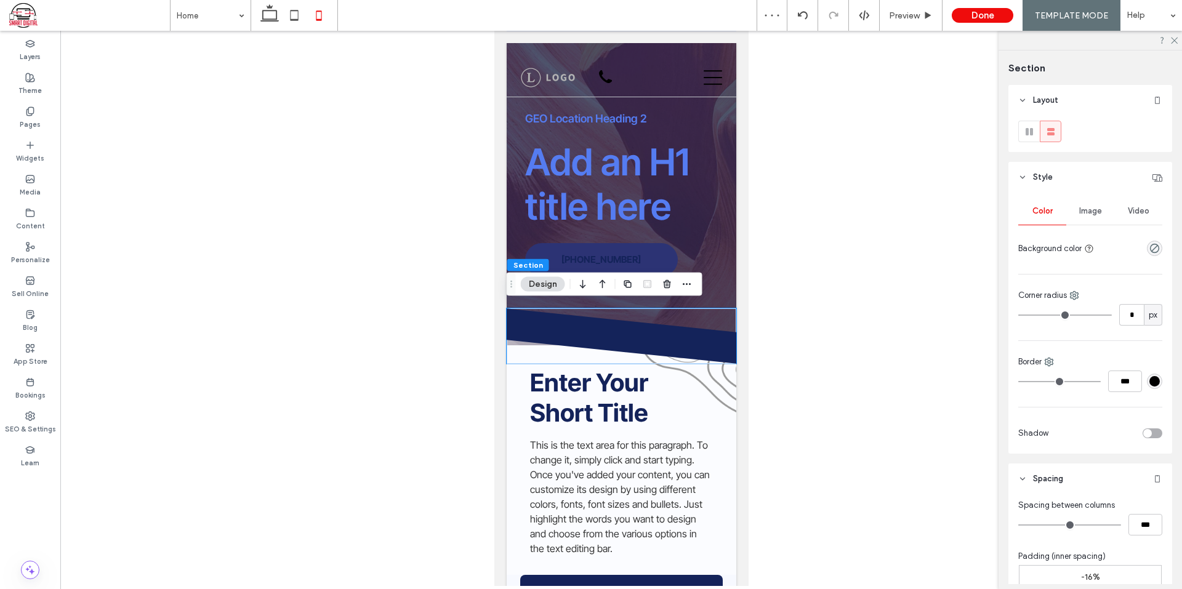
scroll to position [260, 0]
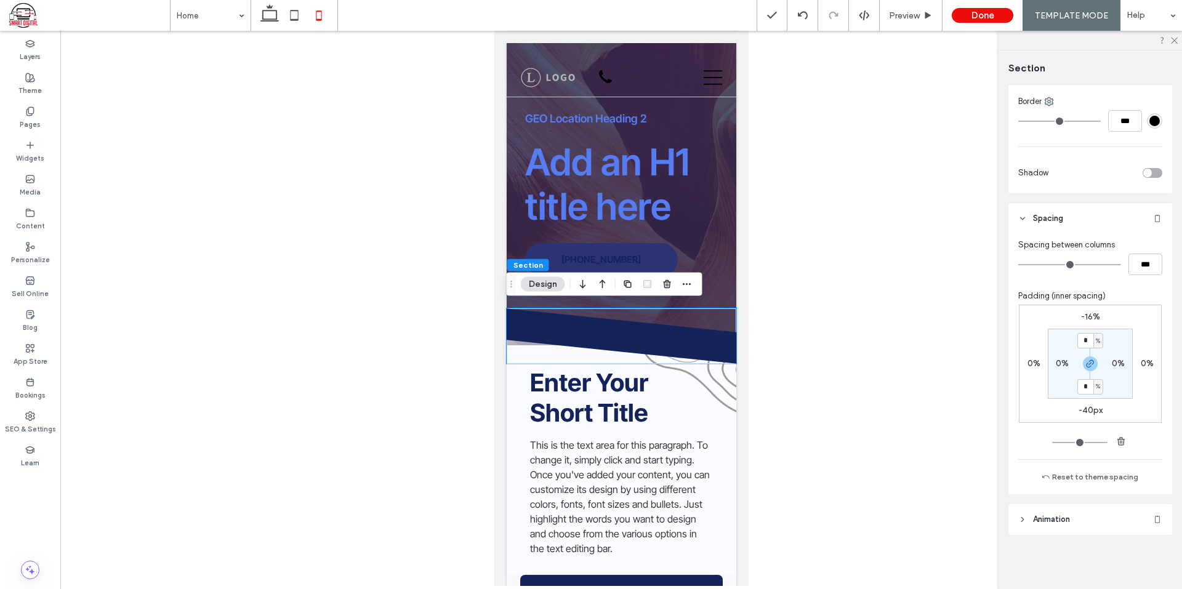
click at [1093, 318] on label "-16%" at bounding box center [1090, 316] width 19 height 10
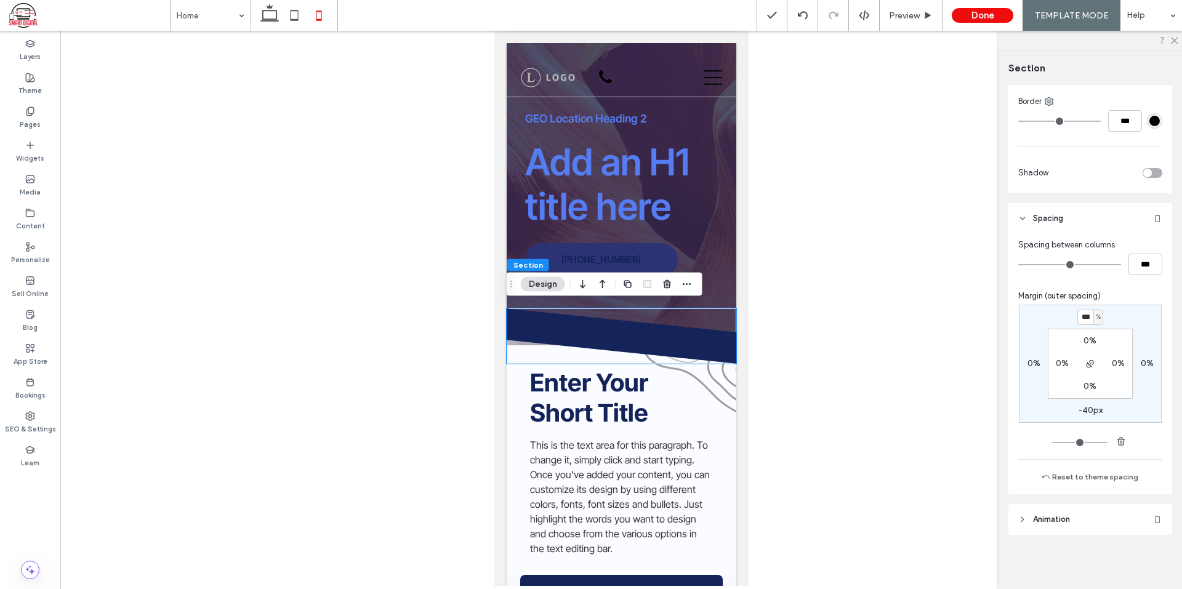
click at [1094, 316] on div "%" at bounding box center [1097, 317] width 7 height 12
click at [1095, 335] on span "px" at bounding box center [1090, 336] width 9 height 12
type input "*"
type input "*****"
type input "*"
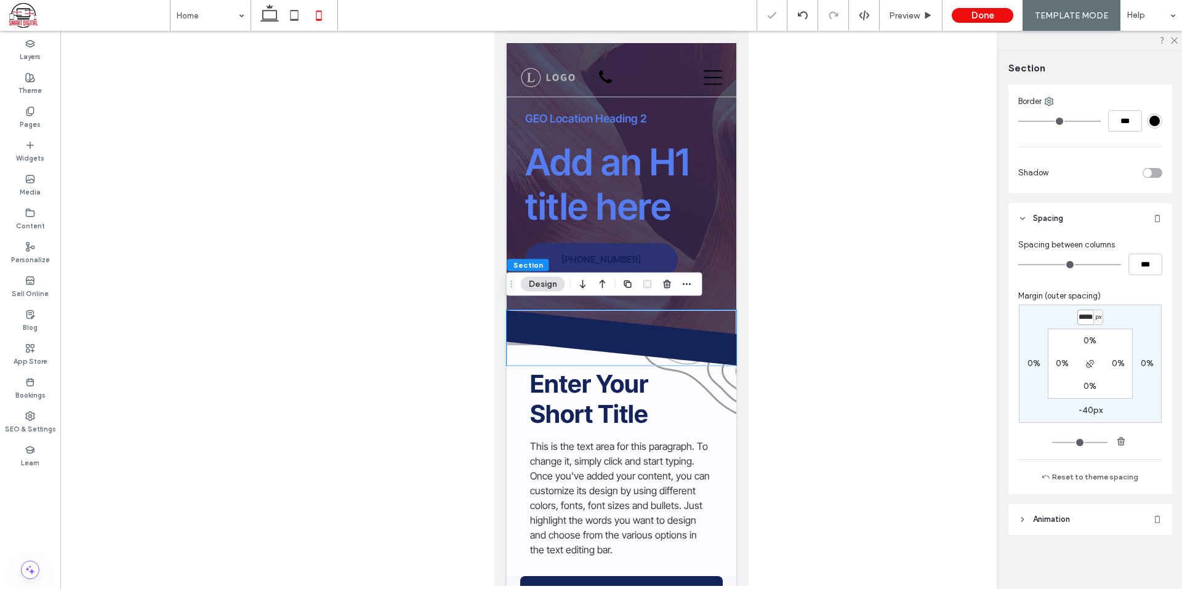
click at [1083, 317] on input "*****" at bounding box center [1085, 317] width 16 height 15
type input "***"
type input "*"
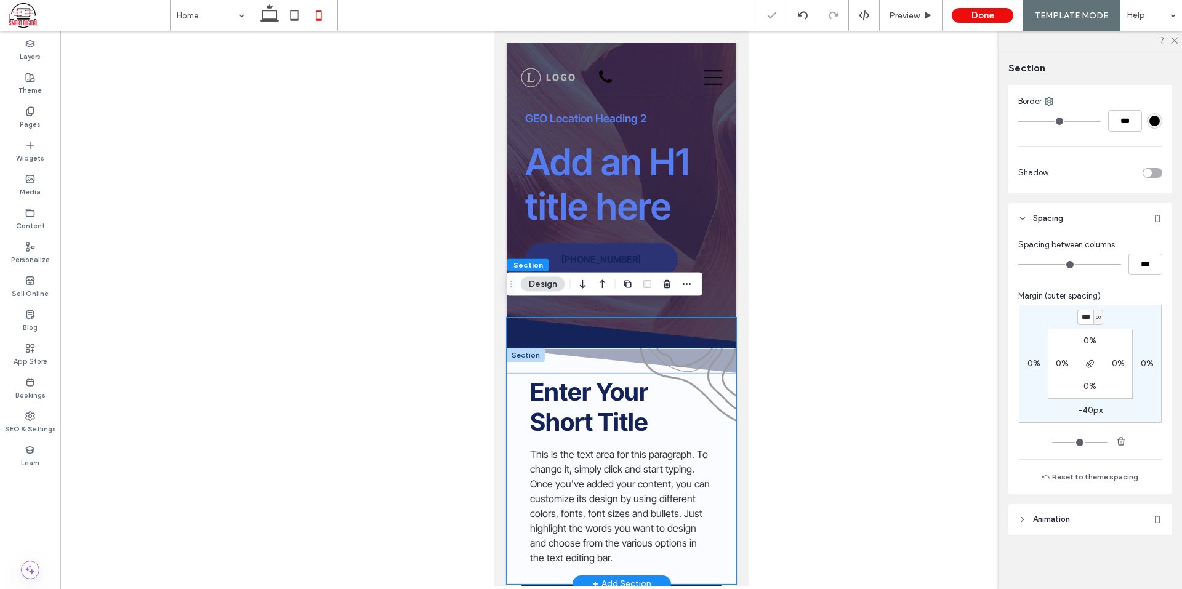
click at [693, 350] on div "Enter Your Short Title This is the text area for this paragraph. To change it, …" at bounding box center [621, 466] width 230 height 236
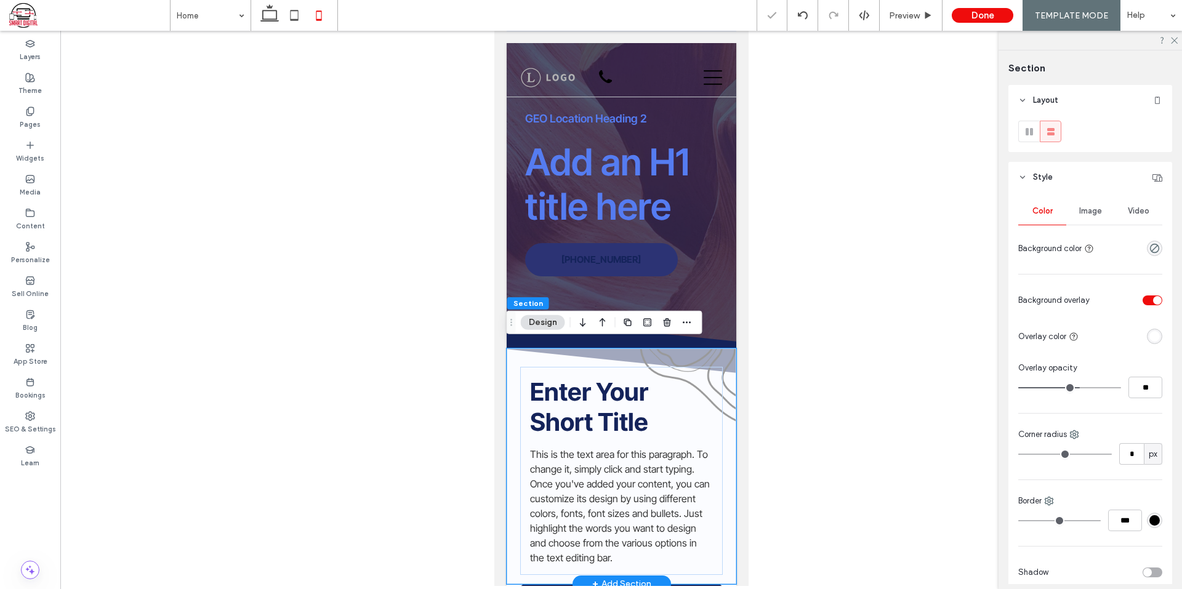
click at [610, 348] on div "Enter Your Short Title This is the text area for this paragraph. To change it, …" at bounding box center [621, 466] width 230 height 236
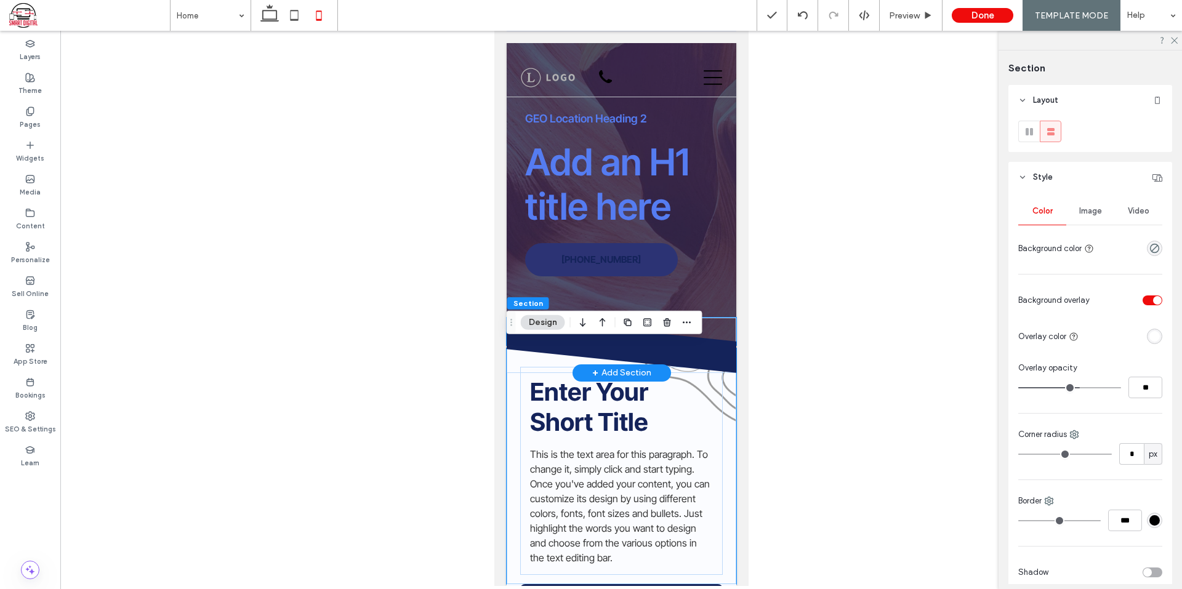
click at [711, 318] on div at bounding box center [621, 332] width 230 height 28
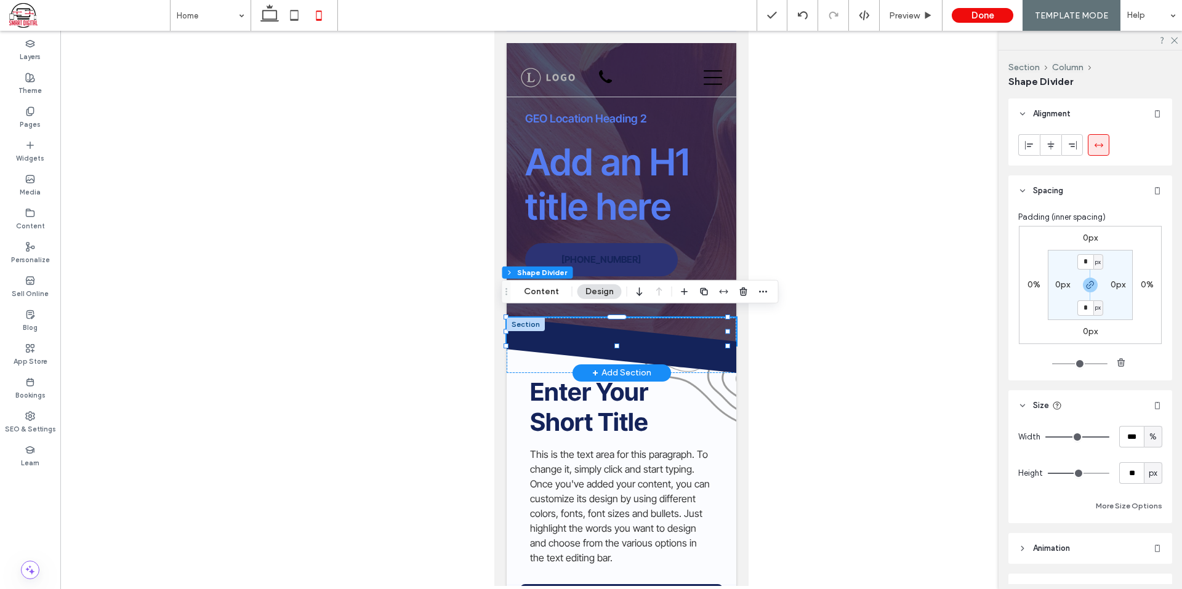
click at [520, 320] on div at bounding box center [525, 325] width 38 height 14
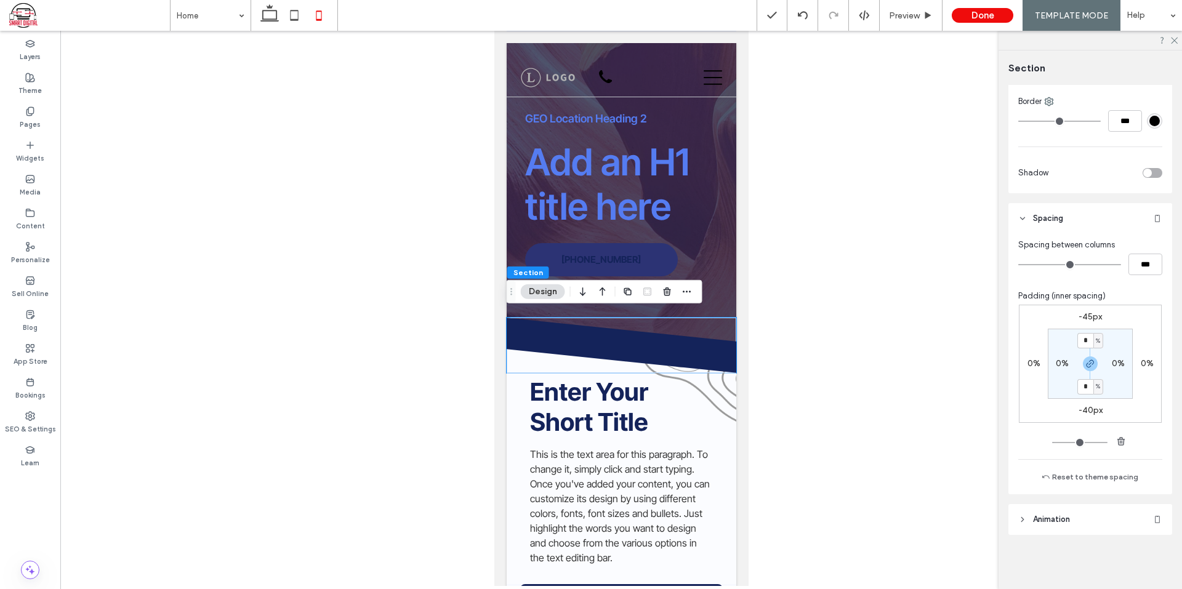
click at [1086, 404] on div "-45px 0% -40px 0% * % 0% * % 0%" at bounding box center [1090, 364] width 143 height 118
click at [1089, 409] on label "-40px" at bounding box center [1090, 410] width 24 height 10
type input "*"
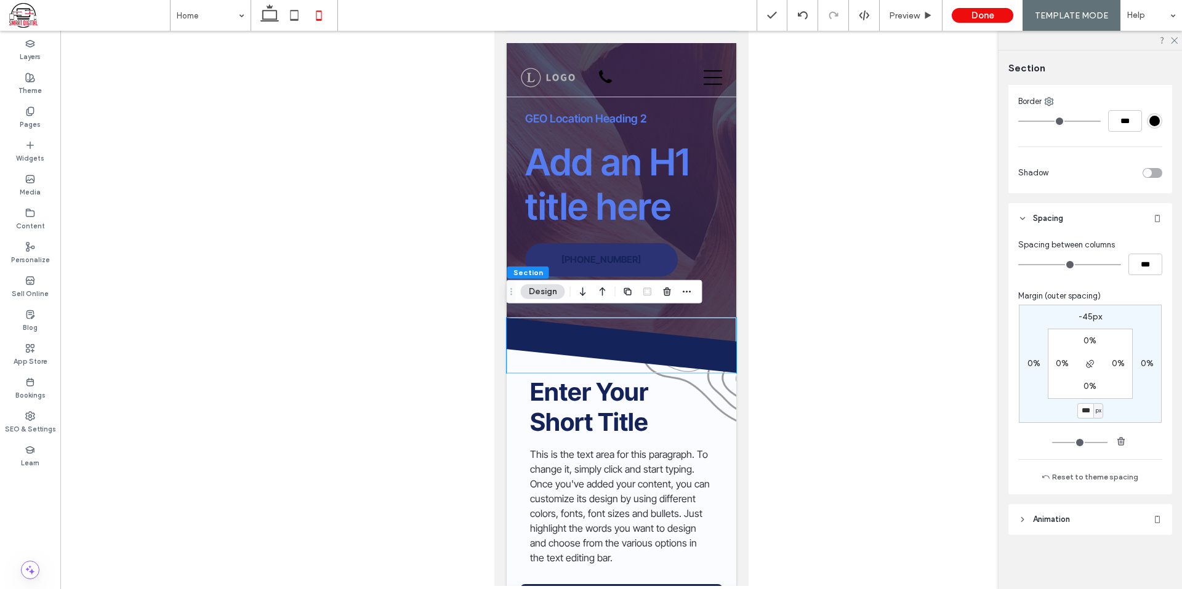
type input "***"
type input "*"
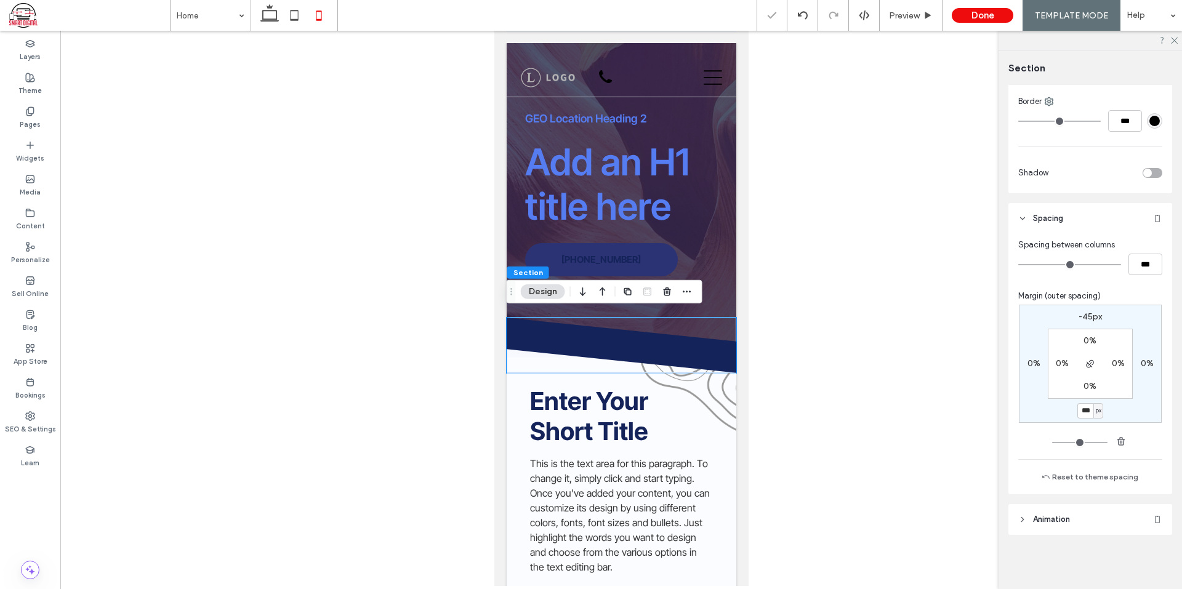
click at [1087, 408] on input "***" at bounding box center [1085, 410] width 16 height 15
click at [1088, 408] on input "***" at bounding box center [1085, 410] width 16 height 15
type input "***"
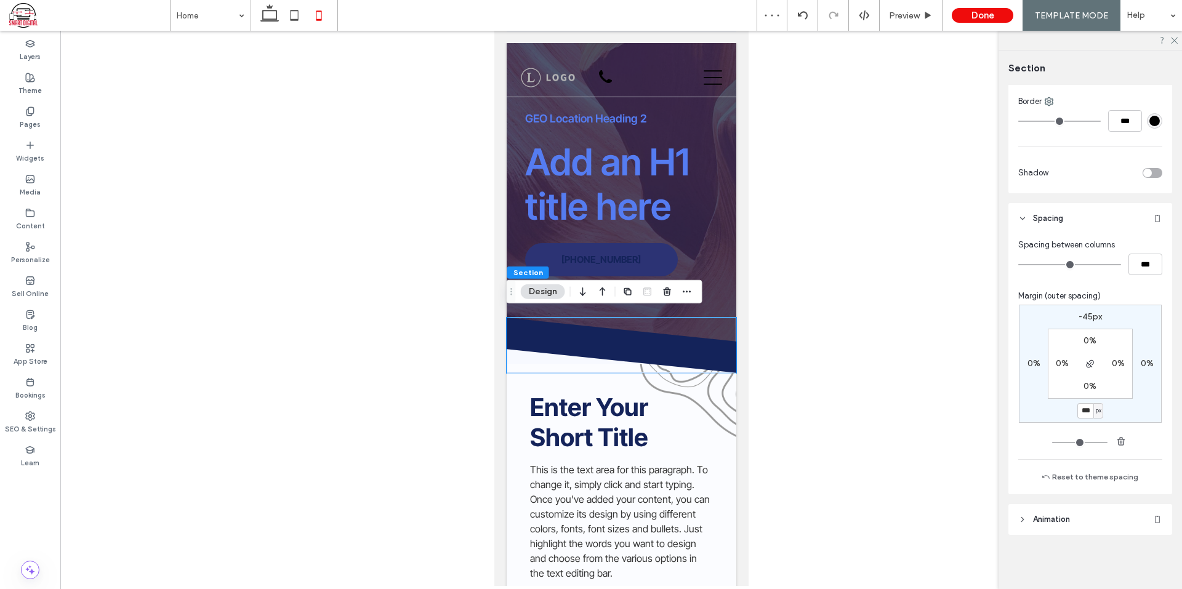
type input "*"
type input "***"
type input "*"
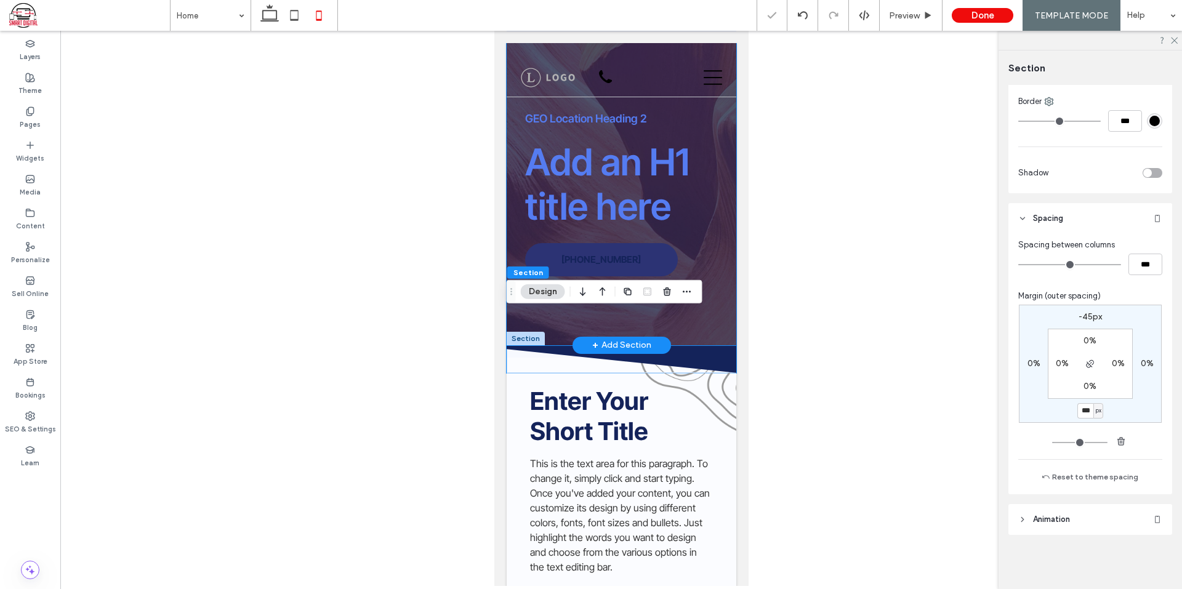
click at [707, 281] on div "GEO Location Heading 2 Add an H1 title here 555-555-5555" at bounding box center [621, 194] width 230 height 302
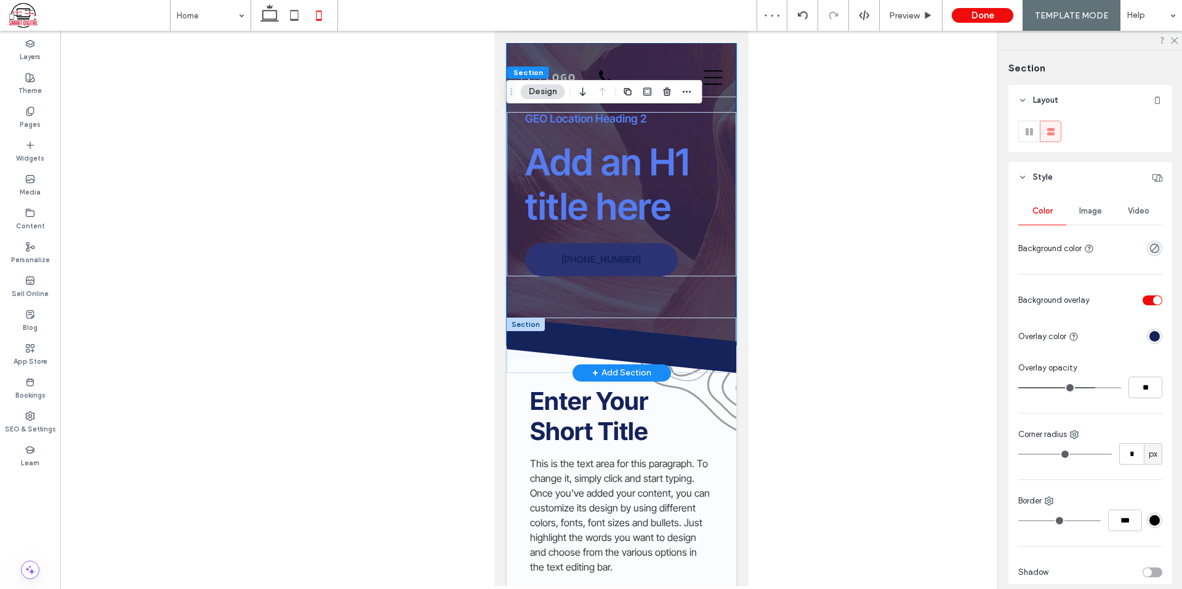
click at [536, 319] on div at bounding box center [525, 325] width 38 height 14
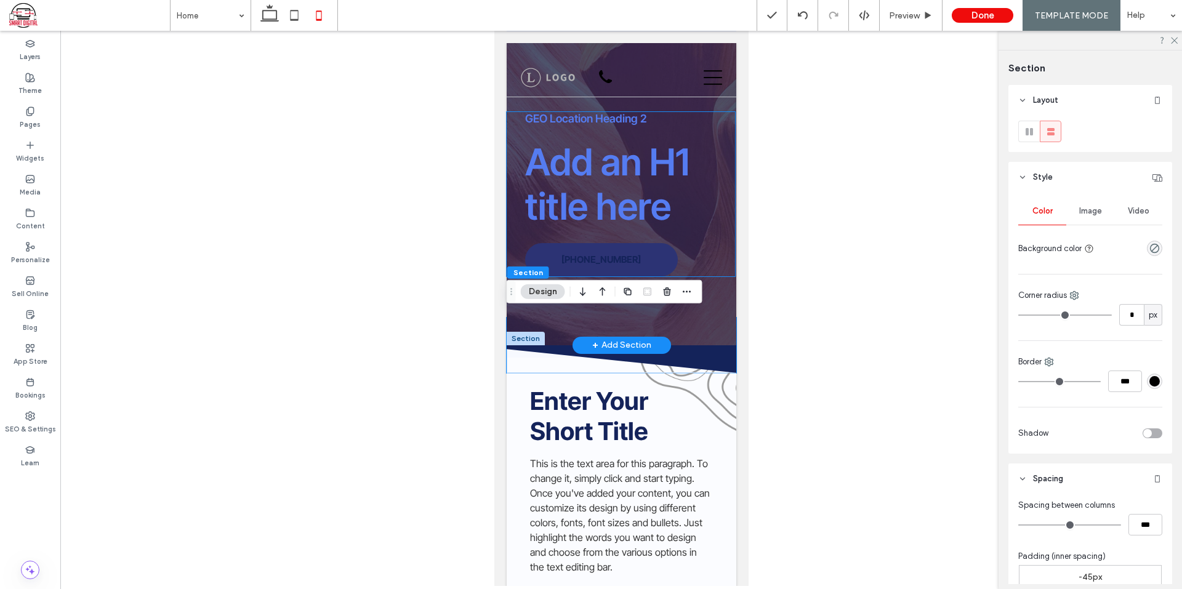
click at [702, 220] on h1 "Add an H1 title here" at bounding box center [619, 184] width 191 height 89
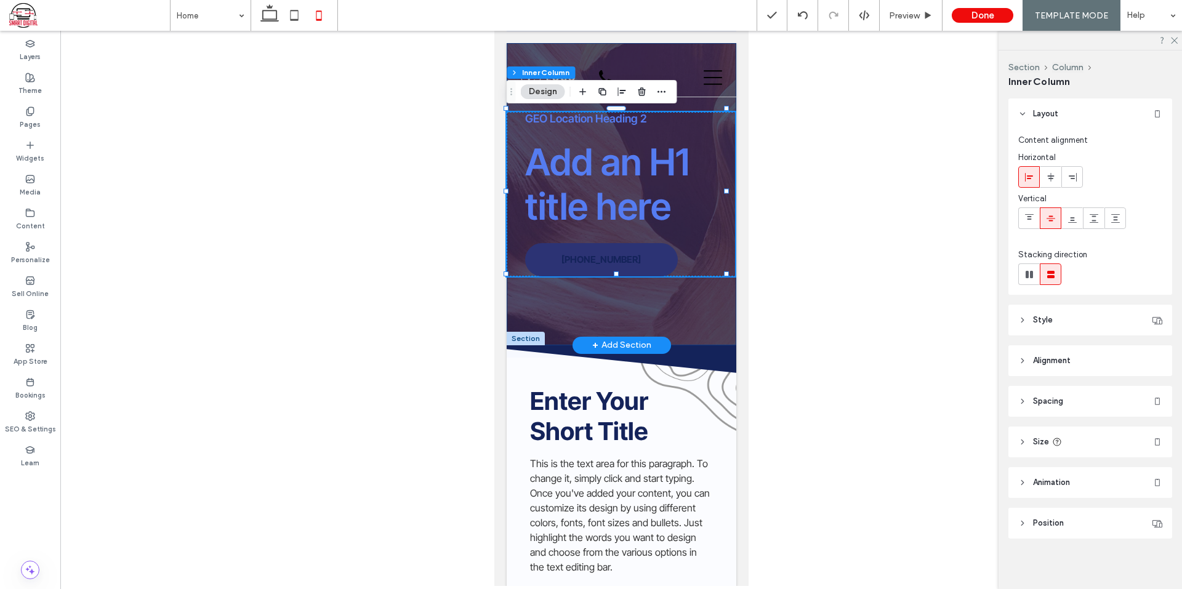
click at [710, 303] on div "GEO Location Heading 2 Add an H1 title here 555-555-5555" at bounding box center [621, 194] width 230 height 302
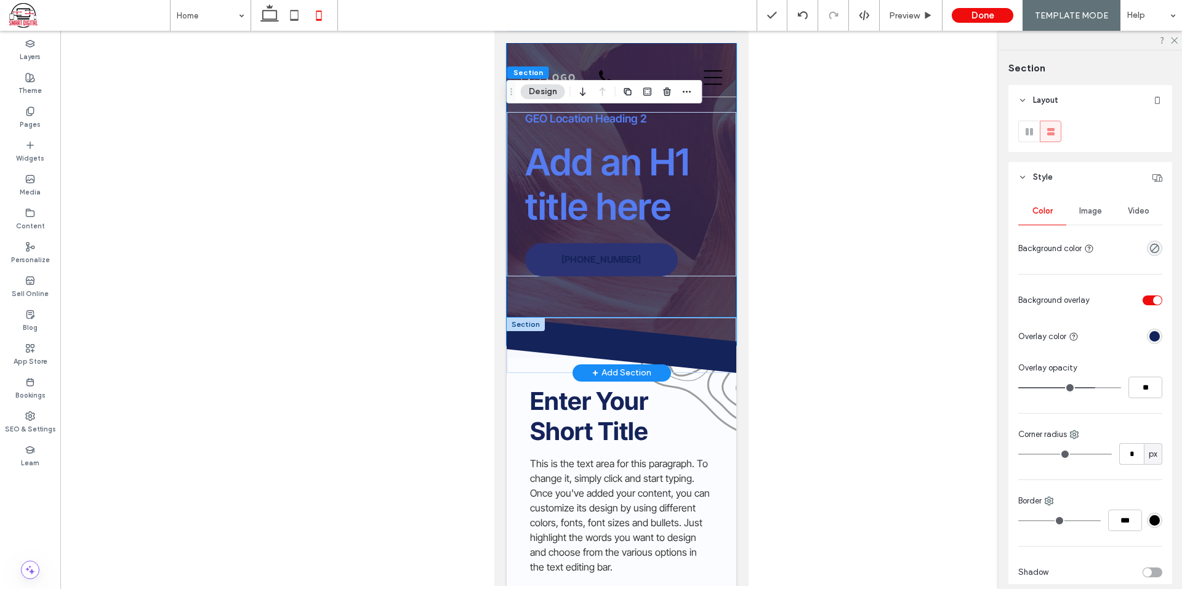
click at [712, 331] on icon at bounding box center [620, 332] width 230 height 28
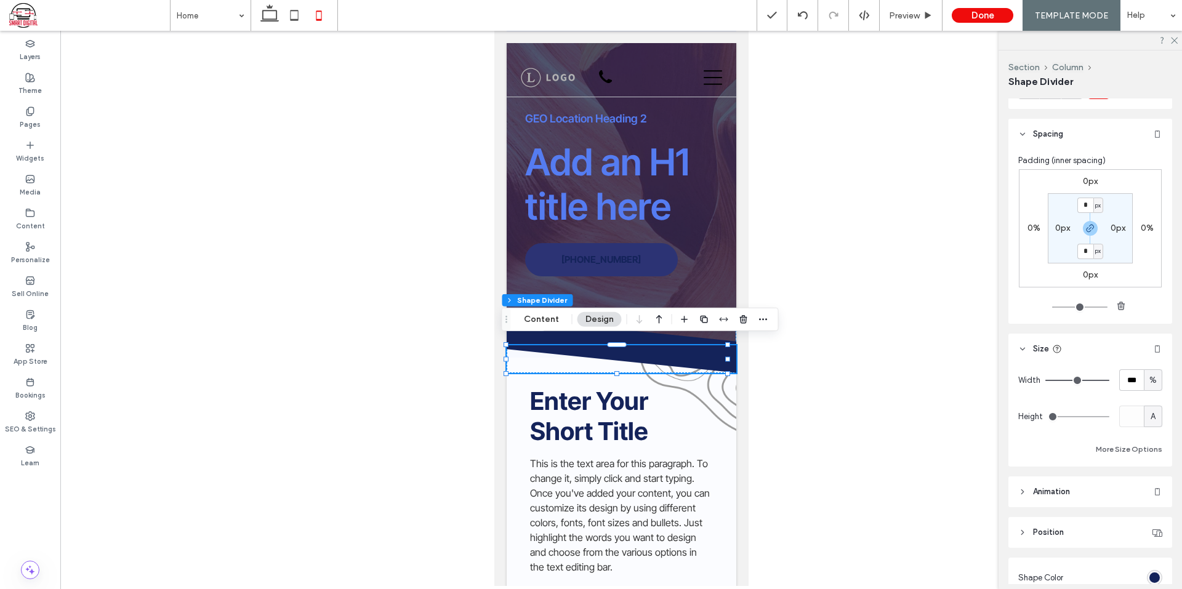
scroll to position [185, 0]
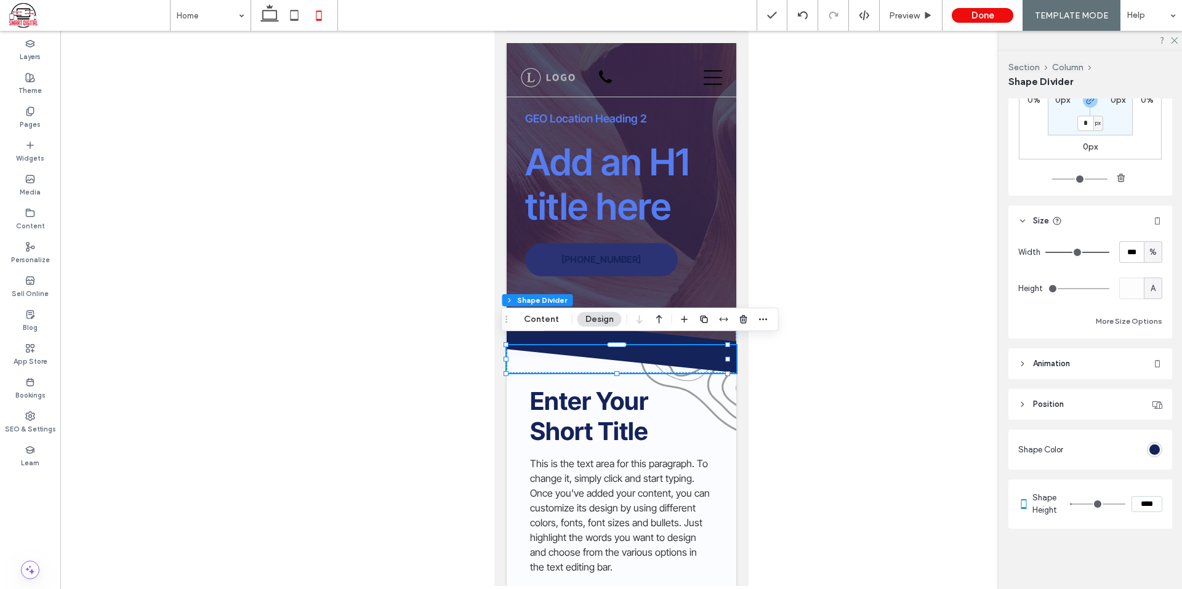
click at [1141, 497] on input "****" at bounding box center [1146, 504] width 31 height 16
click at [713, 297] on div "GEO Location Heading 2 Add an H1 title here 555-555-5555" at bounding box center [621, 194] width 230 height 302
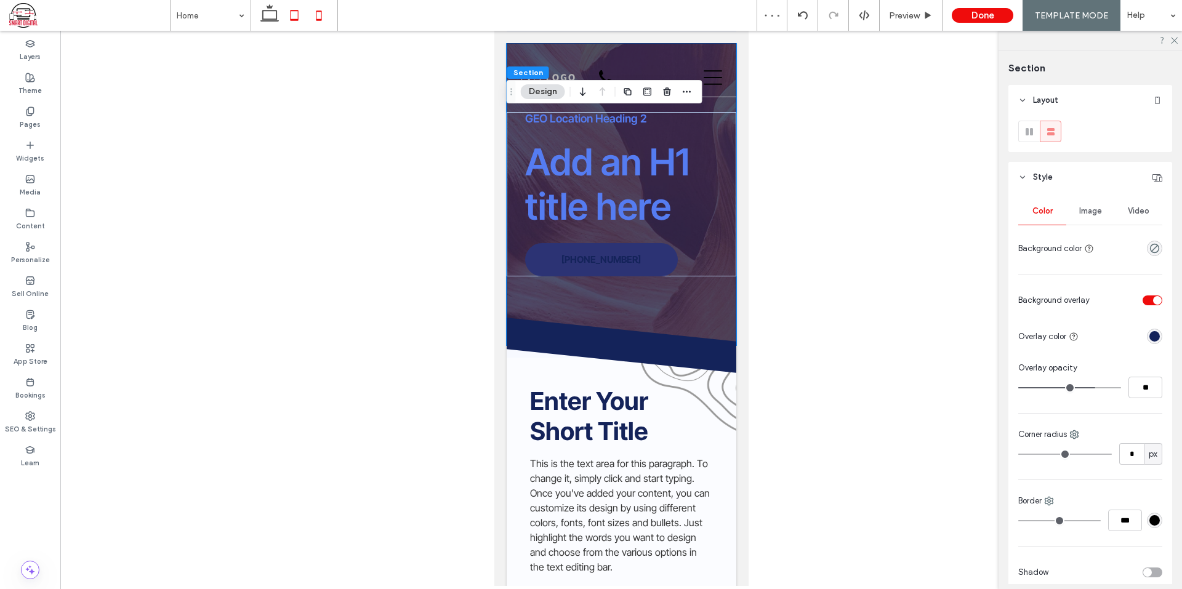
click at [290, 26] on icon at bounding box center [294, 15] width 25 height 25
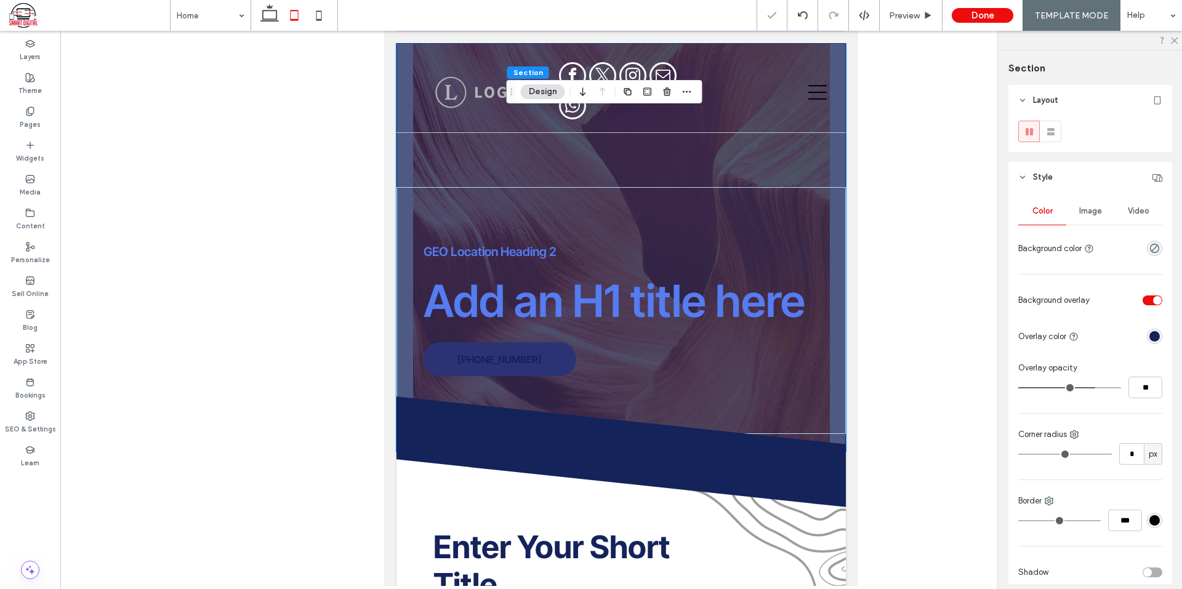
type input "**"
type input "*"
type input "**"
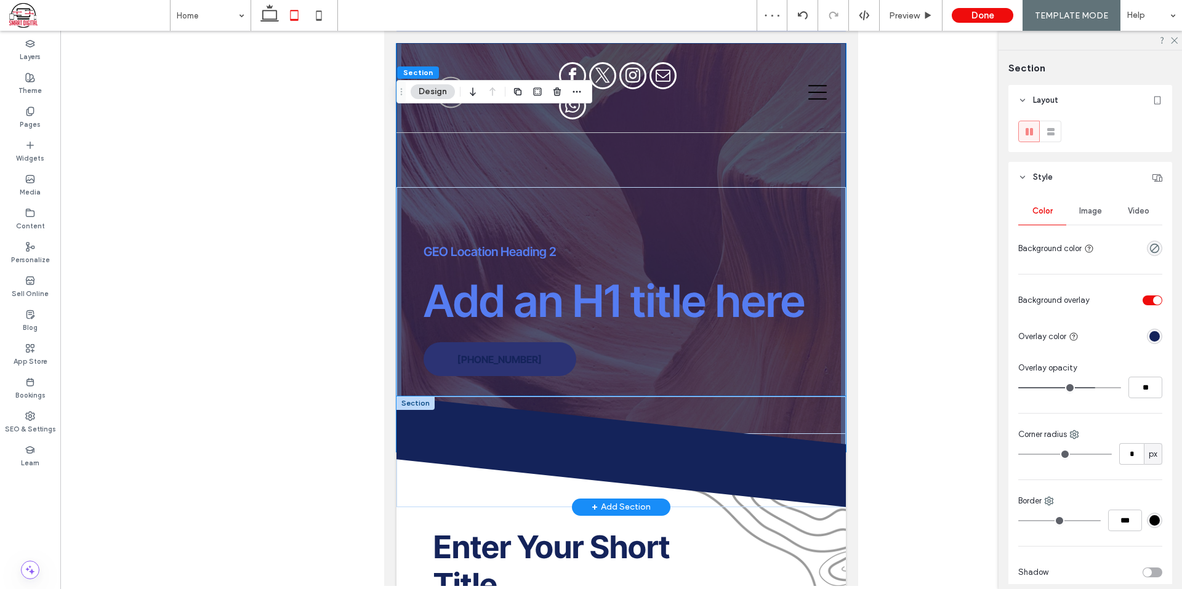
click at [528, 430] on icon at bounding box center [621, 423] width 450 height 55
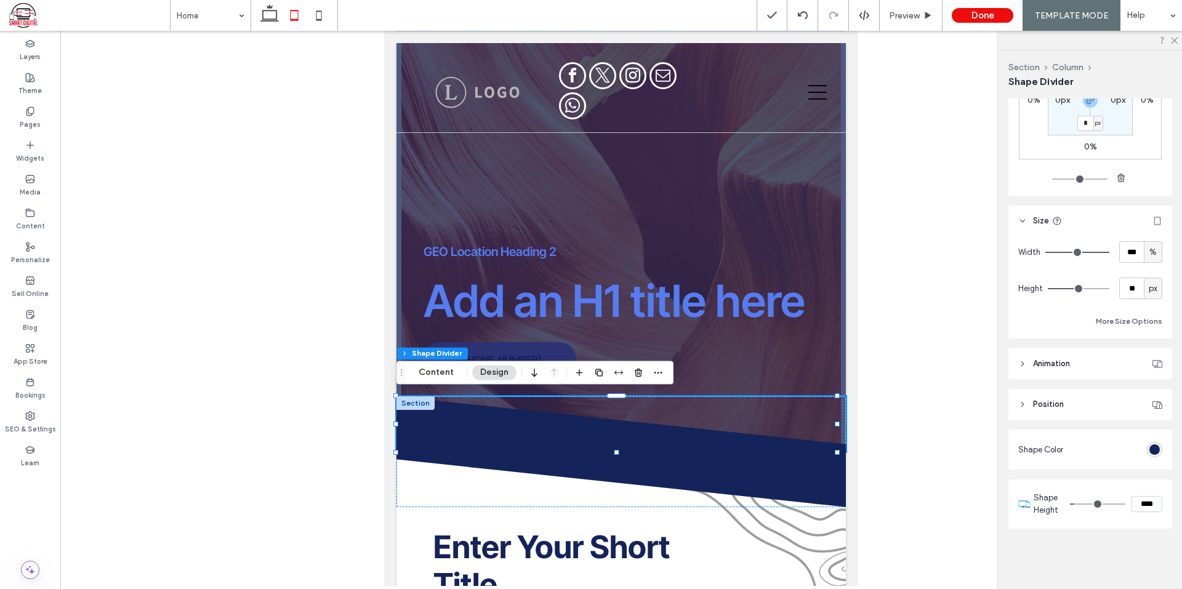
click at [1149, 507] on input "****" at bounding box center [1146, 504] width 31 height 16
type input "****"
type input "**"
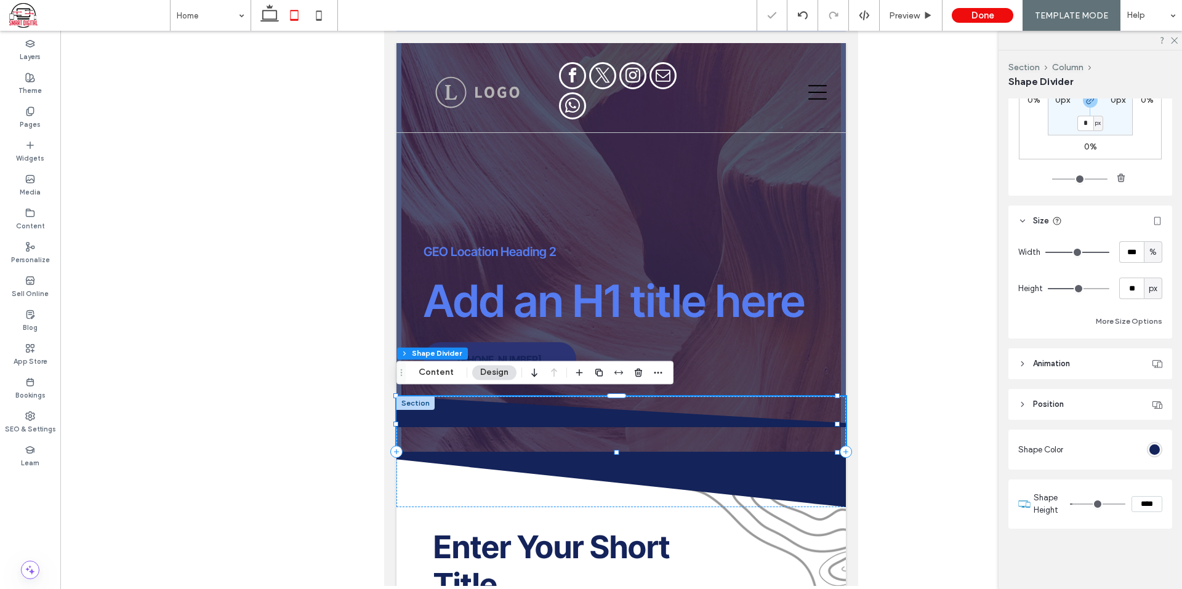
click at [1141, 505] on input "****" at bounding box center [1146, 504] width 31 height 16
type input "**"
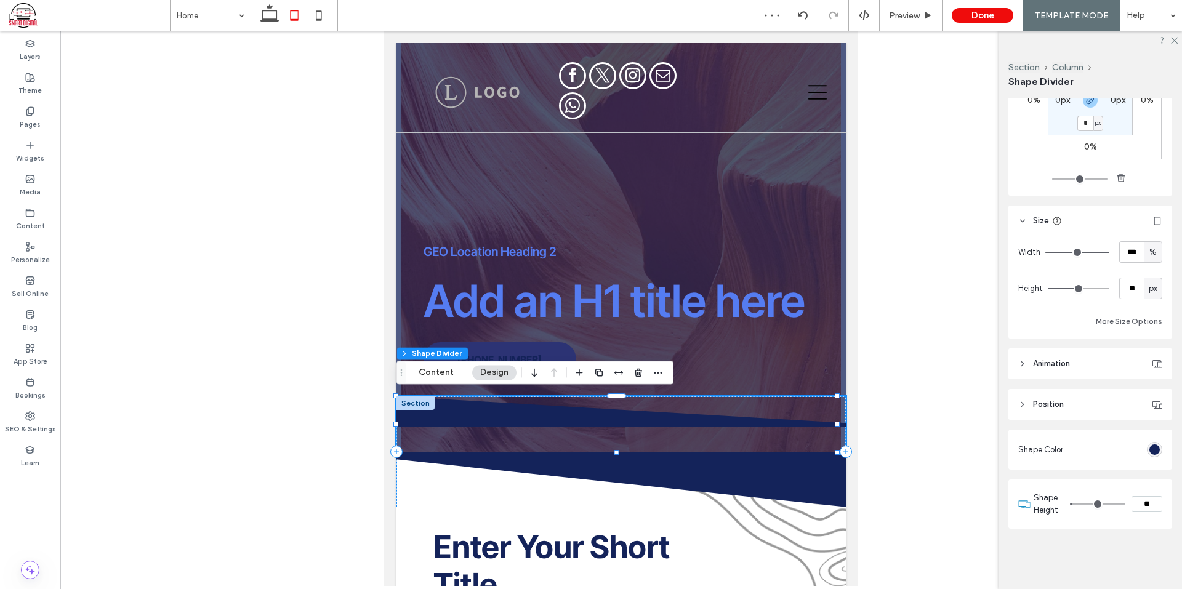
type input "****"
click at [1113, 547] on div "Alignment Spacing Padding (inner spacing) 0% 0% 0% 0% * px 0px * px 0px Size Wi…" at bounding box center [1094, 341] width 172 height 486
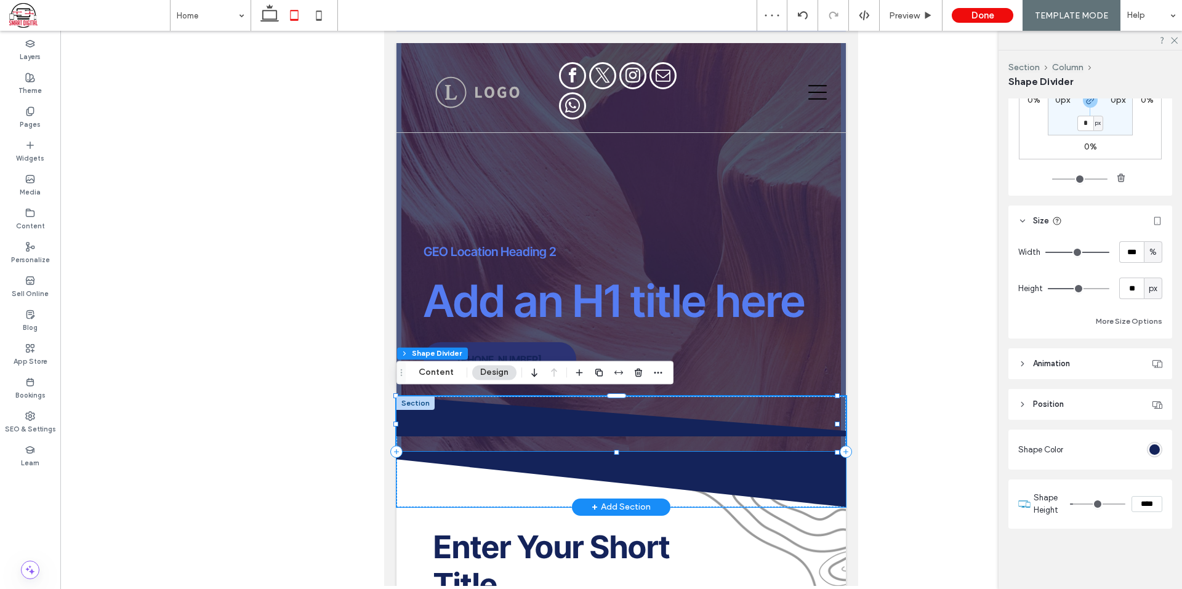
click at [757, 467] on icon at bounding box center [621, 479] width 450 height 55
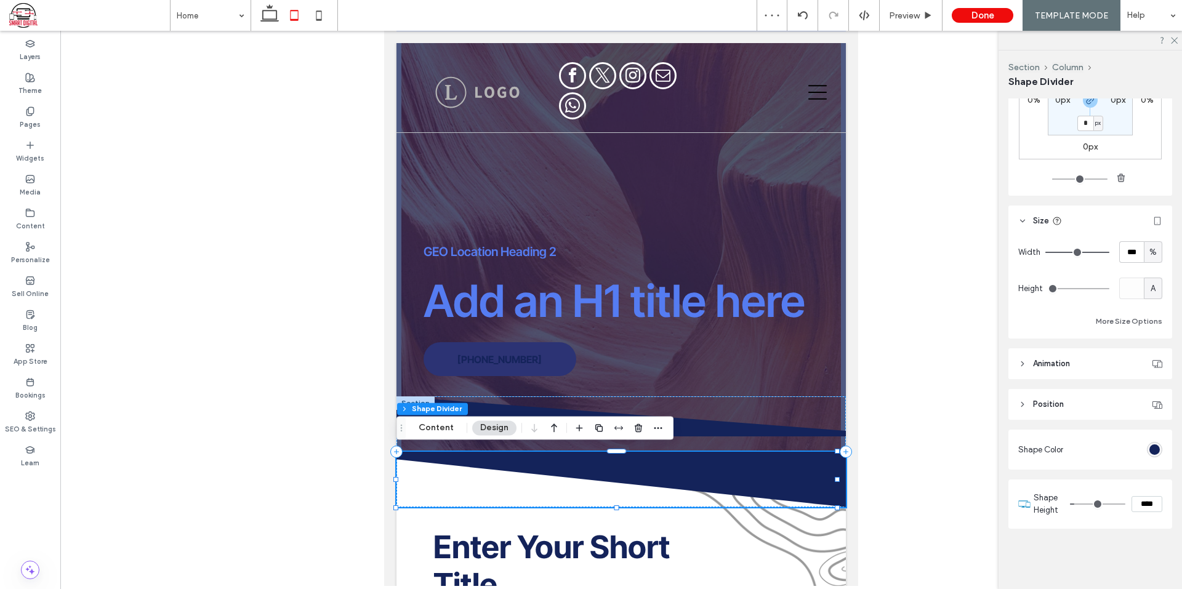
click at [1143, 513] on section "Shape Height ****" at bounding box center [1098, 504] width 129 height 37
click at [1143, 510] on section "Shape Height ****" at bounding box center [1098, 504] width 129 height 37
click at [1143, 508] on input "****" at bounding box center [1146, 504] width 31 height 16
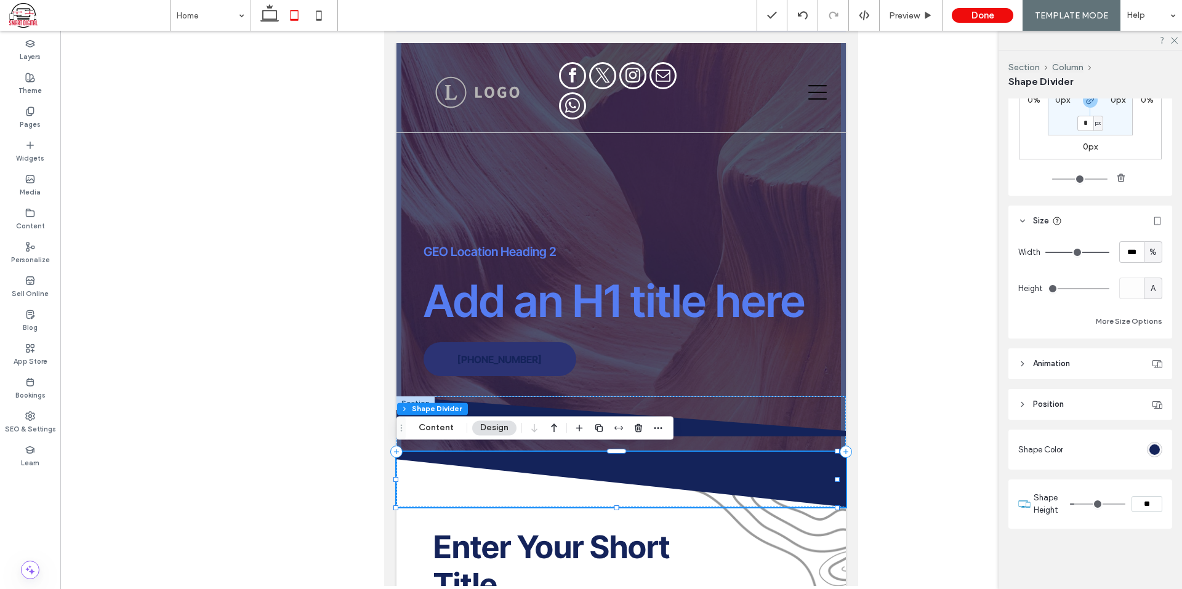
type input "**"
type input "****"
click at [1127, 551] on div "Alignment Spacing Padding (inner spacing) 0px 0% 0px 0% * px 0px * px 0px Size …" at bounding box center [1094, 341] width 172 height 486
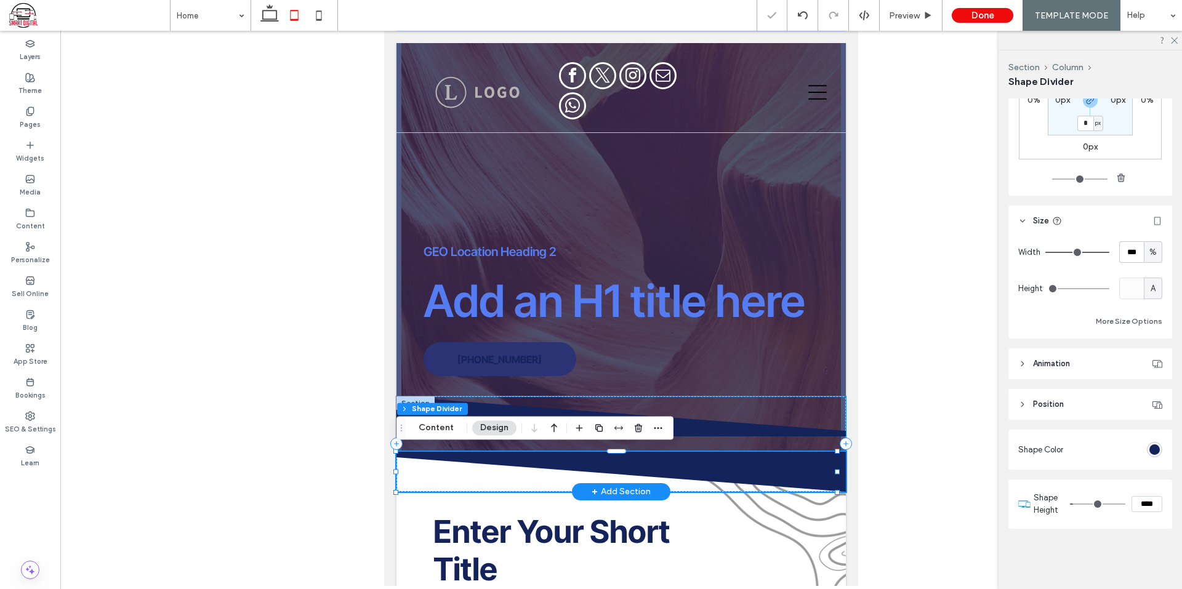
click at [781, 443] on div at bounding box center [620, 423] width 449 height 55
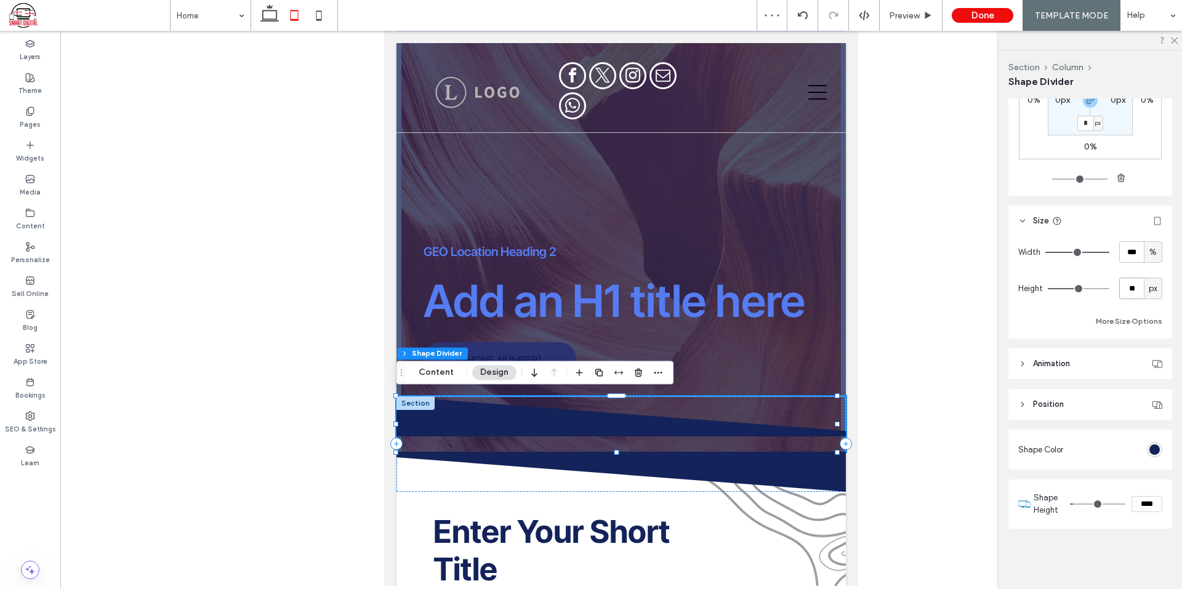
click at [1127, 292] on input "**" at bounding box center [1131, 289] width 25 height 22
type input "**"
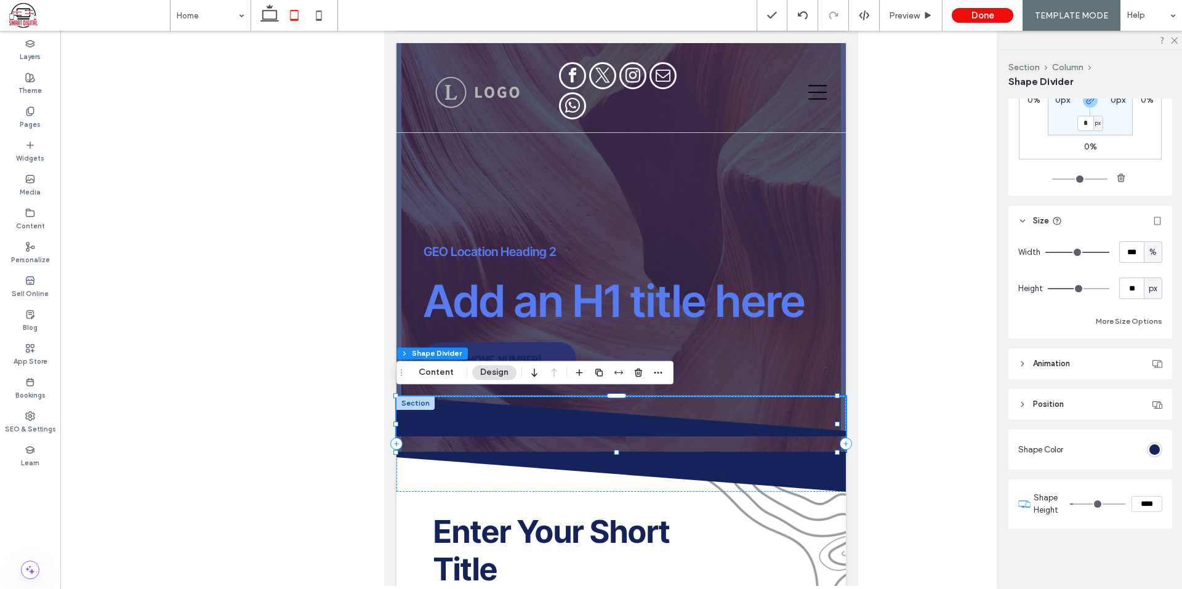
click at [1071, 317] on div "More Size Options" at bounding box center [1090, 321] width 144 height 15
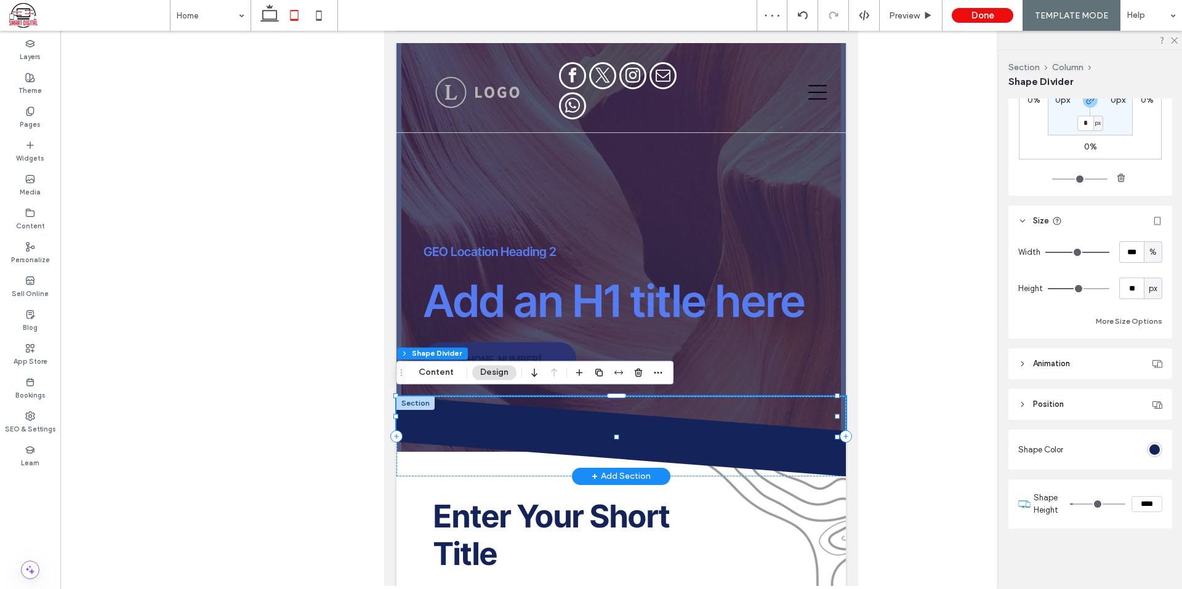
click at [416, 400] on div at bounding box center [415, 403] width 38 height 14
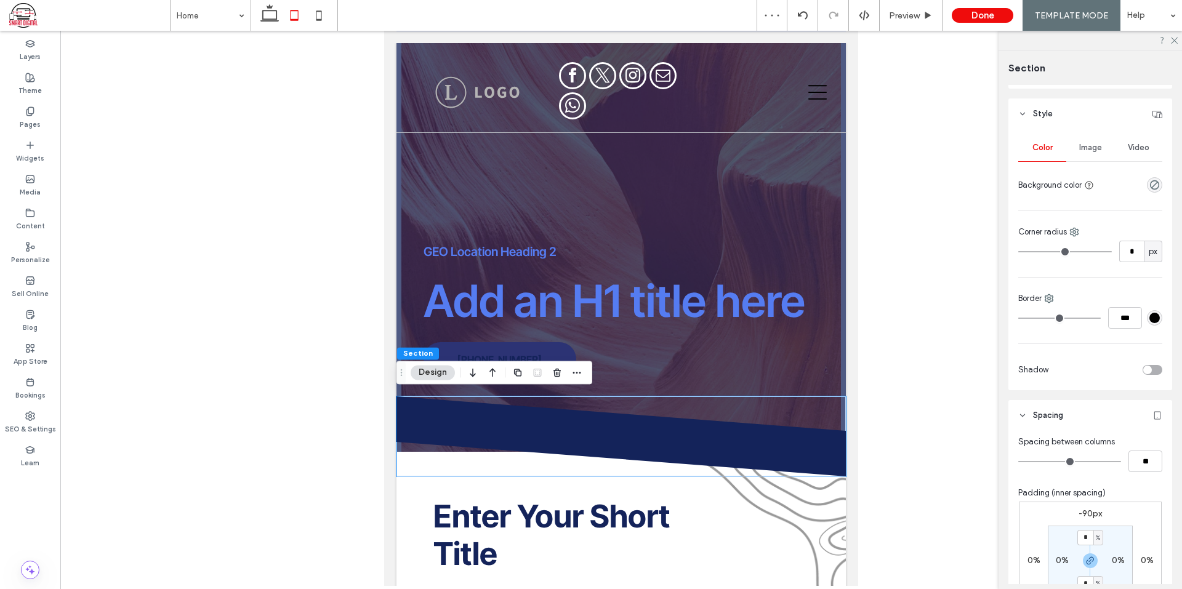
scroll to position [246, 0]
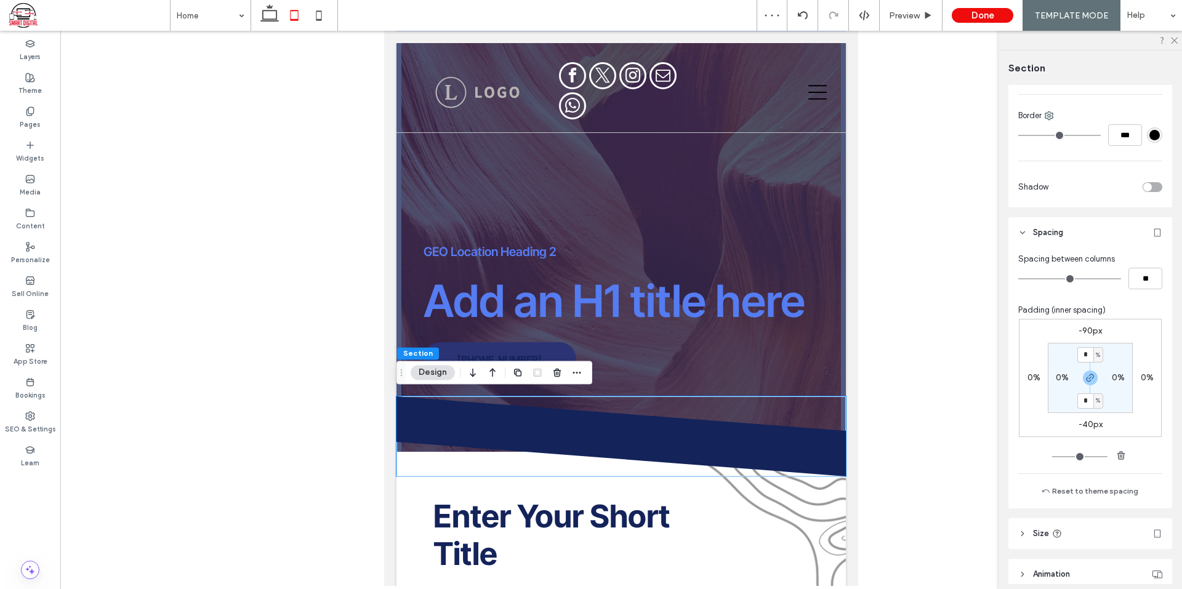
click at [1085, 335] on label "-90px" at bounding box center [1089, 331] width 23 height 10
type input "*"
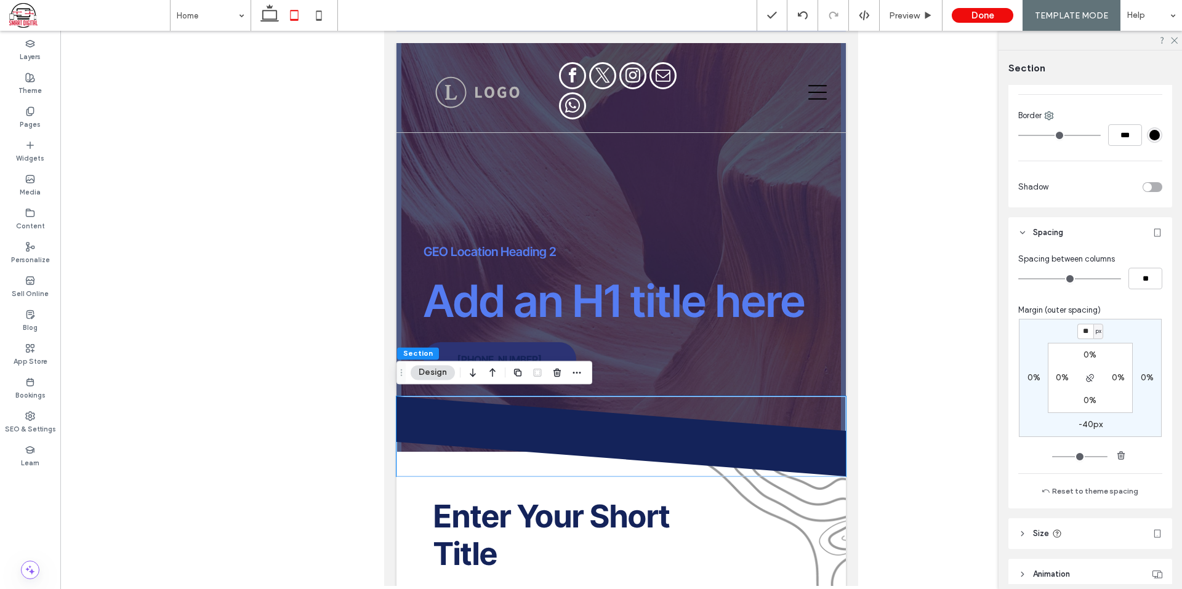
type input "***"
type input "*"
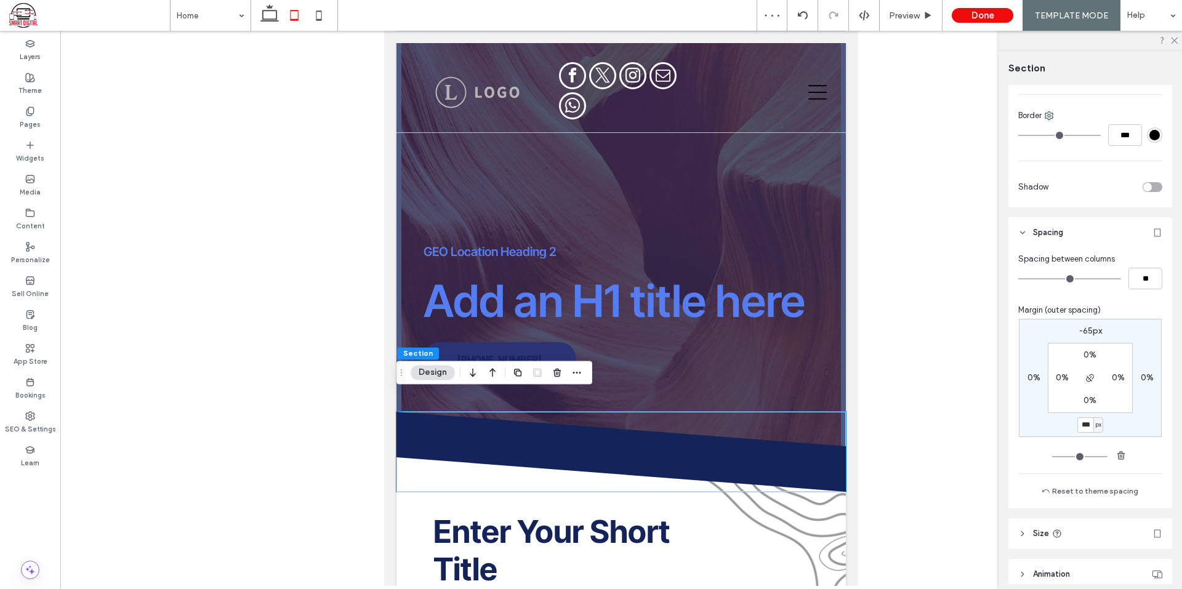
type input "***"
click at [312, 18] on icon at bounding box center [319, 15] width 25 height 25
type input "*"
type input "***"
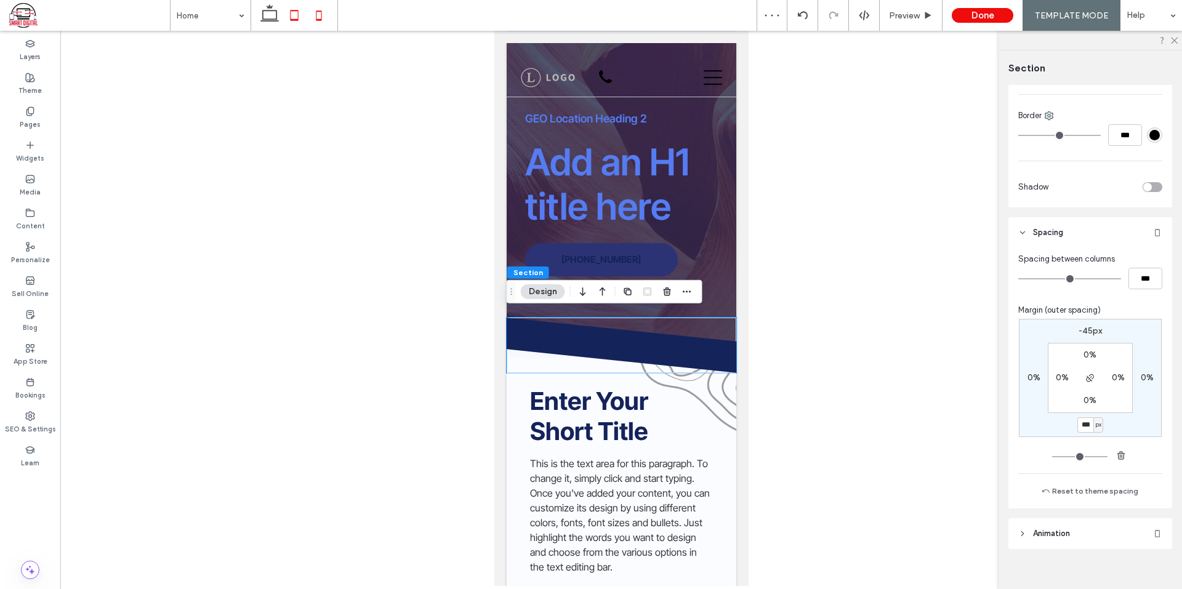
click at [289, 18] on icon at bounding box center [294, 15] width 25 height 25
type input "*"
type input "***"
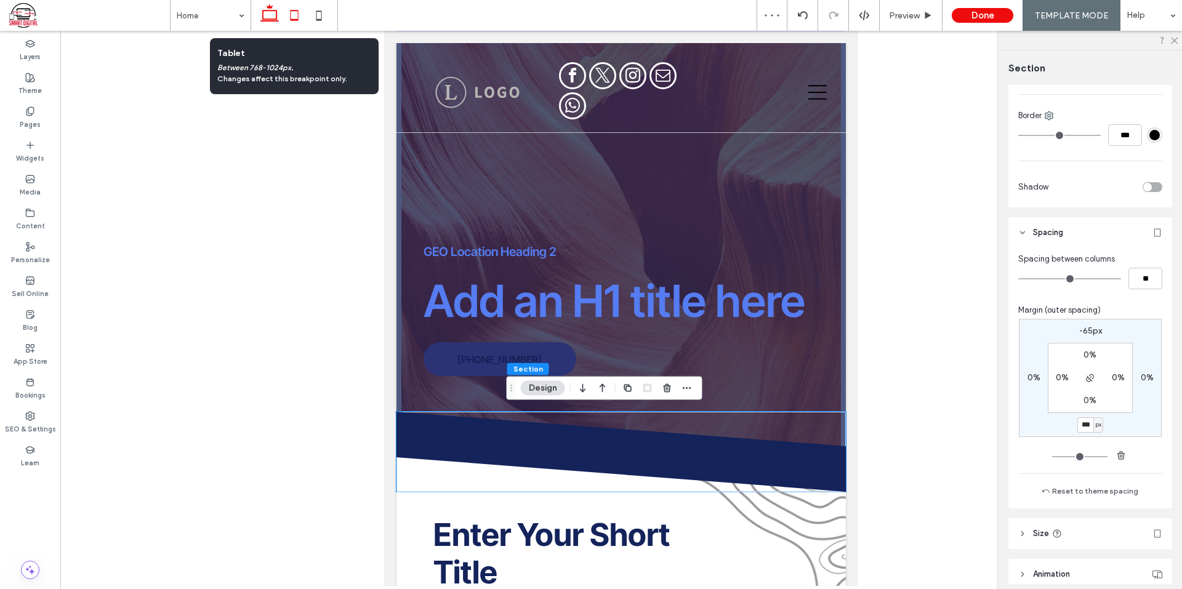
click at [268, 17] on icon at bounding box center [269, 15] width 25 height 25
type input "*"
type input "***"
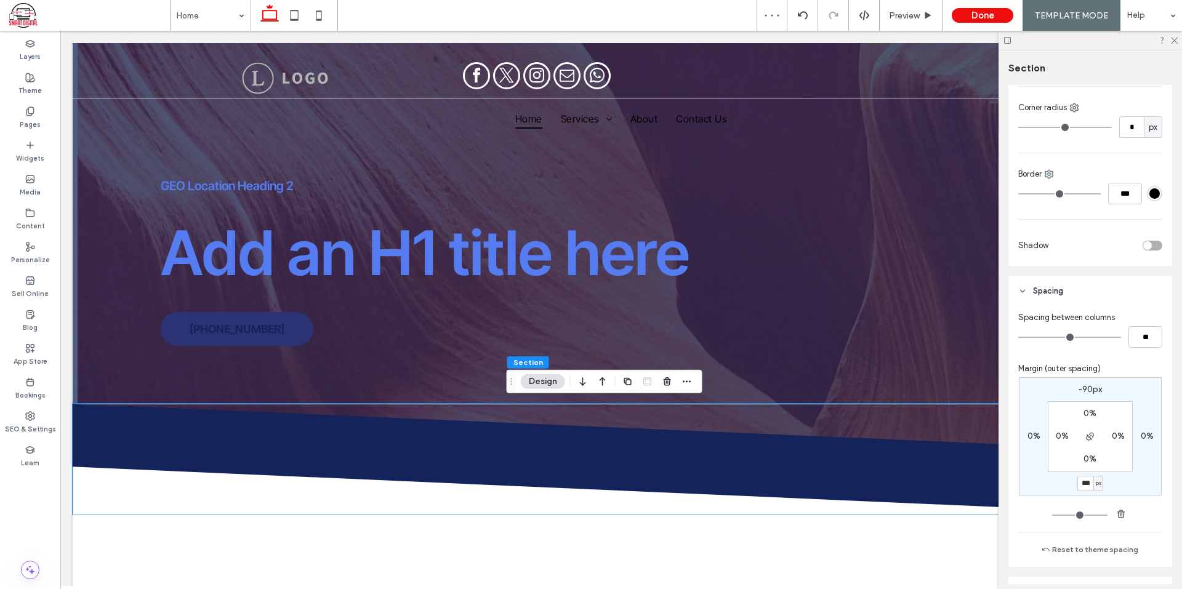
scroll to position [305, 0]
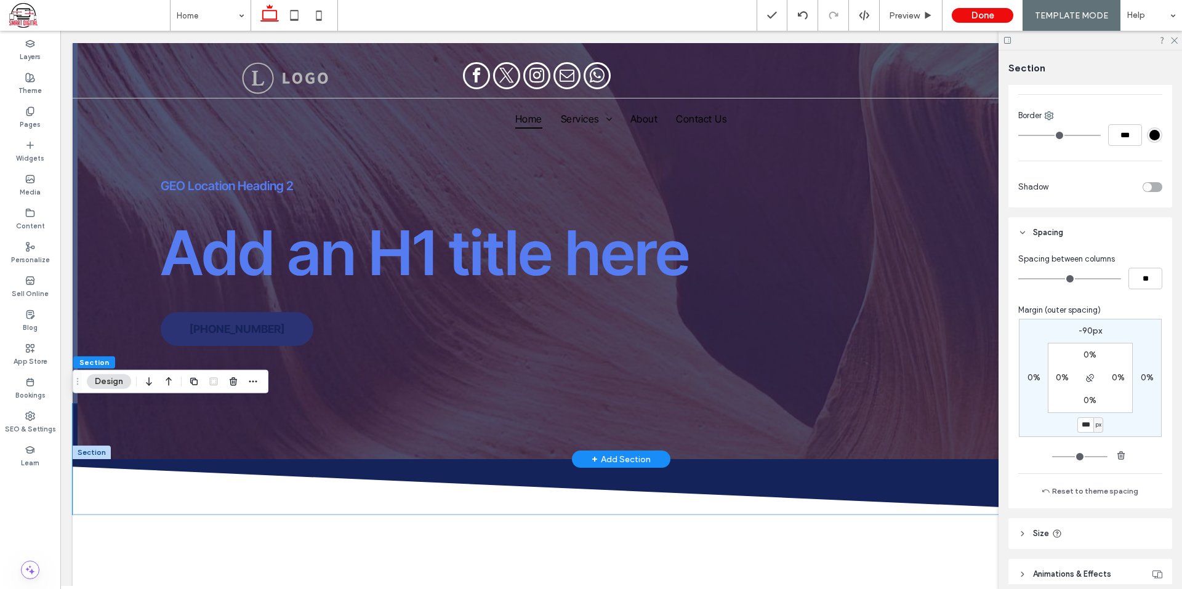
click at [91, 447] on div at bounding box center [92, 453] width 38 height 14
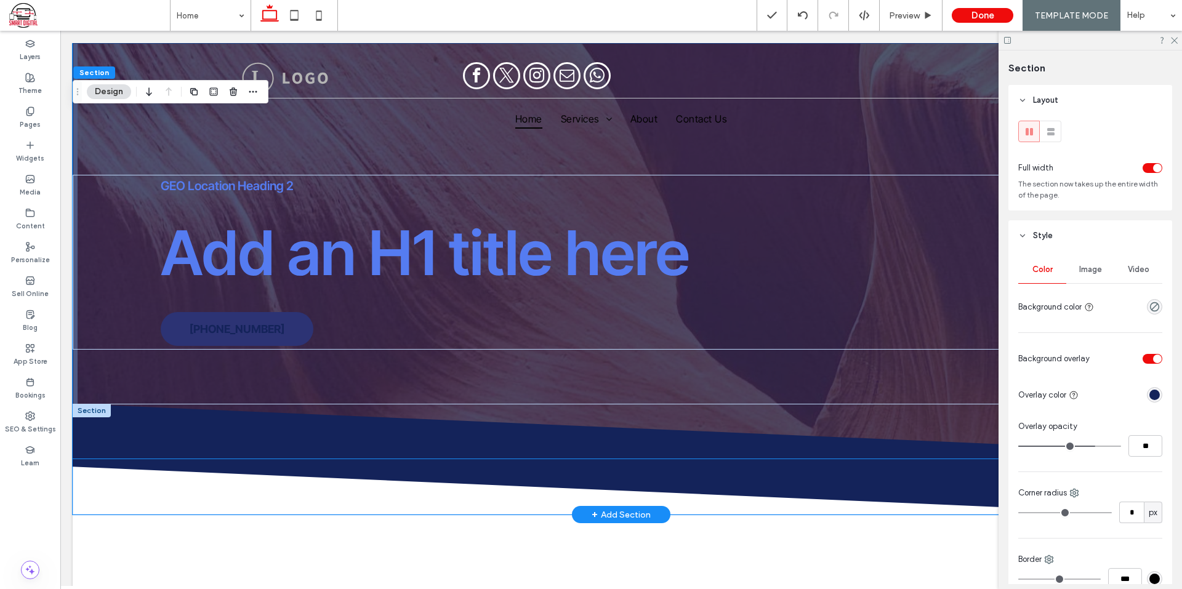
click at [111, 488] on icon at bounding box center [622, 486] width 1098 height 55
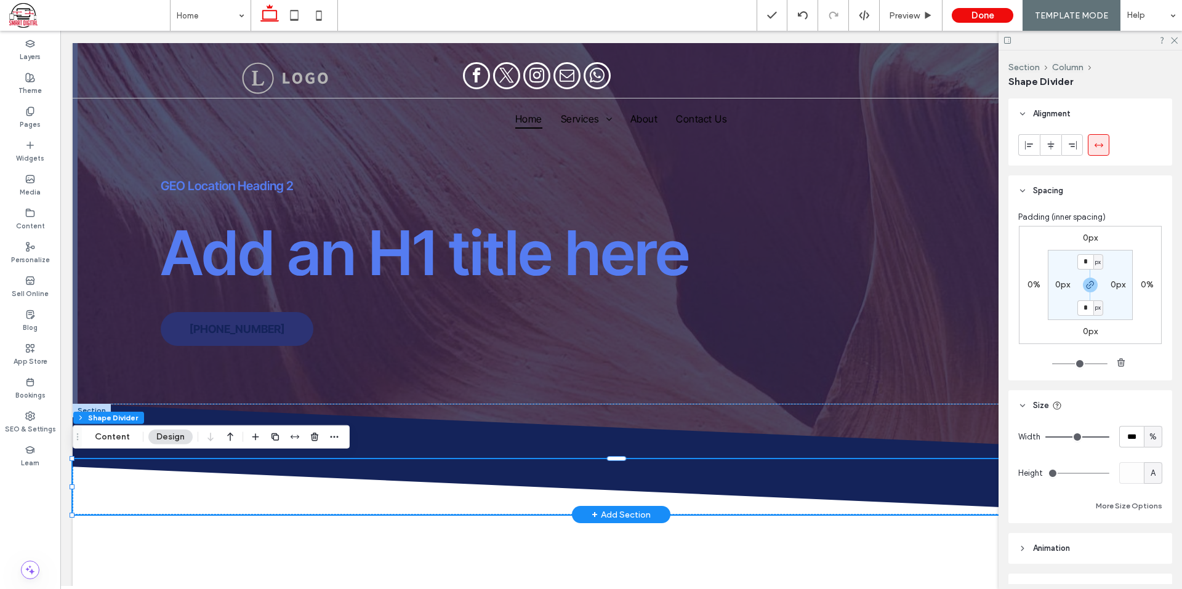
click at [91, 407] on div at bounding box center [92, 411] width 38 height 14
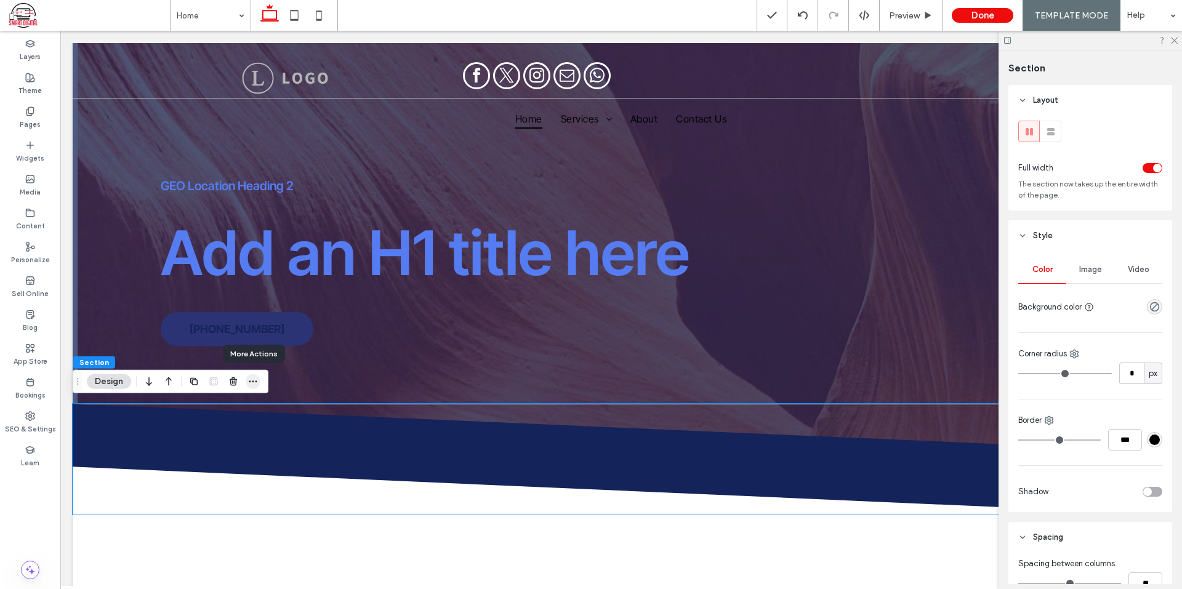
click at [252, 384] on icon "button" at bounding box center [253, 382] width 10 height 10
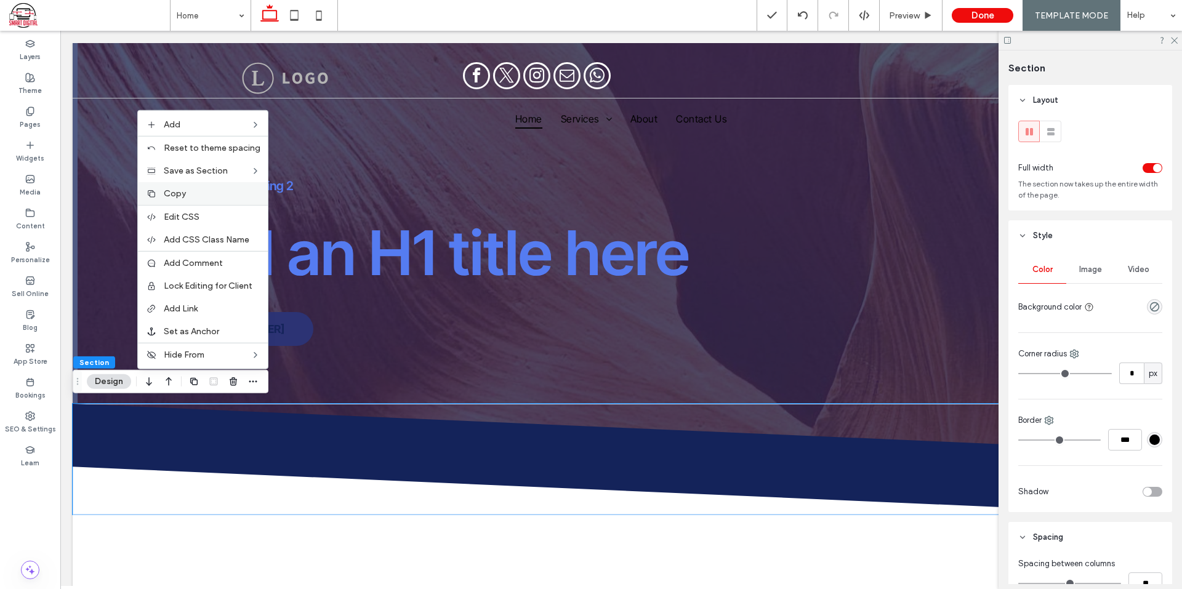
click at [180, 193] on span "Copy" at bounding box center [175, 193] width 22 height 10
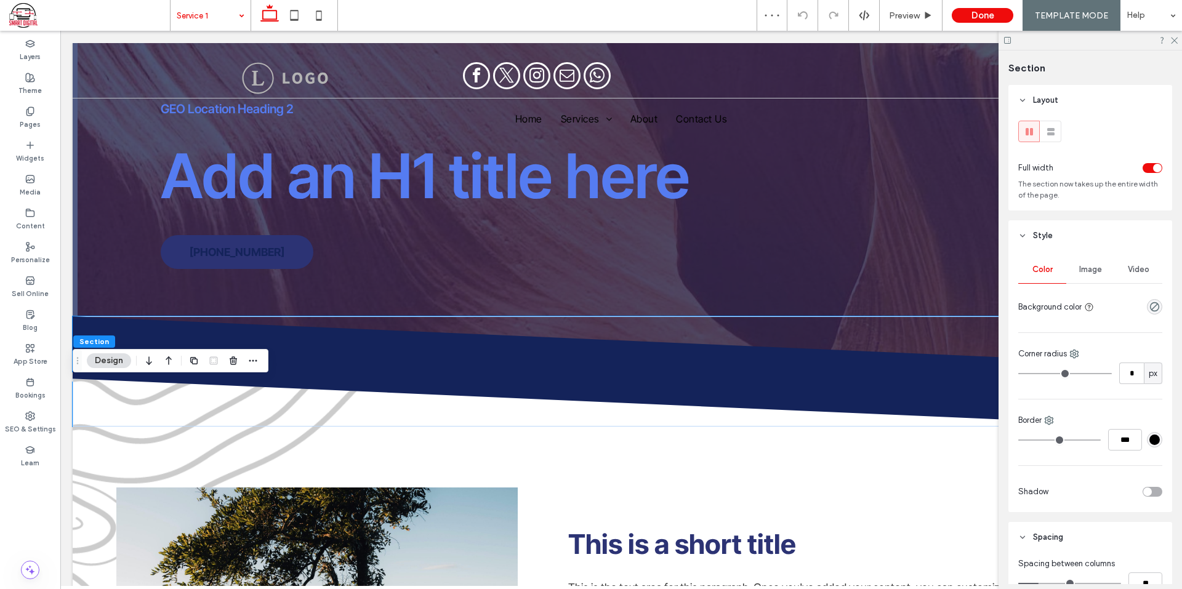
drag, startPoint x: 97, startPoint y: 335, endPoint x: 33, endPoint y: 304, distance: 71.3
click at [97, 335] on button "Section" at bounding box center [94, 341] width 42 height 12
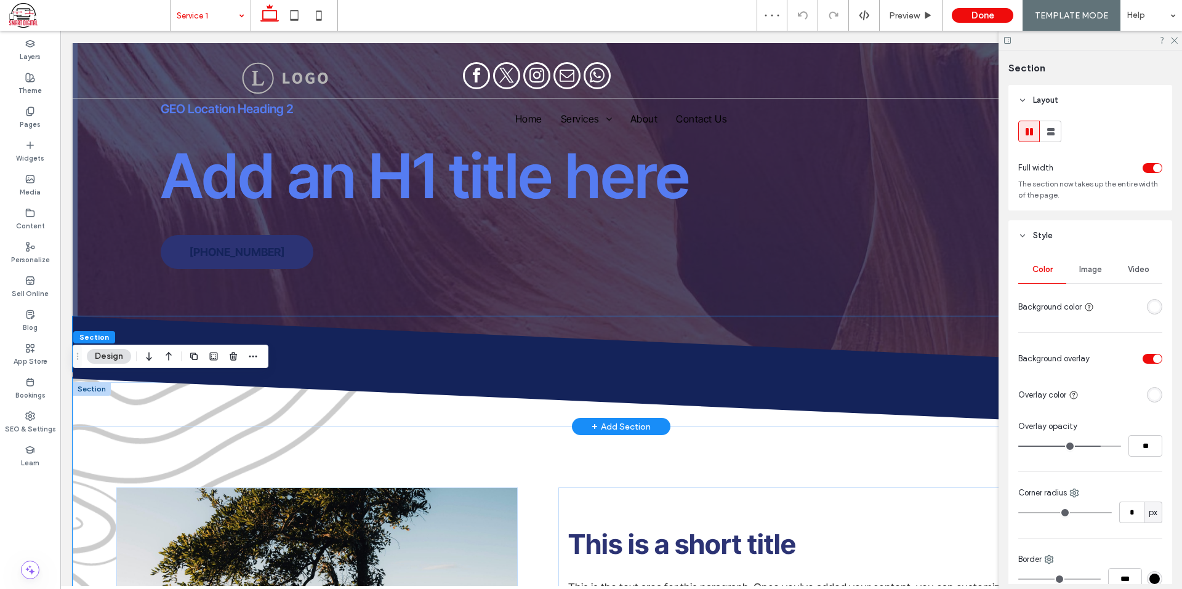
click at [335, 350] on icon at bounding box center [616, 343] width 1088 height 55
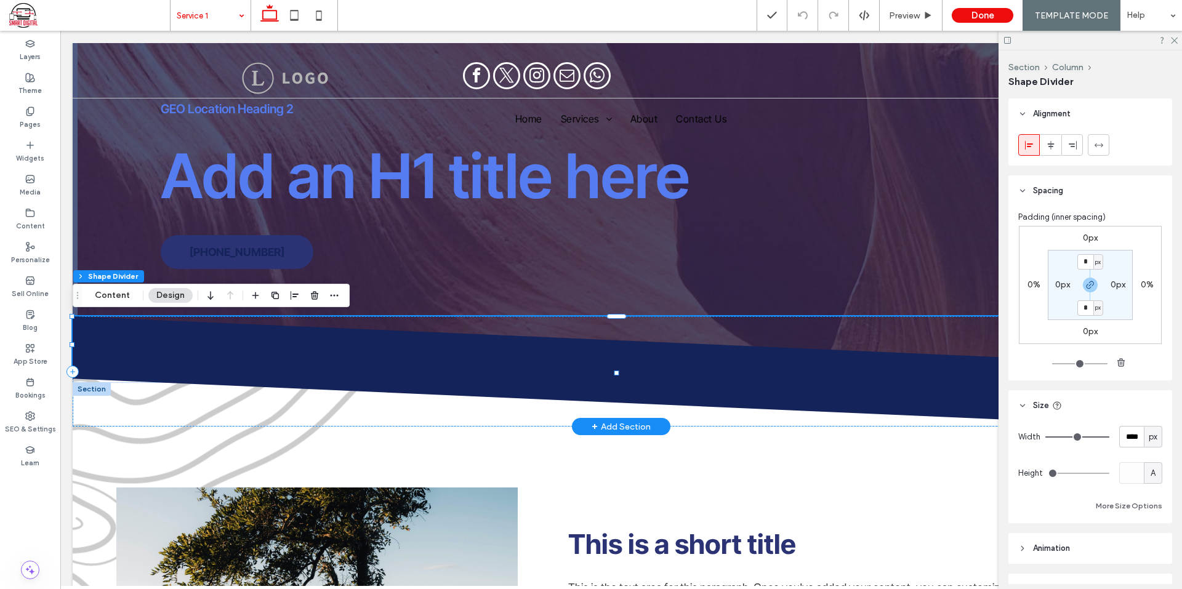
click at [93, 385] on div at bounding box center [92, 389] width 38 height 14
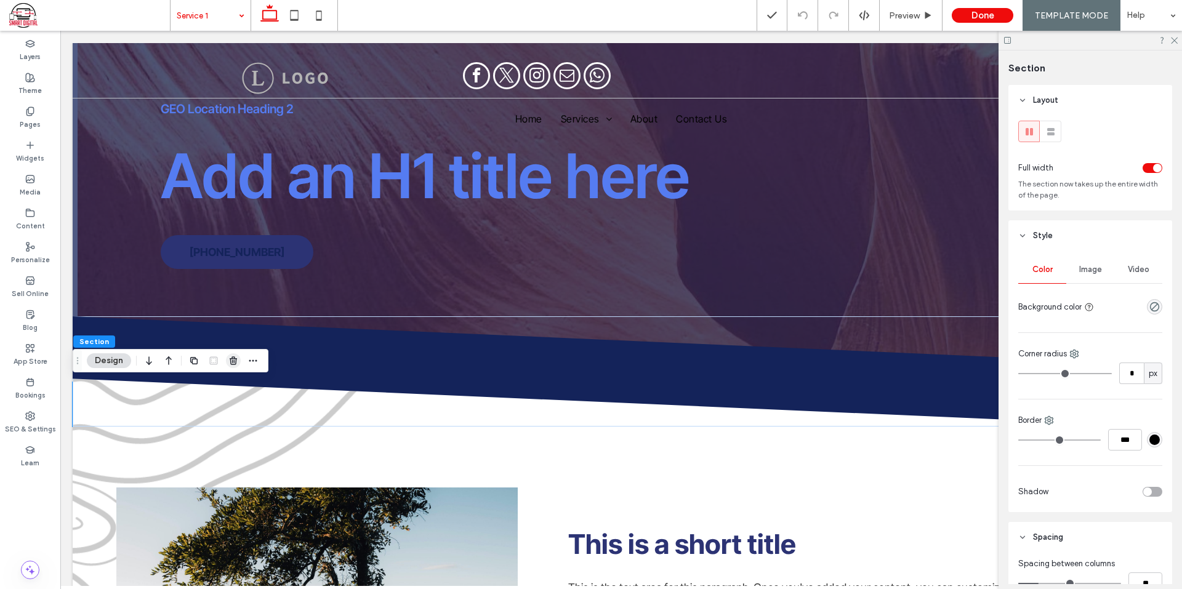
click at [236, 360] on use "button" at bounding box center [233, 360] width 7 height 8
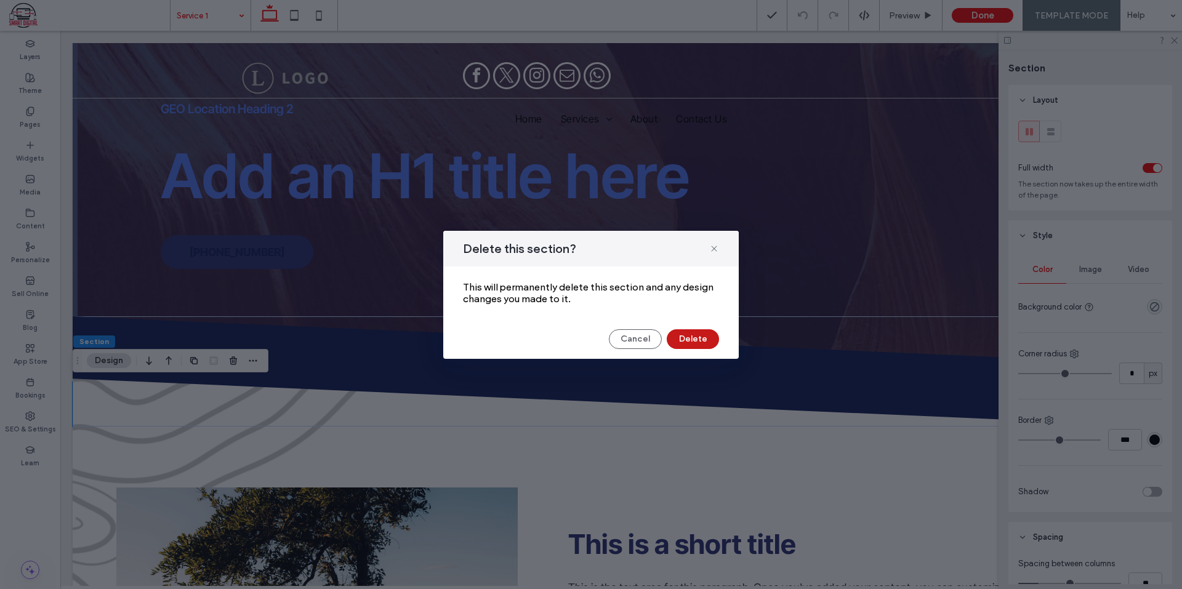
click at [678, 338] on button "Delete" at bounding box center [693, 339] width 52 height 20
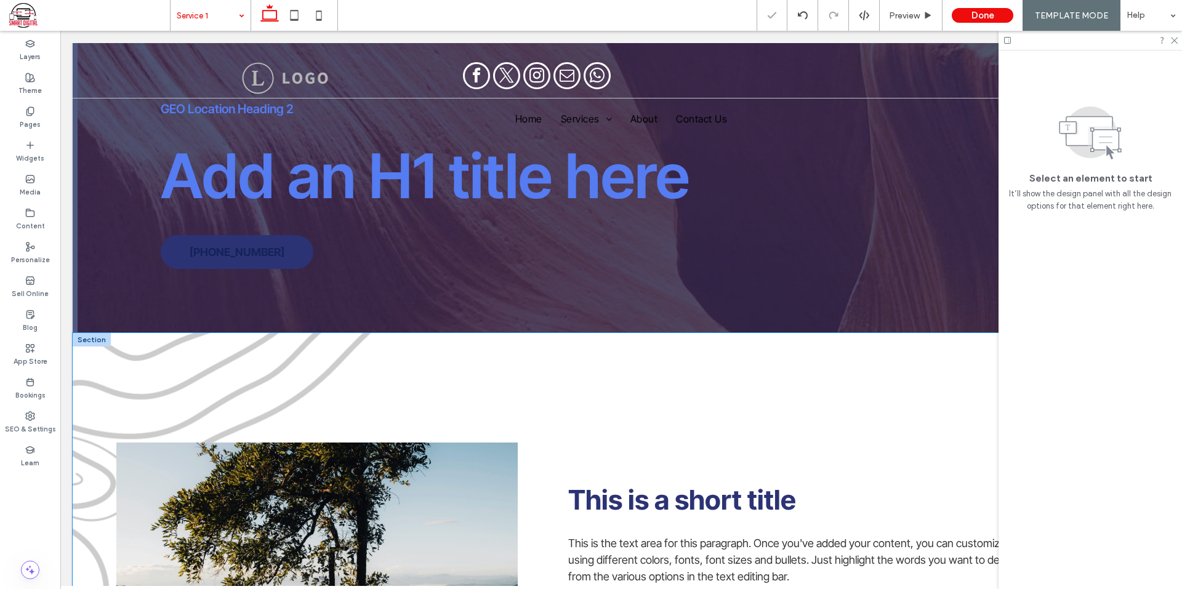
click at [162, 389] on div "This is a short title This is the text area for this paragraph. Once you've add…" at bounding box center [621, 557] width 1097 height 449
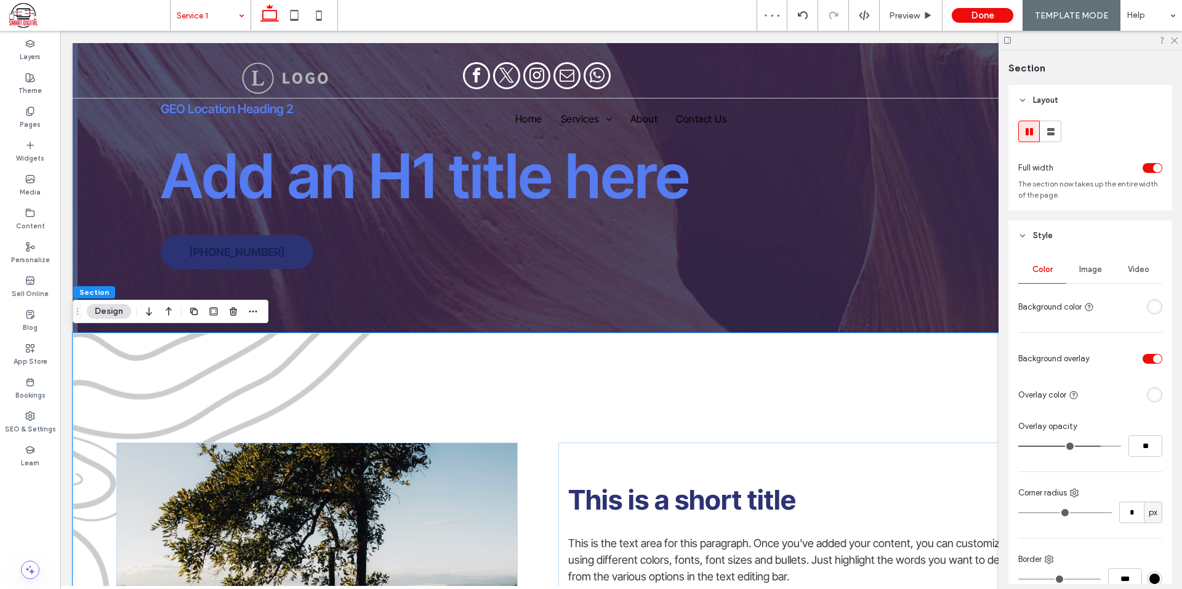
scroll to position [369, 0]
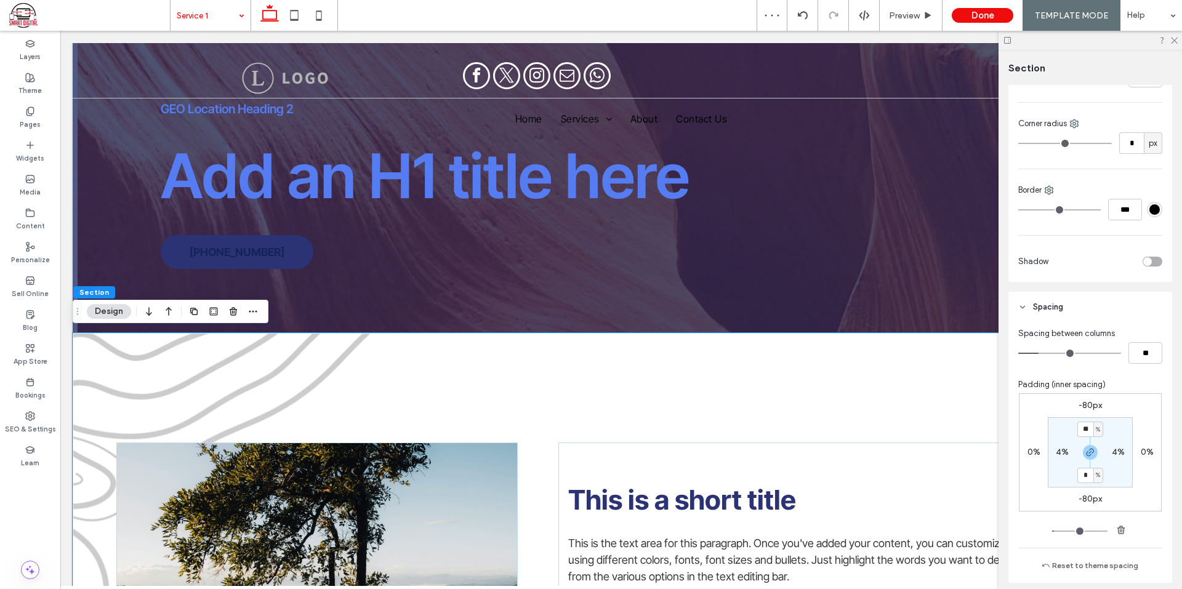
click at [1090, 400] on label "-80px" at bounding box center [1089, 405] width 23 height 10
type input "*"
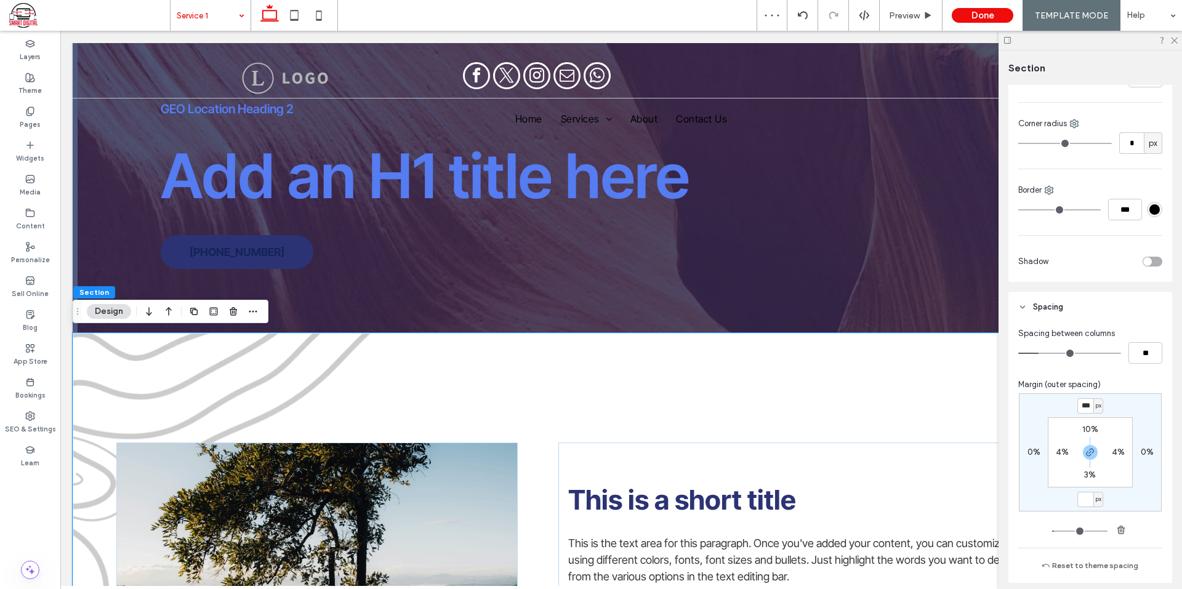
type input "*"
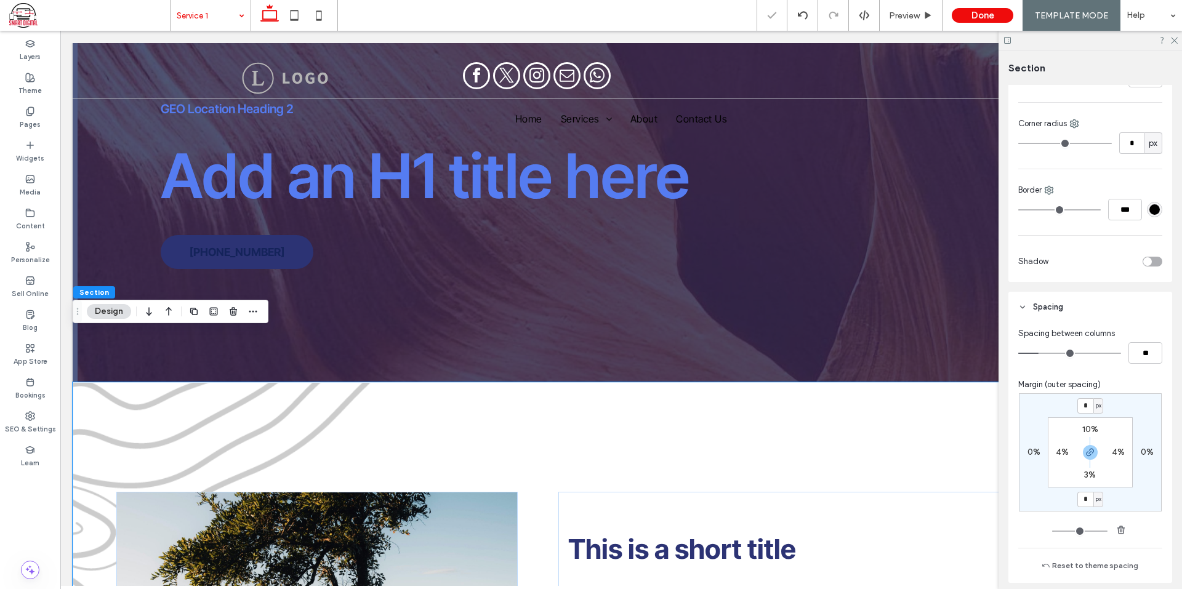
click at [1126, 411] on div "* px 0% * px 0% 10% 4% 3% 4%" at bounding box center [1090, 452] width 143 height 118
click at [89, 375] on div at bounding box center [92, 376] width 38 height 14
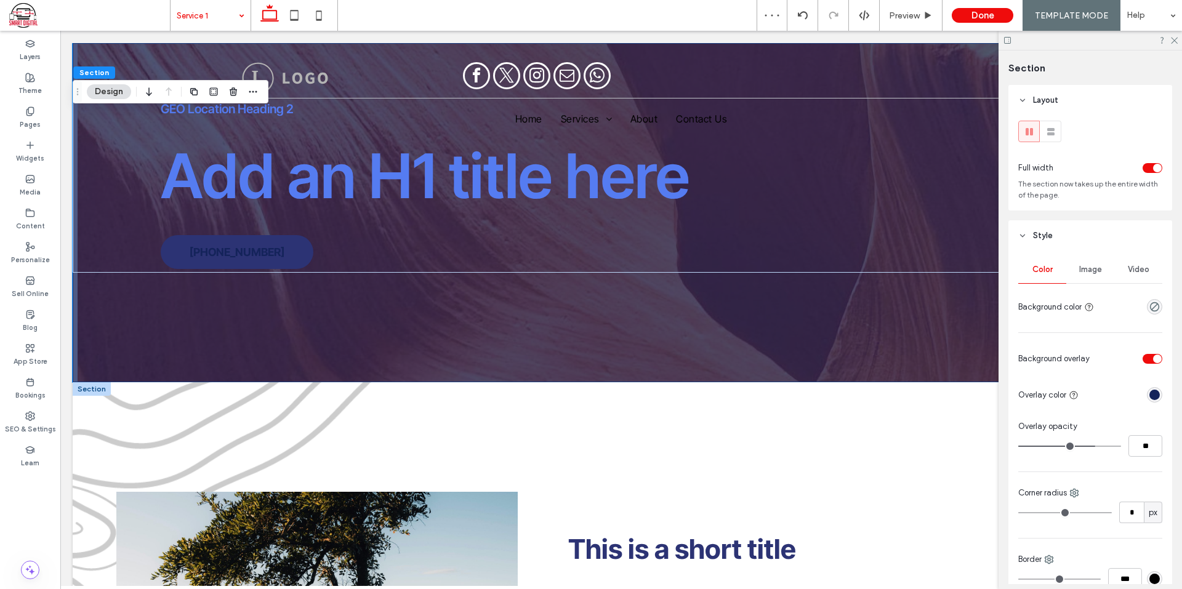
click at [95, 393] on div at bounding box center [92, 389] width 38 height 14
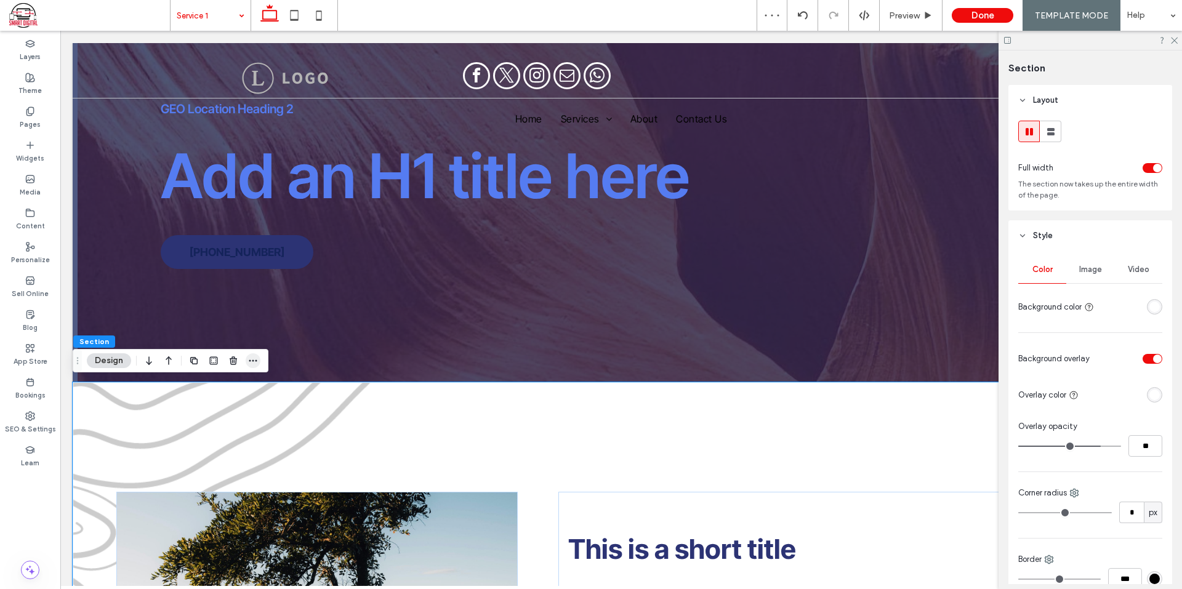
click at [252, 355] on span "button" at bounding box center [253, 360] width 15 height 15
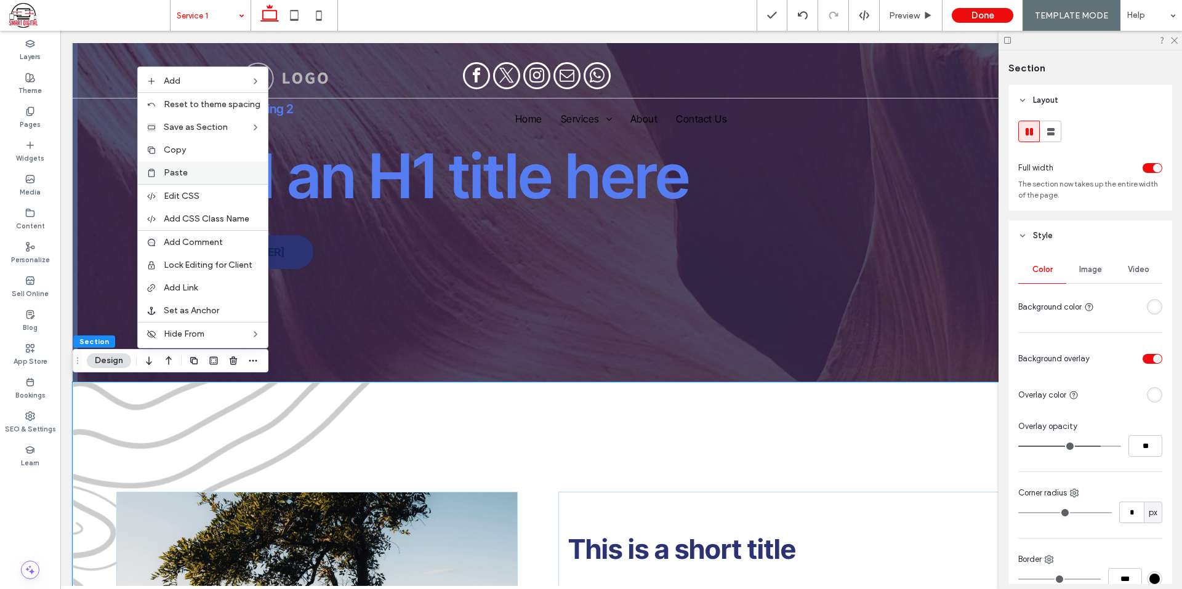
click at [186, 167] on div "Paste" at bounding box center [203, 172] width 130 height 23
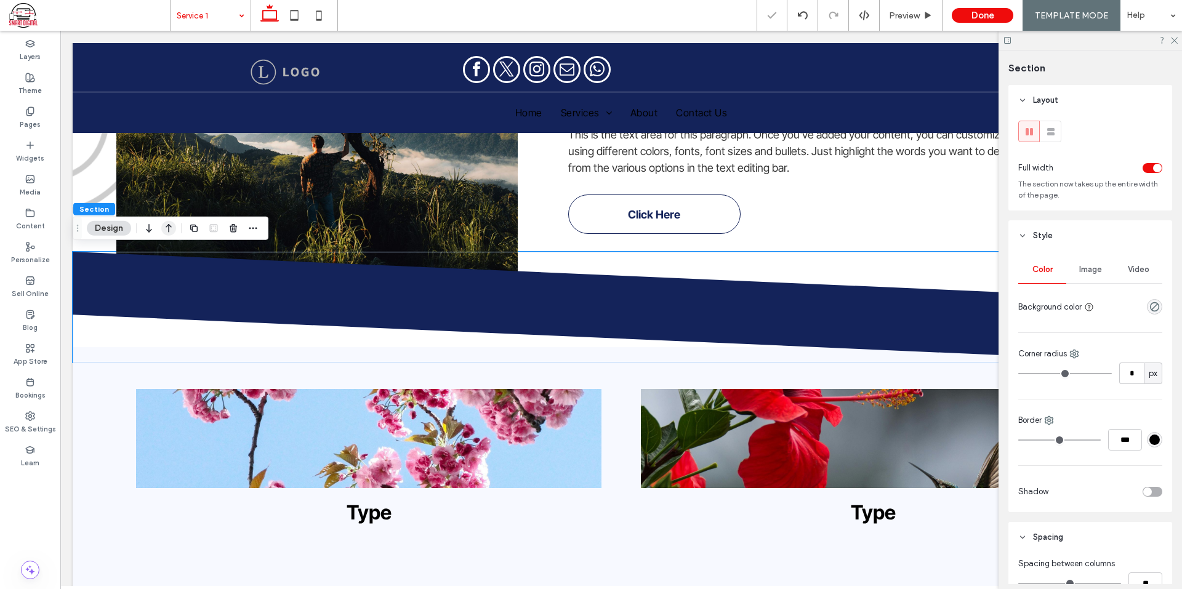
click at [170, 227] on icon "button" at bounding box center [168, 228] width 15 height 22
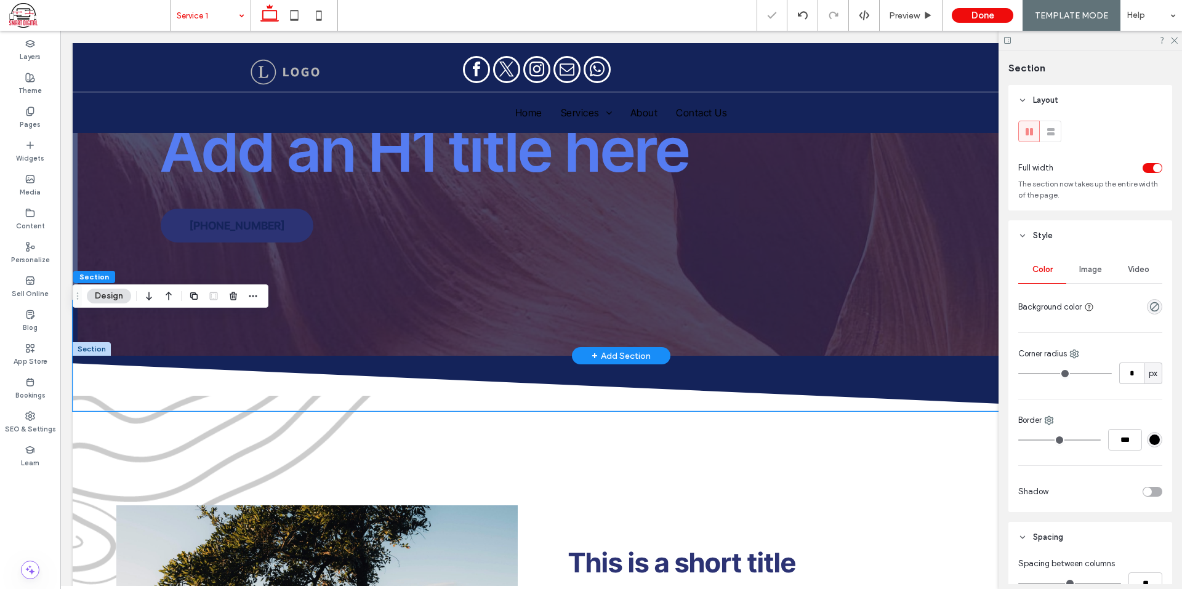
scroll to position [0, 0]
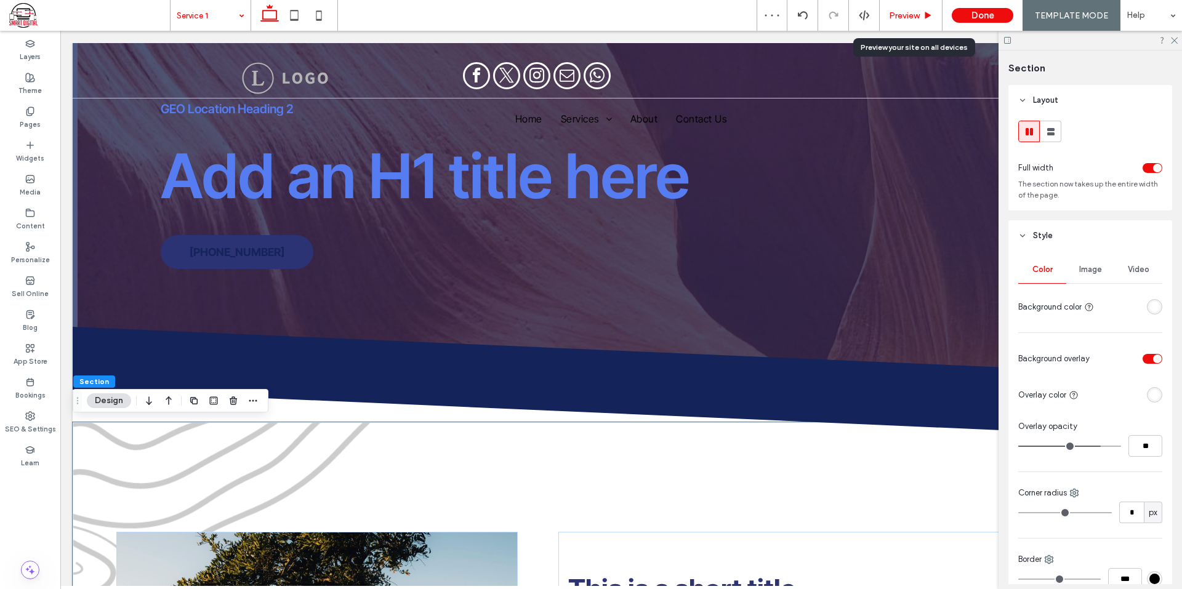
click at [917, 13] on span "Preview" at bounding box center [904, 15] width 31 height 10
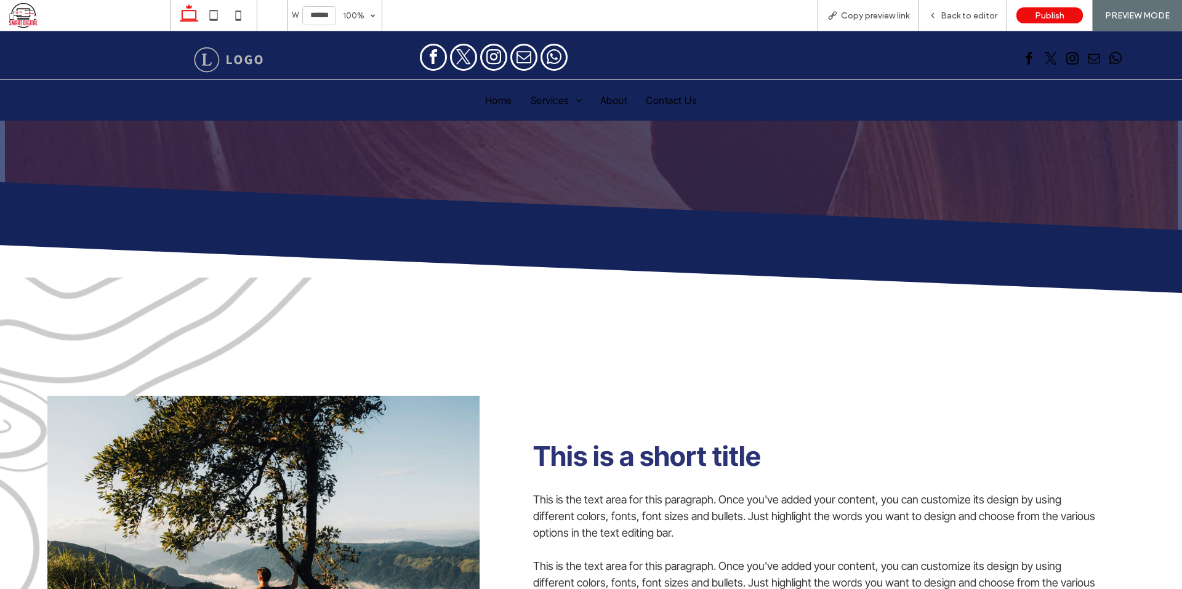
scroll to position [62, 0]
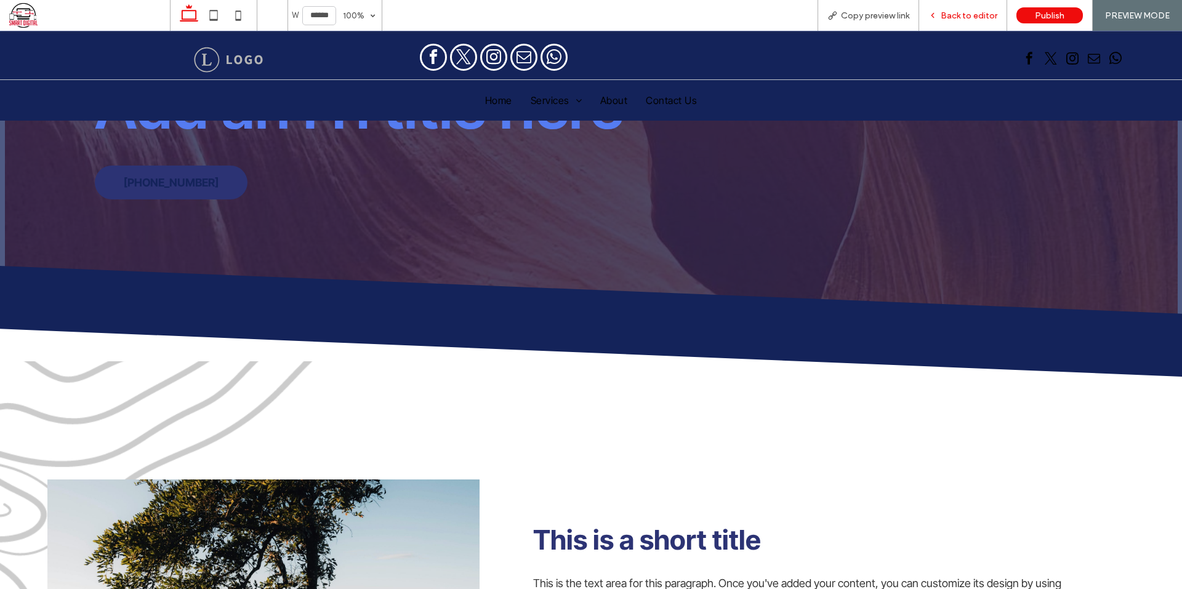
click at [972, 18] on span "Back to editor" at bounding box center [969, 15] width 57 height 10
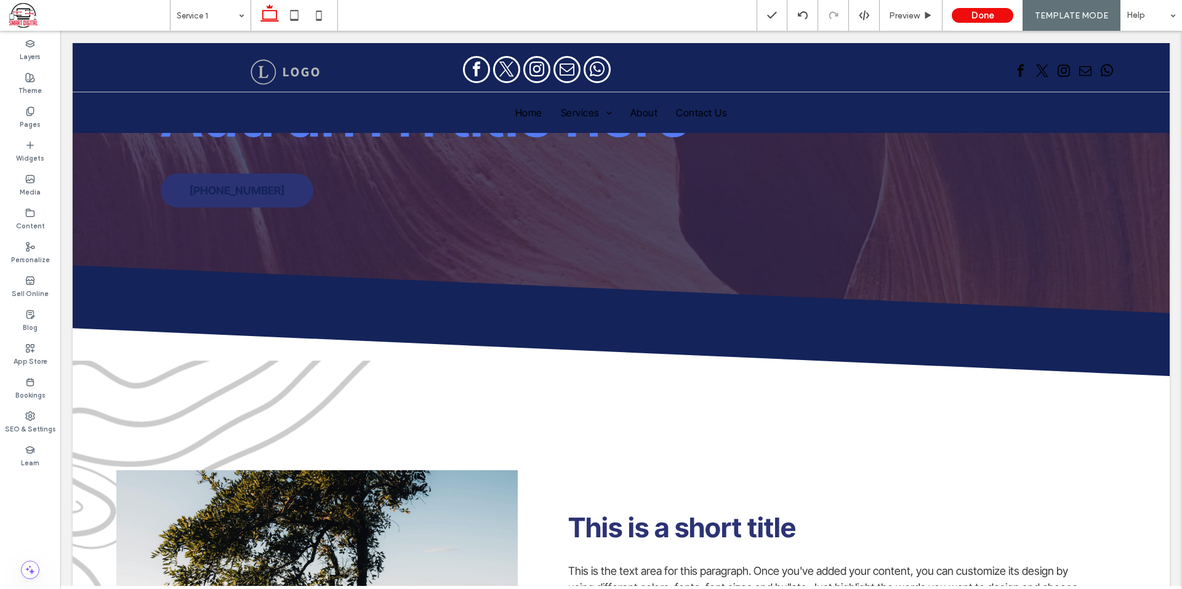
scroll to position [74, 0]
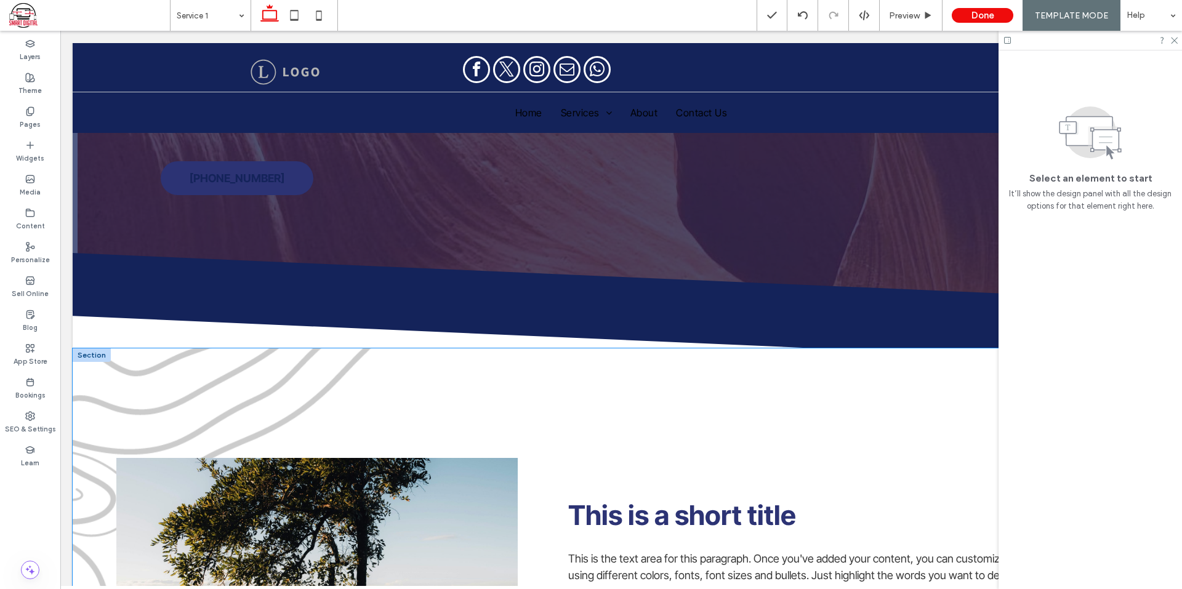
click at [309, 393] on div "This is a short title This is the text area for this paragraph. Once you've add…" at bounding box center [621, 572] width 1097 height 449
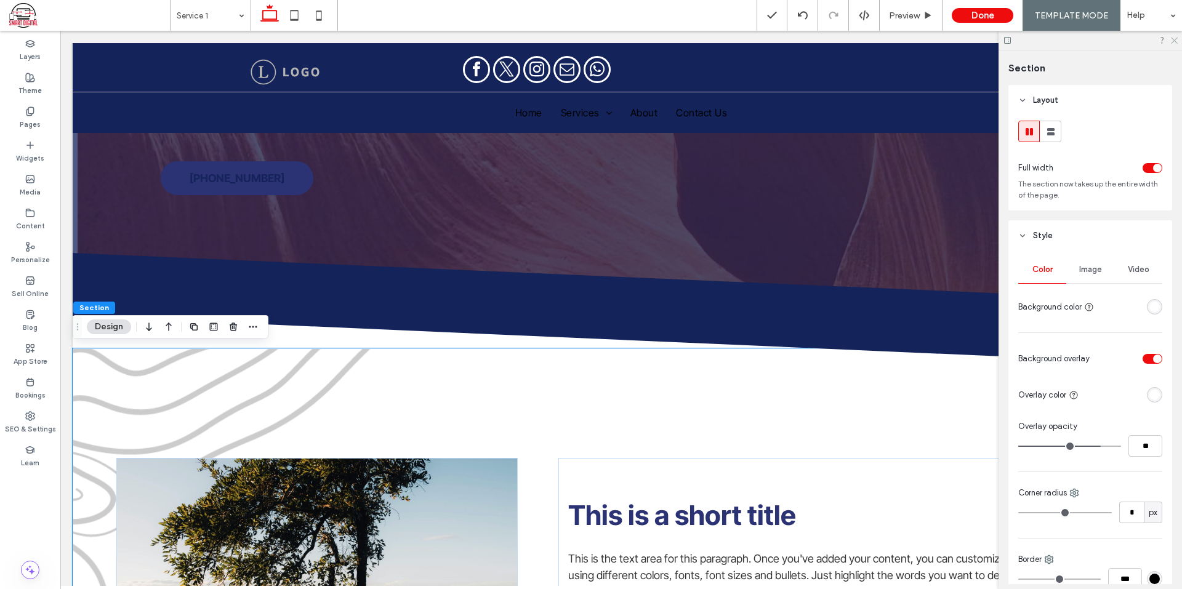
click at [1170, 36] on icon at bounding box center [1174, 40] width 8 height 8
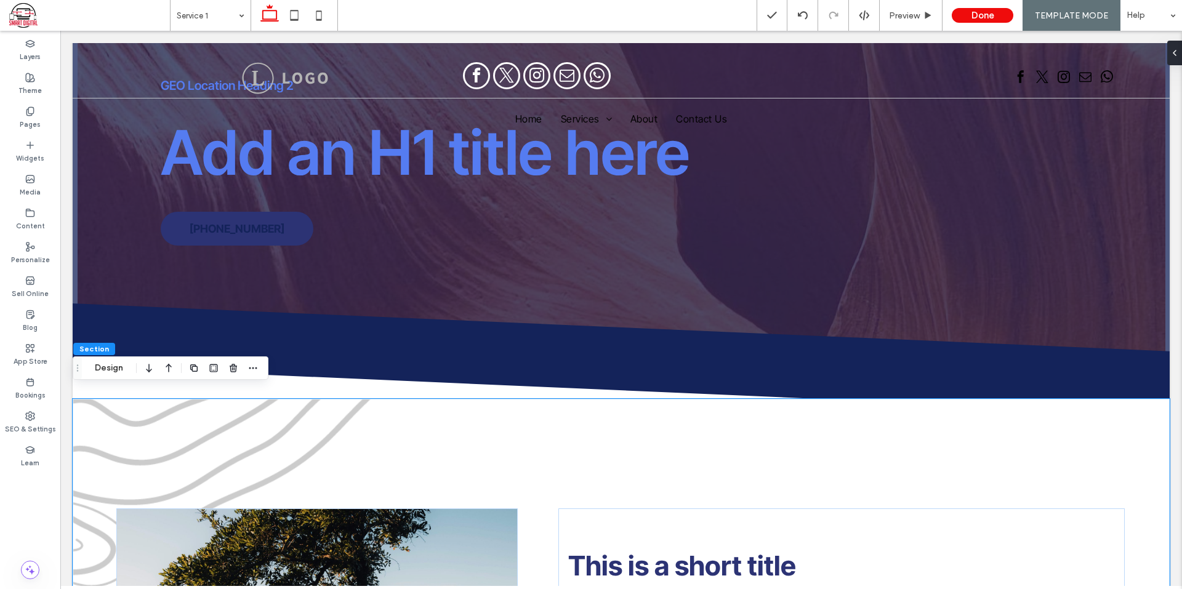
scroll to position [0, 0]
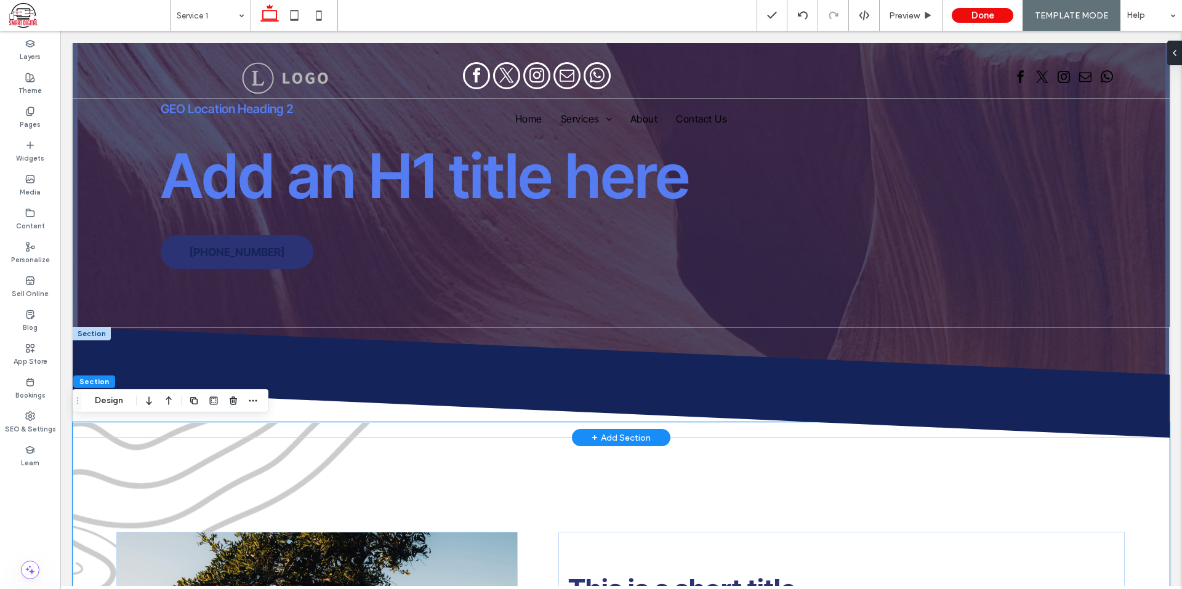
click at [99, 331] on div at bounding box center [92, 334] width 38 height 14
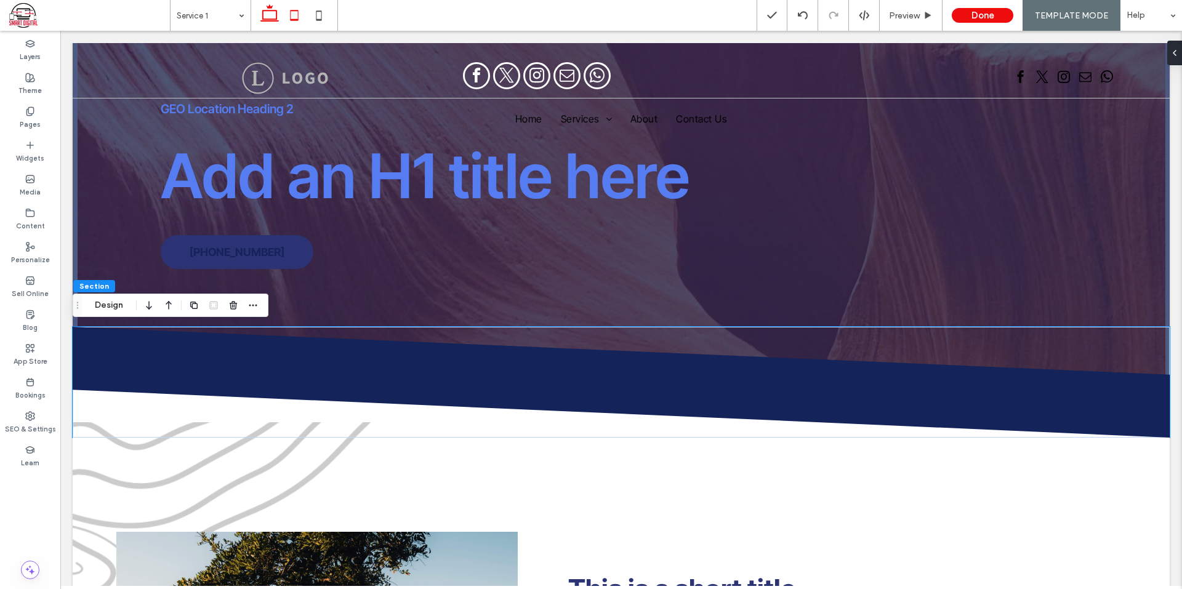
click at [300, 6] on icon at bounding box center [294, 15] width 25 height 25
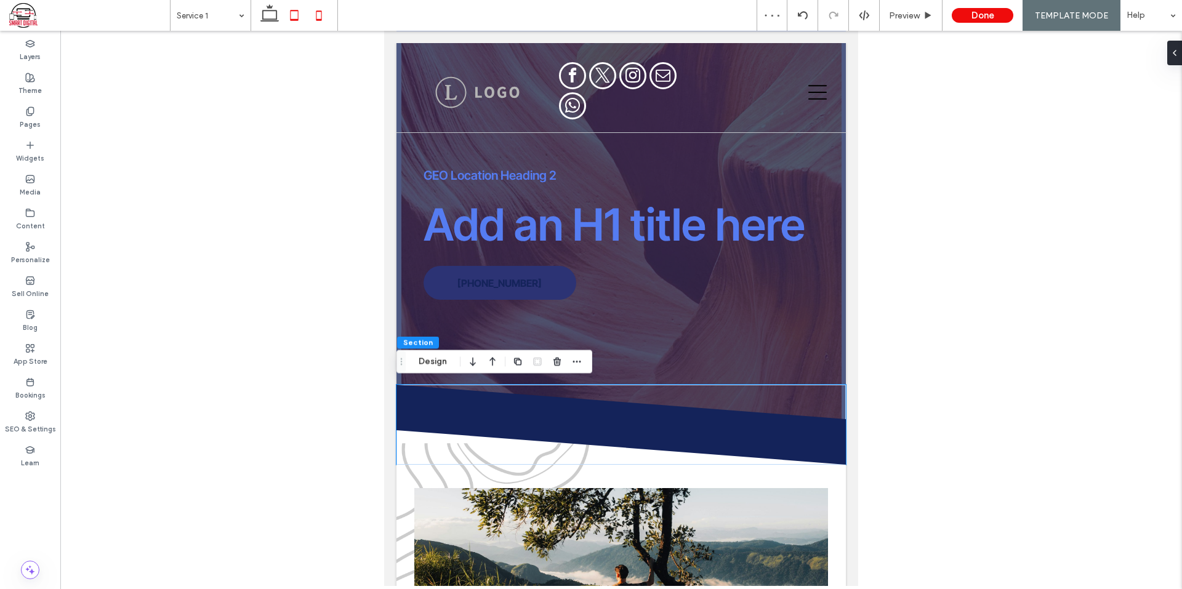
click at [330, 22] on icon at bounding box center [319, 15] width 25 height 25
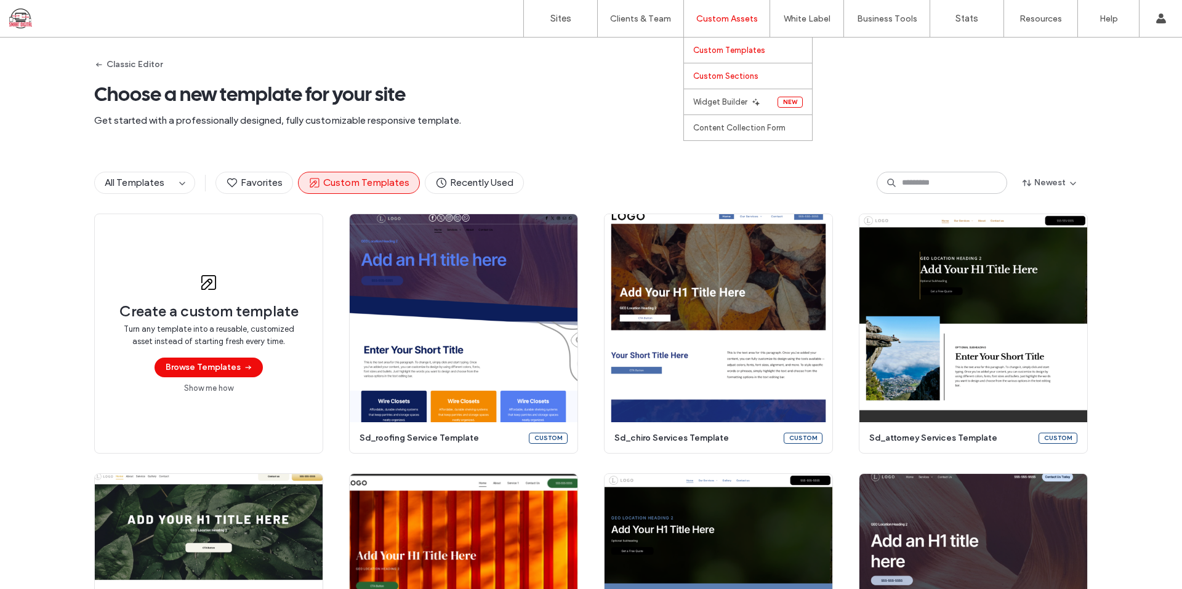
click at [729, 78] on label "Custom Sections" at bounding box center [725, 75] width 65 height 9
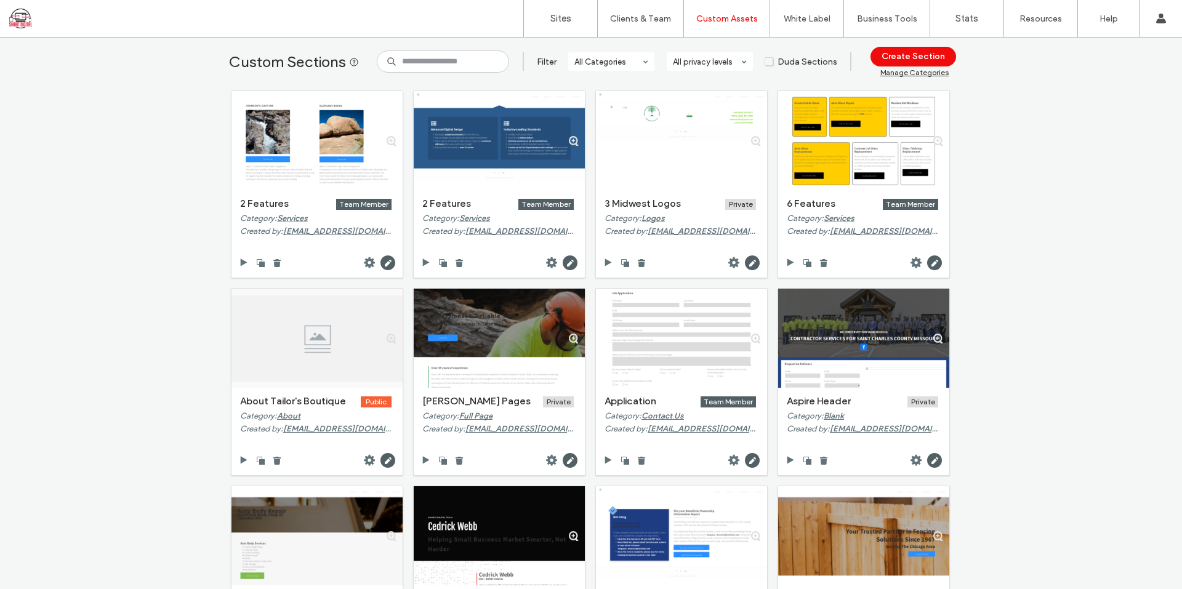
click at [1110, 104] on div "Custom Sections Filter All Categories All privacy levels [PERSON_NAME] Sections…" at bounding box center [591, 314] width 1182 height 552
click at [914, 58] on button "Create Section" at bounding box center [913, 57] width 86 height 20
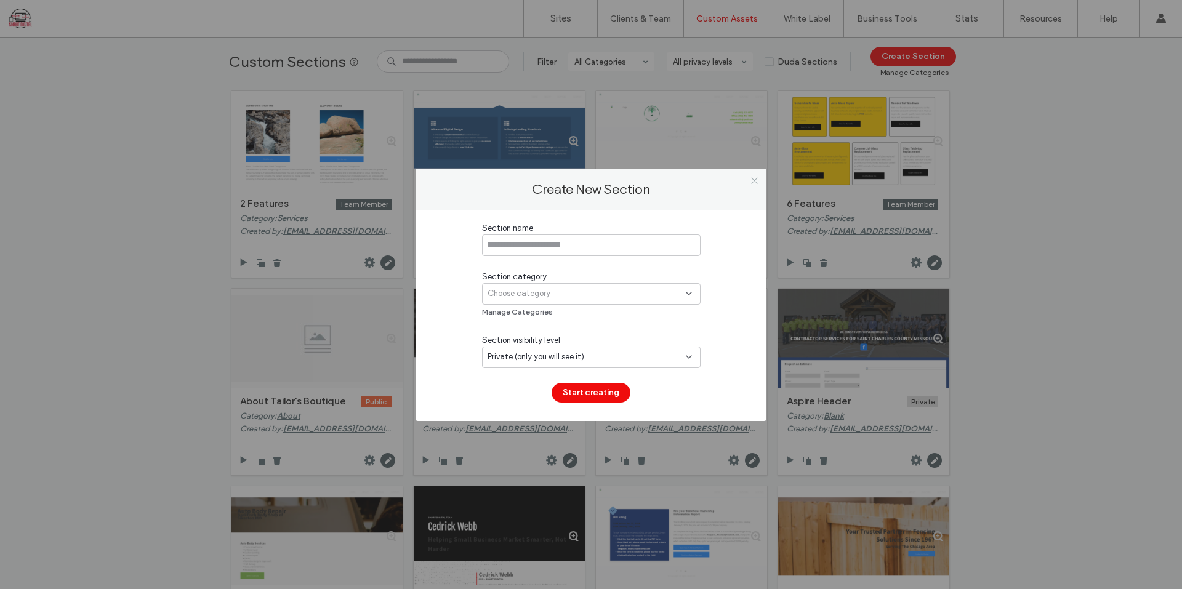
drag, startPoint x: 755, startPoint y: 180, endPoint x: 888, endPoint y: 70, distance: 171.8
click at [756, 180] on icon at bounding box center [754, 180] width 9 height 9
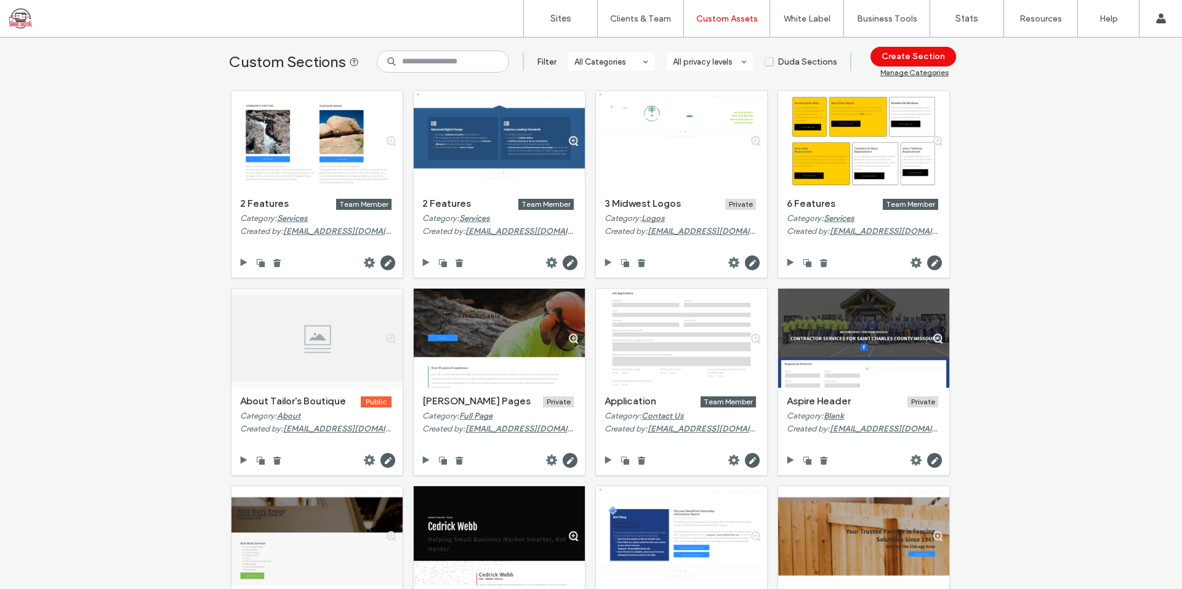
click at [892, 68] on div "Manage Categories" at bounding box center [914, 72] width 68 height 9
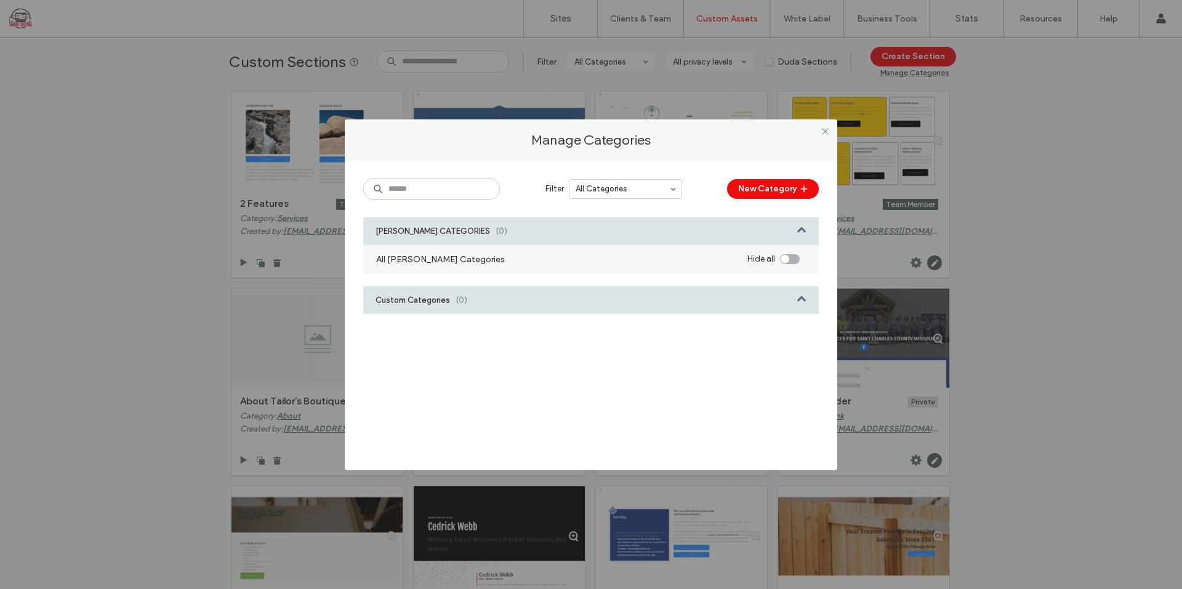
click at [566, 292] on div "Custom Categories (0)" at bounding box center [591, 300] width 456 height 28
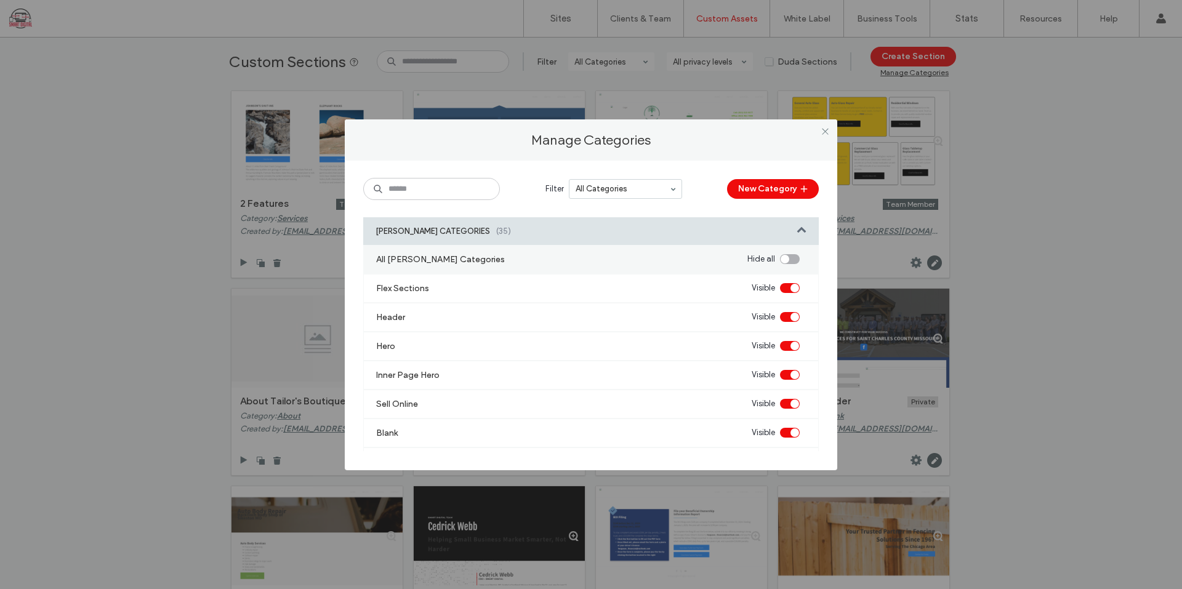
click at [598, 302] on div "Flex Sections Visible" at bounding box center [591, 288] width 456 height 29
click at [591, 235] on div "[PERSON_NAME] CATEGORIES (35)" at bounding box center [591, 231] width 456 height 28
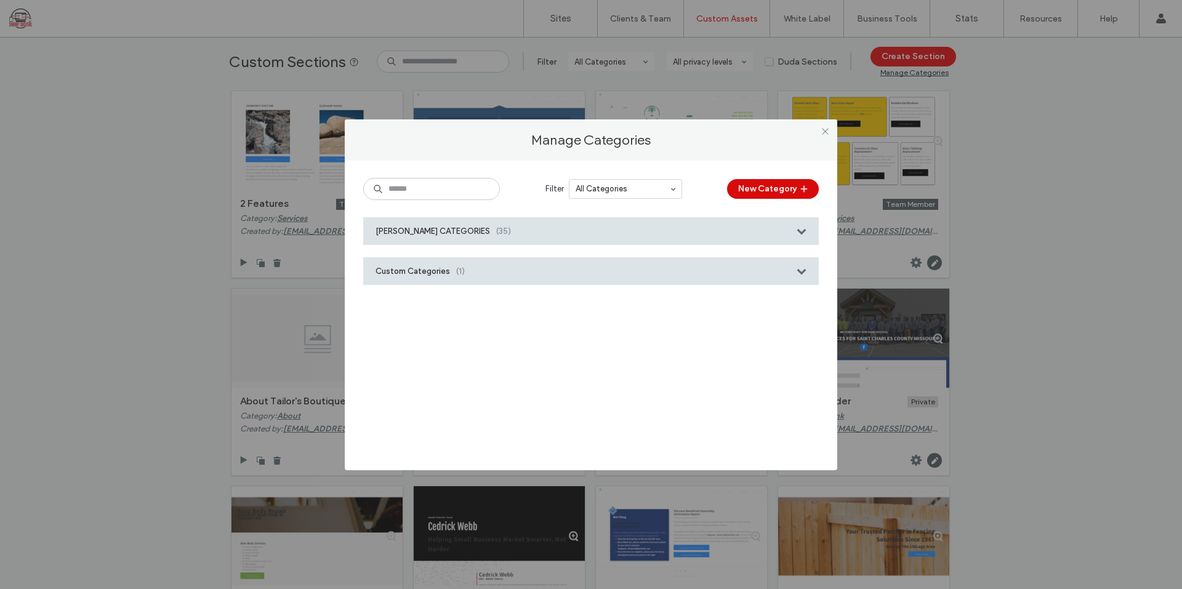
click at [763, 186] on button "New Category" at bounding box center [773, 189] width 92 height 20
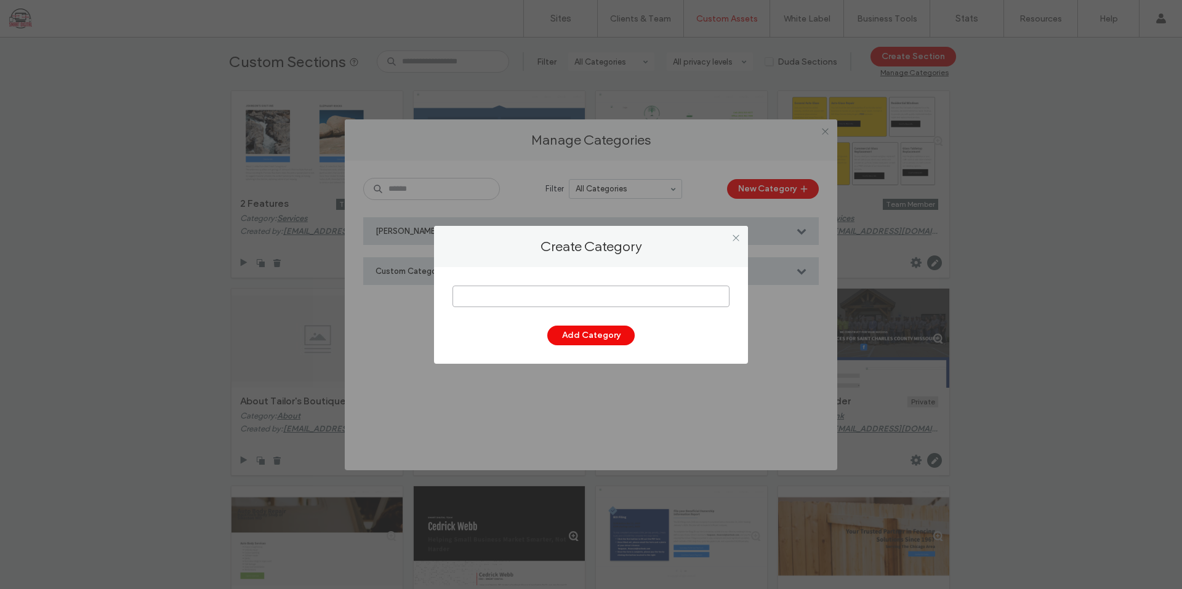
click at [634, 300] on input at bounding box center [590, 297] width 277 height 22
type input "**********"
click at [576, 334] on button "Add Category" at bounding box center [590, 336] width 87 height 20
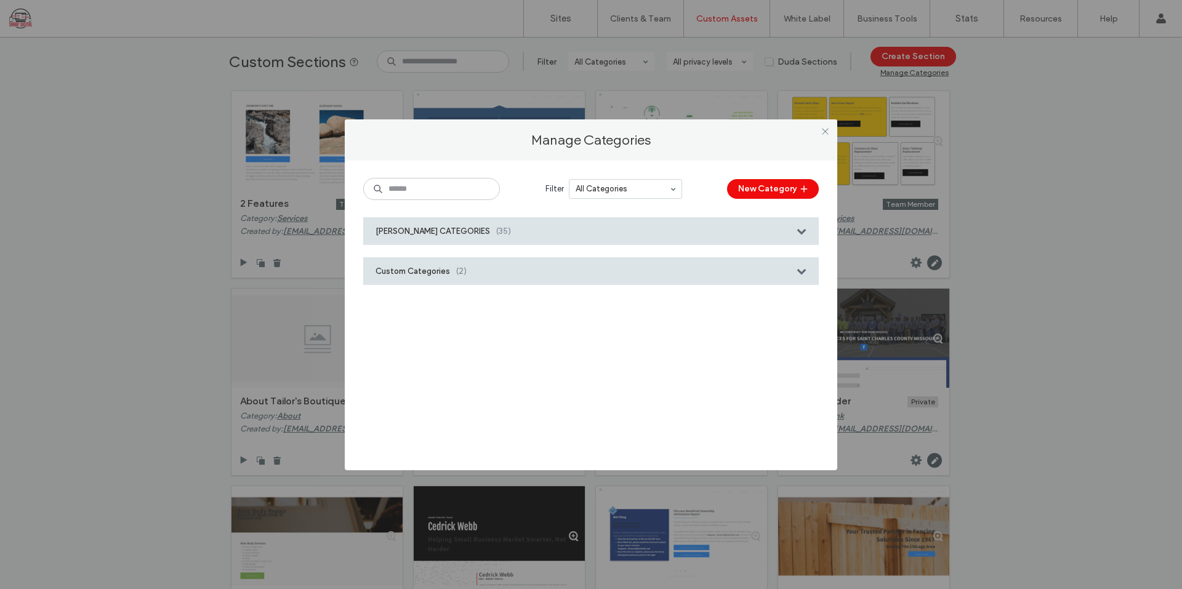
click at [702, 265] on div "Custom Categories (2)" at bounding box center [591, 271] width 456 height 28
click at [702, 267] on div "Custom Categories (2)" at bounding box center [591, 271] width 456 height 28
click at [800, 187] on icon "button" at bounding box center [804, 189] width 10 height 10
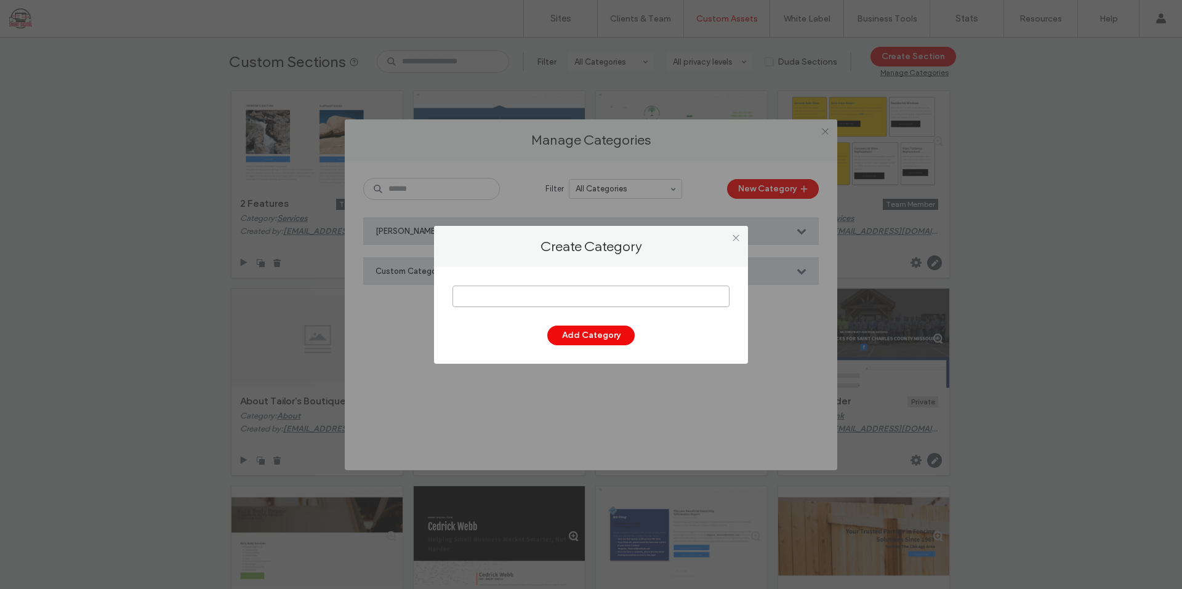
click at [533, 295] on input at bounding box center [590, 297] width 277 height 22
drag, startPoint x: 523, startPoint y: 303, endPoint x: 510, endPoint y: 302, distance: 13.6
click at [510, 302] on input "**********" at bounding box center [590, 297] width 277 height 22
type input "**********"
click at [609, 340] on button "Add Category" at bounding box center [590, 336] width 87 height 20
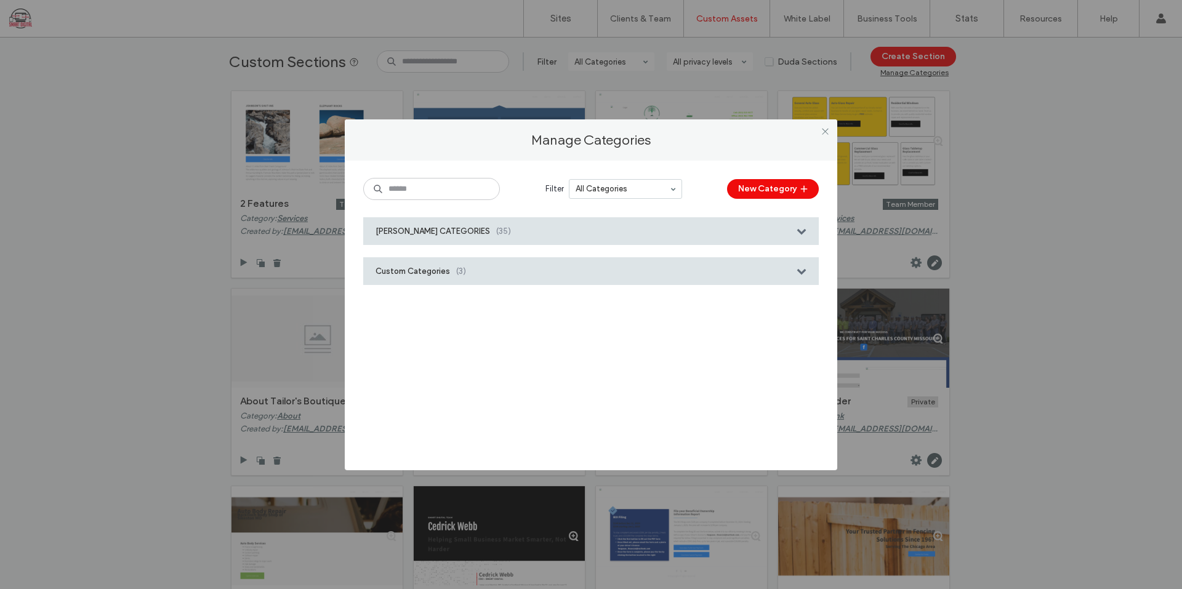
click at [505, 271] on div "Custom Categories (3)" at bounding box center [591, 271] width 456 height 28
click at [574, 271] on div "Custom Categories (3)" at bounding box center [591, 271] width 456 height 28
click at [826, 129] on icon at bounding box center [825, 131] width 9 height 9
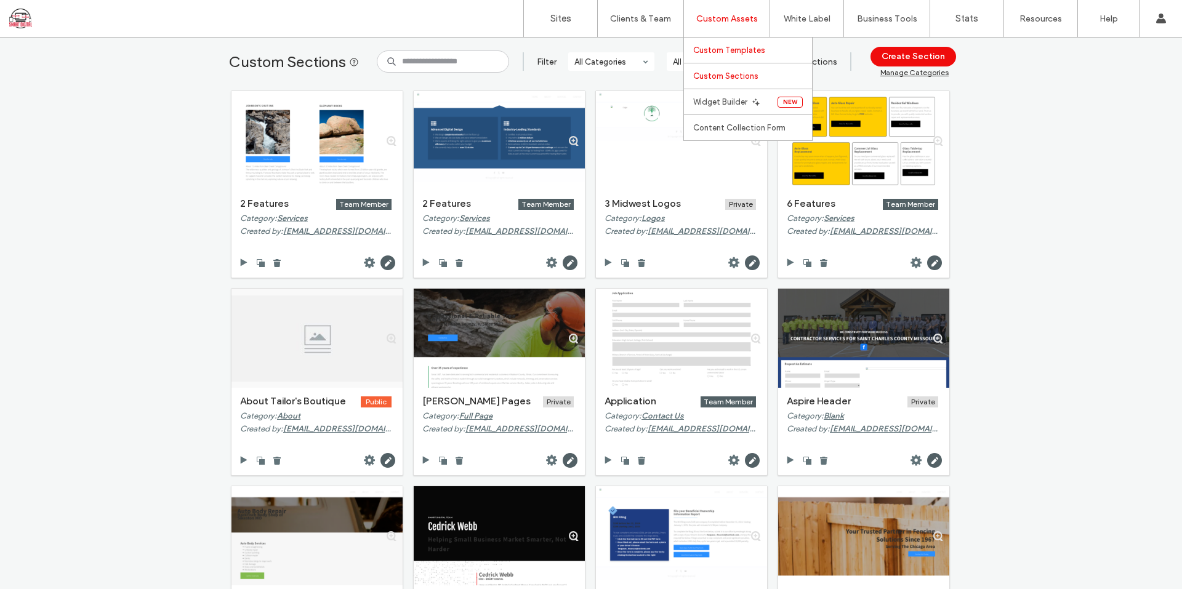
click at [729, 44] on link "Custom Templates" at bounding box center [752, 50] width 119 height 25
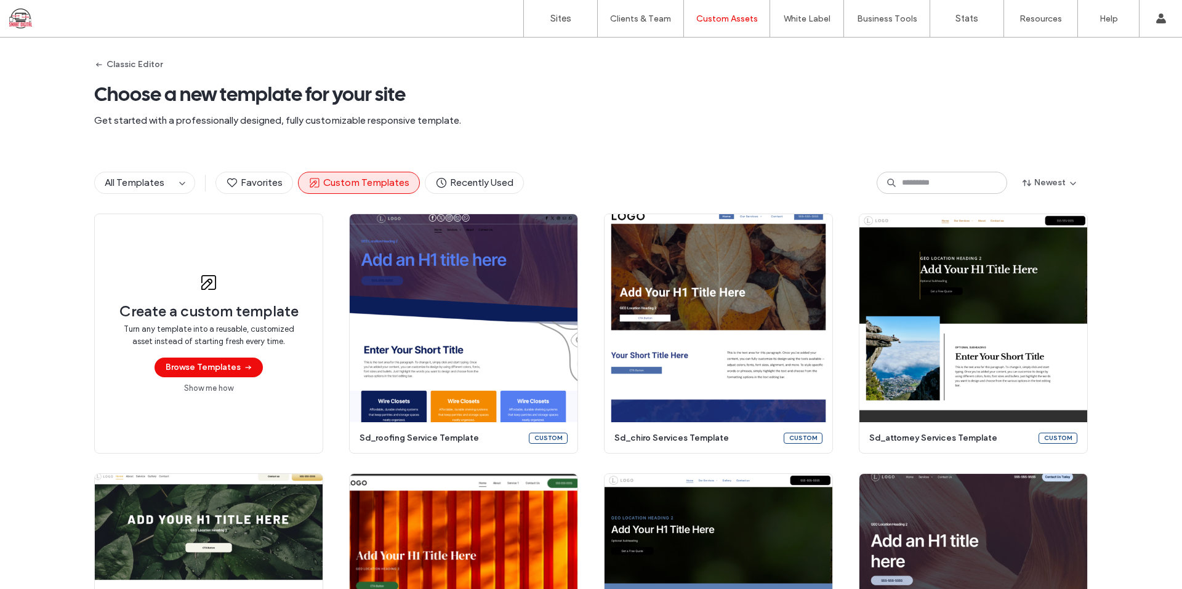
click at [603, 127] on div "Classic Editor Choose a new template for your site Get started with a professio…" at bounding box center [591, 95] width 994 height 114
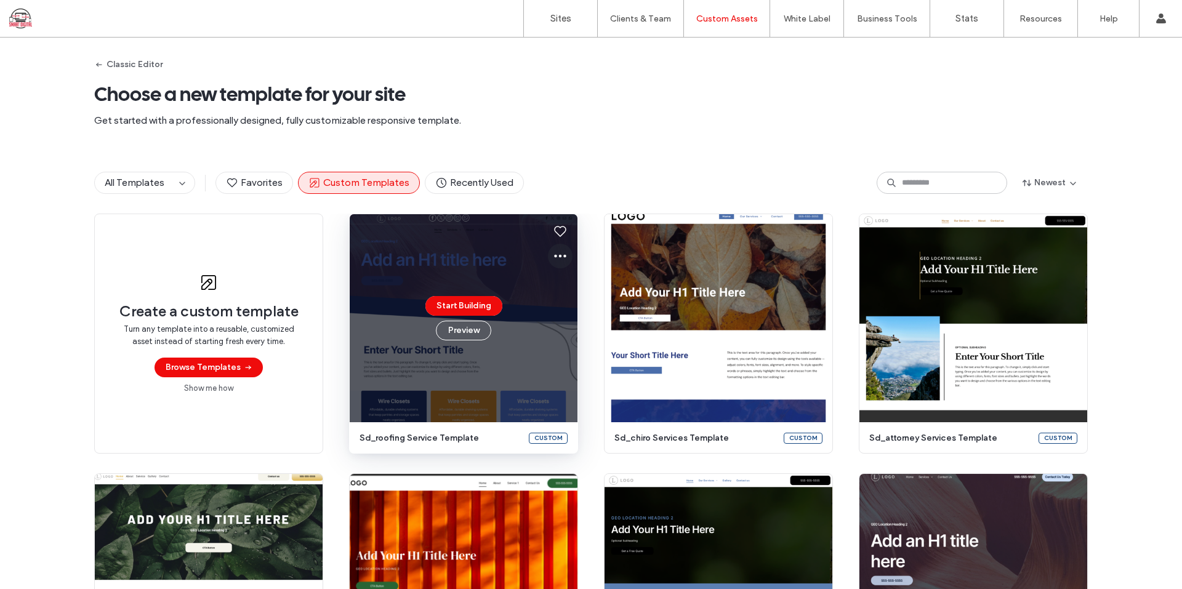
click at [556, 257] on use at bounding box center [560, 256] width 12 height 3
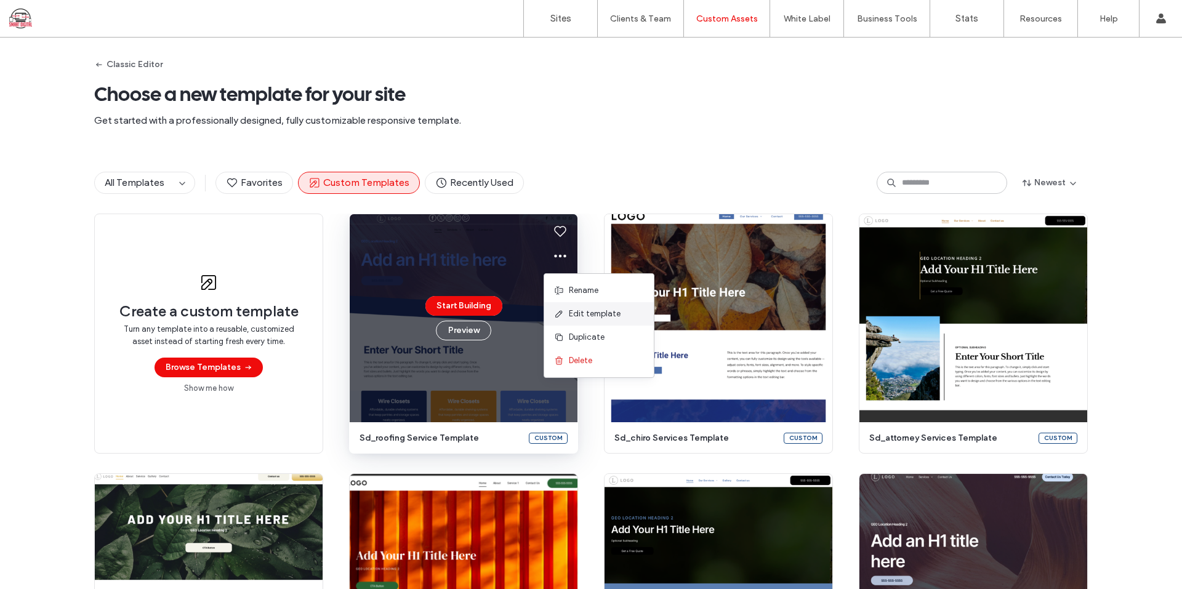
click at [585, 313] on span "Edit template" at bounding box center [595, 314] width 52 height 12
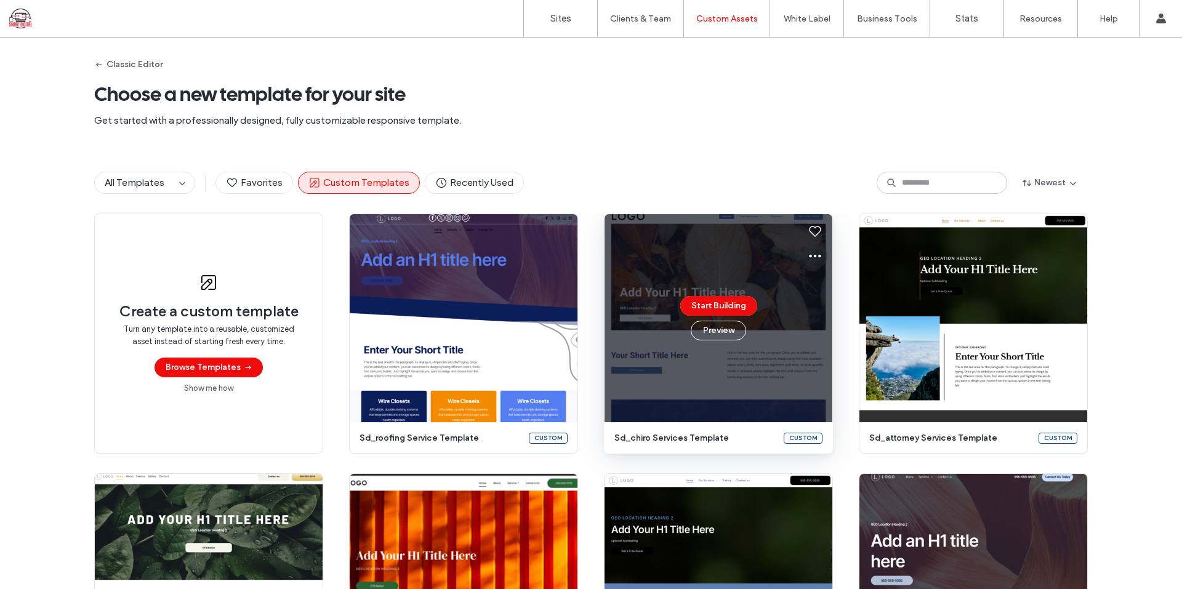
click at [811, 256] on use at bounding box center [815, 256] width 12 height 3
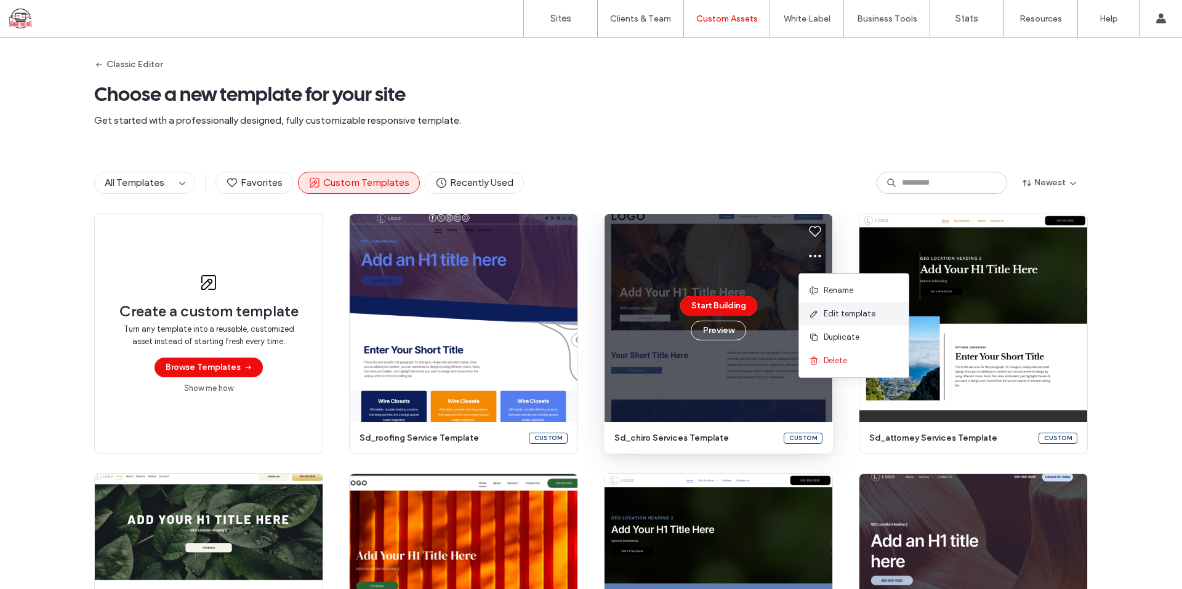
click at [848, 316] on span "Edit template" at bounding box center [850, 314] width 52 height 12
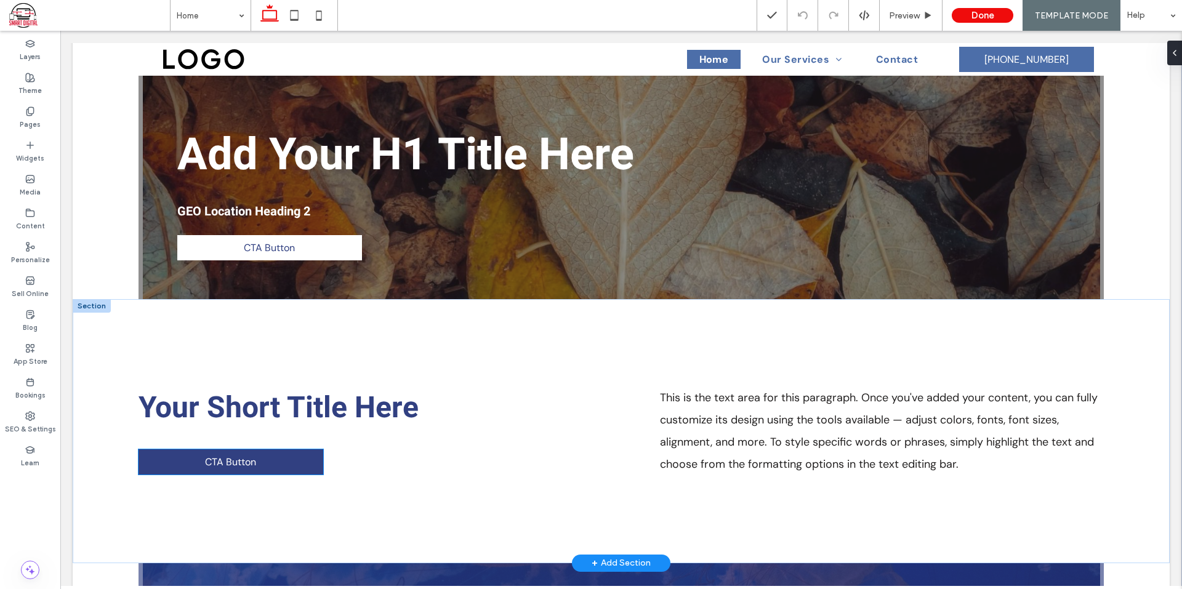
click at [292, 461] on link "CTA Button" at bounding box center [231, 461] width 185 height 25
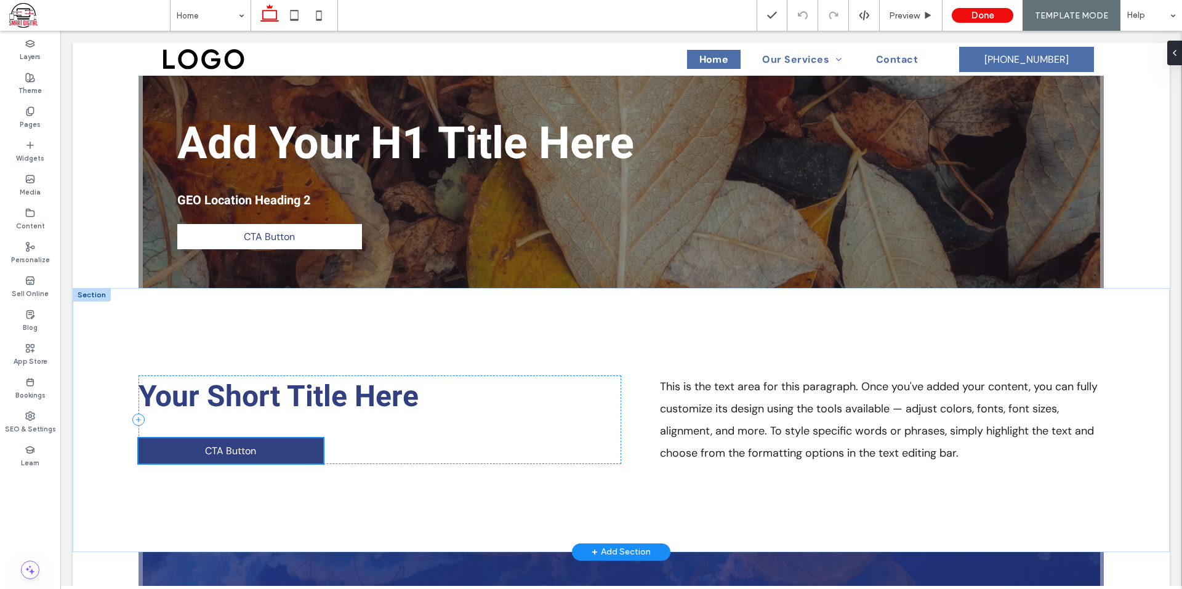
scroll to position [223, 0]
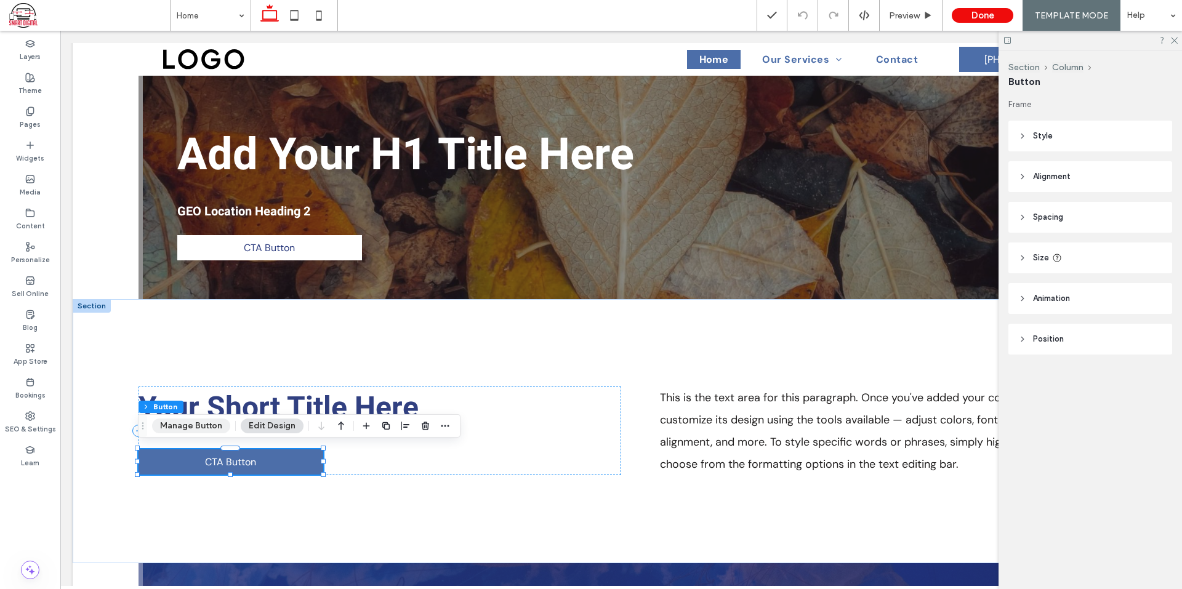
click at [182, 427] on button "Manage Button" at bounding box center [191, 426] width 78 height 15
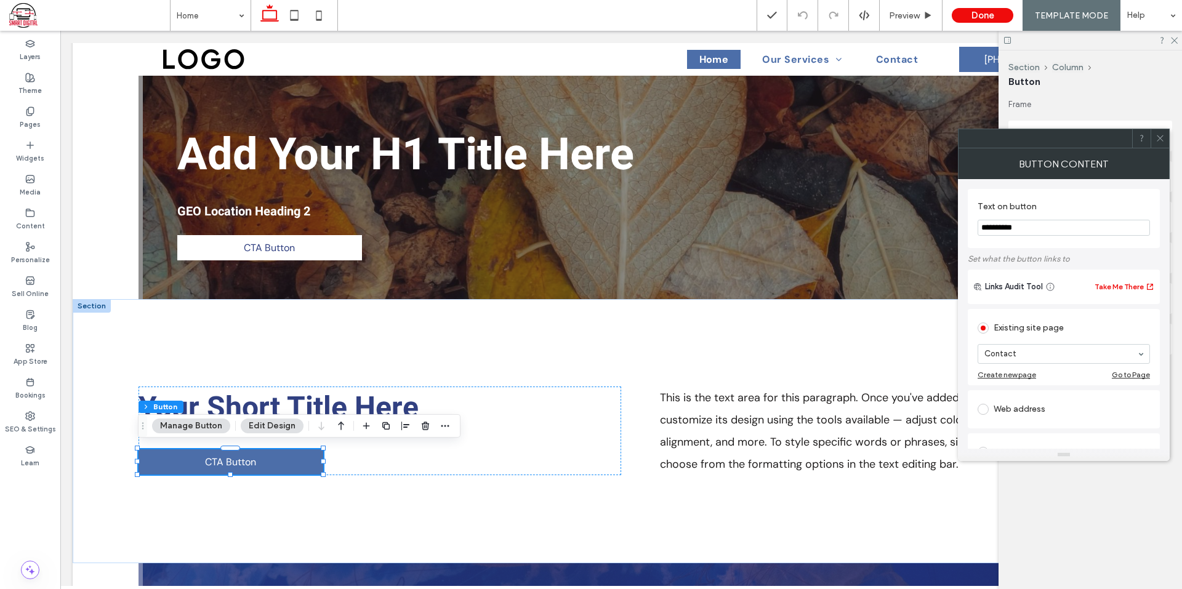
drag, startPoint x: 1042, startPoint y: 228, endPoint x: 1021, endPoint y: 220, distance: 23.0
click at [989, 216] on section "**********" at bounding box center [1064, 218] width 172 height 47
click at [1070, 190] on div "**********" at bounding box center [1064, 218] width 192 height 59
click at [1125, 354] on input at bounding box center [1060, 354] width 153 height 9
click at [1141, 355] on div "Contact" at bounding box center [1064, 354] width 172 height 20
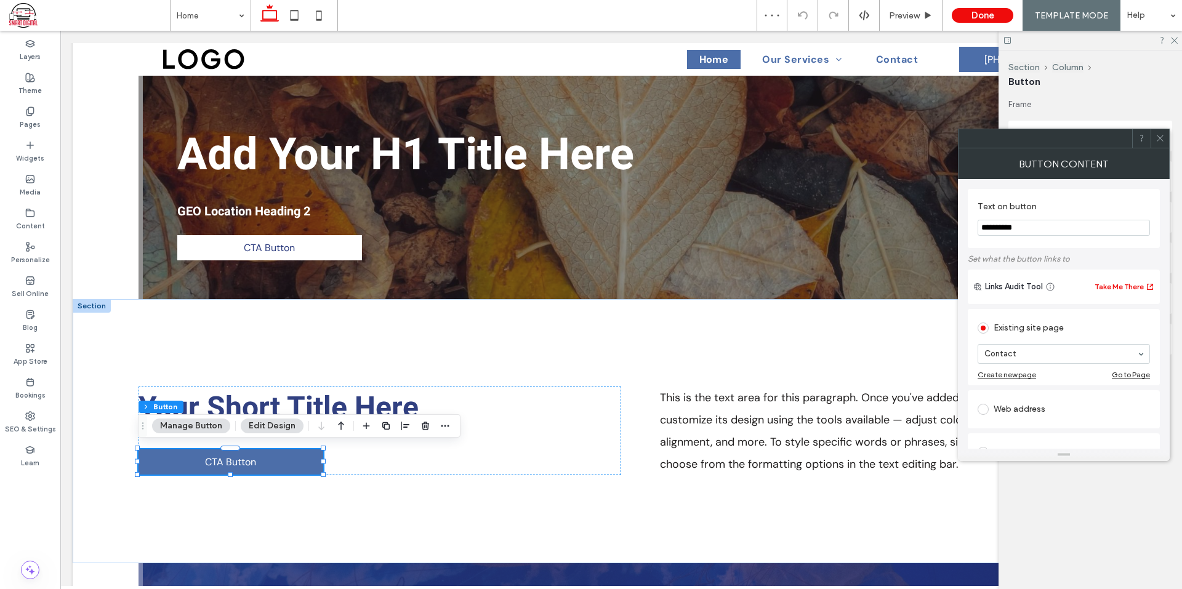
click at [1159, 142] on icon at bounding box center [1159, 138] width 9 height 9
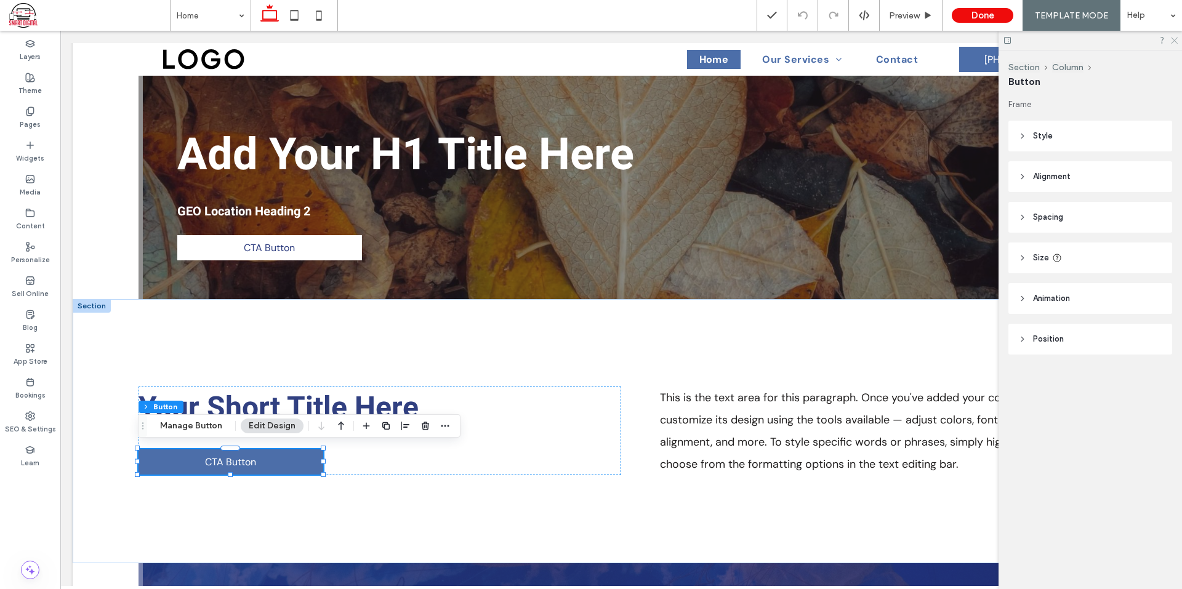
drag, startPoint x: 1174, startPoint y: 38, endPoint x: 97, endPoint y: 127, distance: 1080.3
click at [1174, 38] on icon at bounding box center [1174, 40] width 8 height 8
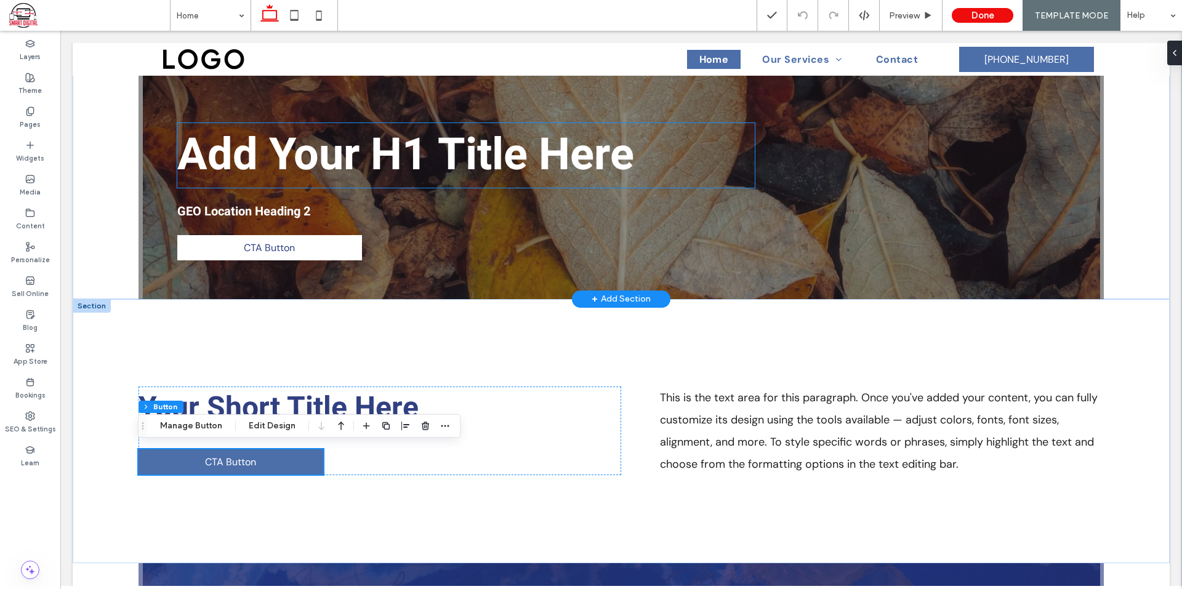
scroll to position [0, 0]
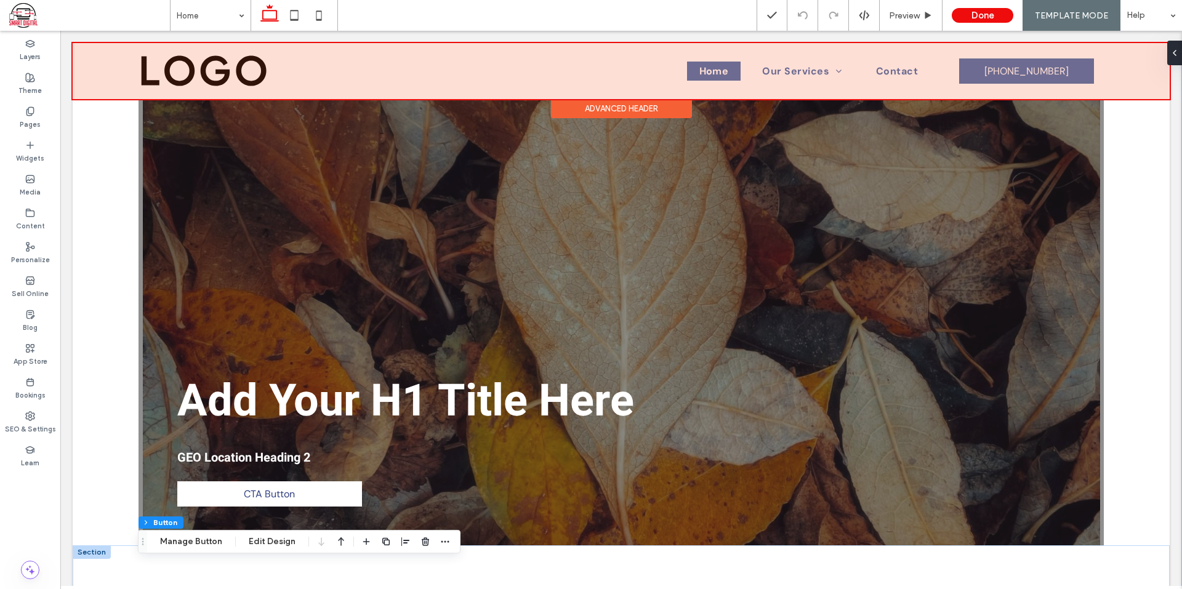
click at [216, 67] on div at bounding box center [621, 71] width 1097 height 56
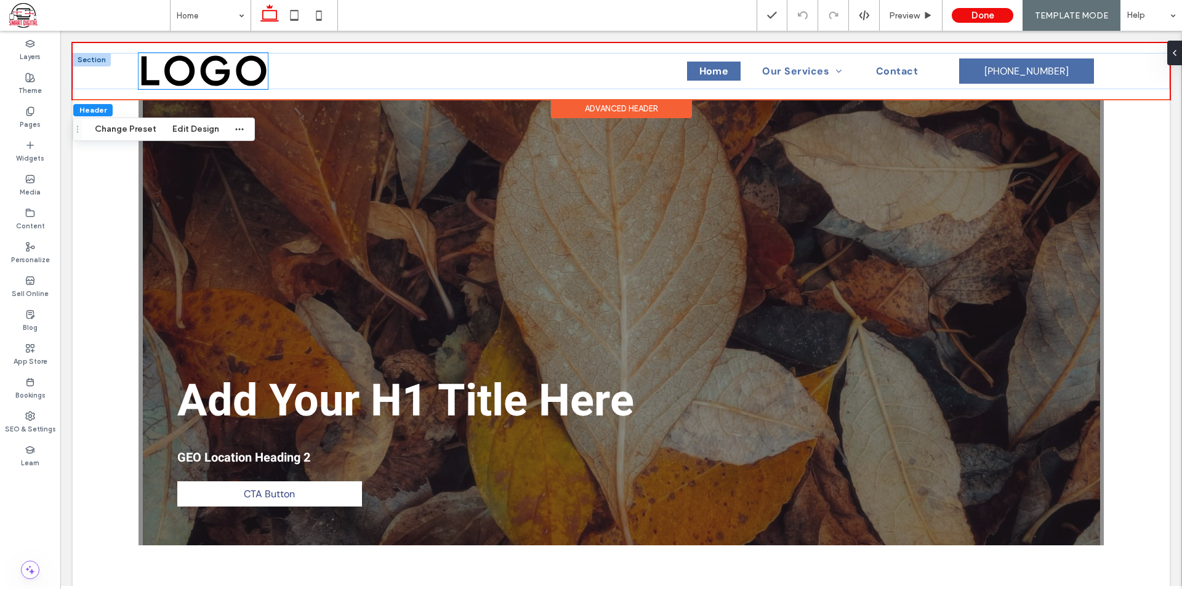
click at [238, 68] on img at bounding box center [203, 71] width 129 height 36
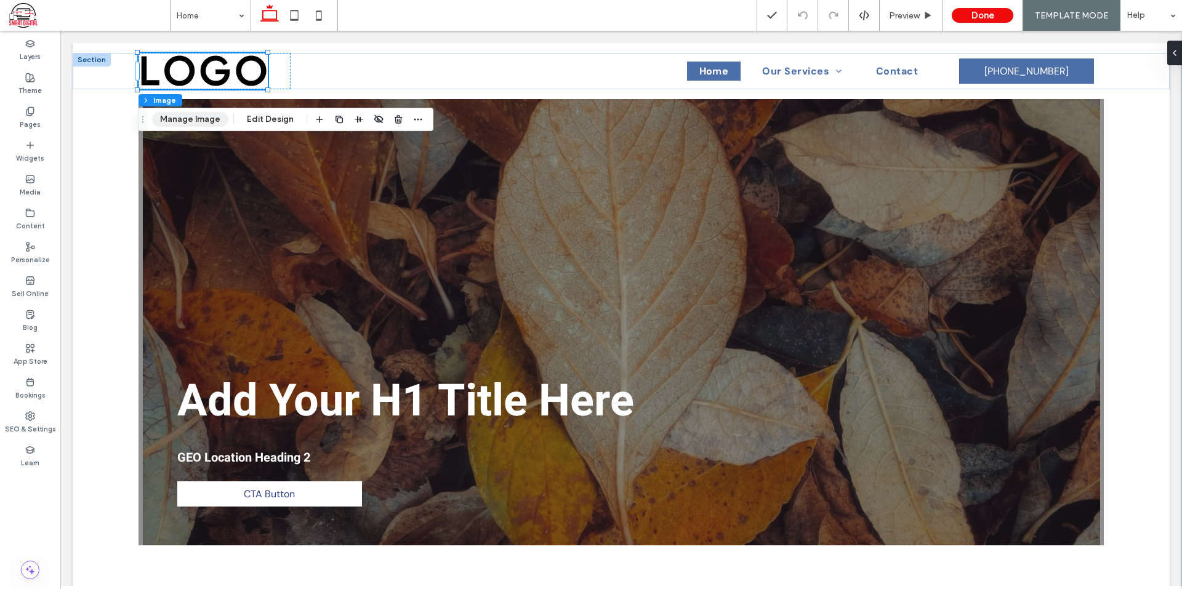
click at [199, 121] on button "Manage Image" at bounding box center [190, 119] width 76 height 15
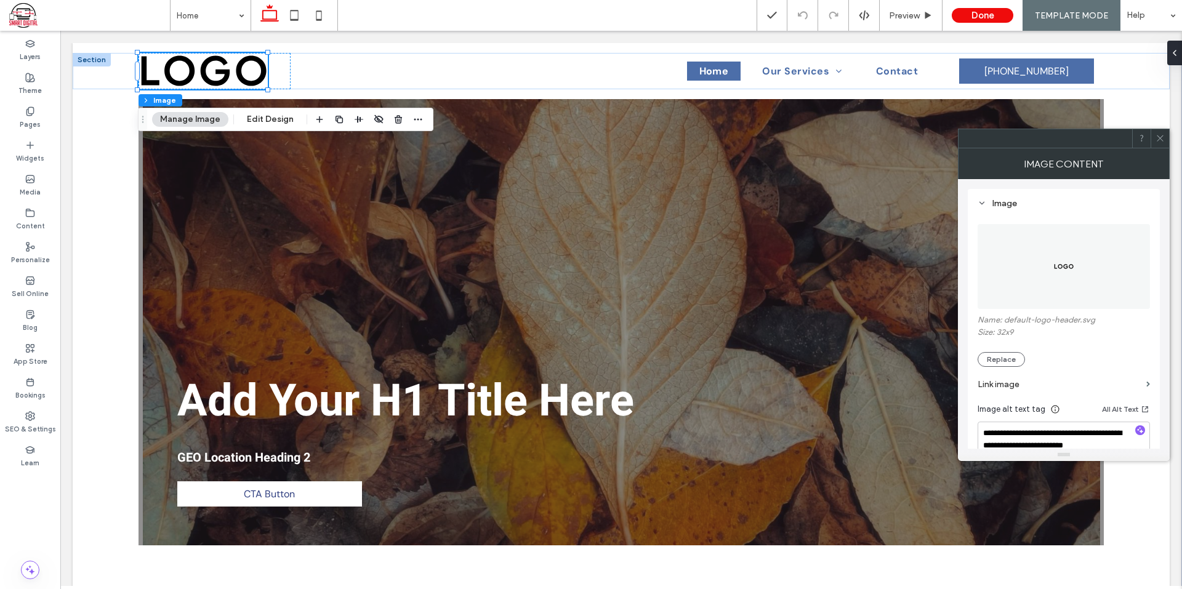
click at [1002, 373] on label "Link image" at bounding box center [1060, 384] width 164 height 23
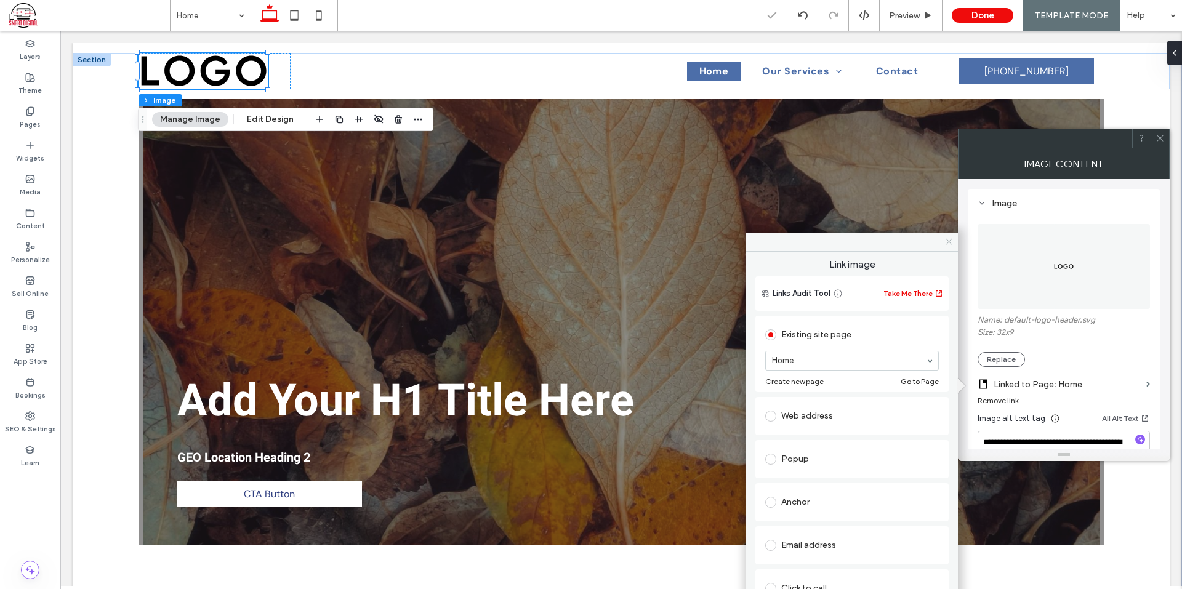
drag, startPoint x: 946, startPoint y: 241, endPoint x: 892, endPoint y: 215, distance: 59.5
click at [946, 241] on icon at bounding box center [948, 241] width 9 height 9
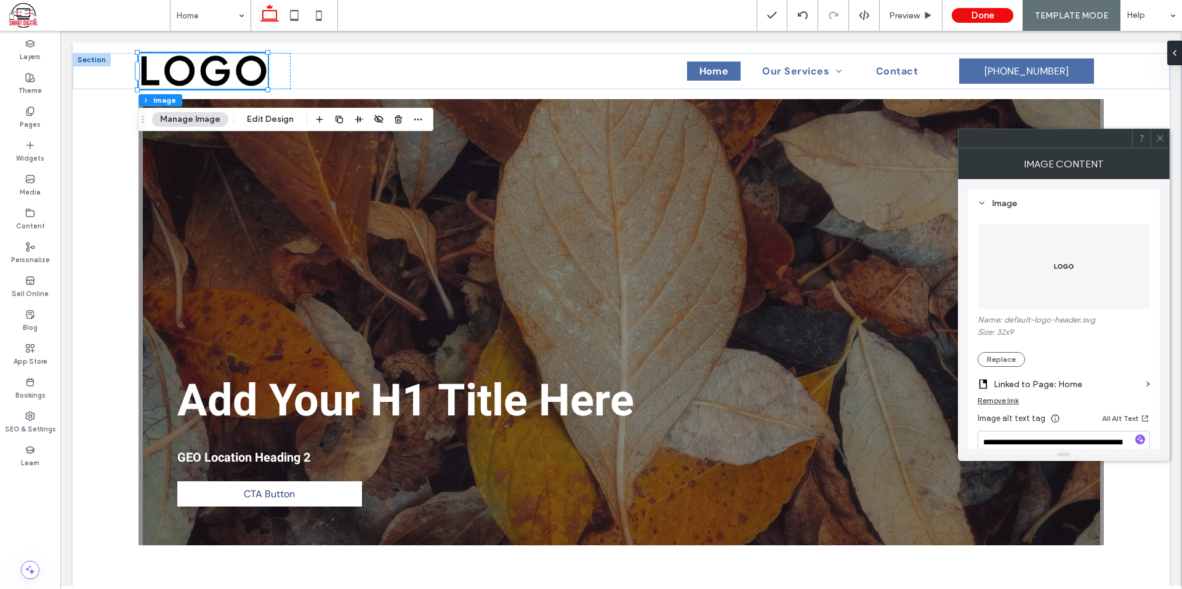
click at [1159, 135] on icon at bounding box center [1159, 138] width 9 height 9
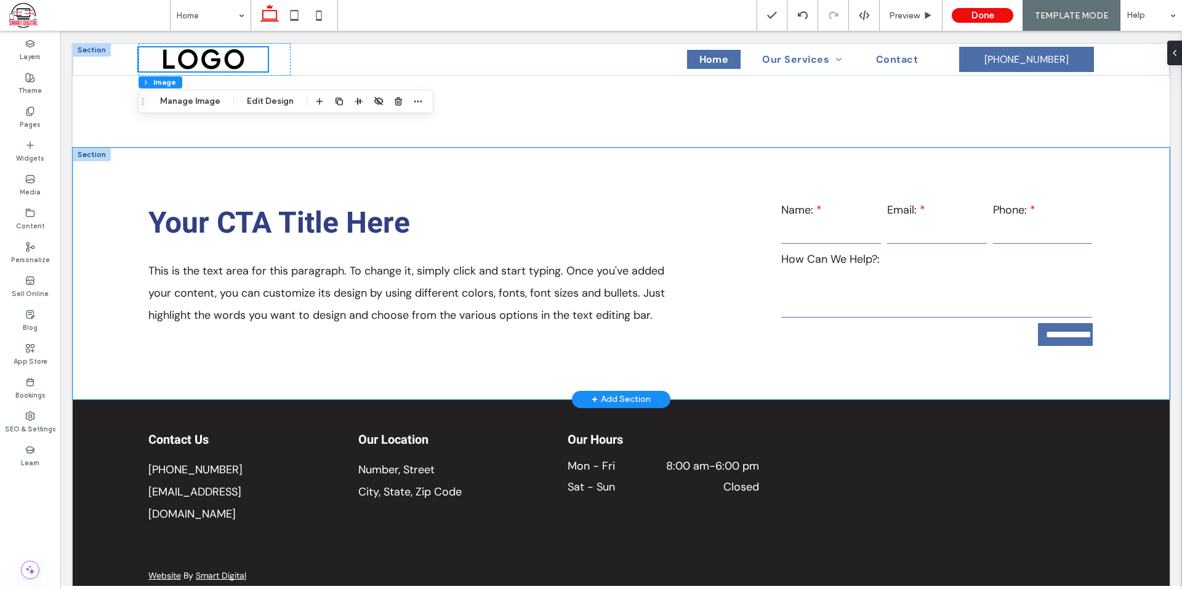
scroll to position [1487, 0]
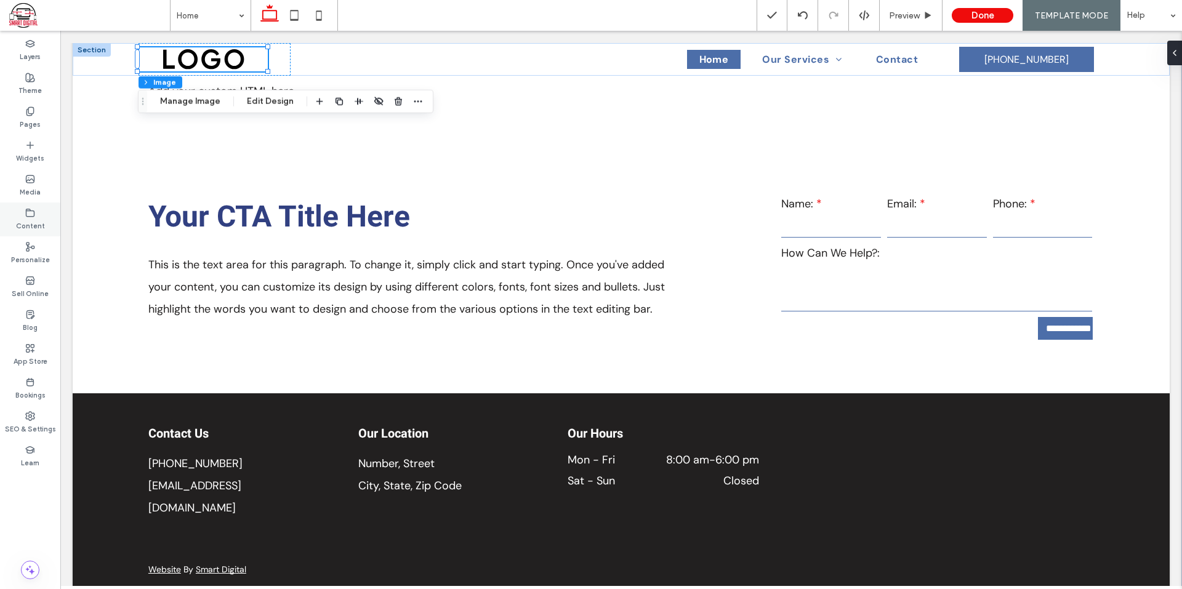
click at [26, 226] on label "Content" at bounding box center [30, 225] width 29 height 14
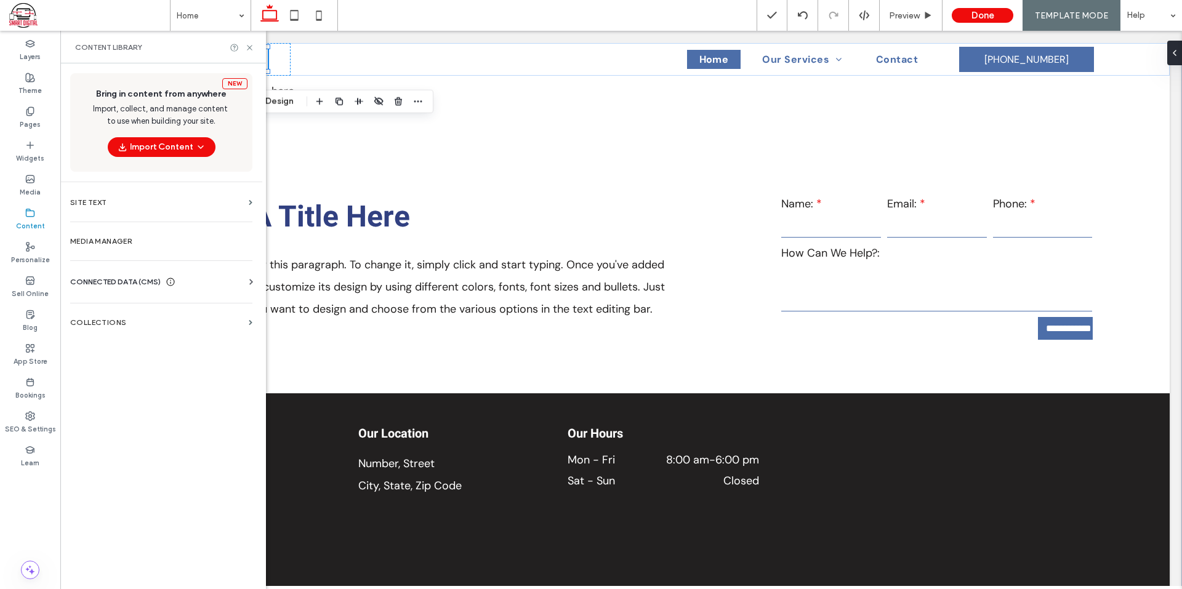
click at [128, 283] on span "CONNECTED DATA (CMS)" at bounding box center [115, 282] width 90 height 12
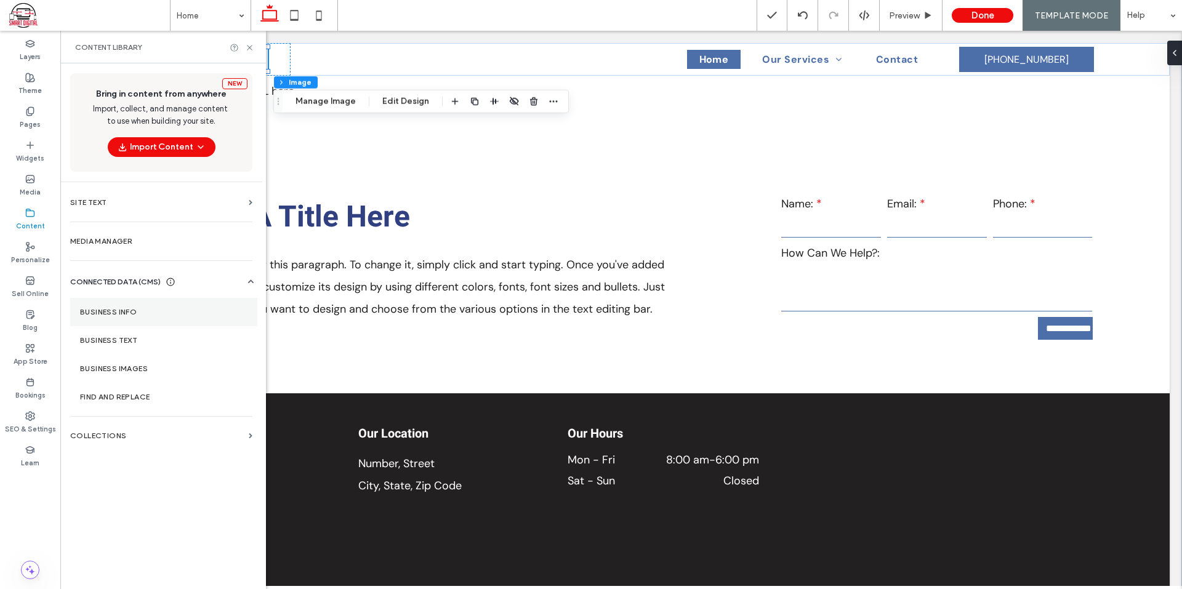
click at [149, 315] on label "Business Info" at bounding box center [163, 312] width 167 height 9
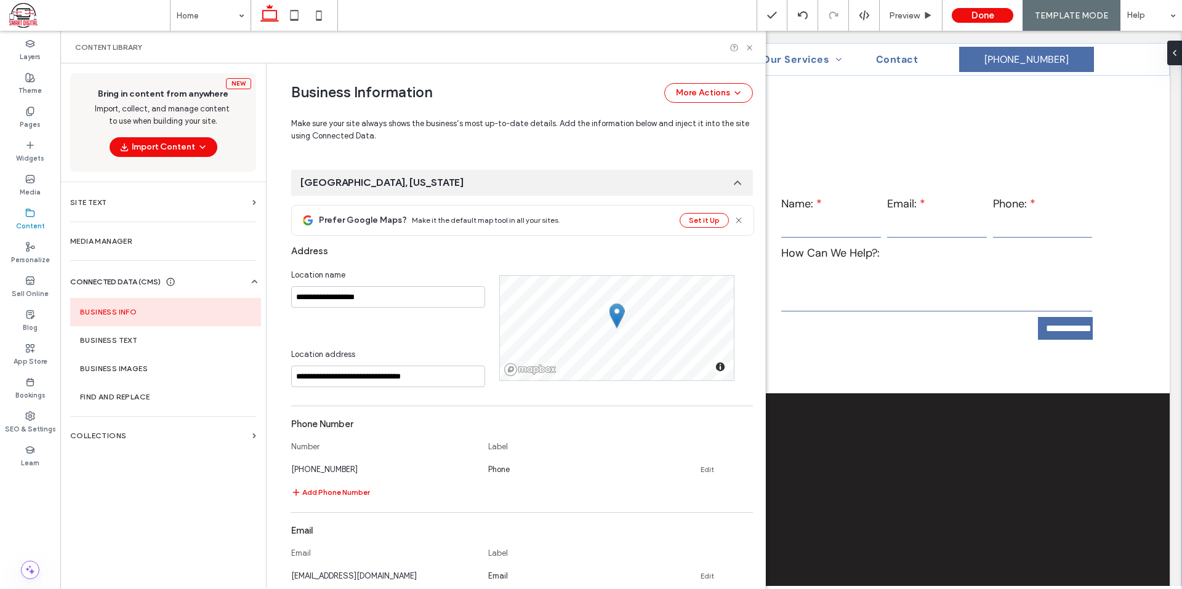
scroll to position [313, 0]
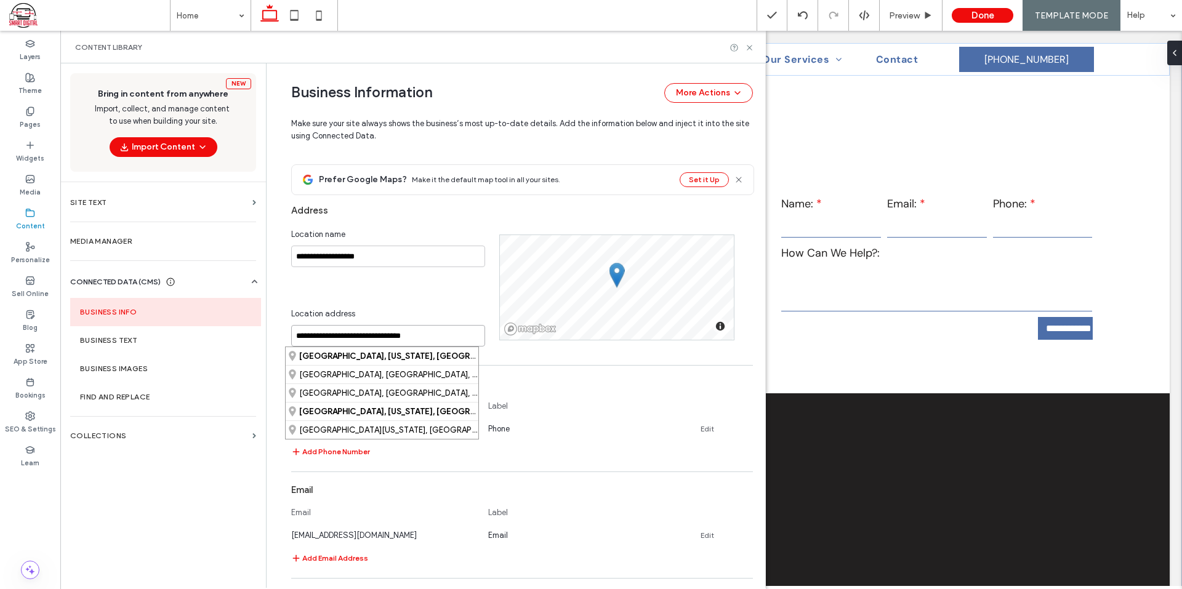
drag, startPoint x: 422, startPoint y: 339, endPoint x: 277, endPoint y: 345, distance: 145.4
click at [277, 345] on div "**********" at bounding box center [513, 328] width 480 height 1154
click at [356, 260] on input "**********" at bounding box center [388, 257] width 194 height 22
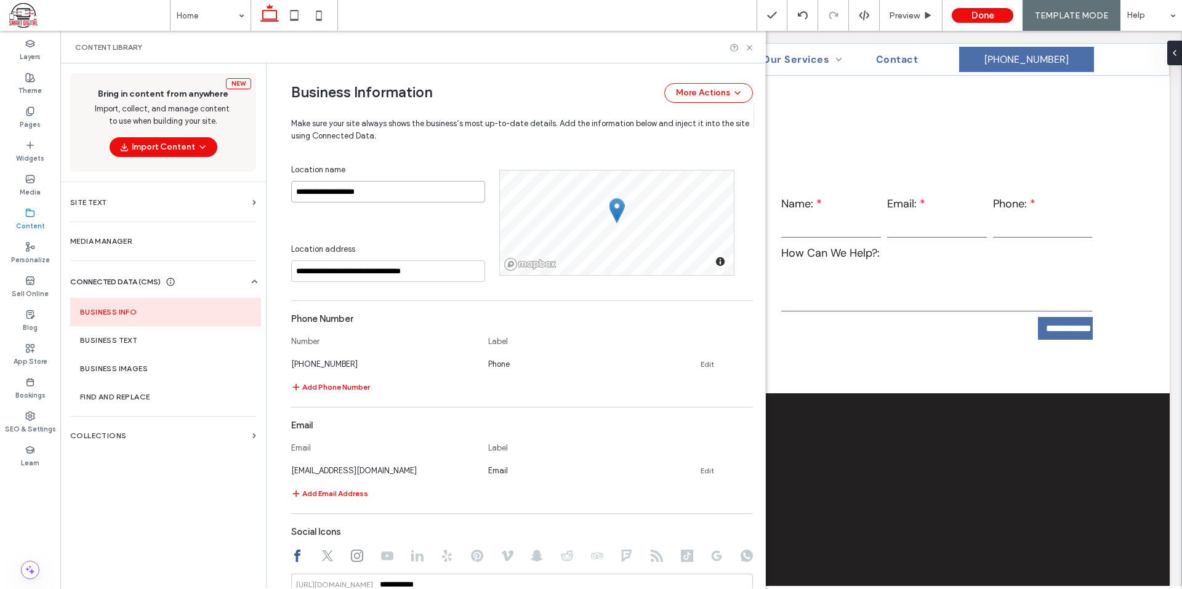
scroll to position [436, 0]
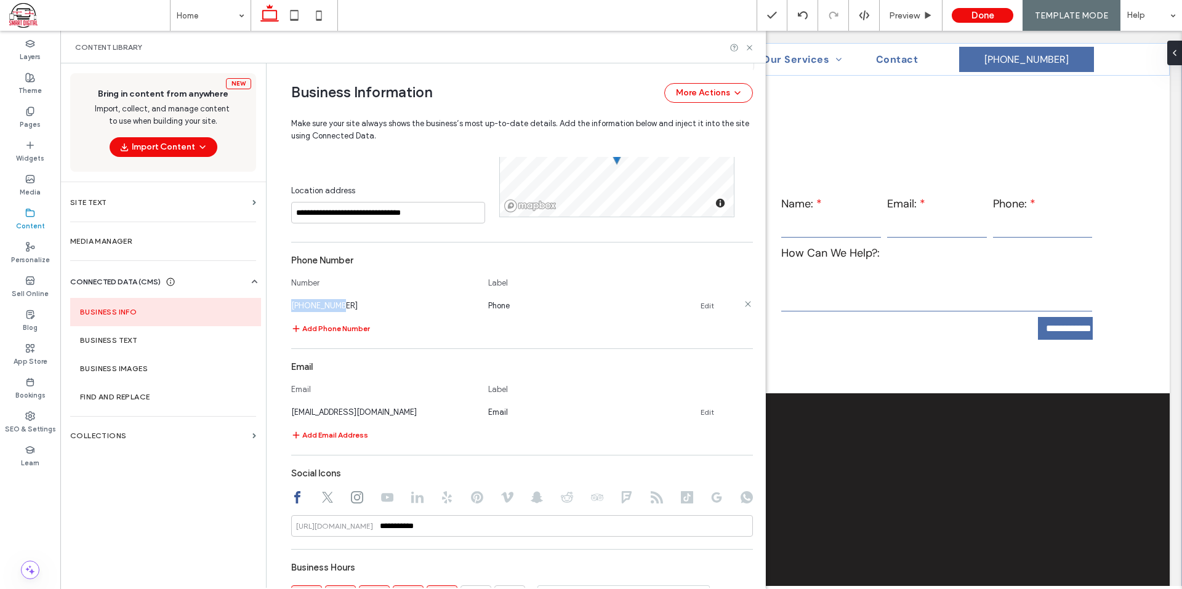
drag, startPoint x: 332, startPoint y: 306, endPoint x: 287, endPoint y: 305, distance: 45.6
click at [291, 305] on span "555-555-5555" at bounding box center [324, 305] width 66 height 9
click at [367, 303] on div "555-555-5555" at bounding box center [383, 305] width 185 height 13
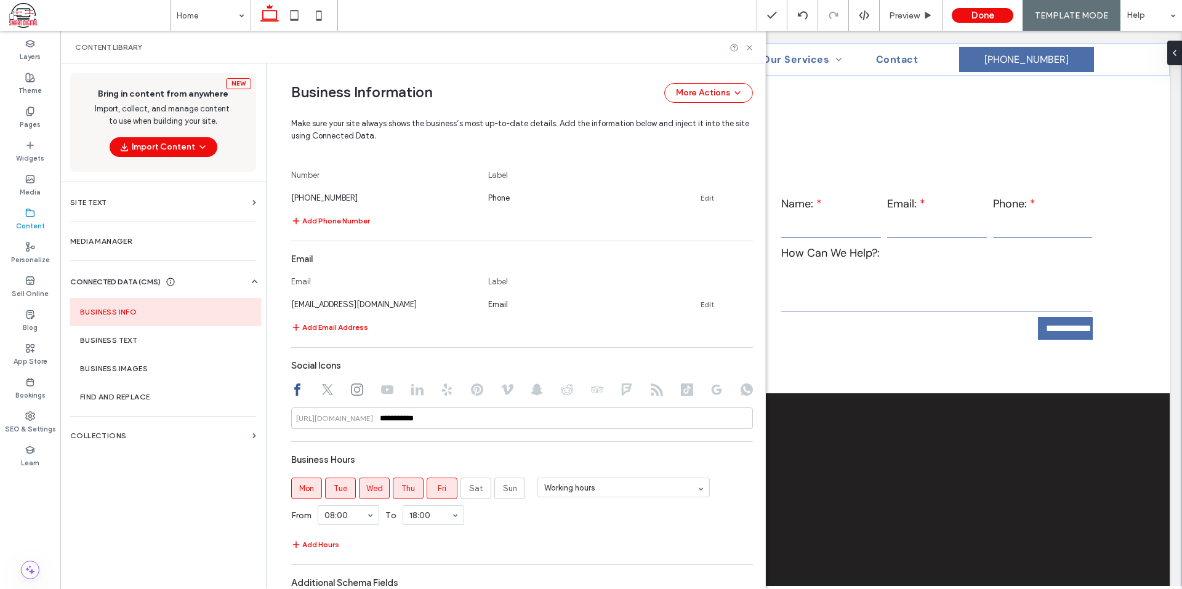
scroll to position [559, 0]
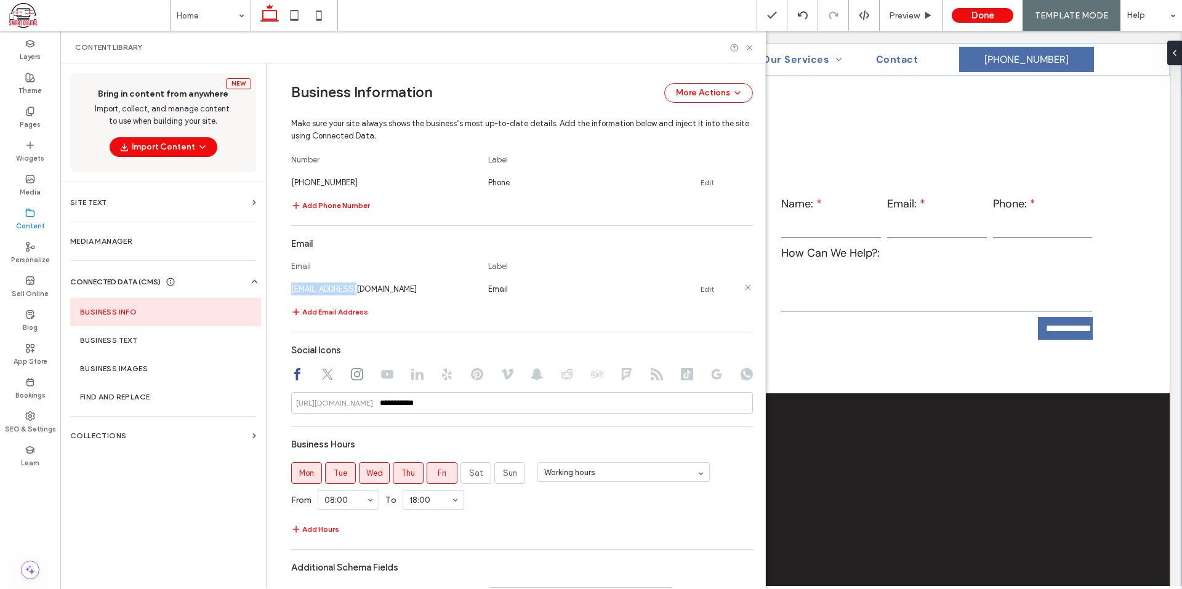
drag, startPoint x: 369, startPoint y: 290, endPoint x: 296, endPoint y: 284, distance: 72.9
click at [282, 288] on div "**********" at bounding box center [513, 81] width 480 height 1154
click at [371, 286] on div "Email@email.com" at bounding box center [383, 289] width 185 height 13
click at [381, 289] on div "Email@email.com" at bounding box center [383, 289] width 185 height 13
click at [381, 287] on div "Email@email.com" at bounding box center [383, 289] width 185 height 13
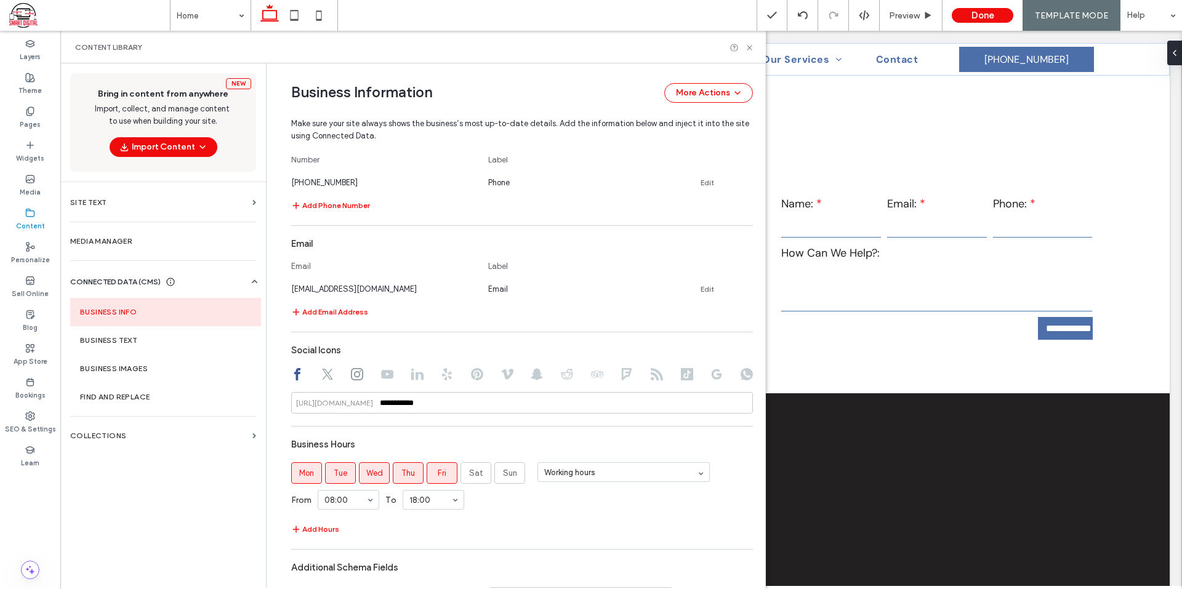
click at [323, 374] on use at bounding box center [327, 374] width 11 height 11
click at [355, 375] on icon at bounding box center [357, 374] width 12 height 12
click at [323, 370] on icon at bounding box center [327, 374] width 12 height 12
click at [294, 374] on use at bounding box center [297, 374] width 6 height 12
click at [352, 375] on icon at bounding box center [357, 374] width 12 height 12
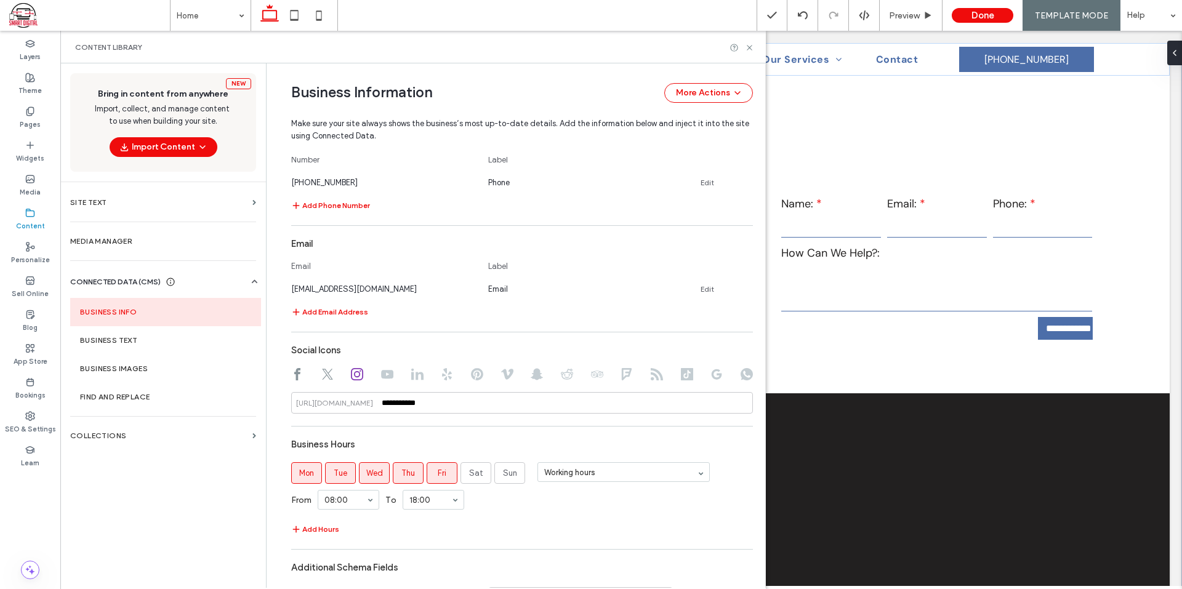
click at [321, 375] on icon at bounding box center [327, 374] width 12 height 12
click at [297, 377] on div at bounding box center [522, 375] width 462 height 15
click at [279, 375] on div "**********" at bounding box center [513, 81] width 480 height 1154
click at [296, 375] on icon at bounding box center [297, 374] width 12 height 12
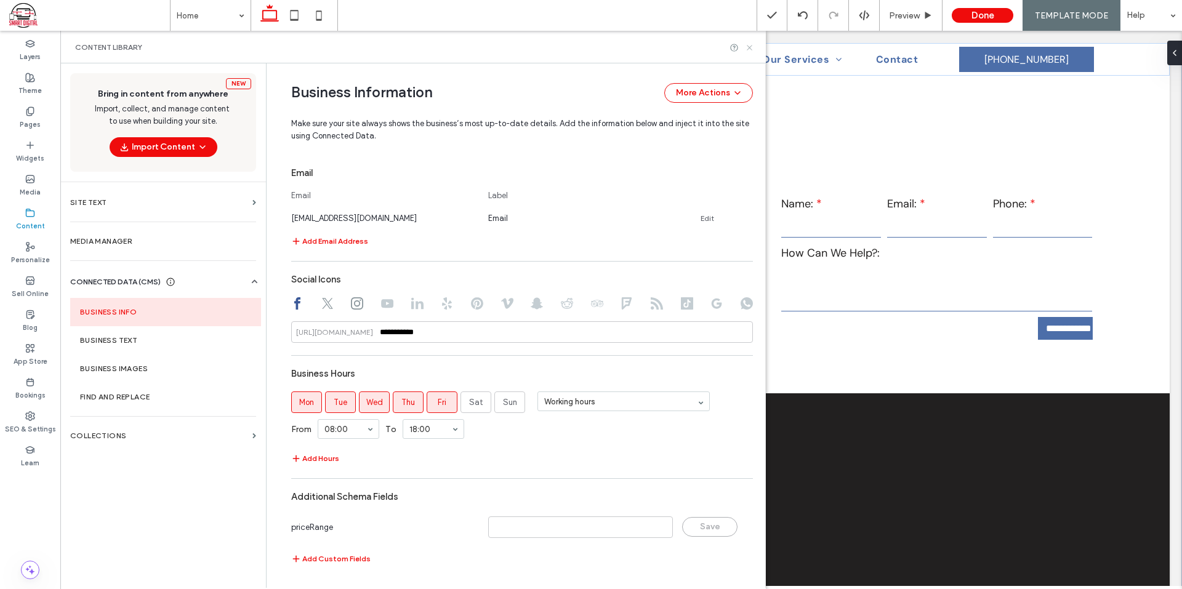
click at [750, 48] on use at bounding box center [749, 47] width 5 height 5
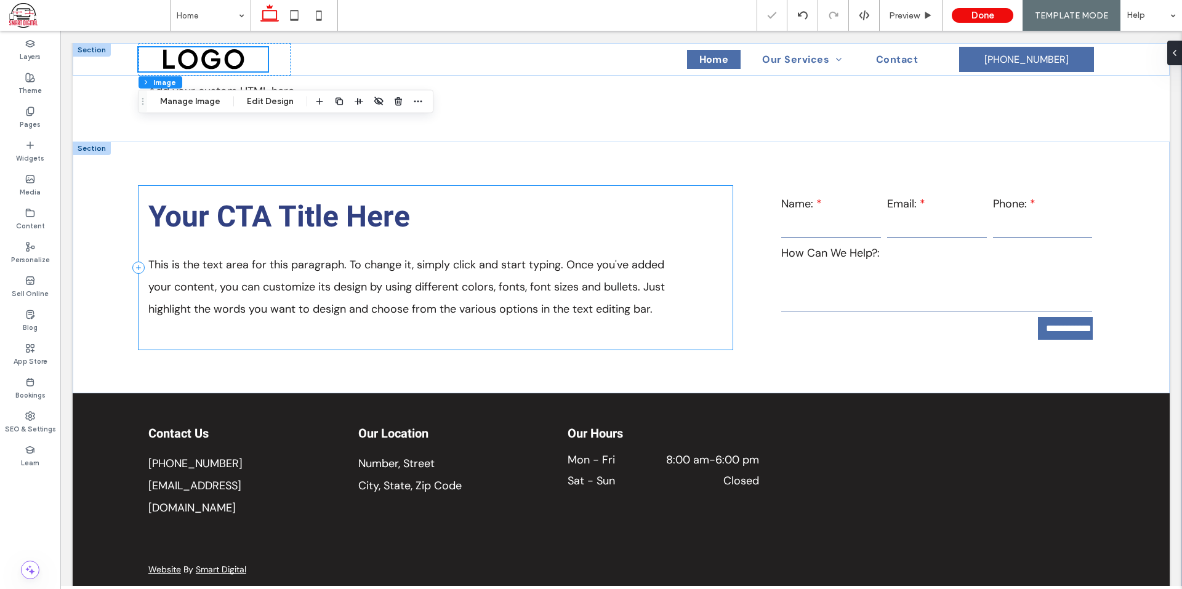
scroll to position [1487, 0]
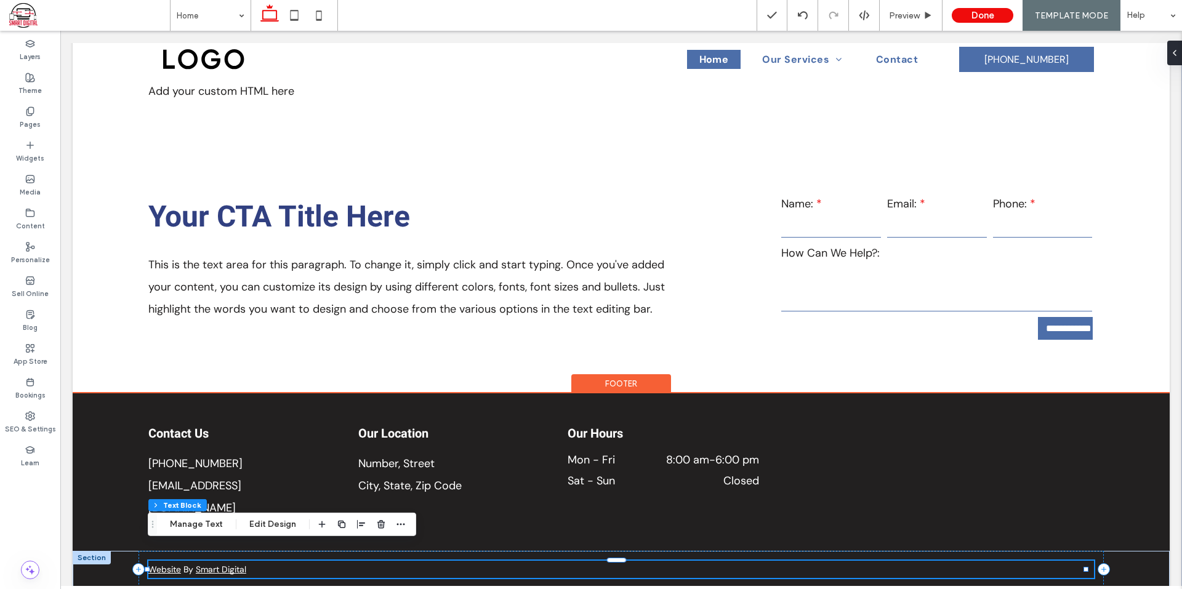
click at [177, 564] on link "Website" at bounding box center [164, 569] width 33 height 11
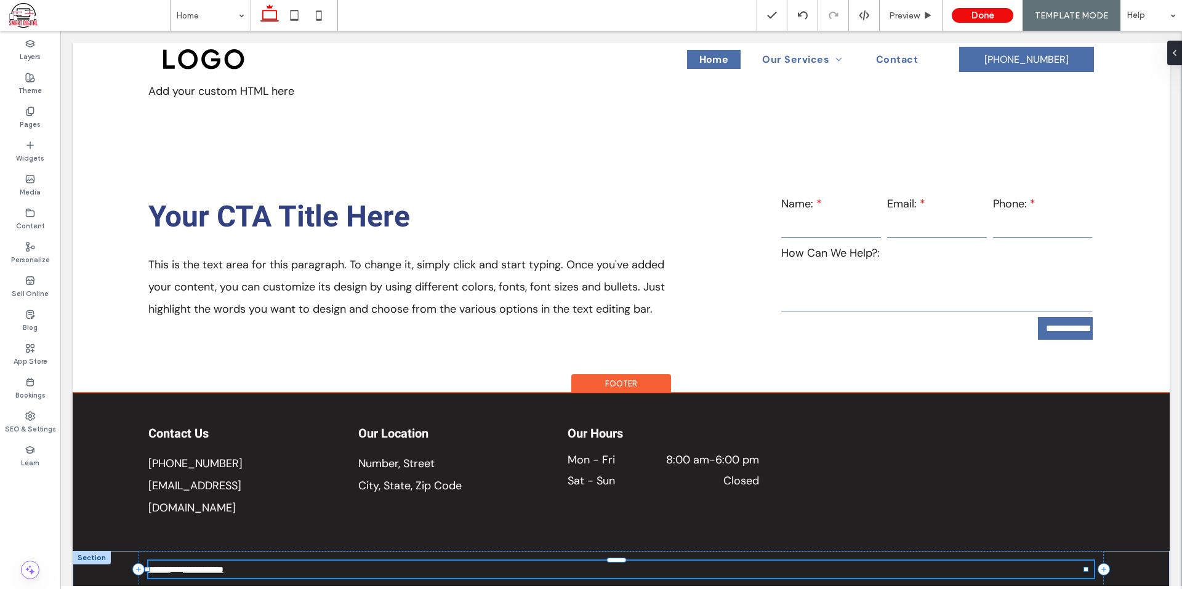
type input "*******"
type input "**"
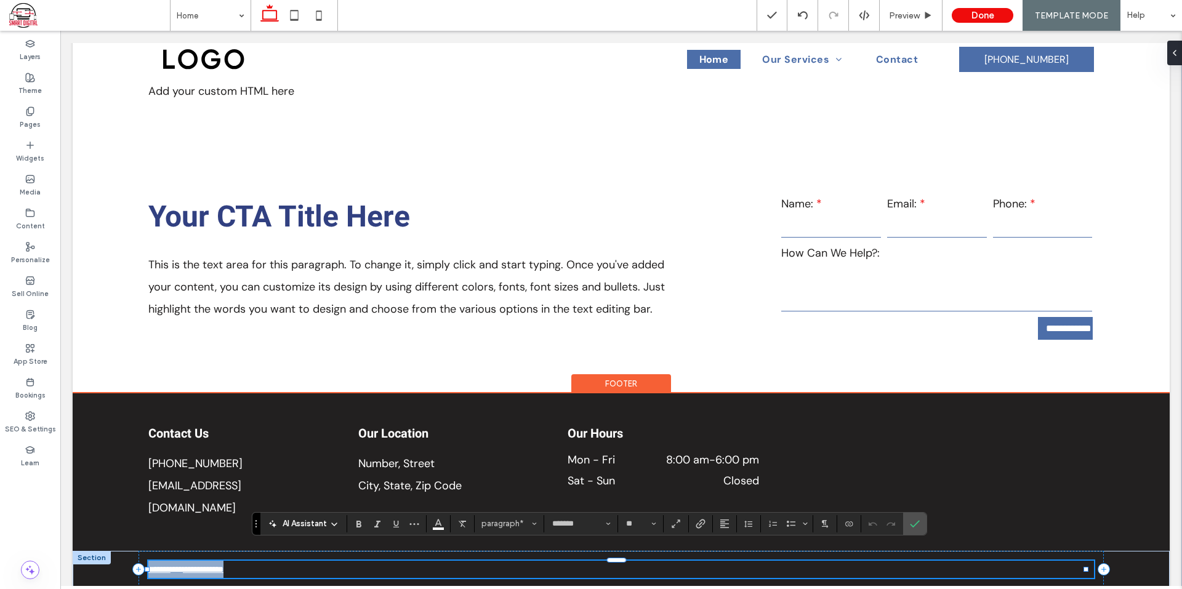
click at [182, 565] on span "**" at bounding box center [177, 569] width 12 height 9
drag, startPoint x: 181, startPoint y: 552, endPoint x: 206, endPoint y: 553, distance: 25.3
click at [110, 551] on div "**********" at bounding box center [621, 575] width 1097 height 48
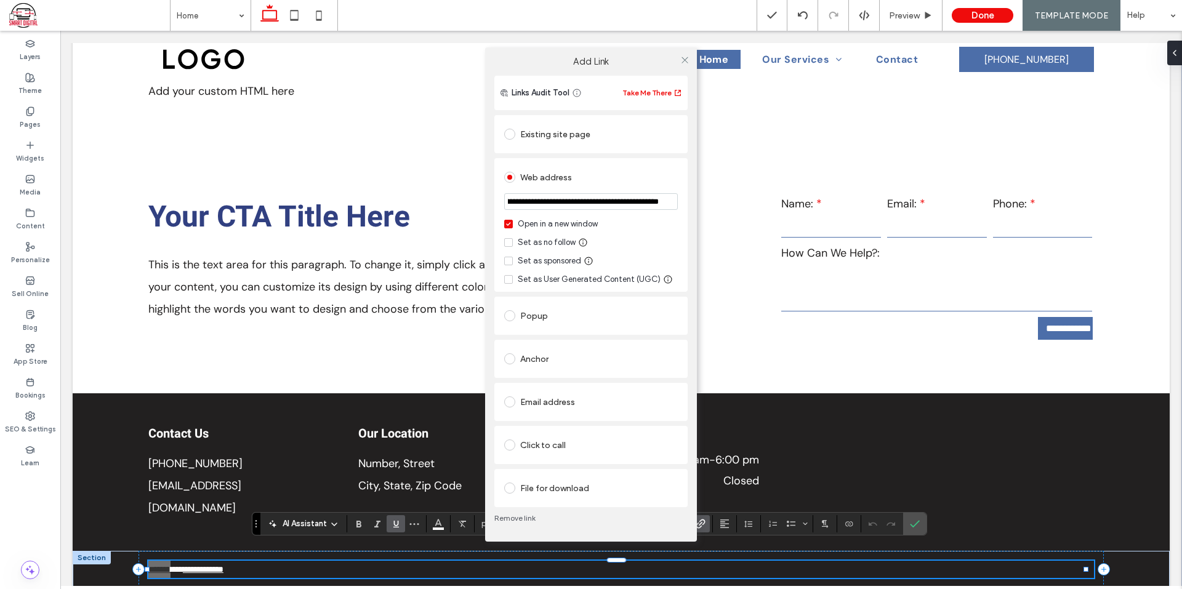
scroll to position [0, 129]
drag, startPoint x: 584, startPoint y: 197, endPoint x: 656, endPoint y: 182, distance: 73.6
click at [679, 188] on div "**********" at bounding box center [590, 225] width 193 height 134
click at [576, 202] on input "**********" at bounding box center [591, 201] width 174 height 17
click at [686, 60] on icon at bounding box center [684, 59] width 9 height 9
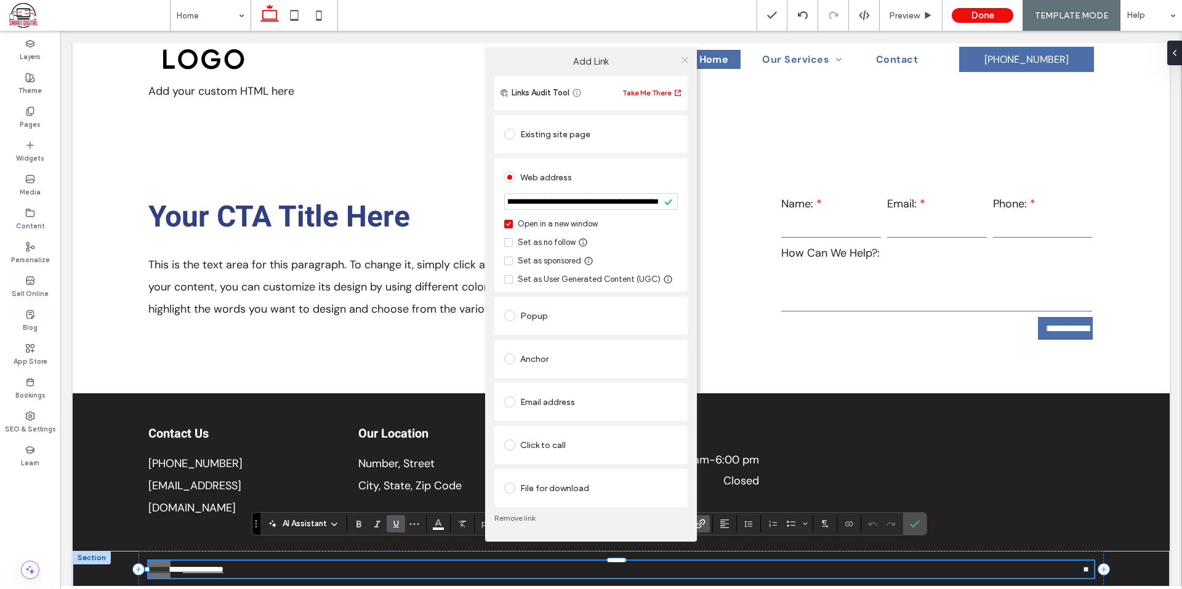
scroll to position [0, 0]
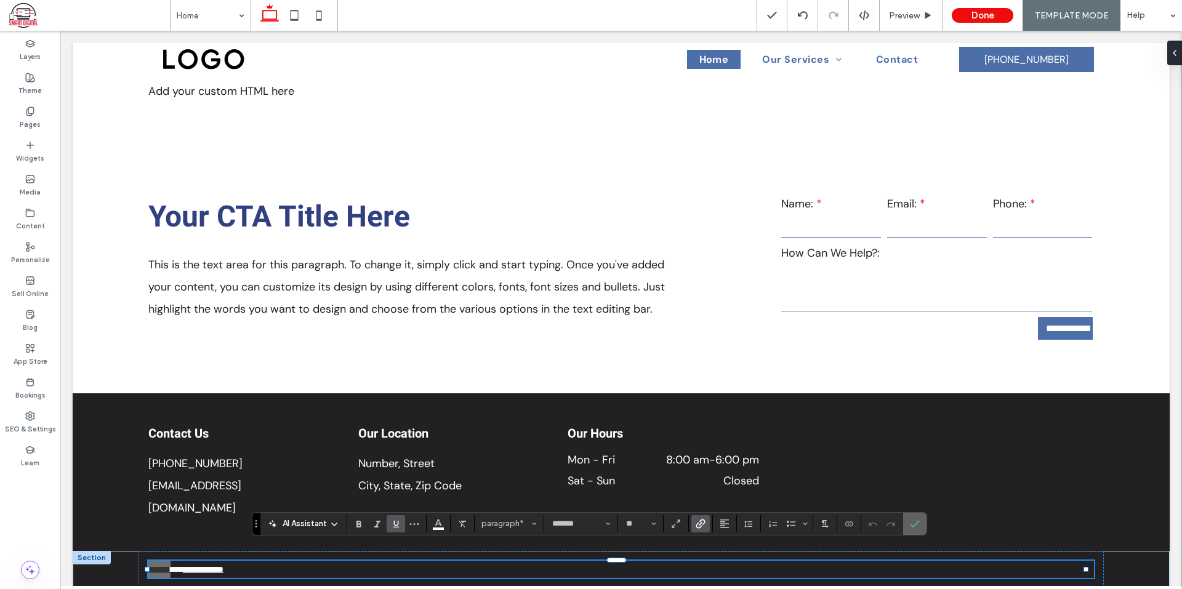
click at [915, 527] on icon "Confirm" at bounding box center [915, 524] width 10 height 10
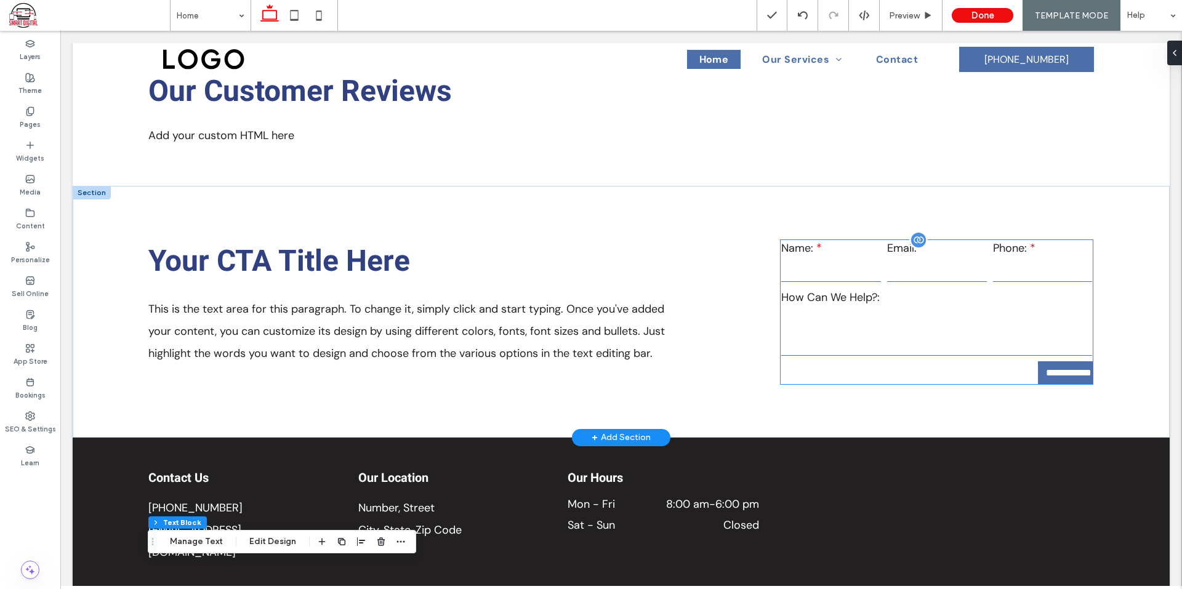
scroll to position [1467, 0]
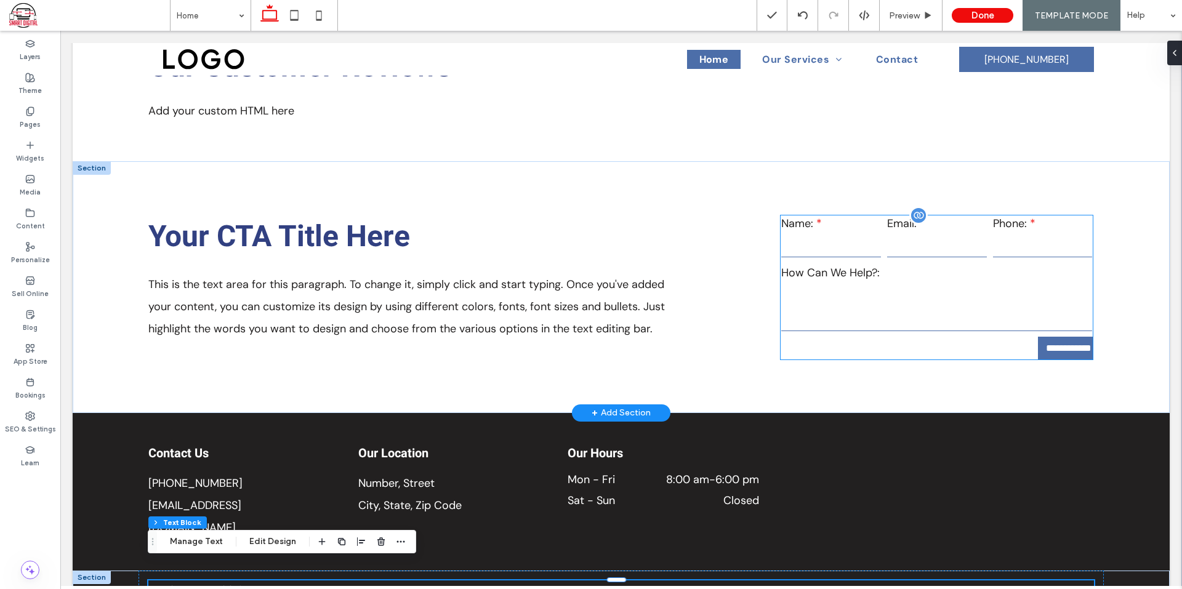
click at [912, 265] on label "How Can We Help?:" at bounding box center [936, 272] width 311 height 15
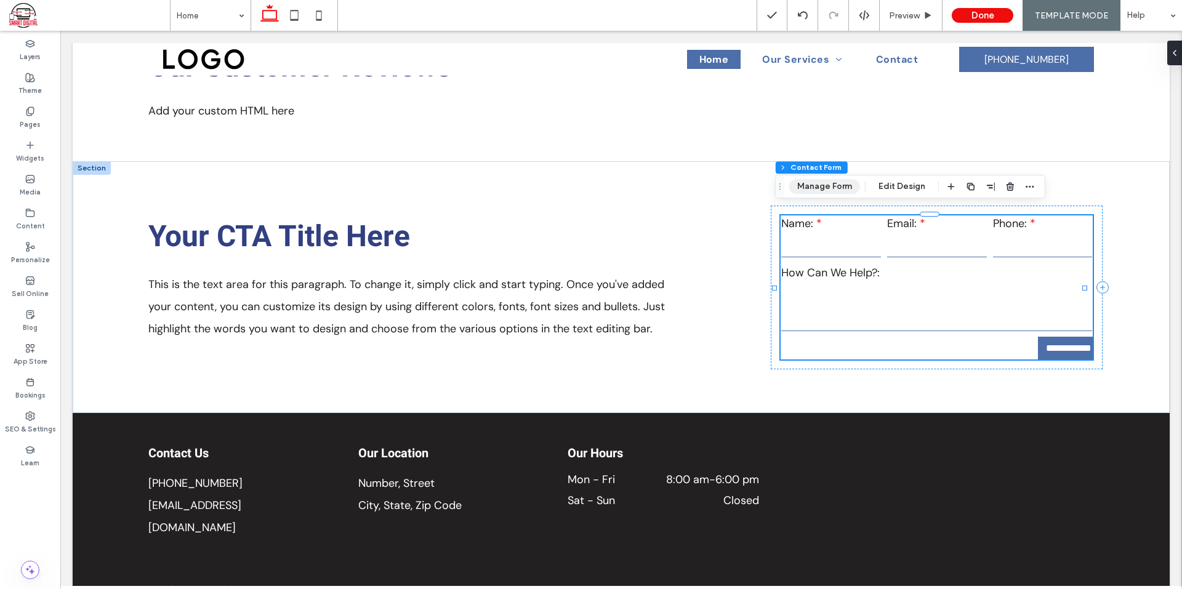
click at [821, 185] on button "Manage Form" at bounding box center [824, 186] width 71 height 15
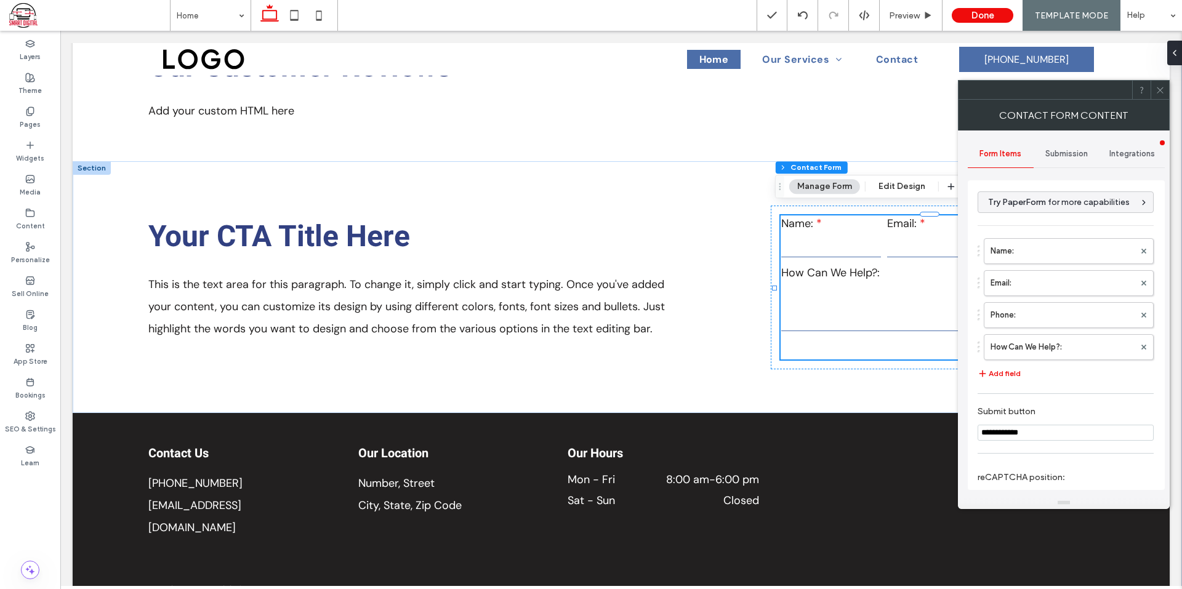
click at [1041, 158] on div "Submission" at bounding box center [1067, 153] width 66 height 27
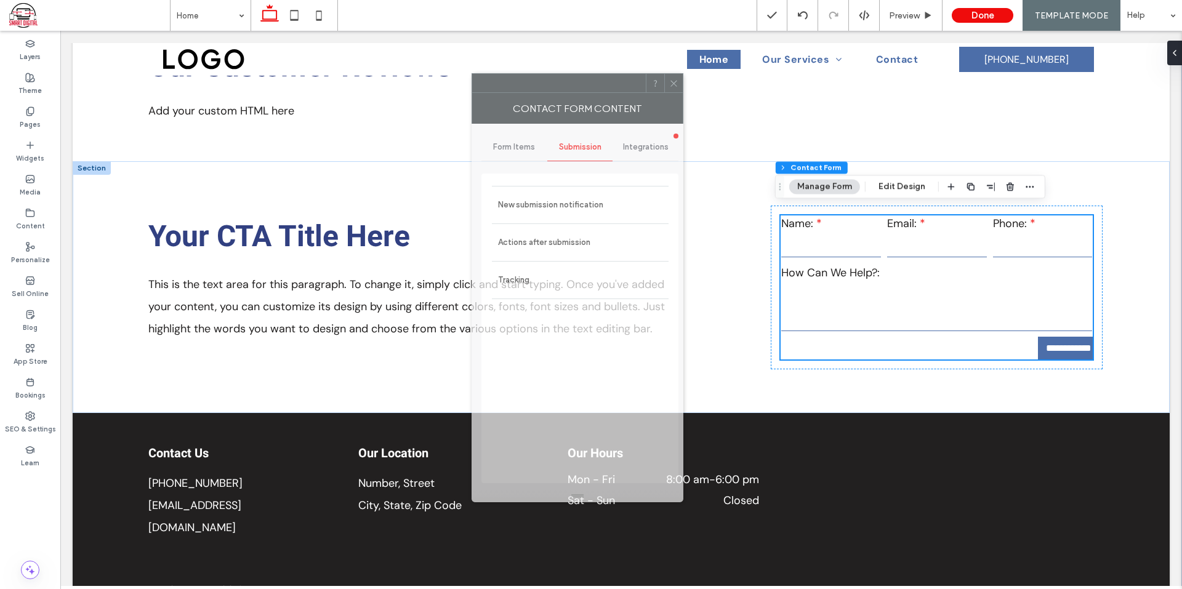
drag, startPoint x: 1062, startPoint y: 87, endPoint x: 594, endPoint y: 132, distance: 470.0
click at [598, 84] on div at bounding box center [559, 83] width 174 height 18
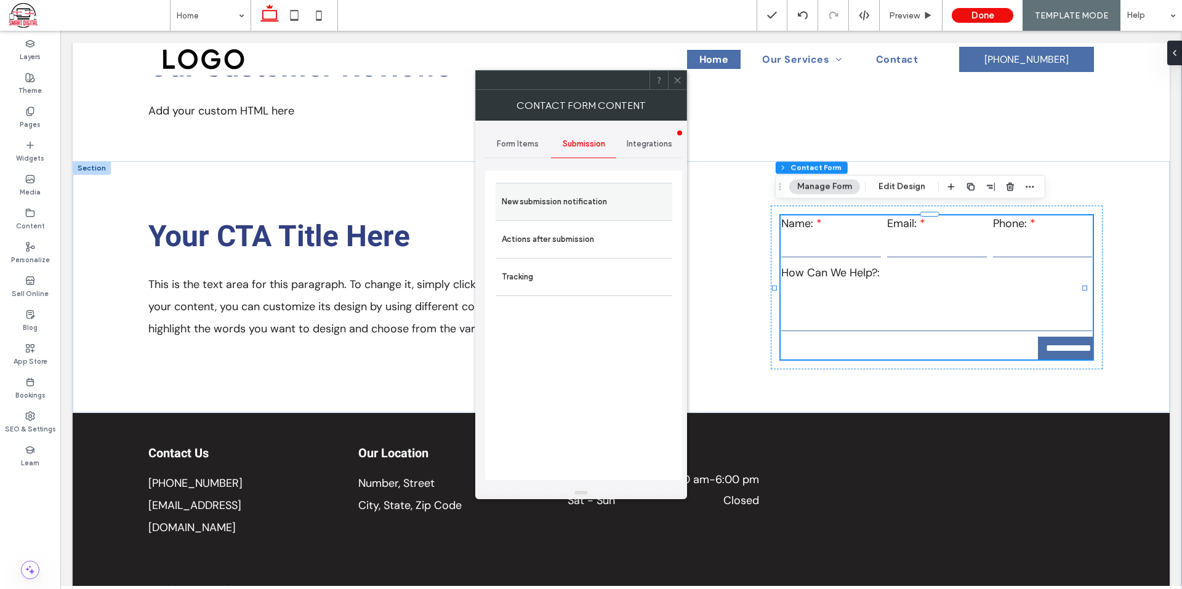
click at [580, 194] on label "New submission notification" at bounding box center [584, 202] width 164 height 25
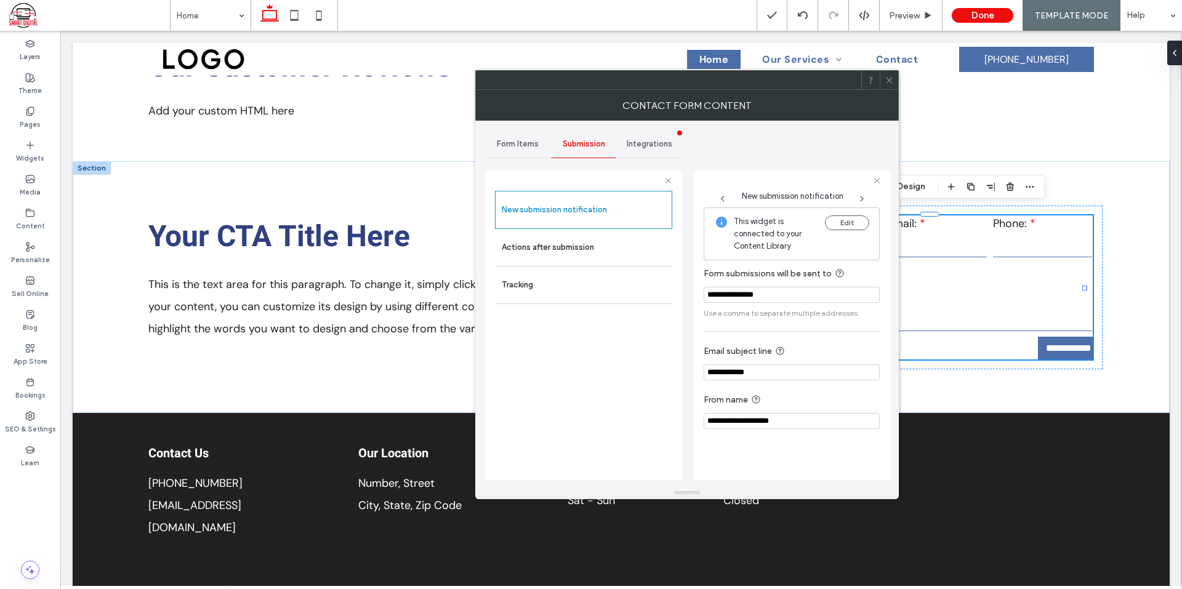
drag, startPoint x: 795, startPoint y: 295, endPoint x: 712, endPoint y: 327, distance: 89.9
click at [635, 284] on div "**********" at bounding box center [583, 324] width 197 height 326
click at [791, 332] on div "**********" at bounding box center [792, 321] width 176 height 228
drag, startPoint x: 784, startPoint y: 372, endPoint x: 675, endPoint y: 384, distance: 109.6
click at [661, 373] on div "**********" at bounding box center [583, 324] width 197 height 326
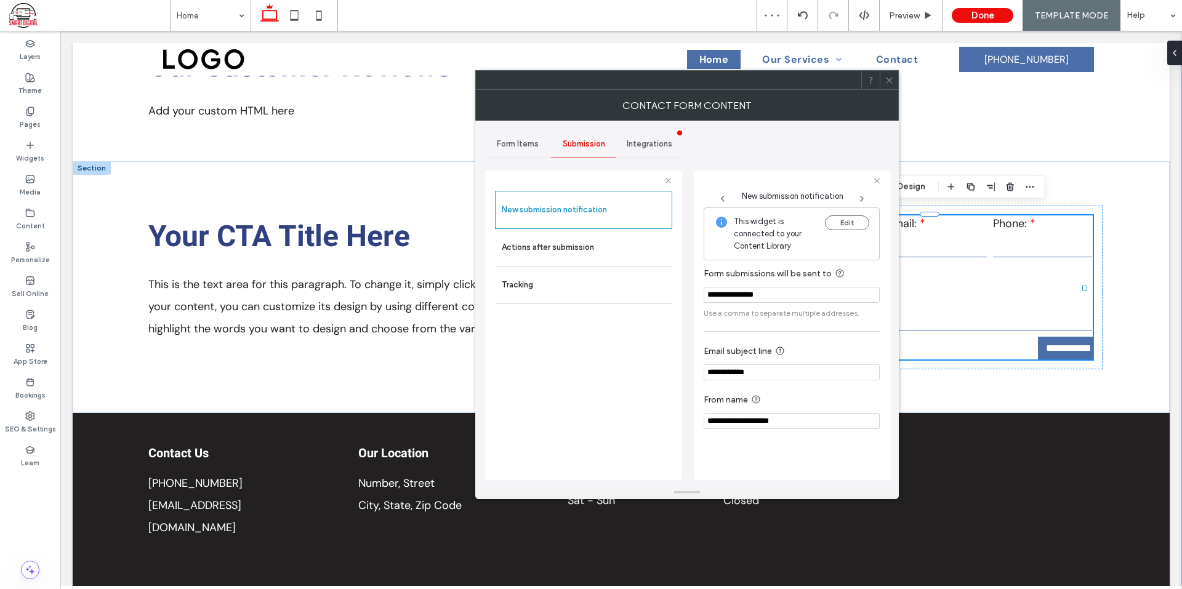
drag, startPoint x: 809, startPoint y: 424, endPoint x: 662, endPoint y: 411, distance: 147.7
click at [657, 412] on div "**********" at bounding box center [583, 324] width 197 height 326
click at [594, 254] on label "Actions after submission" at bounding box center [584, 247] width 164 height 25
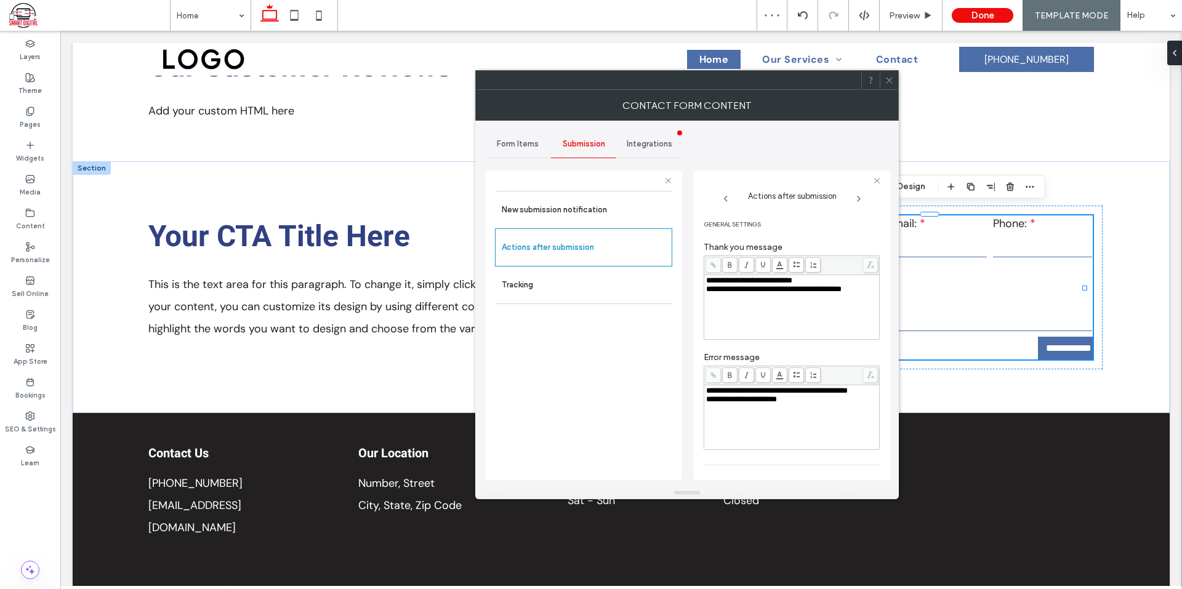
click at [890, 84] on icon at bounding box center [889, 80] width 9 height 9
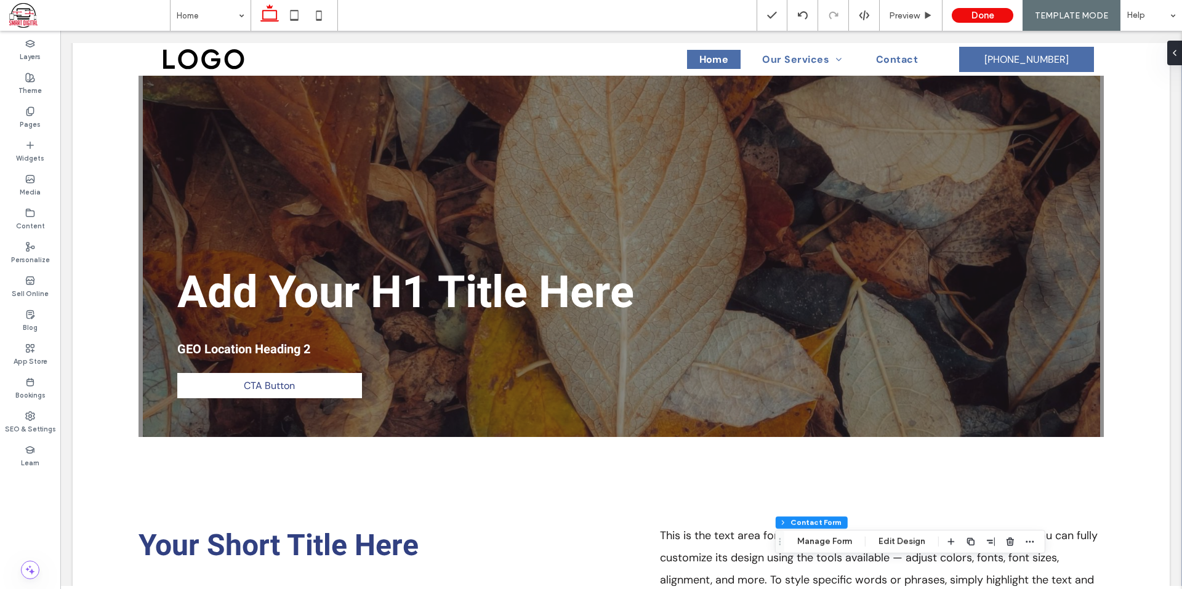
scroll to position [0, 0]
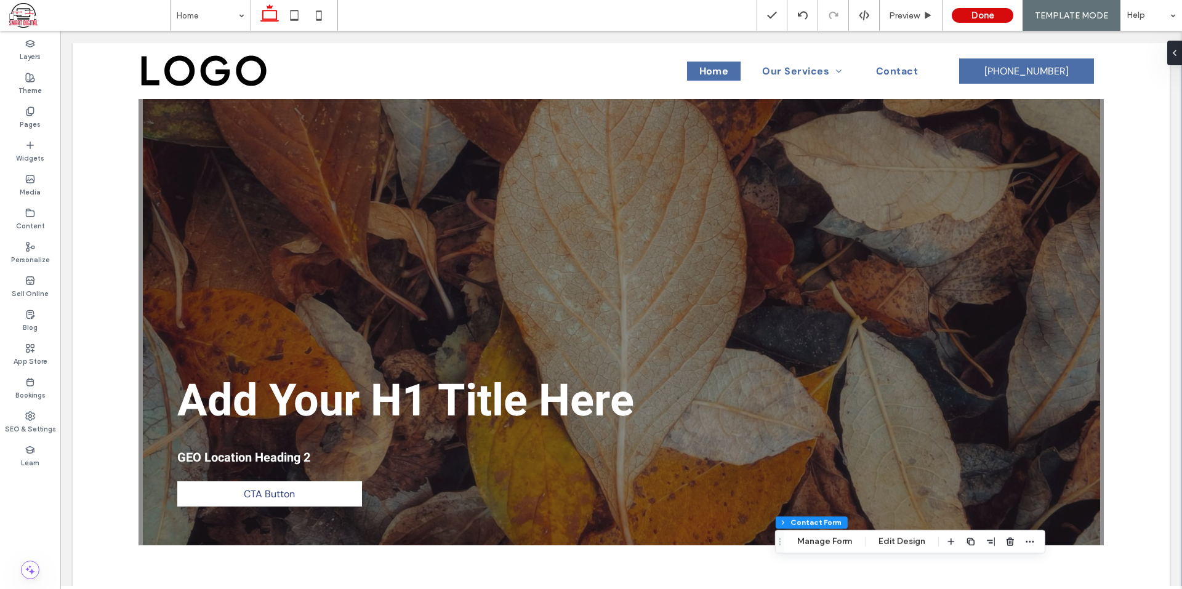
click at [1001, 18] on button "Done" at bounding box center [983, 15] width 62 height 15
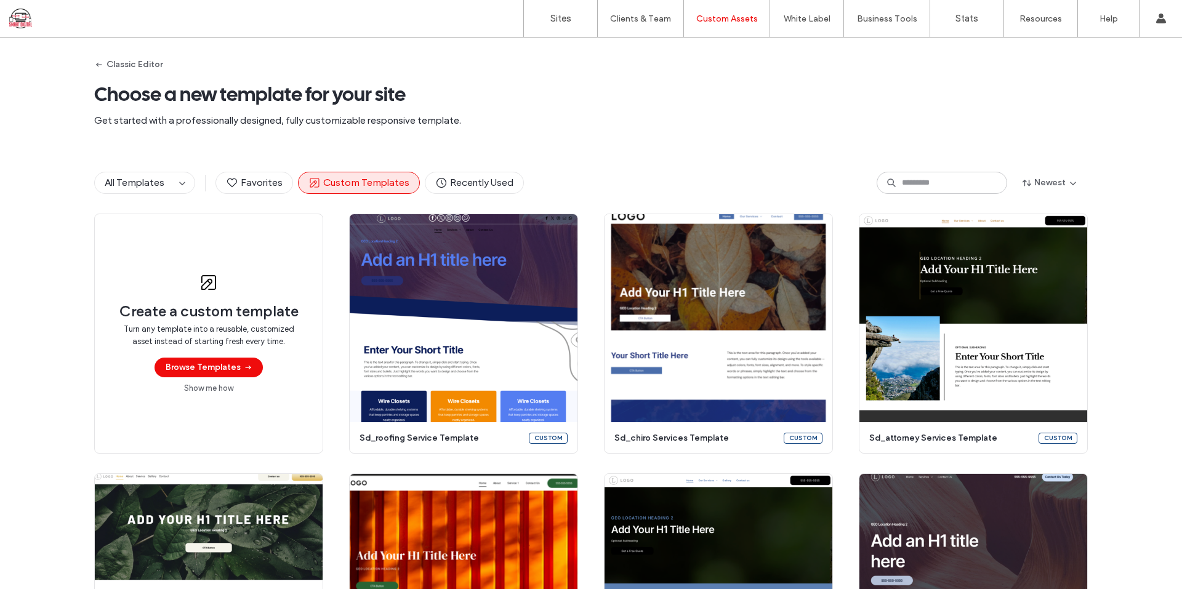
click at [512, 85] on span "Choose a new template for your site" at bounding box center [591, 94] width 994 height 25
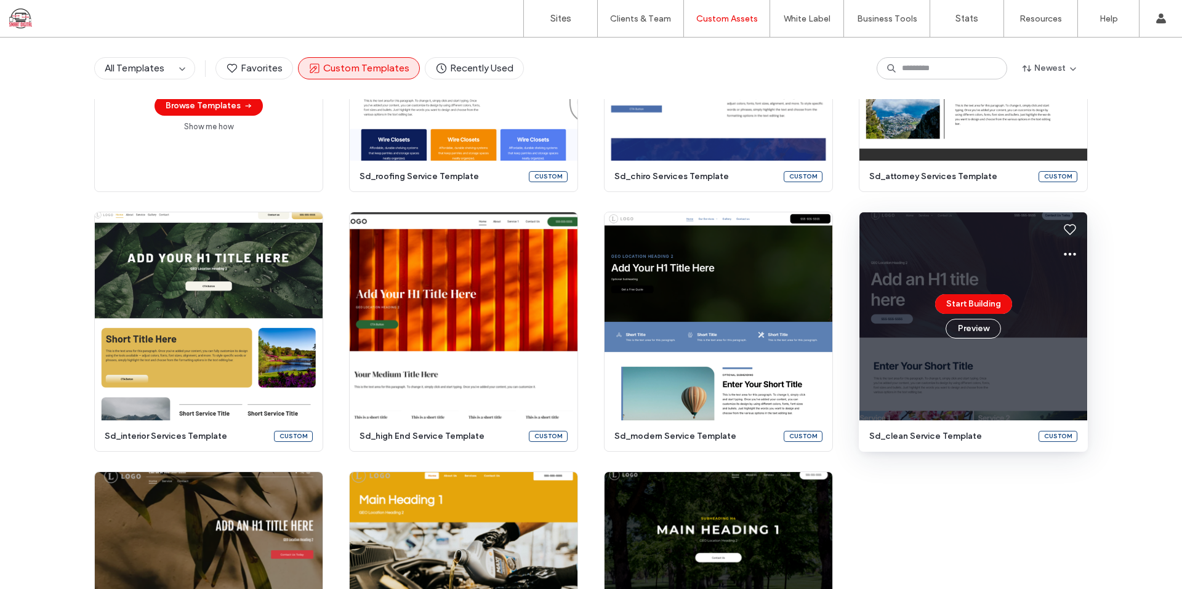
scroll to position [55, 0]
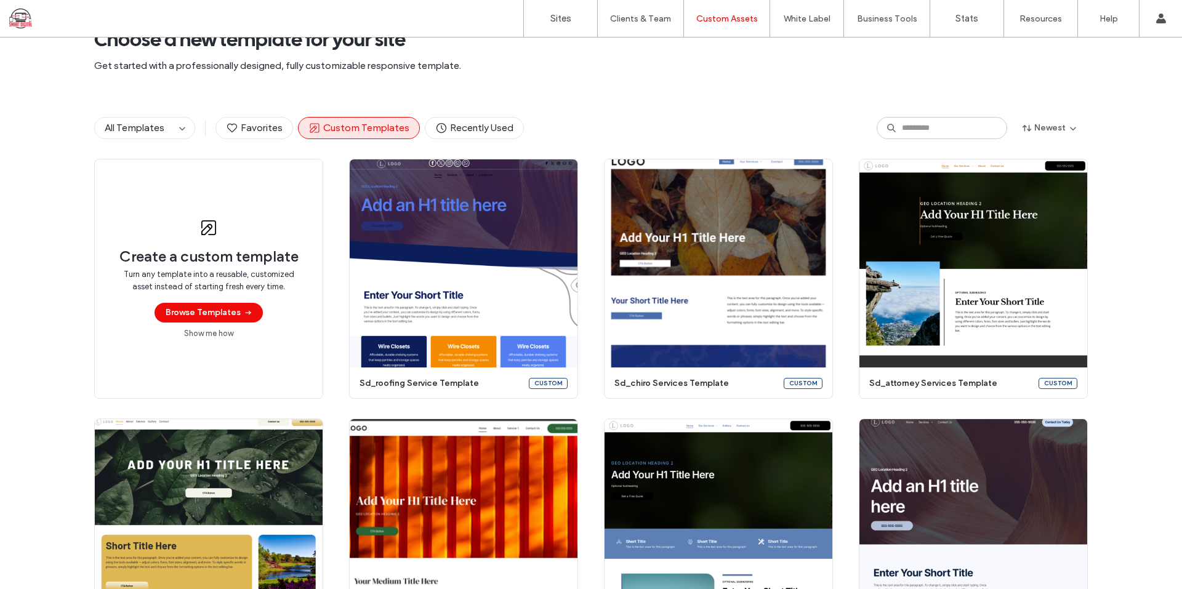
click at [636, 117] on div "All Templates Favorites Custom Templates Recently Used Newest" at bounding box center [591, 128] width 994 height 22
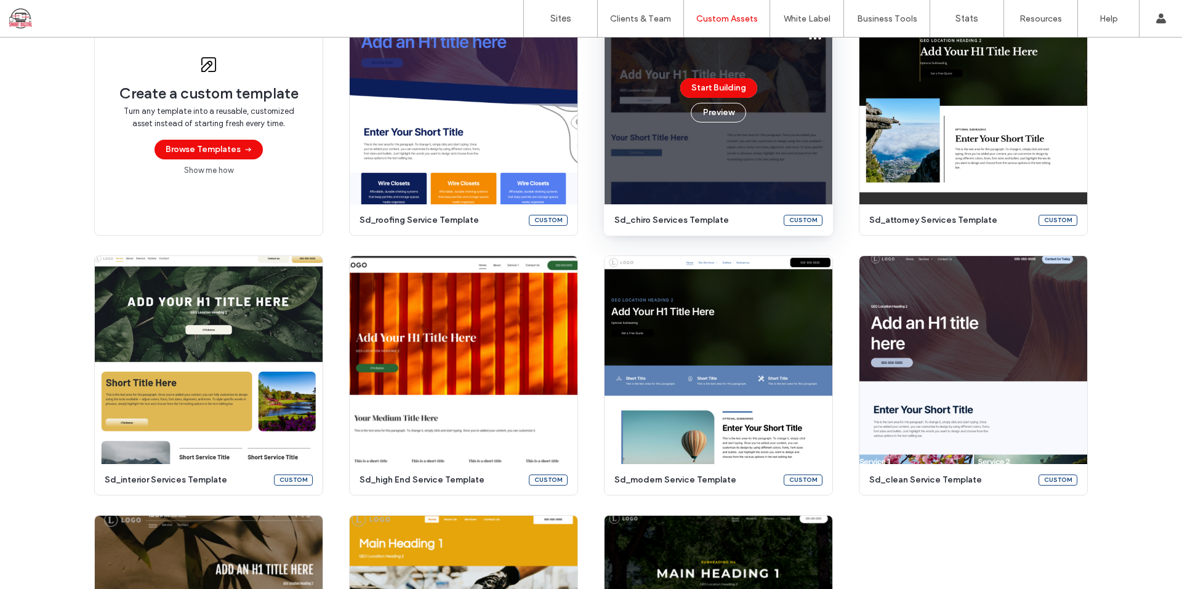
scroll to position [158, 0]
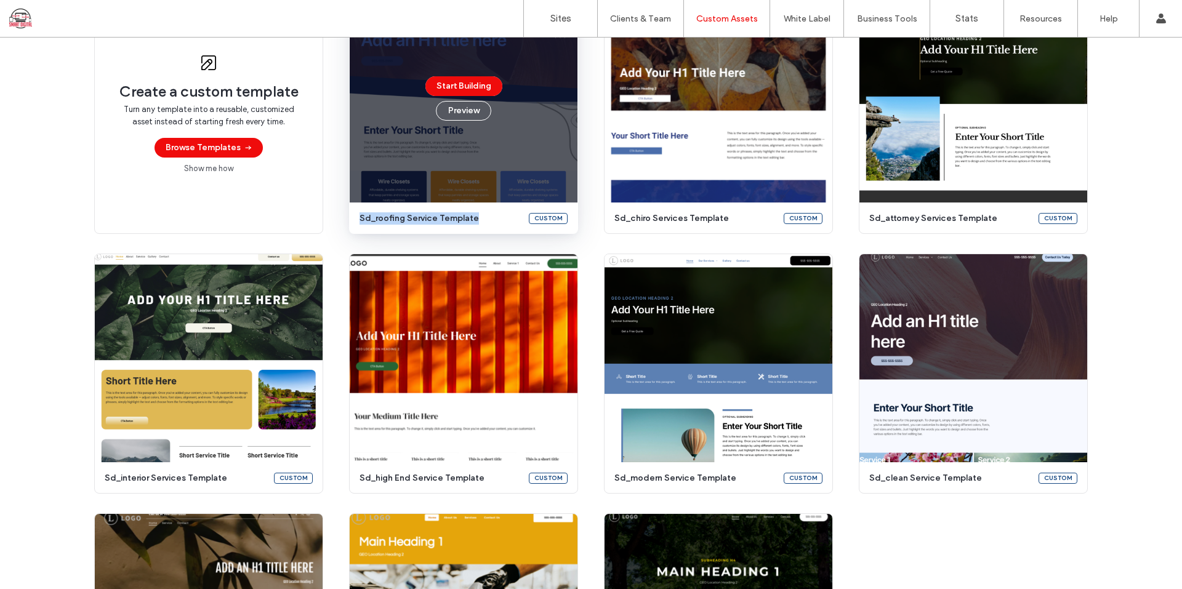
drag, startPoint x: 484, startPoint y: 217, endPoint x: 356, endPoint y: 209, distance: 128.3
click at [356, 209] on div "sd_roofing service template Custom" at bounding box center [464, 219] width 228 height 32
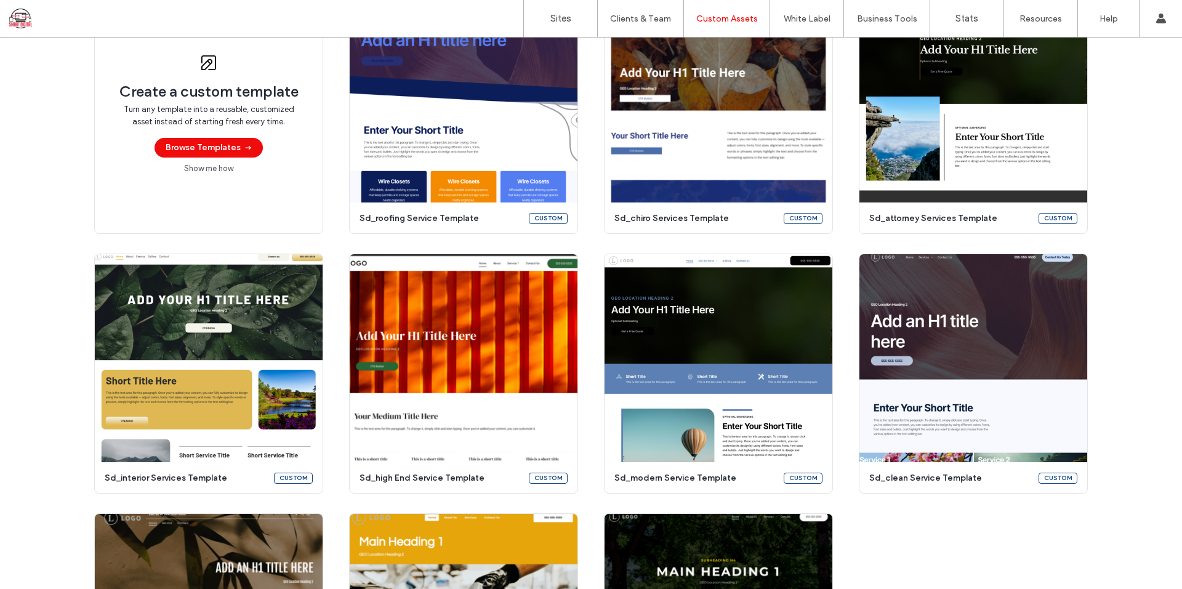
click at [47, 198] on div "Create a custom template Turn any template into a reusable, customized asset in…" at bounding box center [591, 374] width 1182 height 760
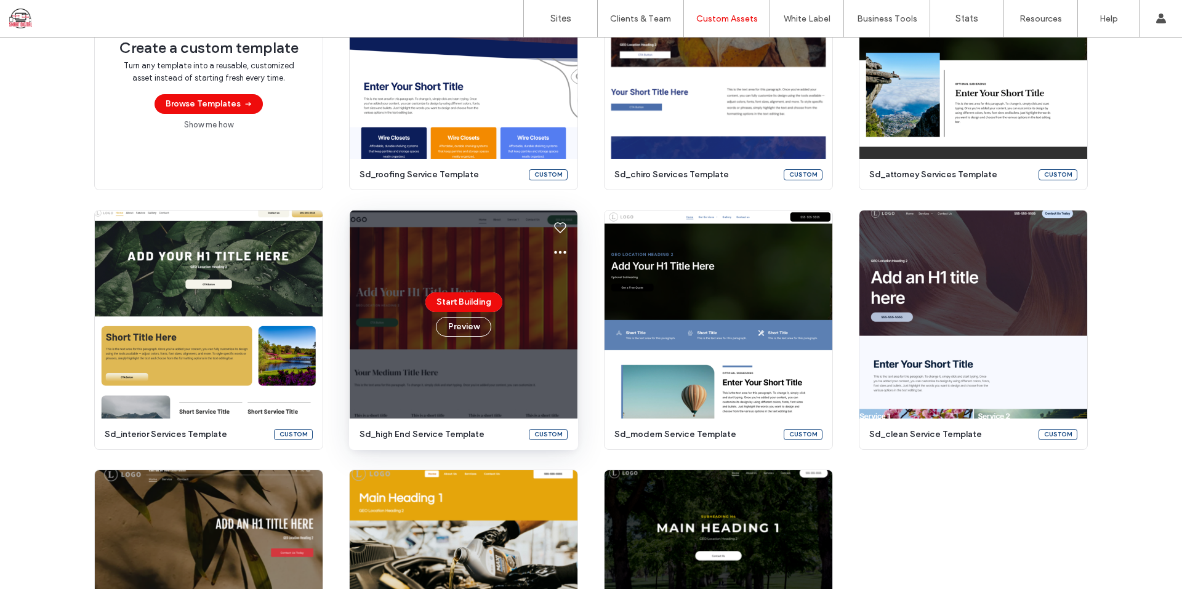
scroll to position [220, 0]
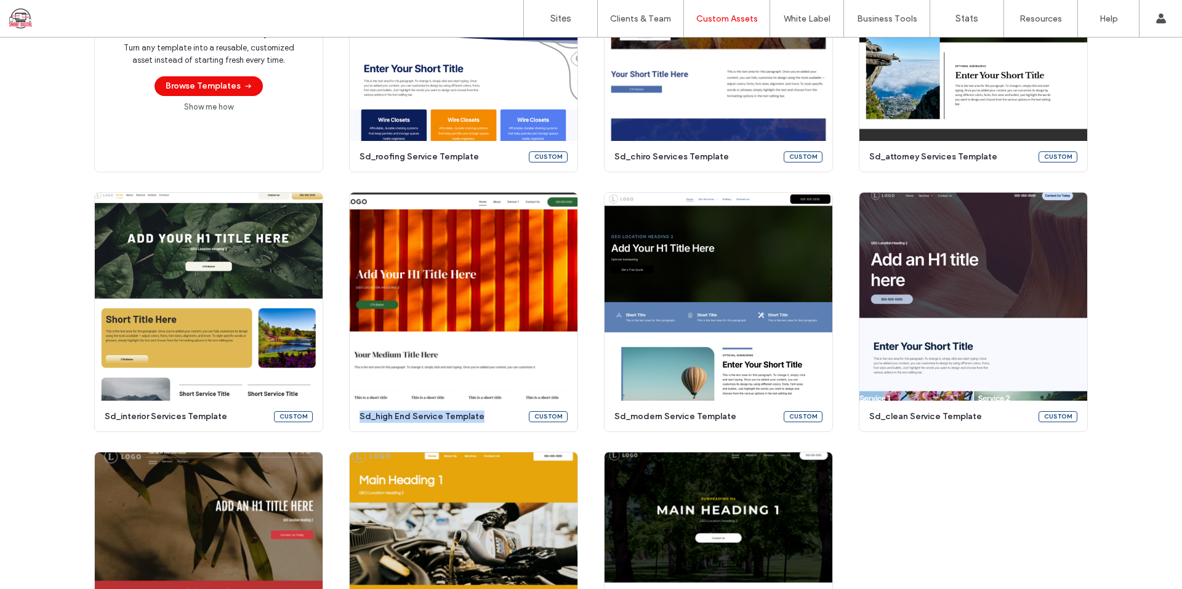
drag, startPoint x: 487, startPoint y: 422, endPoint x: 343, endPoint y: 395, distance: 145.9
click at [343, 395] on div "Create a custom template Turn any template into a reusable, customized asset in…" at bounding box center [591, 312] width 994 height 760
click at [1139, 536] on div "Create a custom template Turn any template into a reusable, customized asset in…" at bounding box center [591, 312] width 1182 height 760
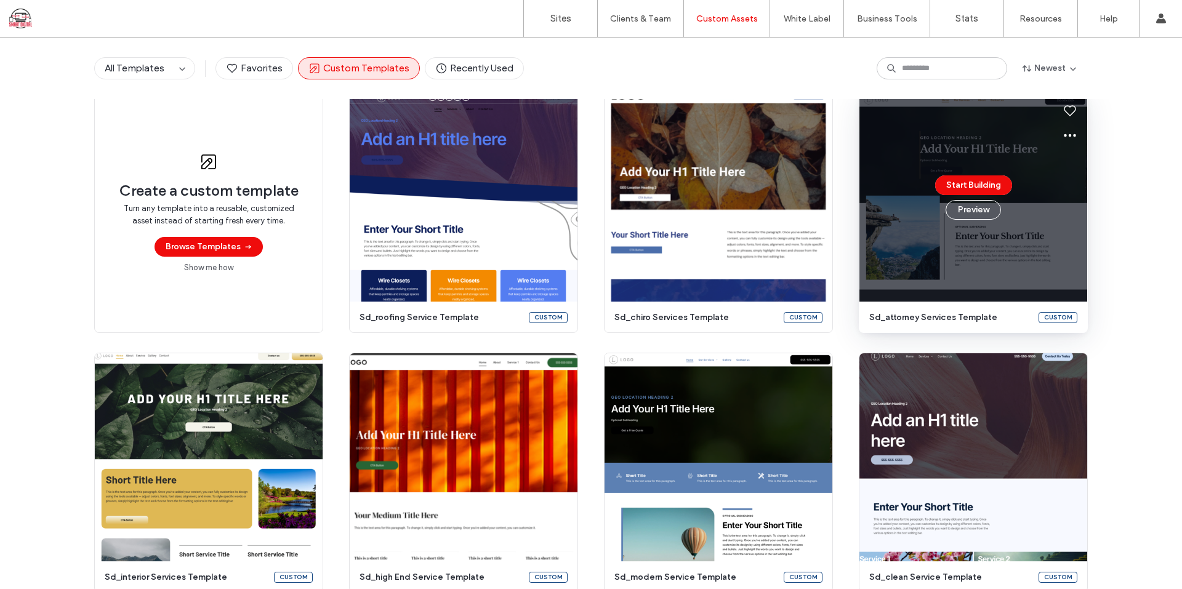
scroll to position [0, 0]
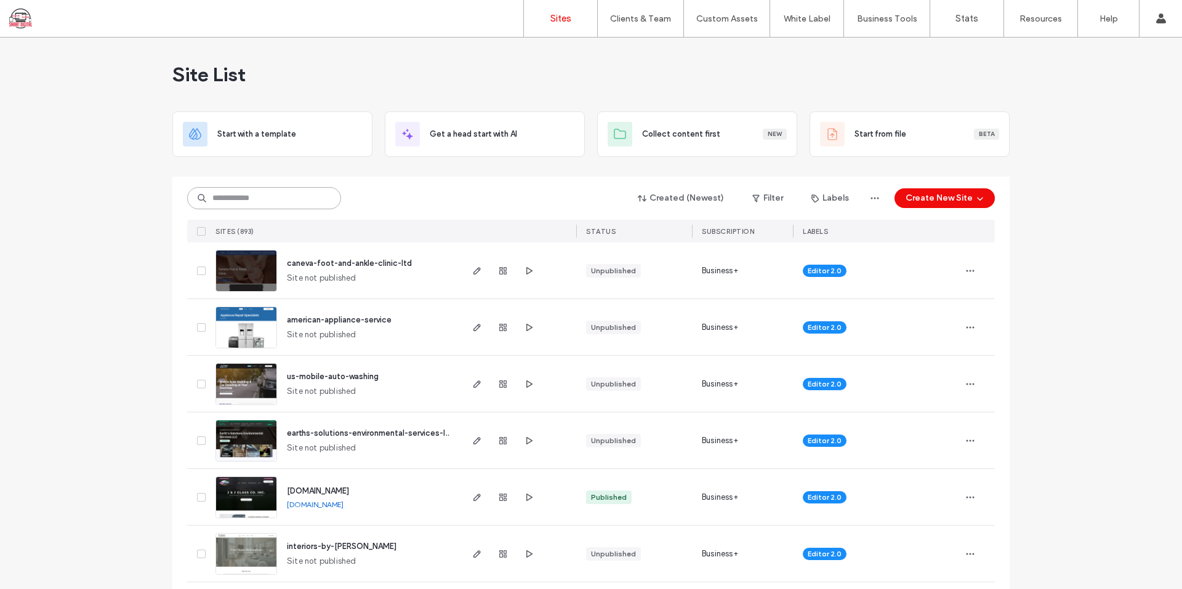
click at [316, 195] on input at bounding box center [264, 198] width 154 height 22
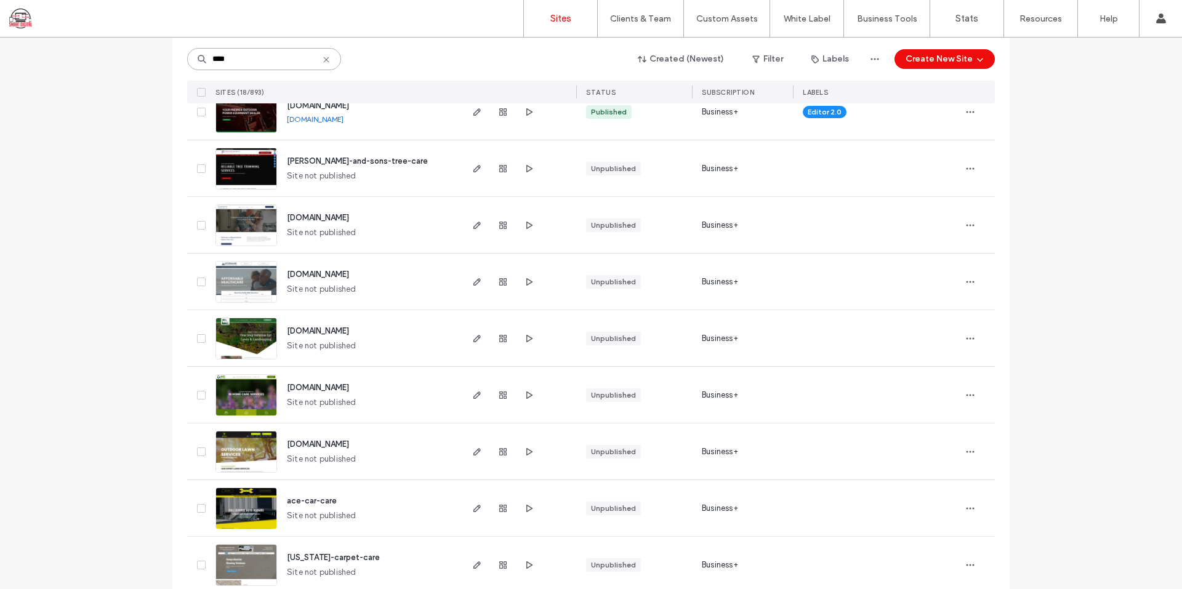
scroll to position [308, 0]
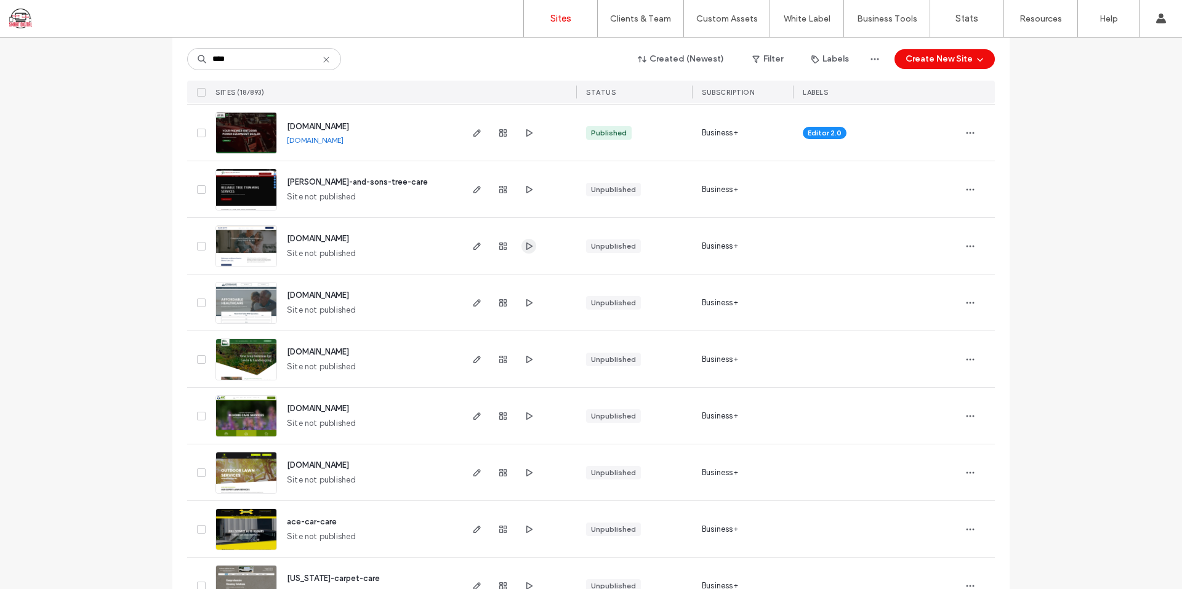
click at [526, 246] on icon "button" at bounding box center [529, 246] width 10 height 10
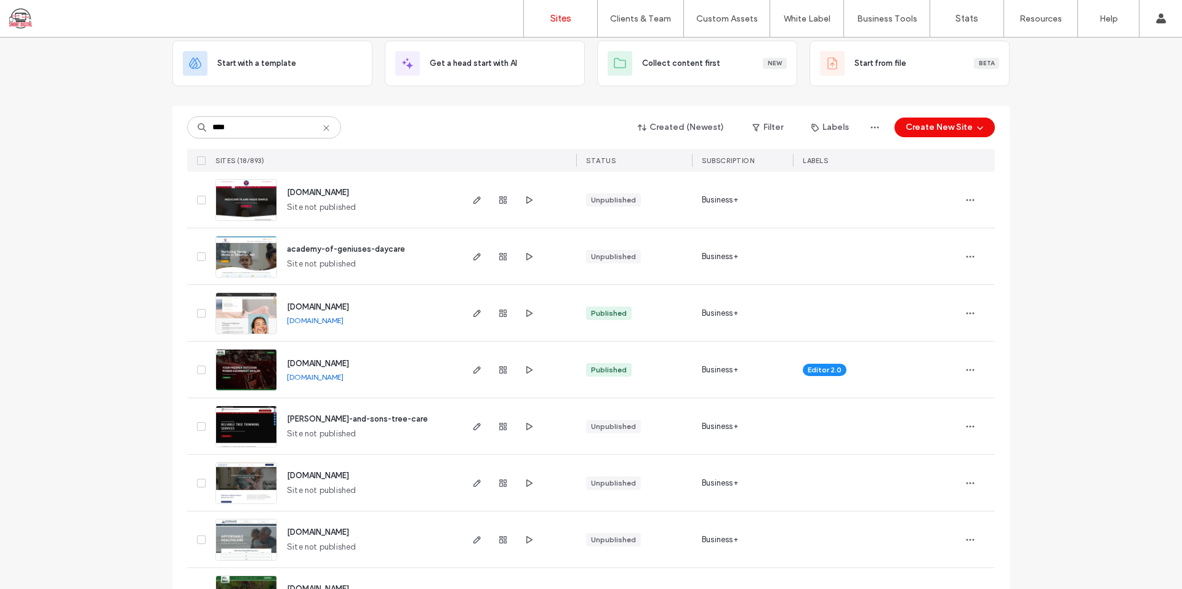
scroll to position [0, 0]
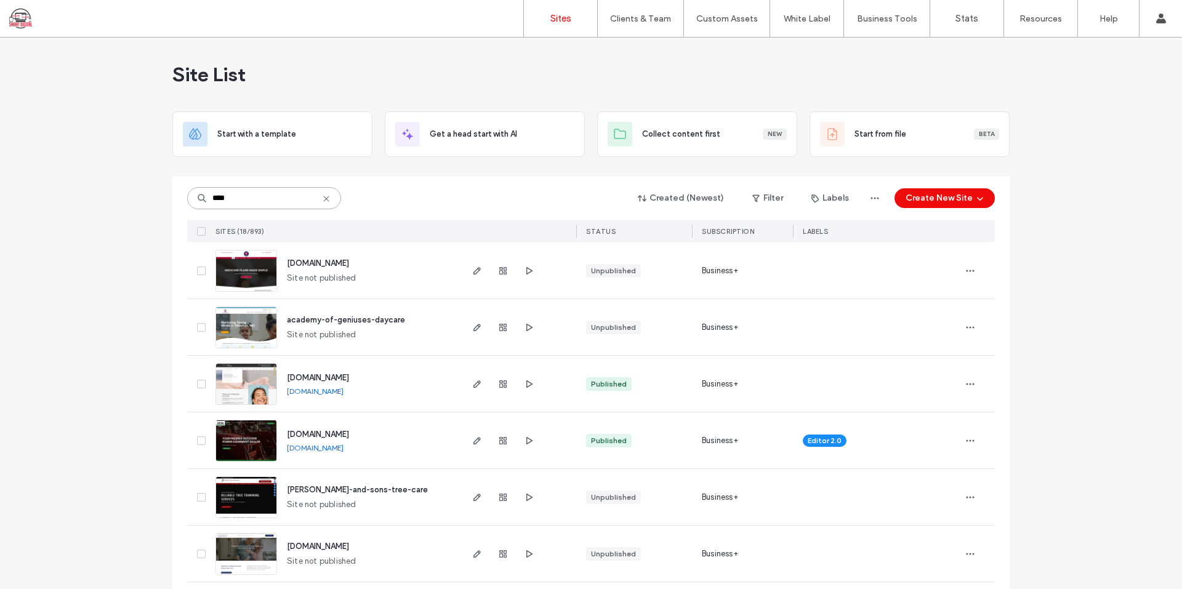
click at [251, 195] on input "****" at bounding box center [264, 198] width 154 height 22
click at [252, 195] on input "****" at bounding box center [264, 198] width 154 height 22
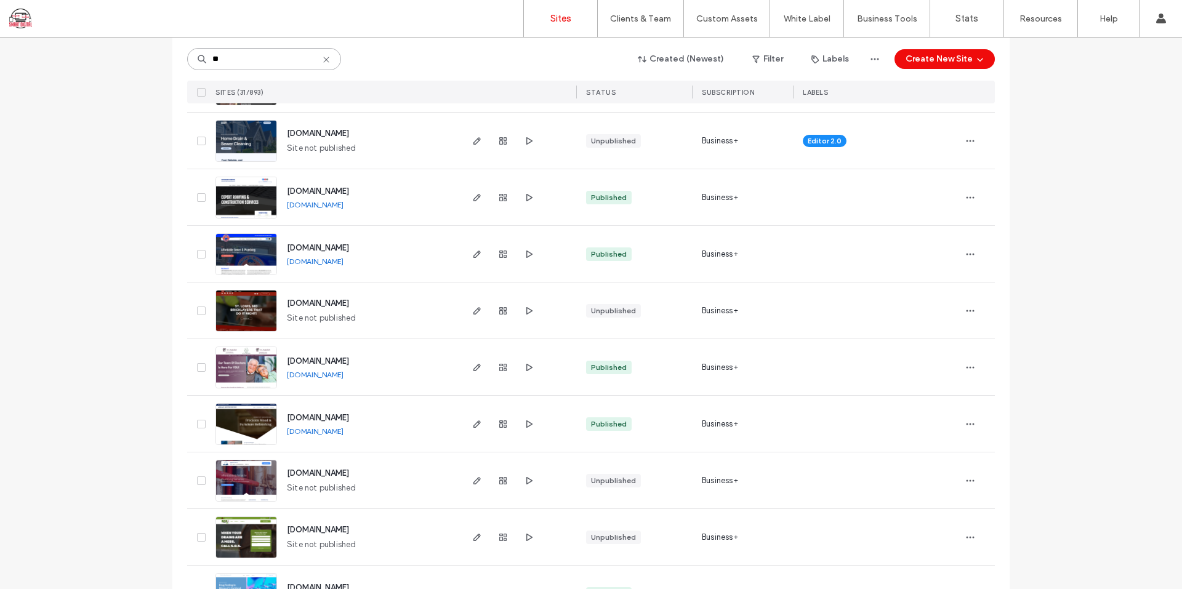
scroll to position [246, 0]
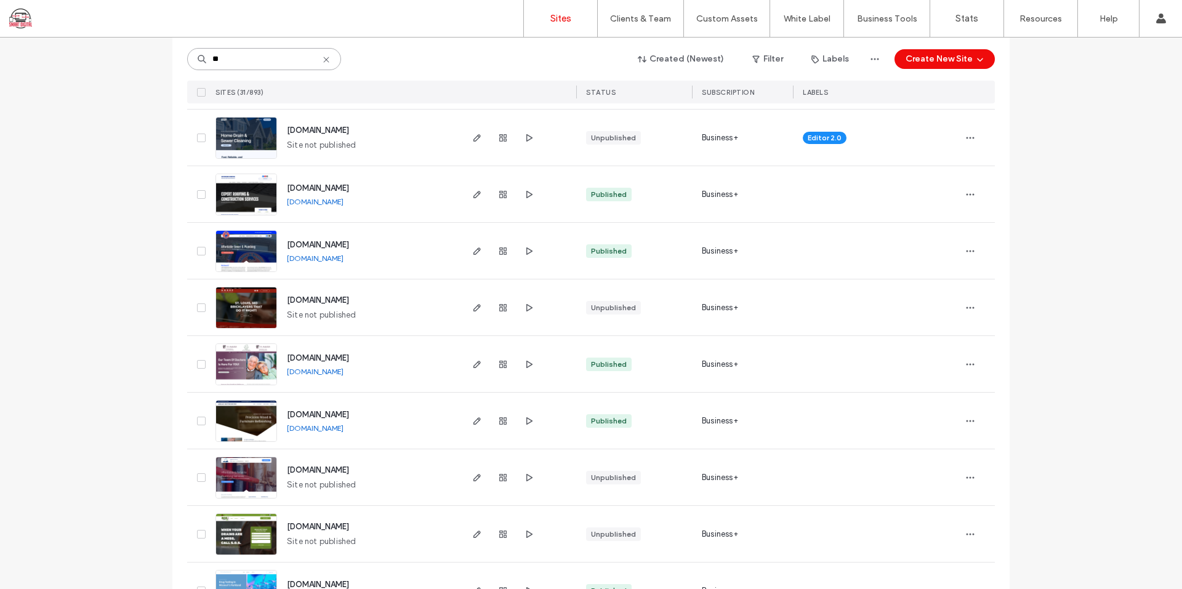
type input "**"
click at [296, 375] on link "[DOMAIN_NAME]" at bounding box center [315, 371] width 57 height 9
click at [349, 358] on span "[DOMAIN_NAME]" at bounding box center [318, 357] width 62 height 9
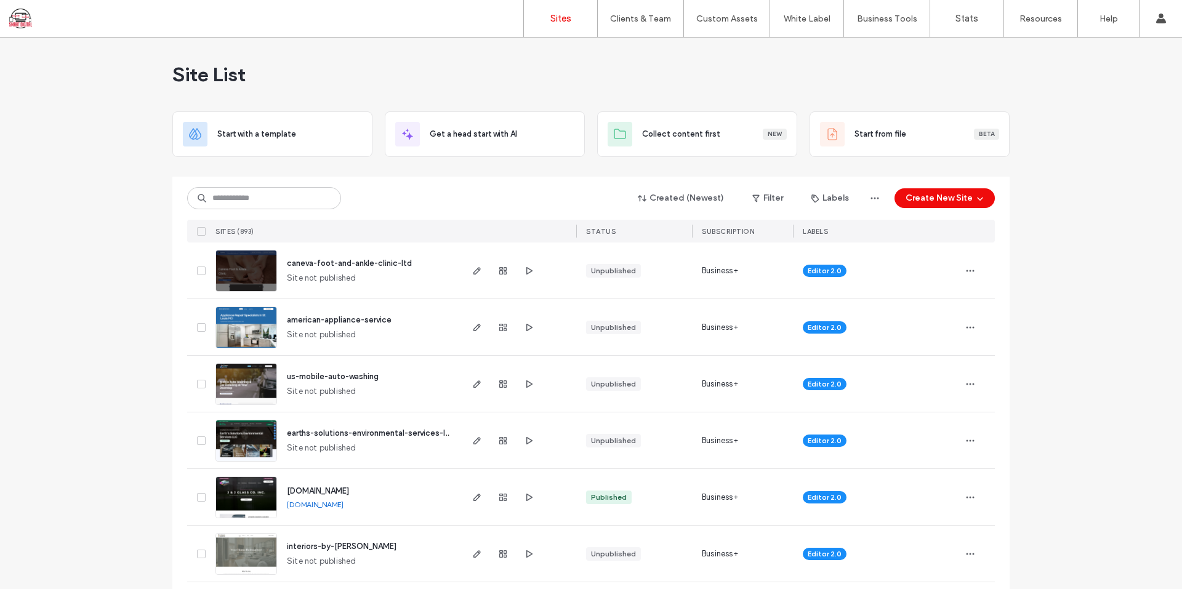
drag, startPoint x: 394, startPoint y: 77, endPoint x: 385, endPoint y: 85, distance: 11.8
click at [394, 77] on div "Site List" at bounding box center [590, 75] width 837 height 74
click at [224, 88] on div "Site List" at bounding box center [590, 75] width 837 height 74
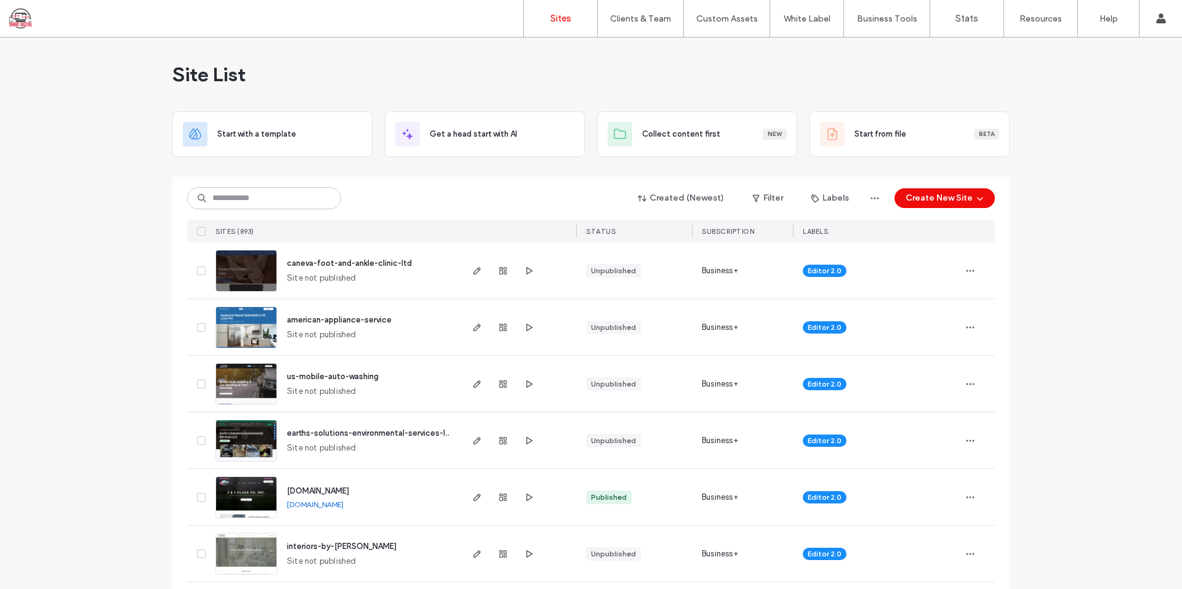
click at [246, 86] on div "Site List" at bounding box center [590, 75] width 837 height 74
drag, startPoint x: 208, startPoint y: 75, endPoint x: 342, endPoint y: 71, distance: 134.3
click at [342, 70] on div "Site List" at bounding box center [590, 75] width 837 height 74
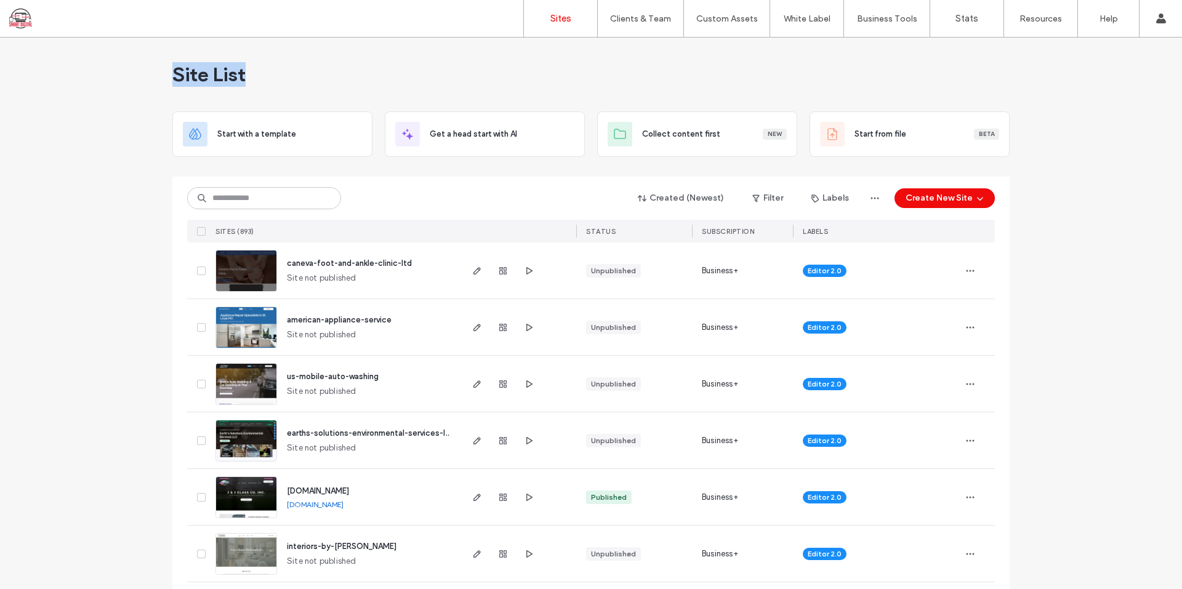
click at [347, 71] on div "Site List" at bounding box center [590, 75] width 837 height 74
drag, startPoint x: 172, startPoint y: 72, endPoint x: 328, endPoint y: 70, distance: 155.8
click at [328, 71] on div "Site List" at bounding box center [590, 75] width 837 height 74
click at [174, 79] on span "Site List" at bounding box center [208, 74] width 73 height 25
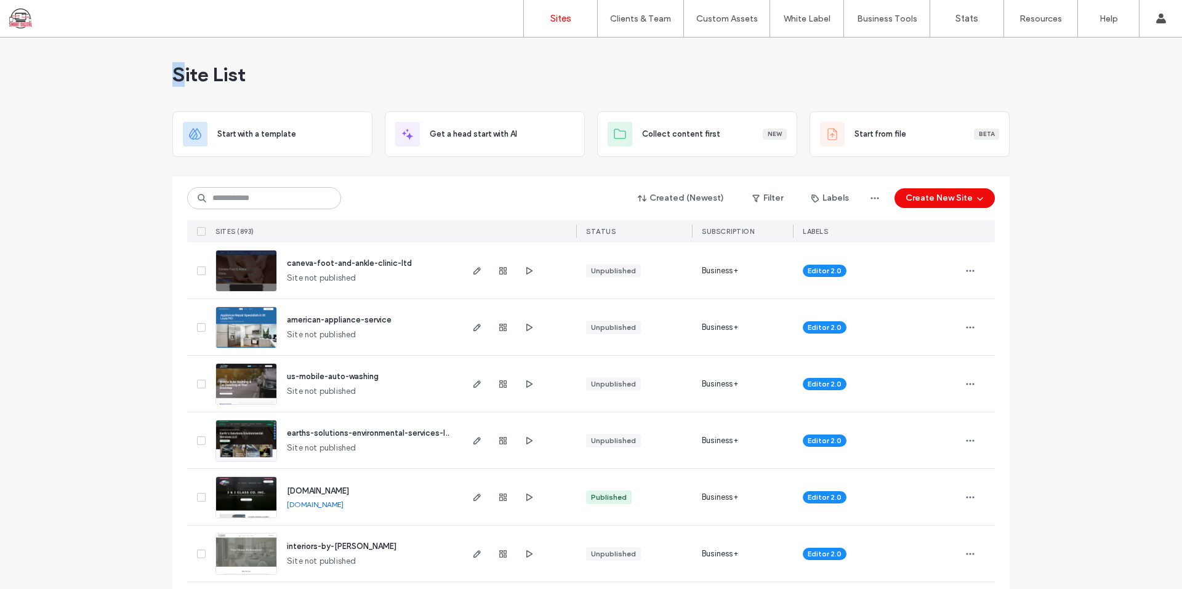
click at [173, 74] on span "Site List" at bounding box center [208, 74] width 73 height 25
click at [296, 84] on div "Site List" at bounding box center [590, 75] width 837 height 74
drag, startPoint x: 156, startPoint y: 64, endPoint x: 293, endPoint y: 71, distance: 136.8
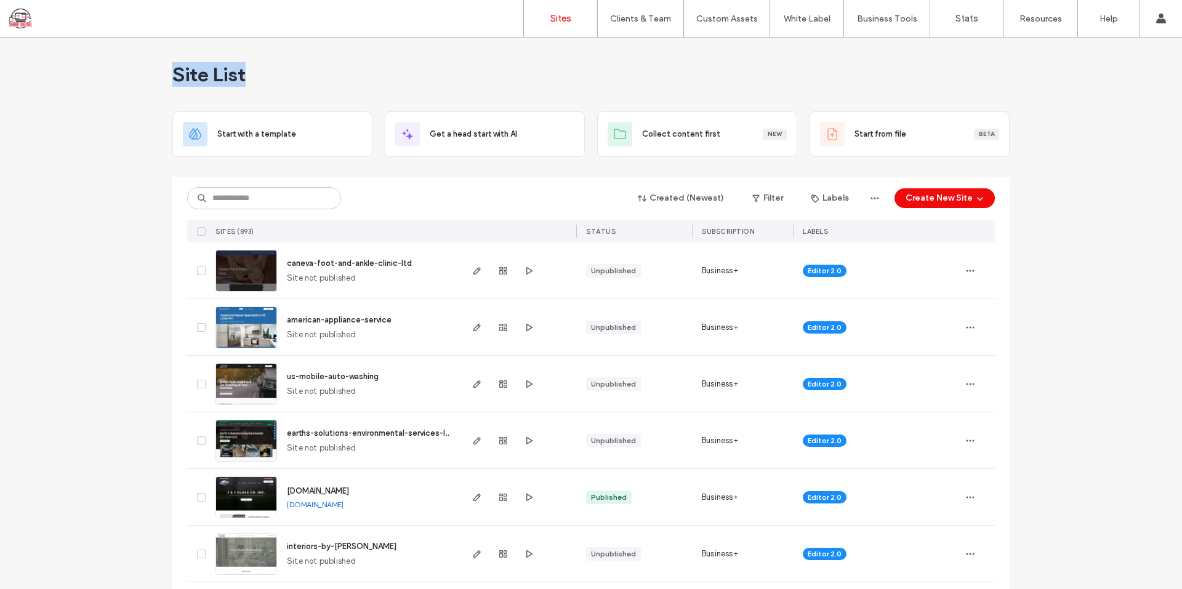
click at [353, 73] on div "Site List" at bounding box center [590, 75] width 837 height 74
click at [420, 56] on div "Site List" at bounding box center [590, 75] width 837 height 74
click at [446, 79] on div "Site List" at bounding box center [590, 75] width 837 height 74
drag, startPoint x: 143, startPoint y: 71, endPoint x: 324, endPoint y: 73, distance: 181.0
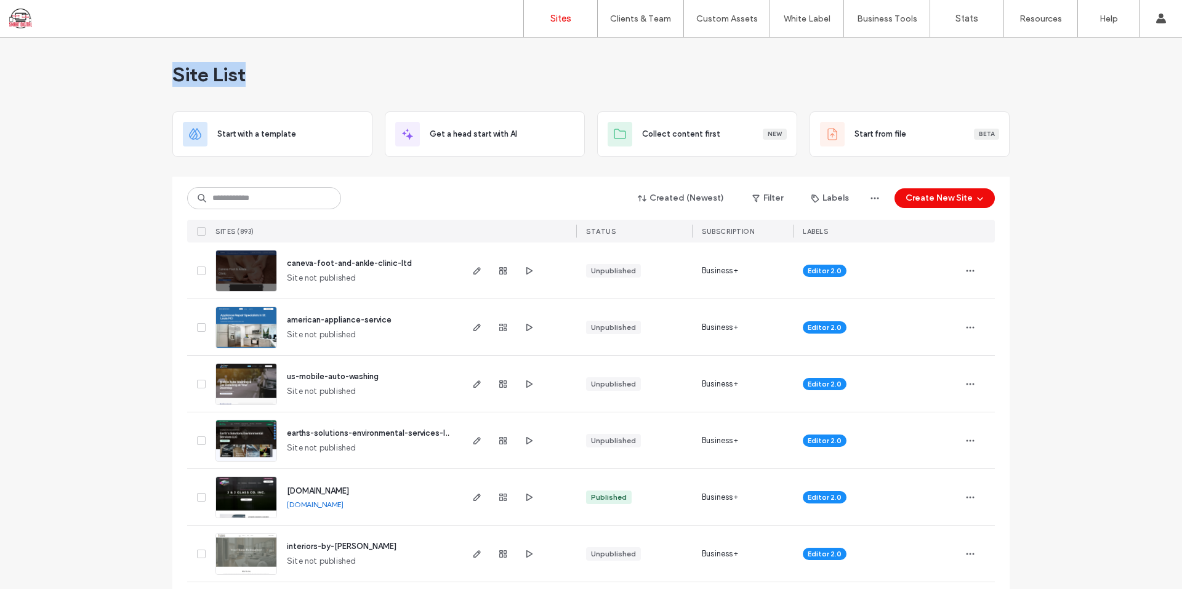
click at [381, 73] on div "Site List" at bounding box center [590, 75] width 837 height 74
drag, startPoint x: 164, startPoint y: 71, endPoint x: 293, endPoint y: 79, distance: 129.5
click at [336, 74] on div "Site List" at bounding box center [590, 75] width 837 height 74
click at [334, 73] on div "Site List" at bounding box center [590, 75] width 837 height 74
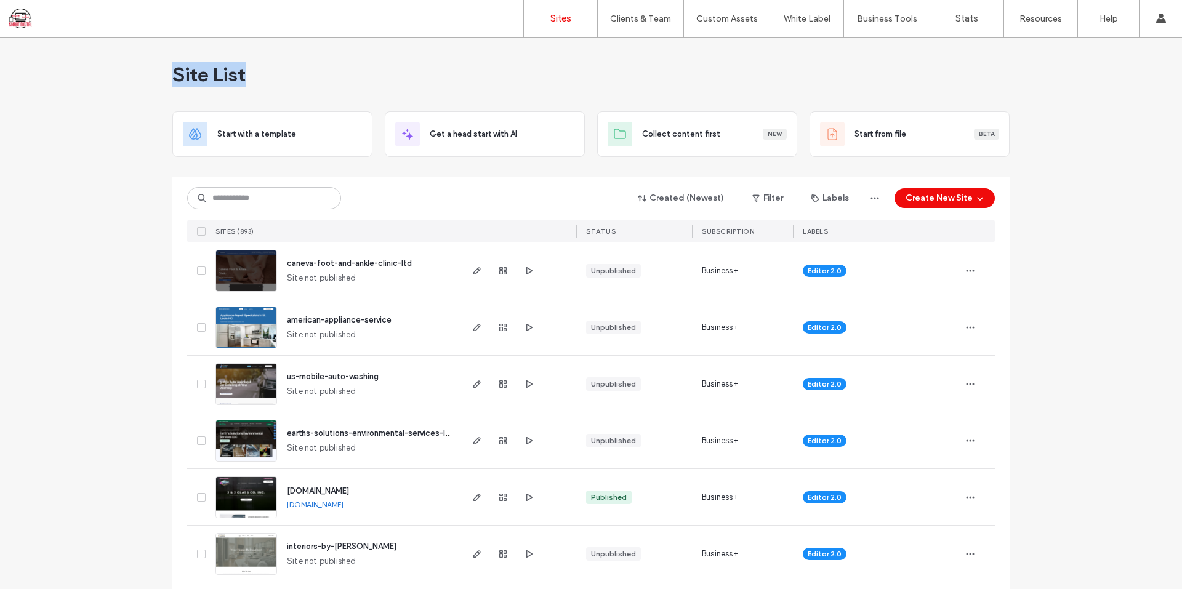
drag, startPoint x: 252, startPoint y: 66, endPoint x: 411, endPoint y: 71, distance: 158.9
click at [410, 71] on div "Site List" at bounding box center [590, 75] width 837 height 74
click at [377, 68] on div "Site List" at bounding box center [590, 75] width 837 height 74
click at [737, 47] on label "Custom Templates" at bounding box center [729, 50] width 72 height 9
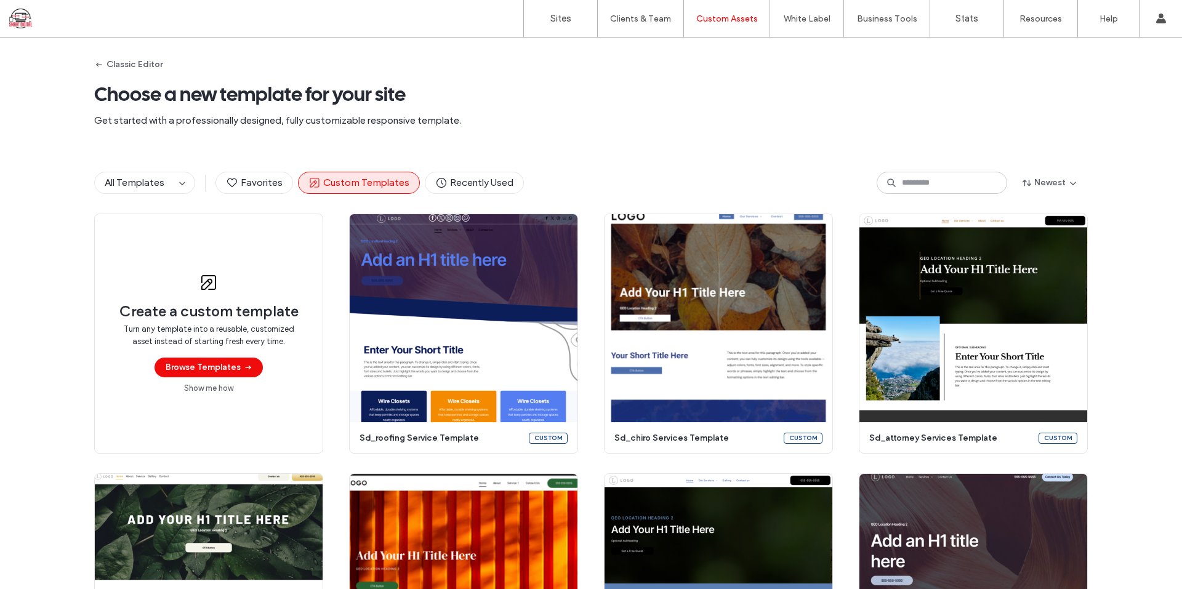
click at [729, 131] on div "Classic Editor Choose a new template for your site Get started with a professio…" at bounding box center [591, 95] width 994 height 114
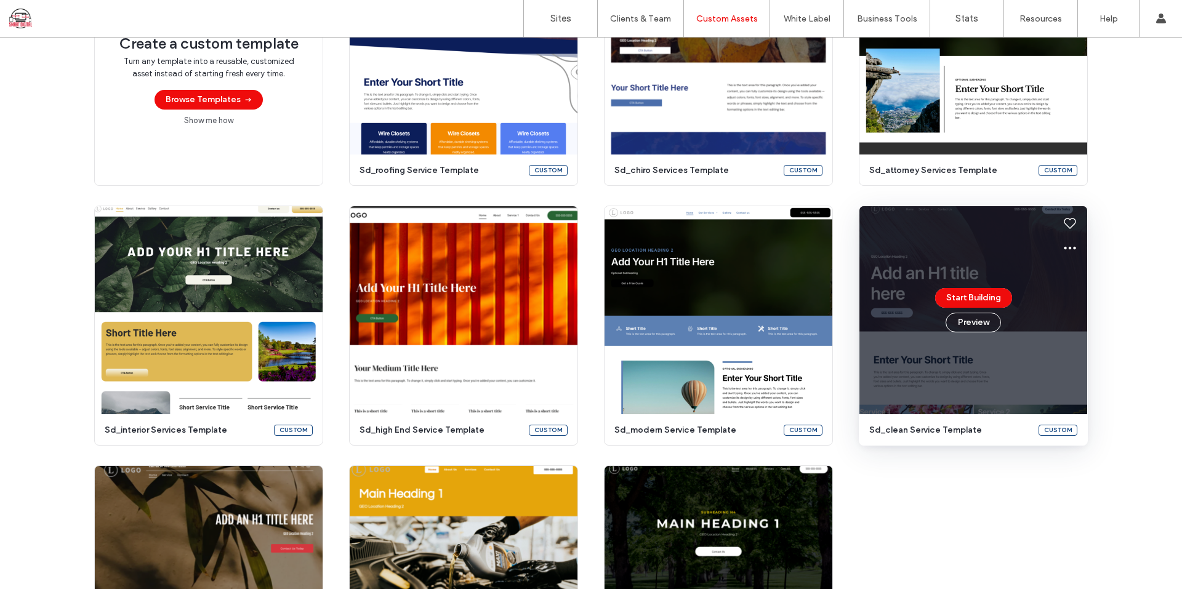
scroll to position [204, 0]
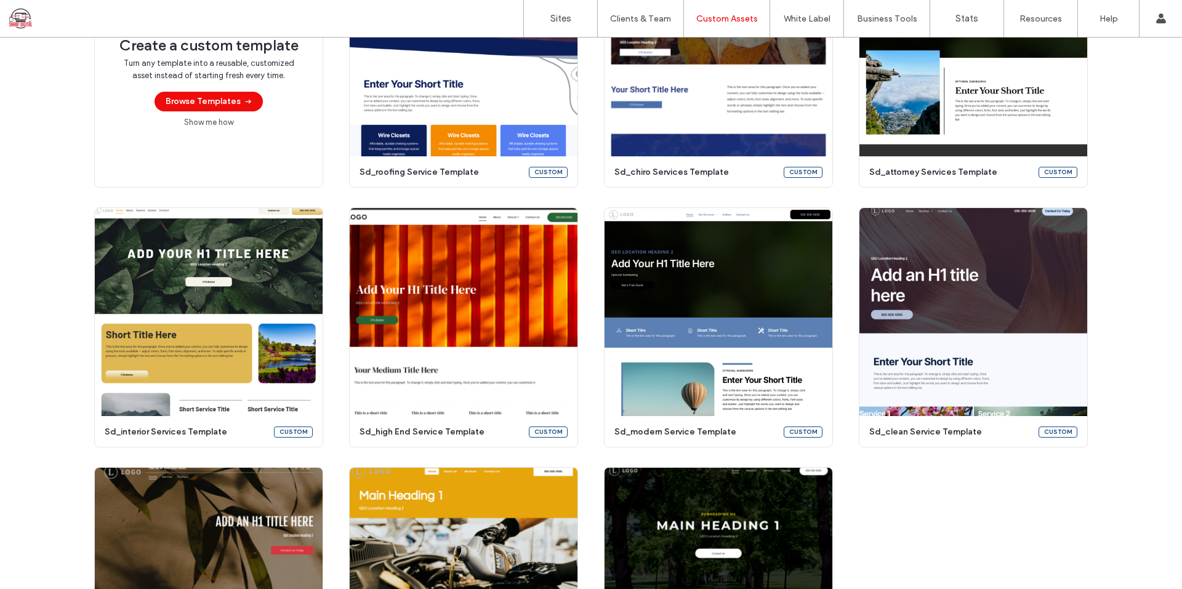
click at [1017, 488] on div "Create a custom template Turn any template into a reusable, customized asset in…" at bounding box center [591, 328] width 994 height 760
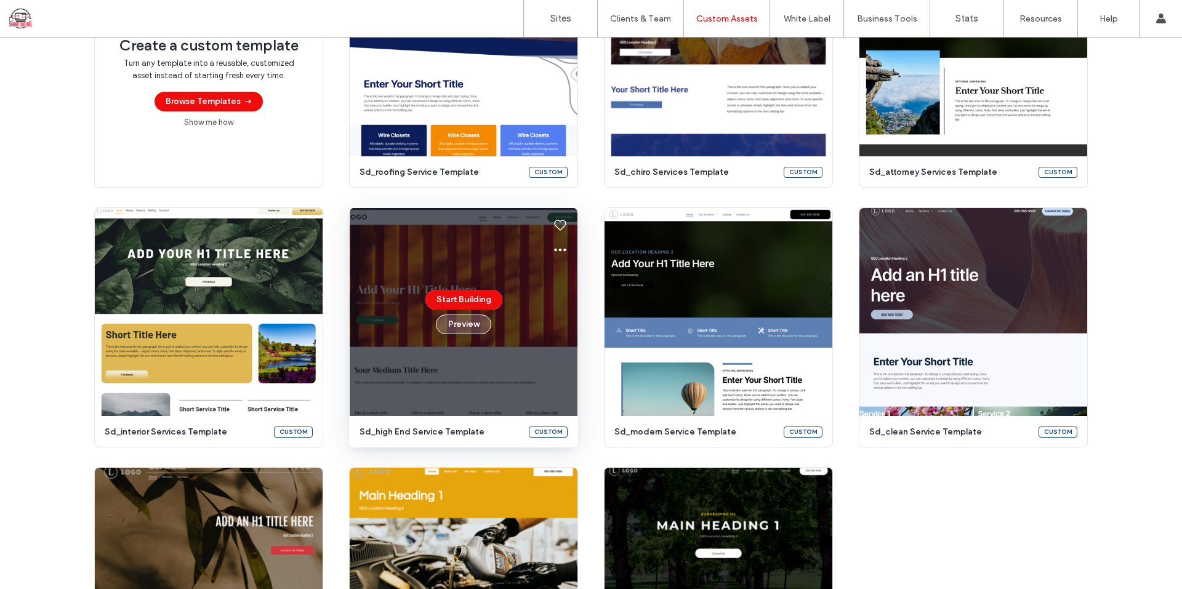
click at [468, 331] on button "Preview" at bounding box center [463, 325] width 55 height 20
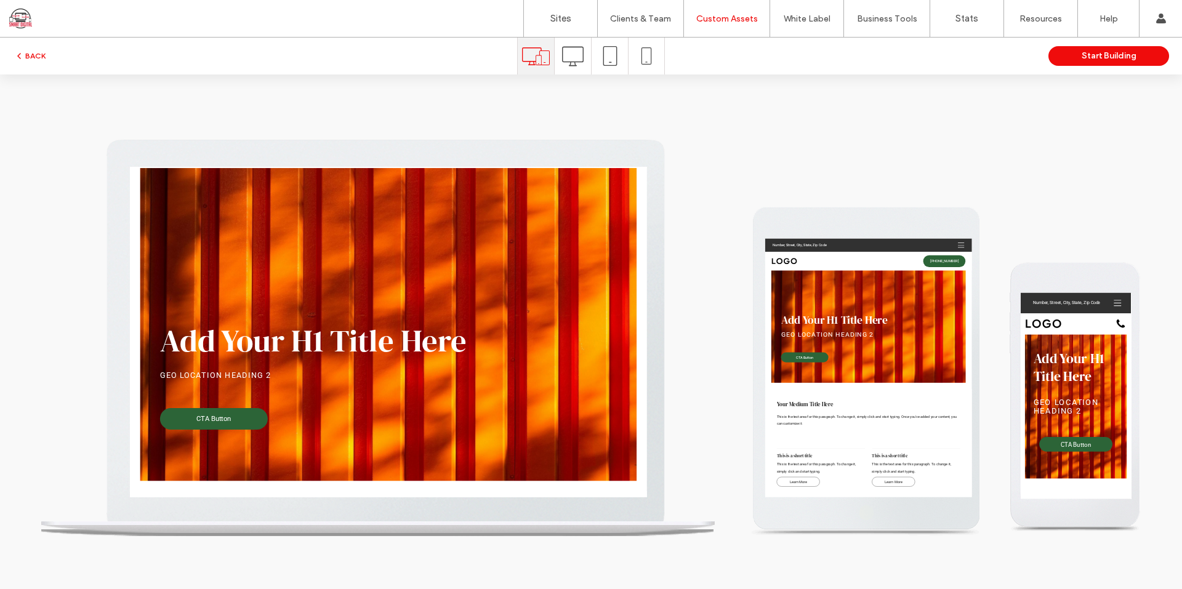
scroll to position [0, 0]
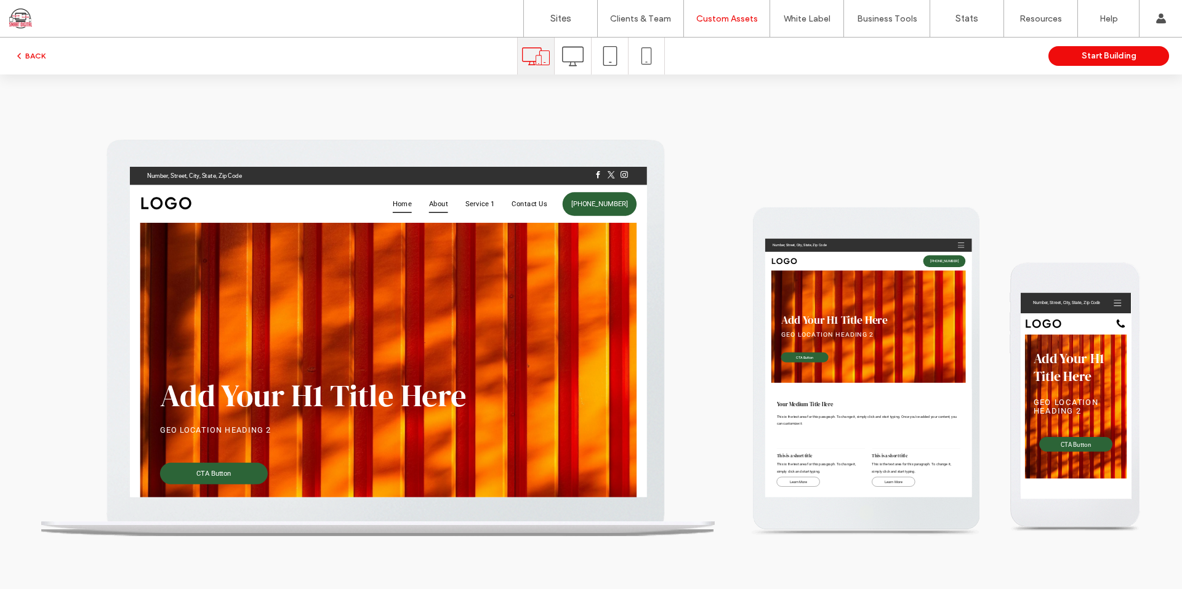
click at [566, 217] on span "About" at bounding box center [569, 219] width 27 height 26
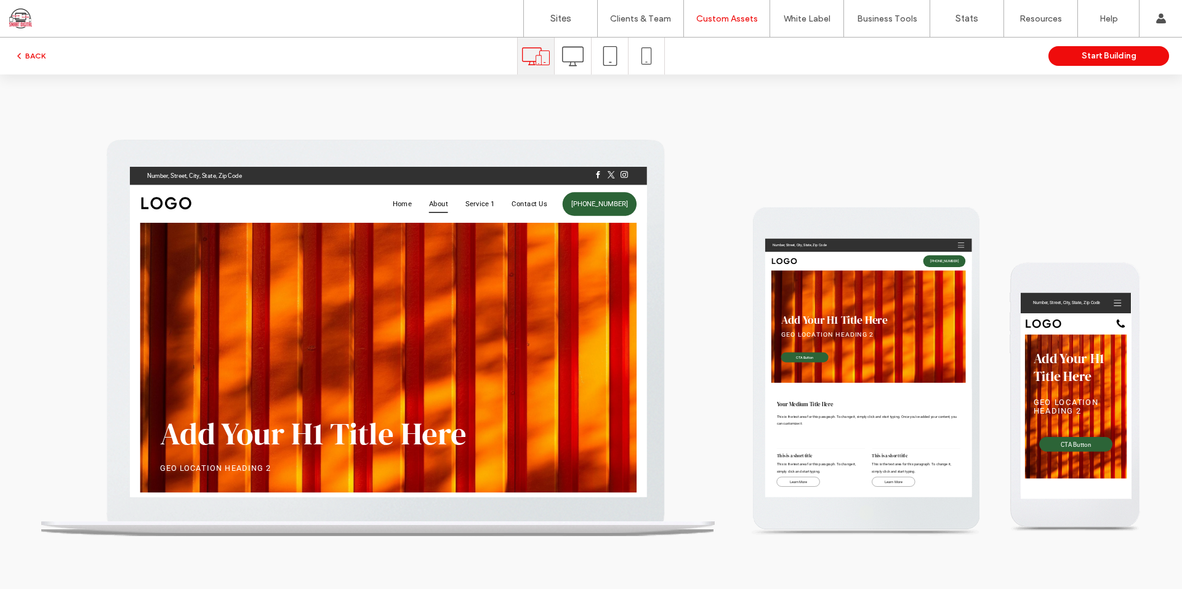
click at [581, 49] on icon at bounding box center [573, 57] width 22 height 22
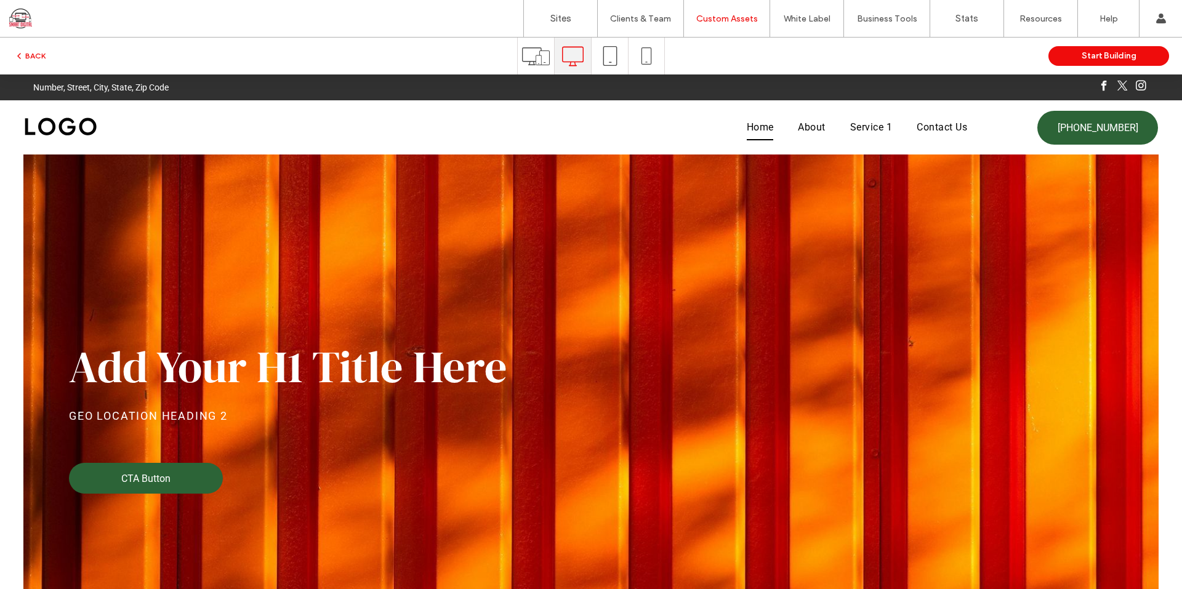
click at [603, 60] on use at bounding box center [610, 56] width 14 height 20
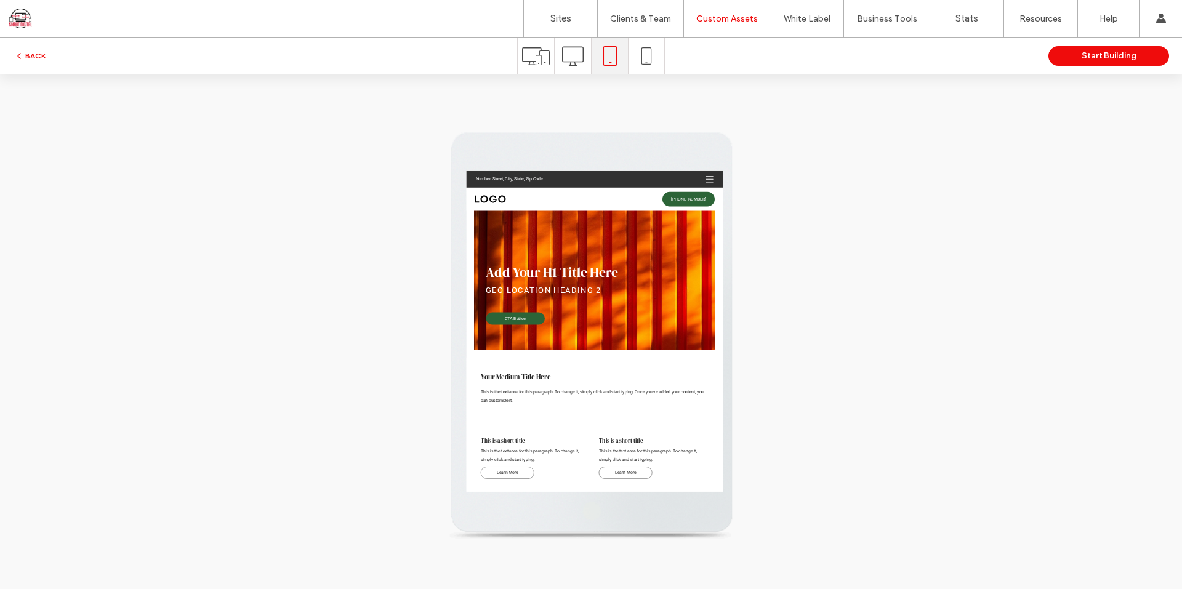
click at [576, 55] on icon at bounding box center [573, 57] width 22 height 22
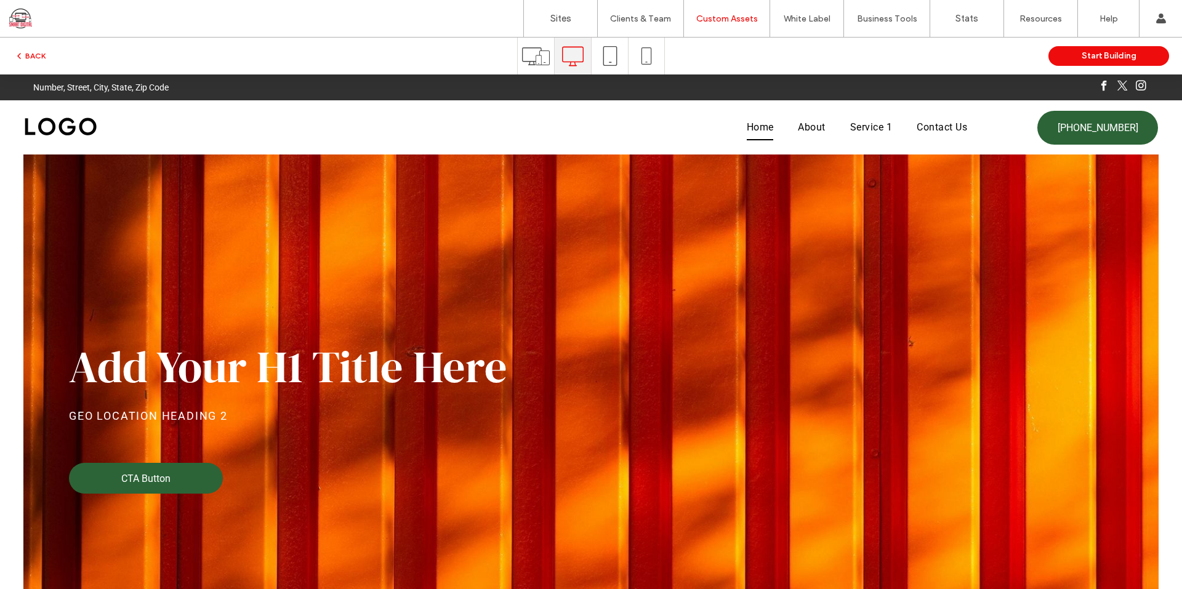
click at [536, 57] on icon at bounding box center [536, 56] width 28 height 28
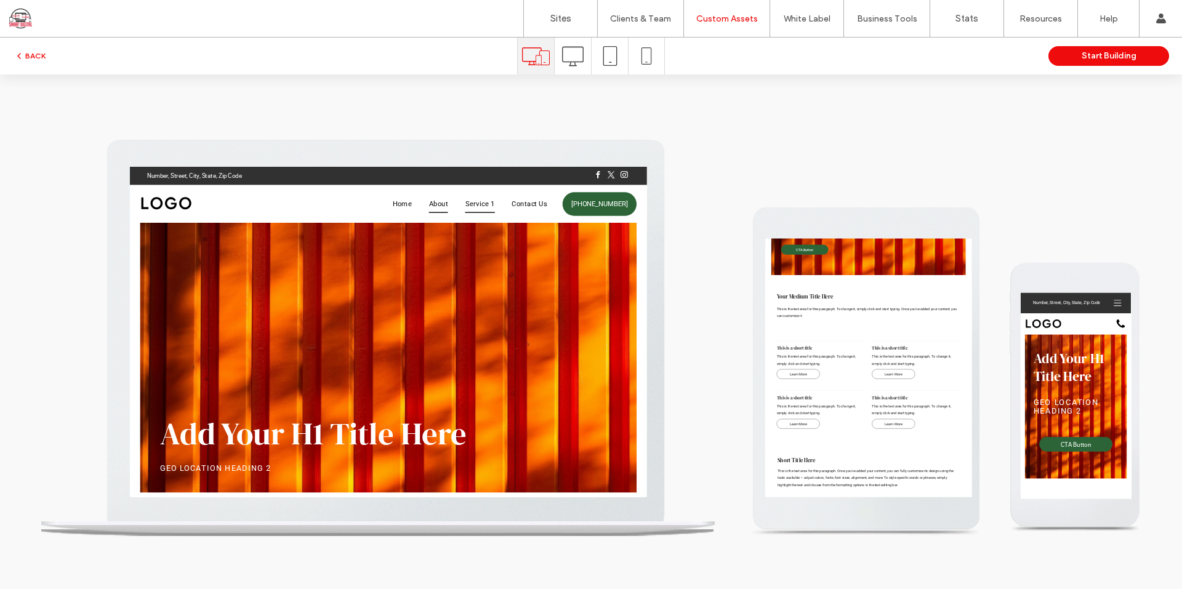
click at [619, 209] on span "Service 1" at bounding box center [629, 219] width 42 height 26
click at [685, 223] on span "Contact Us" at bounding box center [700, 219] width 50 height 26
click at [491, 232] on div "Home About Service 1 Contact Us" at bounding box center [517, 219] width 462 height 54
click at [505, 217] on span "Home" at bounding box center [518, 219] width 27 height 26
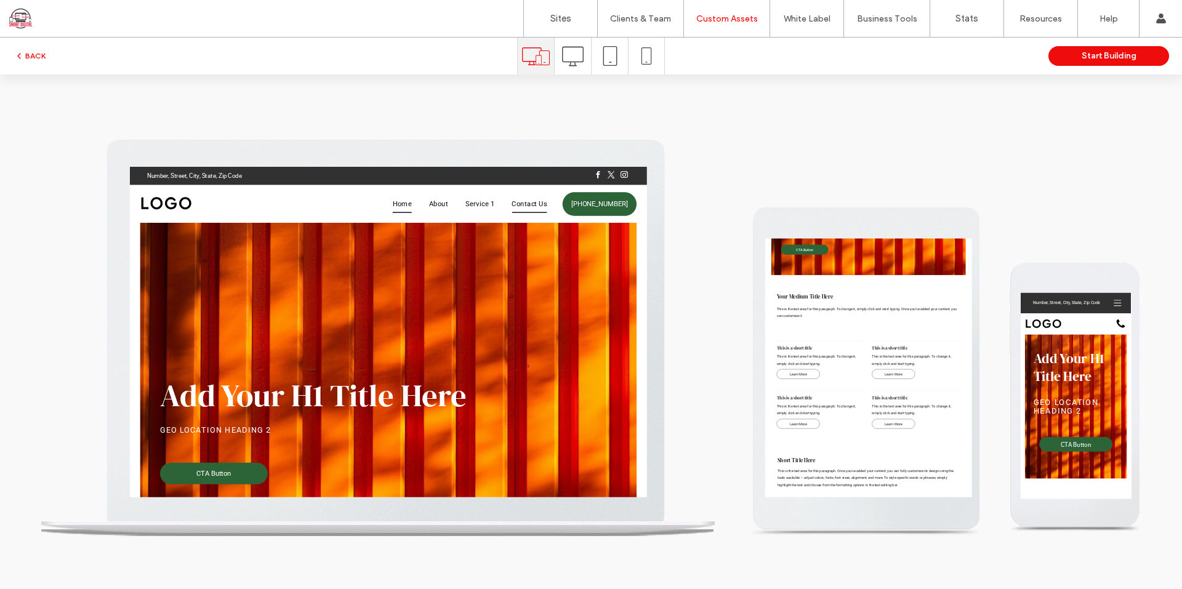
click at [679, 214] on span "Contact Us" at bounding box center [700, 219] width 50 height 26
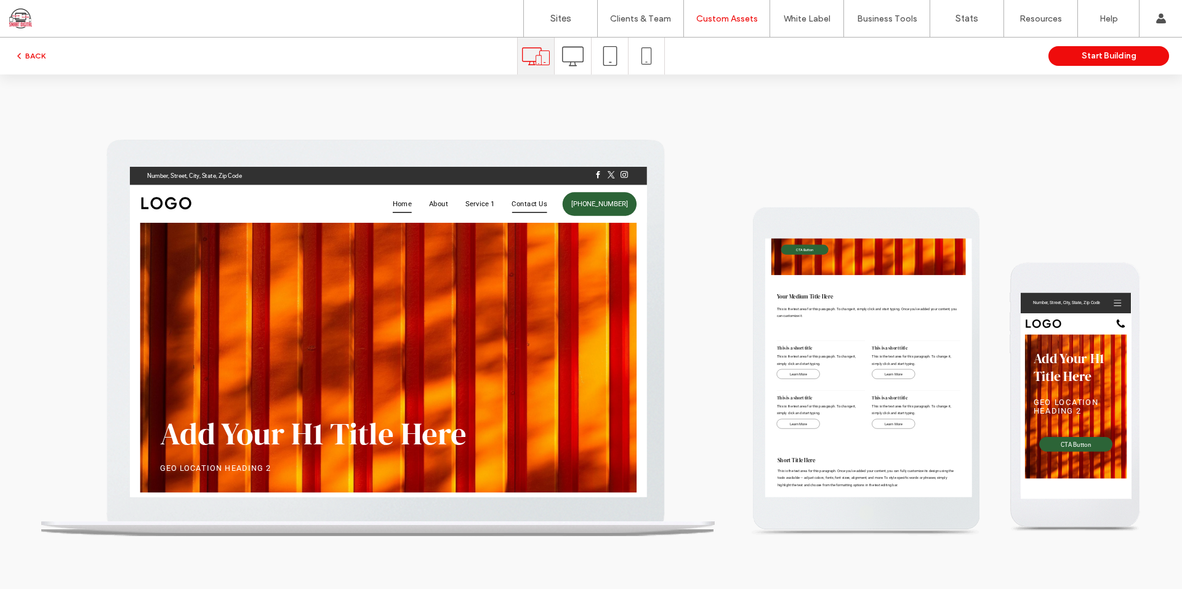
click at [513, 213] on span "Home" at bounding box center [518, 219] width 27 height 26
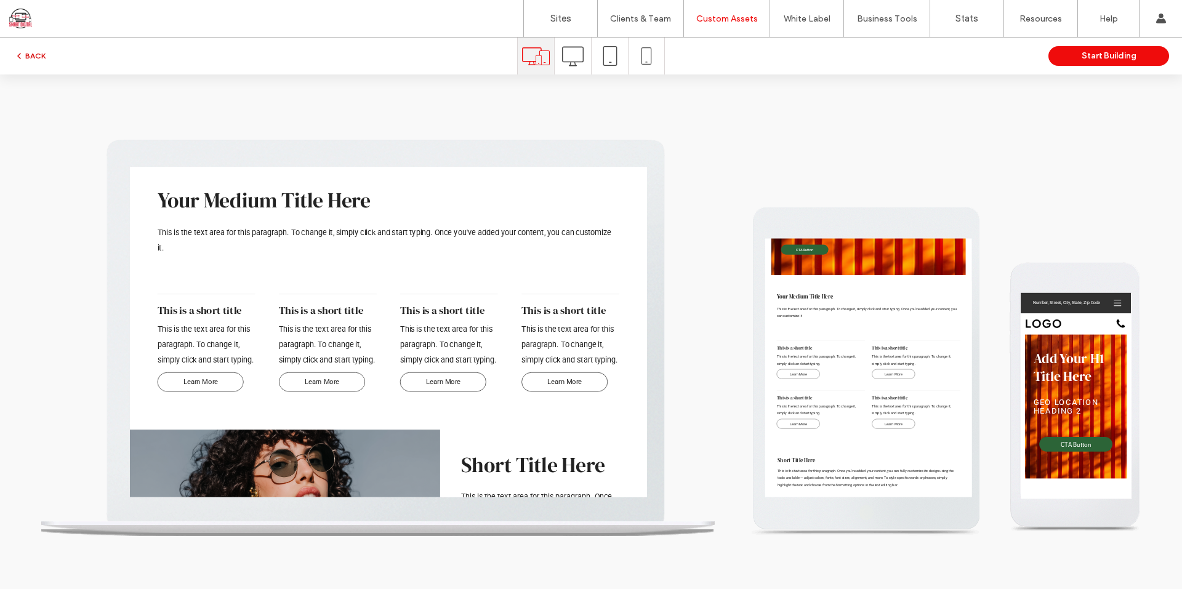
click at [33, 60] on button "BACK" at bounding box center [29, 56] width 31 height 15
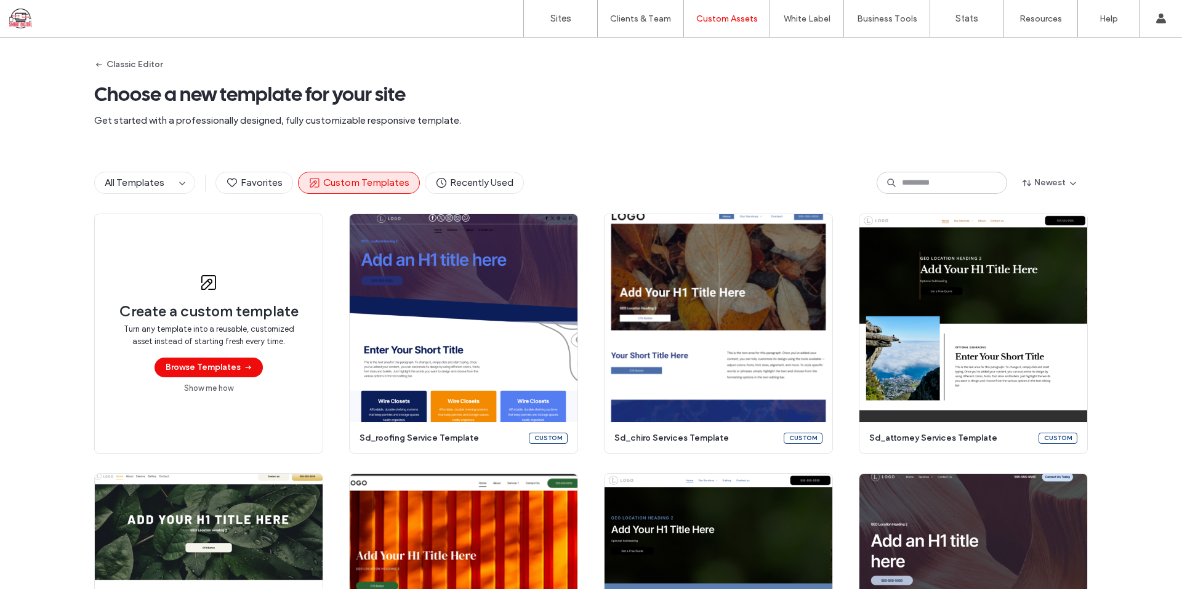
click at [72, 155] on div "All Templates Favorites Custom Templates Recently Used Newest" at bounding box center [591, 183] width 1182 height 62
click at [596, 132] on div "Classic Editor Choose a new template for your site Get started with a professio…" at bounding box center [591, 95] width 994 height 114
click at [569, 15] on label "Sites" at bounding box center [560, 18] width 21 height 11
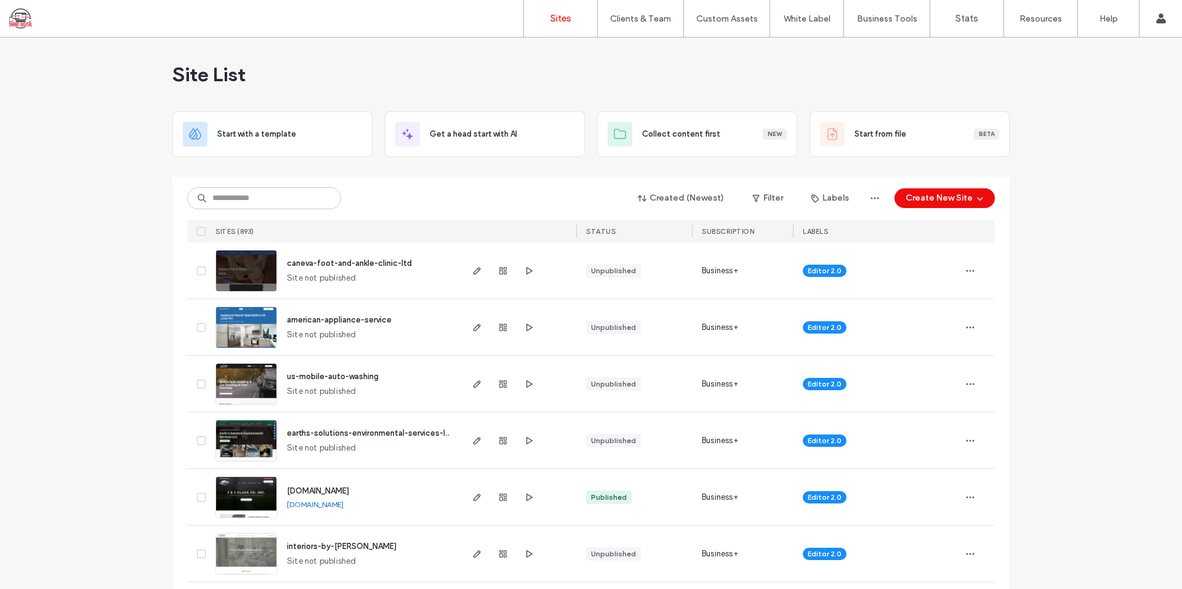
click at [367, 64] on div "Site List" at bounding box center [590, 75] width 837 height 74
click at [261, 98] on div "Site List" at bounding box center [590, 75] width 837 height 74
click at [179, 87] on div "Site List" at bounding box center [590, 75] width 837 height 74
